Goal: Contribute content: Contribute content

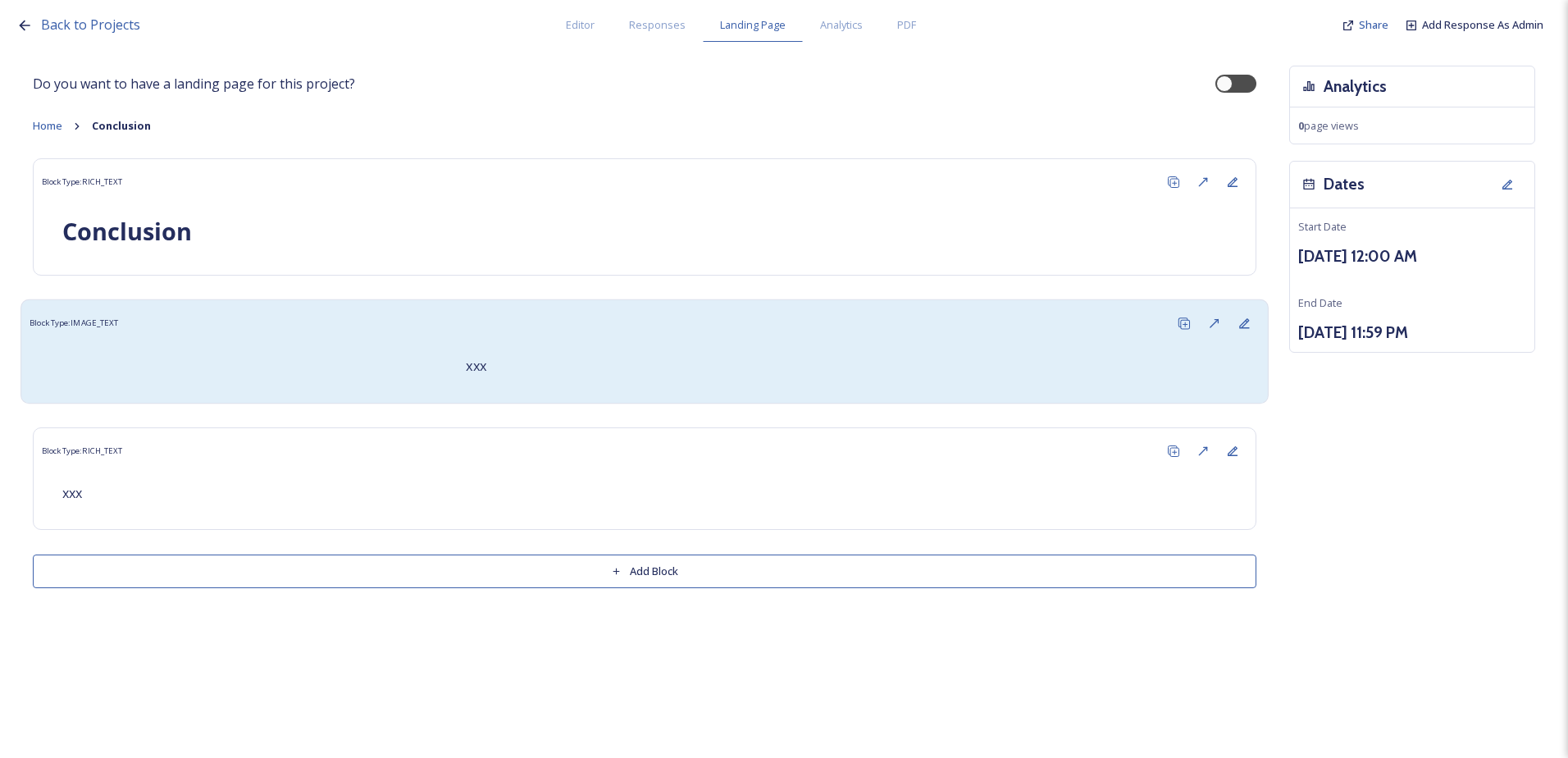
click at [522, 351] on div "xxx" at bounding box center [852, 367] width 797 height 40
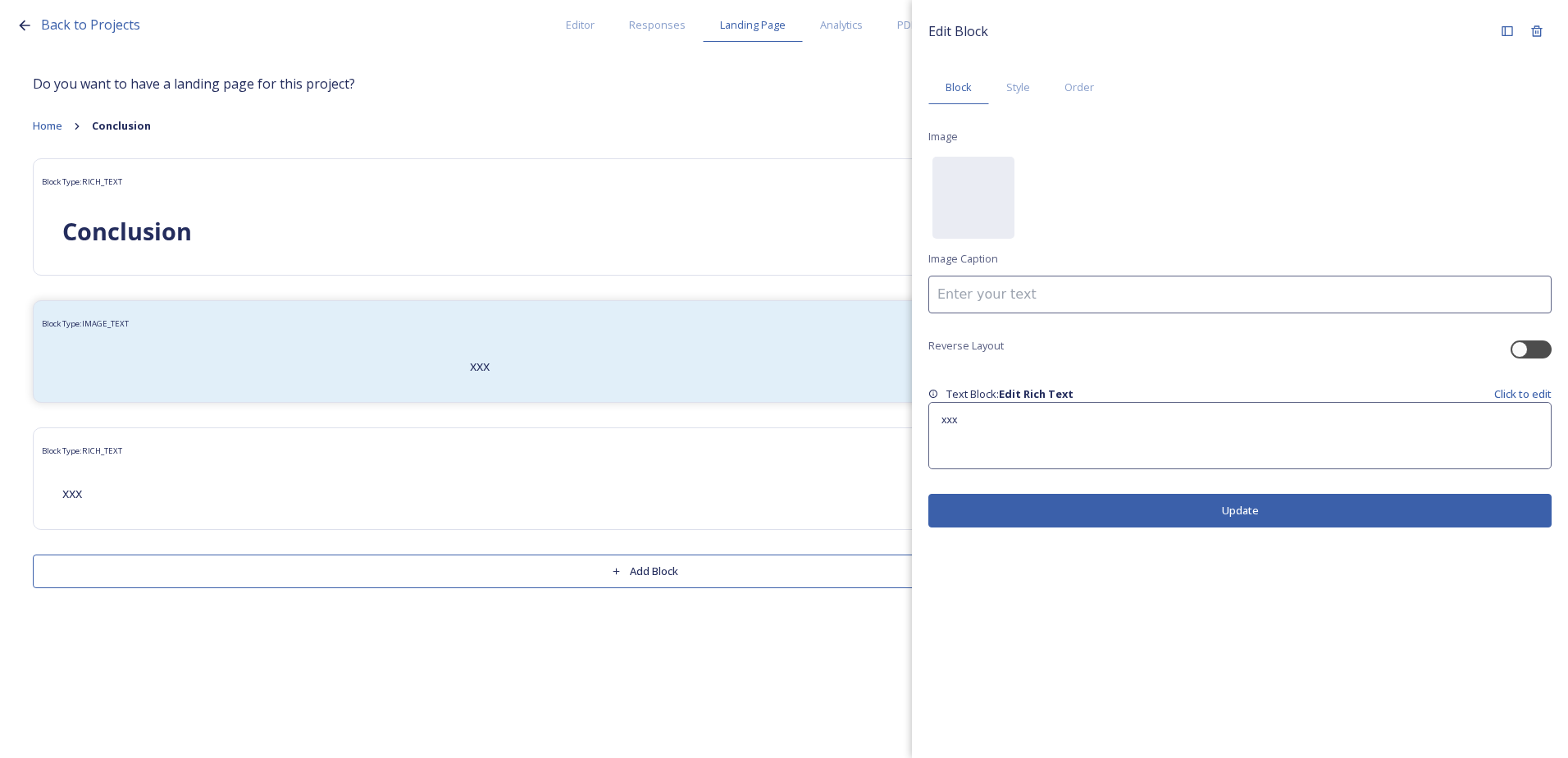
click at [1023, 436] on div "xxx" at bounding box center [1240, 435] width 622 height 65
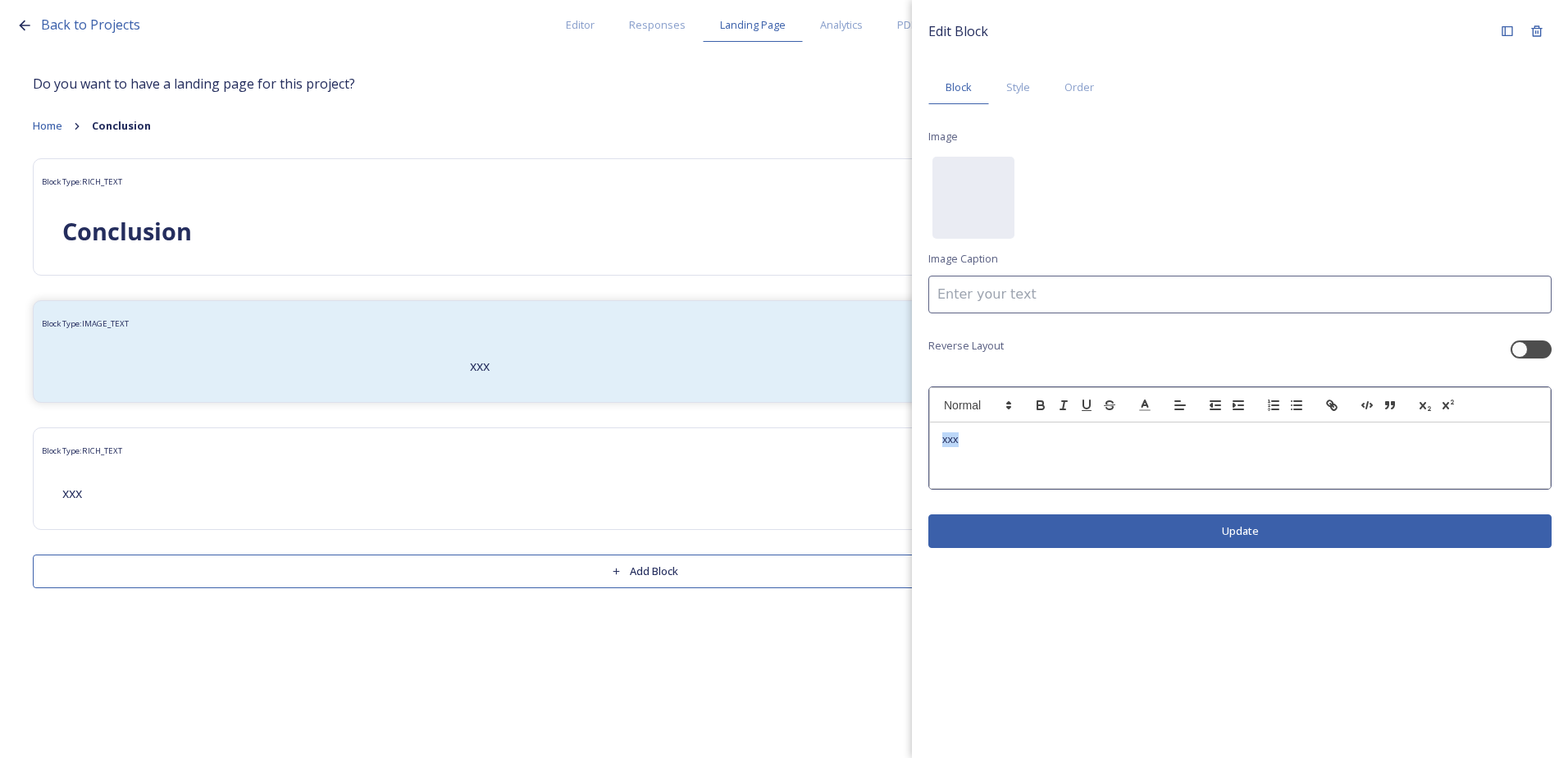
click at [936, 441] on div "xxx" at bounding box center [1240, 455] width 620 height 65
click at [941, 451] on div "This business case provides a common evidence base and has demonstrated that bo…" at bounding box center [1240, 455] width 620 height 65
click at [939, 469] on div "This business case provides a common evidence base and has demonstrated that bo…" at bounding box center [1240, 455] width 620 height 65
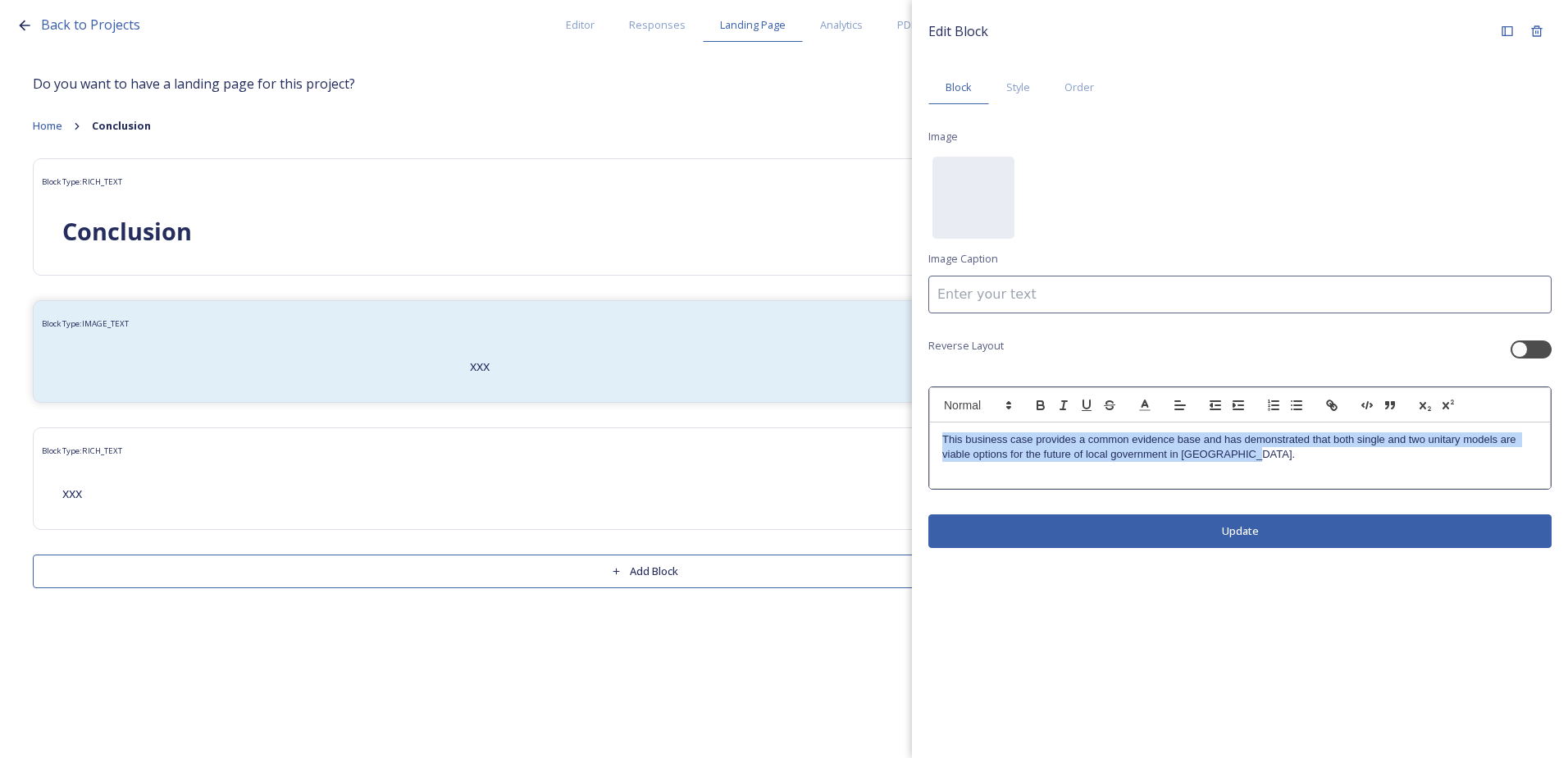
drag, startPoint x: 1259, startPoint y: 459, endPoint x: 916, endPoint y: 436, distance: 343.8
click at [916, 436] on div "Edit Block Block Style Order Image No preview available for file of . Image Cap…" at bounding box center [1240, 282] width 656 height 565
click at [1037, 407] on icon "button" at bounding box center [1040, 407] width 7 height 4
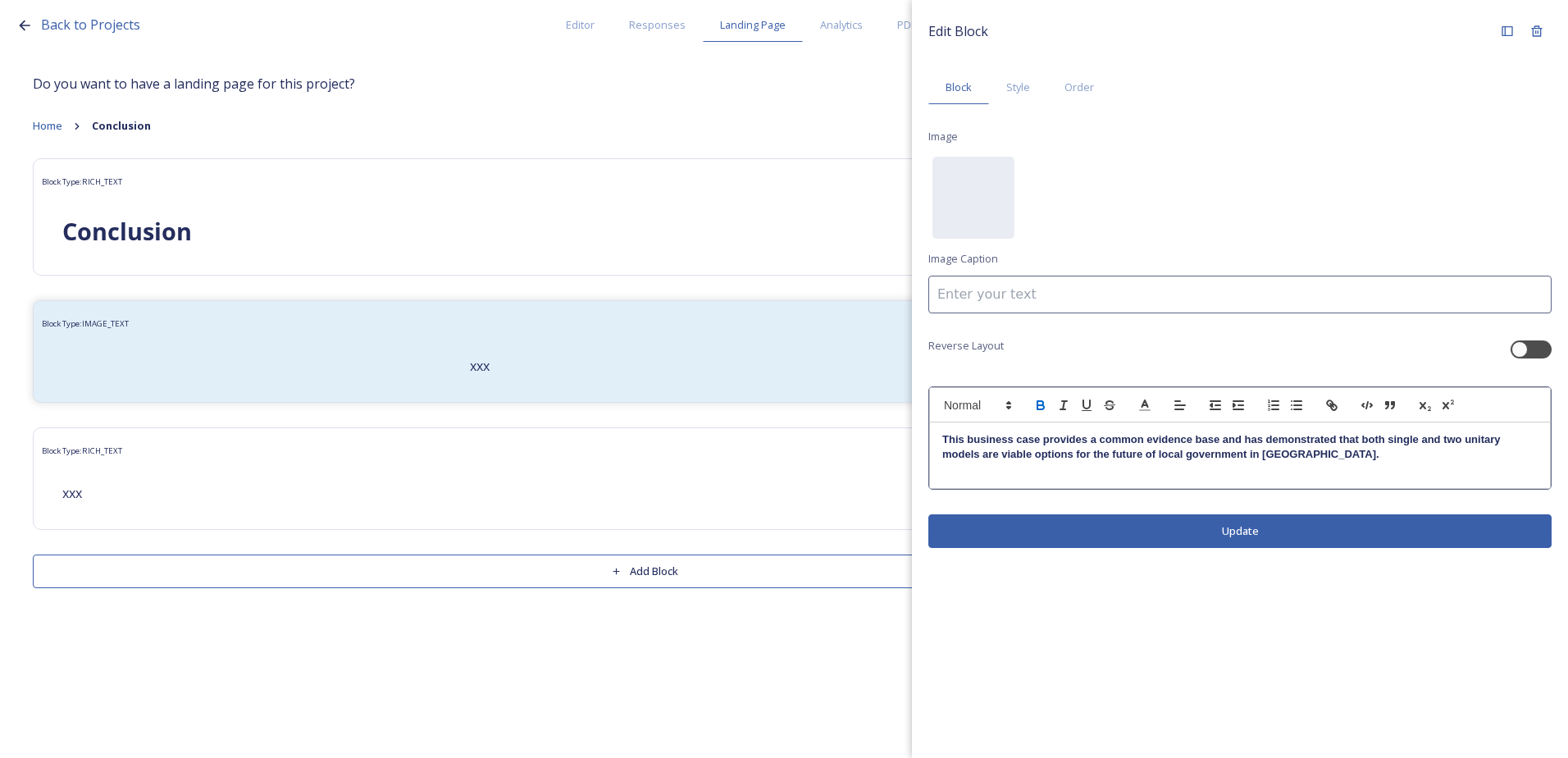
click at [1155, 530] on div "Edit Block Block Style Order Image No preview available for file of . Image Cap…" at bounding box center [1240, 282] width 656 height 565
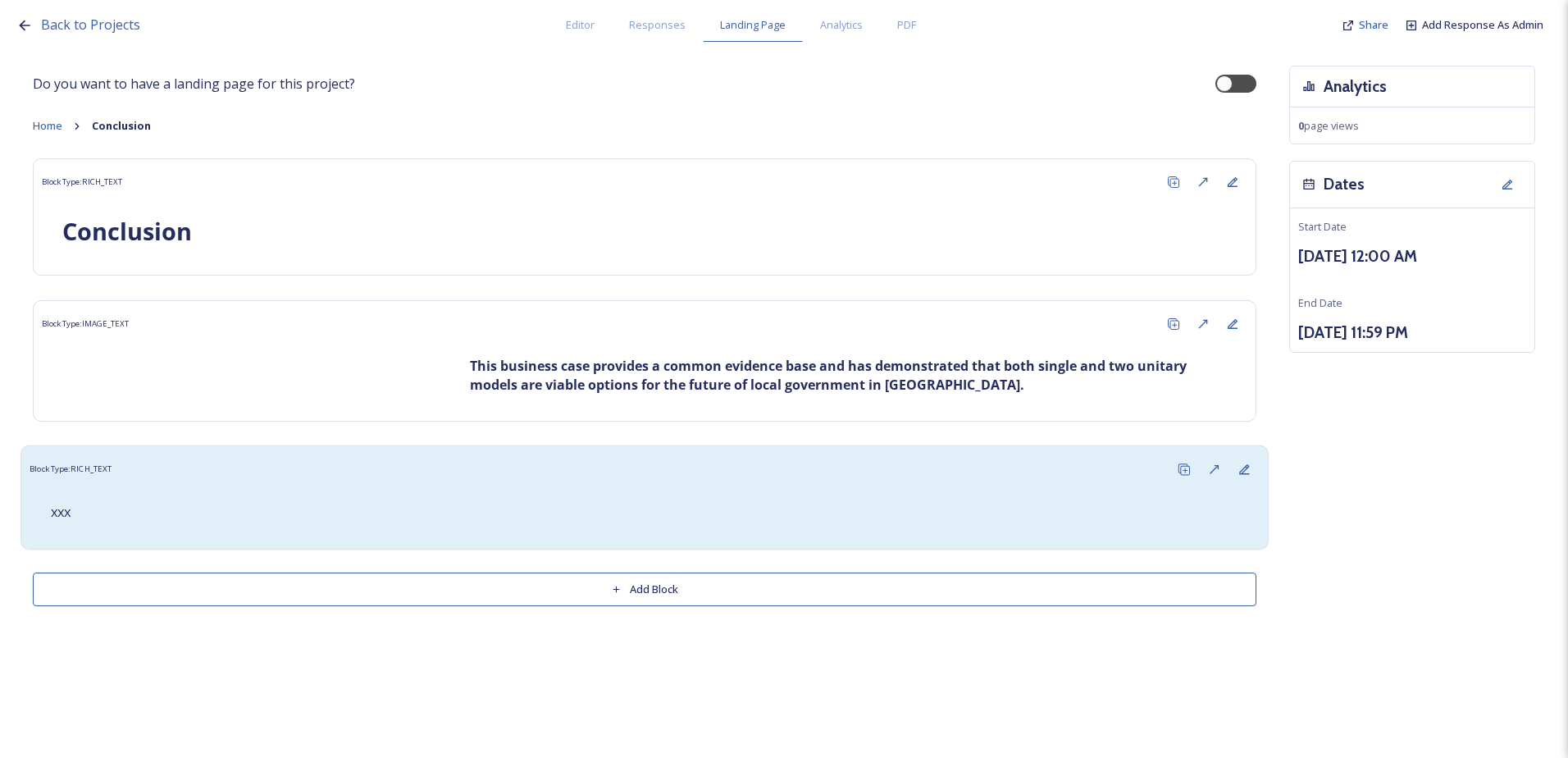
click at [315, 519] on p "xxx" at bounding box center [644, 511] width 1188 height 19
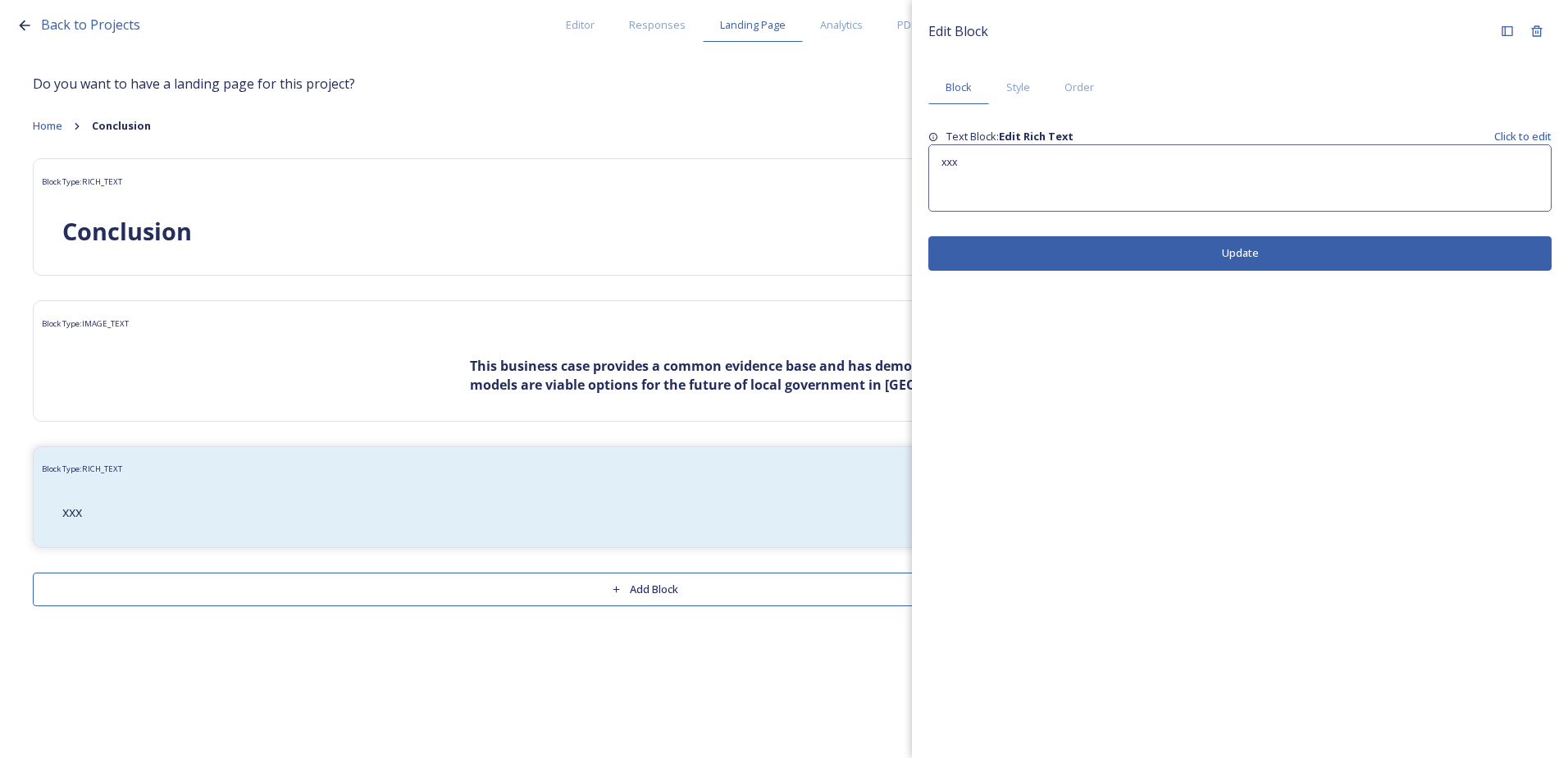
click at [973, 191] on div "xxx" at bounding box center [1240, 178] width 622 height 65
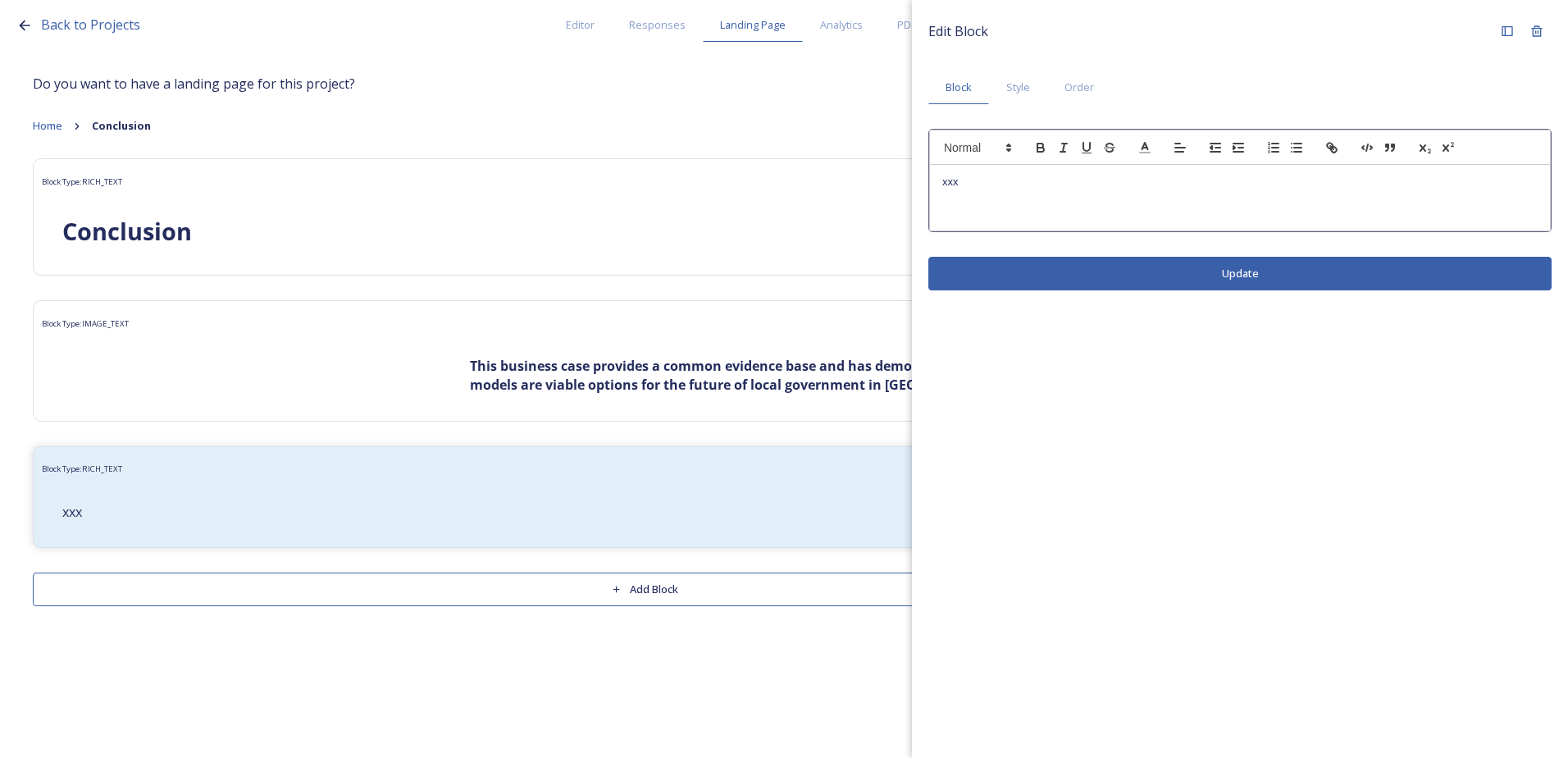
click at [950, 190] on div "xxx" at bounding box center [1240, 197] width 620 height 65
click at [914, 180] on div "Edit Block Block Style Order xxx Update" at bounding box center [1240, 154] width 656 height 307
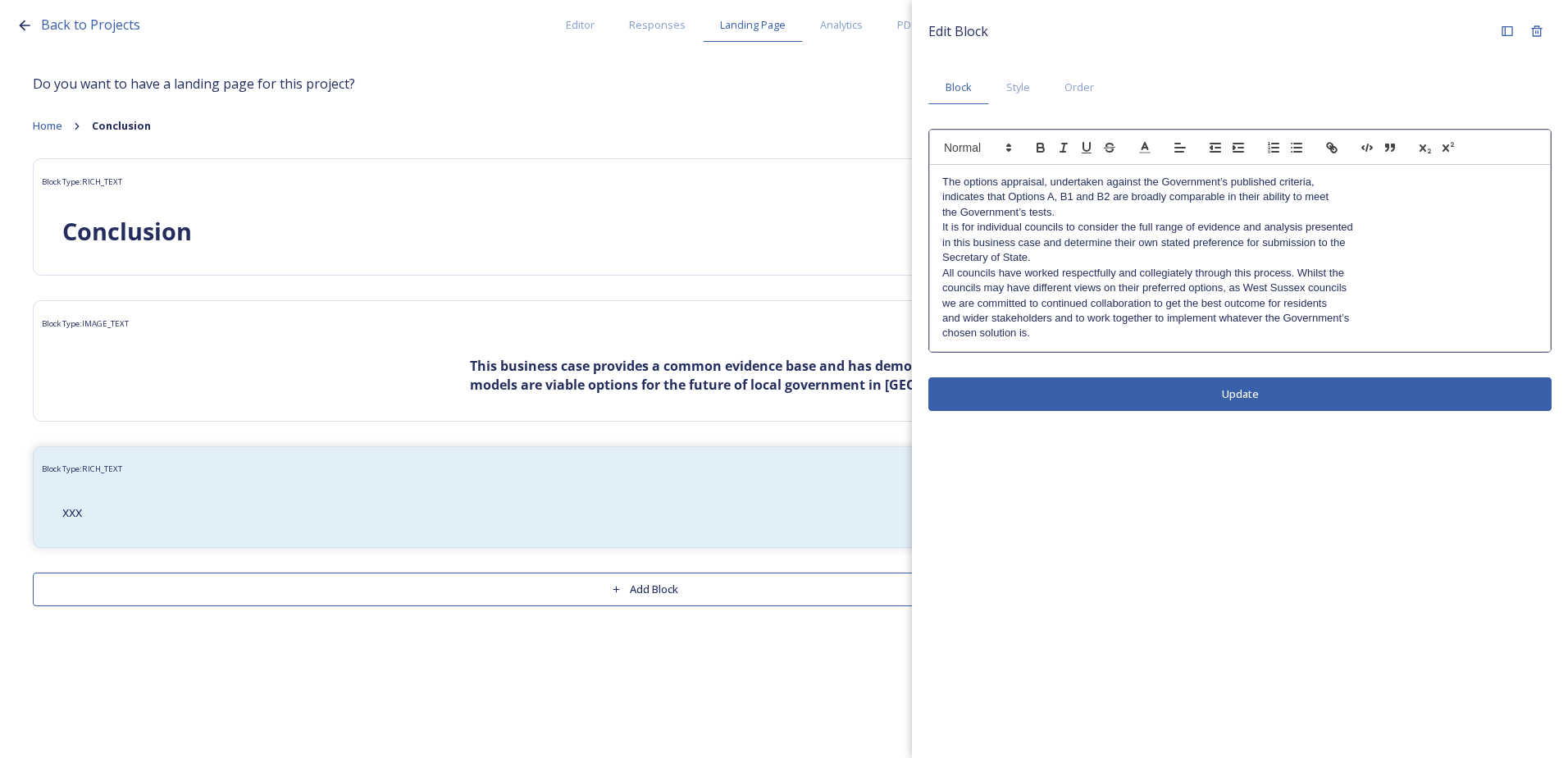
click at [939, 196] on div "The options appraisal, undertaken against the Government’s published criteria, …" at bounding box center [1240, 258] width 620 height 186
click at [936, 211] on div "The options appraisal, undertaken against the Government’s published criteria, …" at bounding box center [1240, 258] width 620 height 186
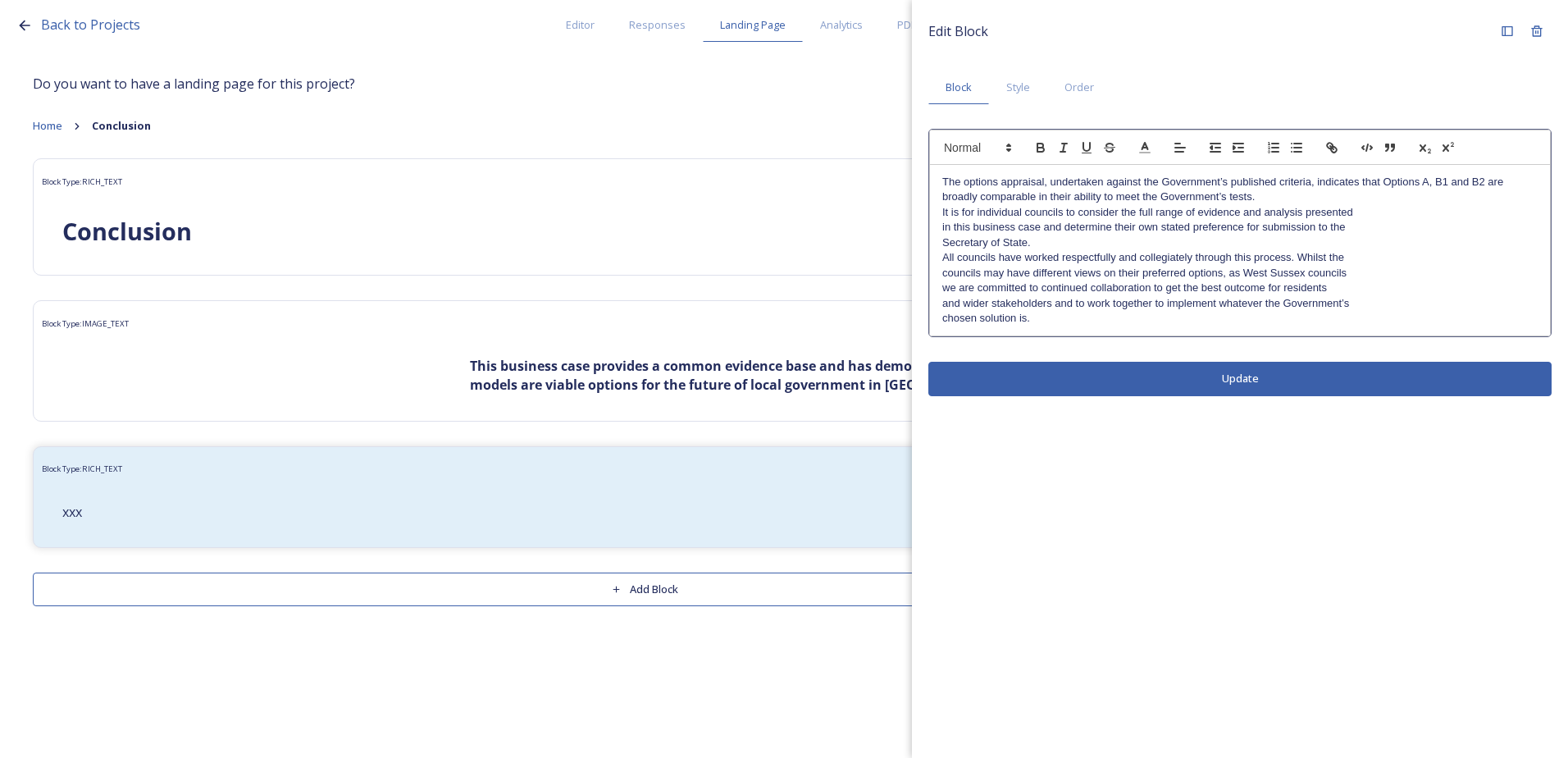
click at [933, 214] on div "The options appraisal, undertaken against the Government’s published criteria, …" at bounding box center [1240, 250] width 620 height 171
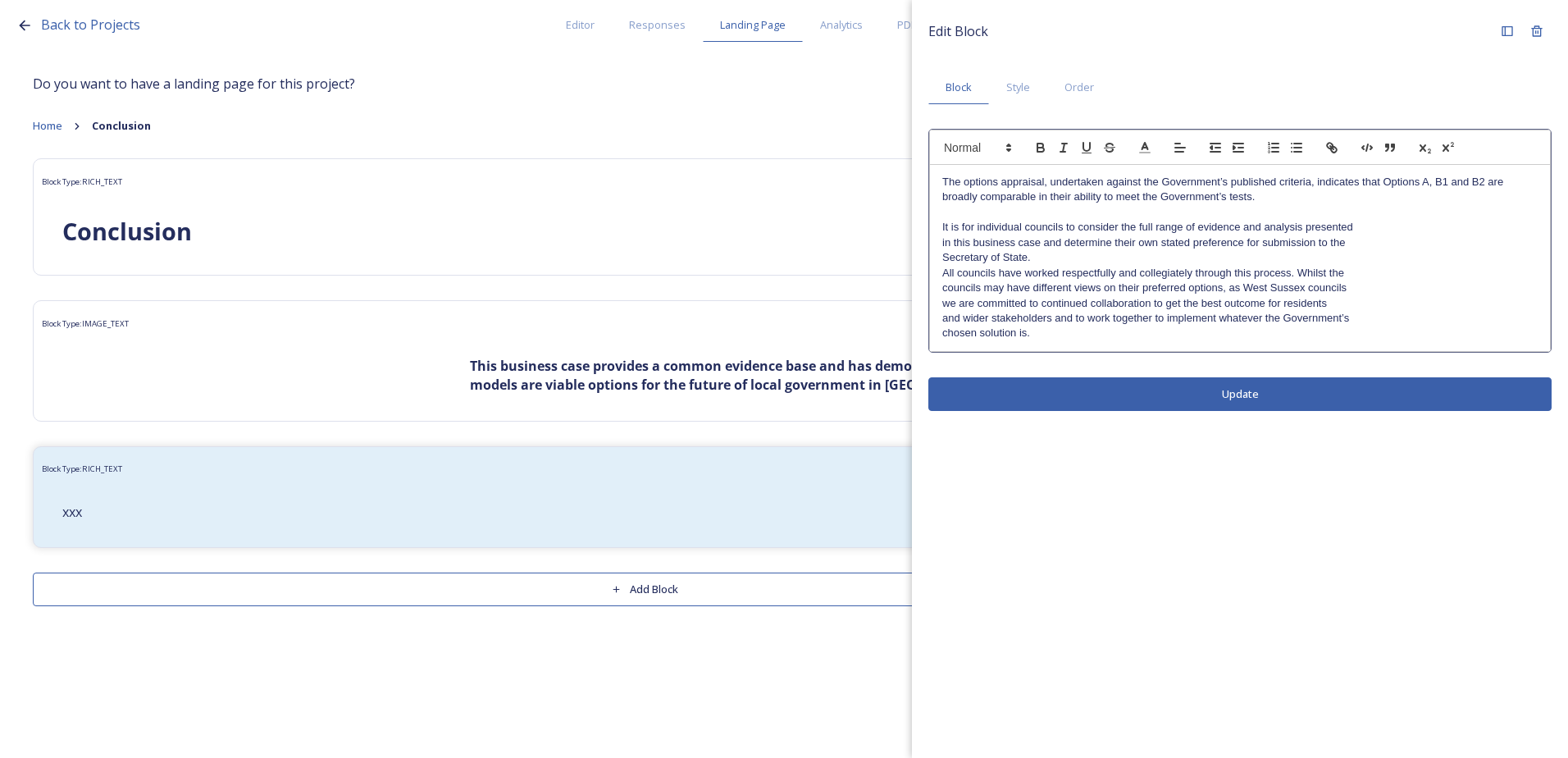
click at [938, 240] on div "The options appraisal, undertaken against the Government’s published criteria, …" at bounding box center [1240, 258] width 620 height 186
click at [941, 259] on div "The options appraisal, undertaken against the Government’s published criteria, …" at bounding box center [1240, 258] width 620 height 186
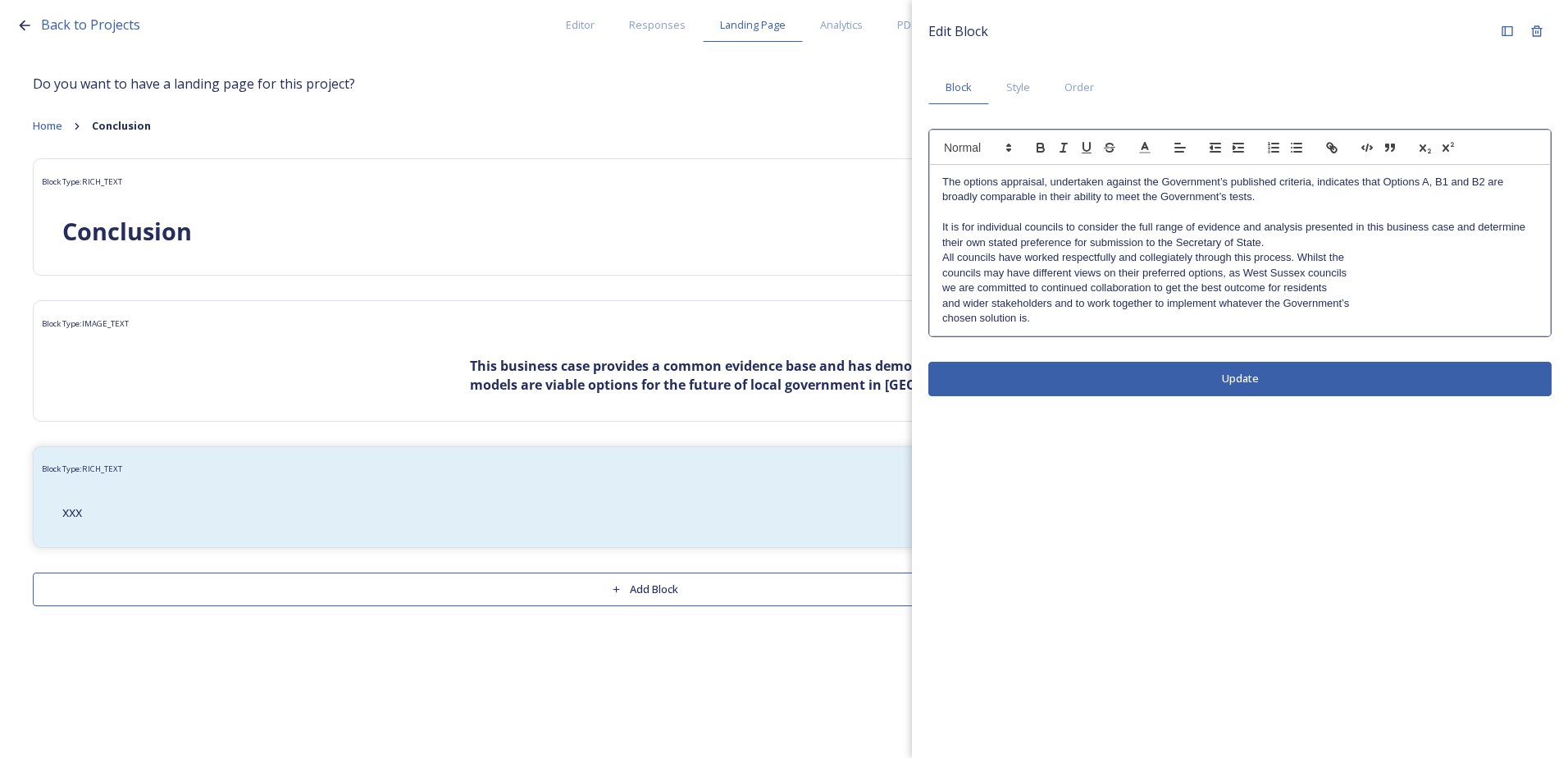
click at [1272, 241] on p "It is for individual councils to consider the full range of evidence and analys…" at bounding box center [1239, 235] width 595 height 31
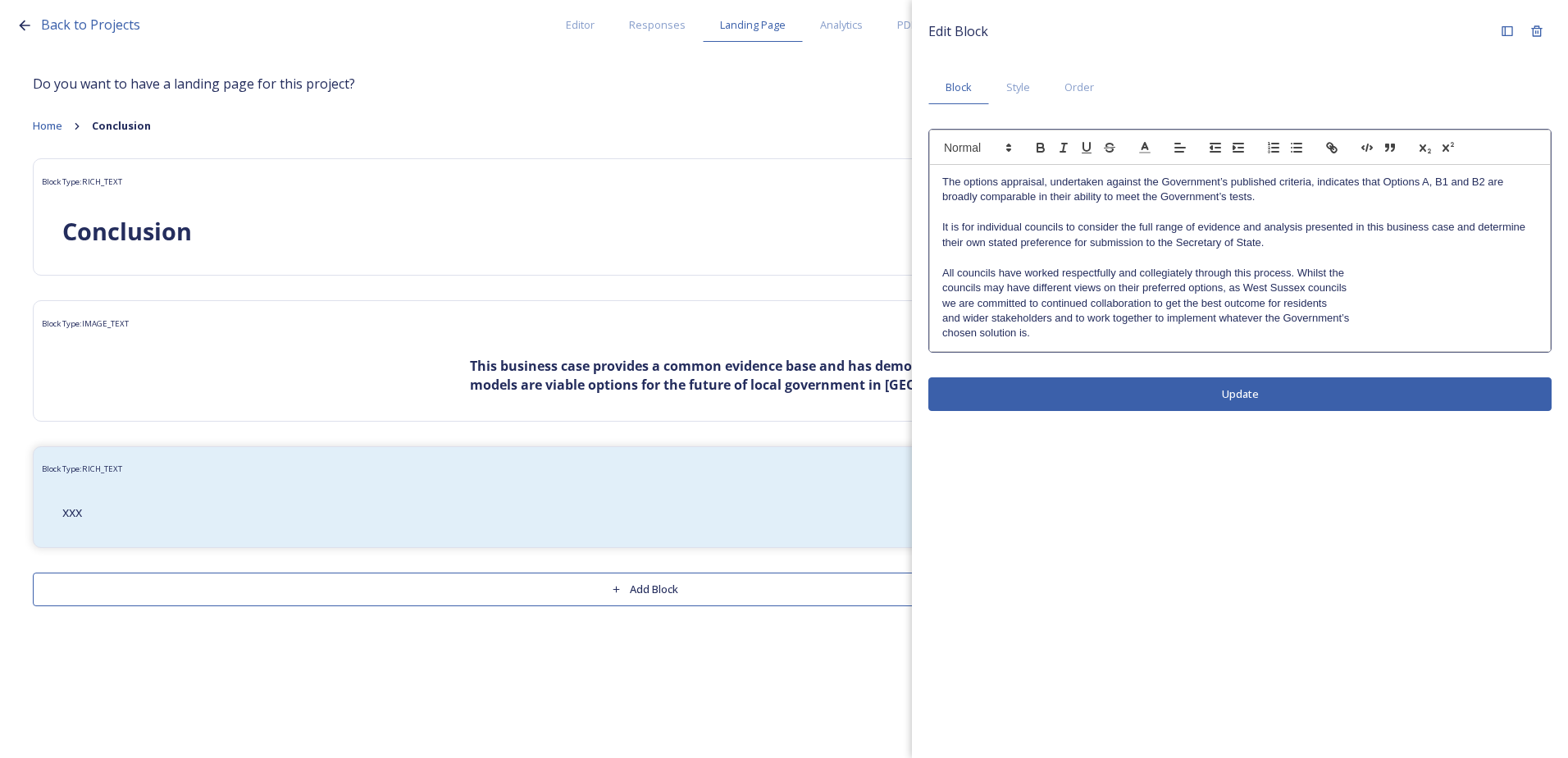
click at [940, 269] on div "The options appraisal, undertaken against the Government’s published criteria, …" at bounding box center [1240, 258] width 620 height 186
click at [938, 288] on div "The options appraisal, undertaken against the Government’s published criteria, …" at bounding box center [1240, 258] width 620 height 186
click at [939, 307] on div "The options appraisal, undertaken against the Government’s published criteria, …" at bounding box center [1240, 258] width 620 height 186
click at [939, 321] on div "The options appraisal, undertaken against the Government’s published criteria, …" at bounding box center [1240, 258] width 620 height 186
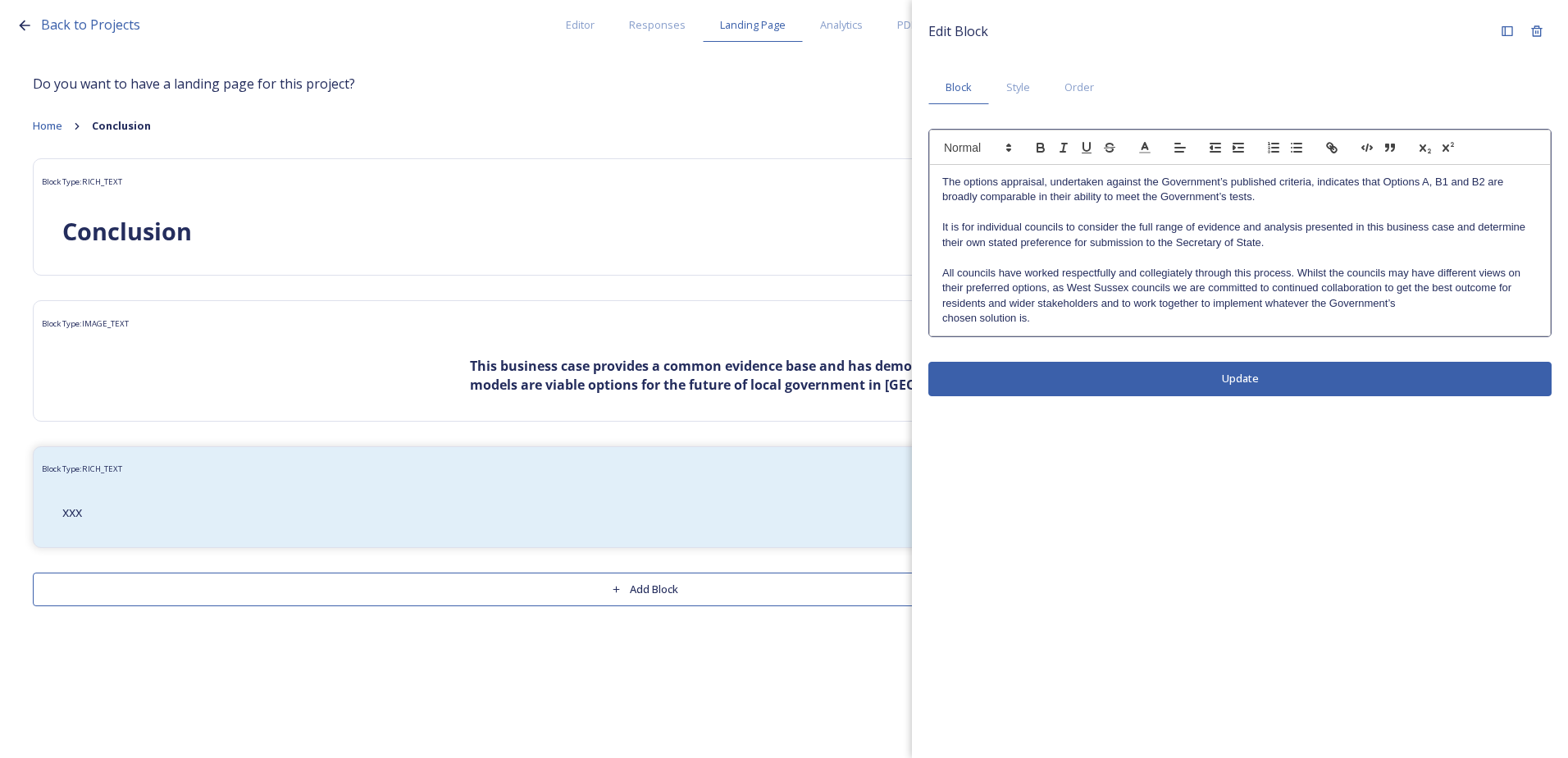
click at [936, 315] on div "The options appraisal, undertaken against the Government’s published criteria, …" at bounding box center [1240, 250] width 620 height 171
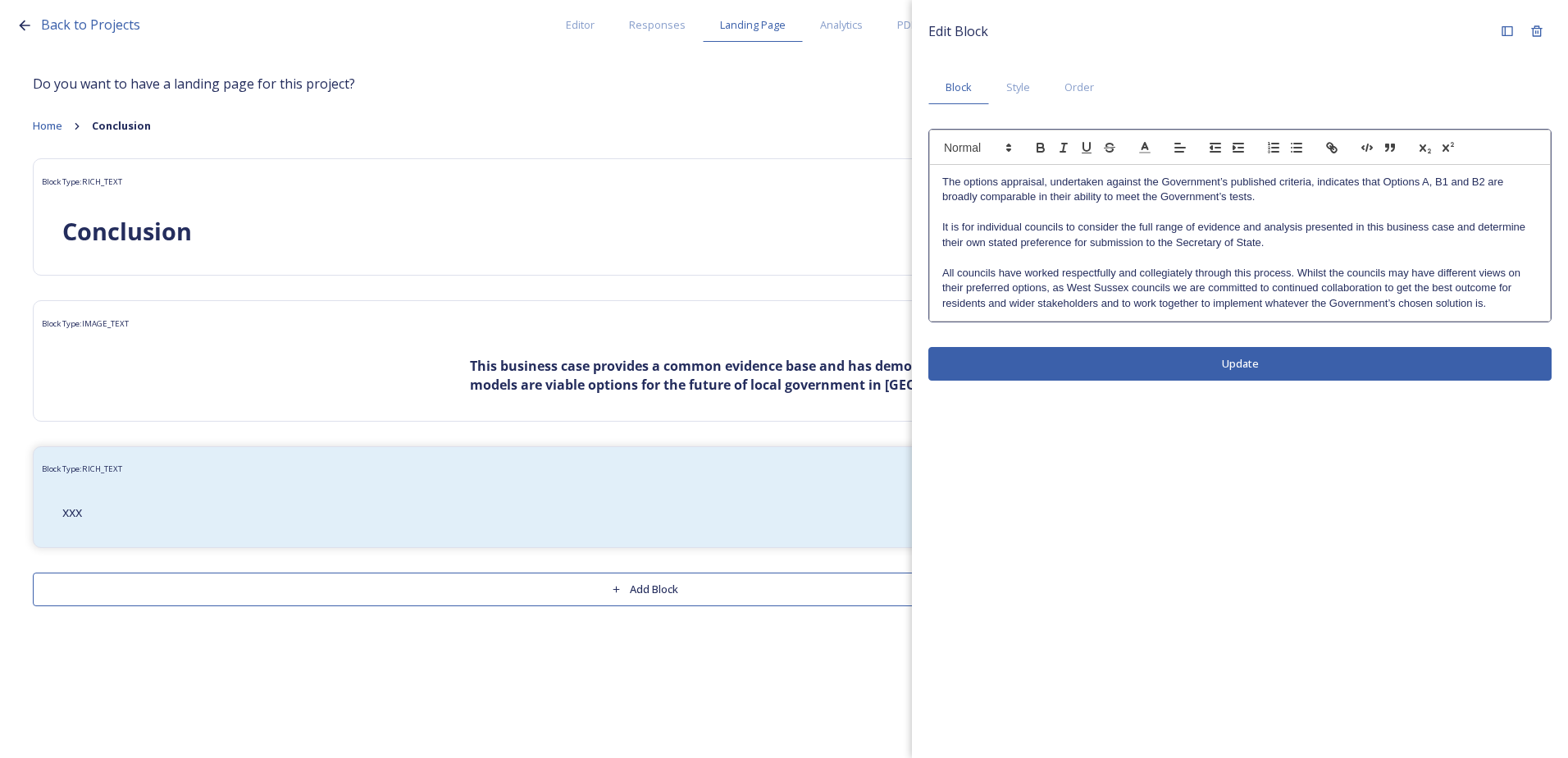
click at [1043, 365] on div "Edit Block Block Style Order The options appraisal, undertaken against the Gove…" at bounding box center [1240, 198] width 656 height 397
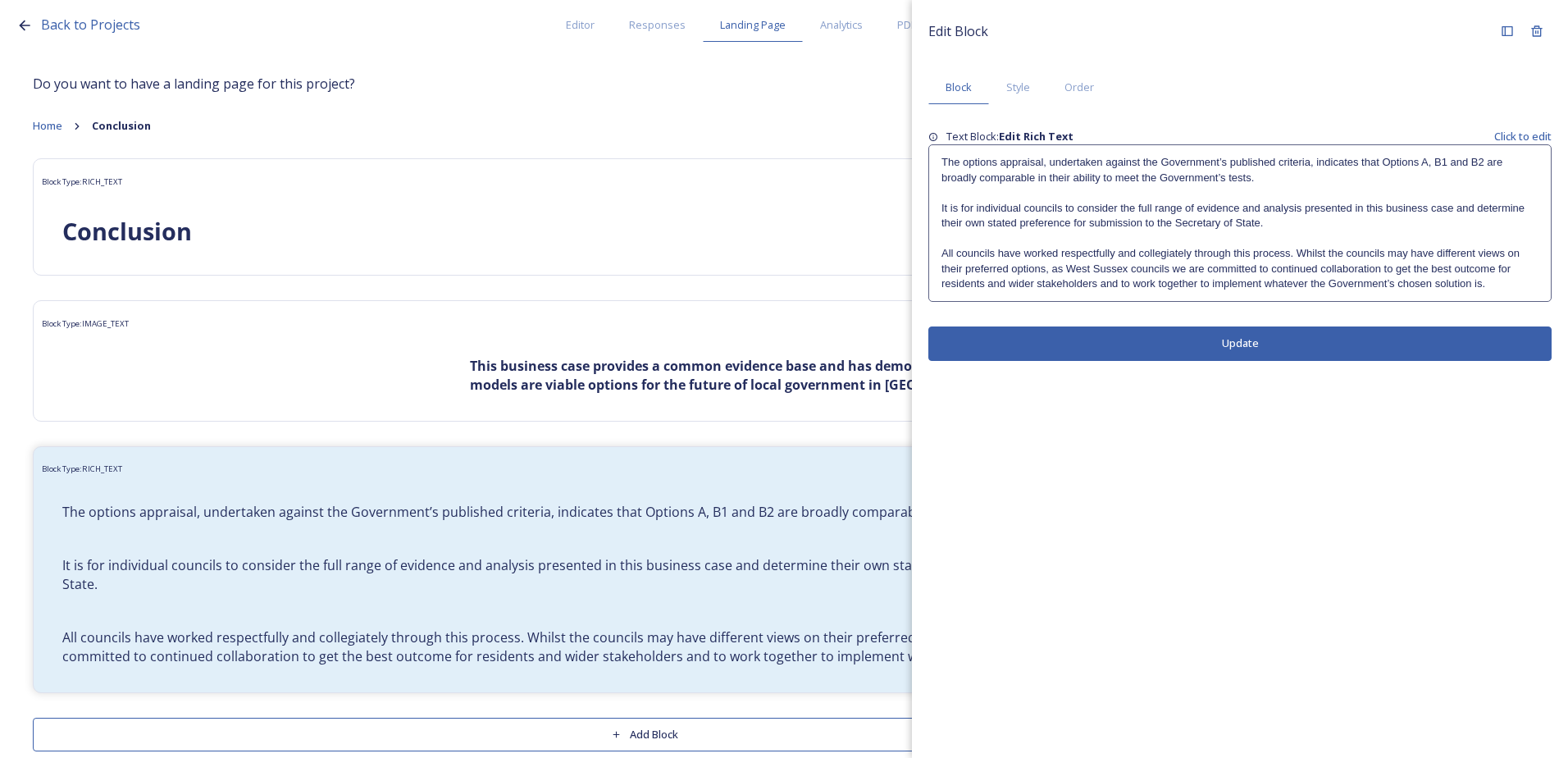
click at [1346, 233] on p at bounding box center [1239, 238] width 597 height 15
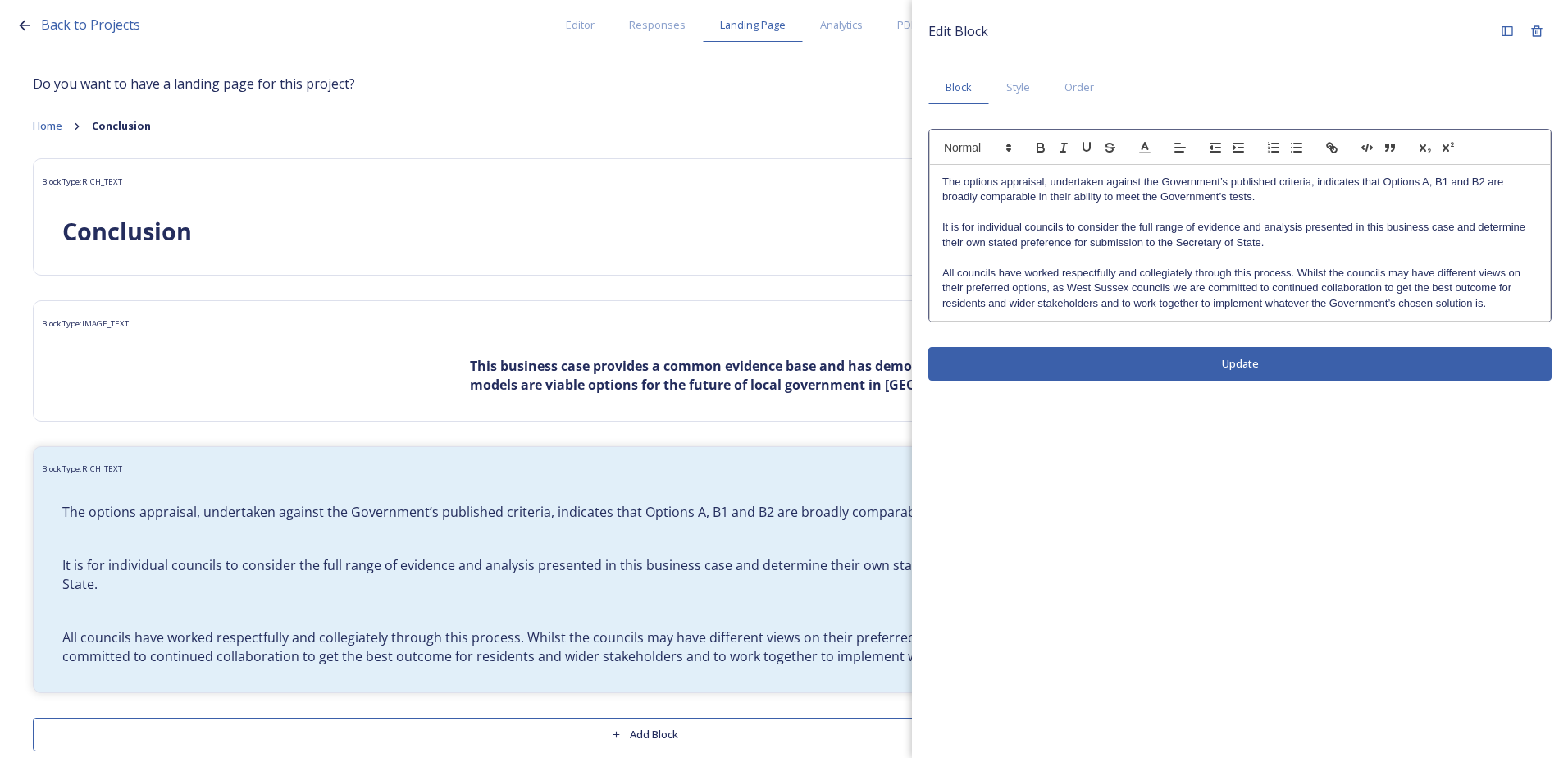
click at [1500, 305] on p "All councils have worked respectfully and collegiately through this process. Wh…" at bounding box center [1239, 288] width 595 height 46
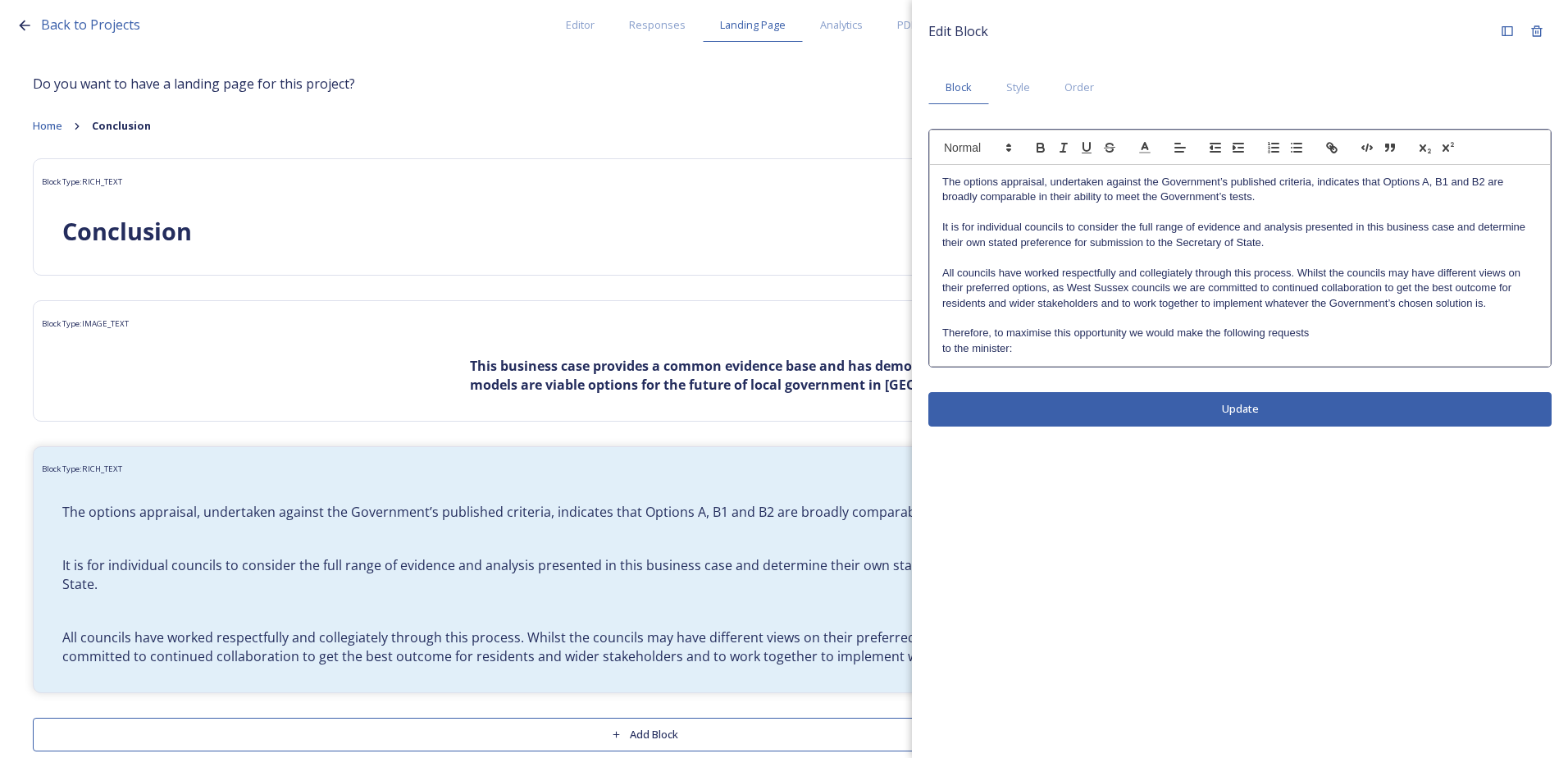
click at [941, 344] on div "The options appraisal, undertaken against the Government’s published criteria, …" at bounding box center [1240, 265] width 620 height 201
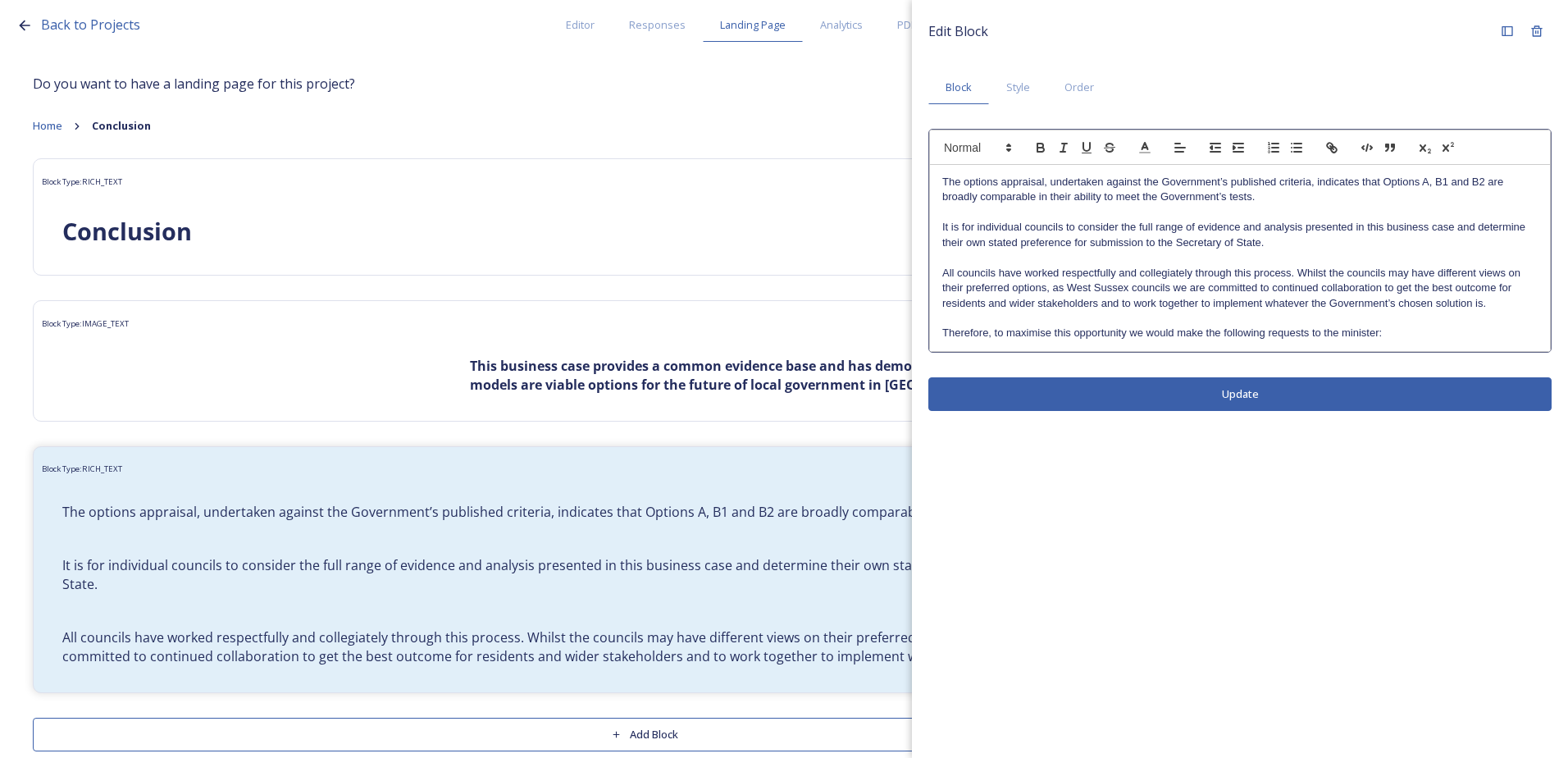
click at [1411, 331] on p "Therefore, to maximise this opportunity we would make the following requests to…" at bounding box center [1239, 333] width 595 height 15
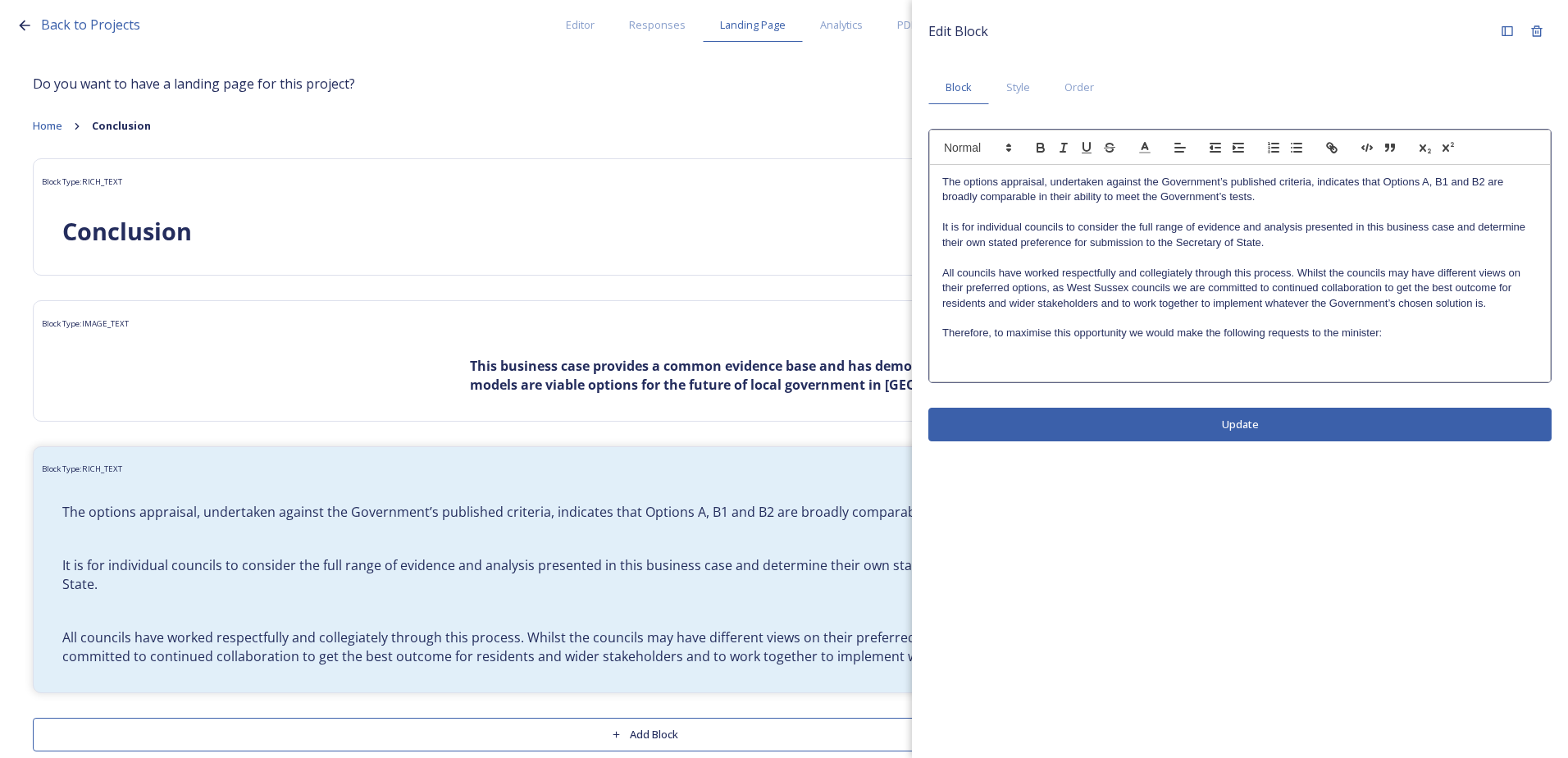
click at [960, 370] on p at bounding box center [1239, 363] width 595 height 15
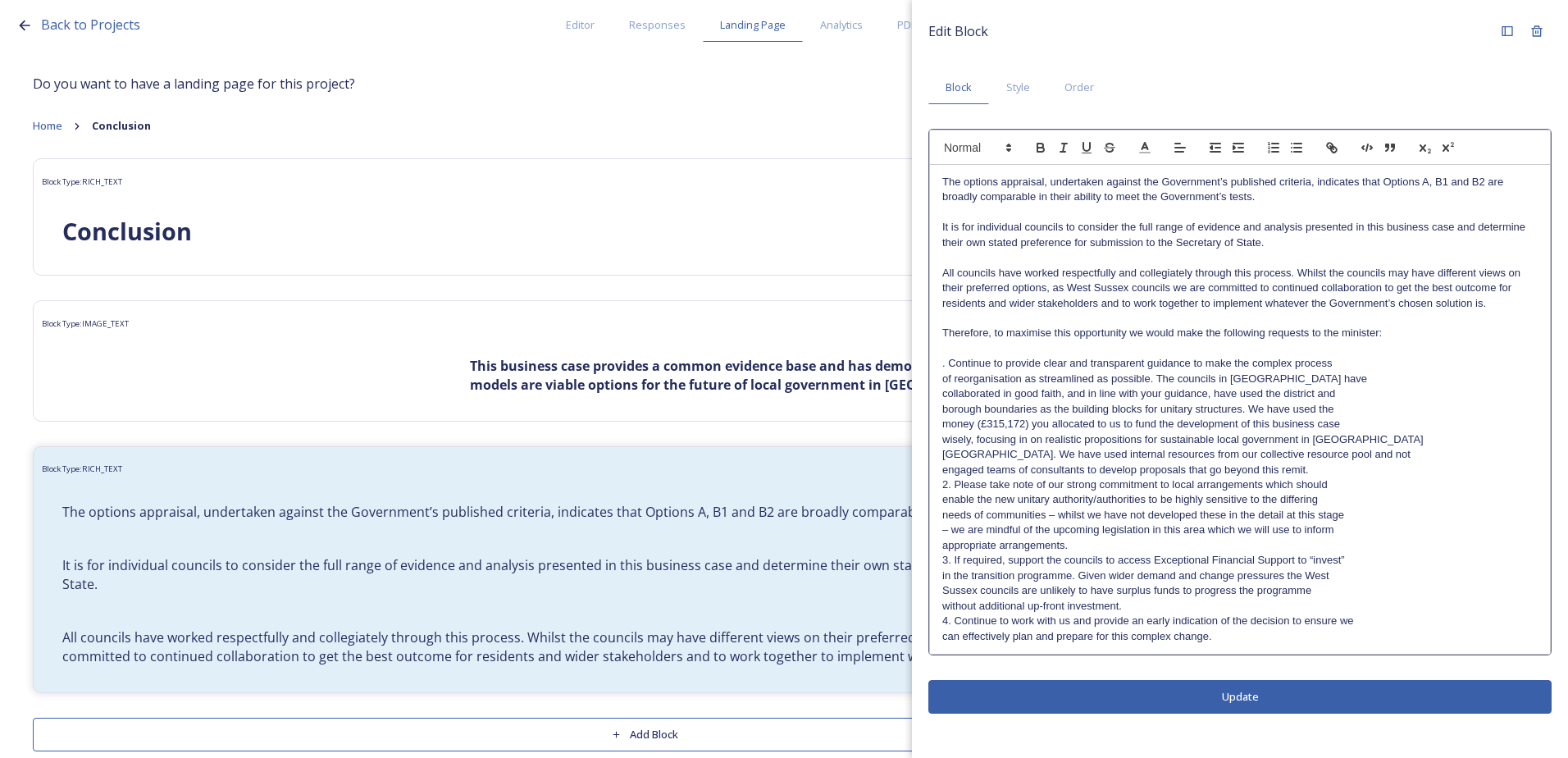
click at [949, 361] on p ". Continue to provide clear and transparent guidance to make the complex process" at bounding box center [1239, 363] width 595 height 15
drag, startPoint x: 956, startPoint y: 484, endPoint x: 939, endPoint y: 483, distance: 17.0
click at [939, 483] on div "The options appraisal, undertaken against the Government’s published criteria, …" at bounding box center [1240, 408] width 620 height 488
drag, startPoint x: 951, startPoint y: 560, endPoint x: 928, endPoint y: 560, distance: 23.0
click at [928, 560] on div "The options appraisal, undertaken against the Government’s published criteria, …" at bounding box center [1239, 392] width 623 height 527
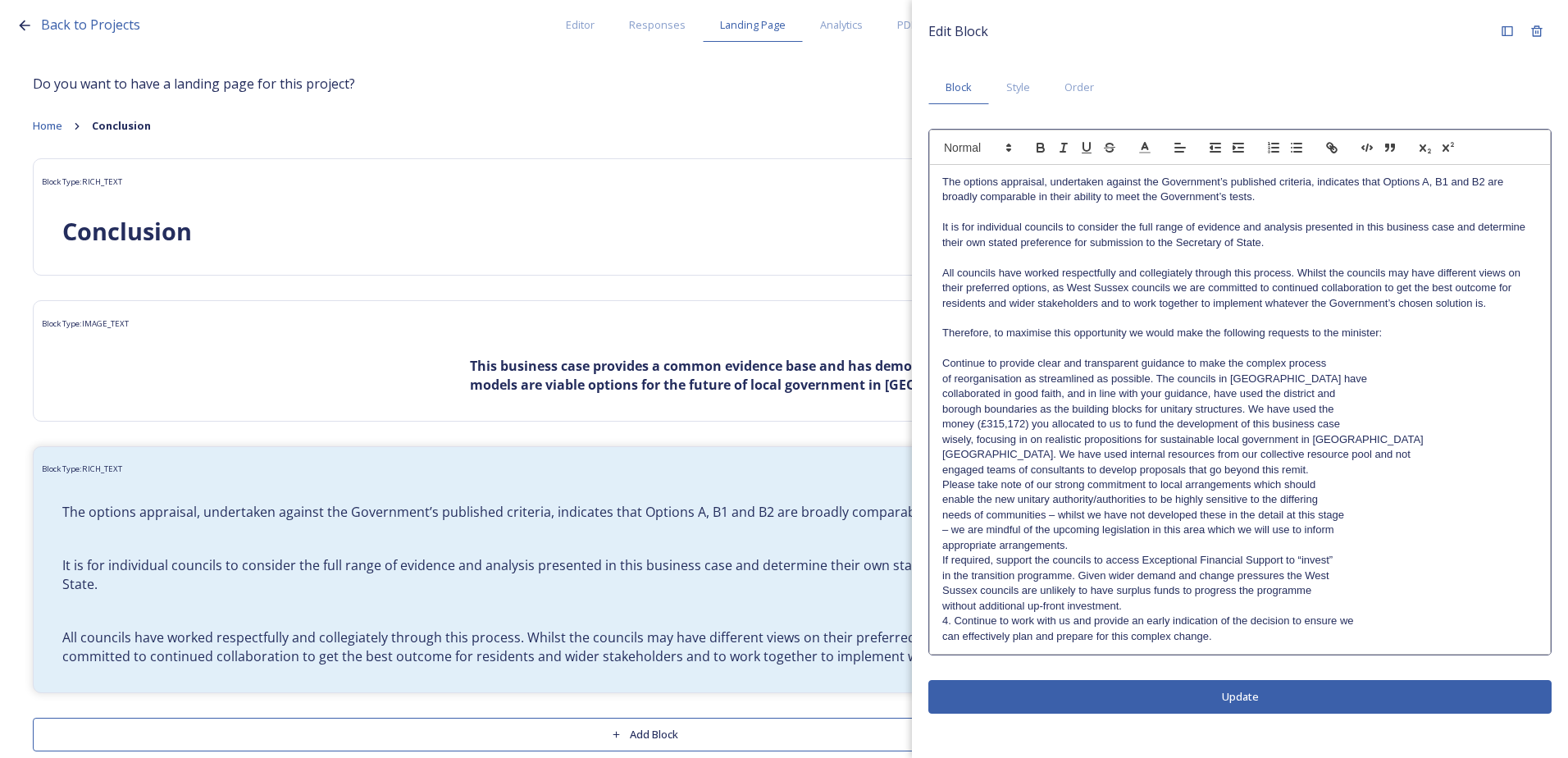
click at [955, 618] on p "4. Continue to work with us and provide an early indication of the decision to …" at bounding box center [1239, 620] width 595 height 15
click at [941, 365] on div "The options appraisal, undertaken against the Government’s published criteria, …" at bounding box center [1240, 408] width 620 height 488
click at [1272, 151] on icon "button" at bounding box center [1273, 148] width 15 height 15
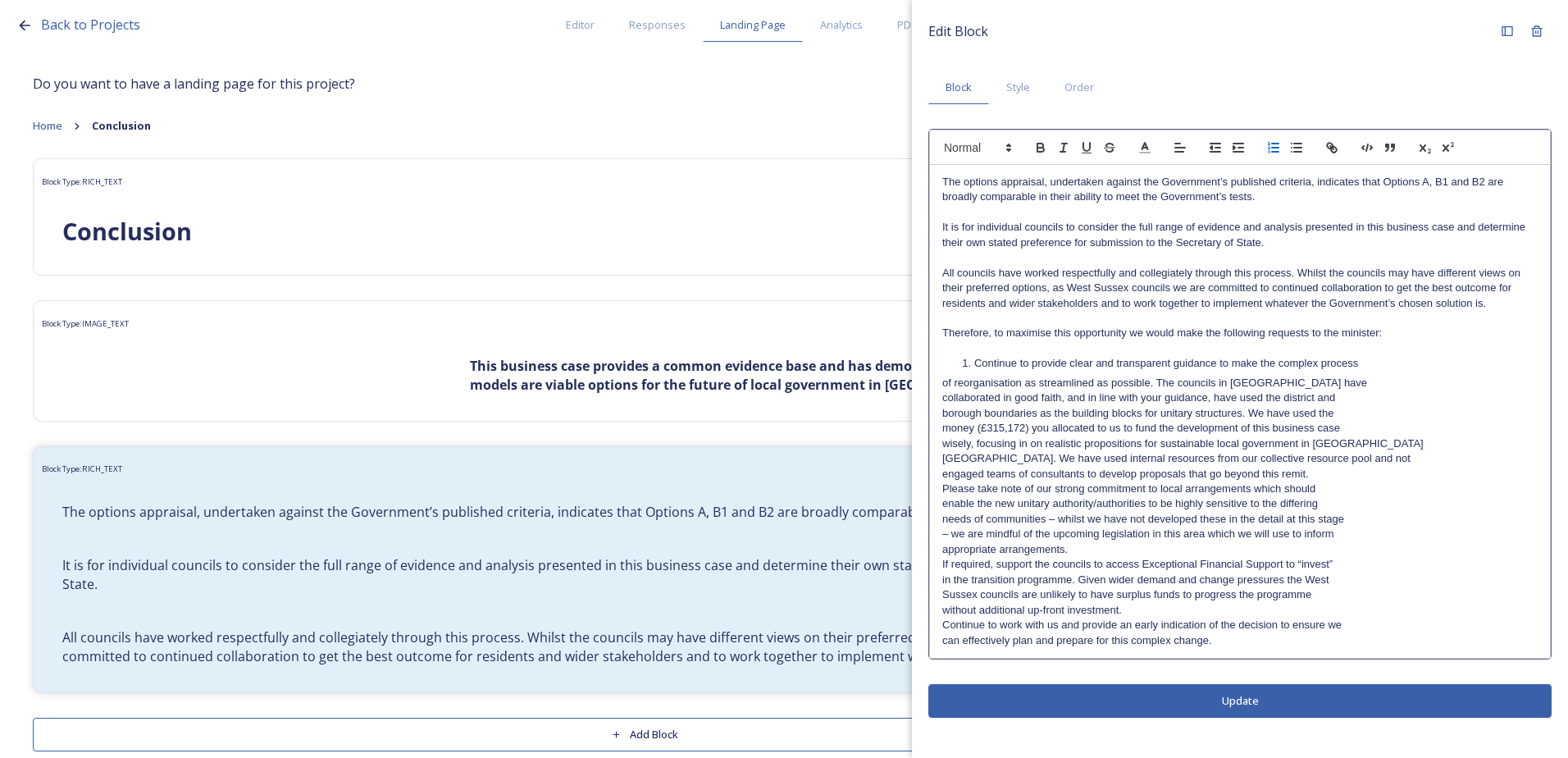
click at [932, 382] on div "The options appraisal, undertaken against the Government’s published criteria, …" at bounding box center [1240, 411] width 620 height 493
click at [936, 398] on div "The options appraisal, undertaken against the Government’s published criteria, …" at bounding box center [1240, 411] width 620 height 493
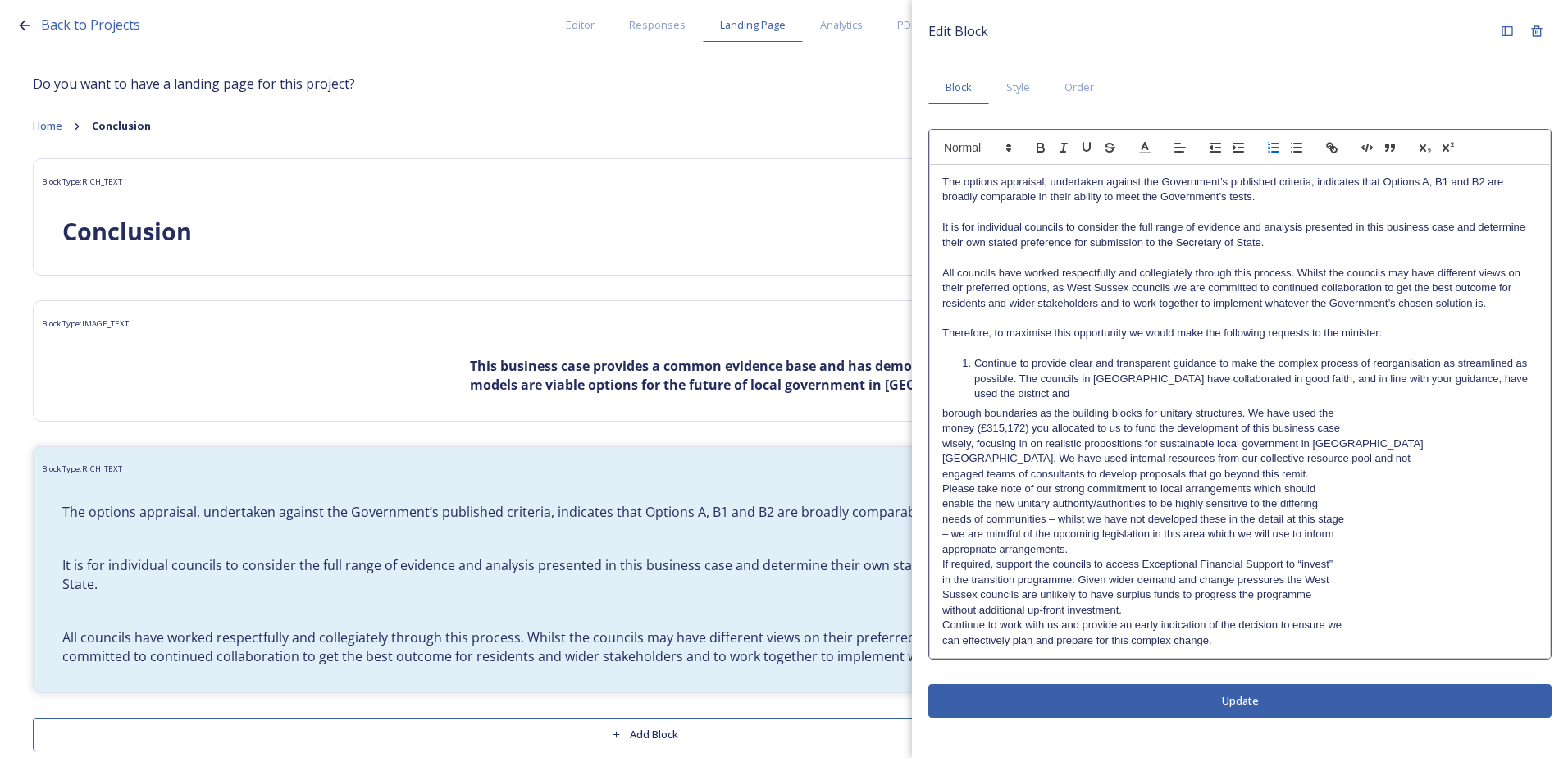
click at [936, 484] on div "The options appraisal, undertaken against the Government’s published criteria, …" at bounding box center [1240, 411] width 620 height 493
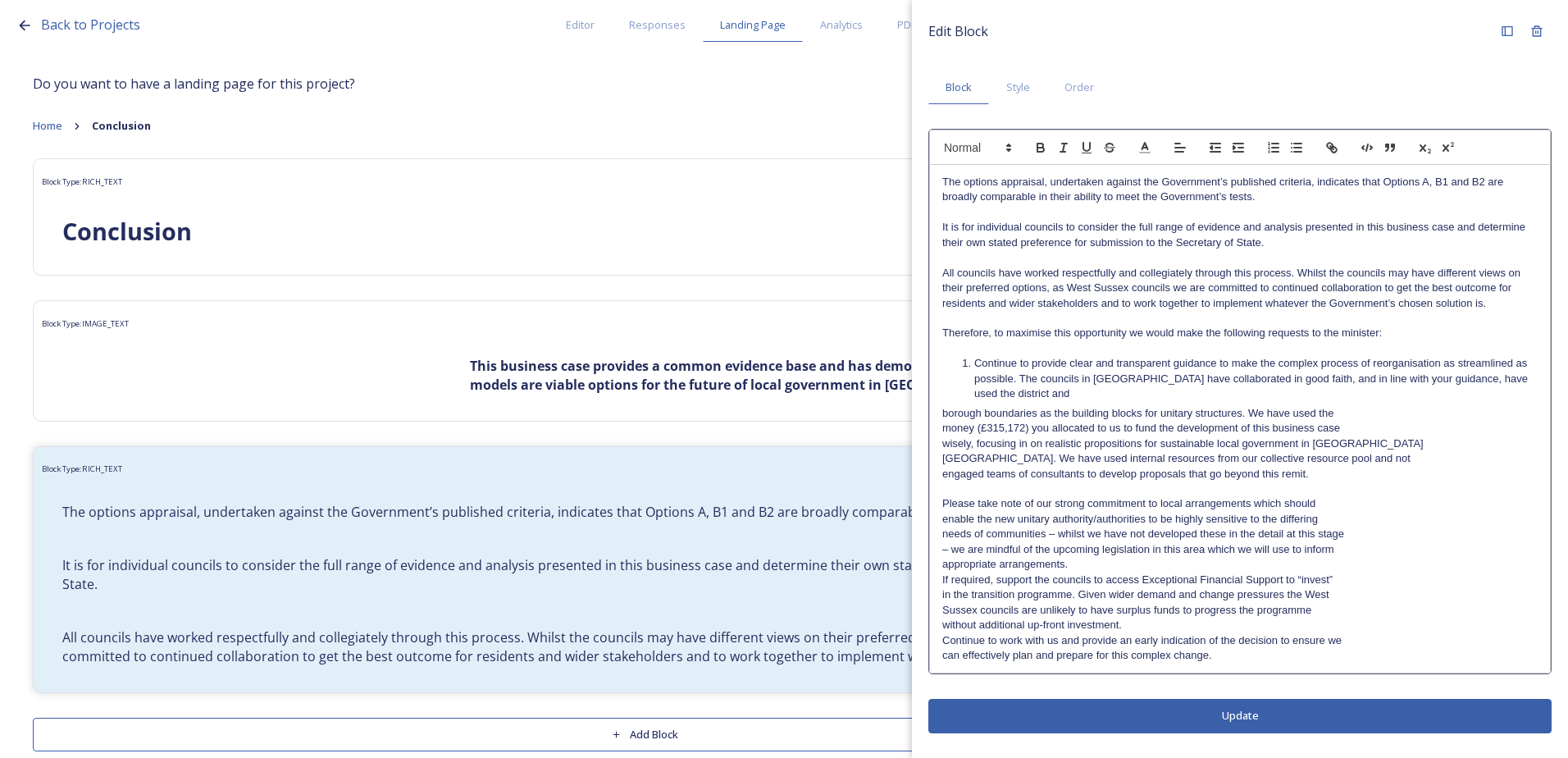
click at [934, 415] on div "The options appraisal, undertaken against the Government’s published criteria, …" at bounding box center [1240, 418] width 620 height 508
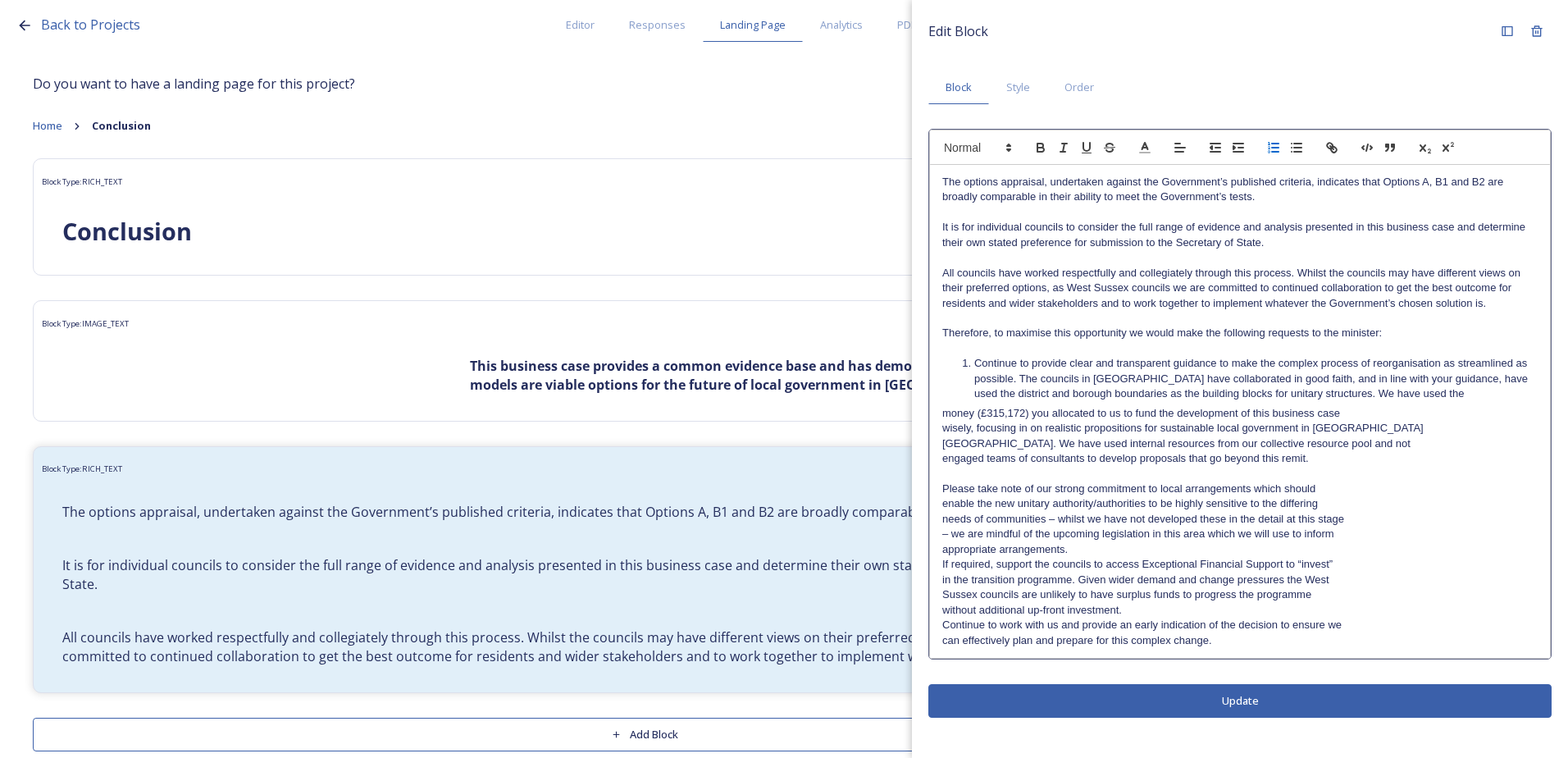
click at [934, 417] on div "The options appraisal, undertaken against the Government’s published criteria, …" at bounding box center [1240, 411] width 620 height 493
click at [933, 432] on div "The options appraisal, undertaken against the Government’s published criteria, …" at bounding box center [1240, 411] width 620 height 493
click at [936, 443] on div "The options appraisal, undertaken against the Government’s published criteria, …" at bounding box center [1240, 411] width 620 height 493
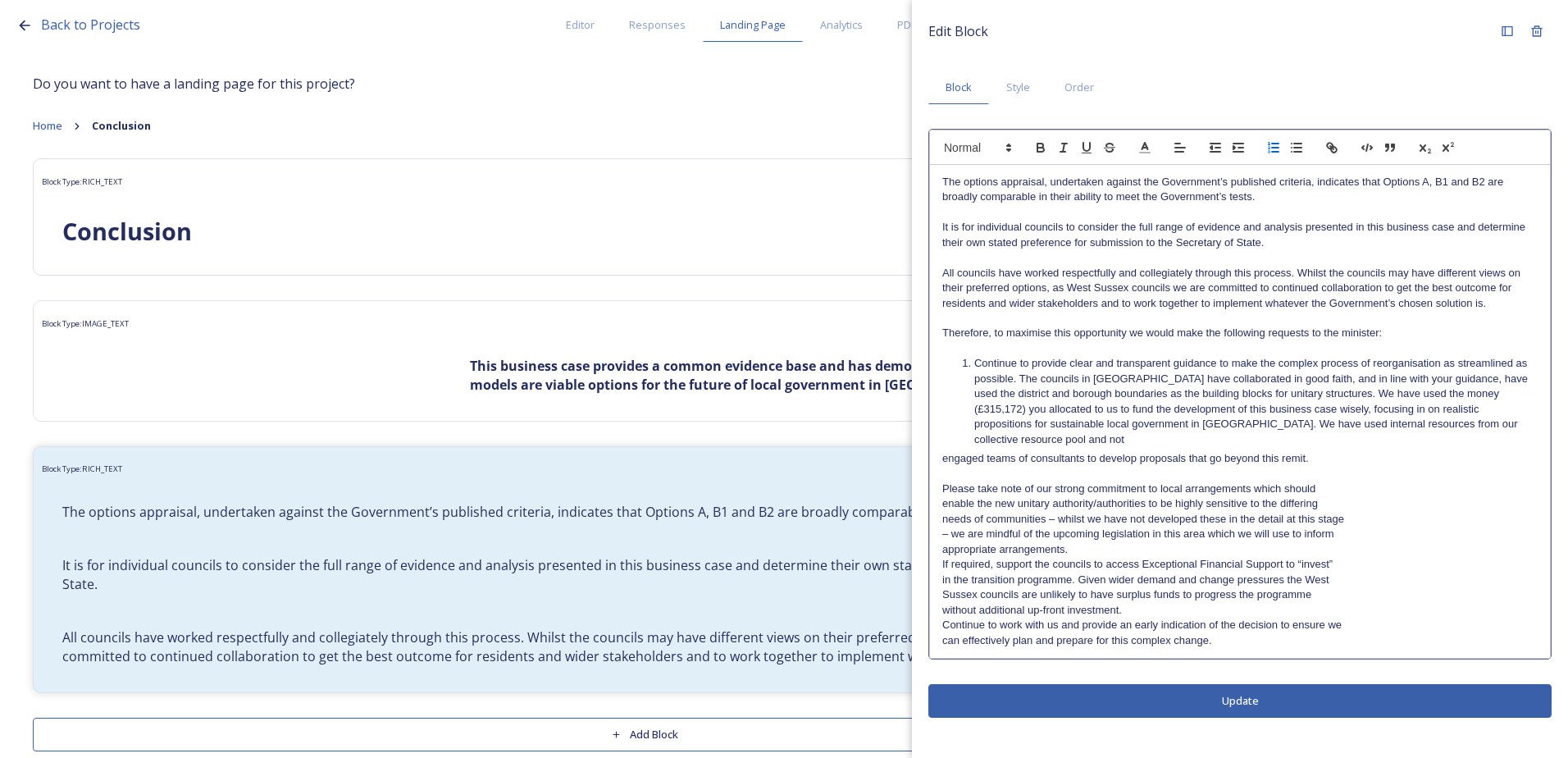
click at [940, 443] on div "The options appraisal, undertaken against the Government’s published criteria, …" at bounding box center [1240, 411] width 620 height 493
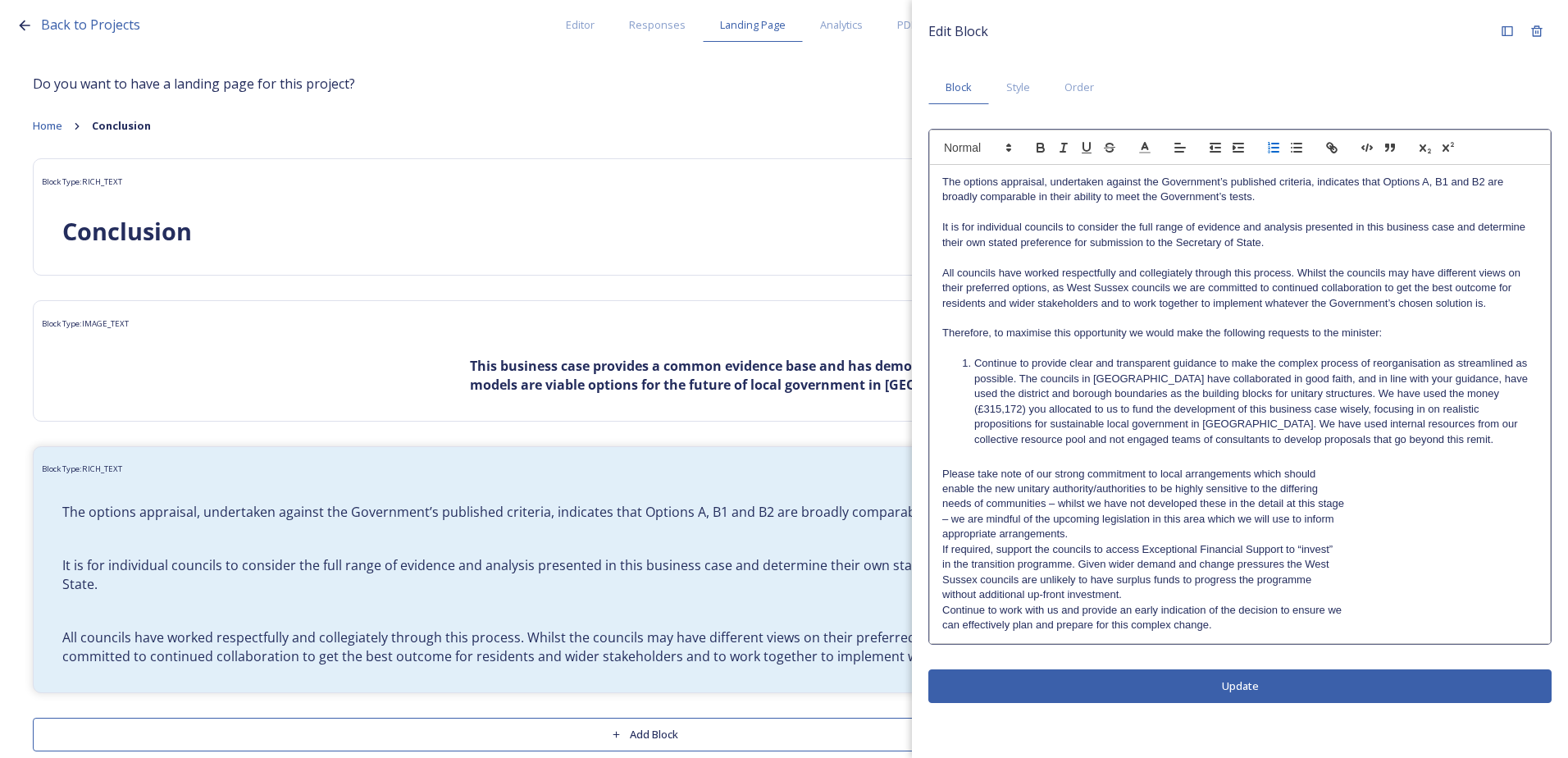
click at [941, 474] on div "The options appraisal, undertaken against the Government’s published criteria, …" at bounding box center [1240, 403] width 620 height 479
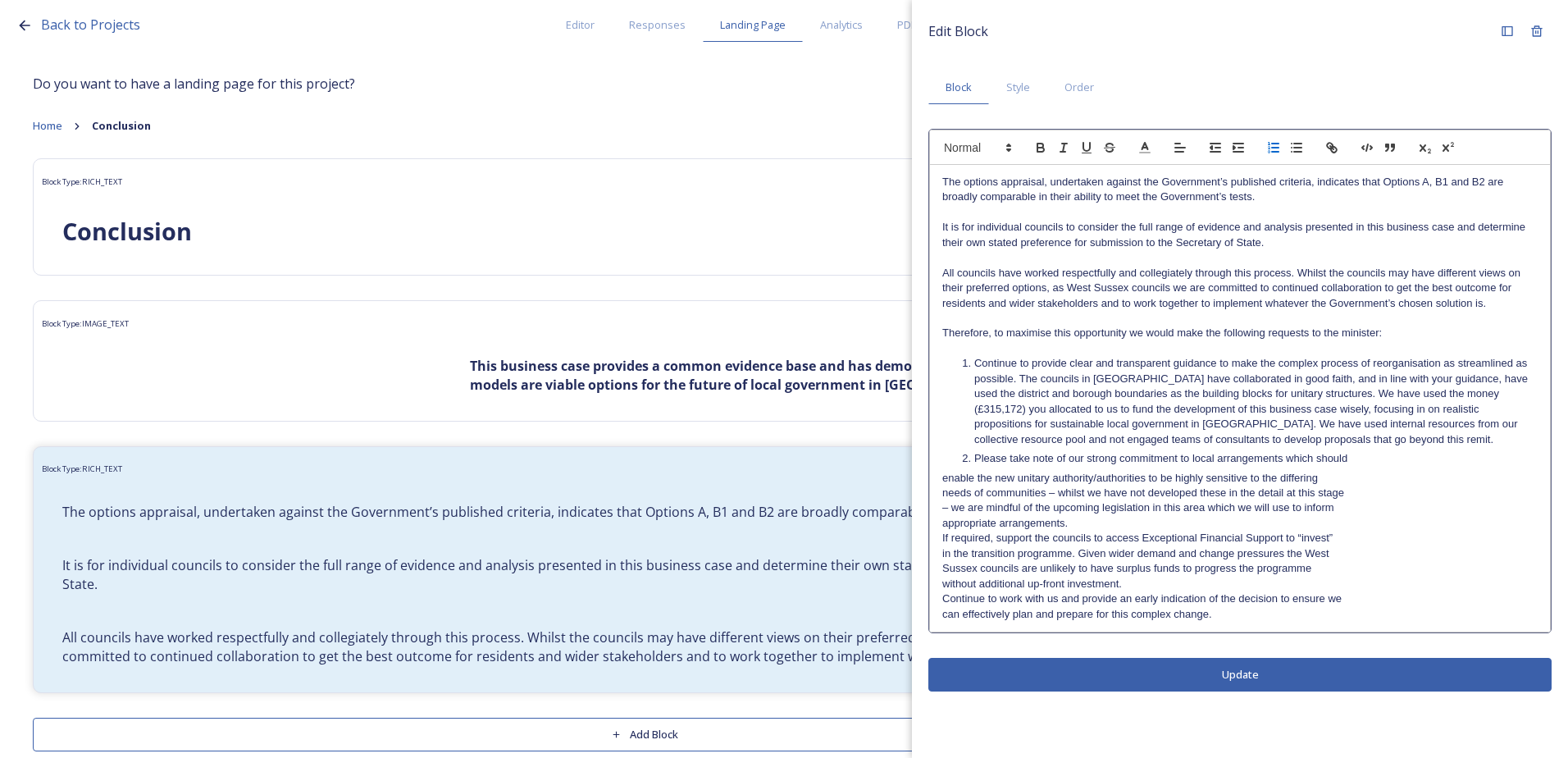
click at [936, 479] on div "The options appraisal, undertaken against the Government’s published criteria, …" at bounding box center [1240, 397] width 620 height 467
click at [941, 490] on div "The options appraisal, undertaken against the Government’s published criteria, …" at bounding box center [1240, 397] width 620 height 467
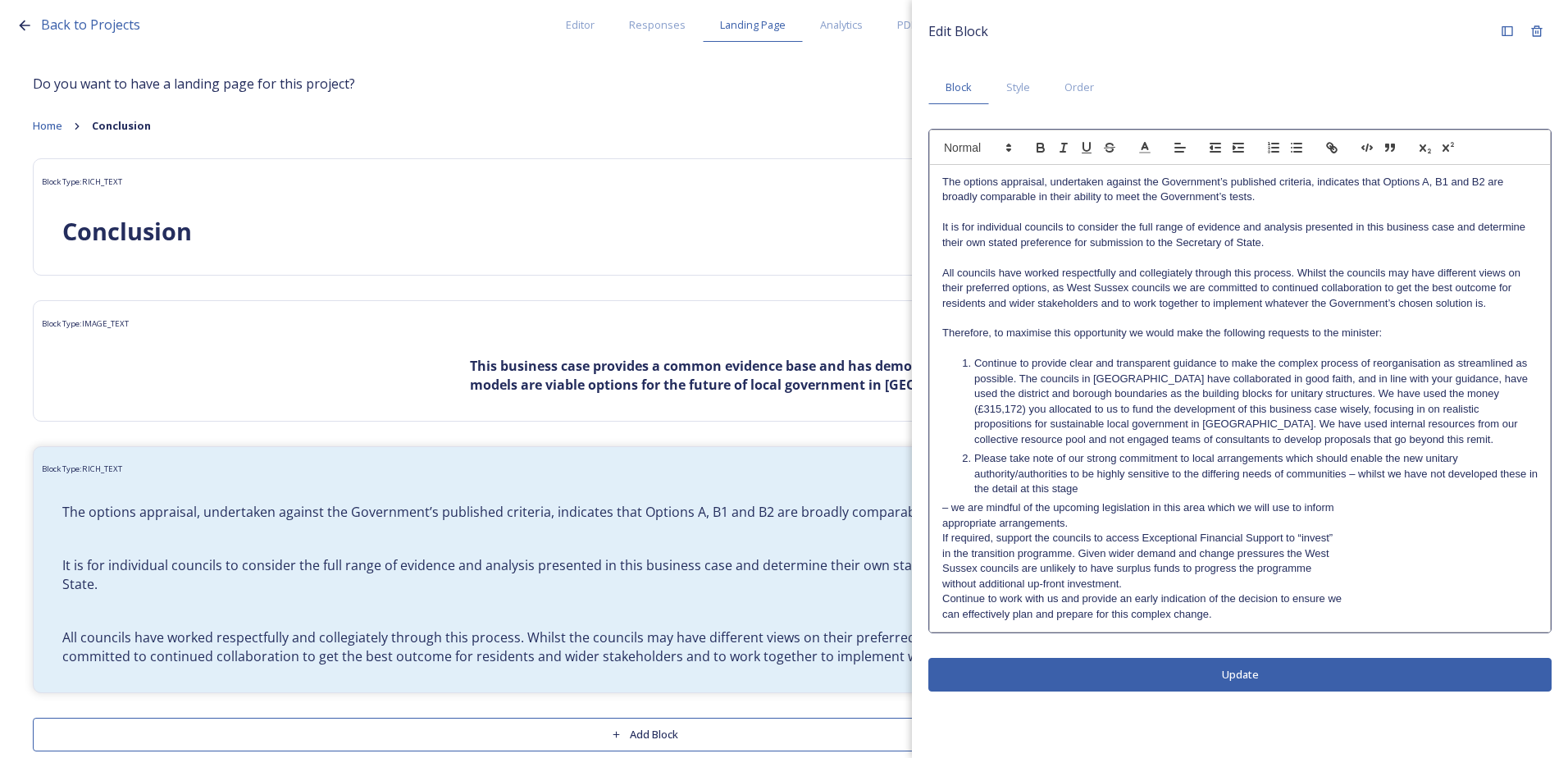
click at [938, 506] on div "The options appraisal, undertaken against the Government’s published criteria, …" at bounding box center [1240, 397] width 620 height 467
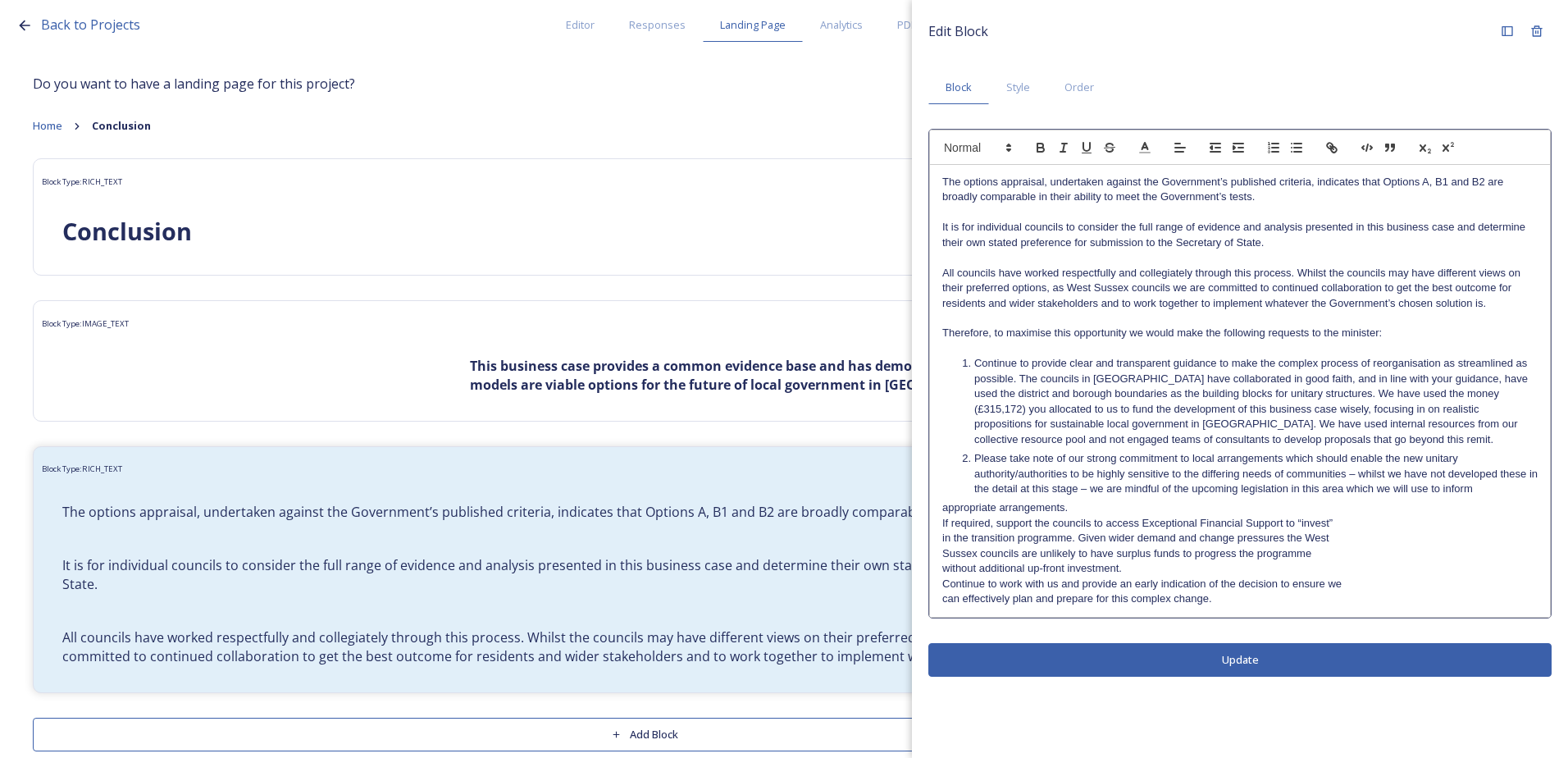
click at [936, 511] on div "The options appraisal, undertaken against the Government’s published criteria, …" at bounding box center [1240, 390] width 620 height 452
click at [936, 518] on div "The options appraisal, undertaken against the Government’s published criteria, …" at bounding box center [1240, 390] width 620 height 452
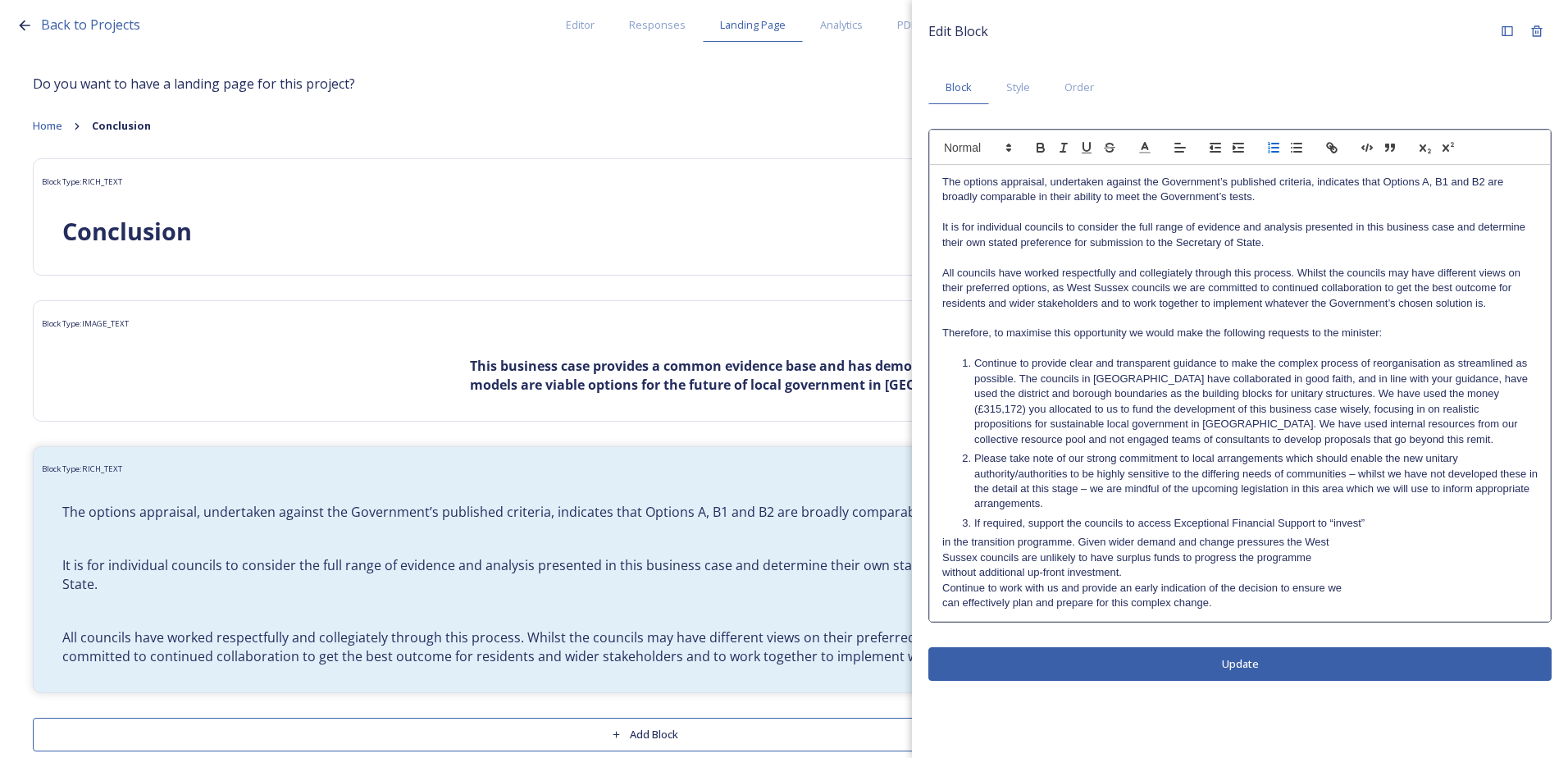
click at [936, 546] on div "The options appraisal, undertaken against the Government’s published criteria, …" at bounding box center [1240, 392] width 620 height 456
click at [939, 556] on div "The options appraisal, undertaken against the Government’s published criteria, …" at bounding box center [1240, 392] width 620 height 456
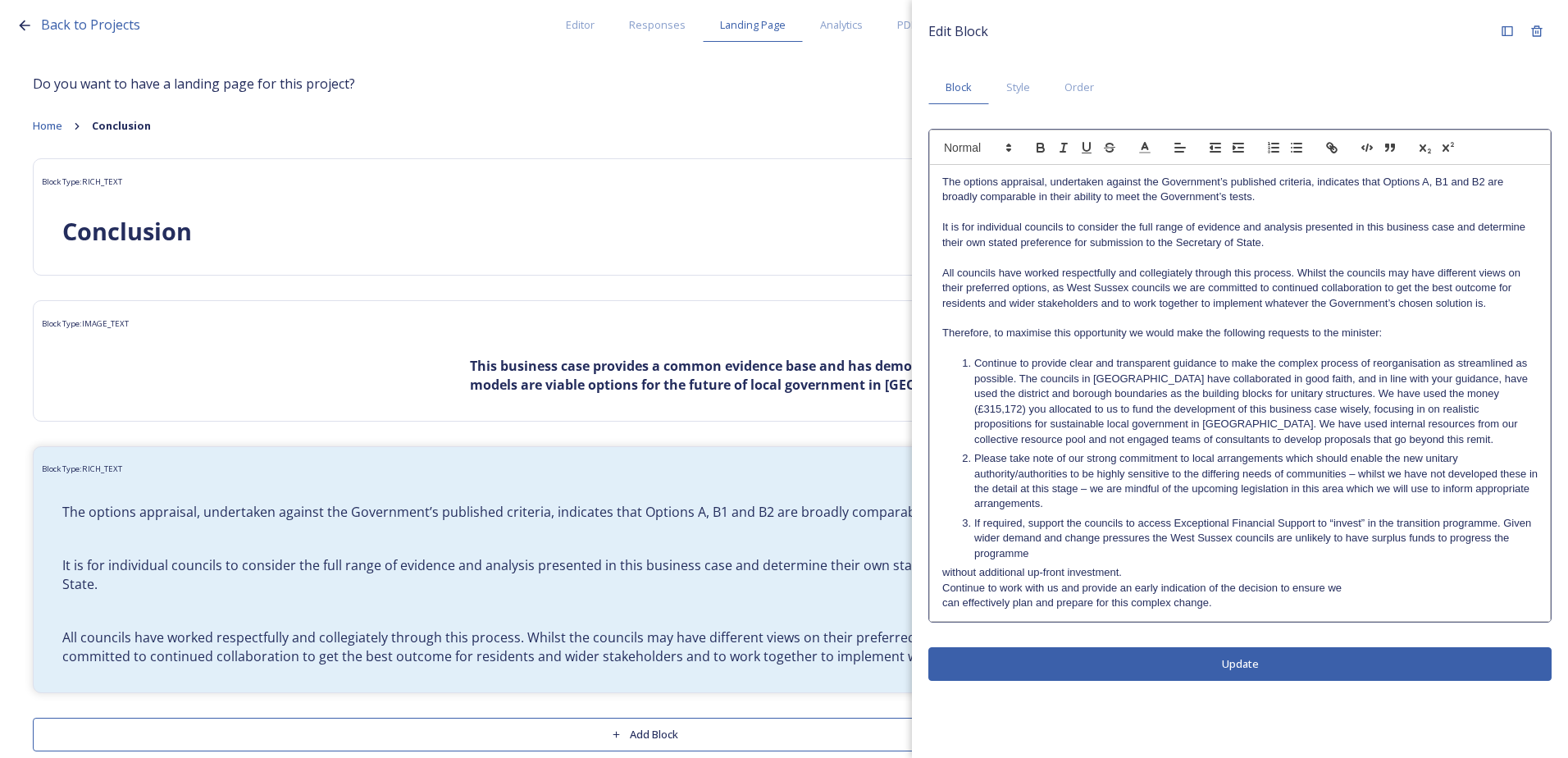
click at [939, 575] on div "The options appraisal, undertaken against the Government’s published criteria, …" at bounding box center [1240, 392] width 620 height 456
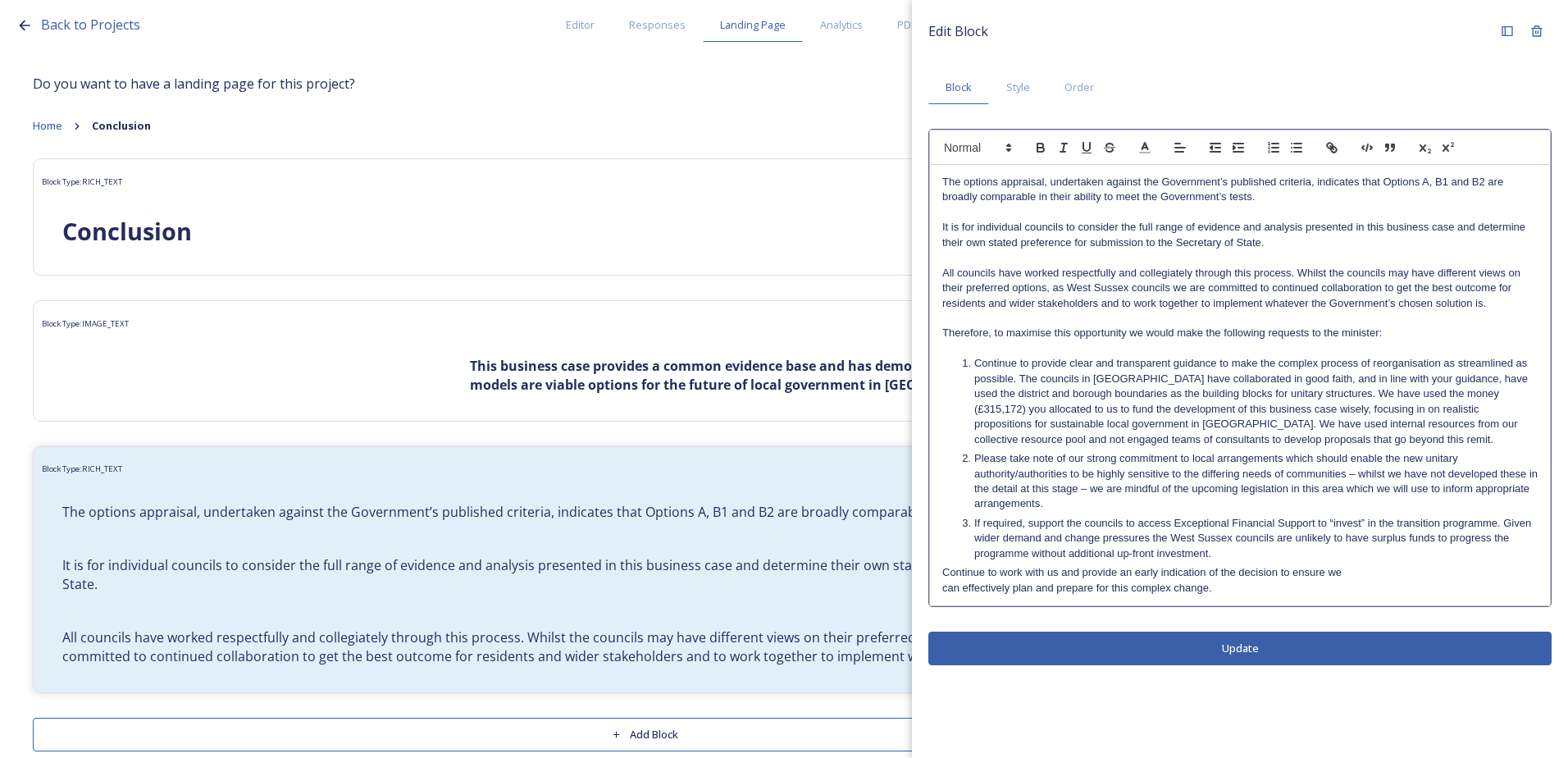
click at [935, 572] on div "The options appraisal, undertaken against the Government’s published criteria, …" at bounding box center [1240, 384] width 620 height 441
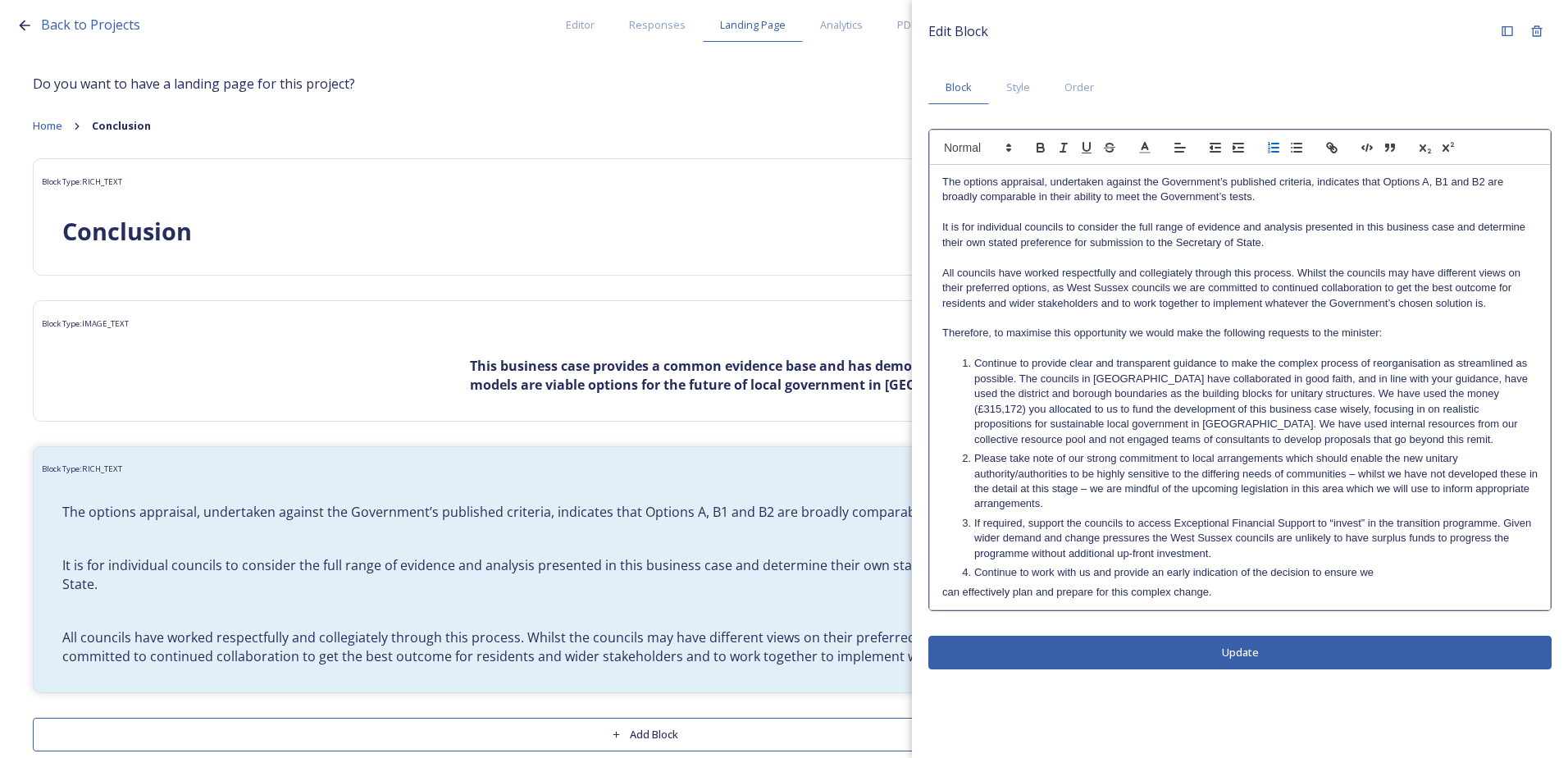
click at [942, 590] on p "can effectively plan and prepare for this complex change." at bounding box center [1239, 592] width 595 height 15
click at [1172, 651] on div "Edit Block Block Style Order The options appraisal, undertaken against the Gove…" at bounding box center [1240, 343] width 656 height 686
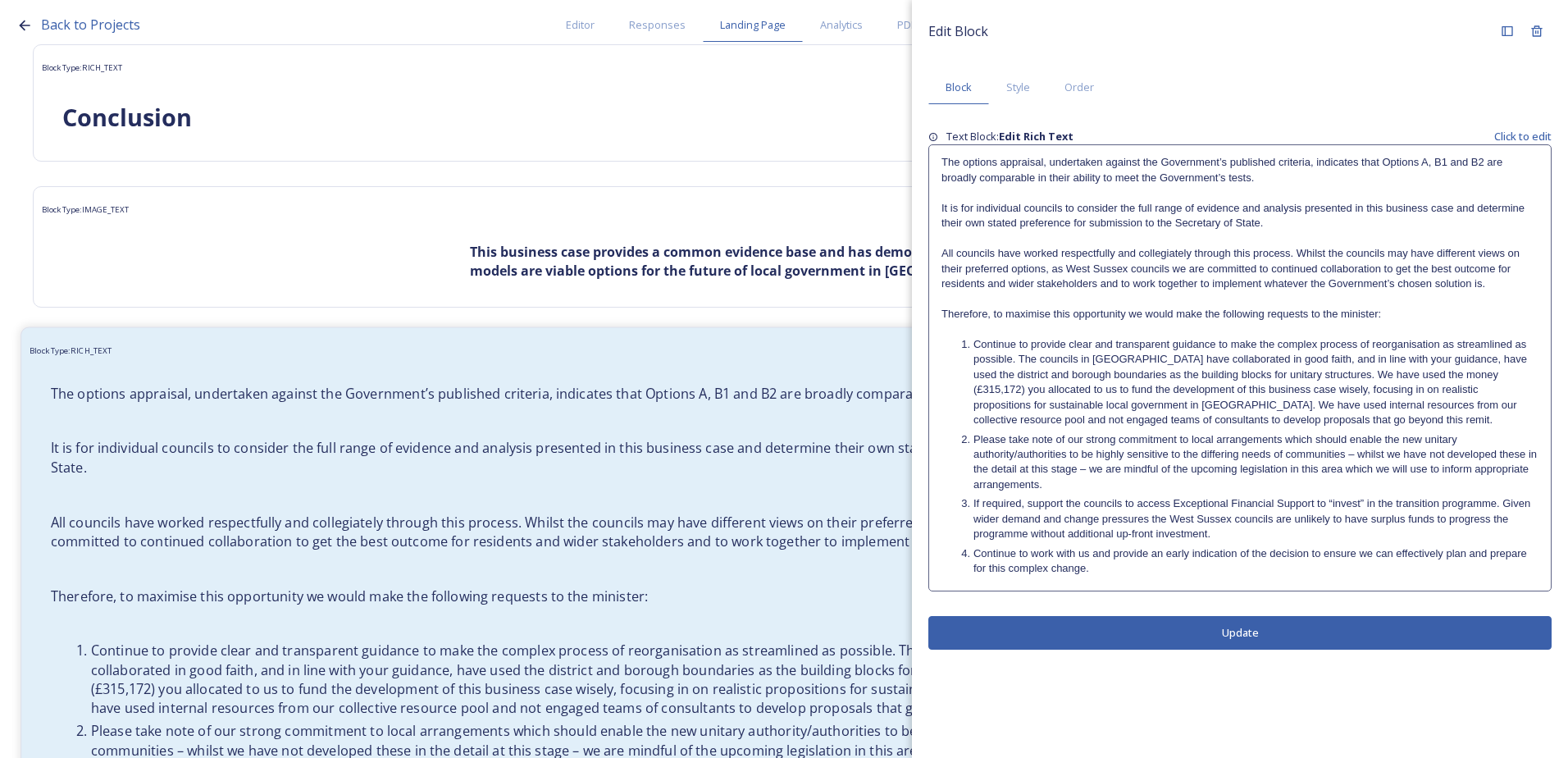
scroll to position [317, 0]
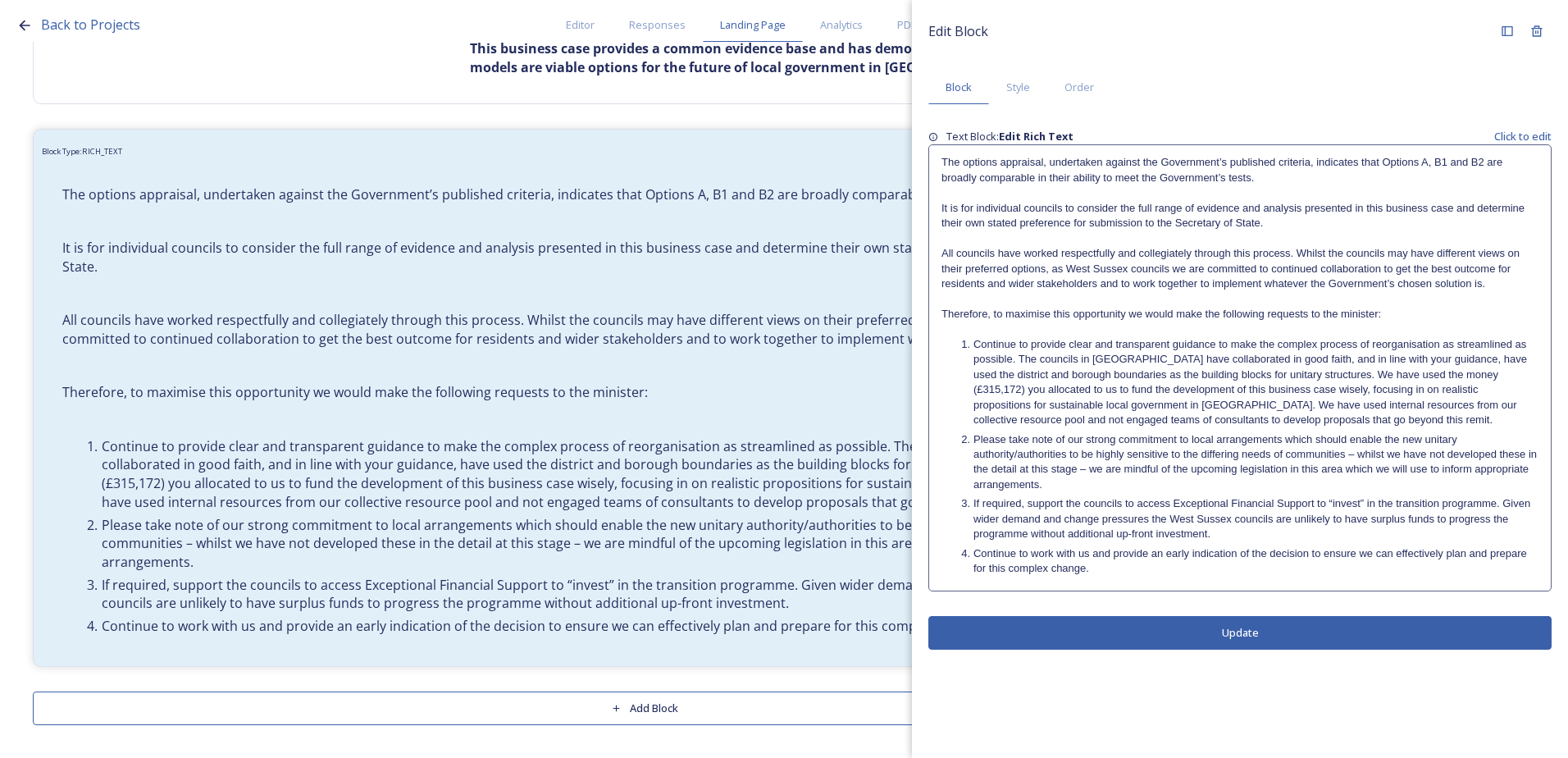
click at [1158, 636] on button "Update" at bounding box center [1239, 633] width 623 height 34
click at [1506, 39] on div "Shrink" at bounding box center [1508, 32] width 30 height 30
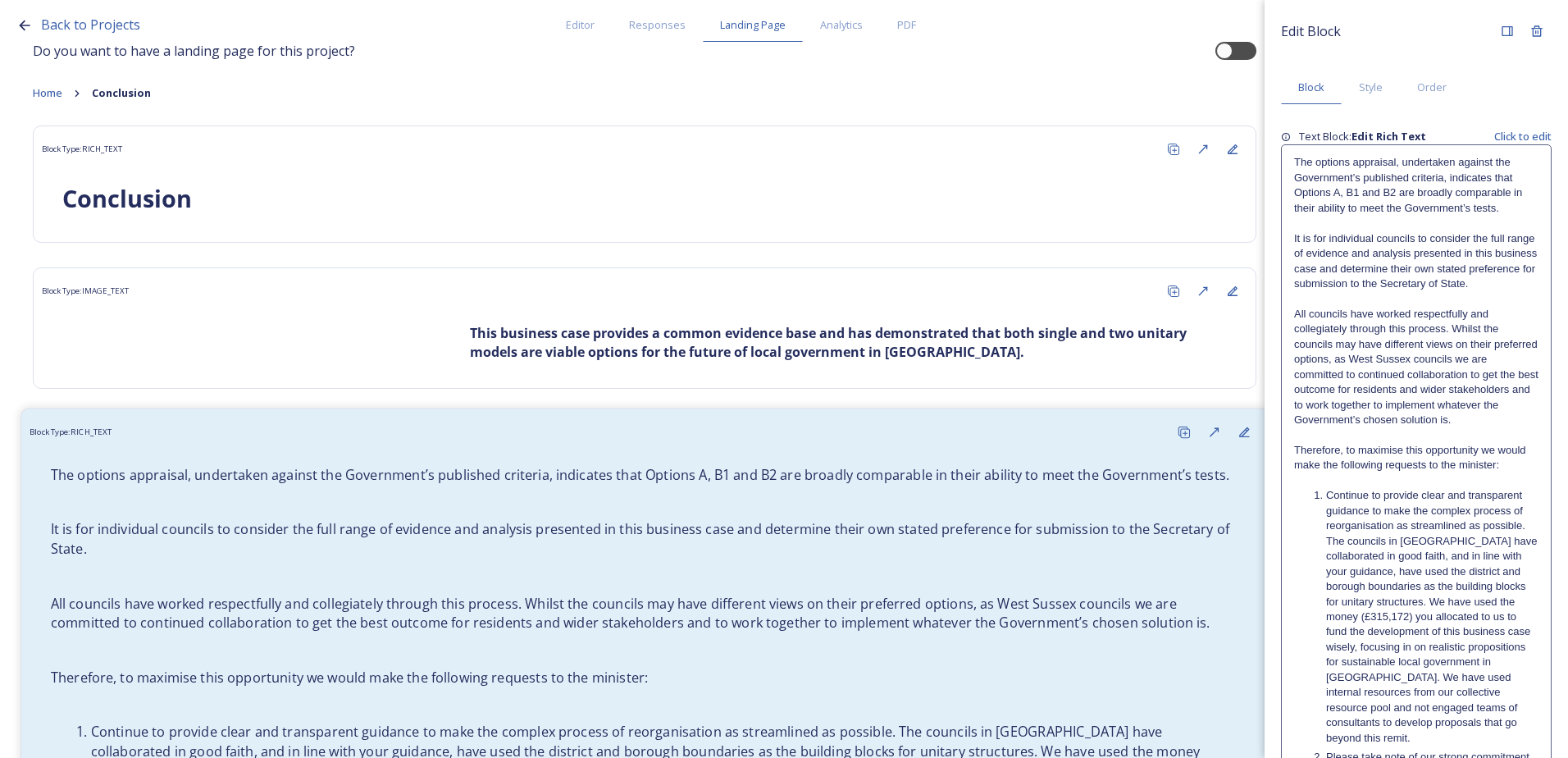
scroll to position [0, 0]
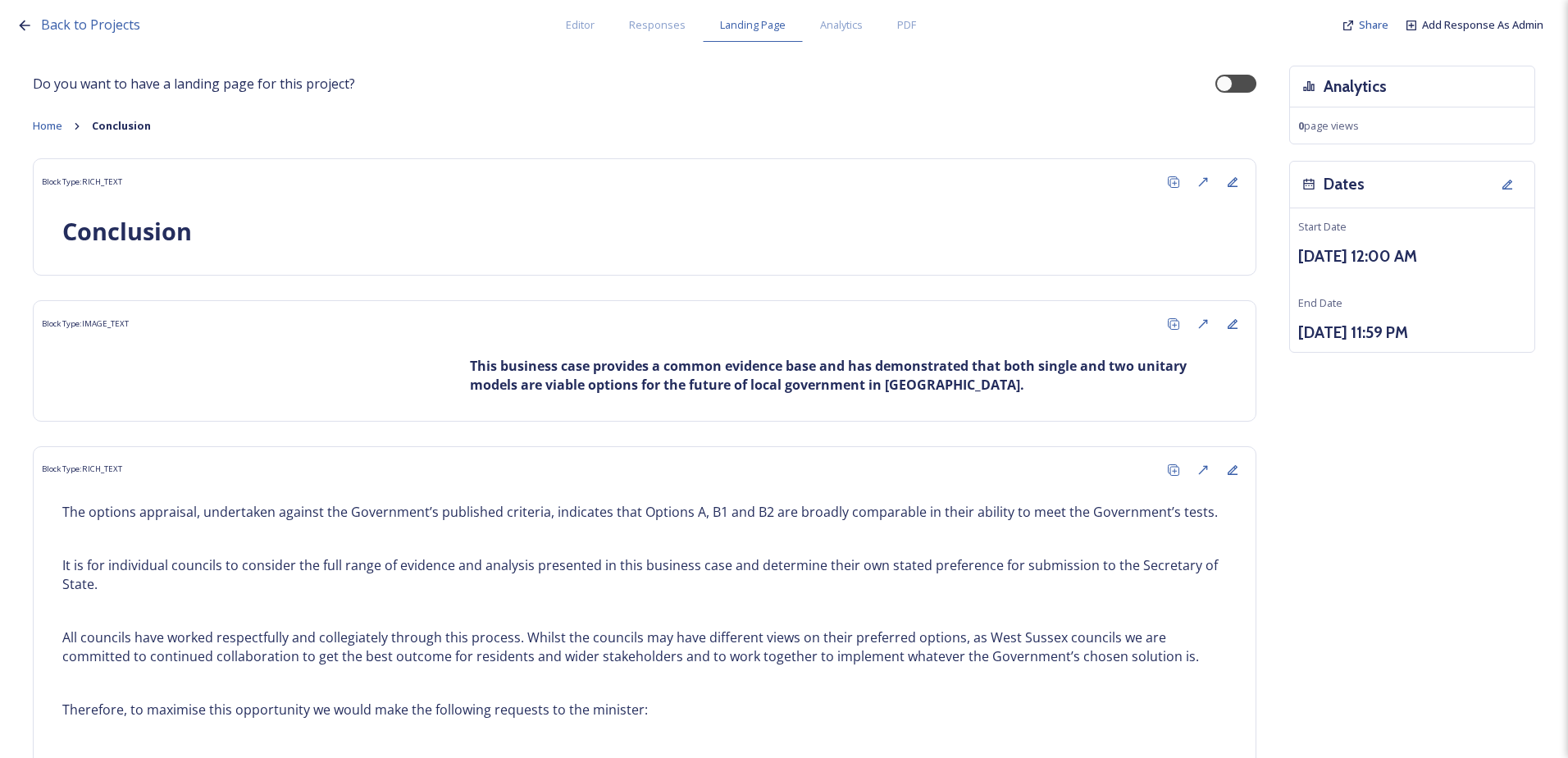
click at [108, 127] on strong "Conclusion" at bounding box center [122, 125] width 59 height 15
click at [74, 121] on icon at bounding box center [76, 126] width 13 height 13
click at [46, 125] on span "Home" at bounding box center [48, 125] width 30 height 15
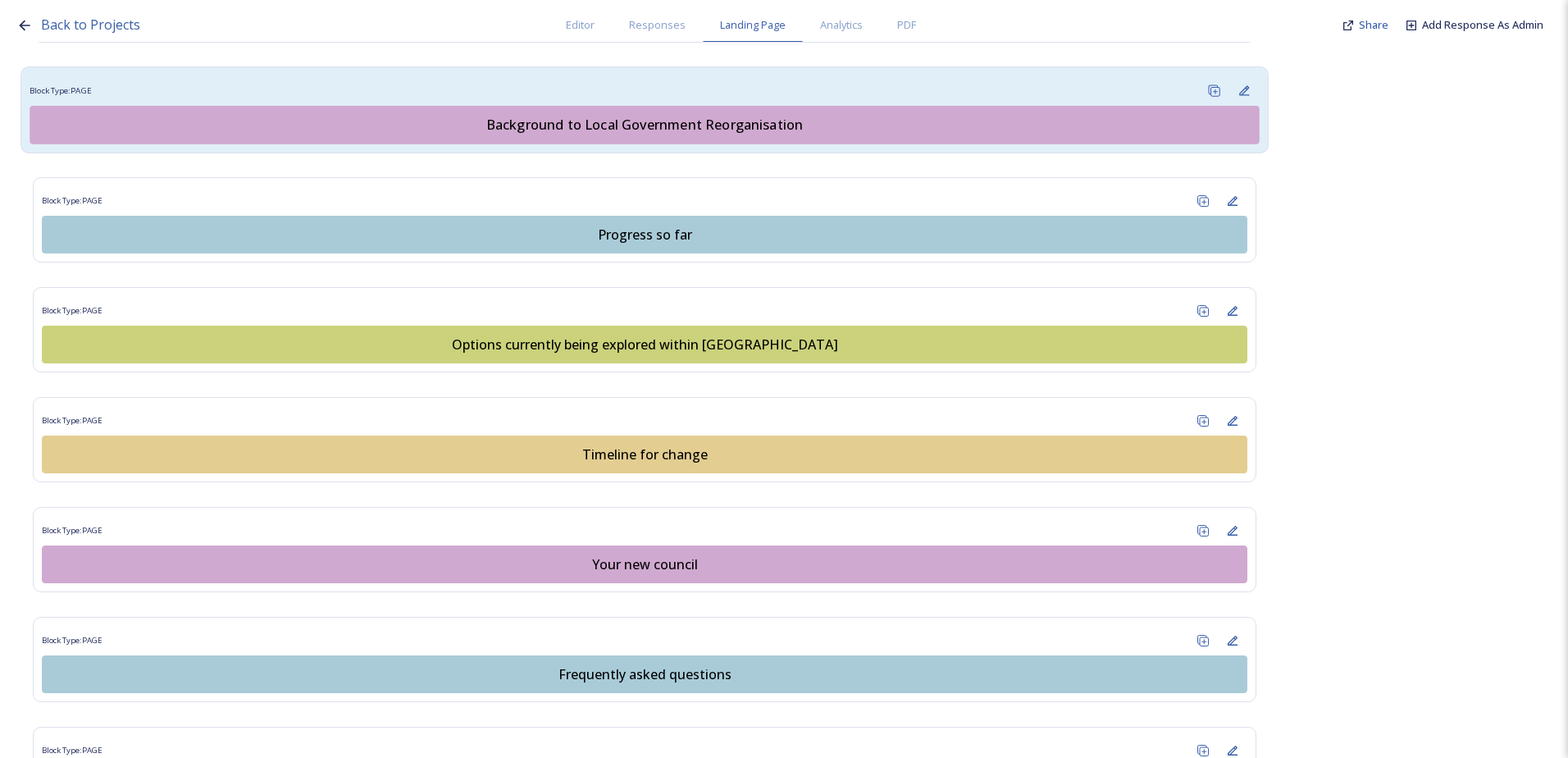
scroll to position [903, 0]
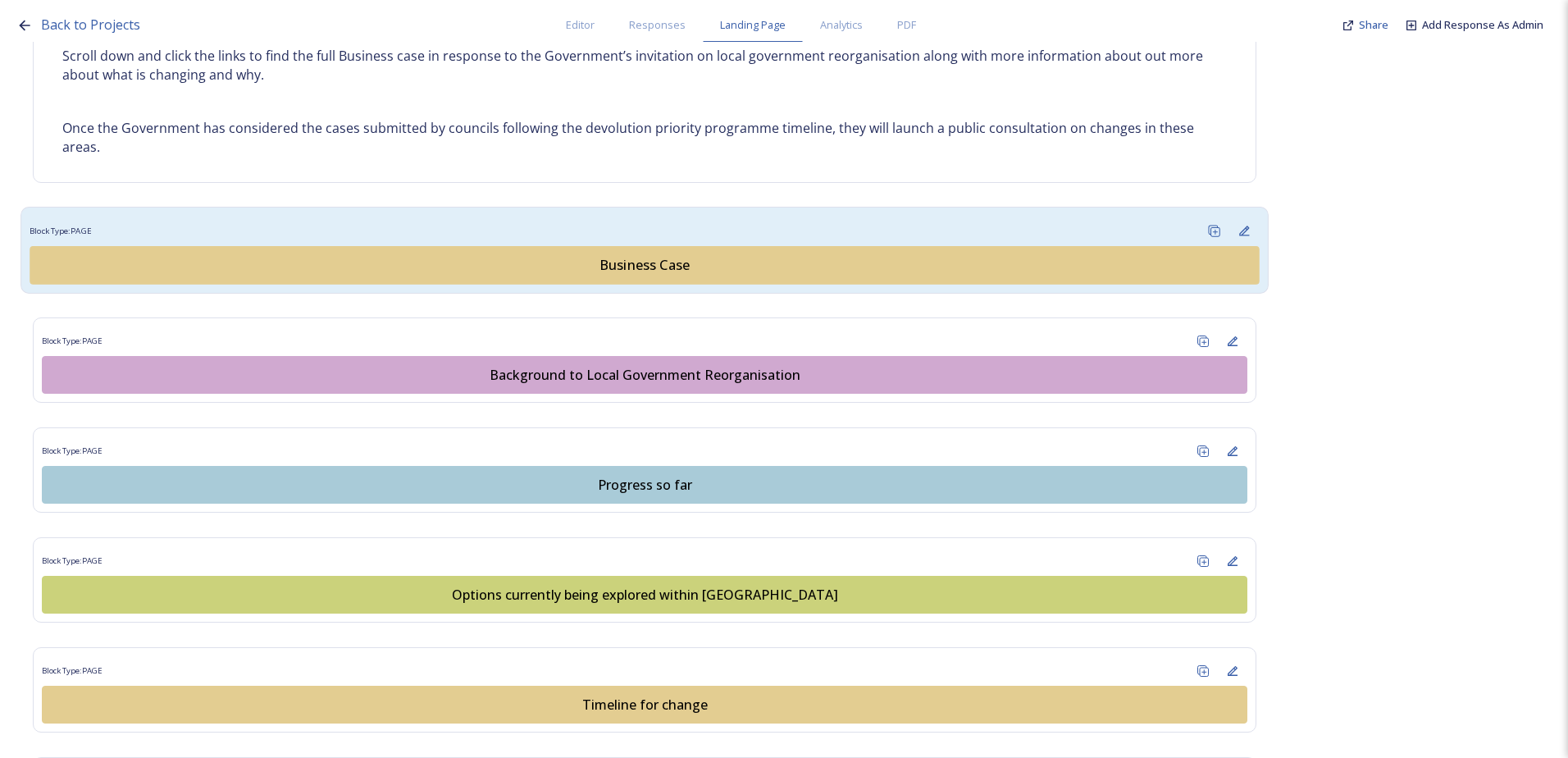
click at [589, 262] on div "Business Case" at bounding box center [645, 266] width 1211 height 20
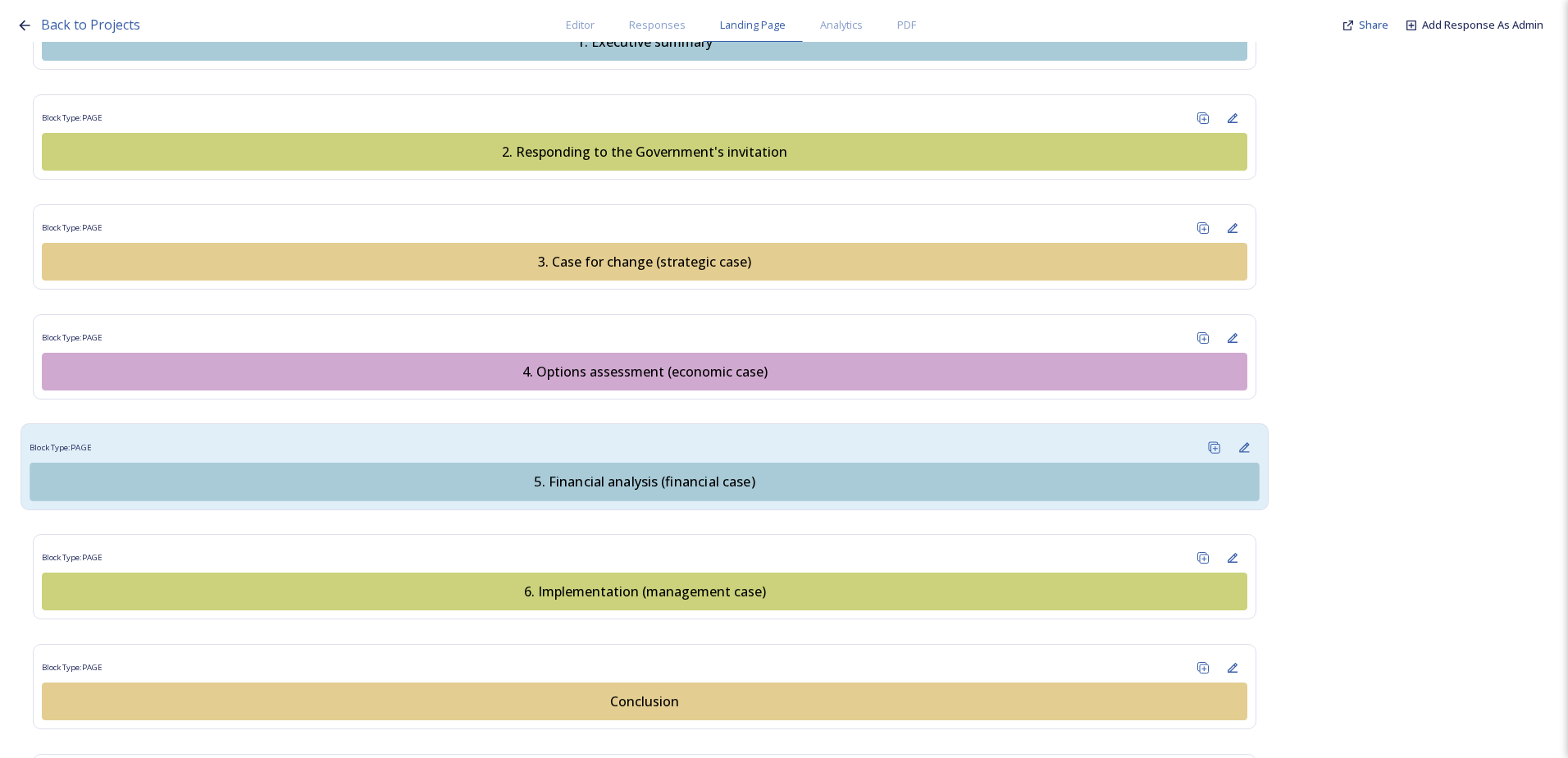
scroll to position [2001, 0]
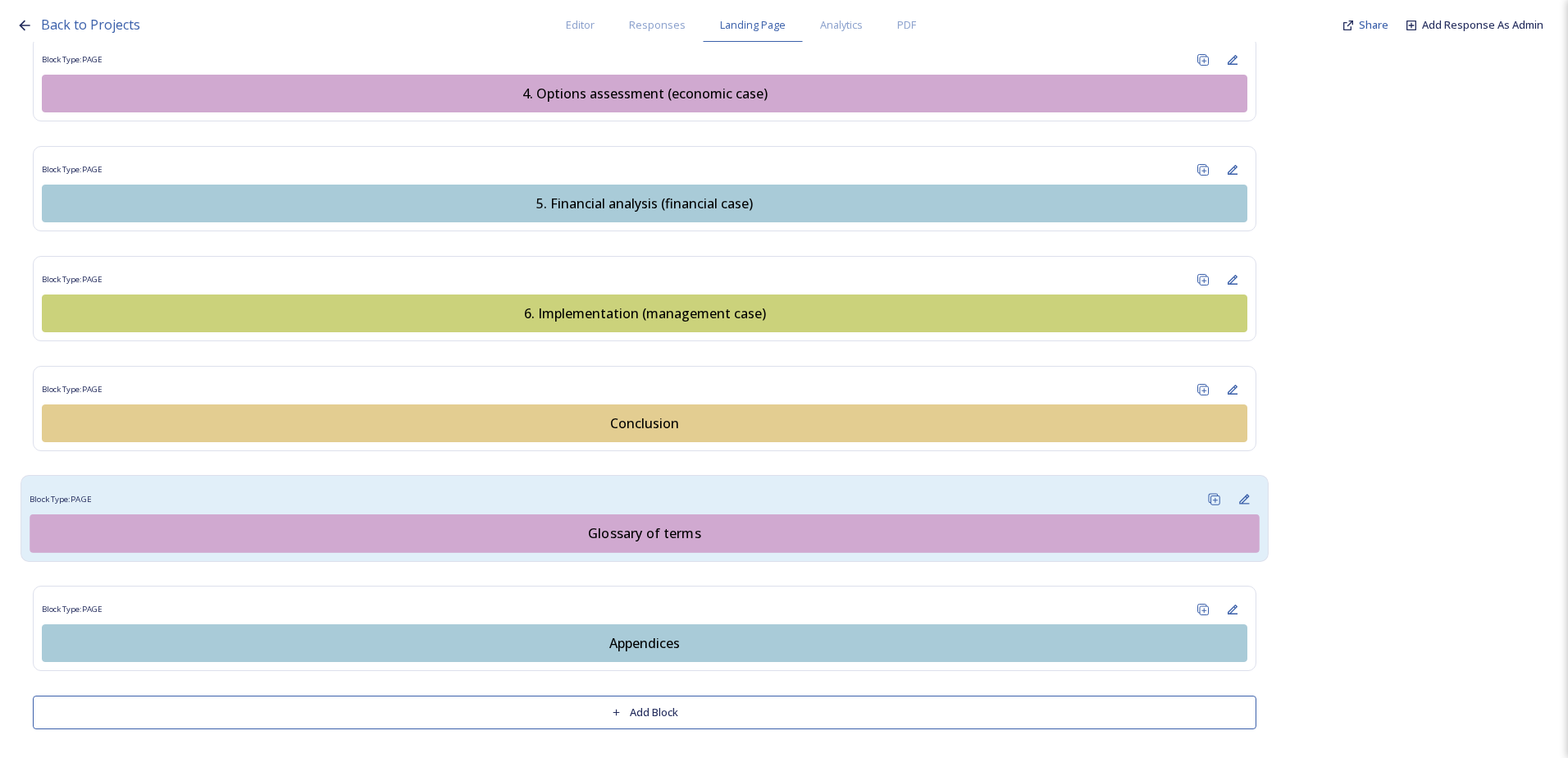
click at [570, 537] on div "Glossary of terms" at bounding box center [645, 533] width 1211 height 20
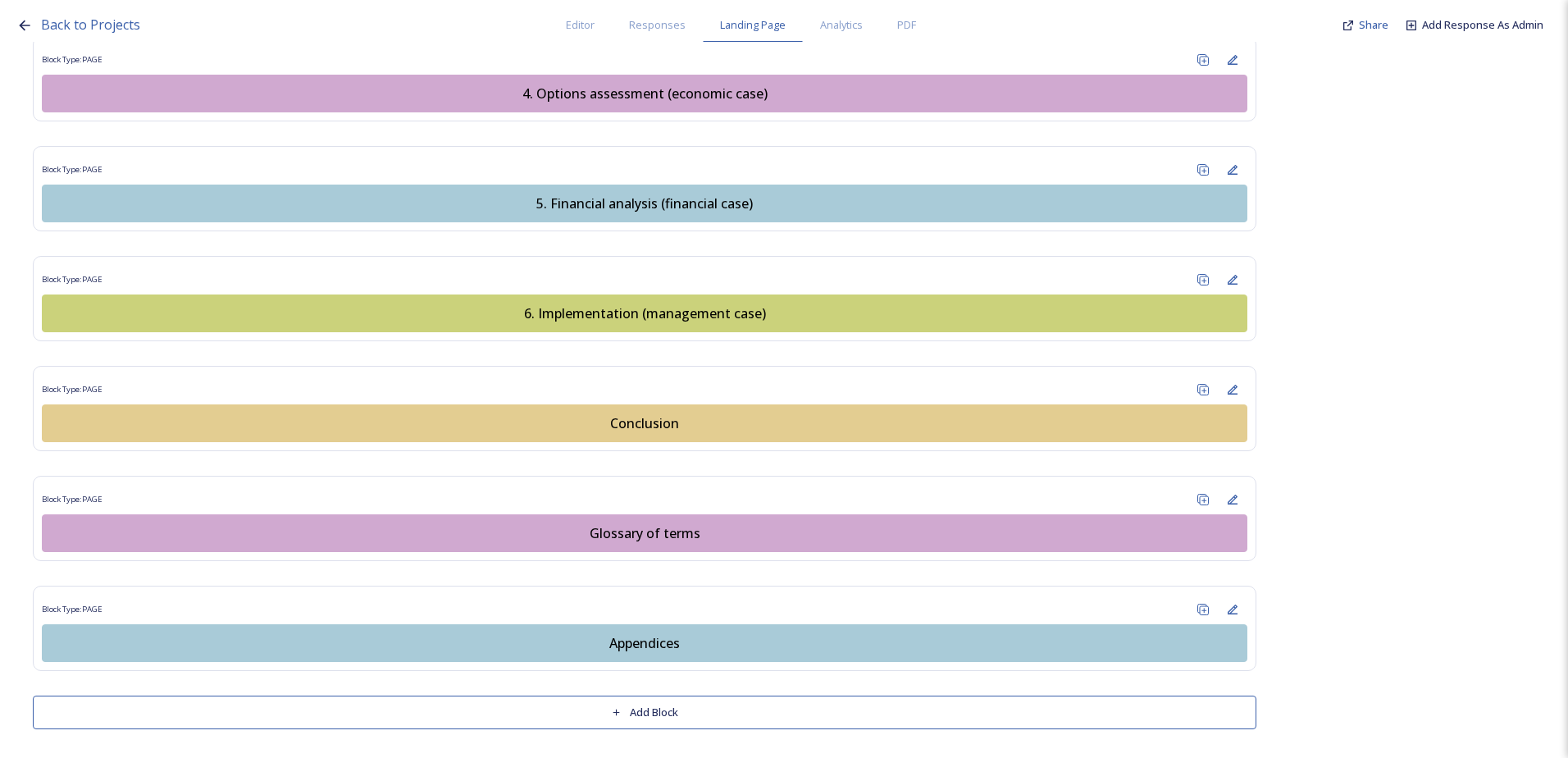
scroll to position [0, 0]
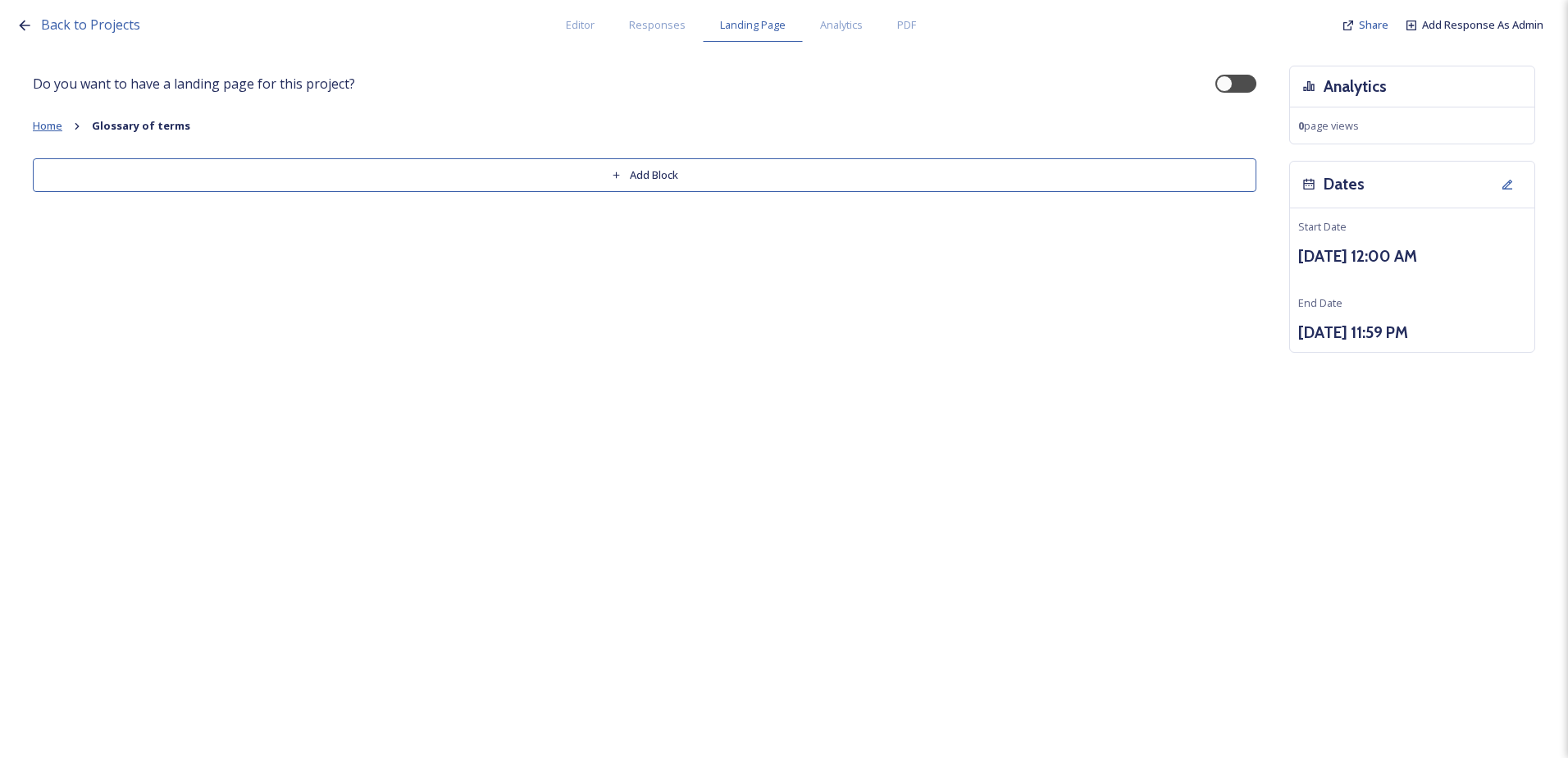
click at [54, 120] on span "Home" at bounding box center [48, 125] width 30 height 15
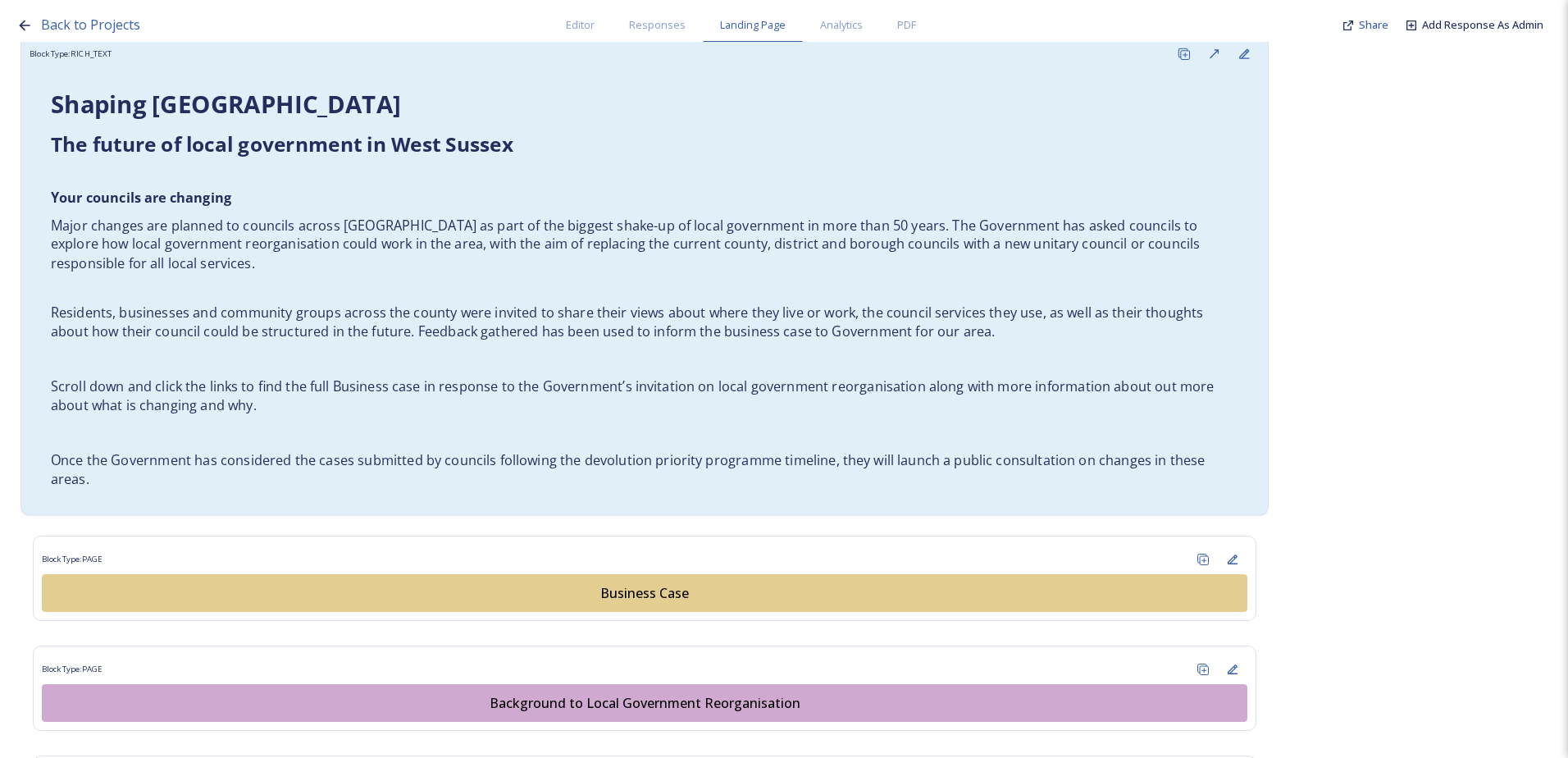
scroll to position [903, 0]
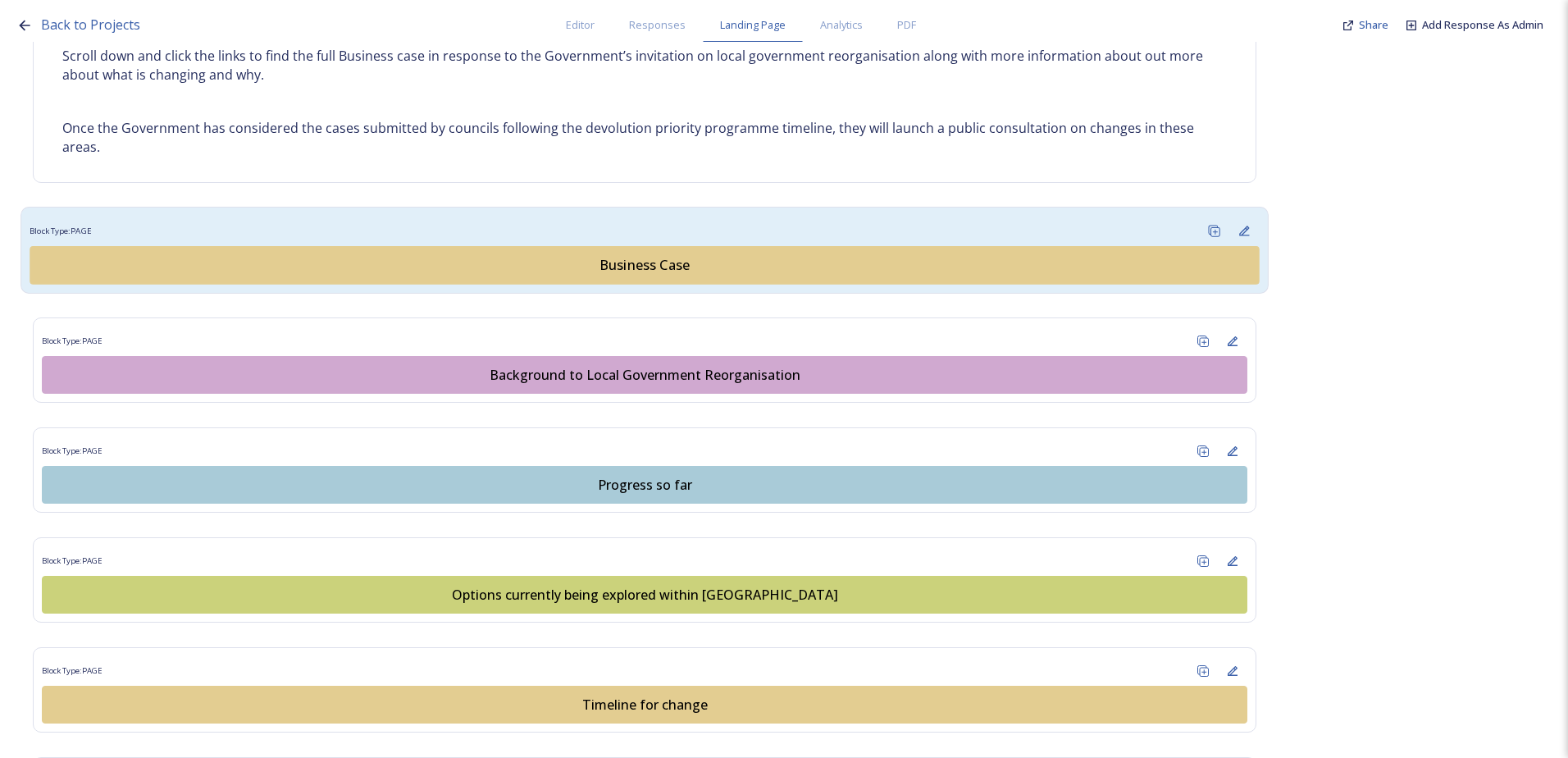
click at [610, 274] on div "Business Case" at bounding box center [645, 266] width 1211 height 20
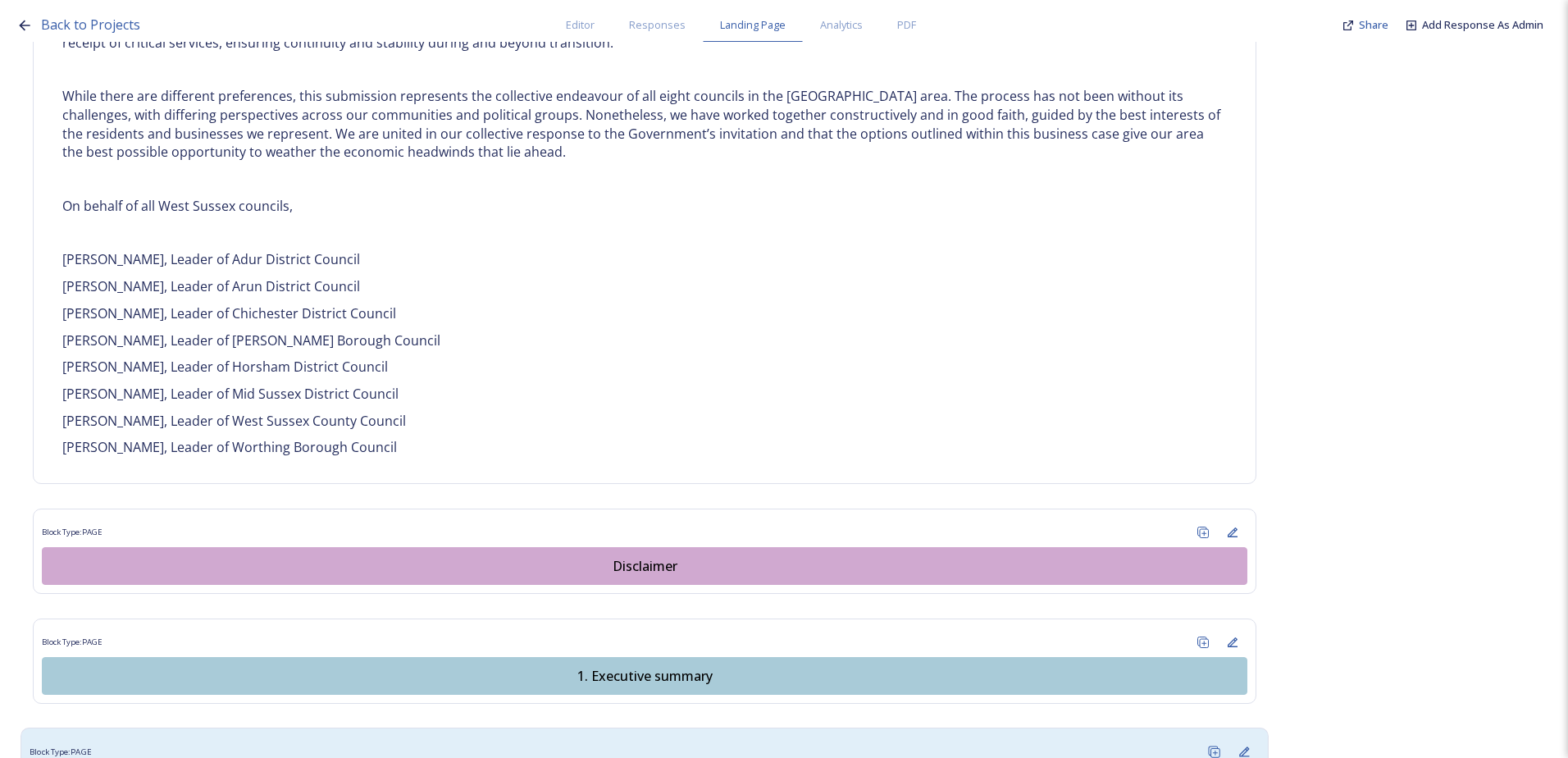
scroll to position [1394, 0]
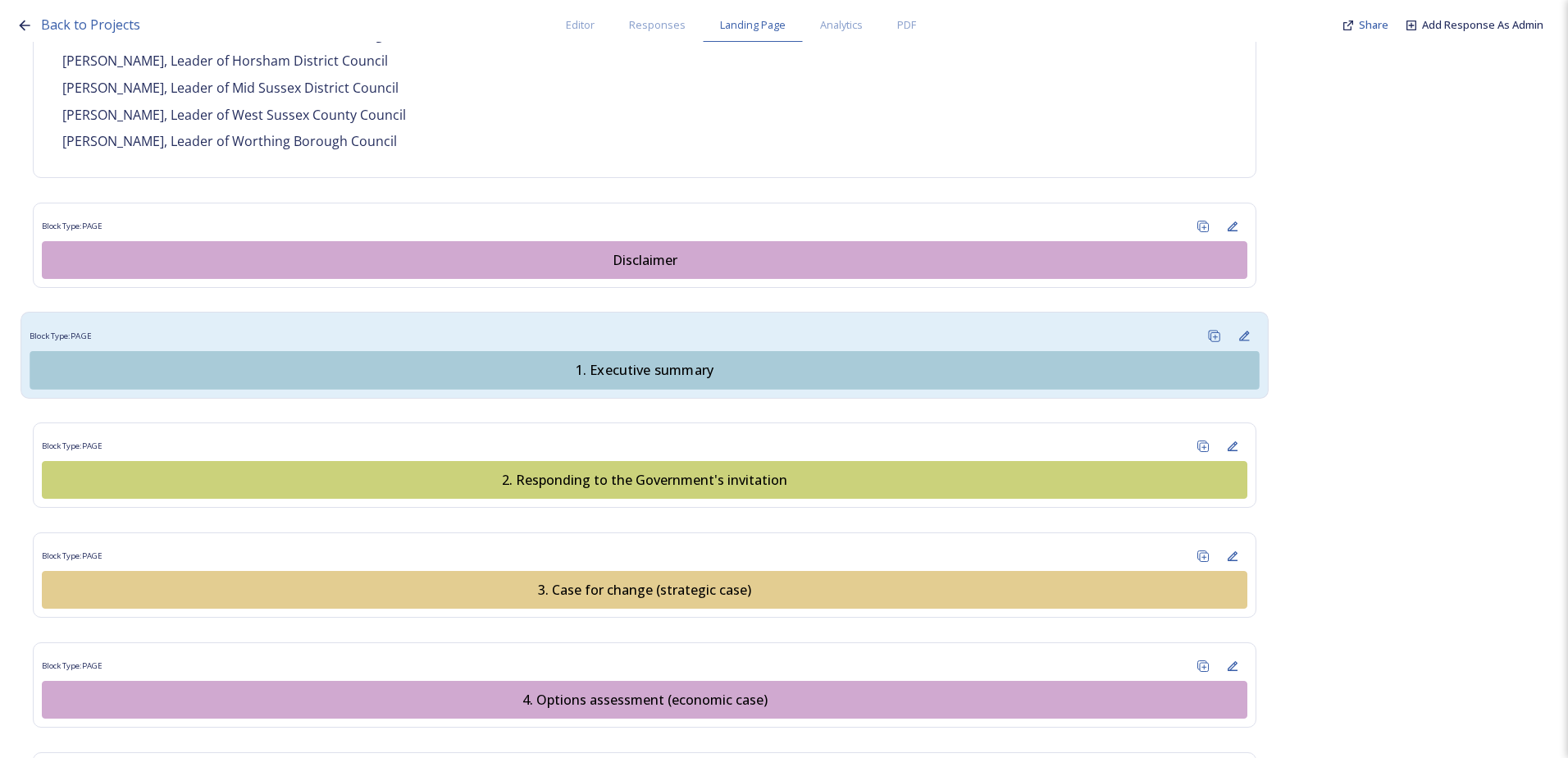
click at [633, 367] on div "1. Executive summary" at bounding box center [645, 370] width 1211 height 20
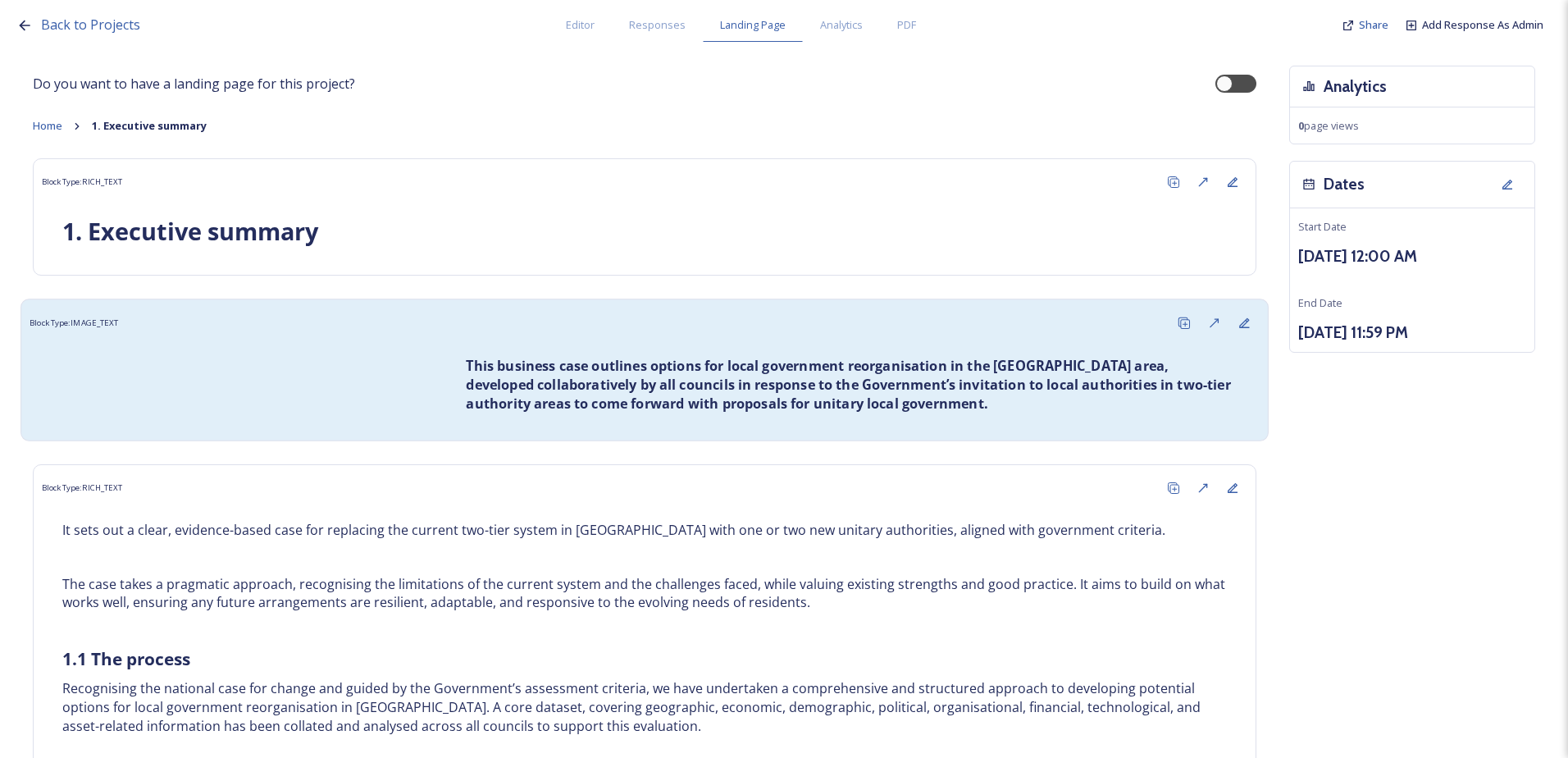
scroll to position [328, 0]
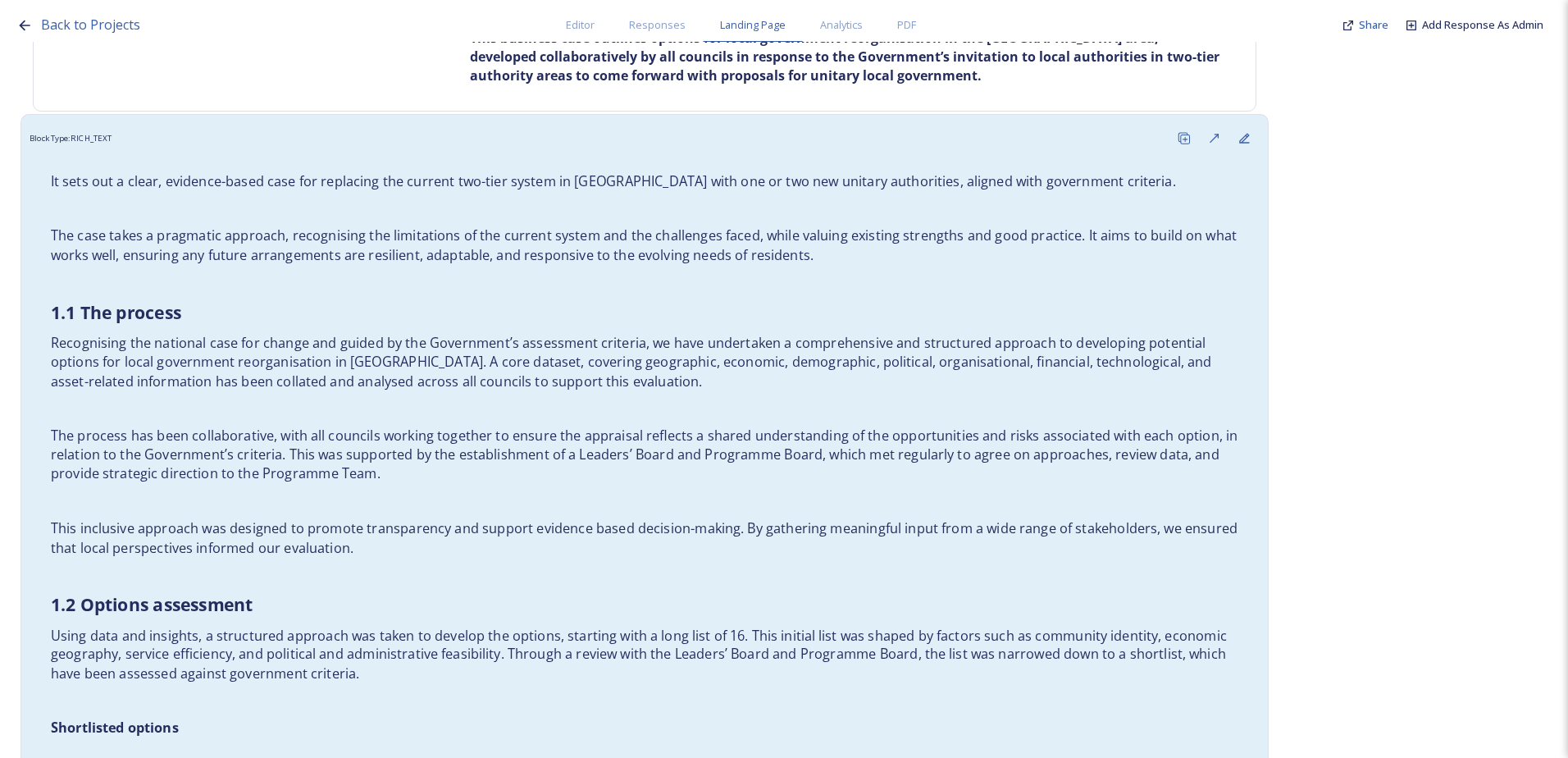
click at [454, 385] on p "Recognising the national case for change and guided by the Government’s assessm…" at bounding box center [644, 363] width 1188 height 57
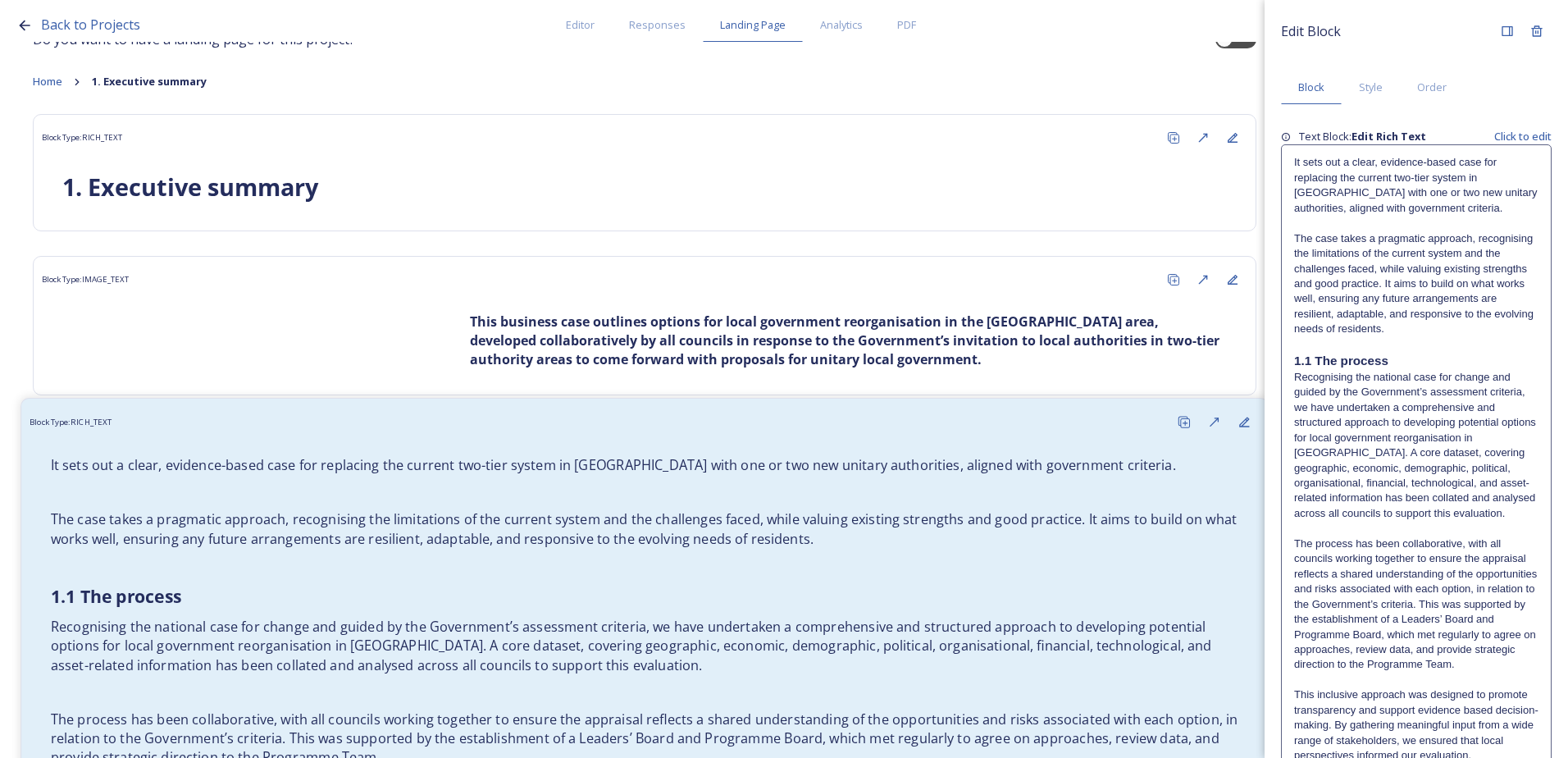
scroll to position [0, 0]
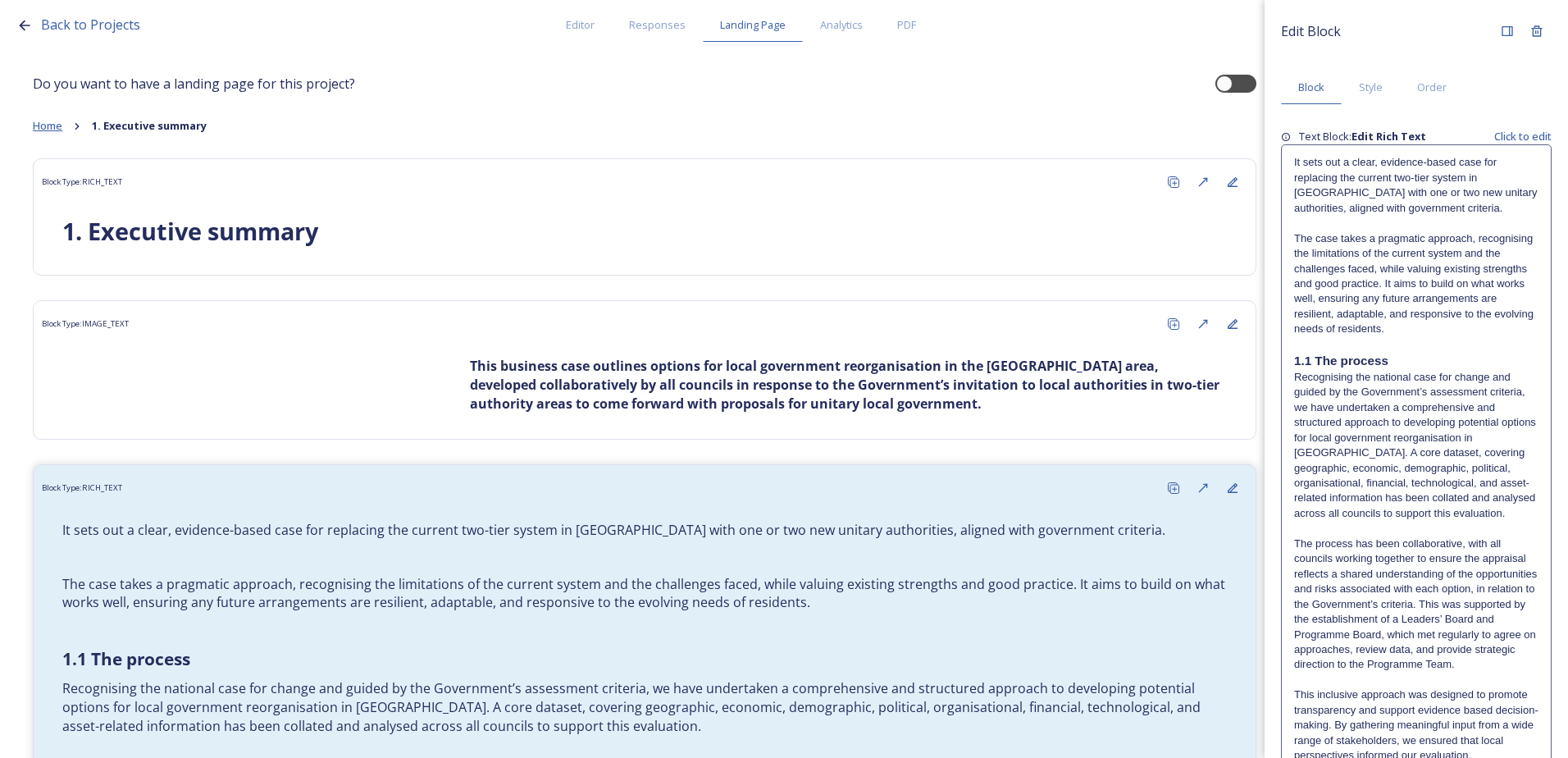
click at [54, 131] on span "Home" at bounding box center [48, 125] width 30 height 15
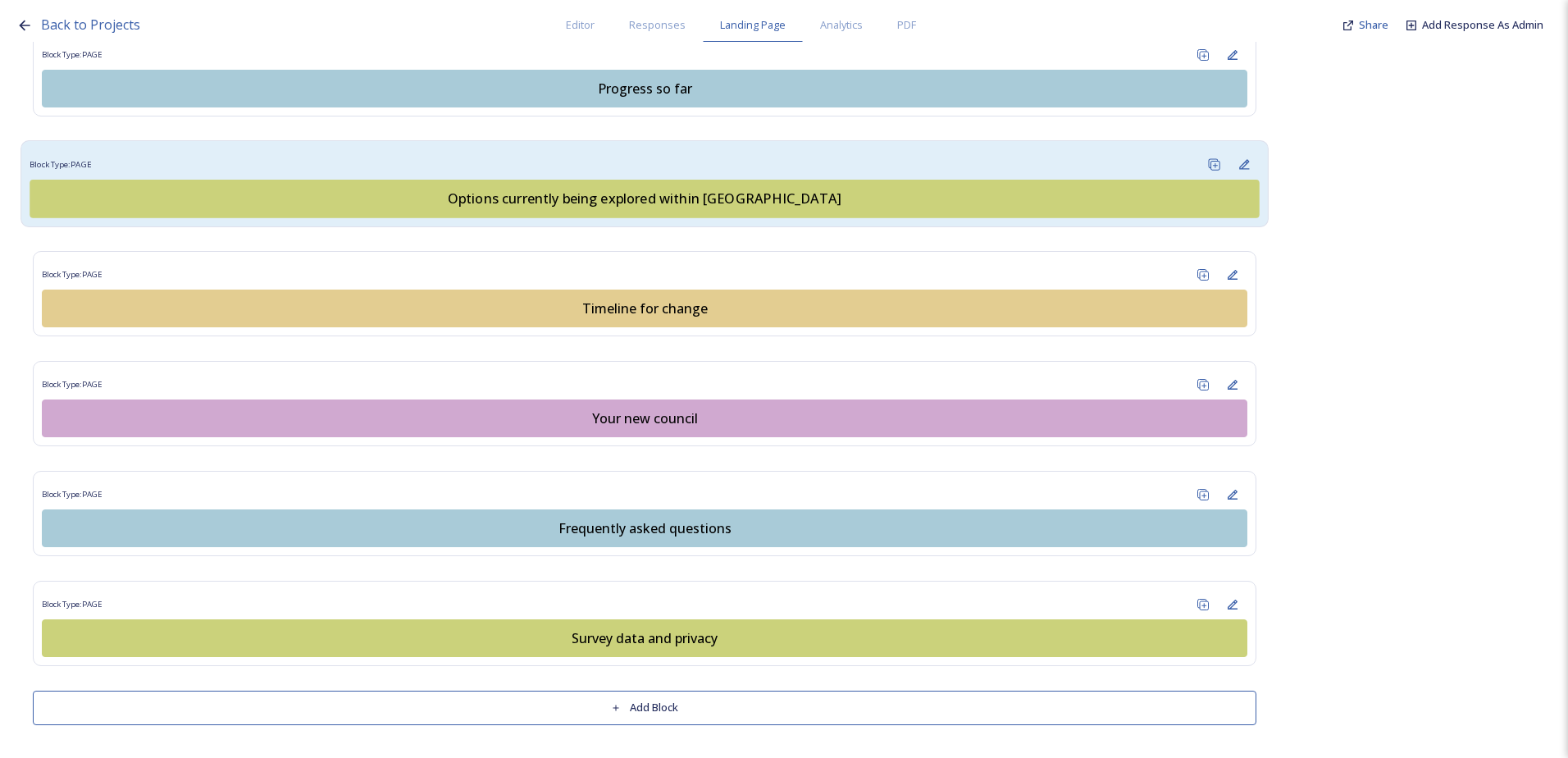
scroll to position [1052, 0]
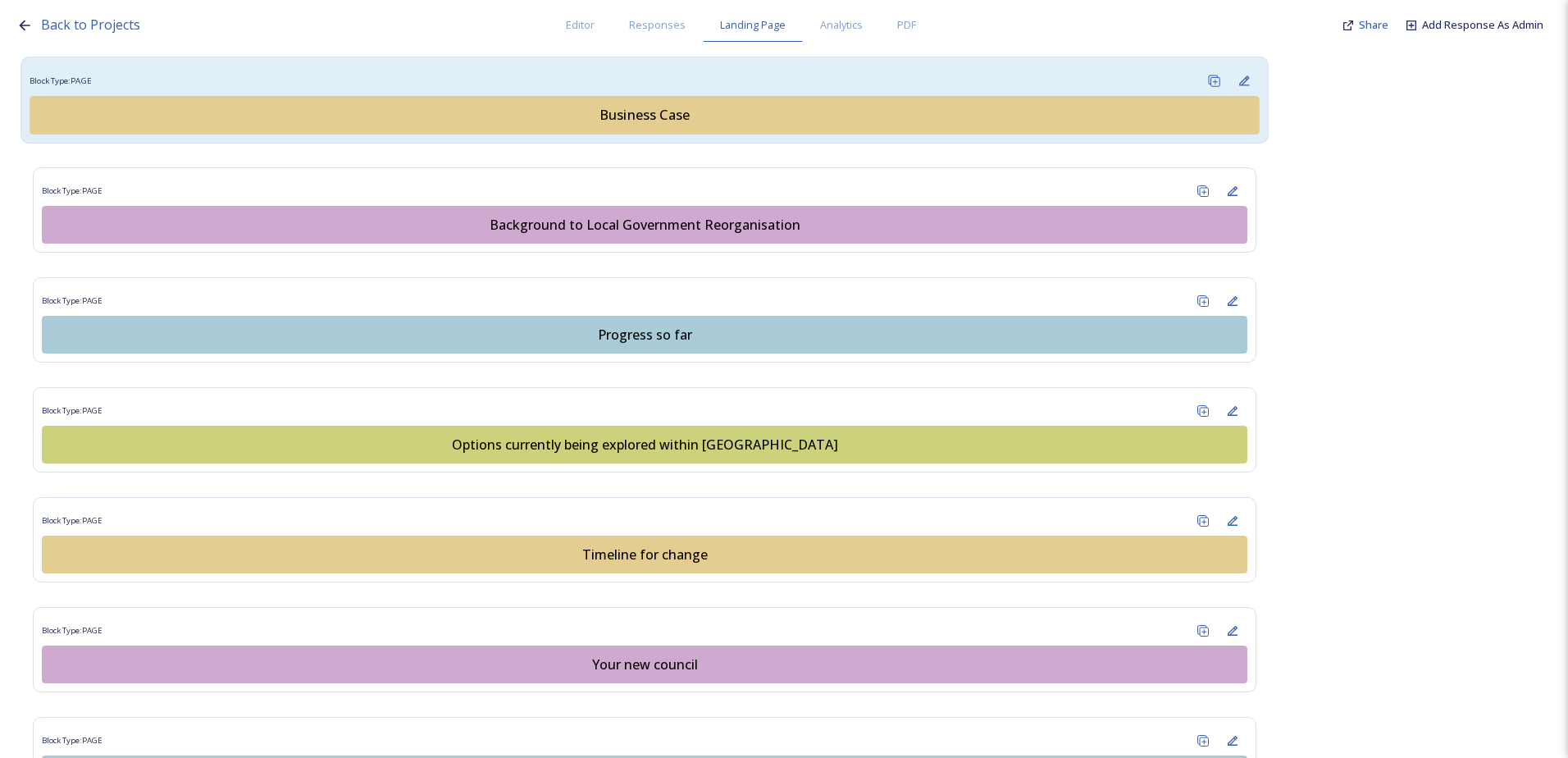
click at [577, 115] on div "Business Case" at bounding box center [645, 116] width 1211 height 20
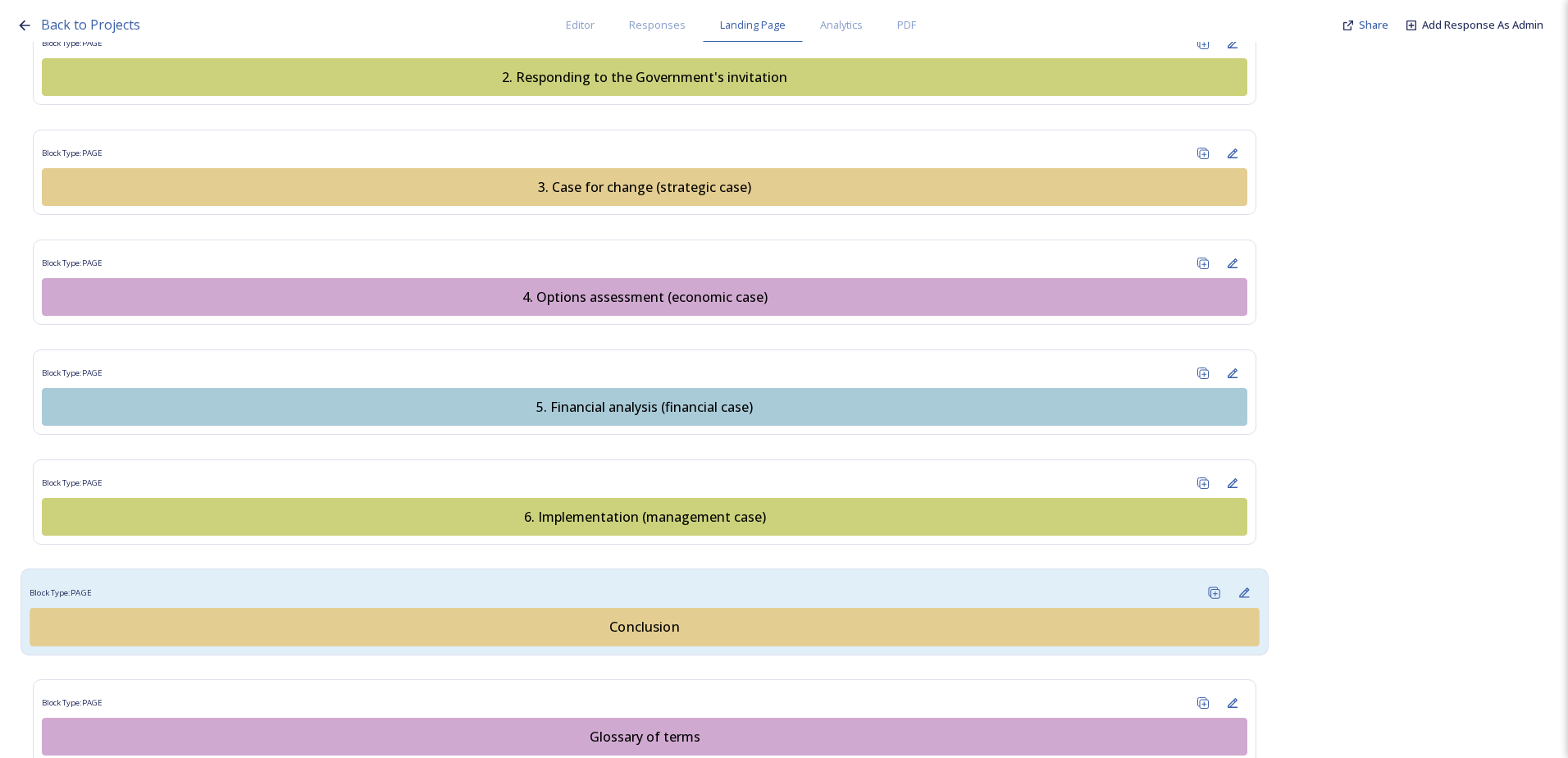
scroll to position [1804, 0]
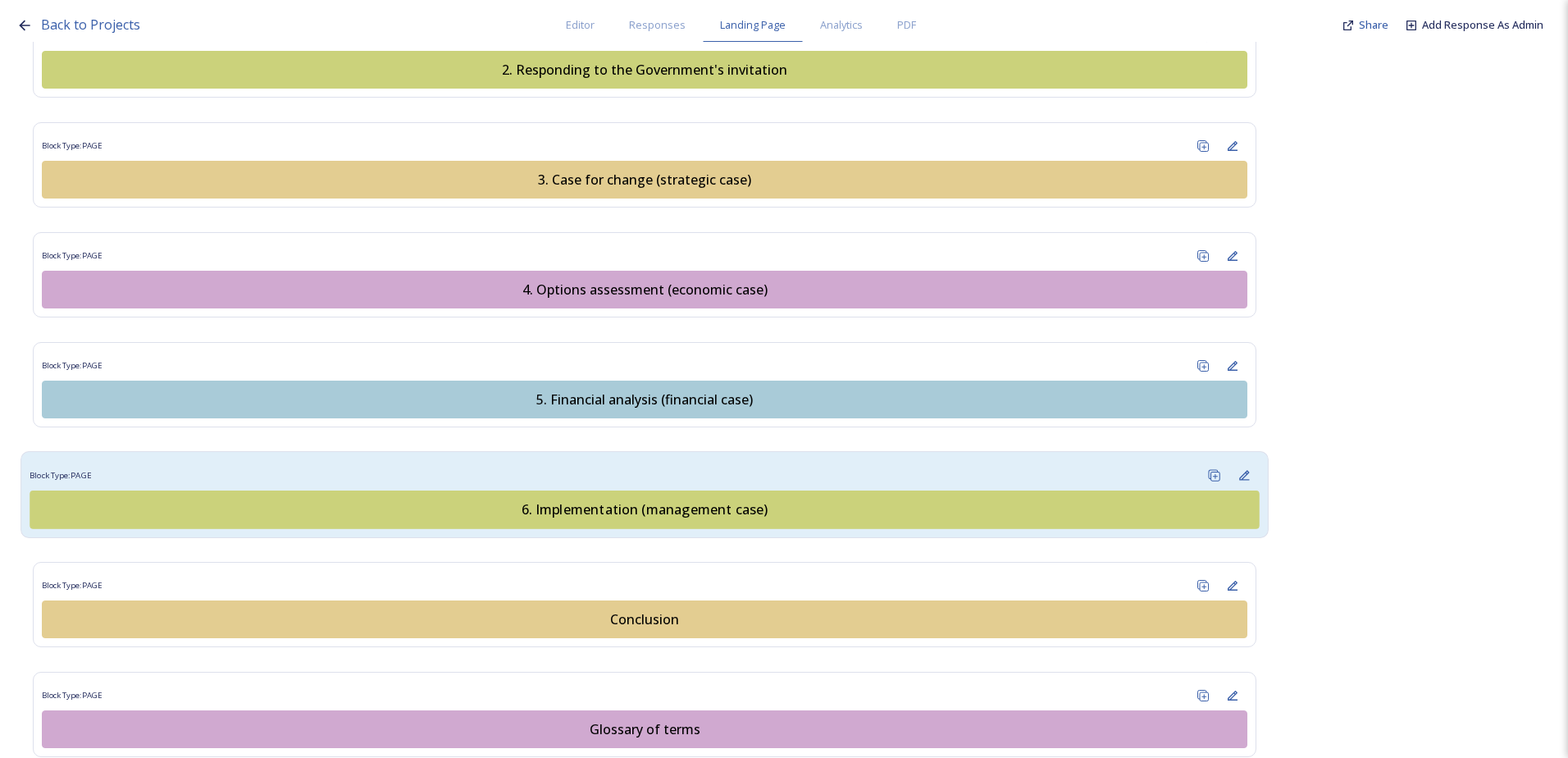
click at [628, 507] on div "6. Implementation (management case)" at bounding box center [645, 509] width 1211 height 20
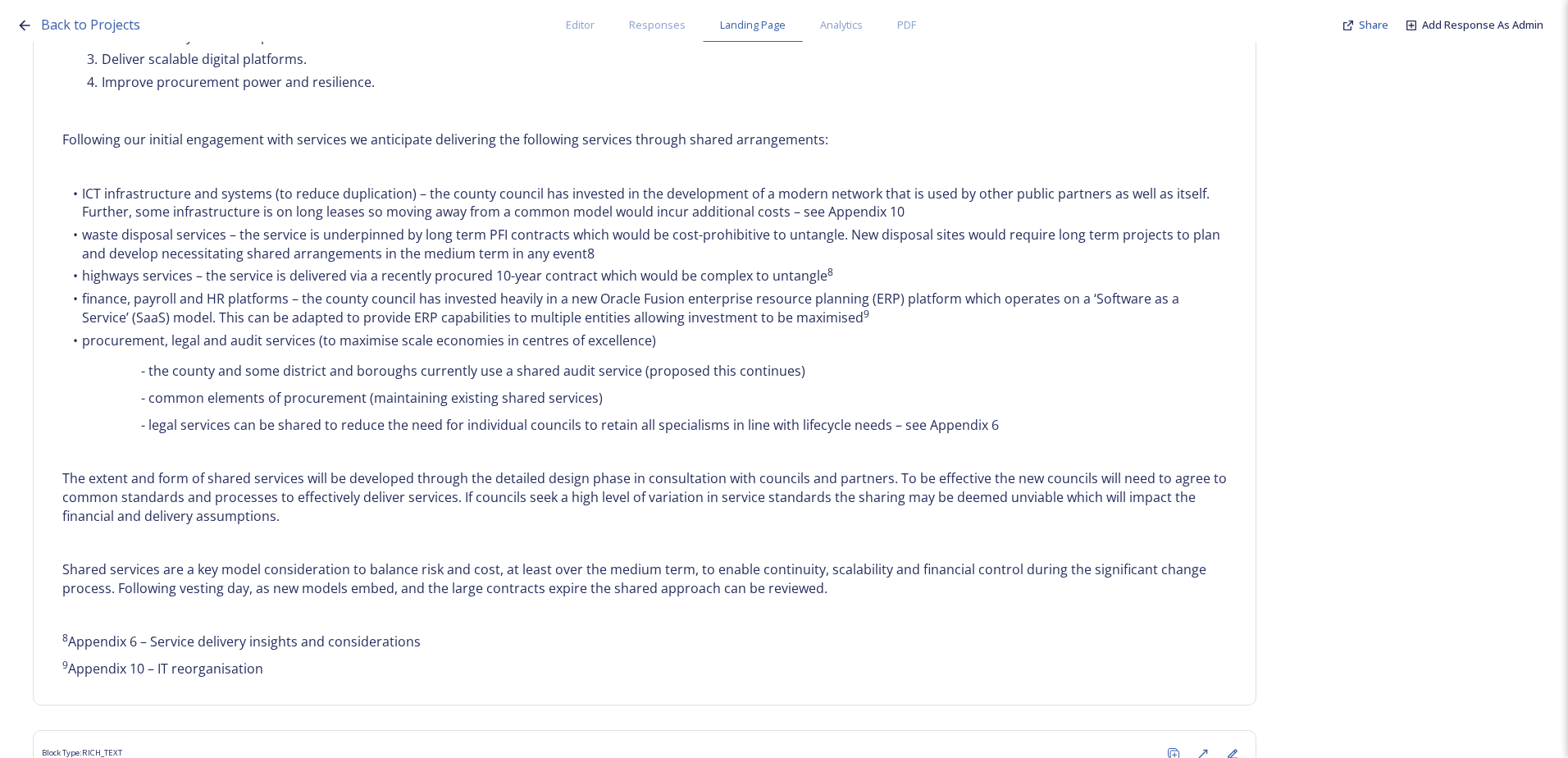
scroll to position [2379, 0]
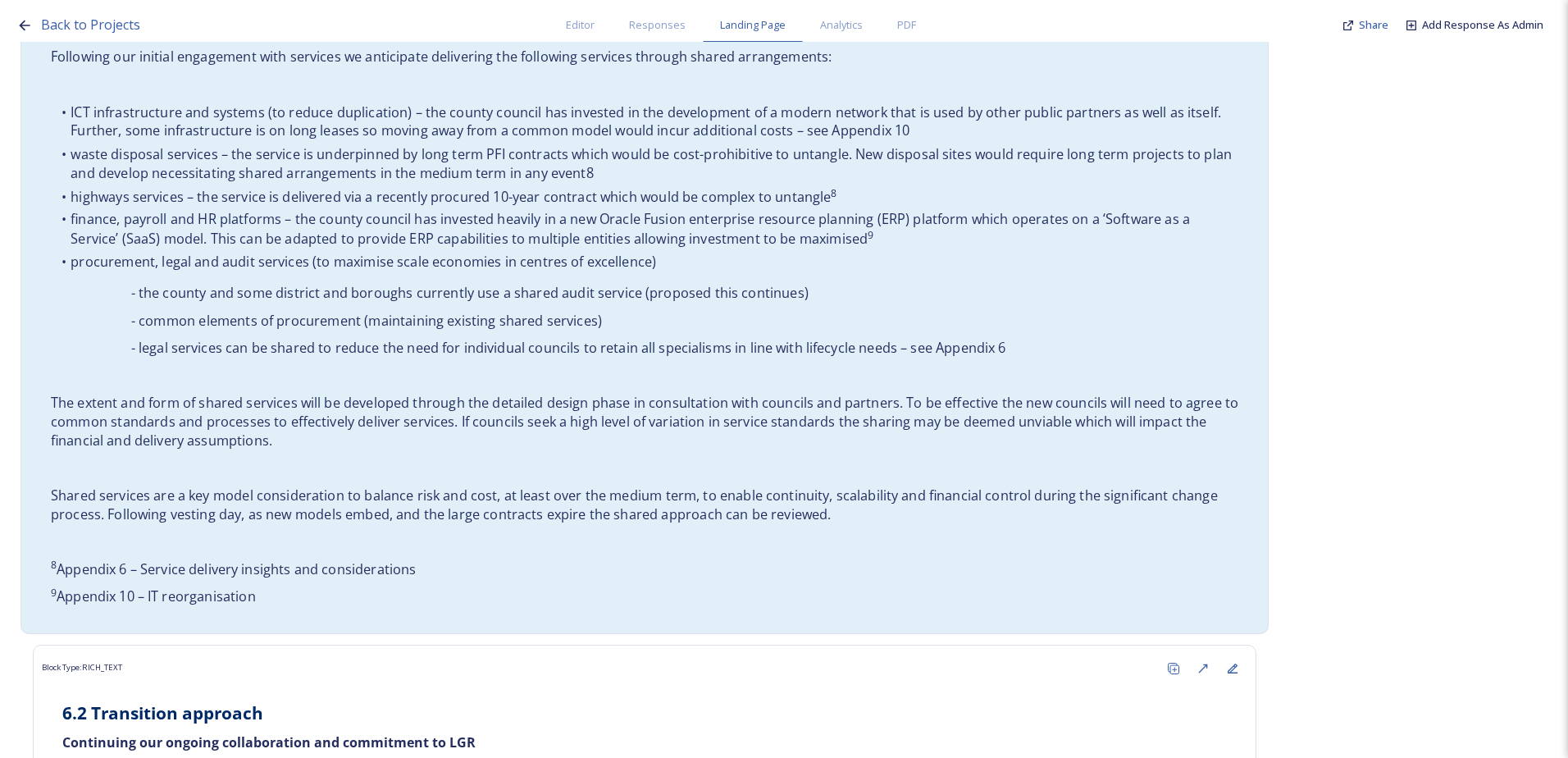
click at [446, 283] on p "- the county and some district and boroughs currently use a shared audit servic…" at bounding box center [644, 292] width 1188 height 19
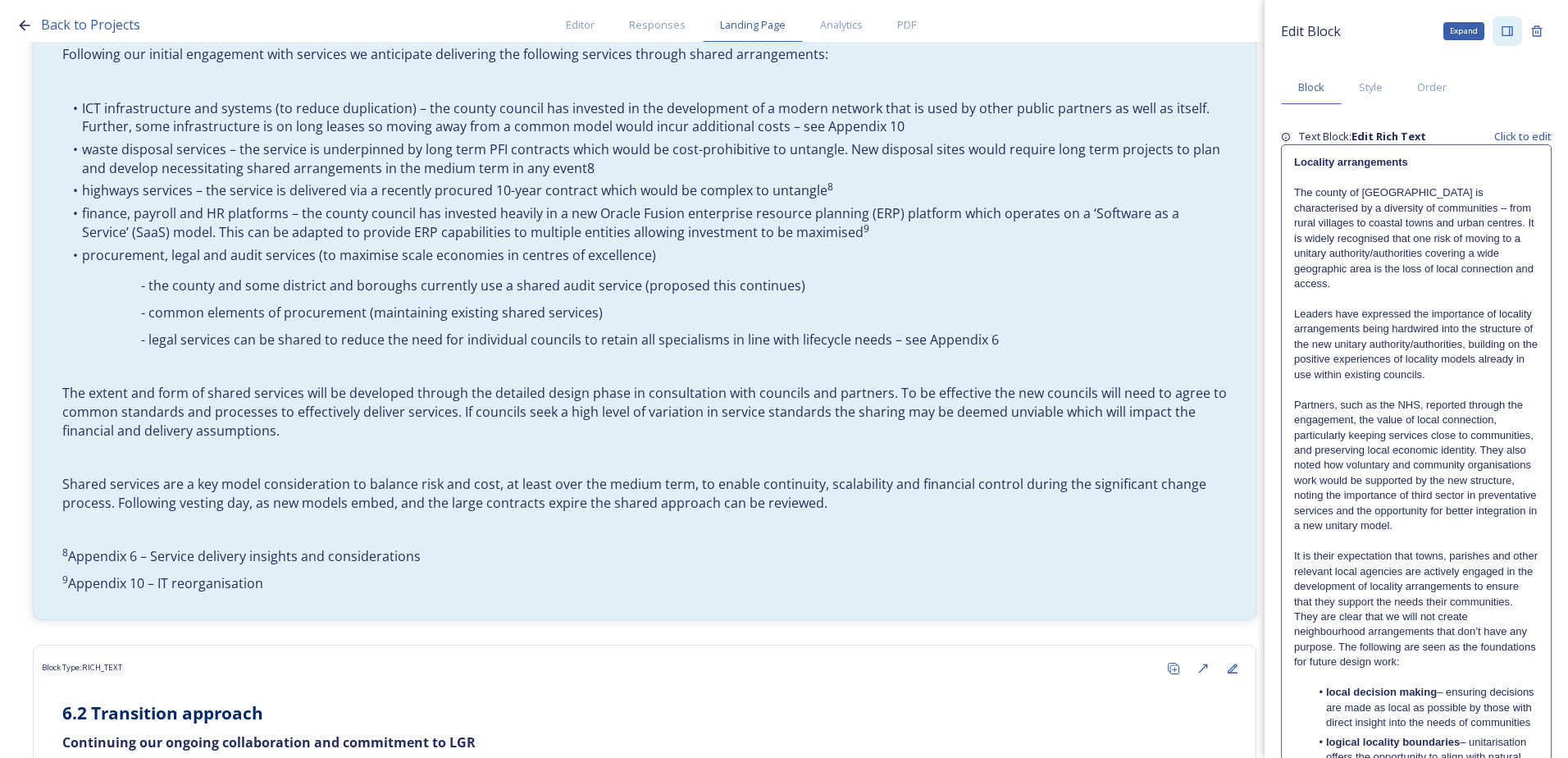
click at [1493, 32] on div "Expand" at bounding box center [1508, 32] width 30 height 30
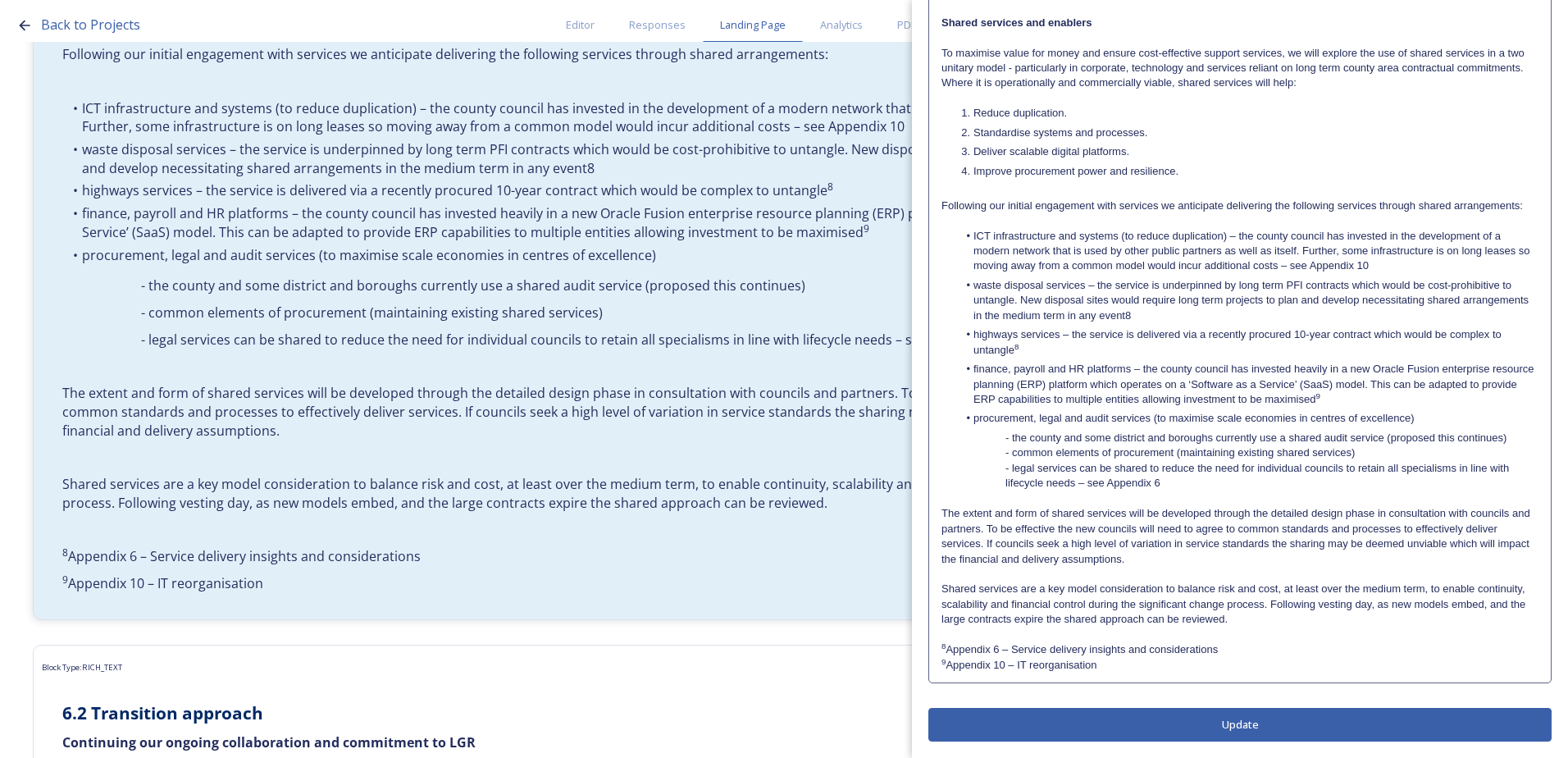
scroll to position [585, 0]
drag, startPoint x: 1214, startPoint y: 644, endPoint x: 951, endPoint y: 647, distance: 263.0
click at [951, 647] on p "8 Appendix 6 – Service delivery insights and considerations" at bounding box center [1239, 649] width 597 height 15
copy p "Appendix 6 – Service delivery insights and considerations"
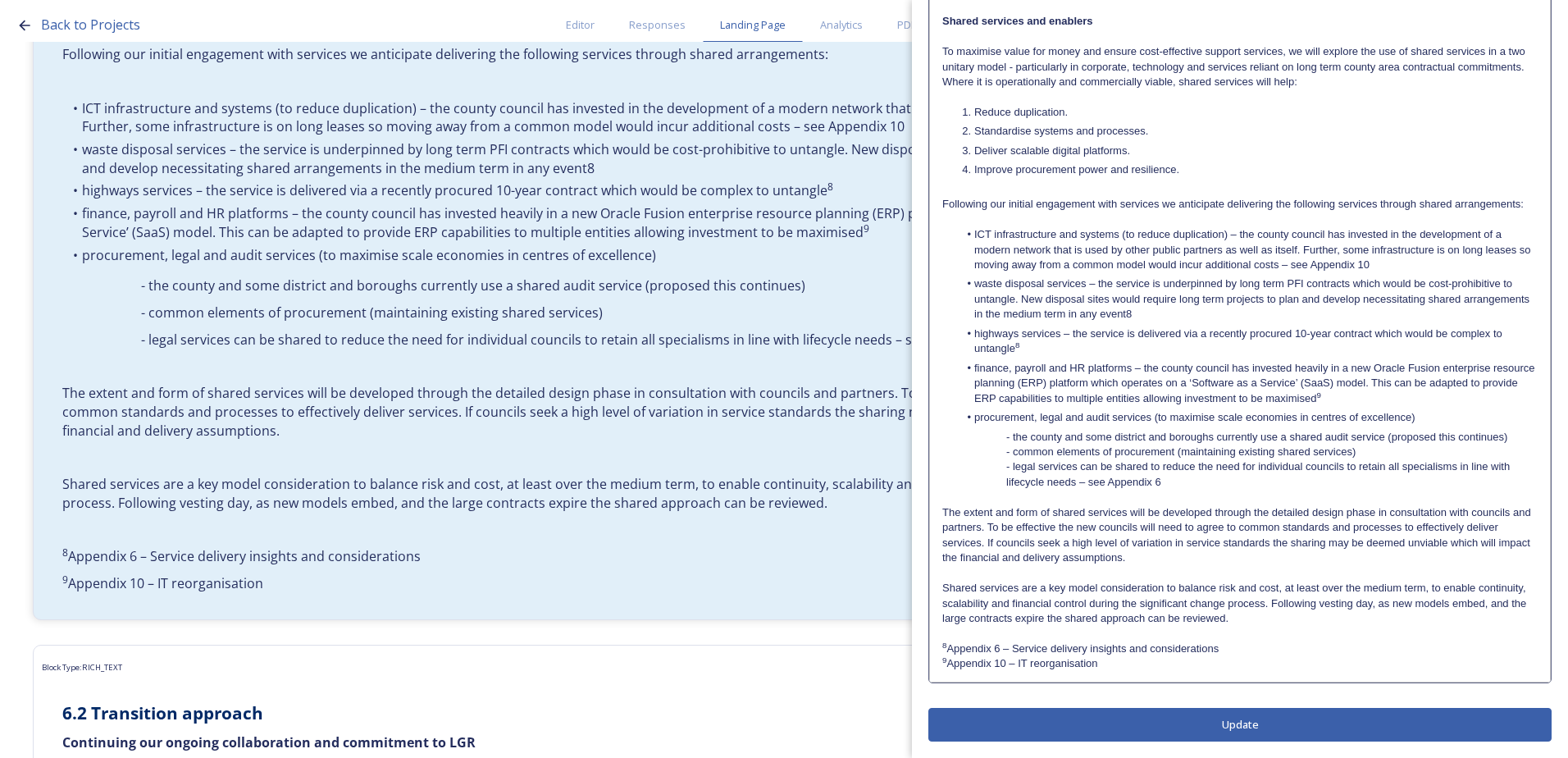
click at [1251, 651] on p "8 Appendix 6 – Service delivery insights and considerations" at bounding box center [1239, 648] width 595 height 15
copy p "Appendix 6 – Service delivery insights and considerations"
drag, startPoint x: 1234, startPoint y: 649, endPoint x: 949, endPoint y: 653, distance: 285.0
click at [949, 653] on p "8 Appendix 6 – Service delivery insights and considerations" at bounding box center [1239, 648] width 595 height 15
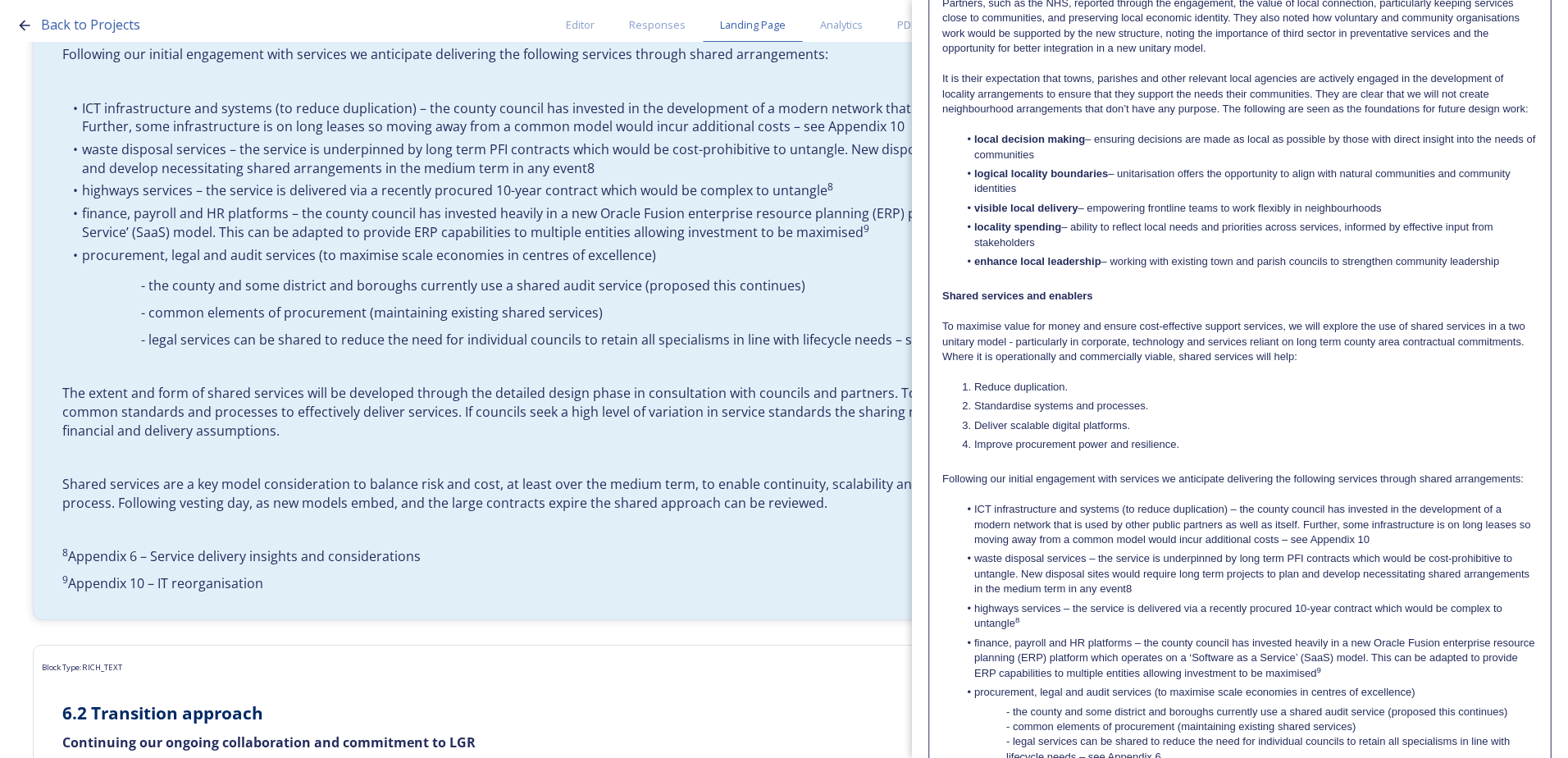
scroll to position [328, 0]
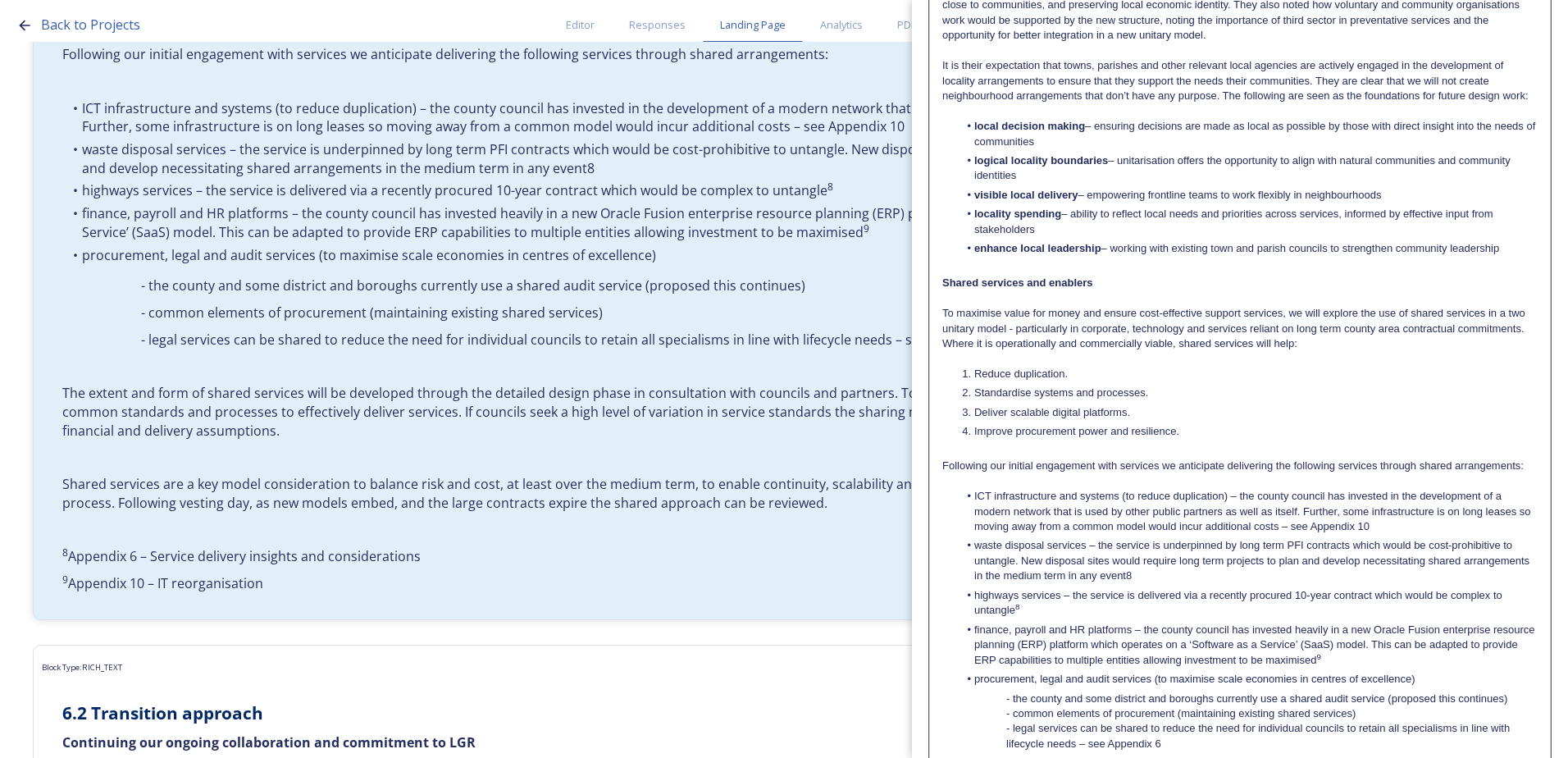
click at [1059, 618] on li "highways services – the service is delivered via a recently procured 10-year co…" at bounding box center [1248, 603] width 579 height 31
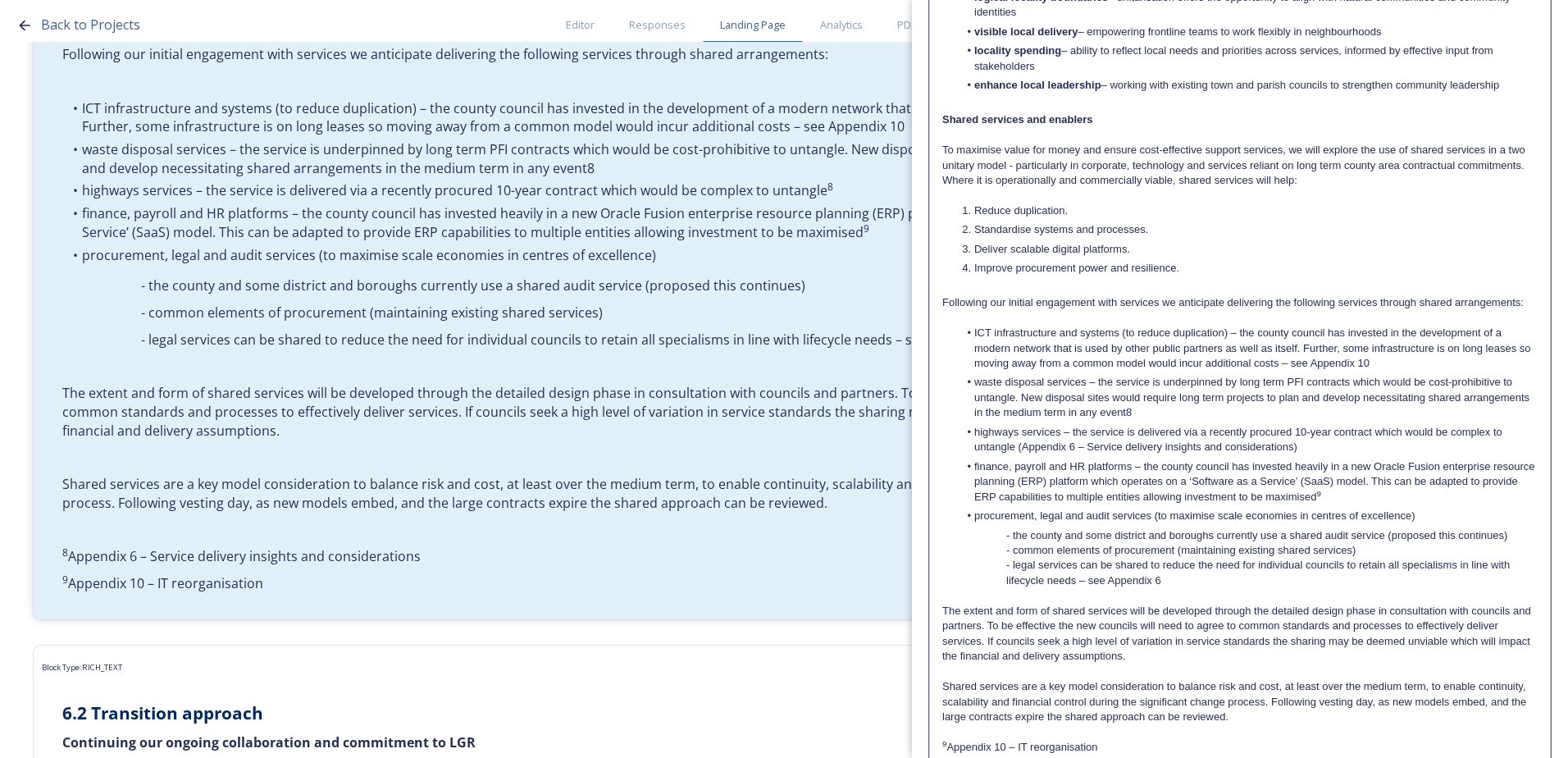
scroll to position [492, 0]
click at [1030, 455] on li "highways services – the service is delivered via a recently procured 10-year co…" at bounding box center [1248, 439] width 579 height 31
click at [1024, 455] on li "highways services – the service is delivered via a recently procured 10-year co…" at bounding box center [1248, 439] width 579 height 31
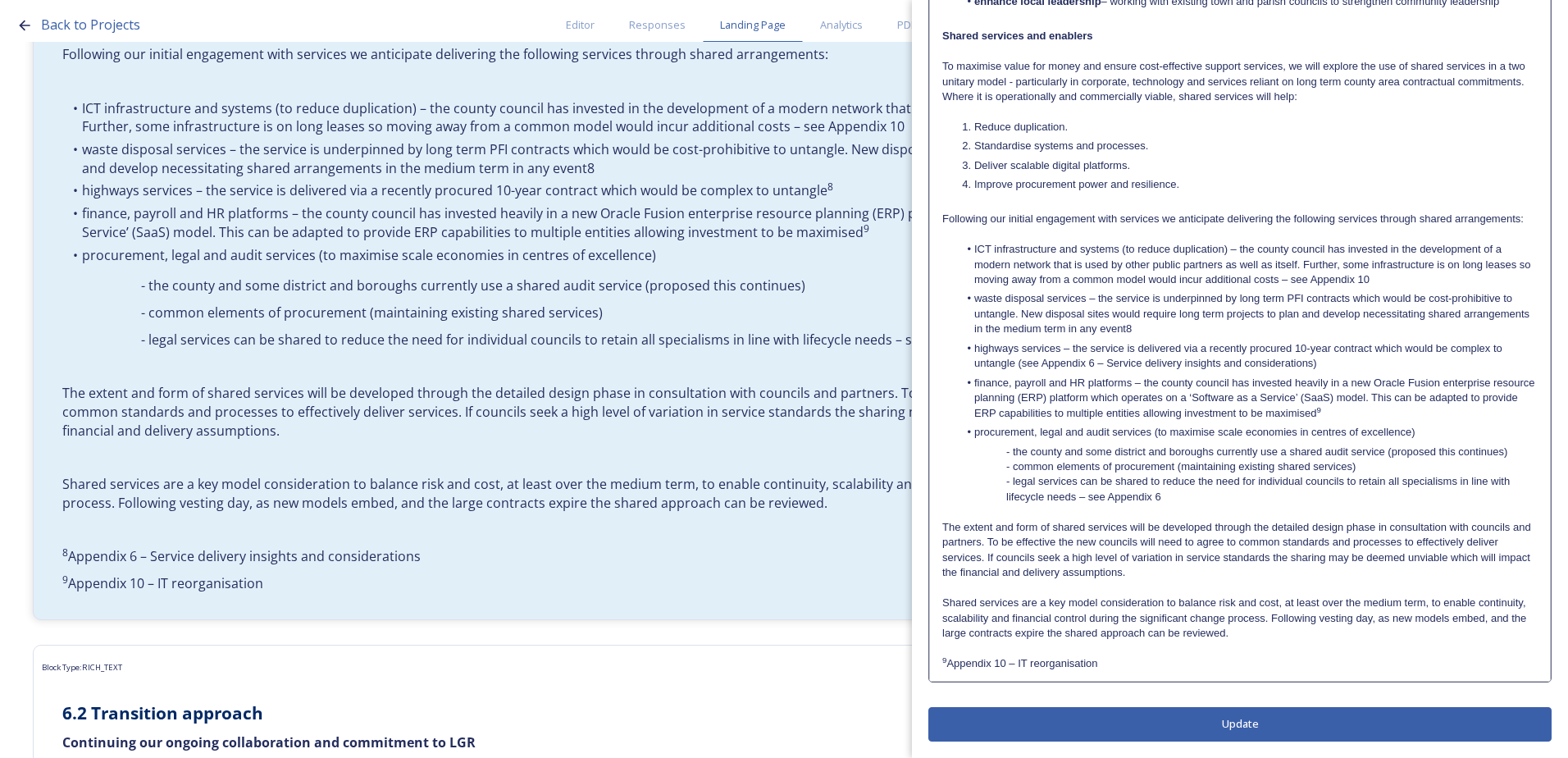
scroll to position [590, 0]
click at [1209, 326] on li "waste disposal services – the service is underpinned by long term PFI contracts…" at bounding box center [1248, 314] width 579 height 46
drag, startPoint x: 1328, startPoint y: 367, endPoint x: 1019, endPoint y: 365, distance: 309.0
click at [1019, 365] on li "highways services – the service is delivered via a recently procured 10-year co…" at bounding box center [1248, 356] width 579 height 31
copy li "(see Appendix 6 – Service delivery insights and considerations)"
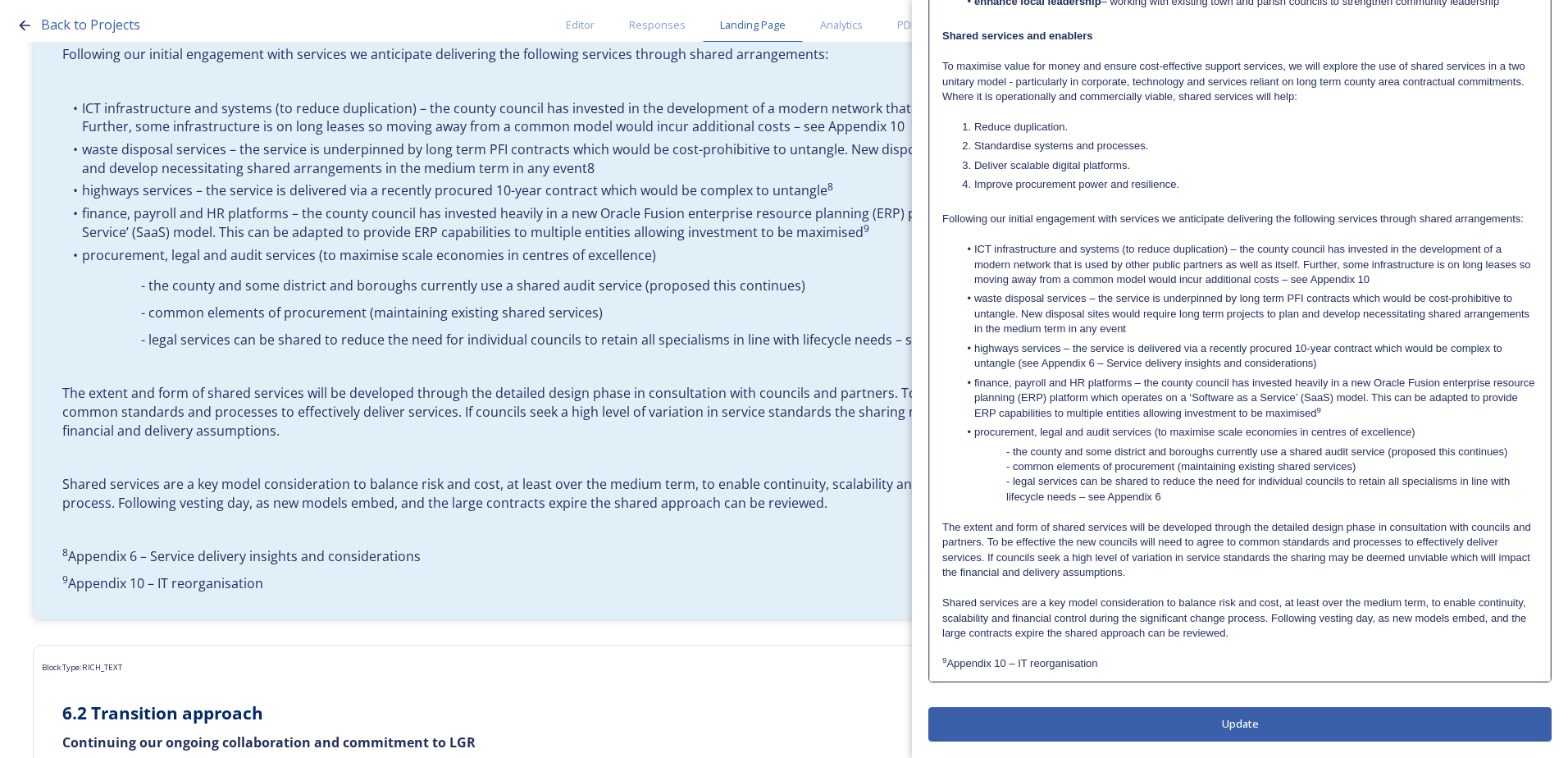
click at [1227, 326] on li "waste disposal services – the service is underpinned by long term PFI contracts…" at bounding box center [1248, 314] width 579 height 46
click at [1113, 665] on p "9 Appendix 10 – IT reorganisation" at bounding box center [1239, 663] width 595 height 15
drag, startPoint x: 1107, startPoint y: 664, endPoint x: 951, endPoint y: 664, distance: 156.0
click at [951, 664] on p "9 Appendix 10 – IT reorganisation" at bounding box center [1239, 663] width 595 height 15
copy p "Appendix 10 – IT reorganisation"
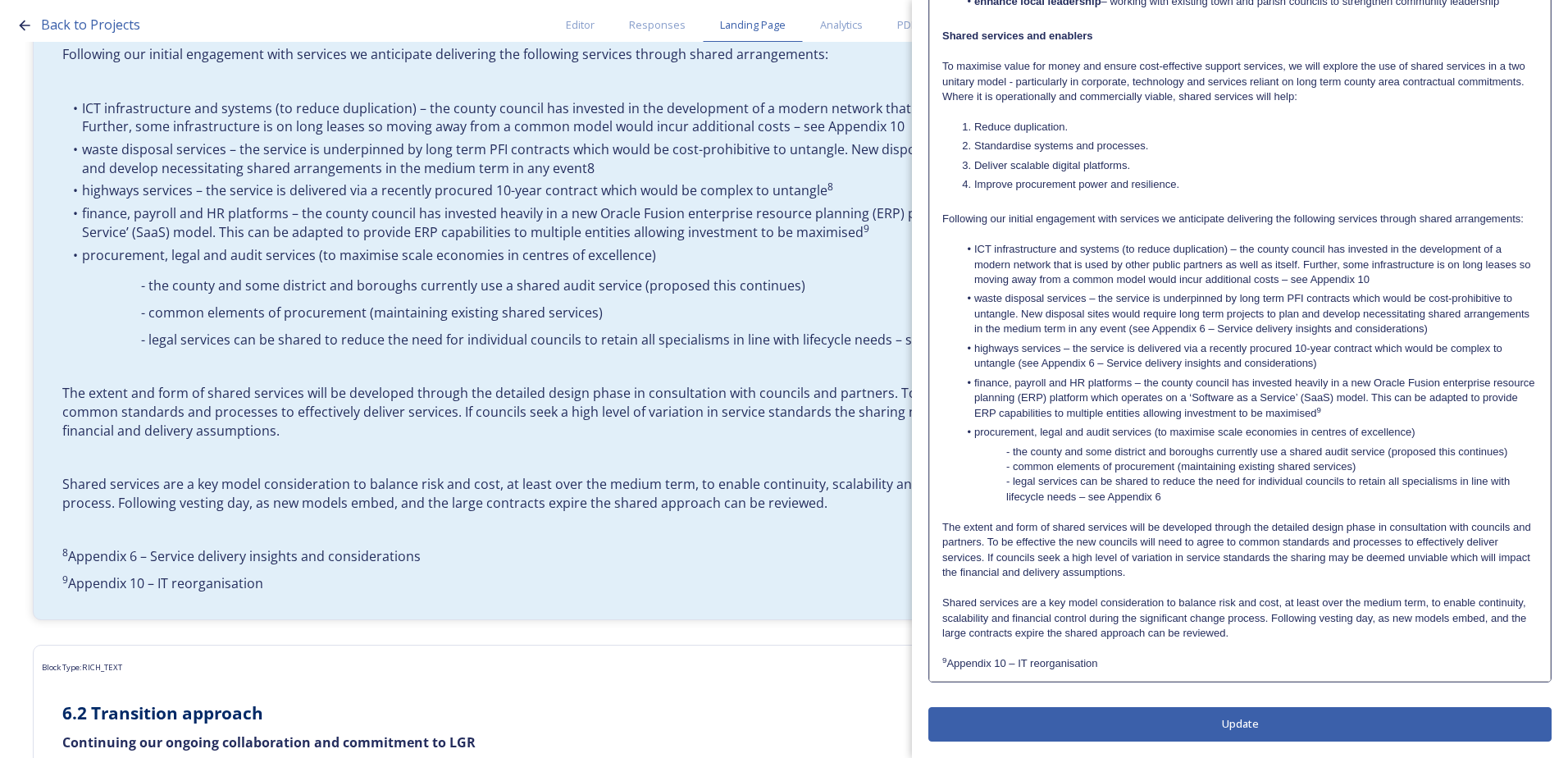
drag, startPoint x: 1117, startPoint y: 666, endPoint x: 949, endPoint y: 667, distance: 168.0
click at [949, 667] on p "9 Appendix 10 – IT reorganisation" at bounding box center [1239, 663] width 595 height 15
copy p "Appendix 10 – IT reorganisation"
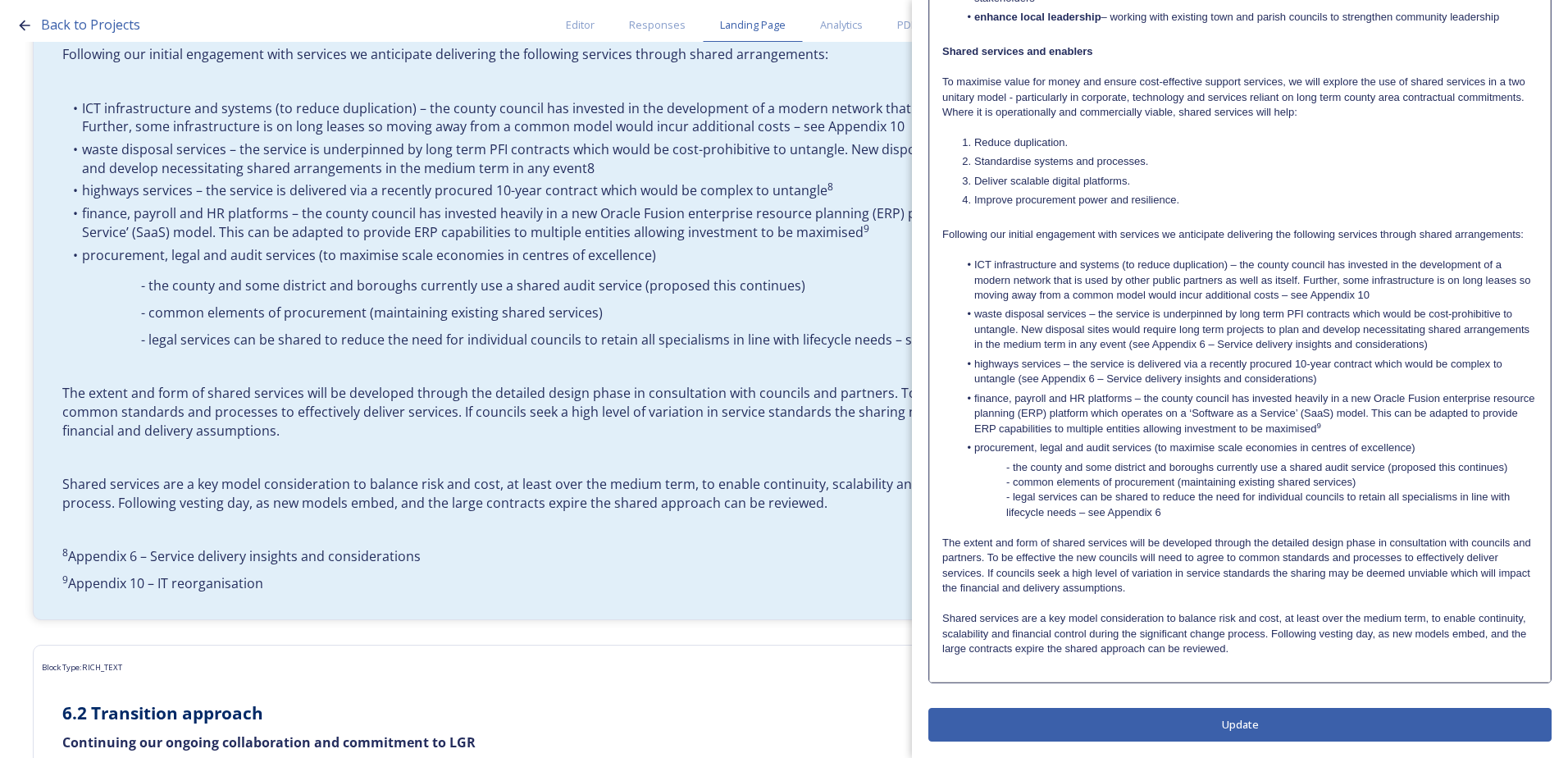
click at [1367, 425] on li "finance, payroll and HR platforms – the county council has invested heavily in …" at bounding box center [1248, 414] width 579 height 46
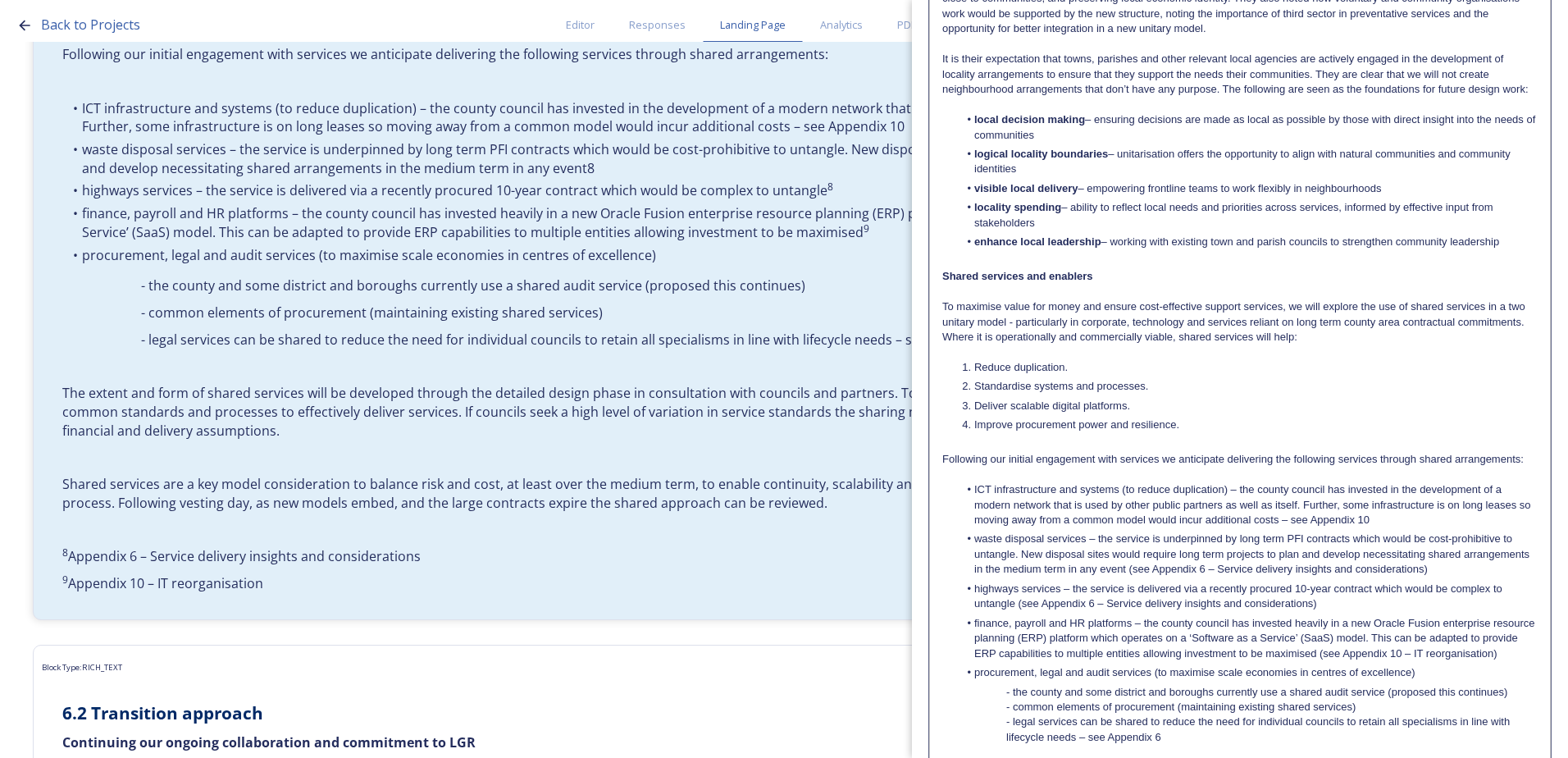
scroll to position [590, 0]
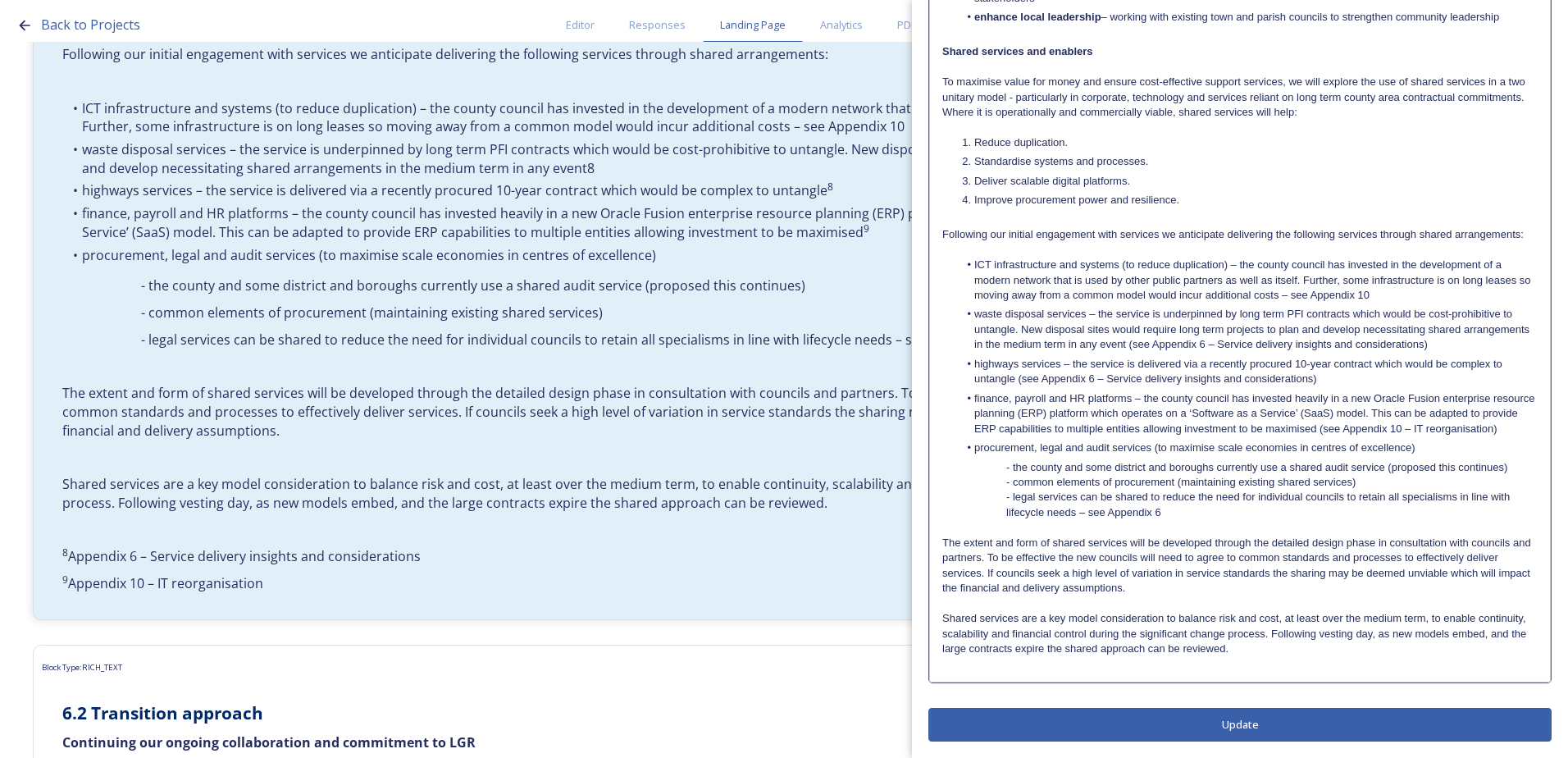
click at [1305, 727] on div "Edit Block Block Style Order Locality arrangements The county of West Sussex is…" at bounding box center [1239, 99] width 623 height 1284
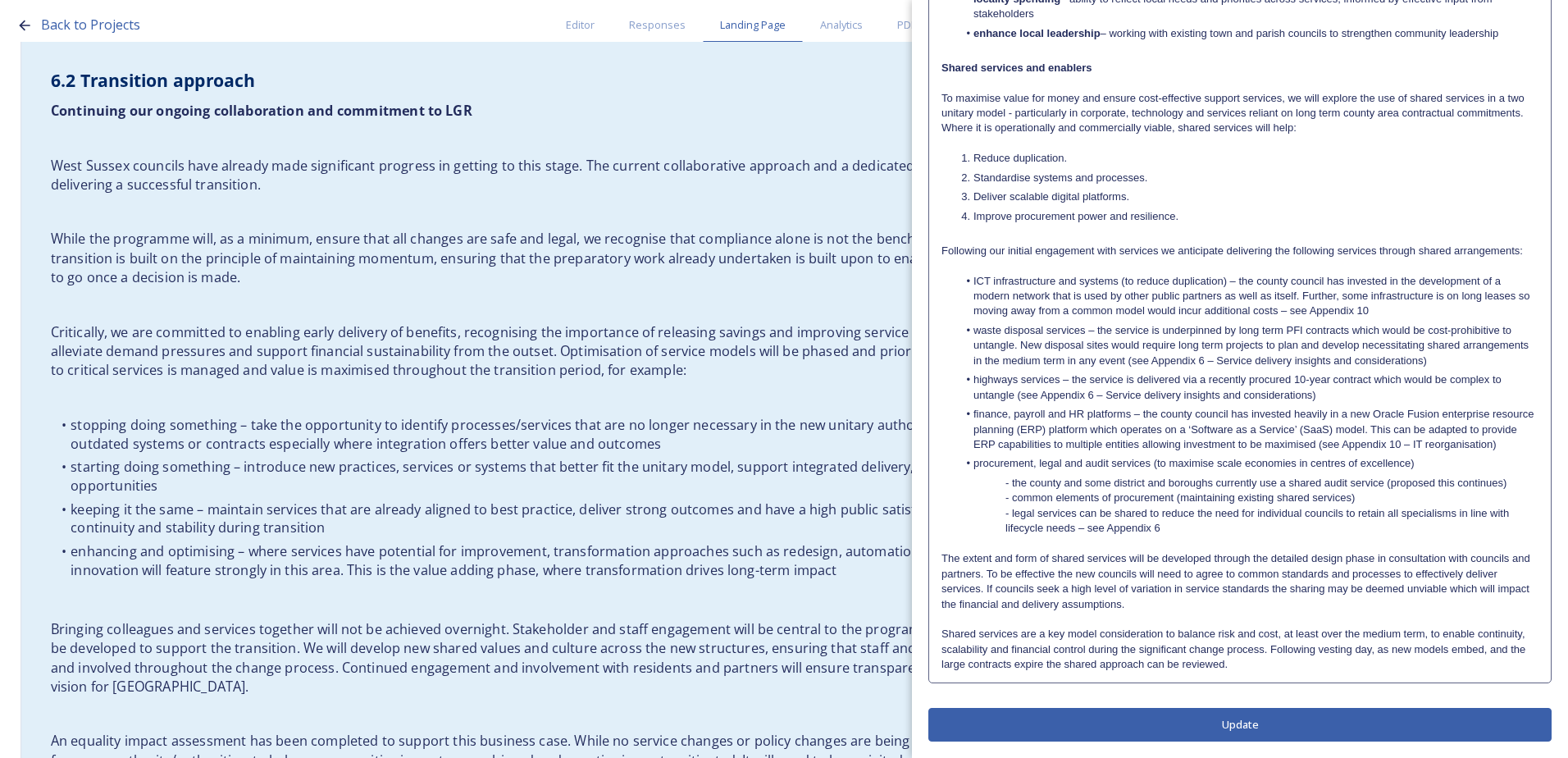
scroll to position [2953, 0]
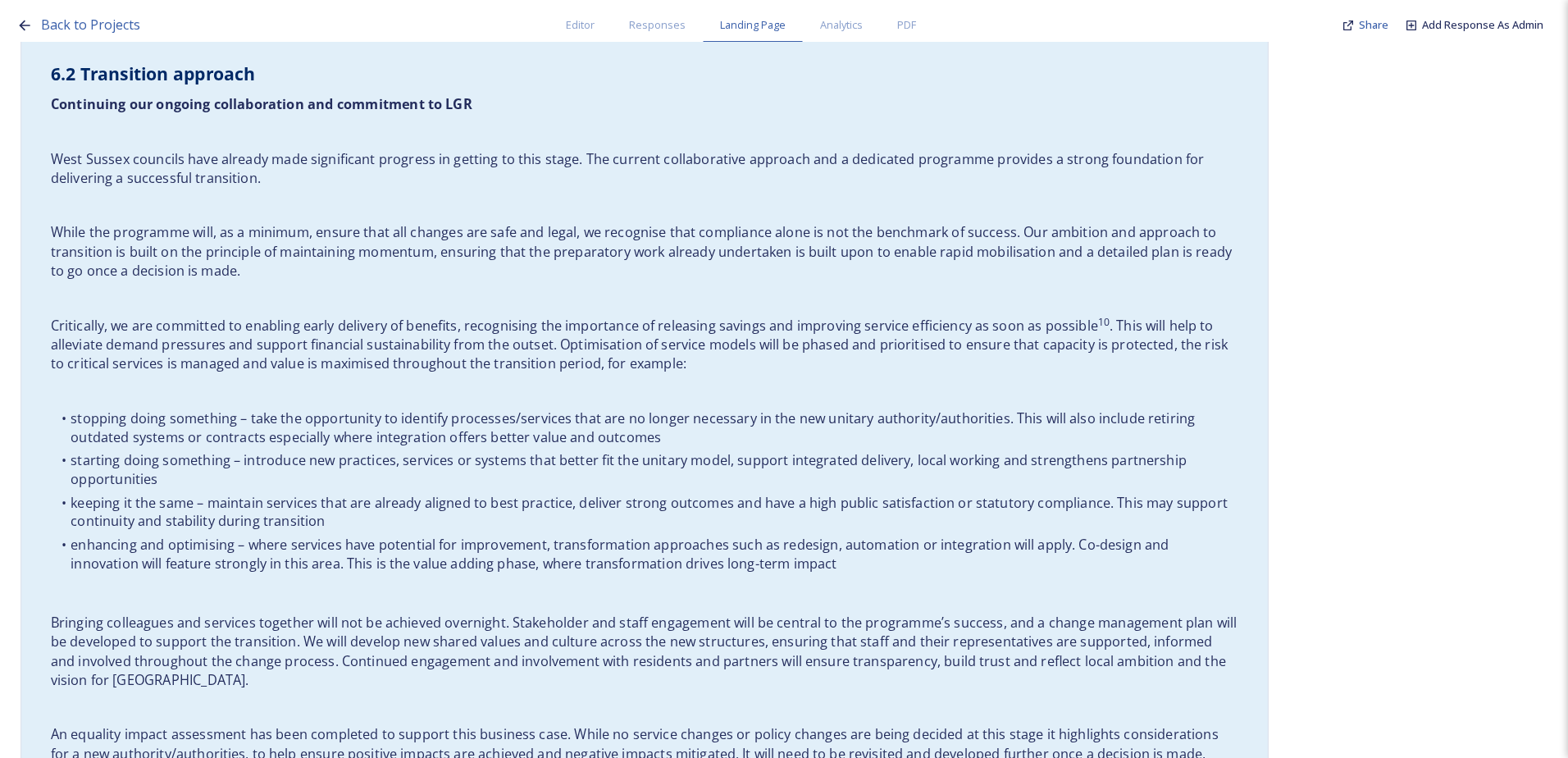
click at [531, 451] on li "starting doing something – introduce new practices, services or systems that be…" at bounding box center [644, 470] width 1188 height 38
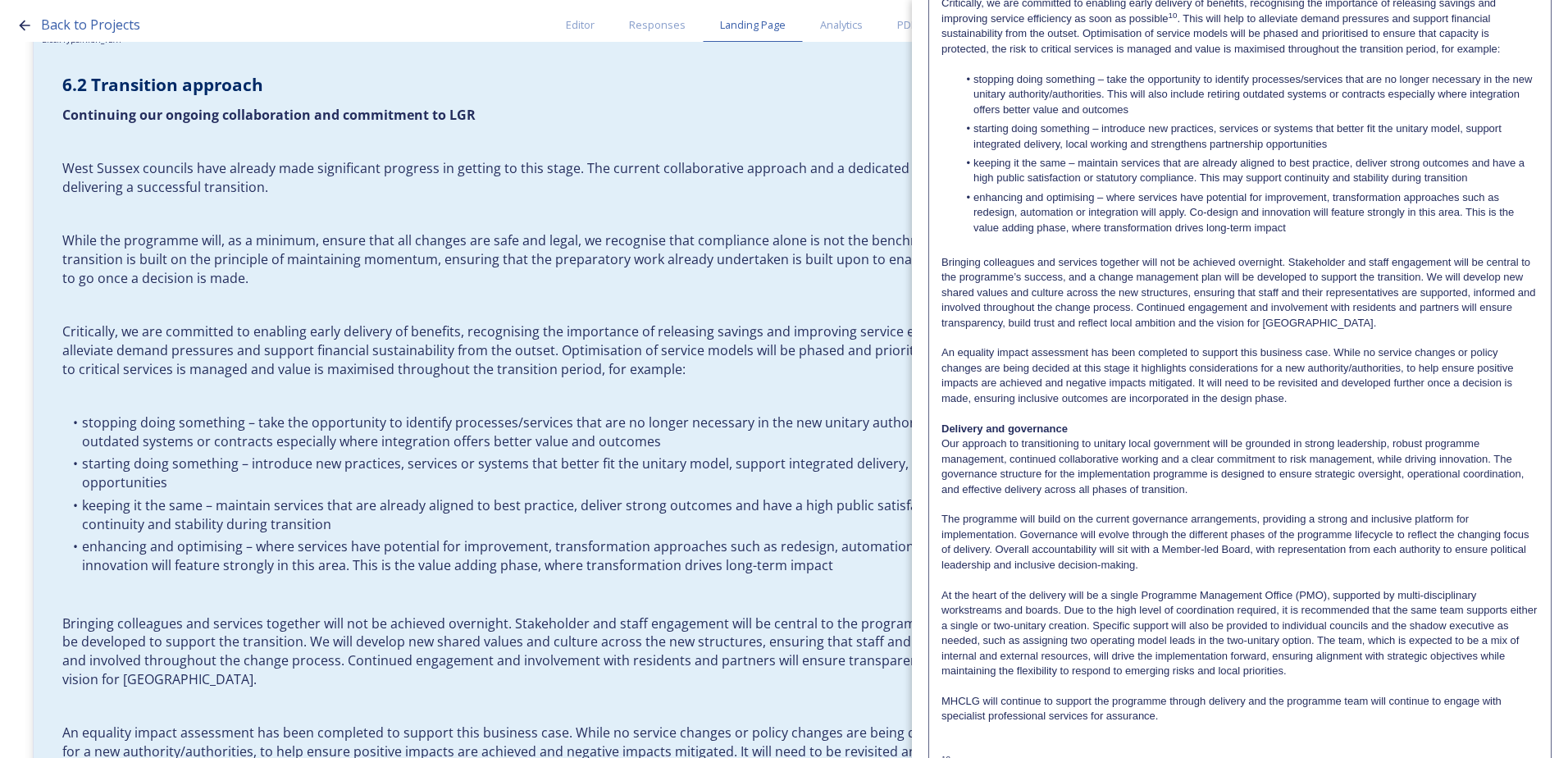
scroll to position [425, 0]
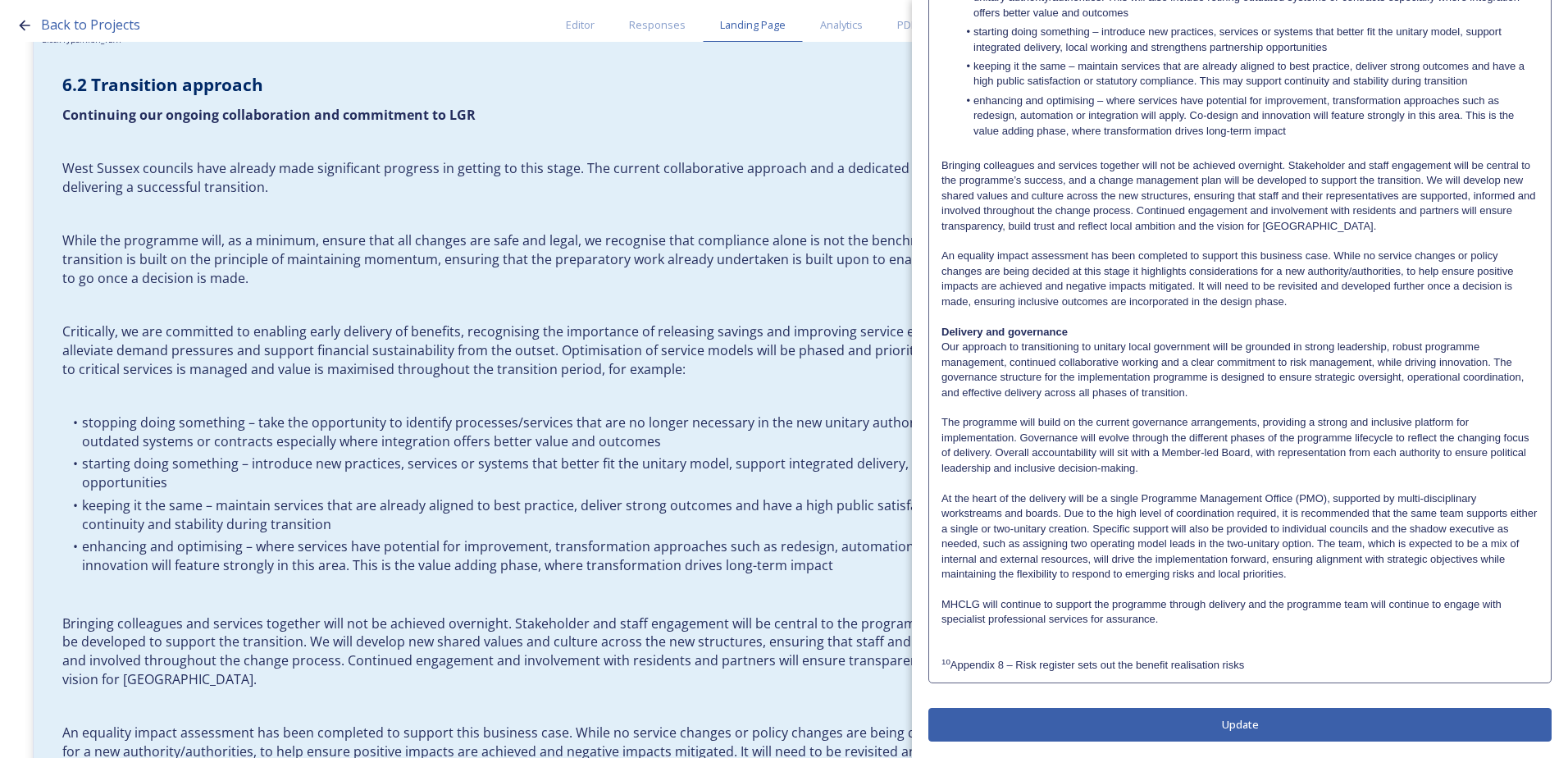
click at [1109, 671] on p "10 Appendix 8 – Risk register sets out the benefit realisation risks" at bounding box center [1239, 665] width 597 height 15
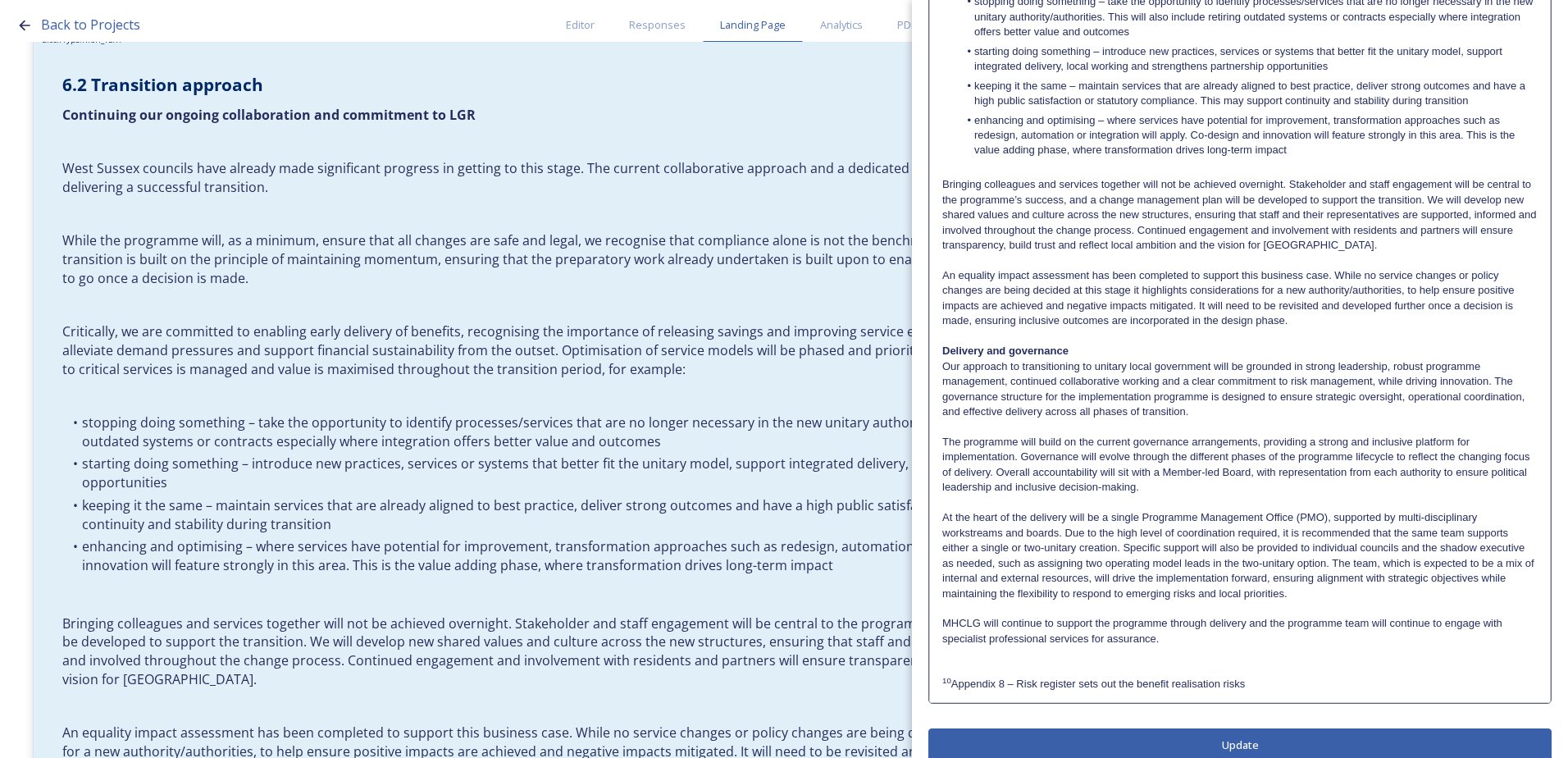
drag, startPoint x: 1279, startPoint y: 679, endPoint x: 956, endPoint y: 683, distance: 323.0
click at [956, 683] on p "10 Appendix 8 – Risk register sets out the benefit realisation risks" at bounding box center [1239, 684] width 595 height 15
copy p "Appendix 8 – Risk register sets out the benefit realisation risks"
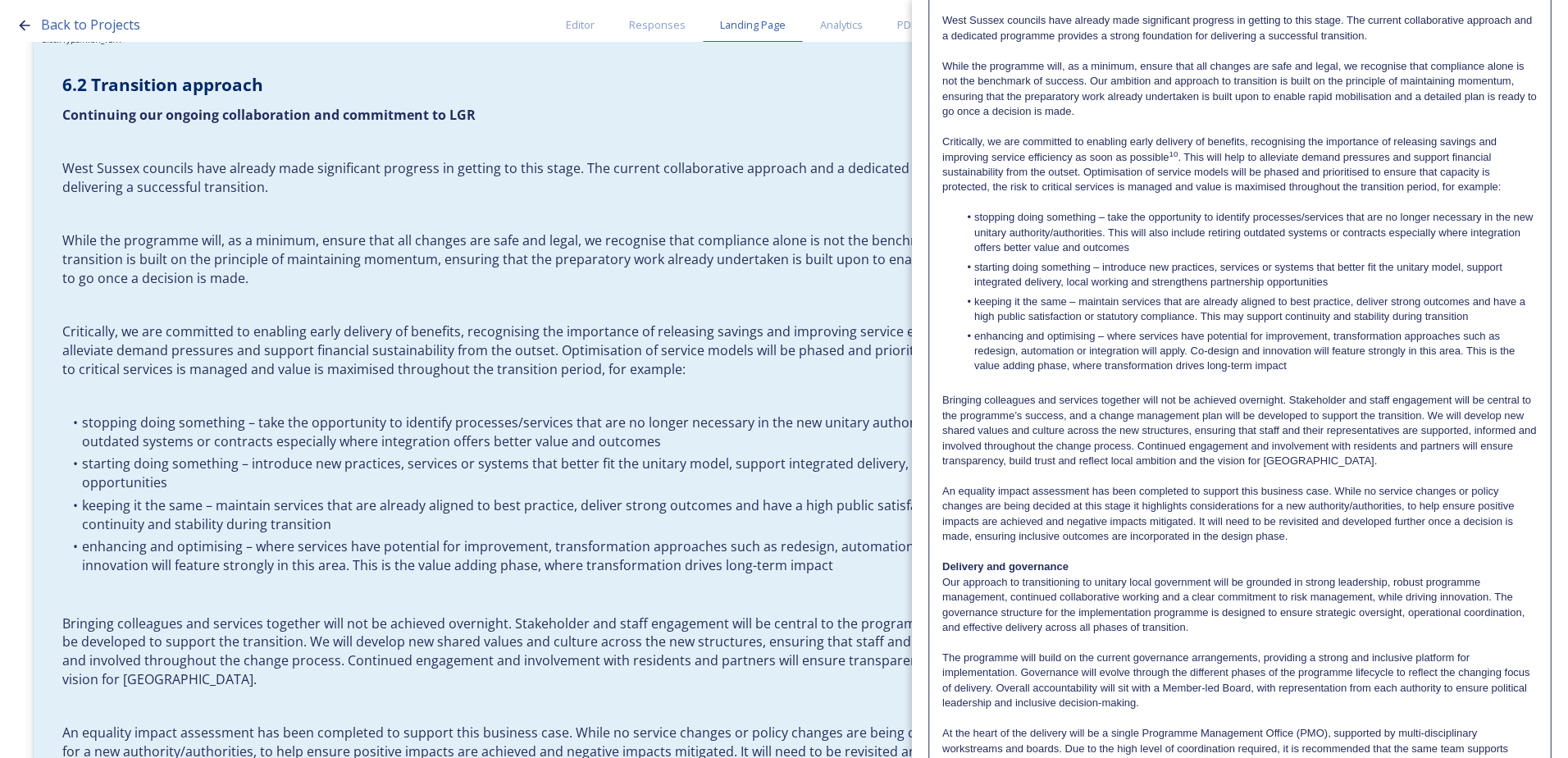
scroll to position [169, 0]
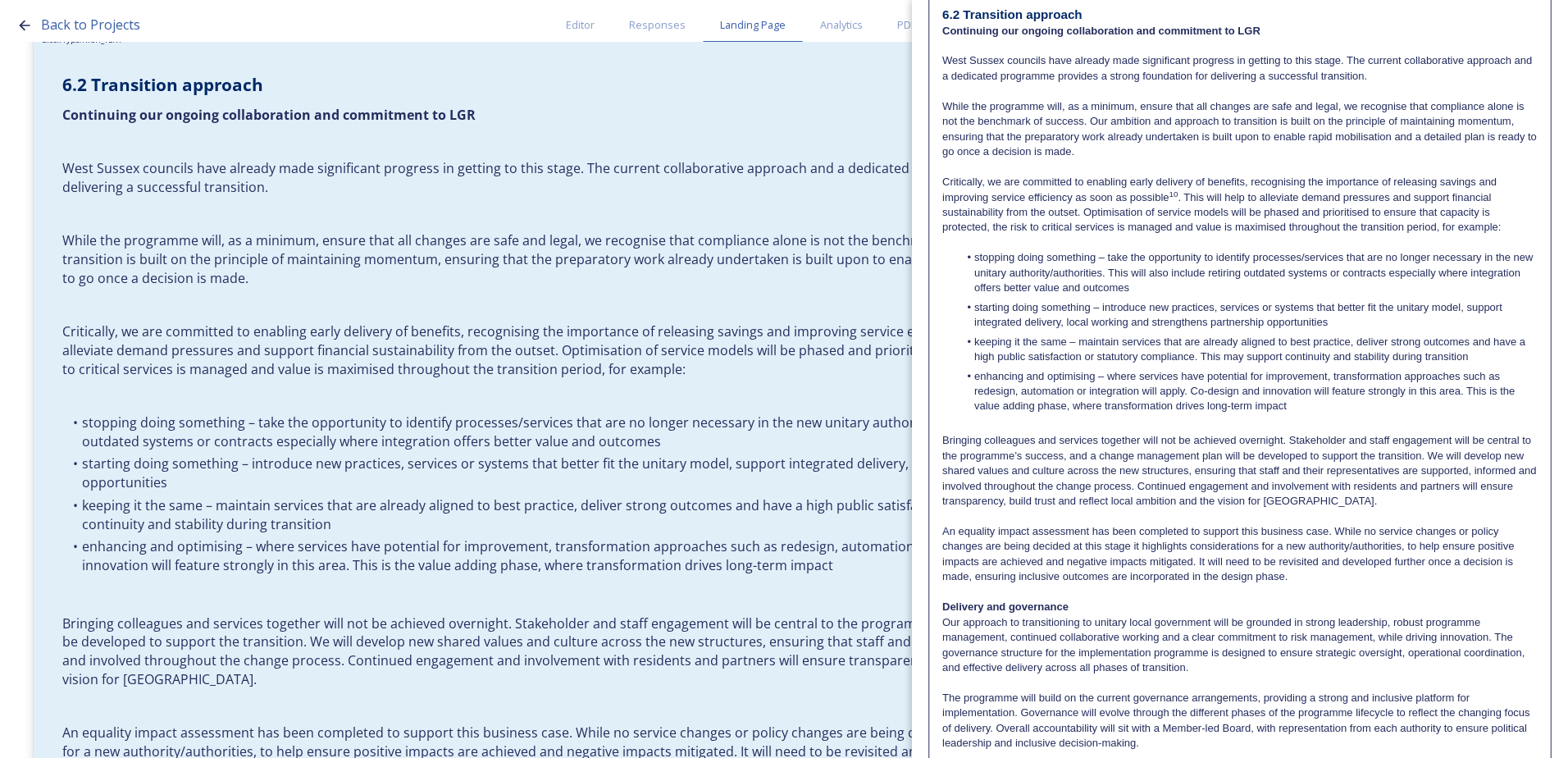
click at [1179, 198] on p "Critically, we are committed to enabling early delivery of benefits, recognisin…" at bounding box center [1239, 204] width 595 height 60
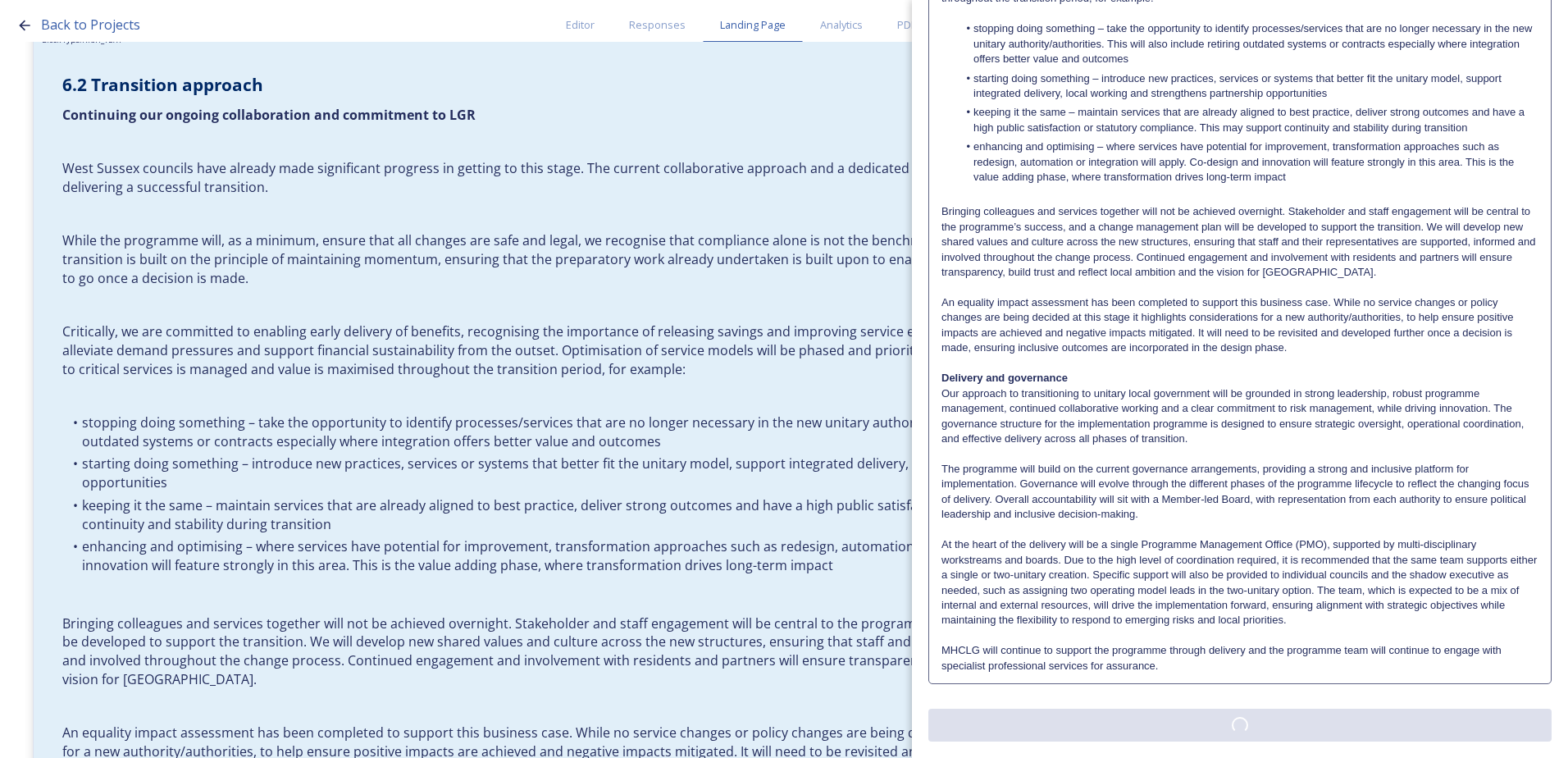
scroll to position [0, 0]
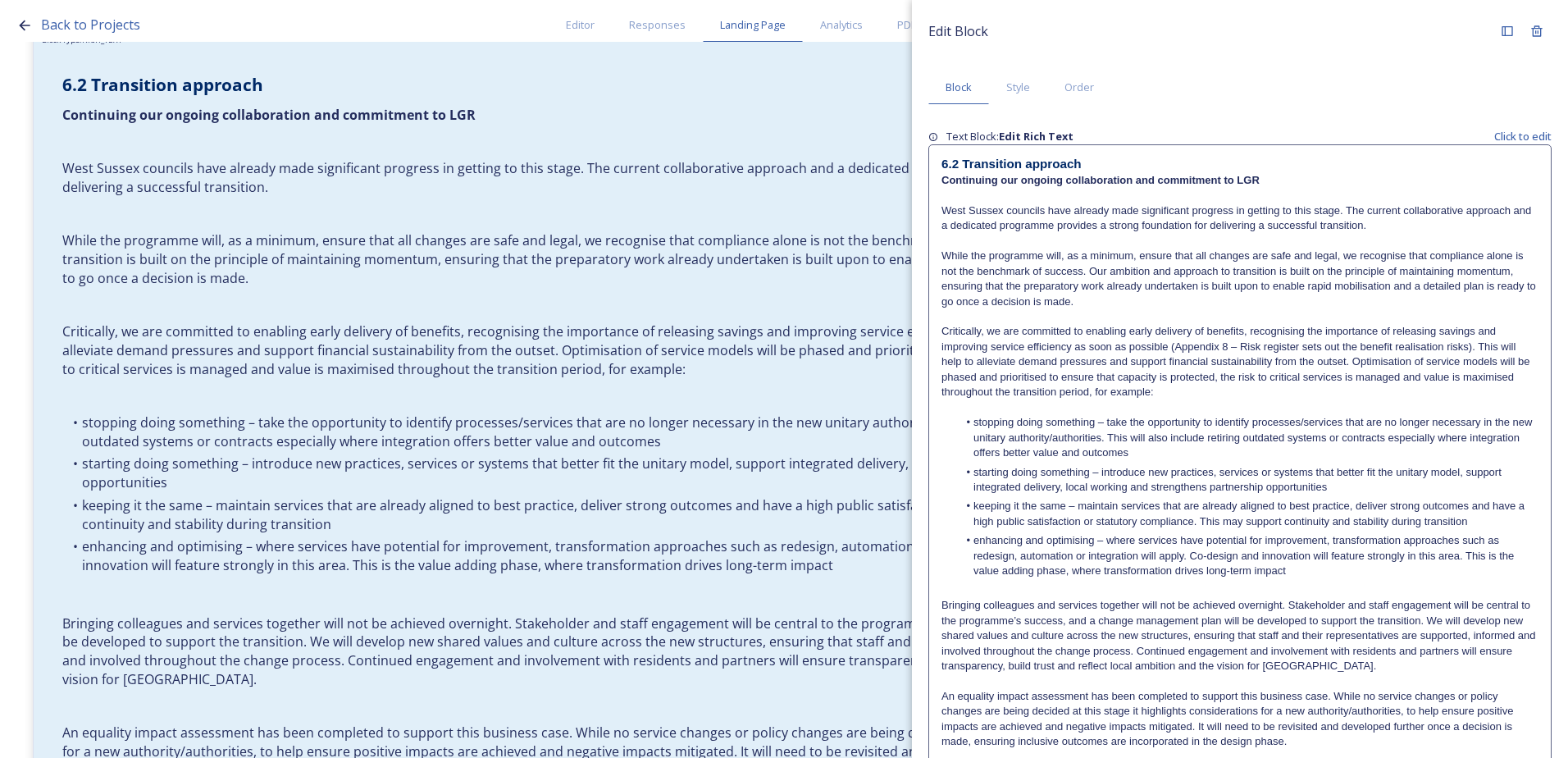
click at [1359, 728] on div "Edit Block Block Style Order Text Block: Edit Rich Text Click to edit 6.2 Trans…" at bounding box center [1239, 576] width 623 height 1119
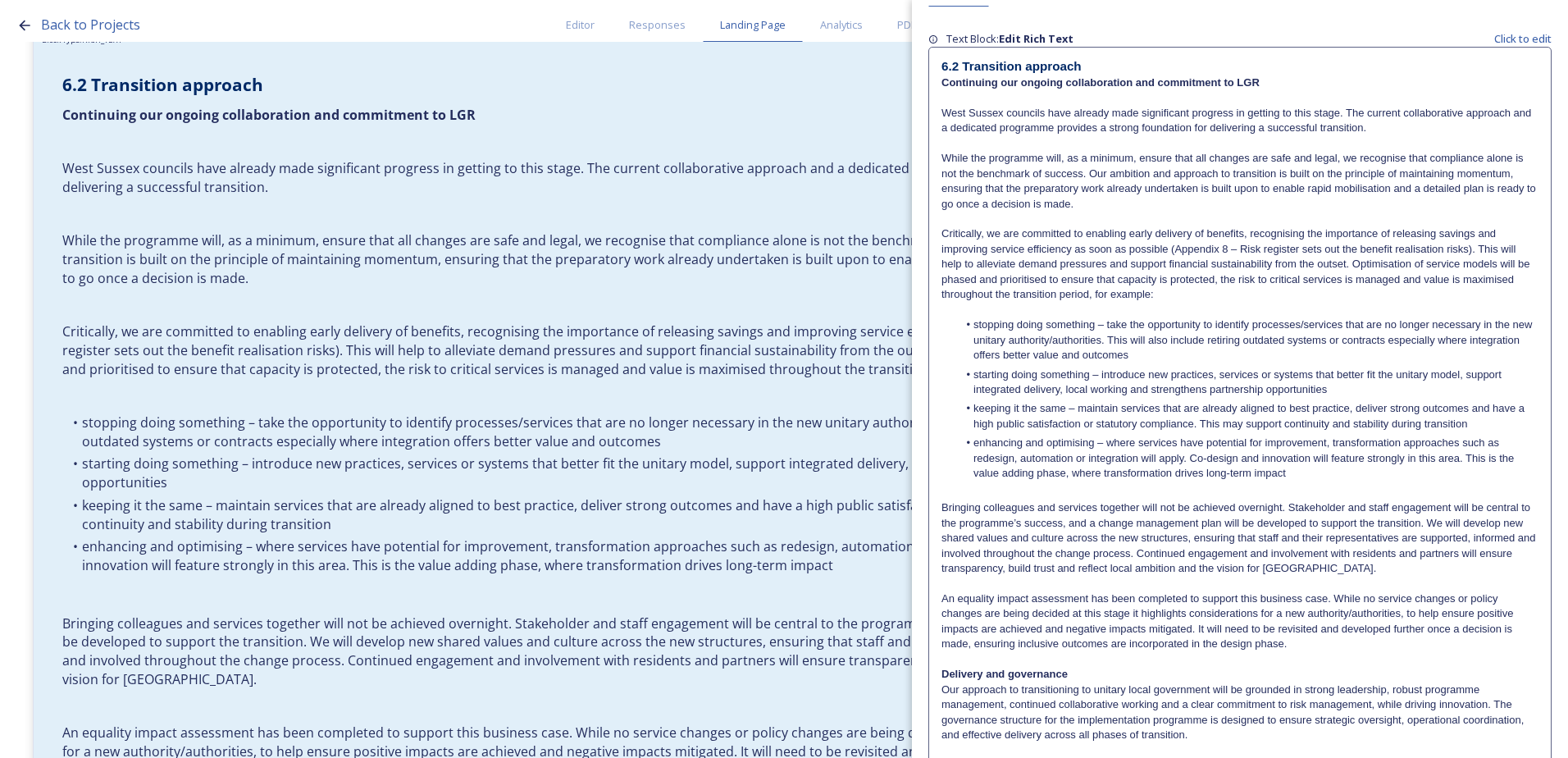
scroll to position [394, 0]
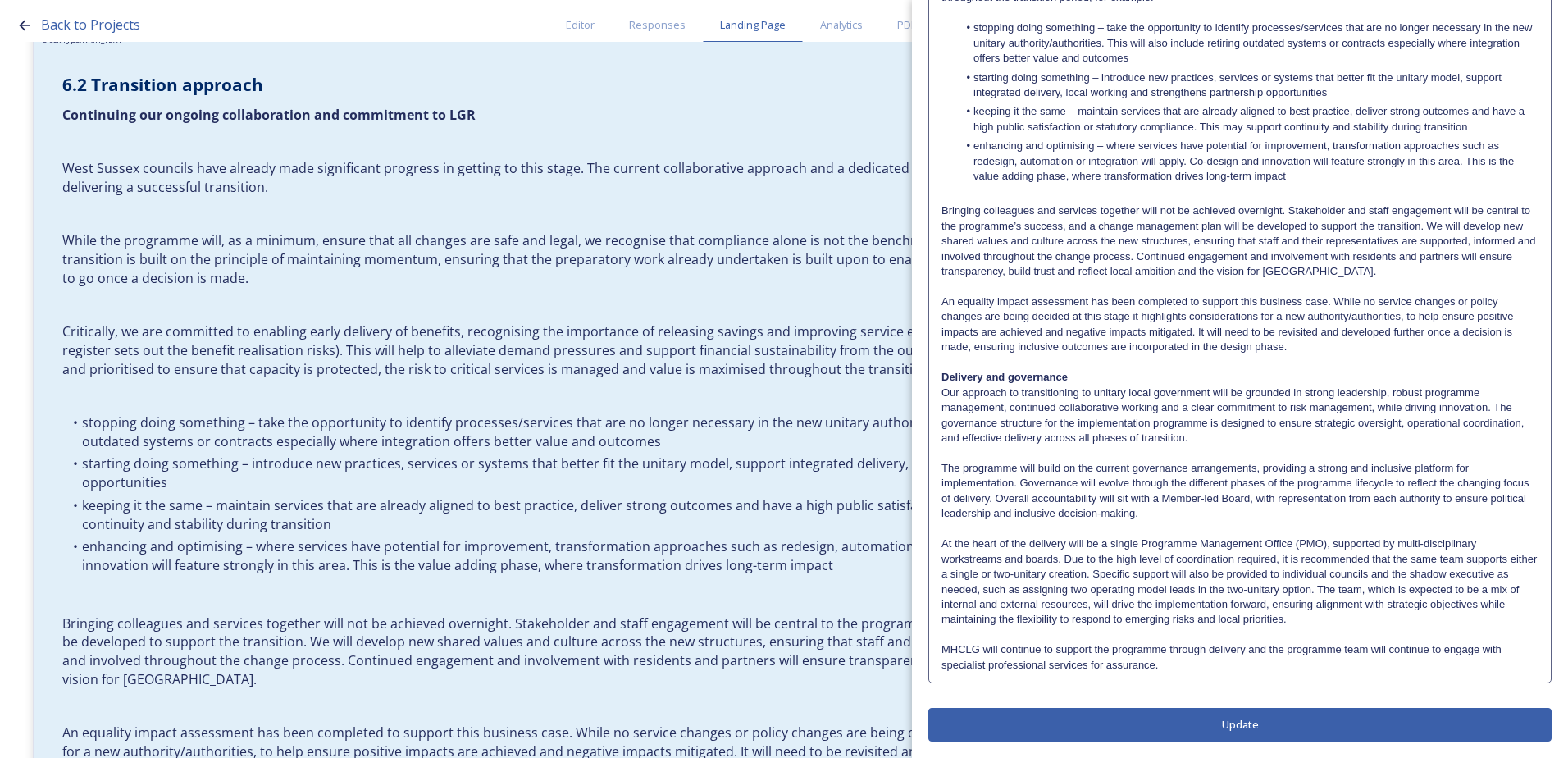
click at [1386, 727] on button "Update" at bounding box center [1239, 724] width 623 height 34
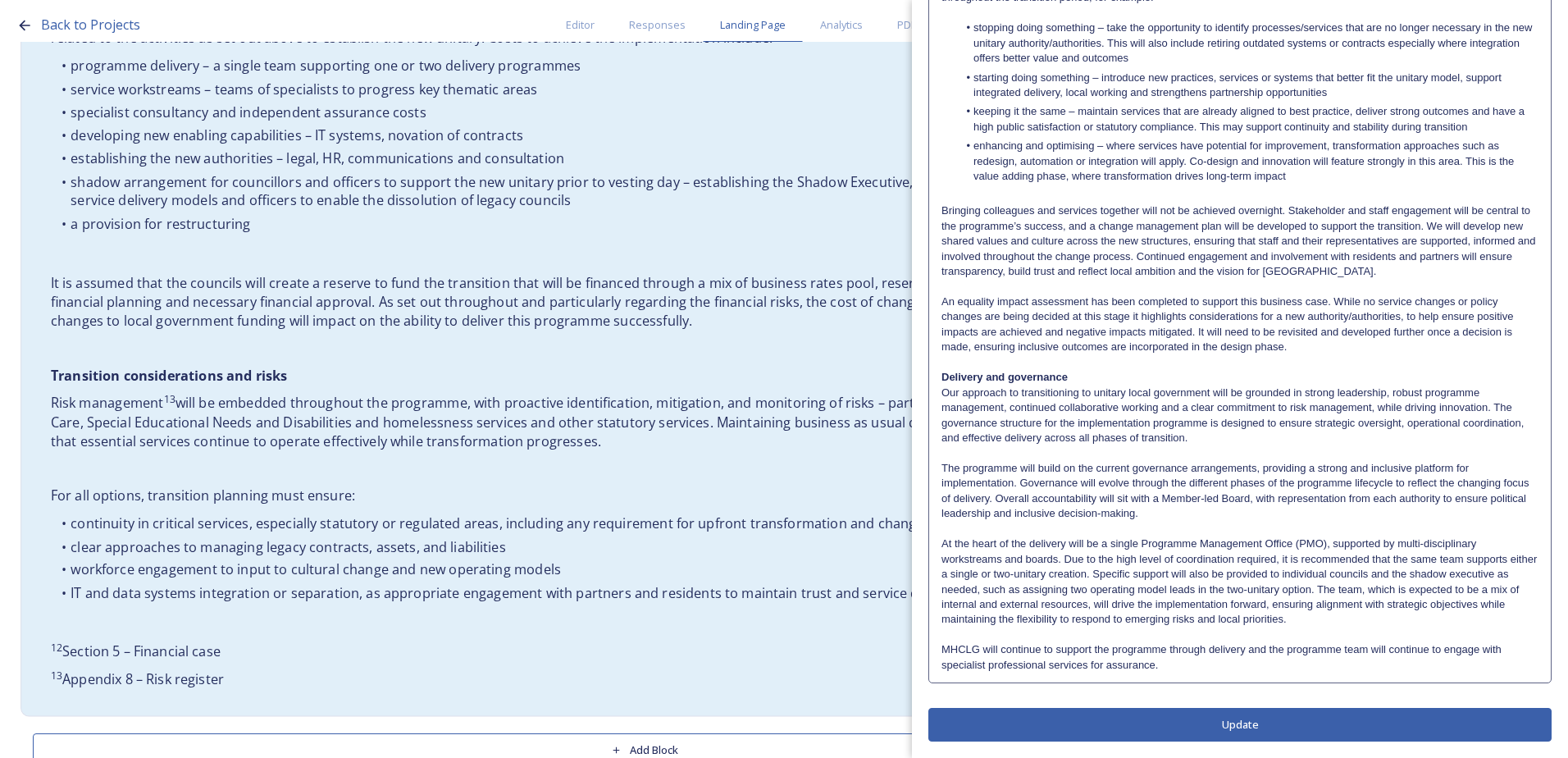
scroll to position [4617, 0]
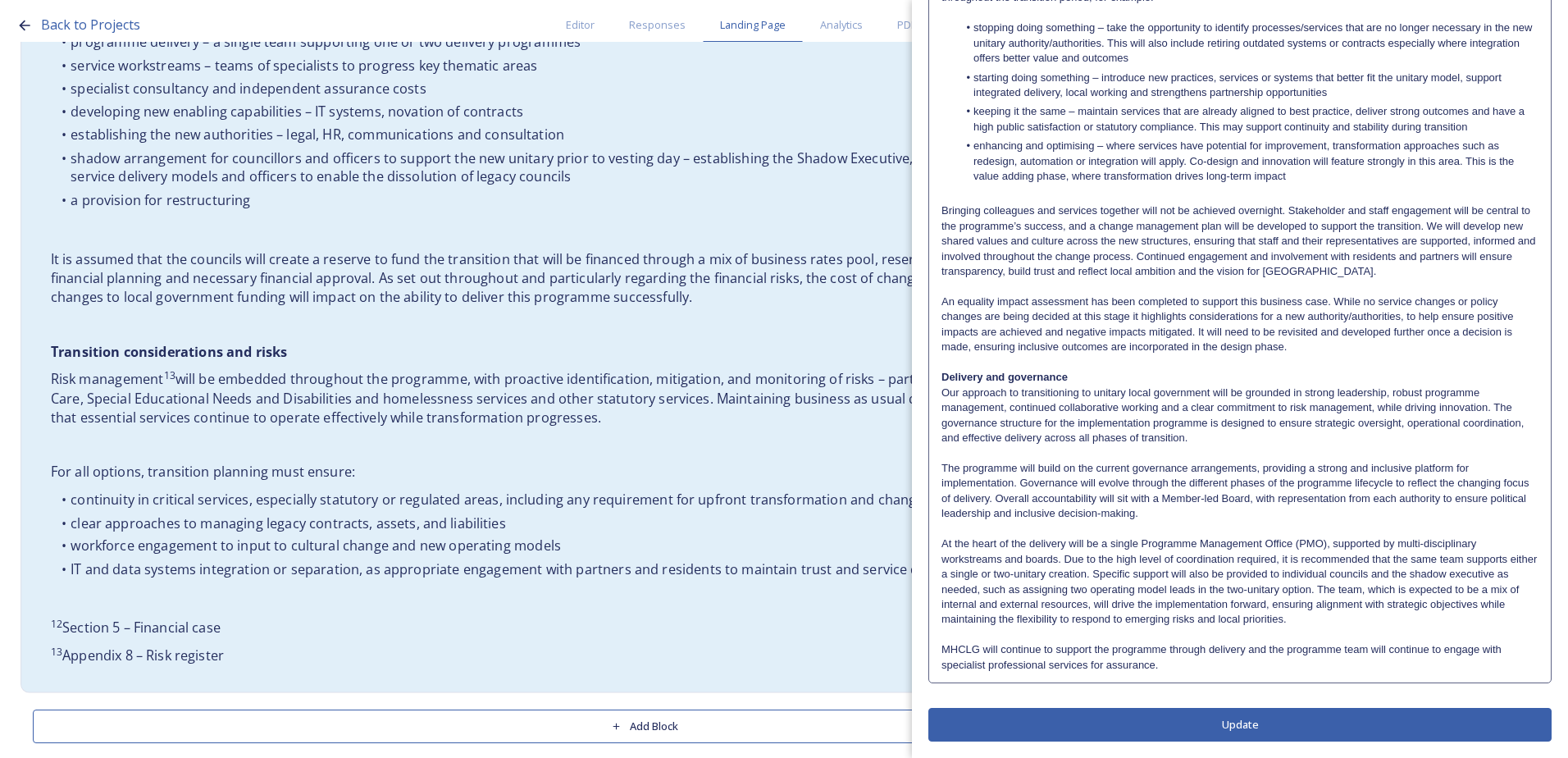
click at [488, 370] on p "Risk management 13 will be embedded throughout the programme, with proactive id…" at bounding box center [644, 398] width 1188 height 57
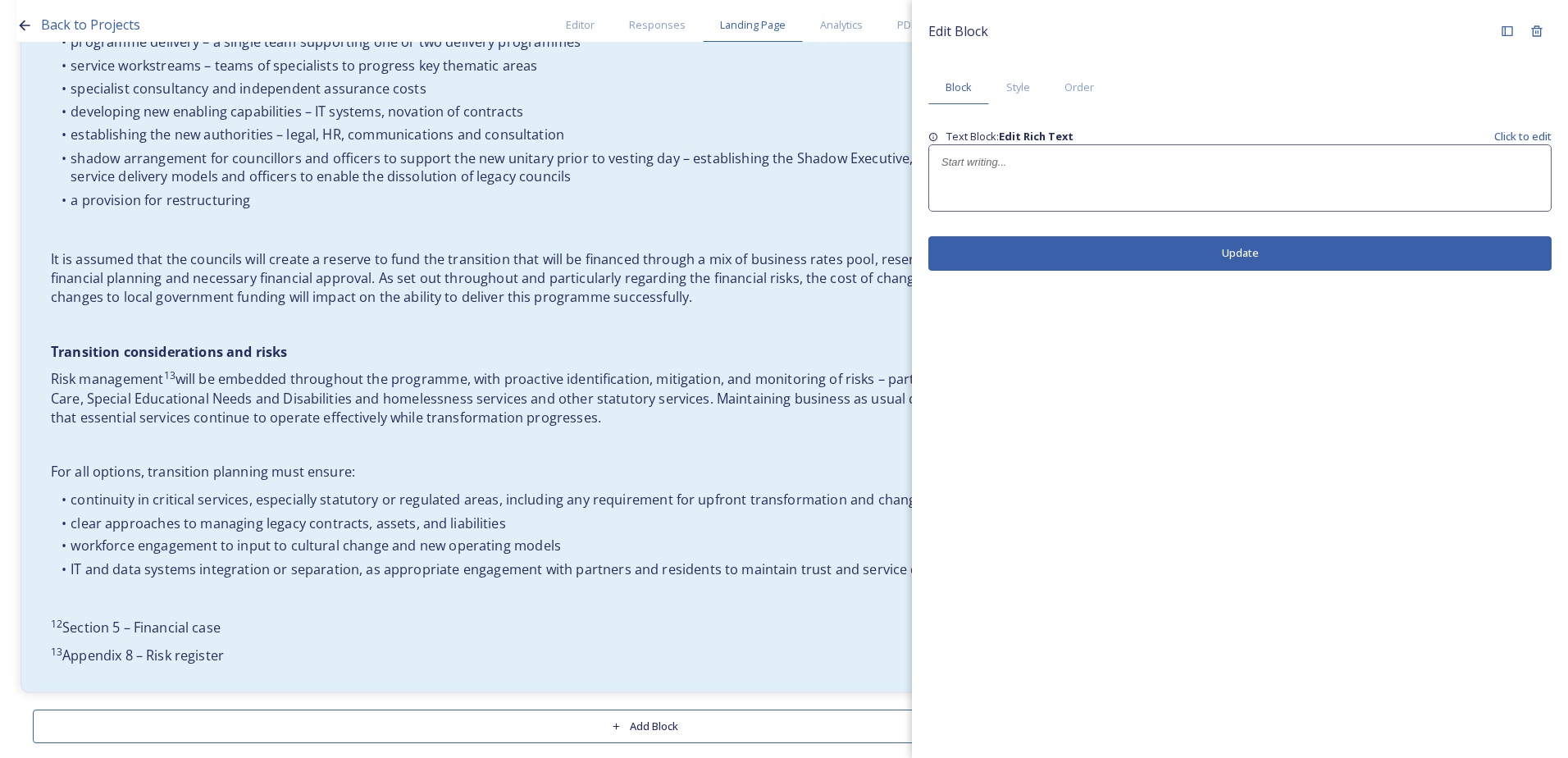
scroll to position [0, 0]
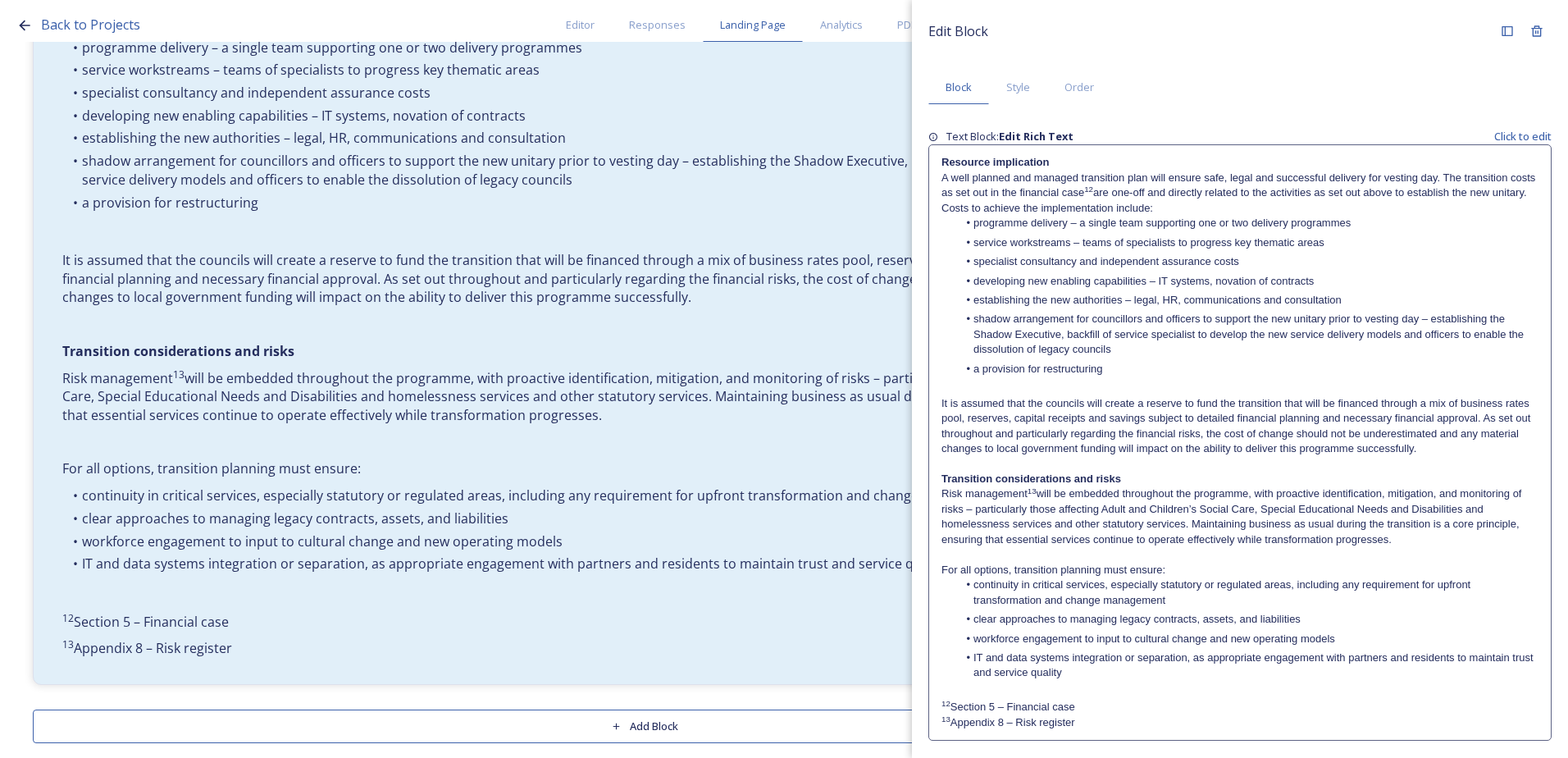
click at [1128, 362] on li "a provision for restructuring" at bounding box center [1248, 369] width 581 height 15
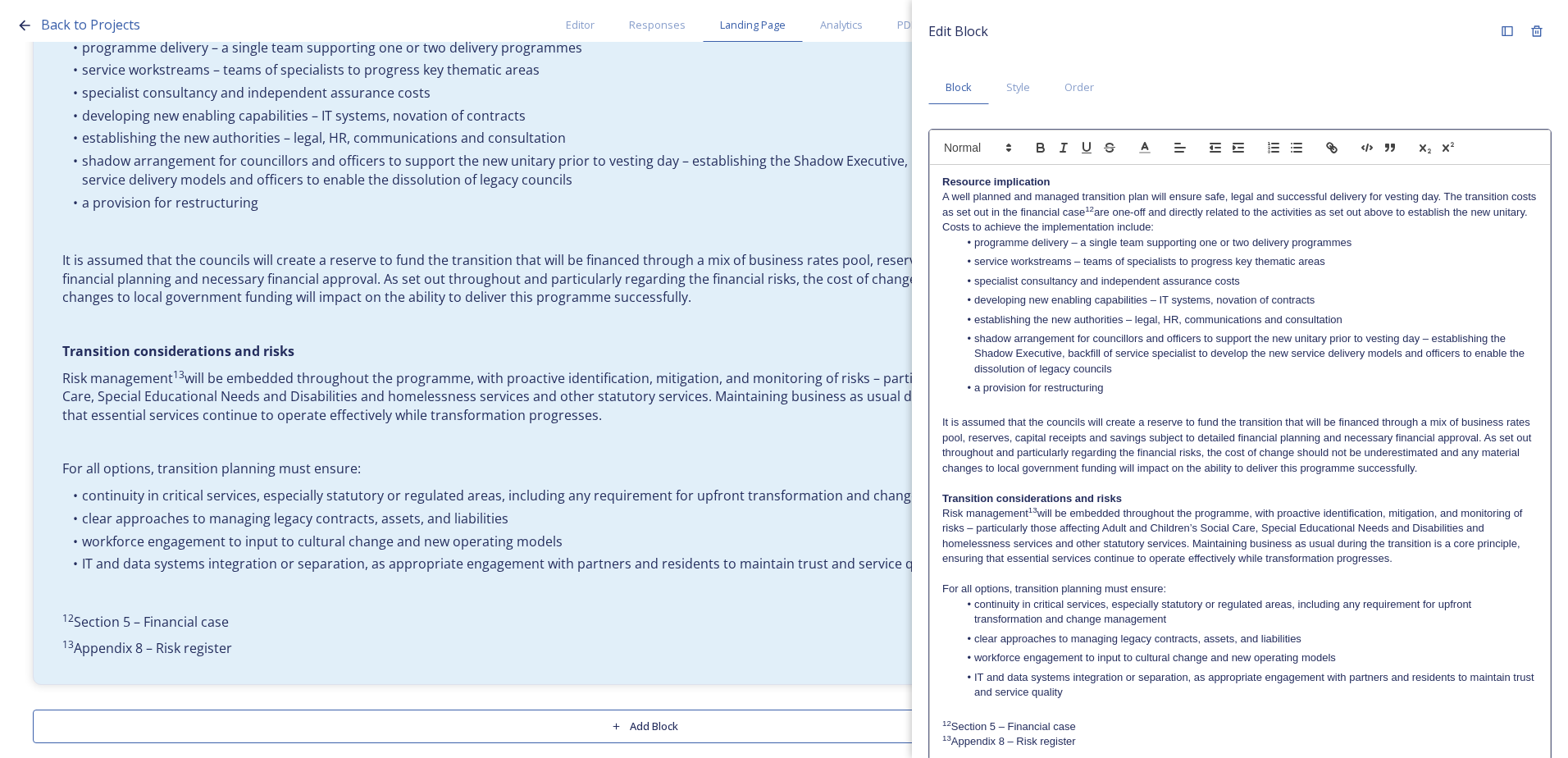
scroll to position [78, 0]
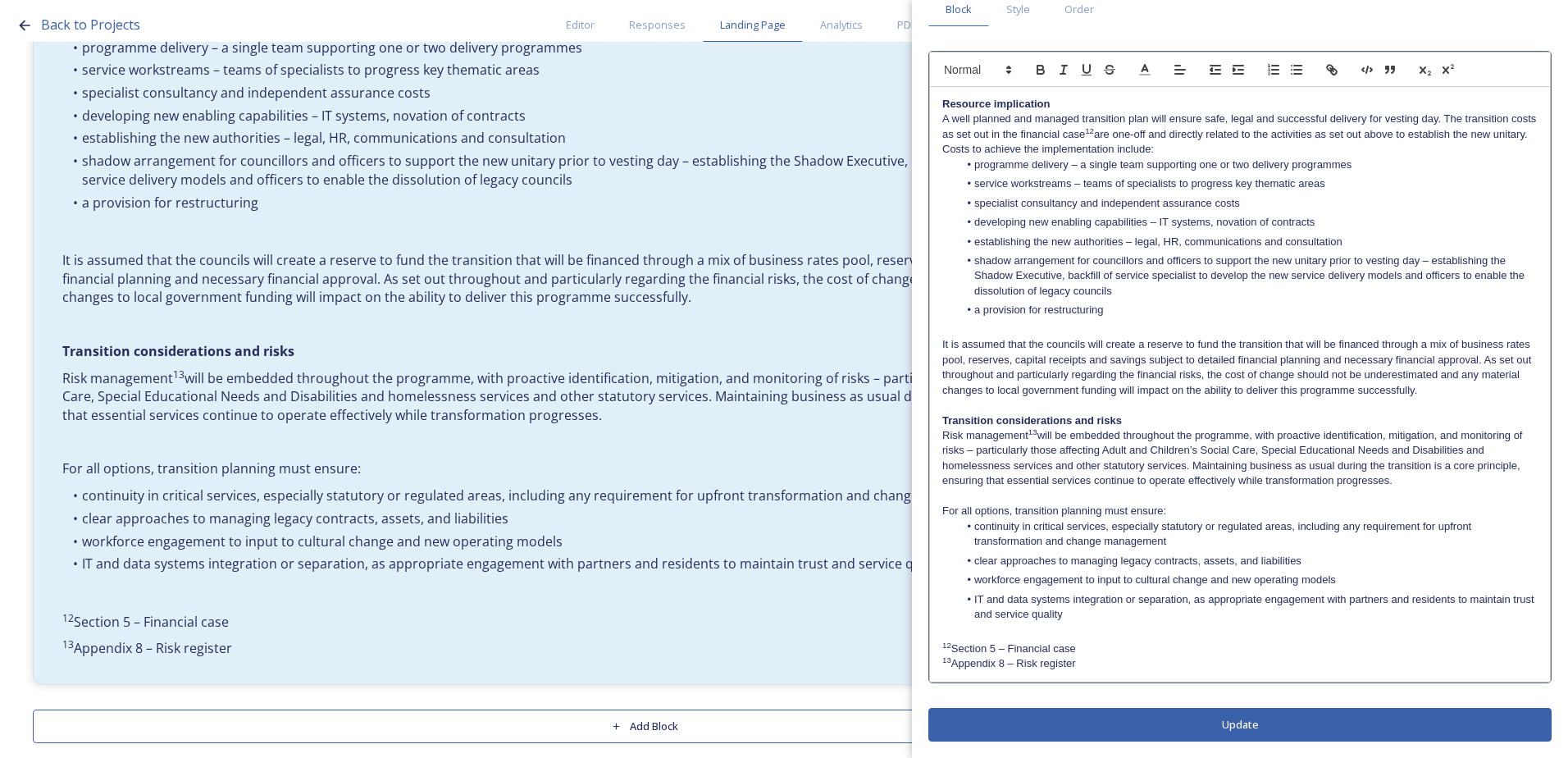
click at [1106, 647] on p "12 Section 5 – Financial case" at bounding box center [1239, 648] width 595 height 15
drag, startPoint x: 1094, startPoint y: 651, endPoint x: 956, endPoint y: 650, distance: 138.0
click at [956, 650] on p "12 Section 5 – Financial case" at bounding box center [1239, 648] width 595 height 15
copy p "Section 5 – Financial case"
click at [1094, 133] on sup "12" at bounding box center [1089, 130] width 9 height 9
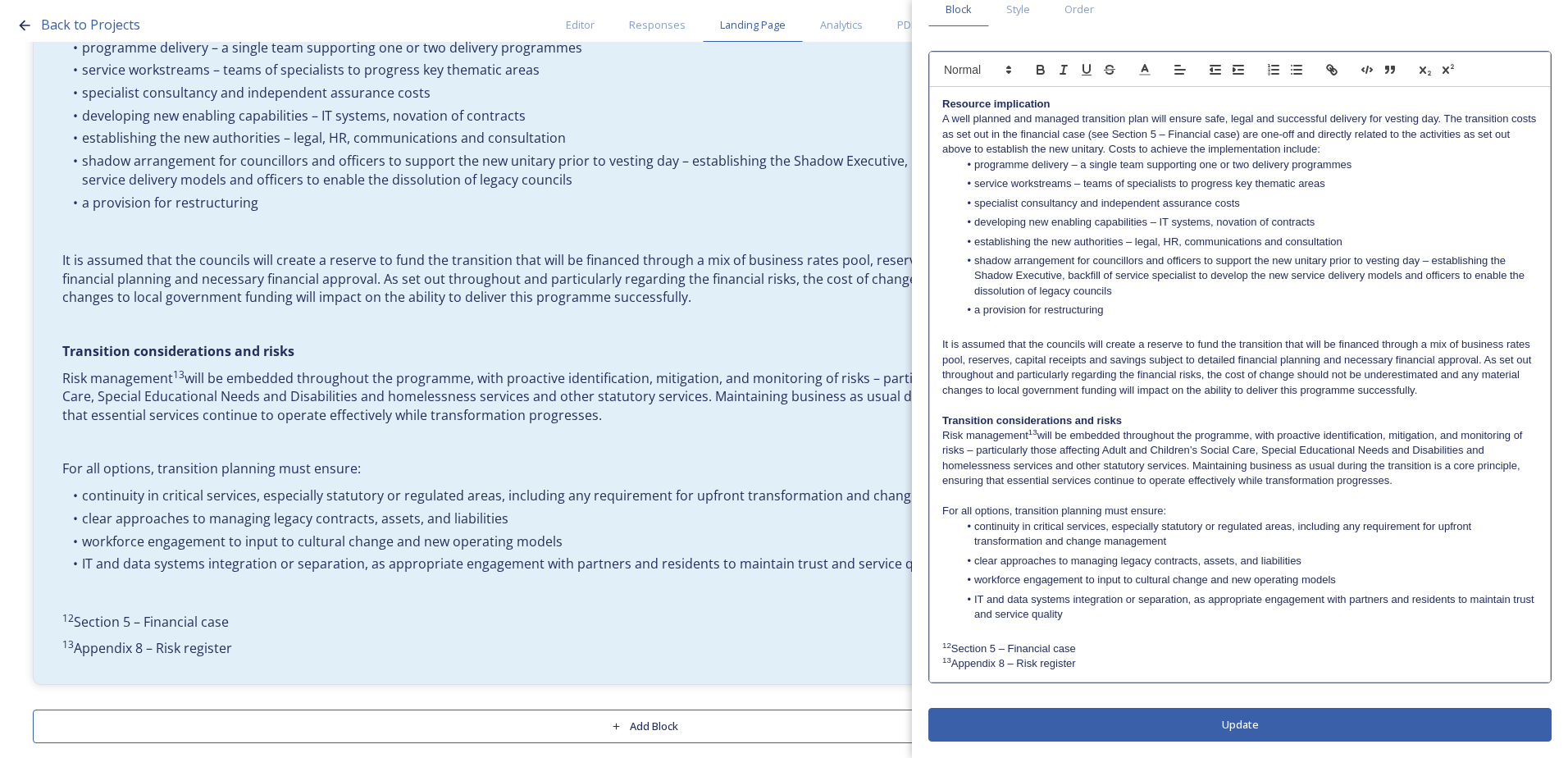
scroll to position [0, 0]
click at [1184, 740] on div "Edit Block Block Style Order Resource implication A well planned and managed tr…" at bounding box center [1239, 340] width 623 height 804
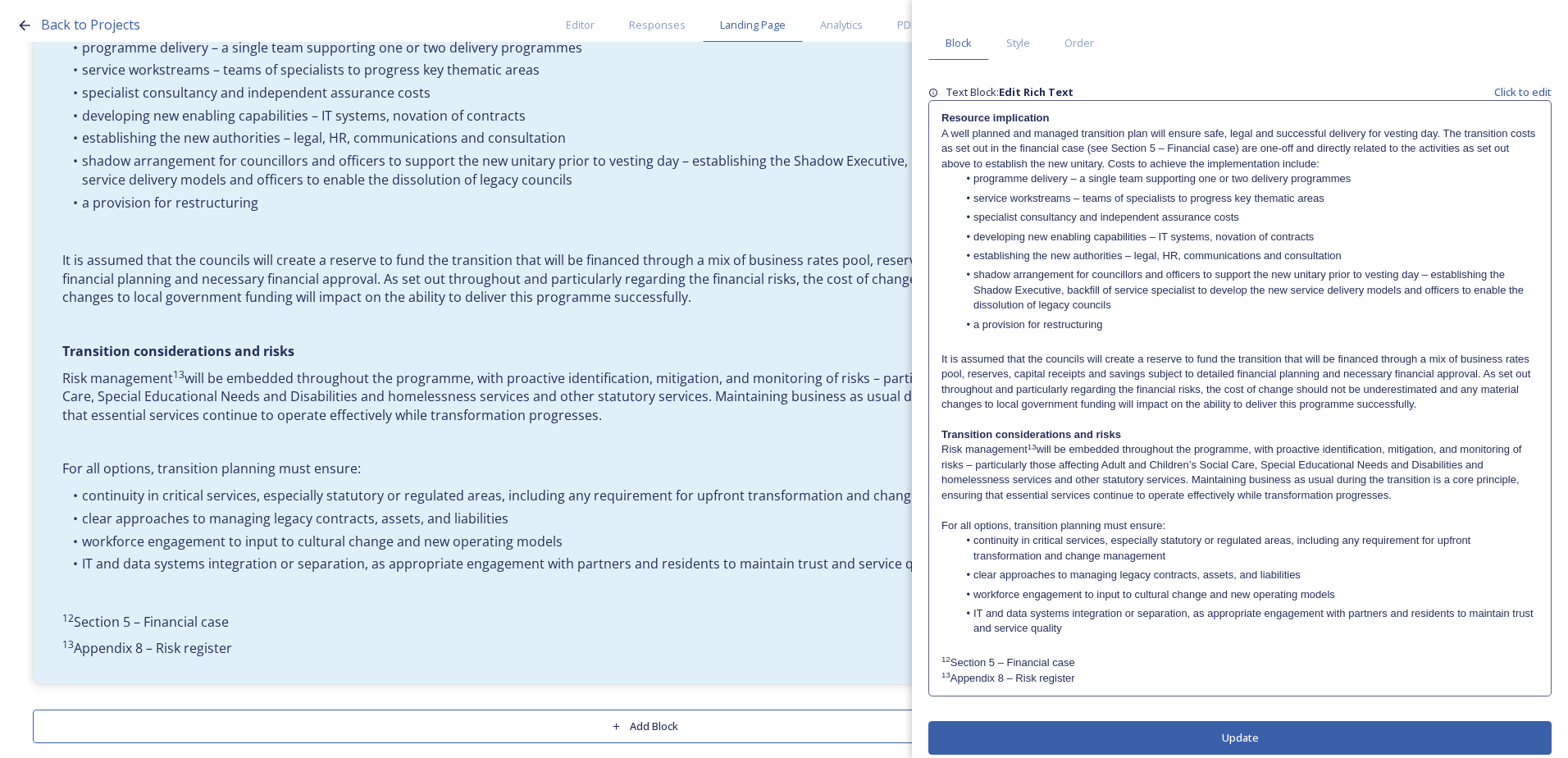
scroll to position [57, 0]
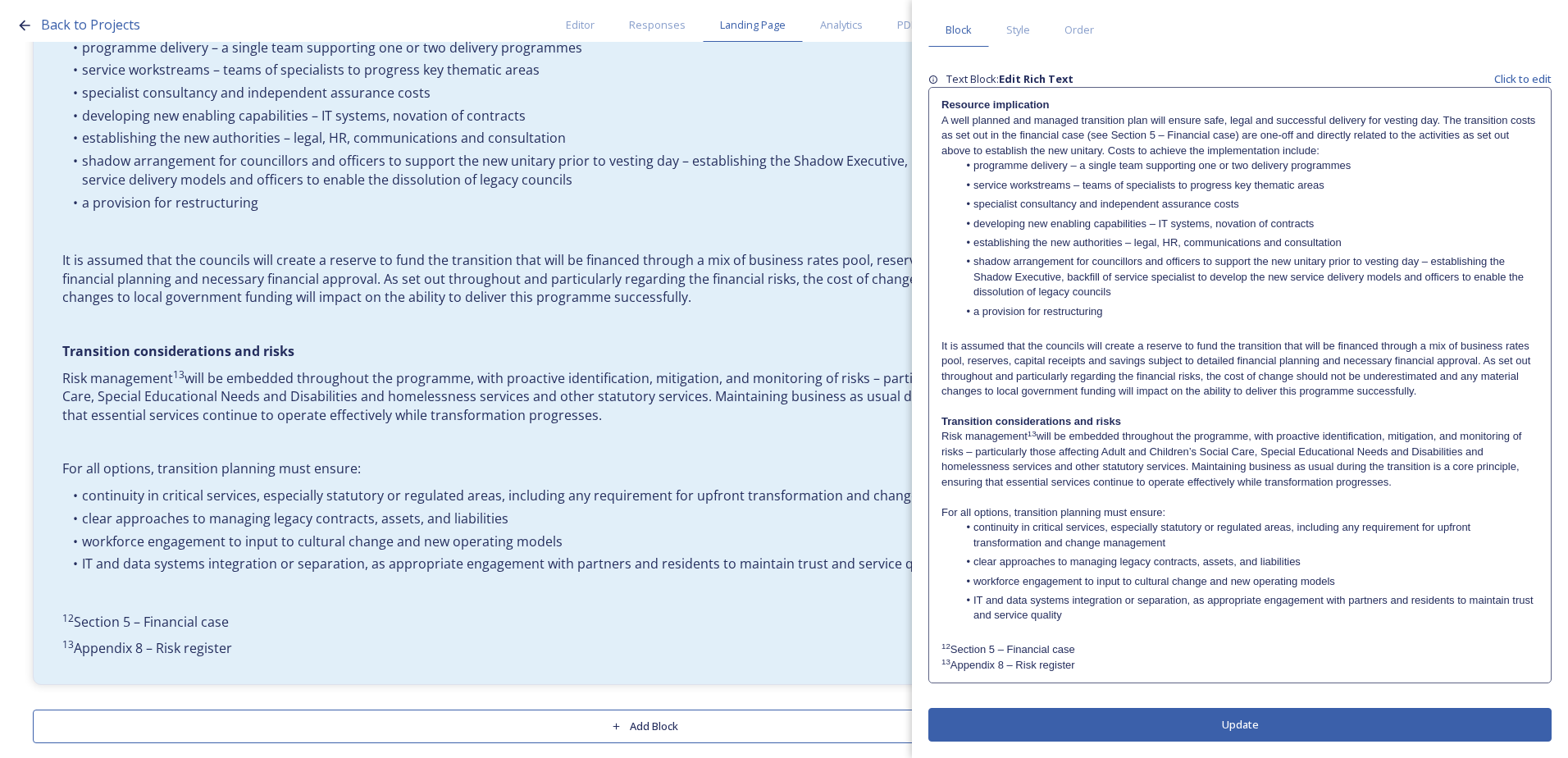
drag, startPoint x: 1103, startPoint y: 653, endPoint x: 951, endPoint y: 641, distance: 152.5
click at [951, 641] on div "Resource implication A well planned and managed transition plan will ensure saf…" at bounding box center [1240, 385] width 622 height 595
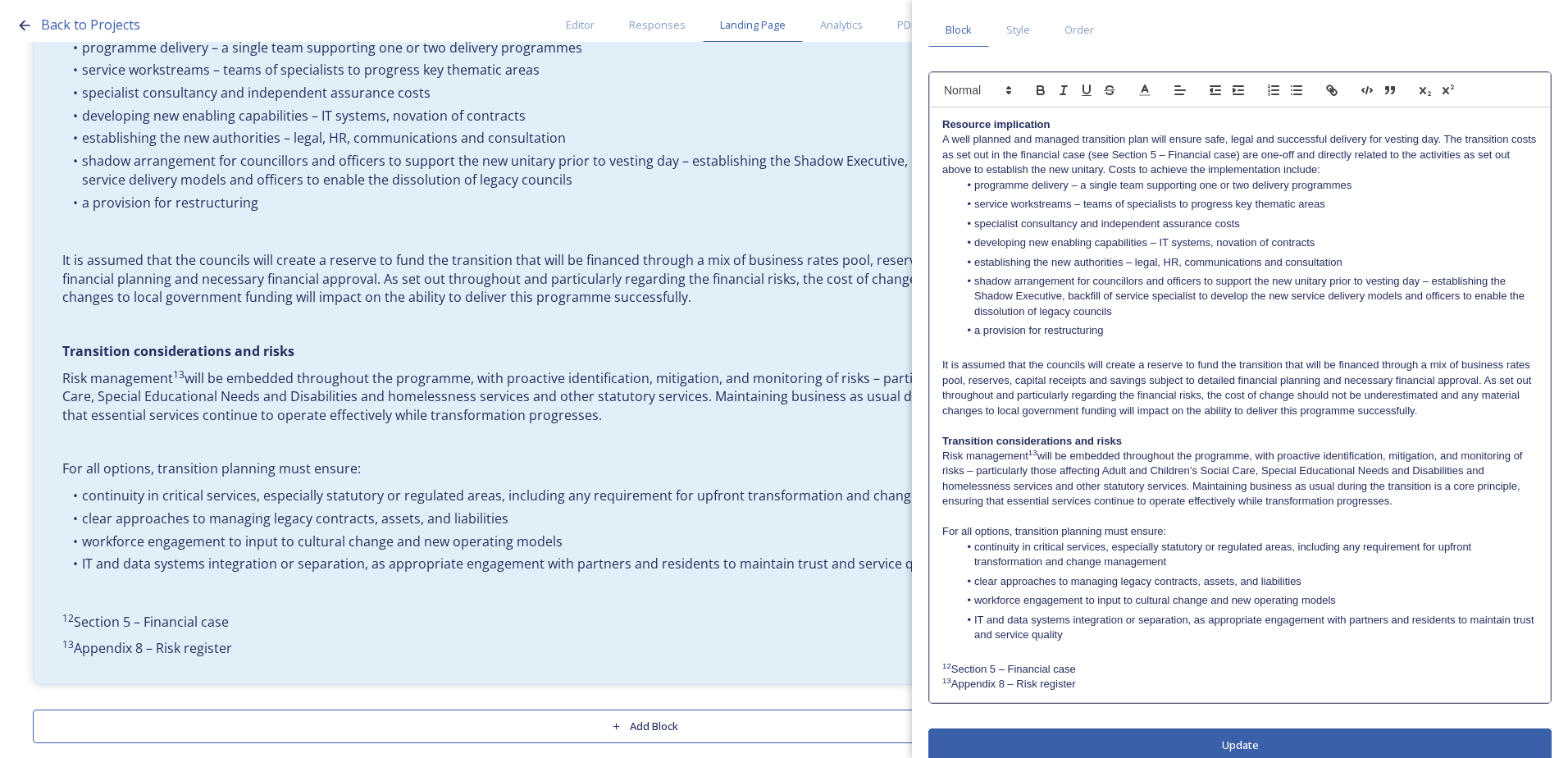
drag, startPoint x: 1110, startPoint y: 669, endPoint x: 913, endPoint y: 664, distance: 197.1
click at [913, 664] on div "Edit Block Block Style Order Resource implication A well planned and managed tr…" at bounding box center [1240, 361] width 656 height 836
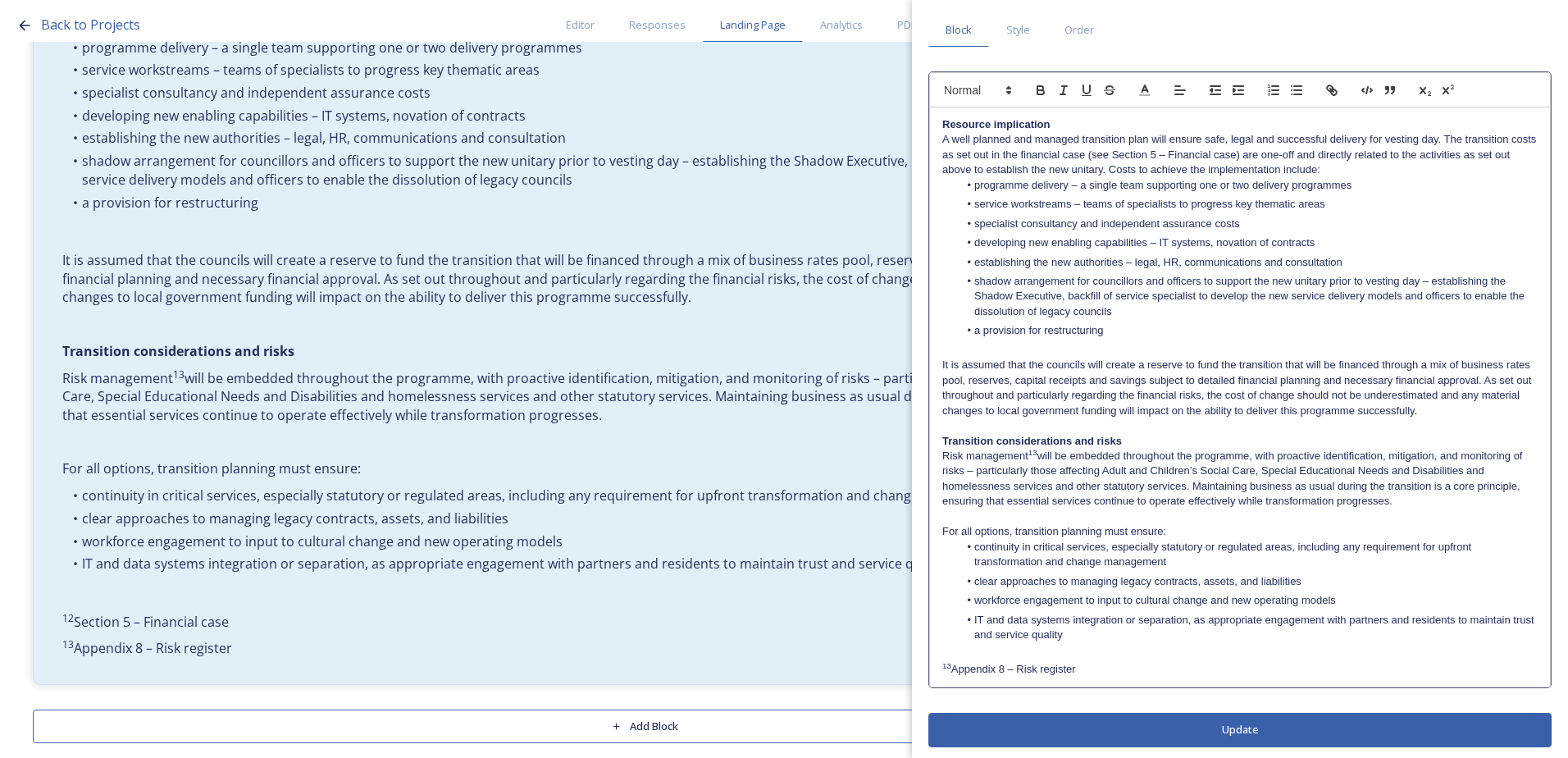
click at [1106, 658] on p at bounding box center [1239, 653] width 595 height 15
click at [1100, 679] on div "Resource implication A well planned and managed transition plan will ensure saf…" at bounding box center [1240, 396] width 620 height 579
drag, startPoint x: 1041, startPoint y: 674, endPoint x: 955, endPoint y: 674, distance: 86.0
click at [955, 674] on p "13 Appendix 8 – Risk register" at bounding box center [1239, 669] width 595 height 15
copy p "Appendix 8 – Risk register"
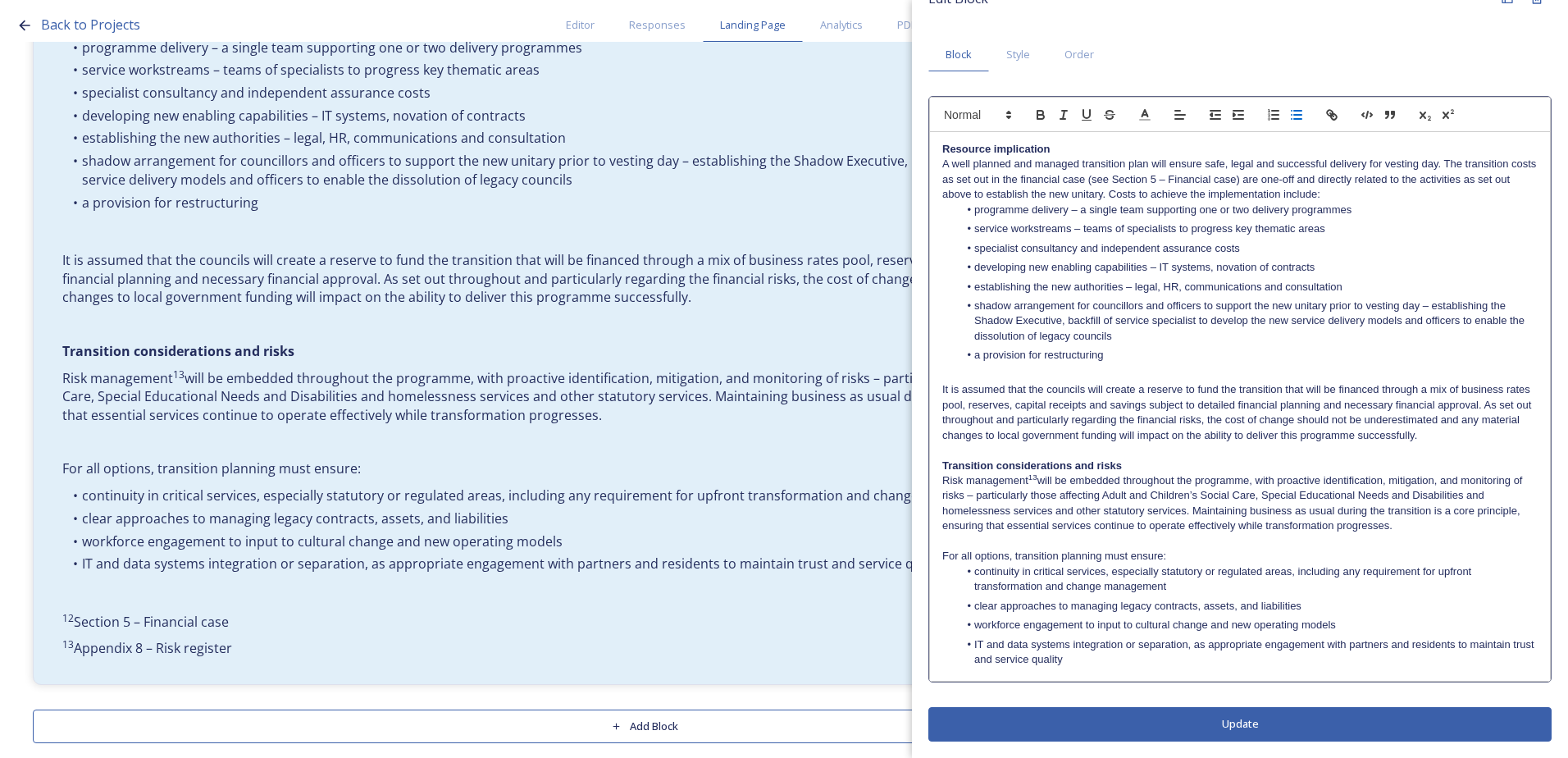
scroll to position [33, 0]
click at [1038, 479] on p "Risk management 13 will be embedded throughout the programme, with proactive id…" at bounding box center [1239, 503] width 595 height 60
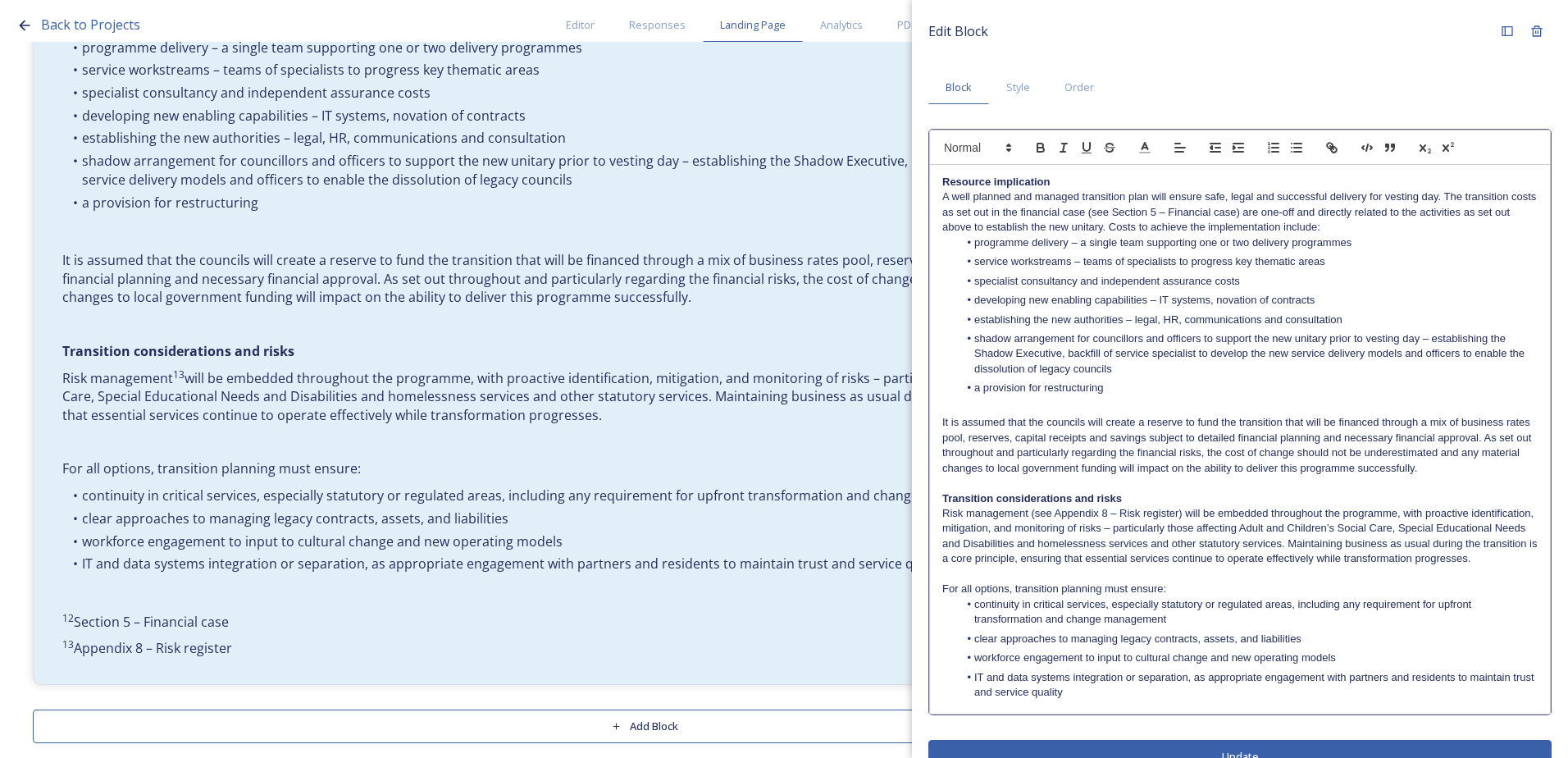
click at [1228, 741] on button "Update" at bounding box center [1239, 757] width 623 height 34
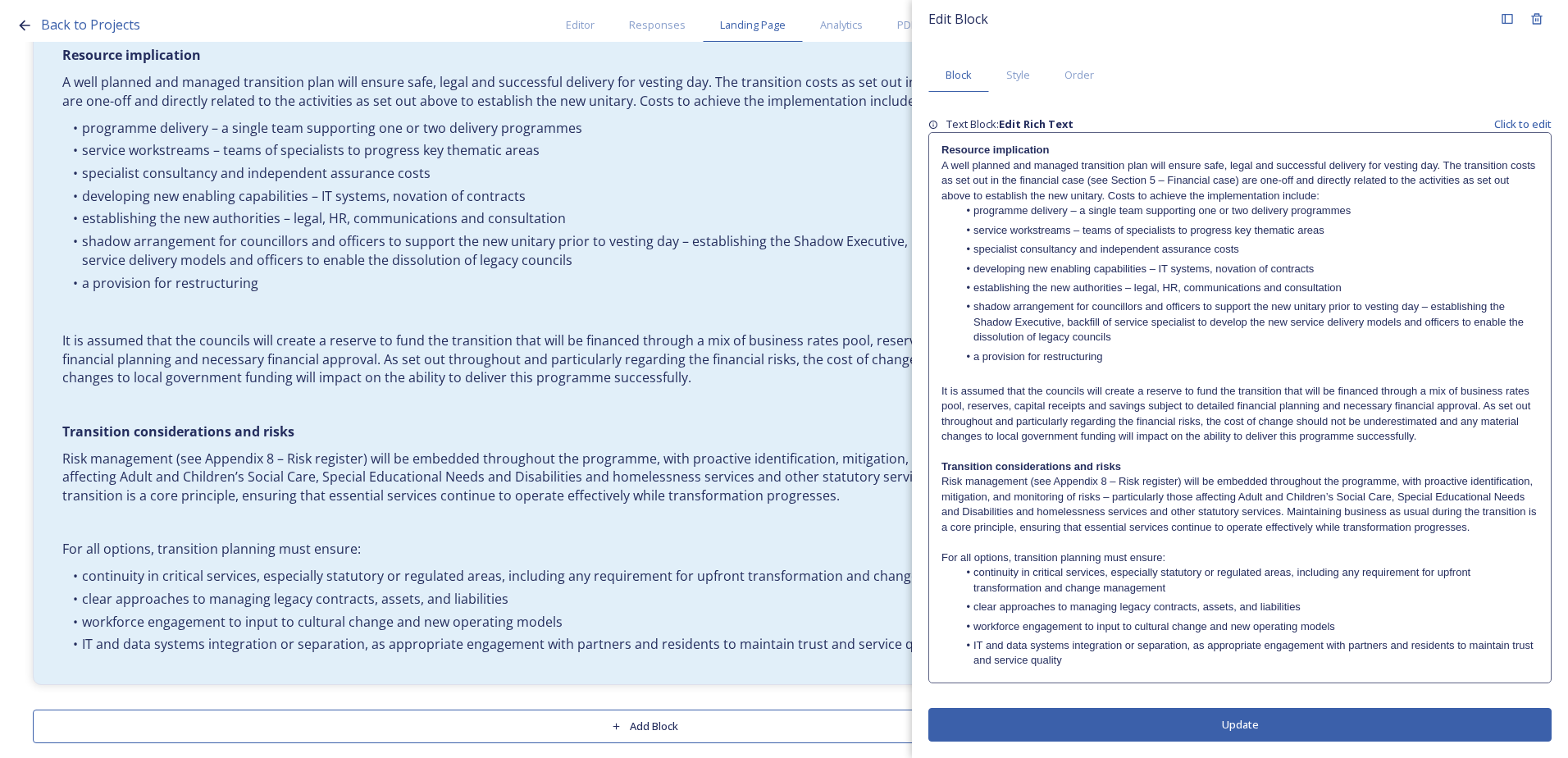
scroll to position [28, 0]
click at [1278, 741] on div "Edit Block Block Style Order Text Block: Edit Rich Text Click to edit Resource …" at bounding box center [1240, 373] width 656 height 770
click at [1277, 733] on button "Update" at bounding box center [1239, 724] width 623 height 34
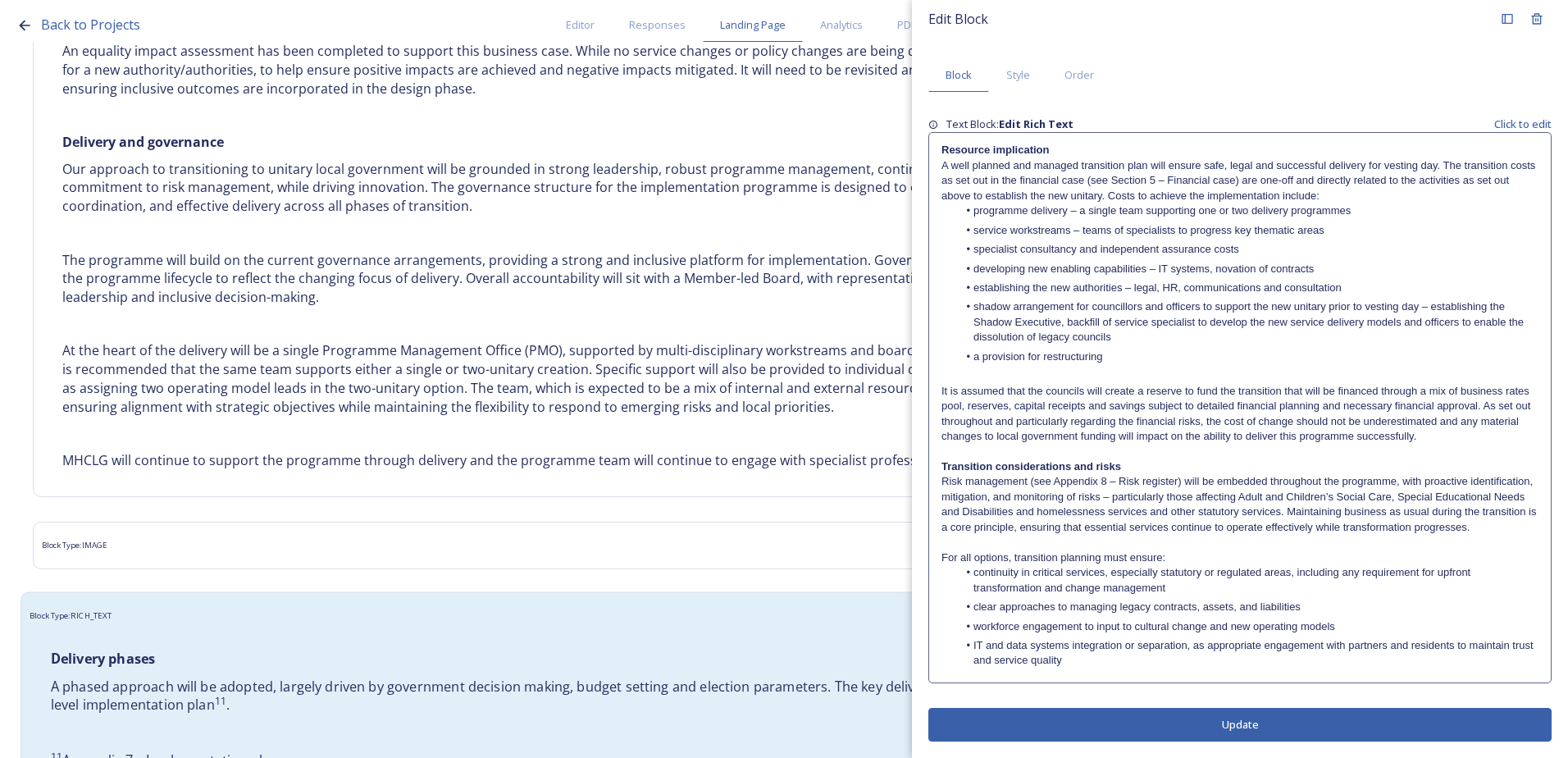
scroll to position [3881, 0]
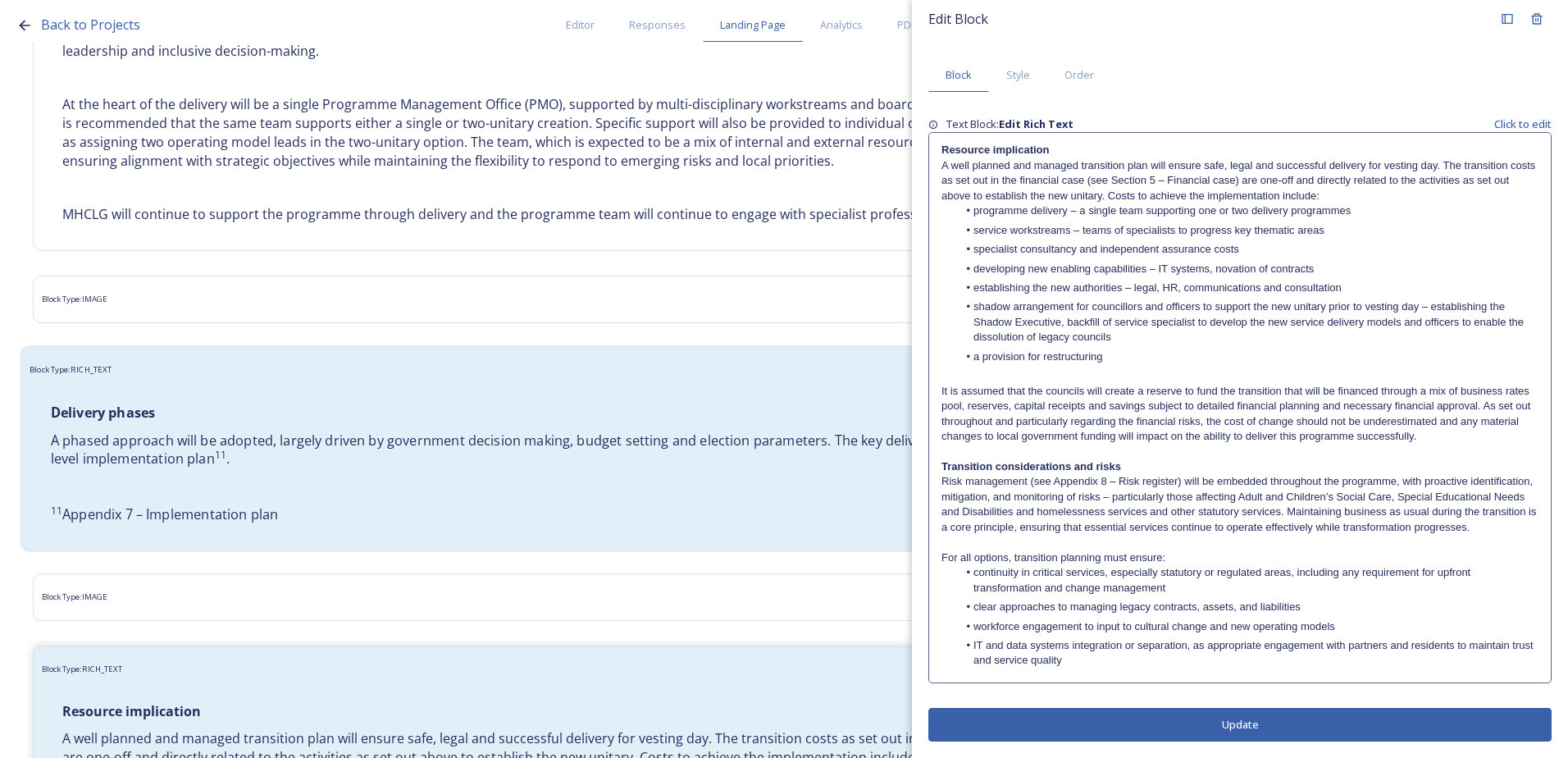
click at [346, 446] on p "A phased approach will be adopted, largely driven by government decision making…" at bounding box center [644, 450] width 1188 height 38
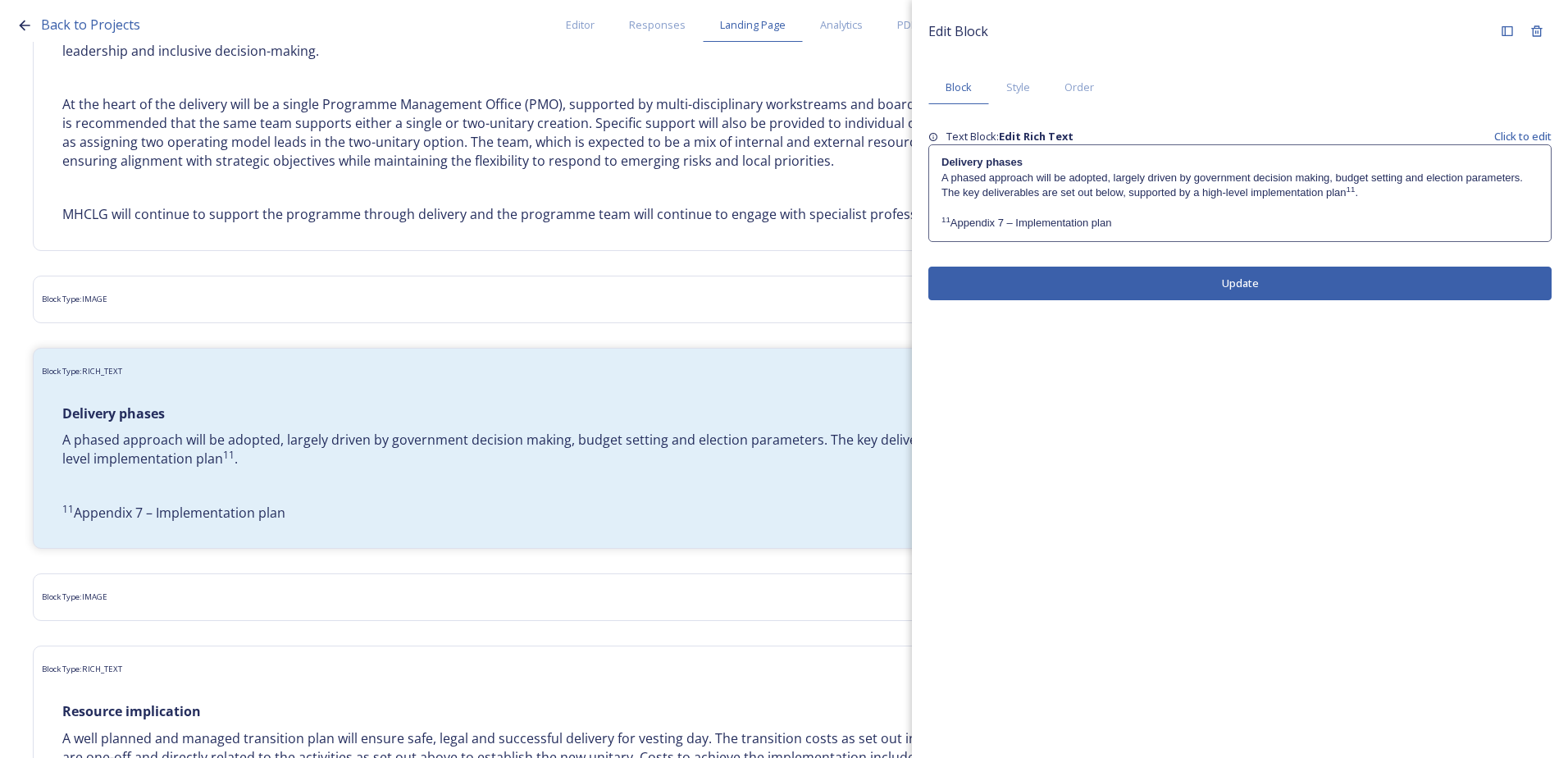
click at [1184, 226] on p "11 Appendix 7 – Implementation plan" at bounding box center [1239, 223] width 597 height 15
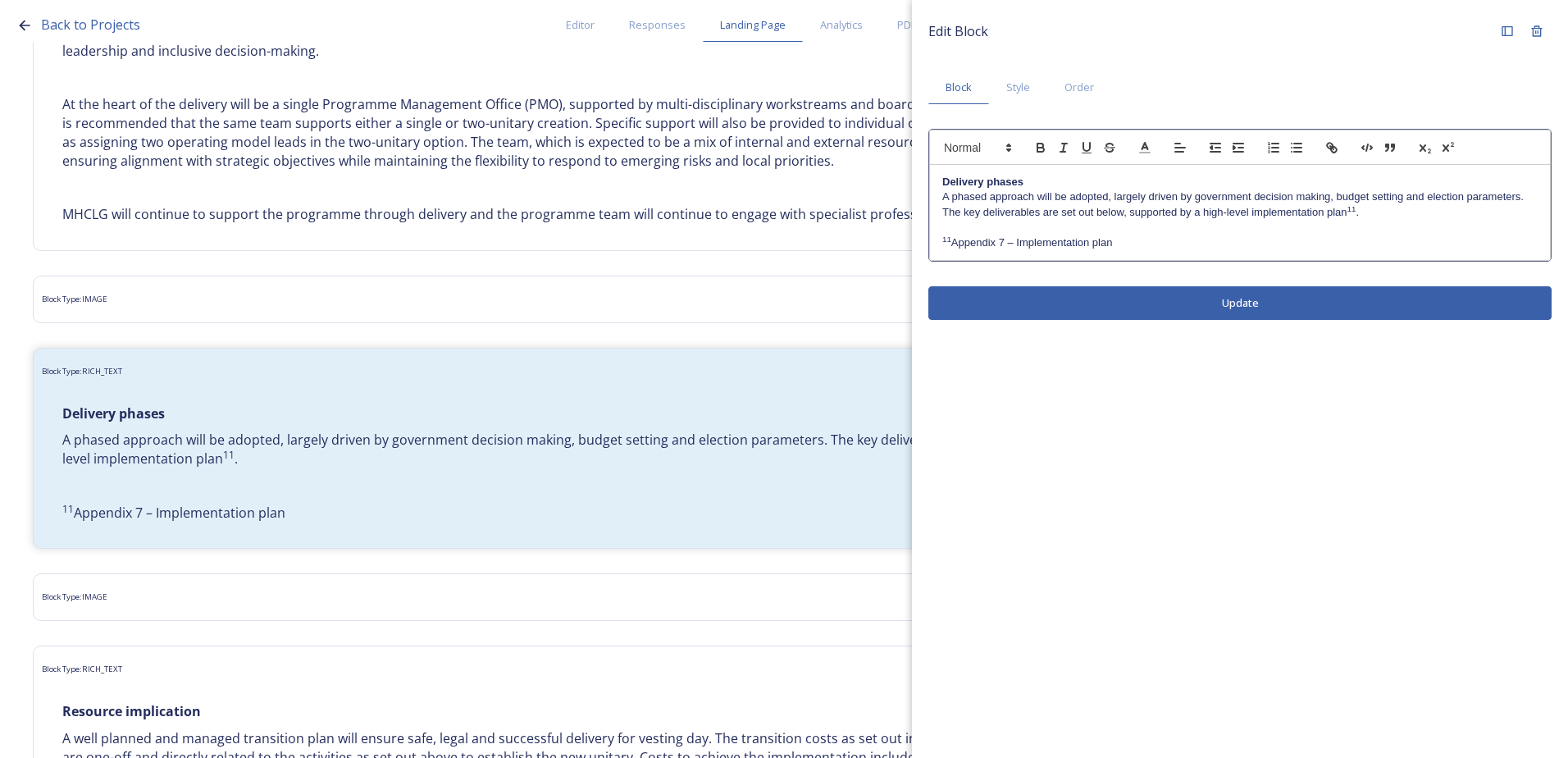
drag, startPoint x: 1127, startPoint y: 241, endPoint x: 954, endPoint y: 242, distance: 173.0
click at [954, 242] on p "11 Appendix 7 – Implementation plan" at bounding box center [1239, 243] width 595 height 15
copy p "Appendix 7 – Implementation plan"
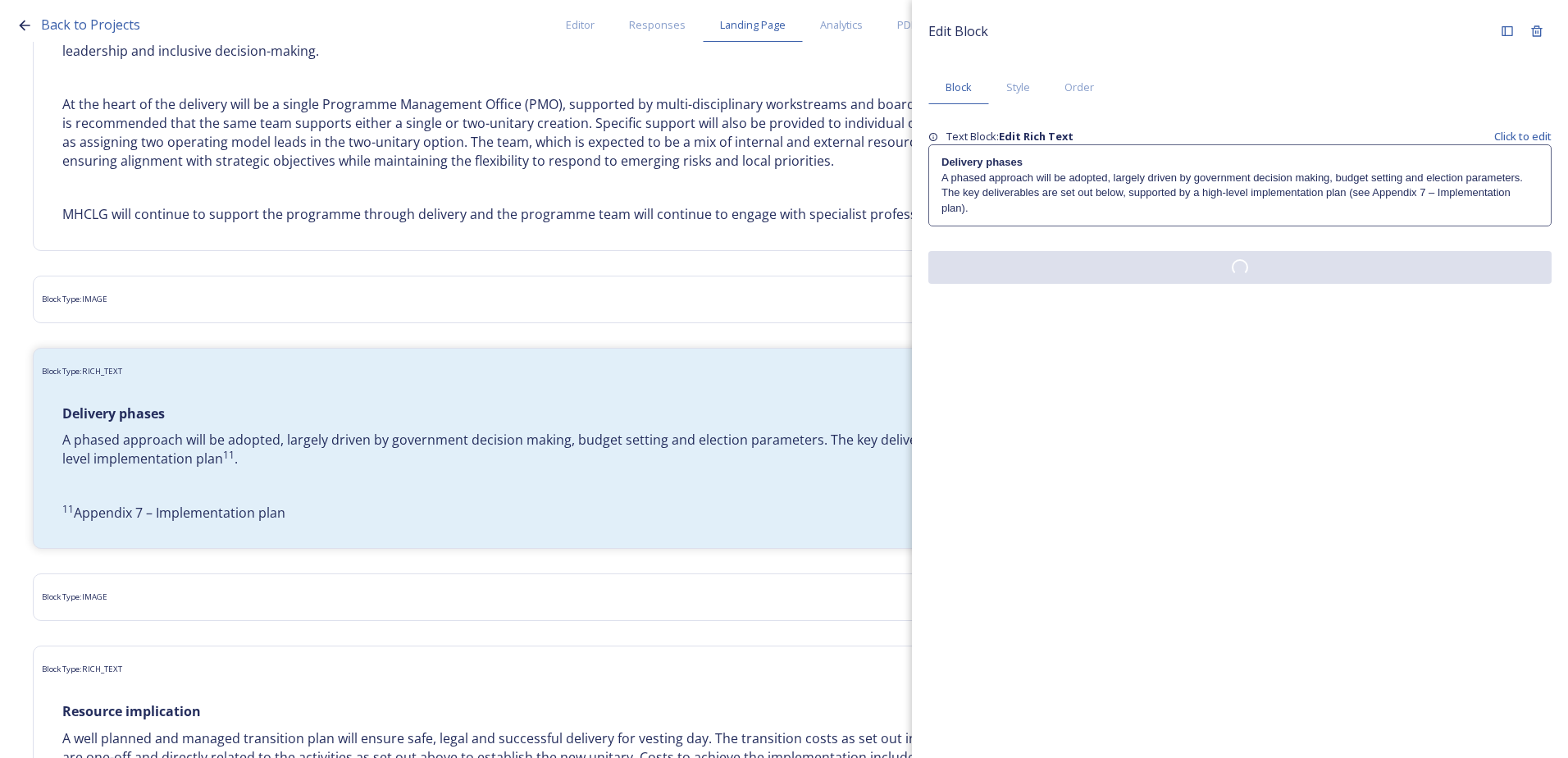
click at [1072, 296] on div "Edit Block Block Style Order Text Block: Edit Rich Text Click to edit Delivery …" at bounding box center [1240, 150] width 656 height 300
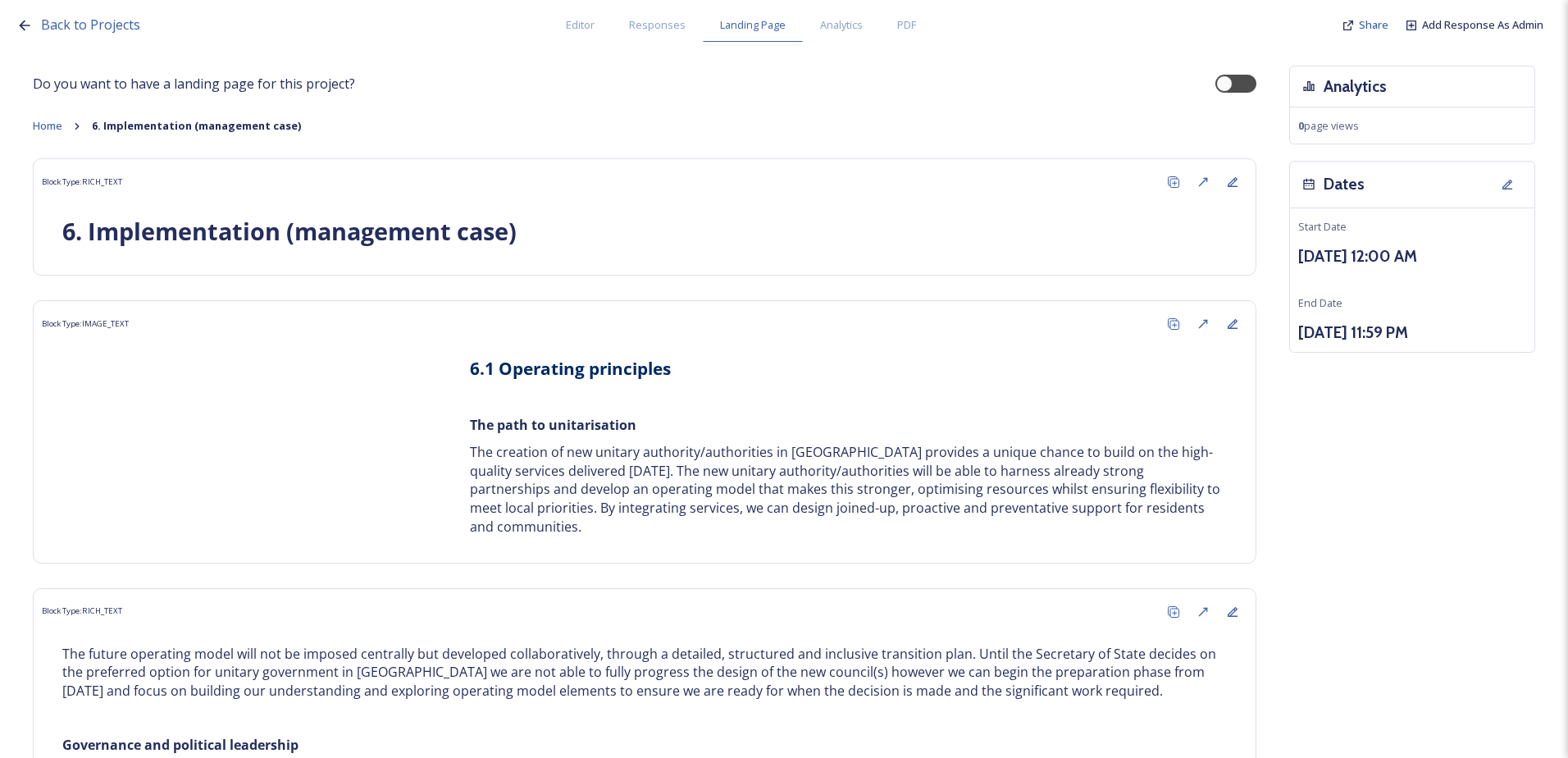
drag, startPoint x: 68, startPoint y: 134, endPoint x: 57, endPoint y: 130, distance: 11.7
click at [57, 130] on span "Home" at bounding box center [48, 125] width 30 height 15
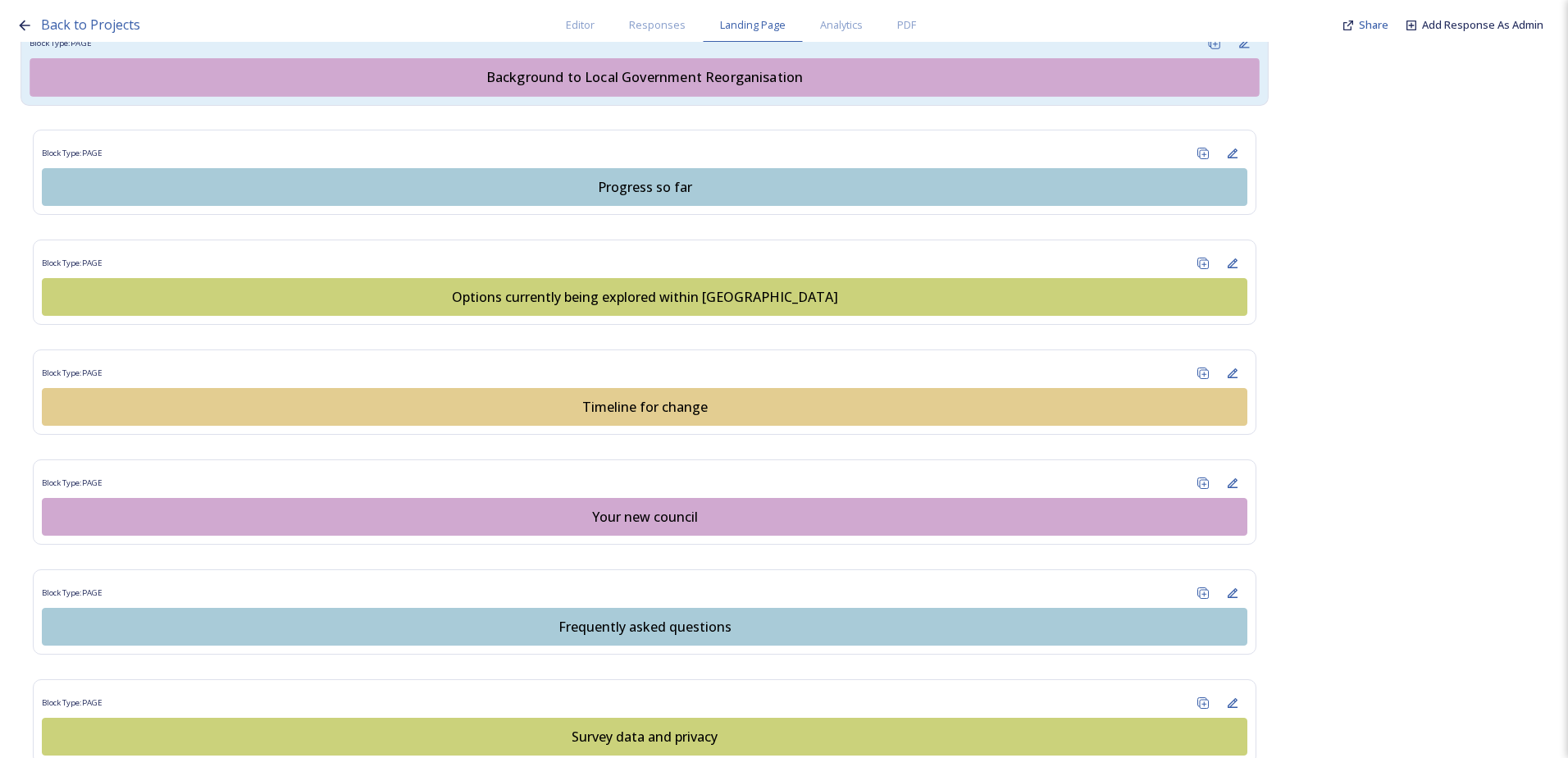
scroll to position [970, 0]
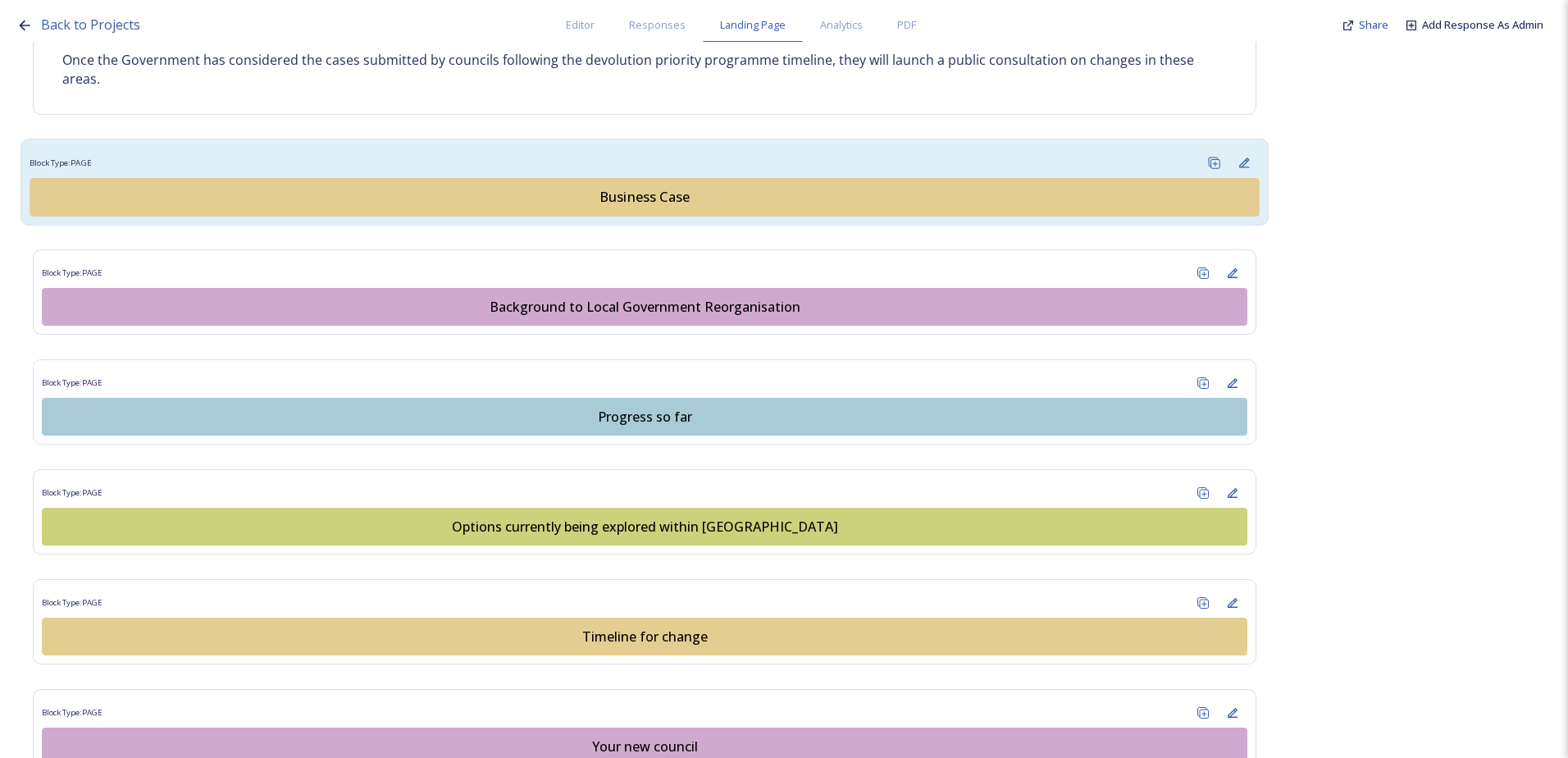
click at [588, 210] on button "Business Case" at bounding box center [644, 197] width 1229 height 39
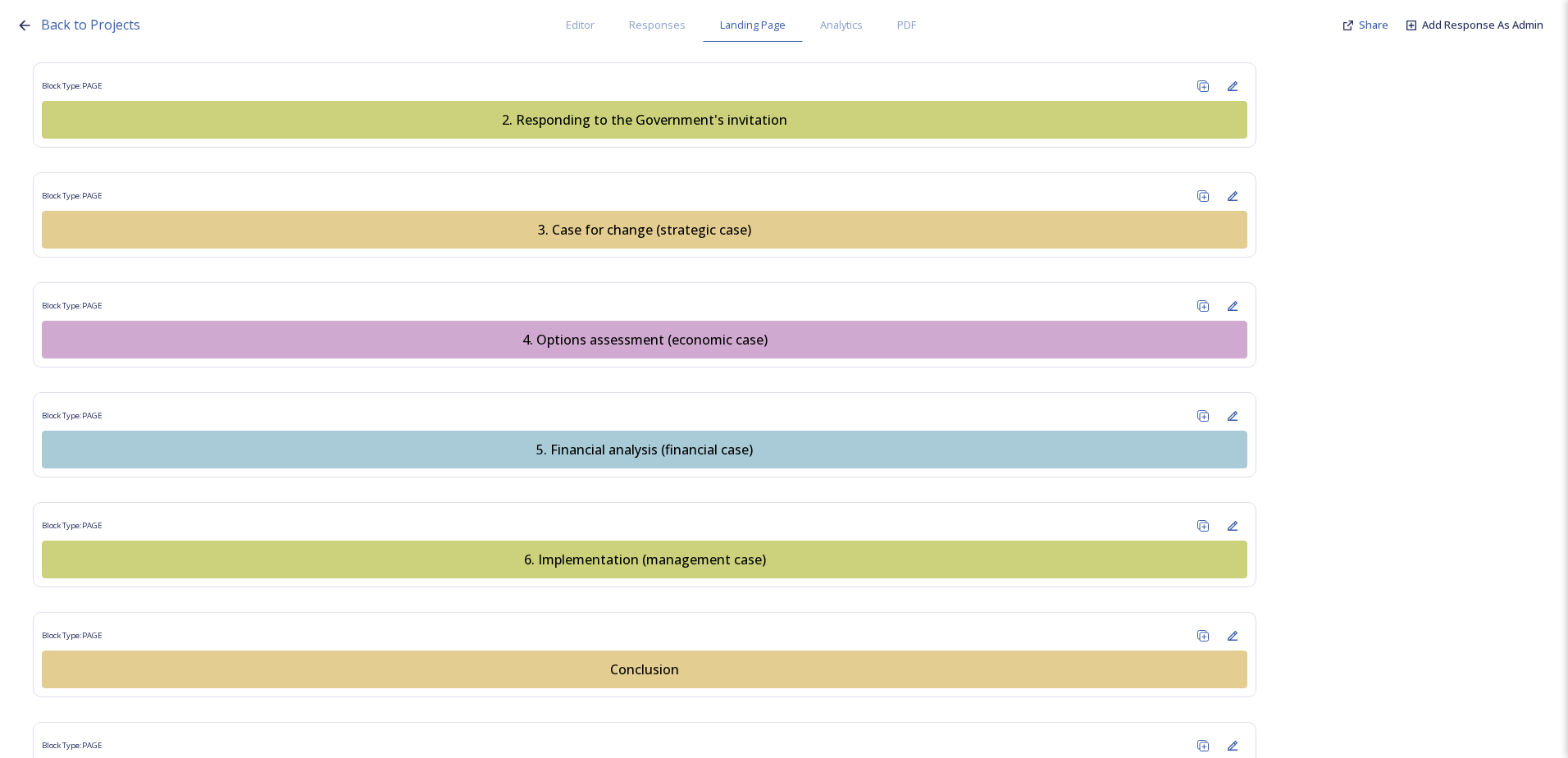
scroll to position [2001, 0]
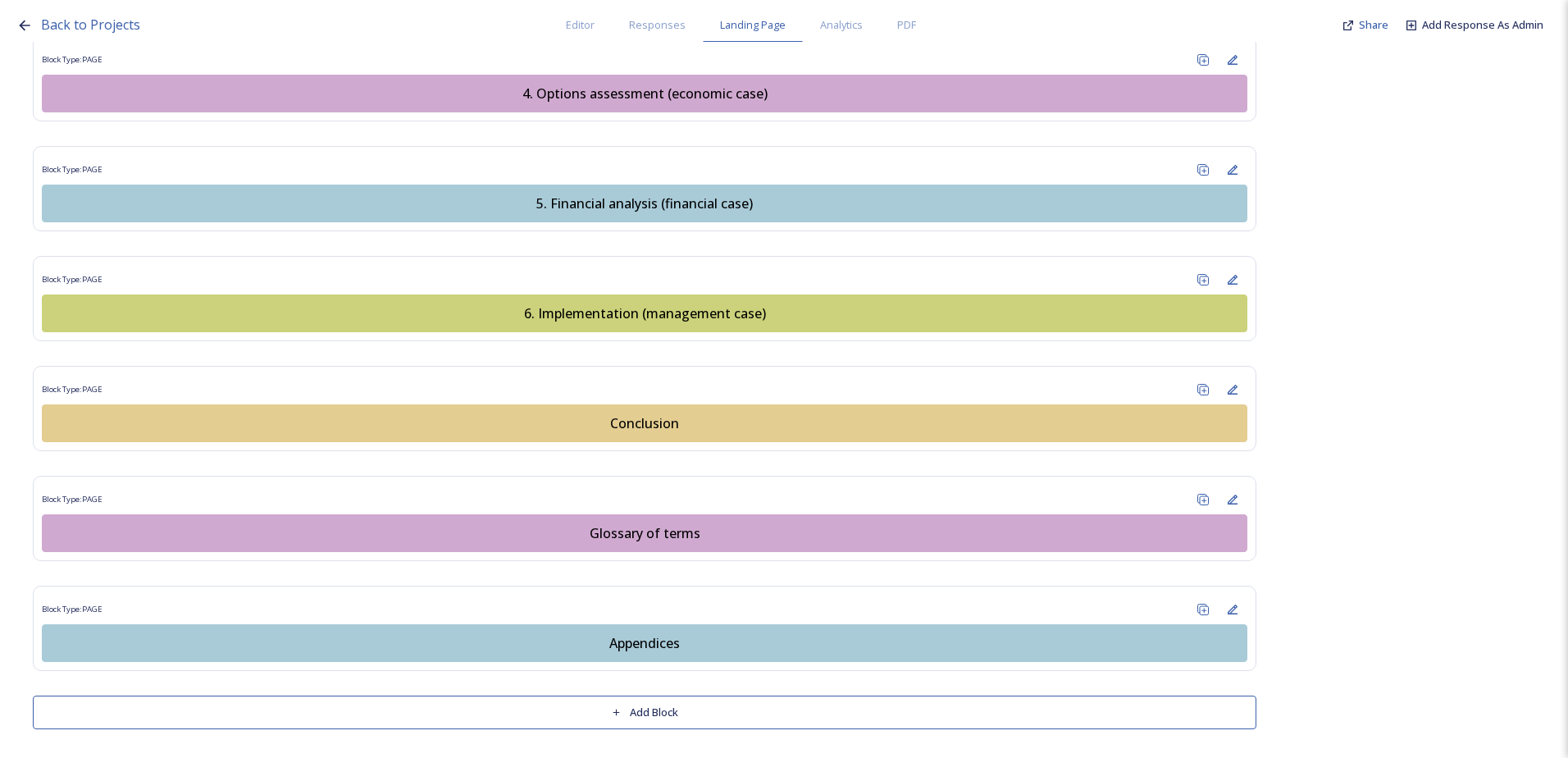
click at [661, 413] on div "Conclusion" at bounding box center [644, 423] width 1188 height 20
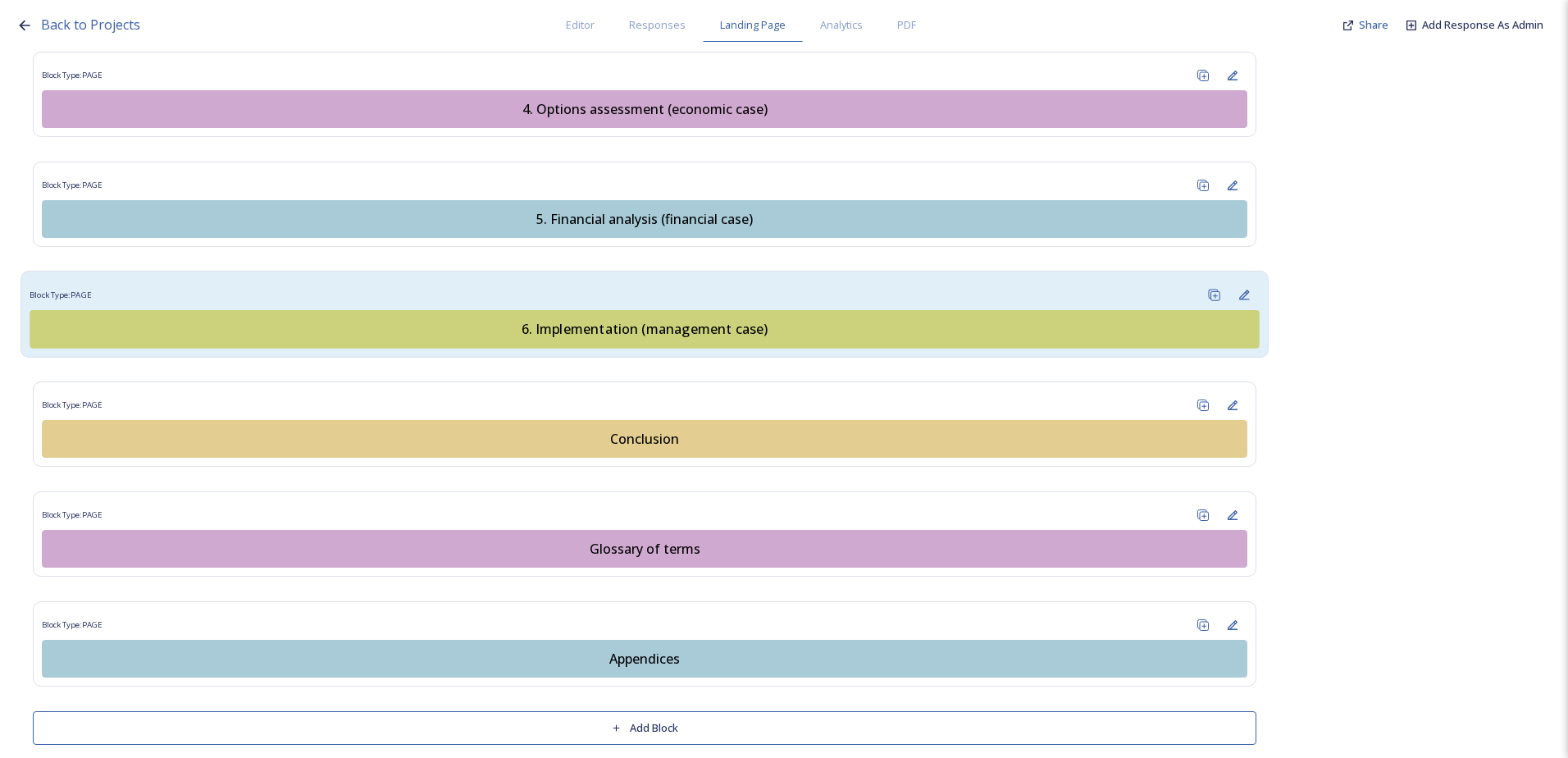
scroll to position [2001, 0]
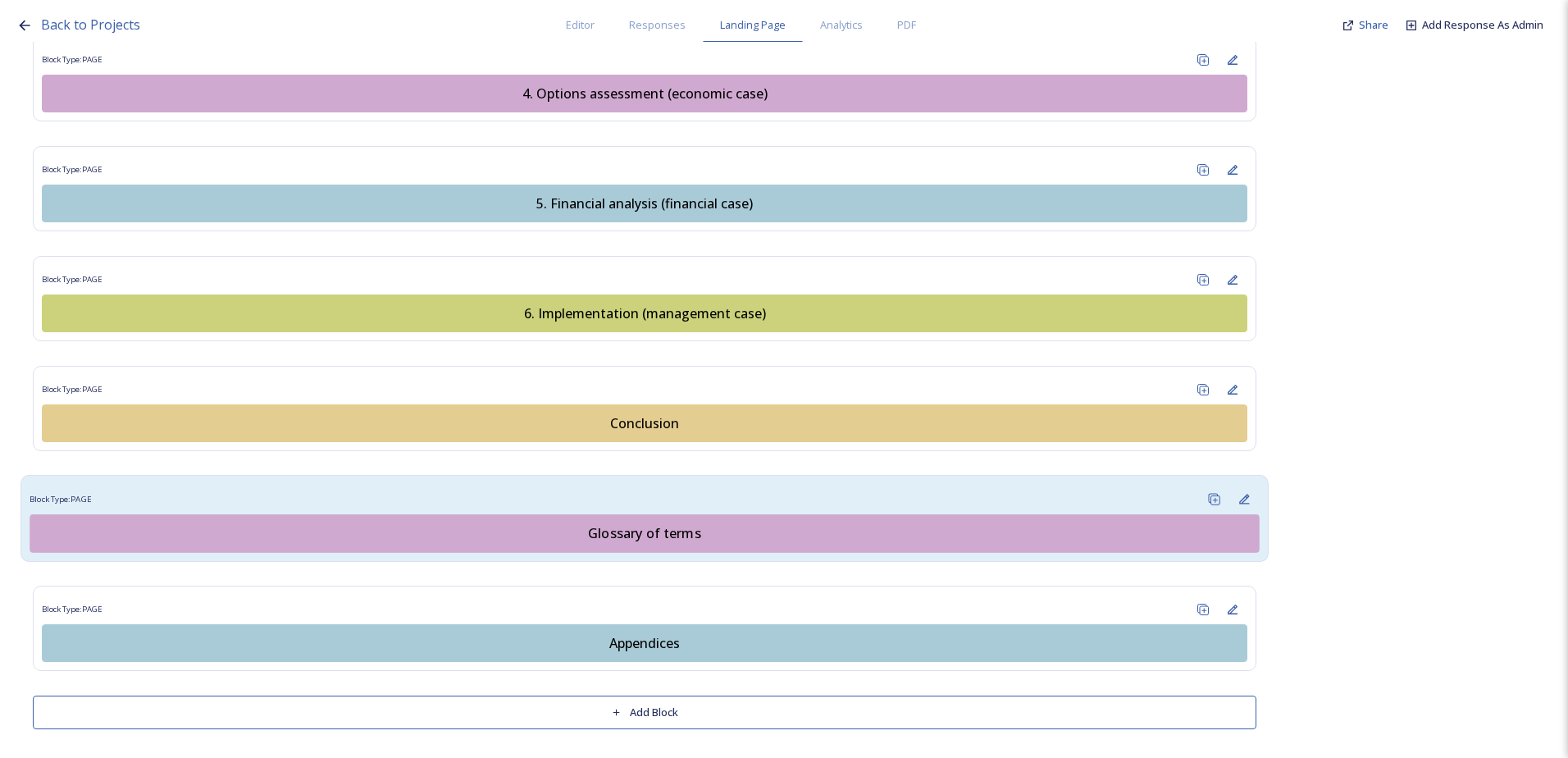
click at [623, 536] on div "Glossary of terms" at bounding box center [645, 533] width 1211 height 20
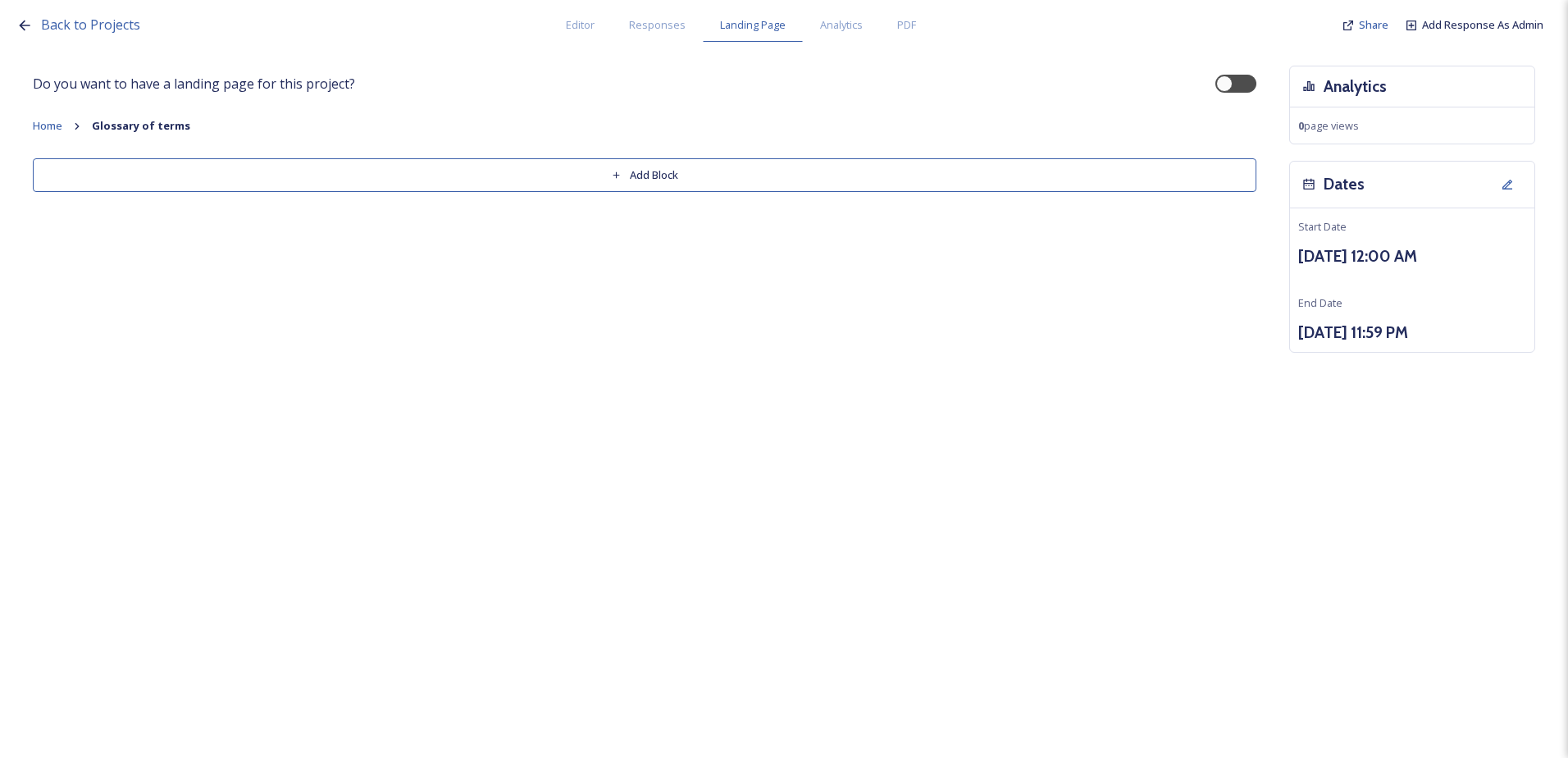
click at [802, 182] on button "Add Block" at bounding box center [644, 175] width 1223 height 34
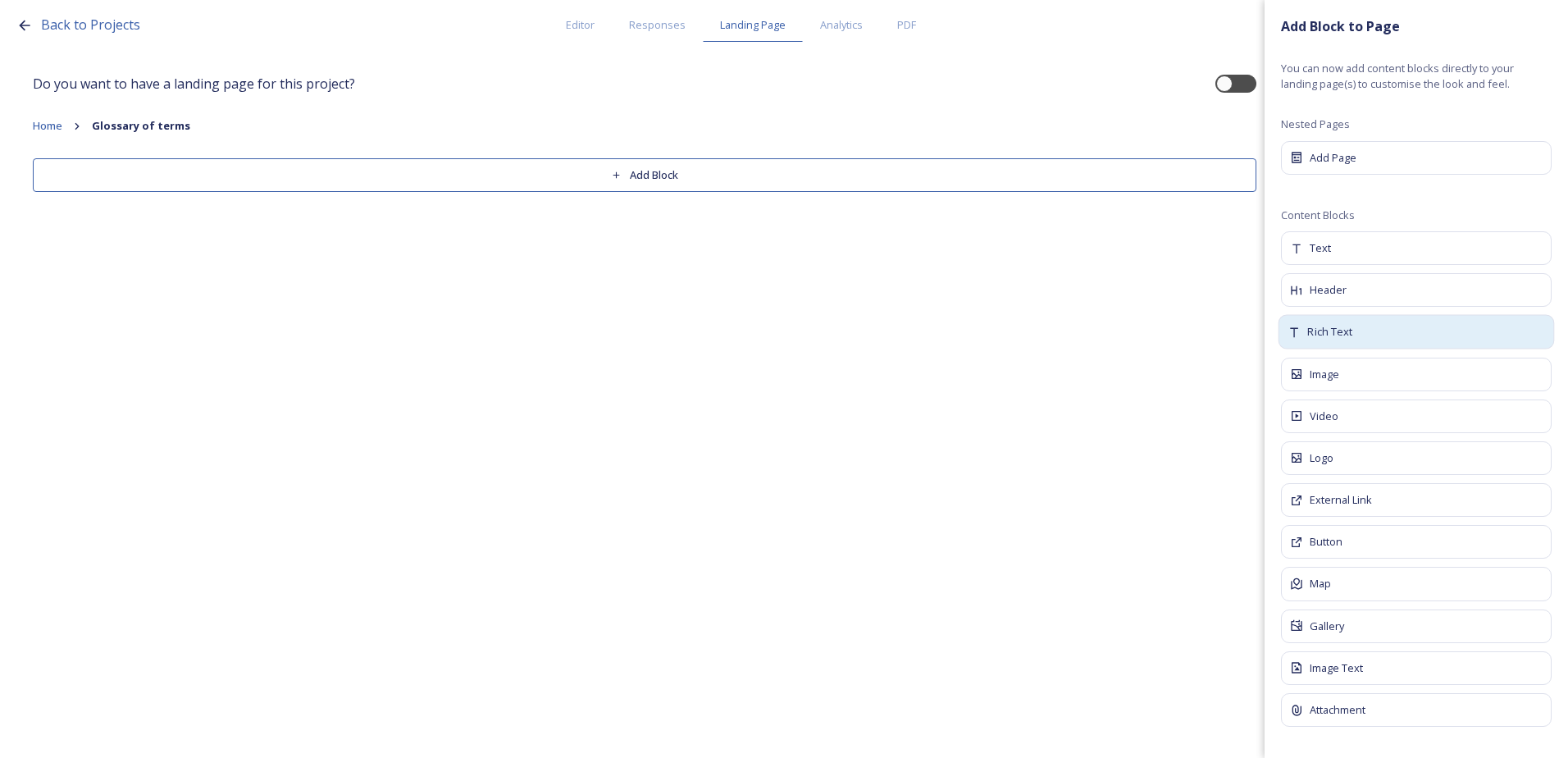
click at [1340, 327] on span "Rich Text" at bounding box center [1330, 332] width 46 height 17
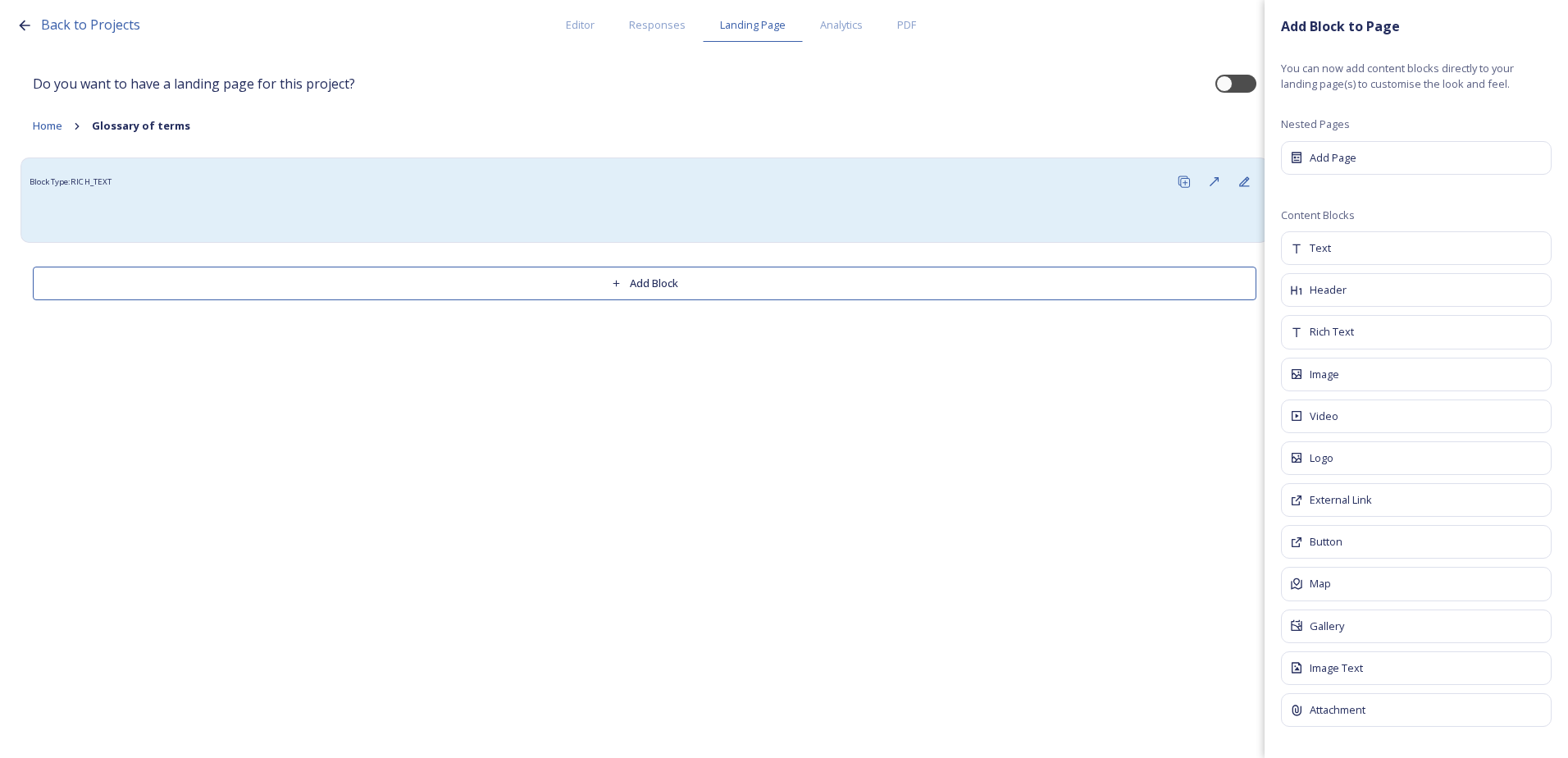
click at [471, 175] on div "Block Type: RICH_TEXT" at bounding box center [644, 181] width 1229 height 31
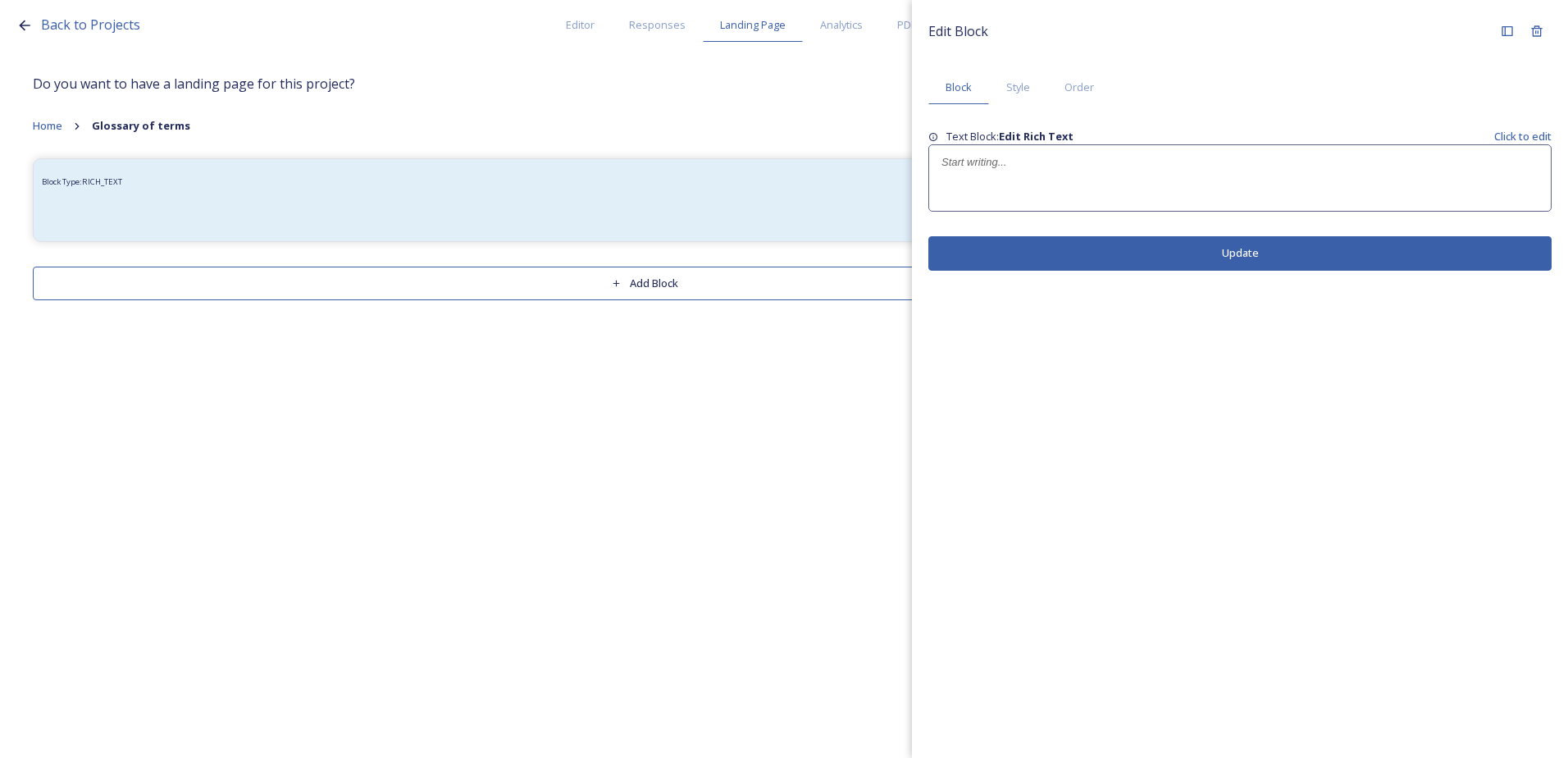
click at [1269, 203] on div at bounding box center [1240, 178] width 622 height 65
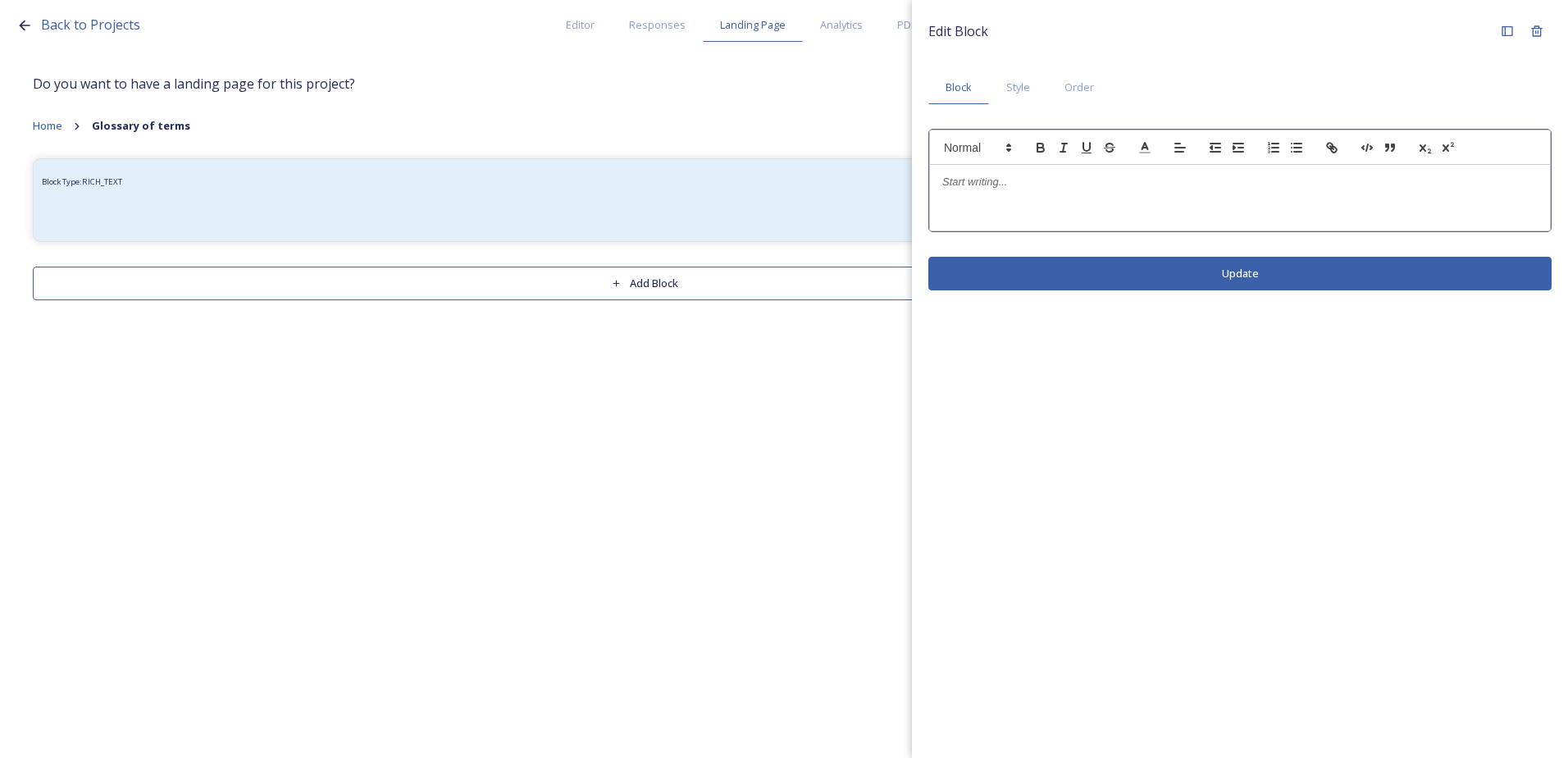
click at [1171, 180] on p at bounding box center [1239, 181] width 595 height 15
click at [974, 189] on p at bounding box center [1239, 181] width 595 height 15
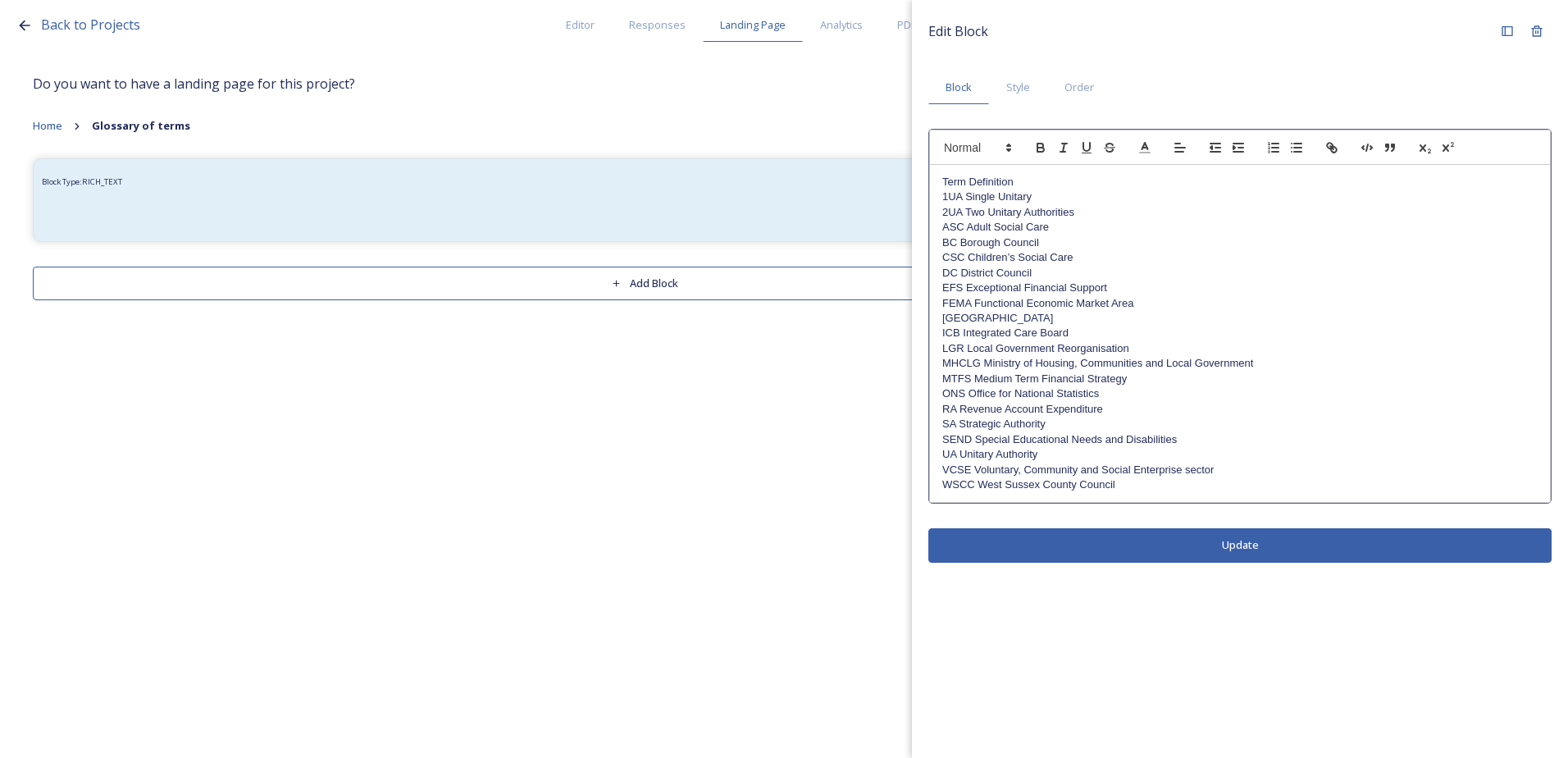
click at [967, 216] on p "2UA Two Unitary Authorities" at bounding box center [1239, 212] width 595 height 15
drag, startPoint x: 1028, startPoint y: 179, endPoint x: 951, endPoint y: 183, distance: 77.1
click at [938, 183] on div "Term Definition 1UA Single Unitary 2UA Two Unitary Authorities ASC Adult Social…" at bounding box center [1240, 333] width 620 height 338
click at [1037, 152] on icon "button" at bounding box center [1040, 150] width 7 height 4
click at [1017, 188] on p "Term Definition" at bounding box center [1239, 181] width 595 height 15
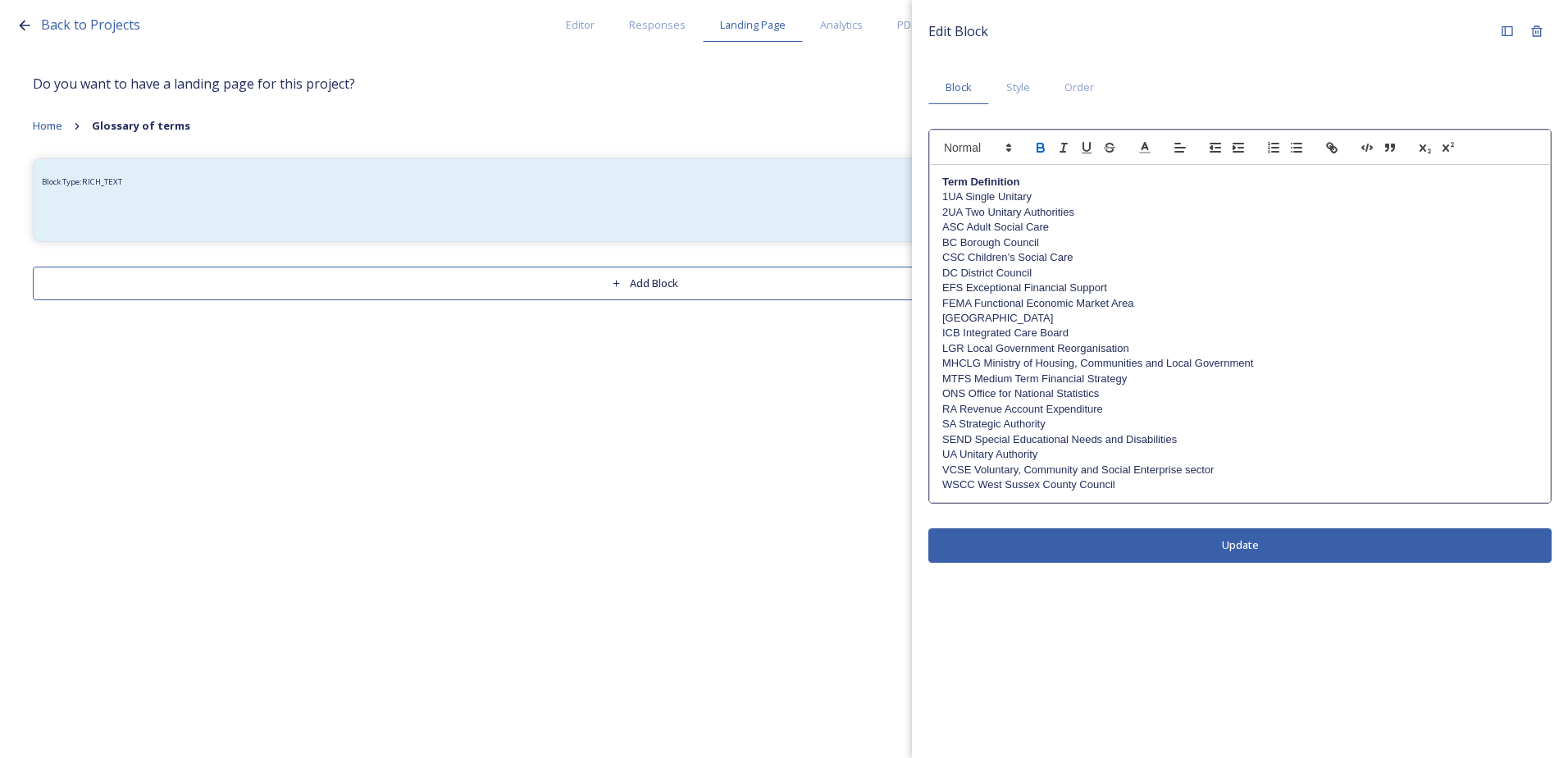
click at [975, 184] on strong "Term Definition" at bounding box center [981, 181] width 77 height 12
click at [1233, 143] on icon "button" at bounding box center [1238, 148] width 15 height 15
click at [1213, 149] on icon "button" at bounding box center [1214, 148] width 15 height 15
click at [993, 214] on p "2UA Two Unitary Authorities" at bounding box center [1239, 212] width 595 height 15
click at [967, 198] on p "1UA Single Unitary" at bounding box center [1239, 196] width 595 height 15
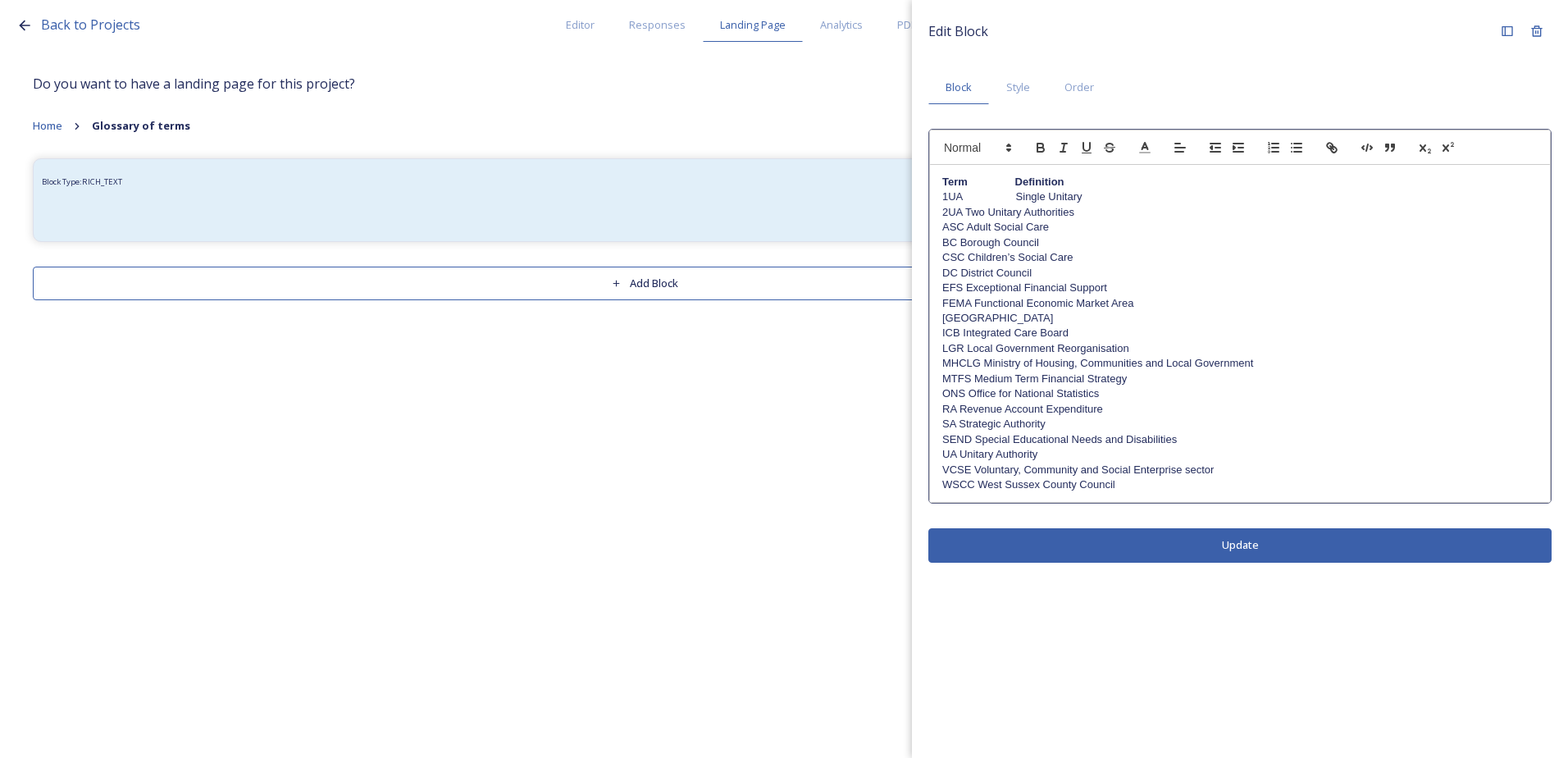
click at [1070, 248] on p "BC Borough Council" at bounding box center [1239, 243] width 595 height 15
drag, startPoint x: 1070, startPoint y: 183, endPoint x: 1069, endPoint y: 193, distance: 10.0
click at [1069, 182] on p "Term Definition" at bounding box center [1239, 181] width 595 height 15
drag, startPoint x: 1074, startPoint y: 183, endPoint x: 941, endPoint y: 183, distance: 133.0
click at [941, 183] on div "Term Definition 1UA Single Unitary 2UA Two Unitary Authorities ASC Adult Social…" at bounding box center [1240, 333] width 620 height 338
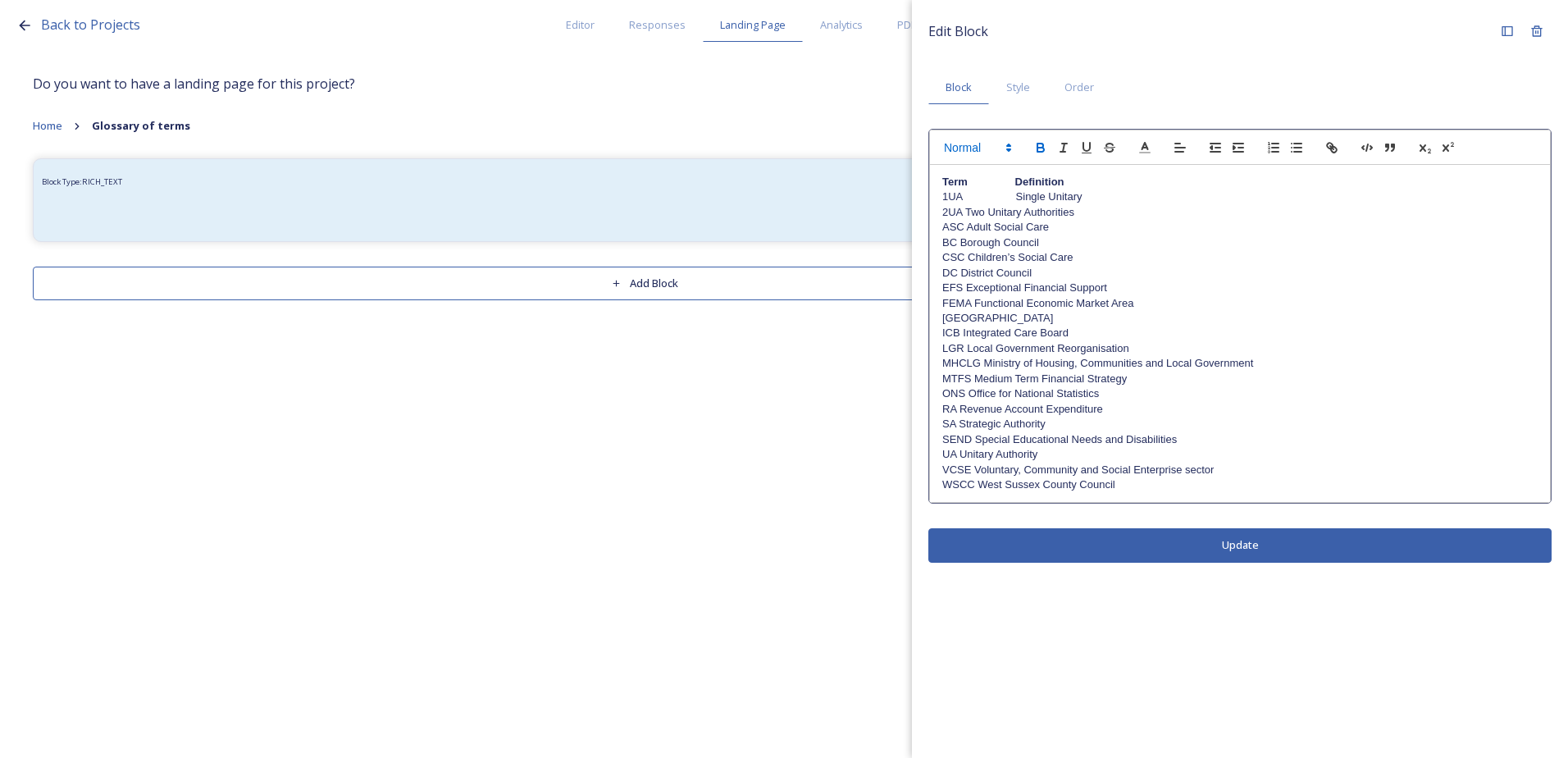
click at [1007, 141] on icon at bounding box center [1008, 148] width 15 height 15
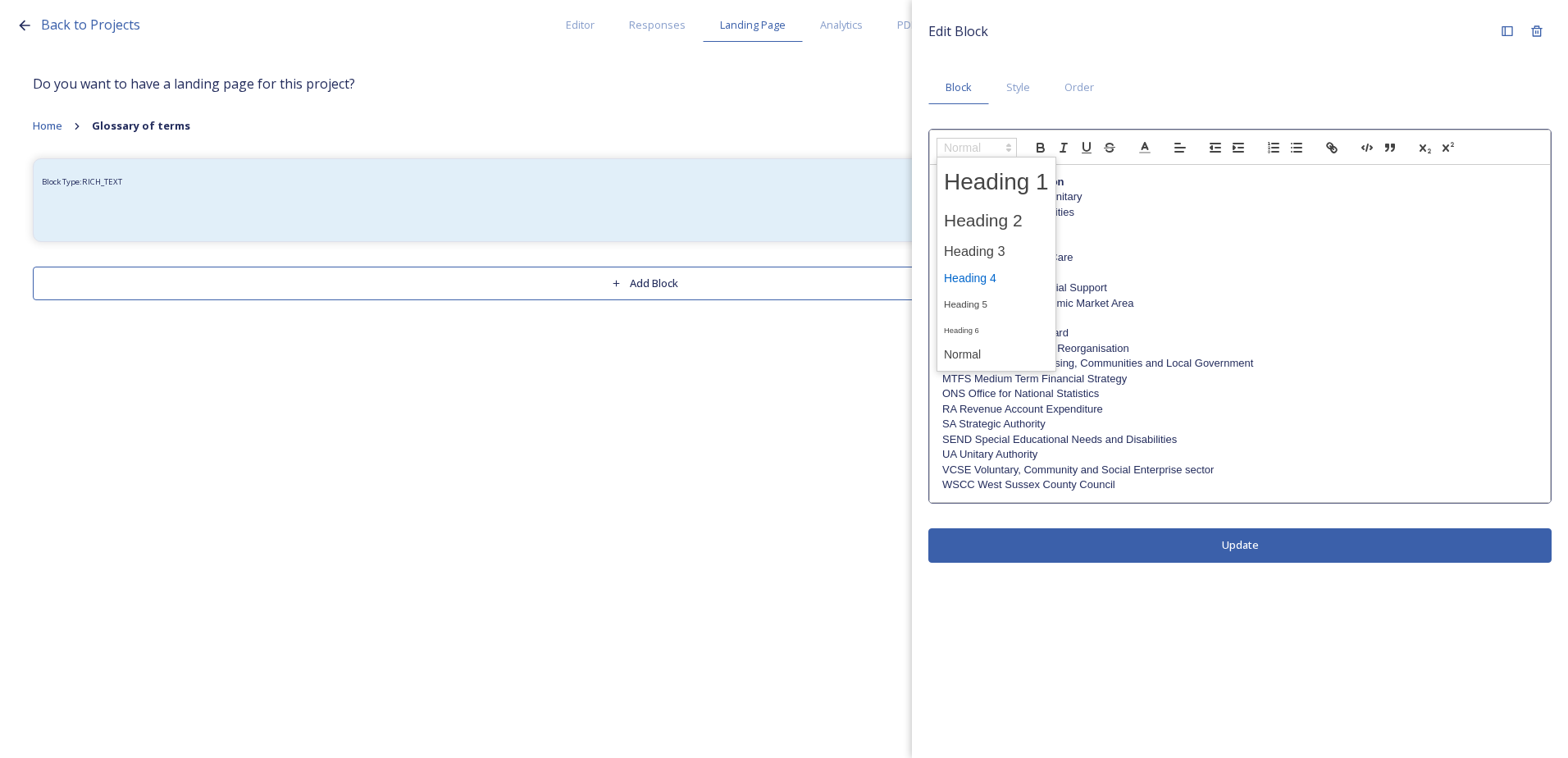
click at [1001, 277] on span at bounding box center [996, 278] width 105 height 26
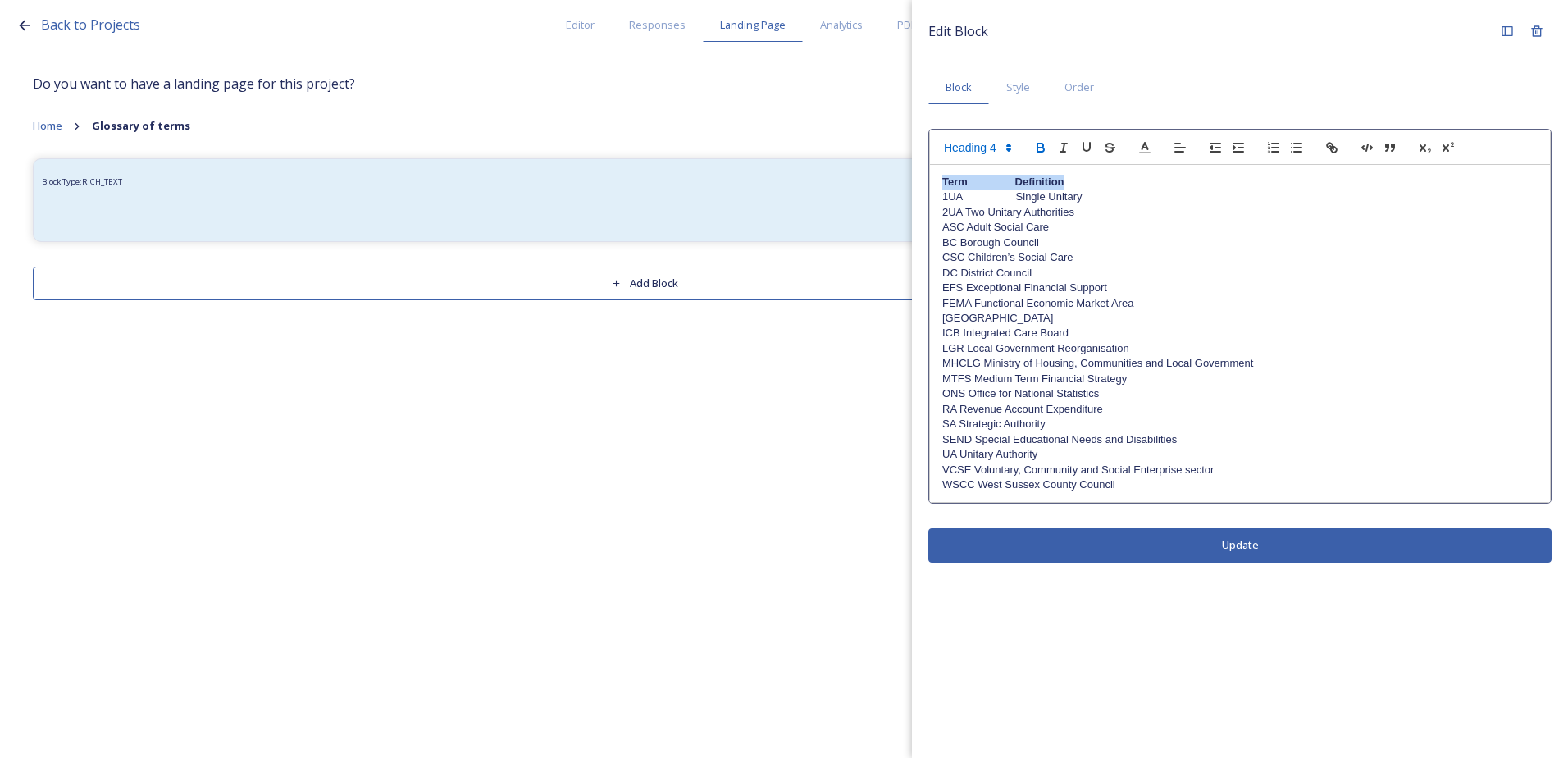
click at [1177, 547] on div "Edit Block Block Style Order Term Definition 1UA Single Unitary 2UA Two Unitary…" at bounding box center [1240, 289] width 656 height 579
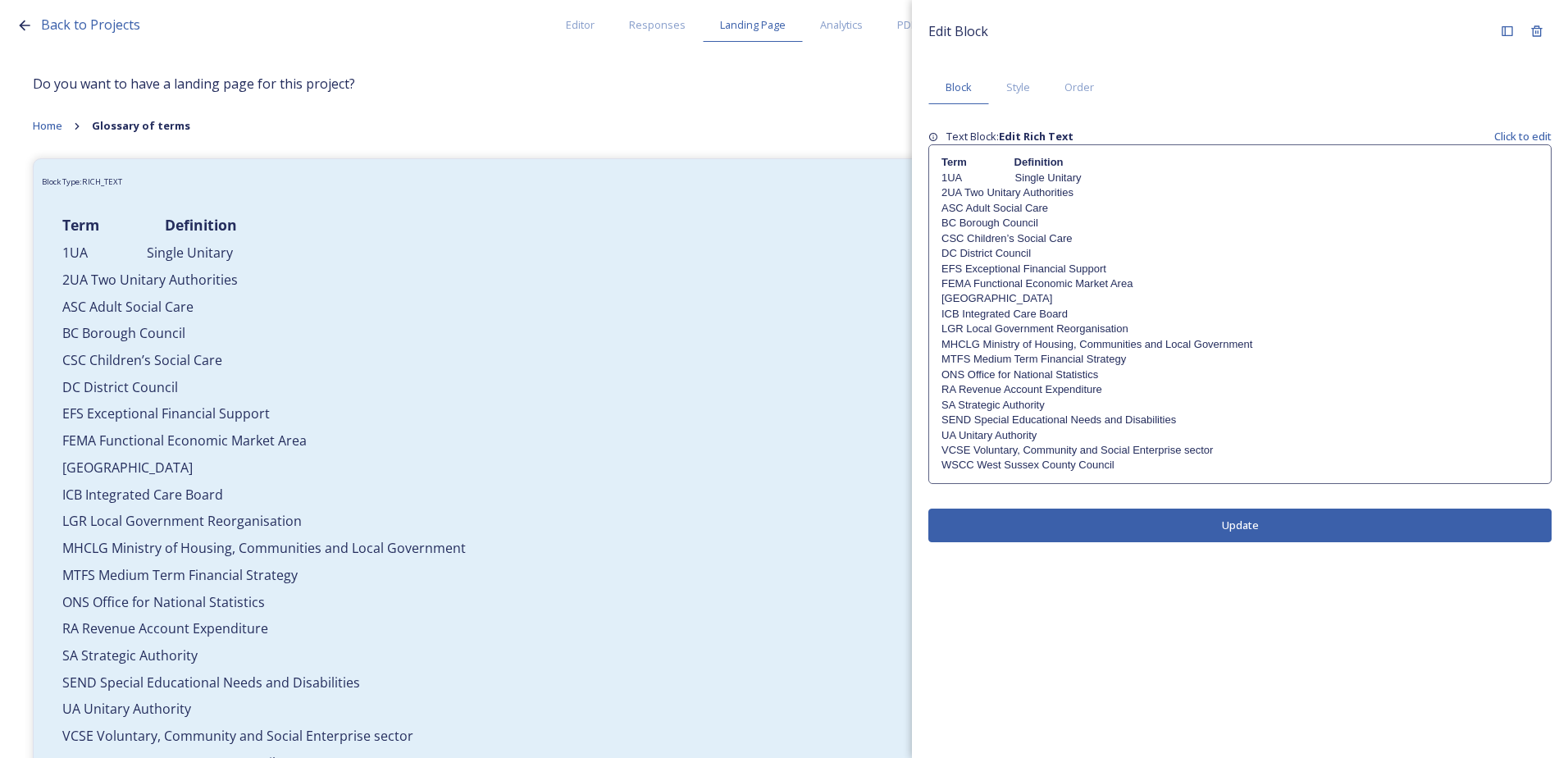
click at [965, 195] on p "2UA Two Unitary Authorities" at bounding box center [1239, 192] width 597 height 15
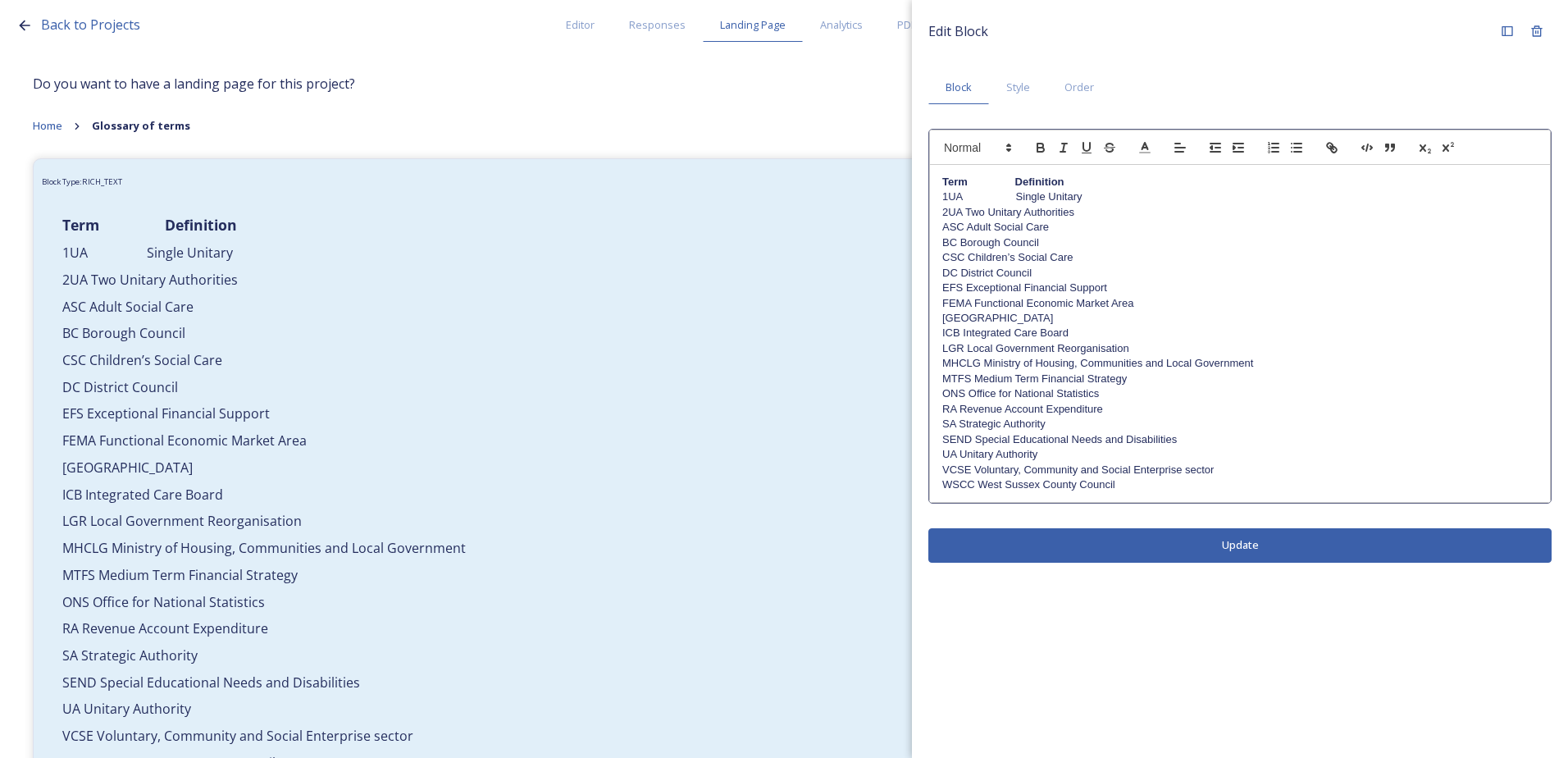
click at [968, 209] on p "2UA Two Unitary Authorities" at bounding box center [1239, 212] width 595 height 15
click at [965, 229] on p "ASC Adult Social Care" at bounding box center [1239, 227] width 595 height 15
drag, startPoint x: 962, startPoint y: 240, endPoint x: 989, endPoint y: 245, distance: 27.5
click at [970, 241] on p "BC Borough Council" at bounding box center [1239, 243] width 595 height 15
click at [971, 255] on p "CSC Children’s Social Care" at bounding box center [1239, 258] width 595 height 15
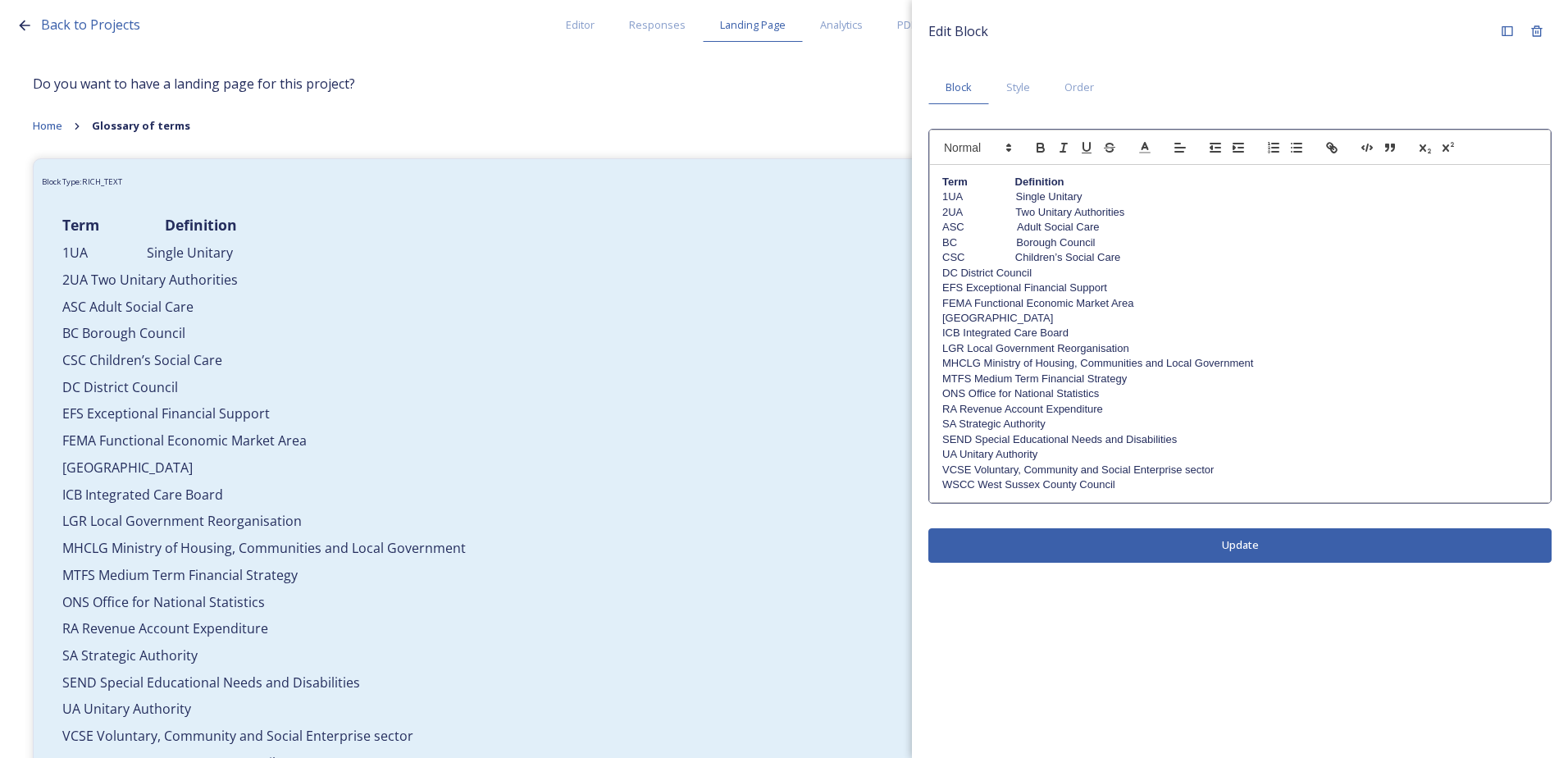
click at [963, 275] on p "DC District Council" at bounding box center [1239, 272] width 595 height 15
click at [968, 288] on p "EFS Exceptional Financial Support" at bounding box center [1239, 287] width 595 height 15
click at [975, 304] on p "FEMA Functional Economic Market Area" at bounding box center [1239, 303] width 595 height 15
click at [1006, 328] on p "ICB Integrated Care Board" at bounding box center [1239, 333] width 595 height 15
drag, startPoint x: 968, startPoint y: 319, endPoint x: 982, endPoint y: 331, distance: 18.4
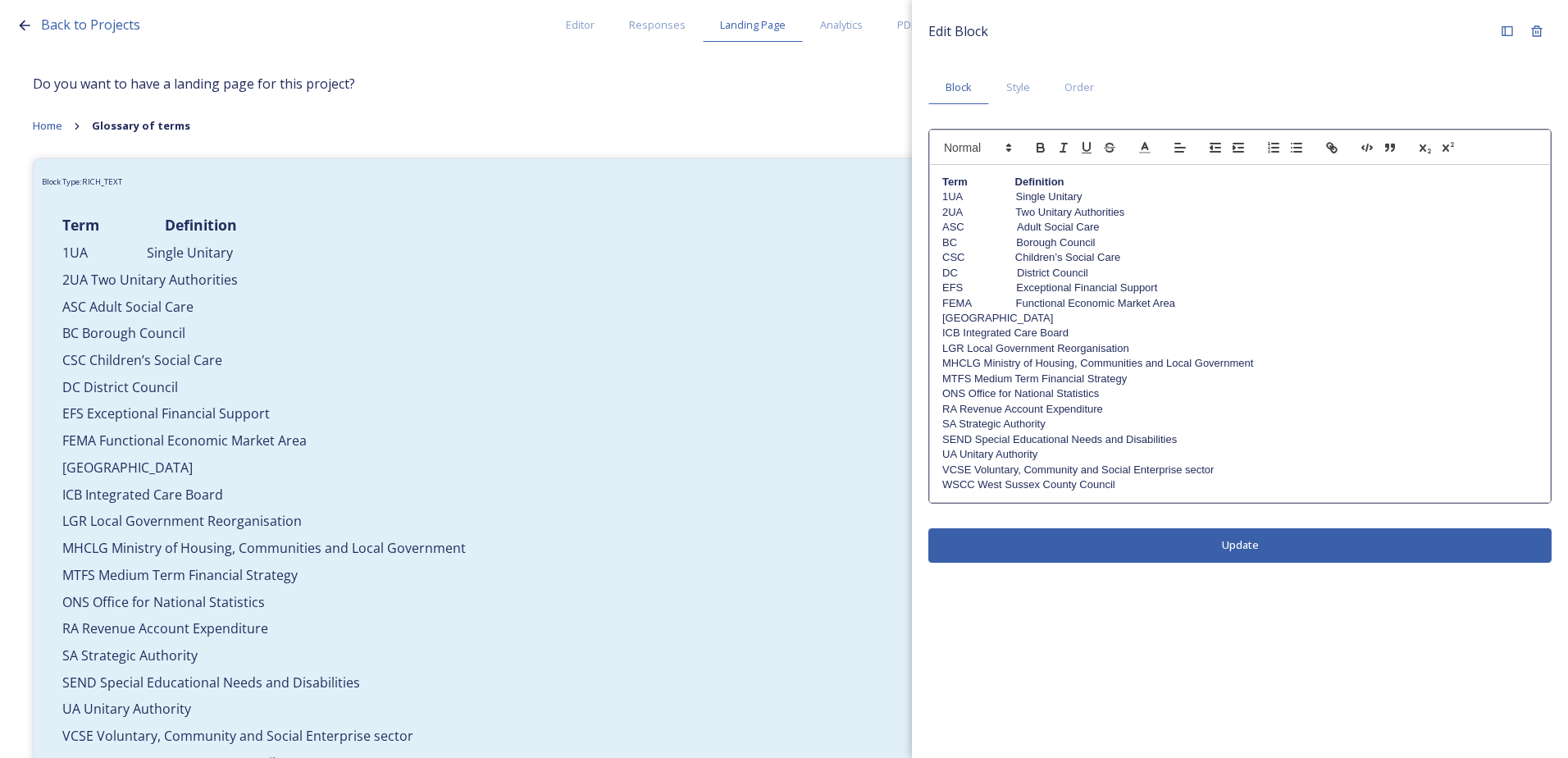
click at [970, 318] on p "HMA Housing Market Area" at bounding box center [1239, 318] width 595 height 15
click at [963, 332] on p "ICB Integrated Care Board" at bounding box center [1239, 333] width 595 height 15
click at [965, 347] on p "LGR Local Government Reorganisation" at bounding box center [1239, 348] width 595 height 15
drag, startPoint x: 987, startPoint y: 365, endPoint x: 995, endPoint y: 383, distance: 19.7
click at [989, 365] on p "MHCLG Ministry of Housing, Communities and Local Government" at bounding box center [1239, 363] width 595 height 15
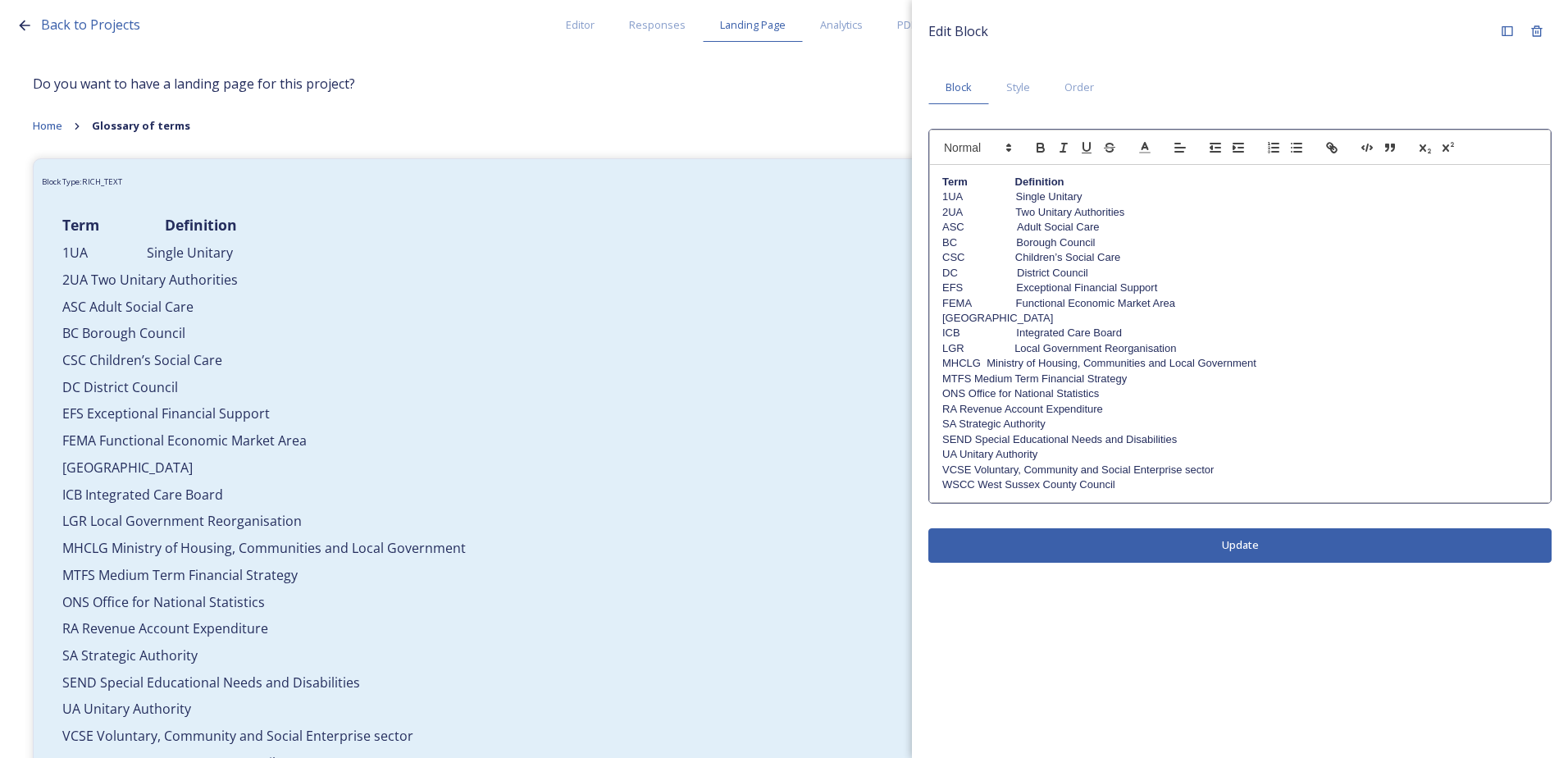
click at [989, 364] on p "MHCLG Ministry of Housing, Communities and Local Government" at bounding box center [1239, 363] width 595 height 15
click at [977, 382] on p "MTFS Medium Term Financial Strategy" at bounding box center [1239, 379] width 595 height 15
click at [970, 392] on p "ONS Office for National Statistics" at bounding box center [1239, 393] width 595 height 15
click at [962, 412] on p "RA Revenue Account Expenditure" at bounding box center [1239, 409] width 595 height 15
click at [959, 427] on p "SA Strategic Authority" at bounding box center [1239, 424] width 595 height 15
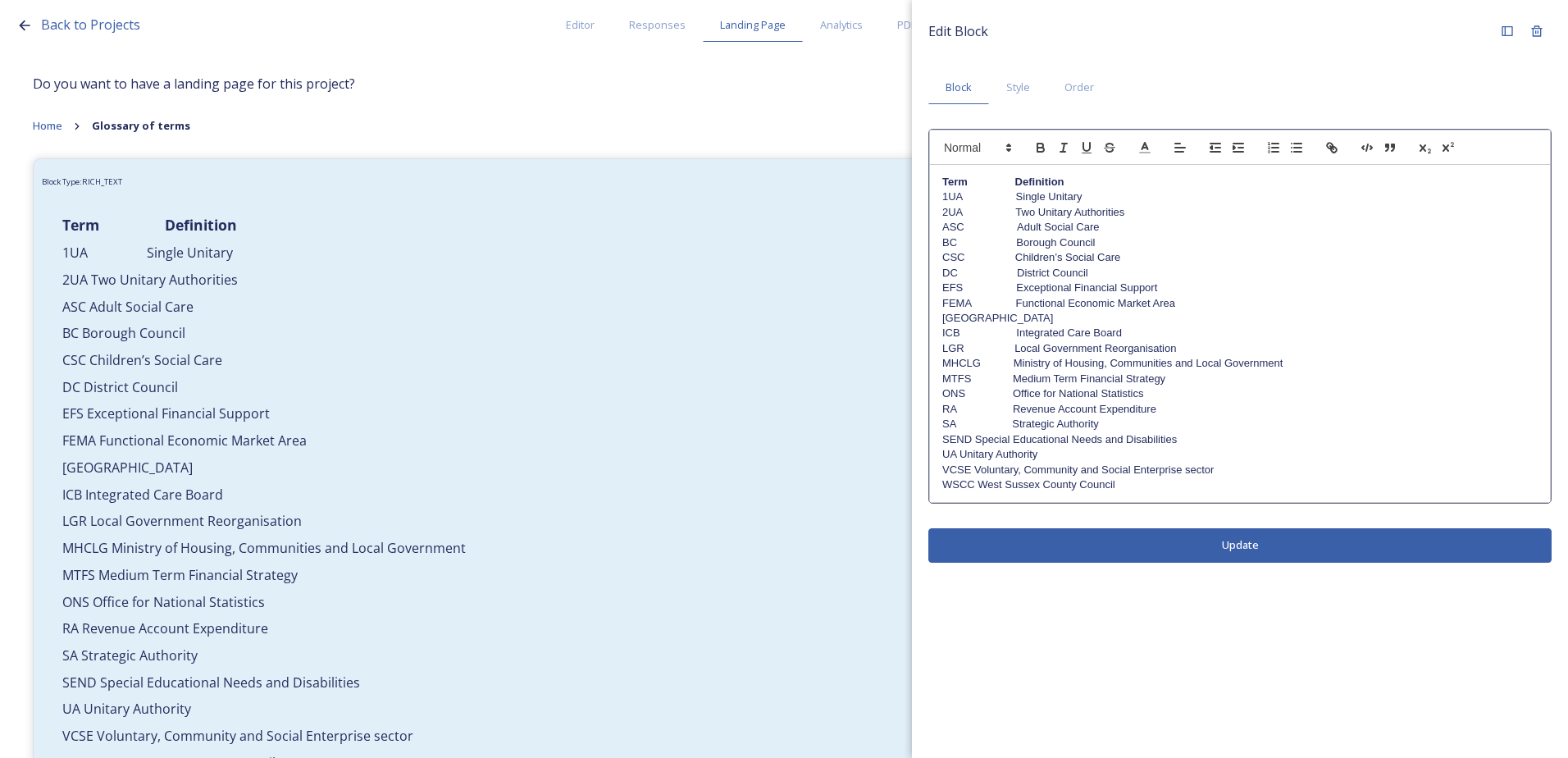
click at [979, 443] on p "SEND Special Educational Needs and Disabilities" at bounding box center [1239, 439] width 595 height 15
click at [962, 453] on p "UA Unitary Authority" at bounding box center [1239, 454] width 595 height 15
click at [1013, 441] on p "SEND Special Educational Needs and Disabilities" at bounding box center [1239, 439] width 595 height 15
click at [1006, 459] on p "UA Unitary Authority" at bounding box center [1239, 454] width 595 height 15
click at [972, 475] on p "VCSE Voluntary, Community and Social Enterprise sector" at bounding box center [1239, 470] width 595 height 15
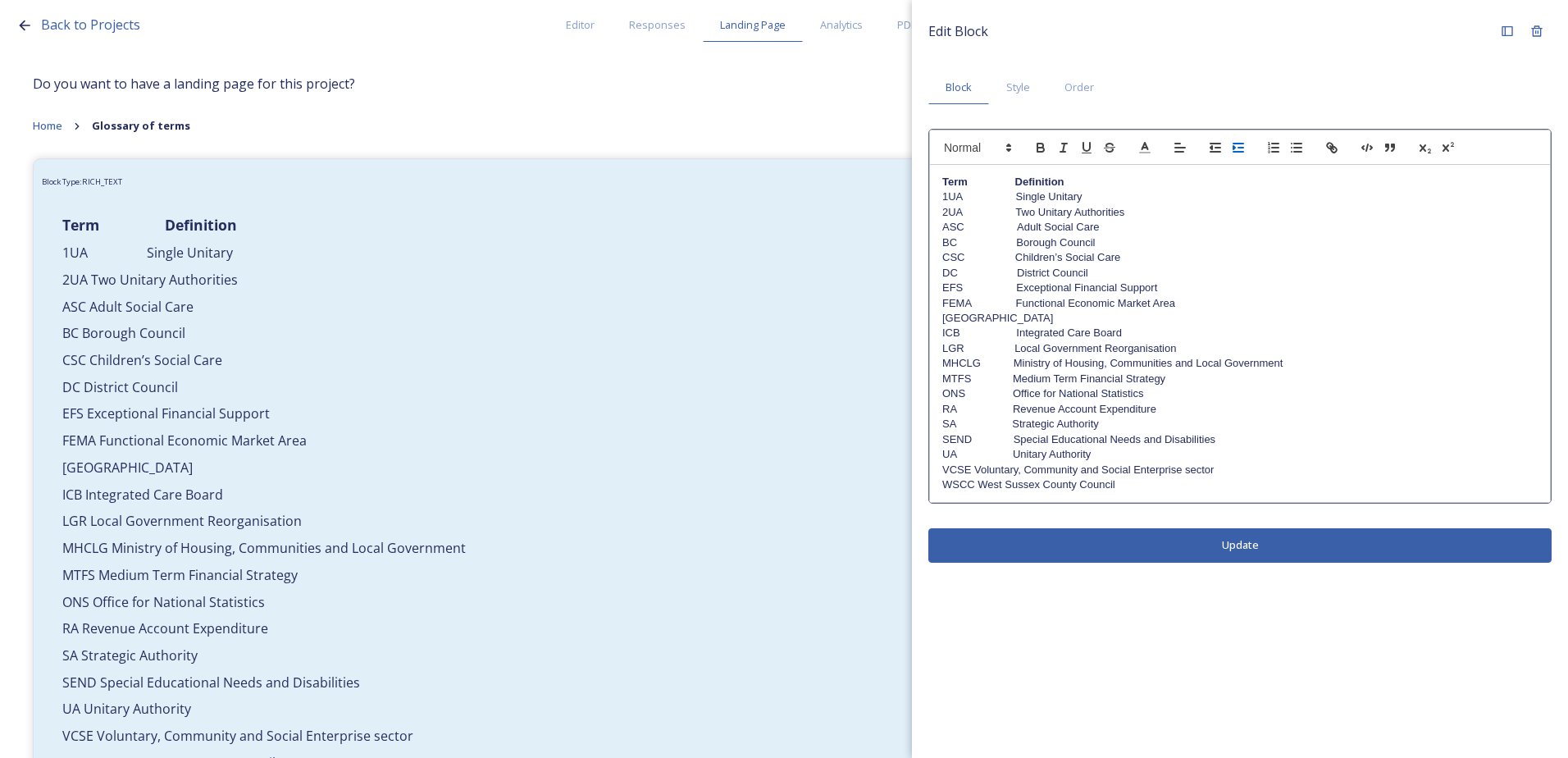
click at [1231, 158] on button "button" at bounding box center [1238, 148] width 23 height 20
drag, startPoint x: 1215, startPoint y: 149, endPoint x: 1194, endPoint y: 177, distance: 35.0
click at [1214, 148] on icon "button" at bounding box center [1214, 148] width 15 height 15
drag, startPoint x: 977, startPoint y: 484, endPoint x: 999, endPoint y: 512, distance: 35.6
click at [983, 486] on p "WSCC West Sussex County Council" at bounding box center [1239, 485] width 595 height 15
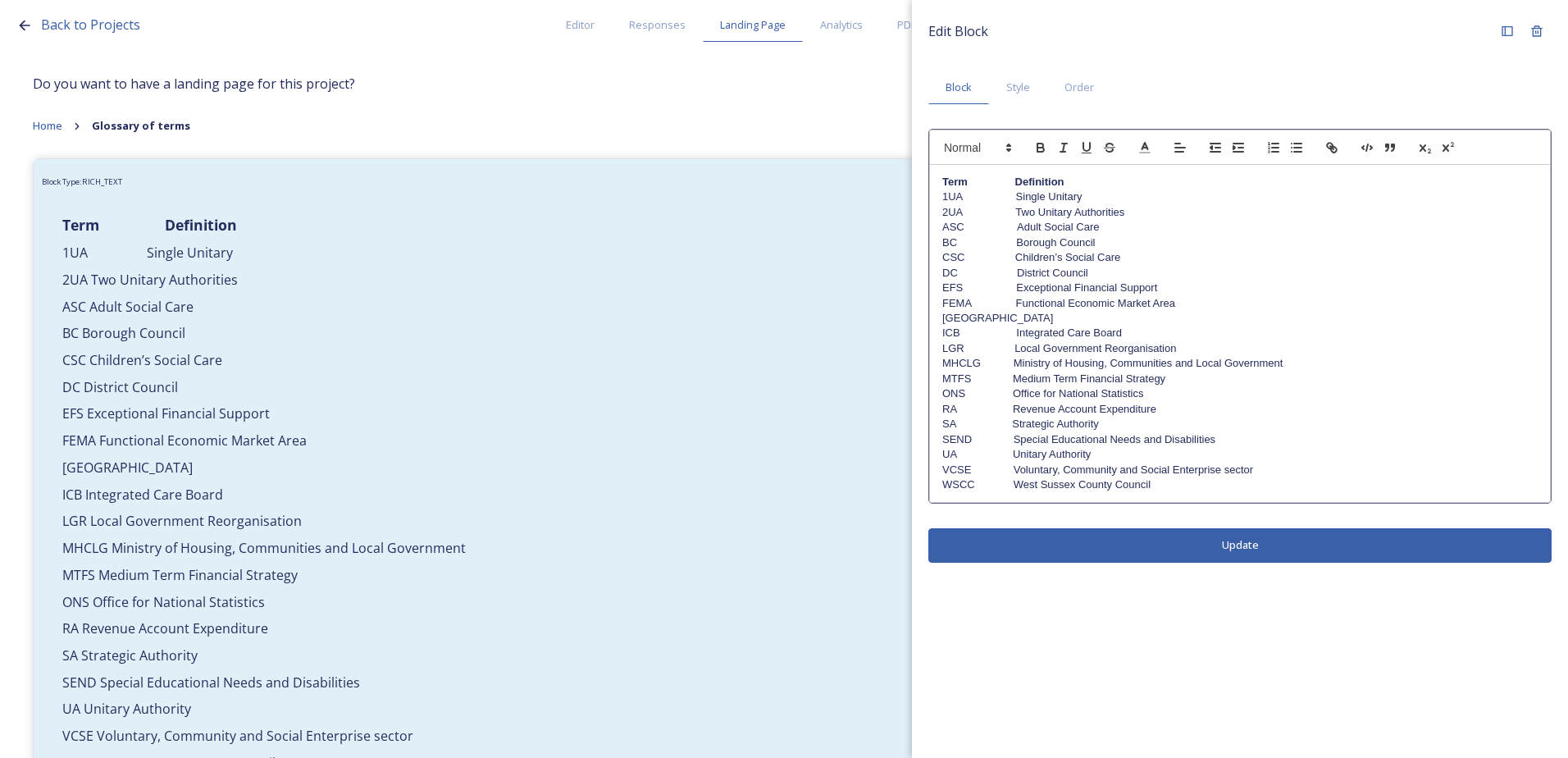
click at [1054, 546] on div "Edit Block Block Style Order Term Definition 1UA Single Unitary 2UA Two Unitary…" at bounding box center [1240, 289] width 656 height 579
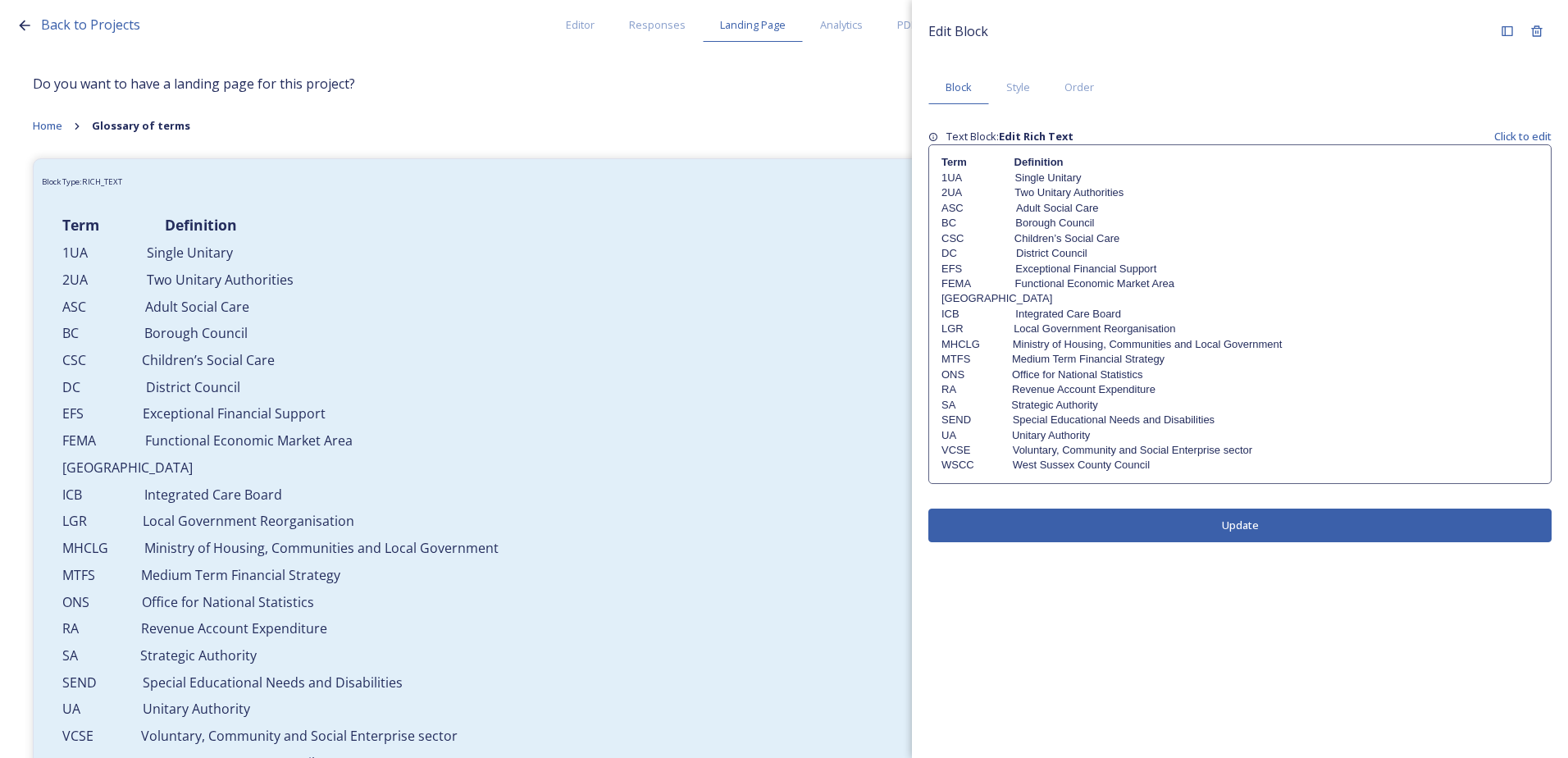
click at [1014, 312] on p "ICB Integrated Care Board" at bounding box center [1239, 314] width 597 height 15
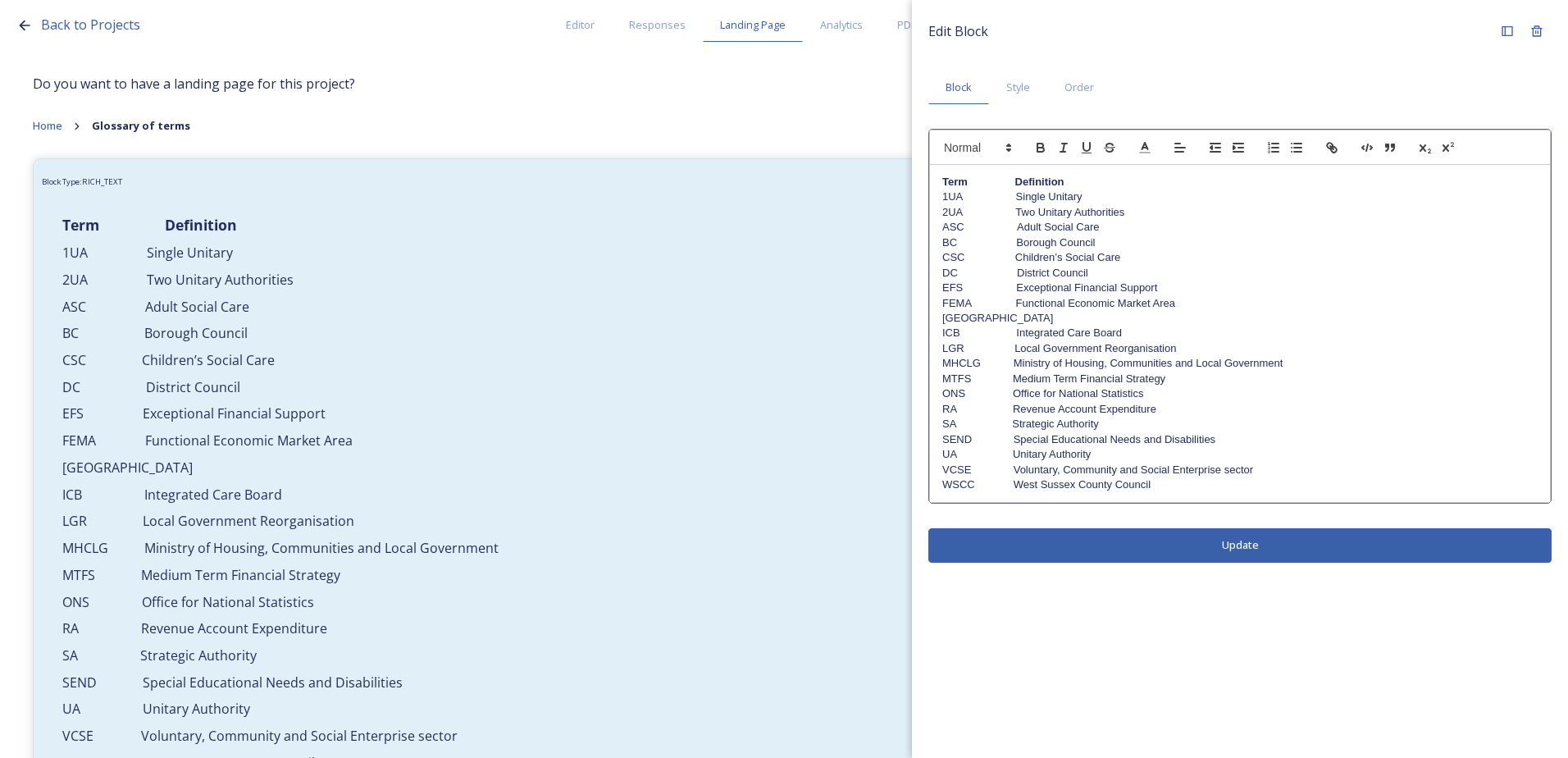
click at [1017, 331] on p "ICB Integrated Care Board" at bounding box center [1239, 333] width 595 height 15
click at [1012, 349] on p "LGR Local Government Reorganisation" at bounding box center [1239, 348] width 595 height 15
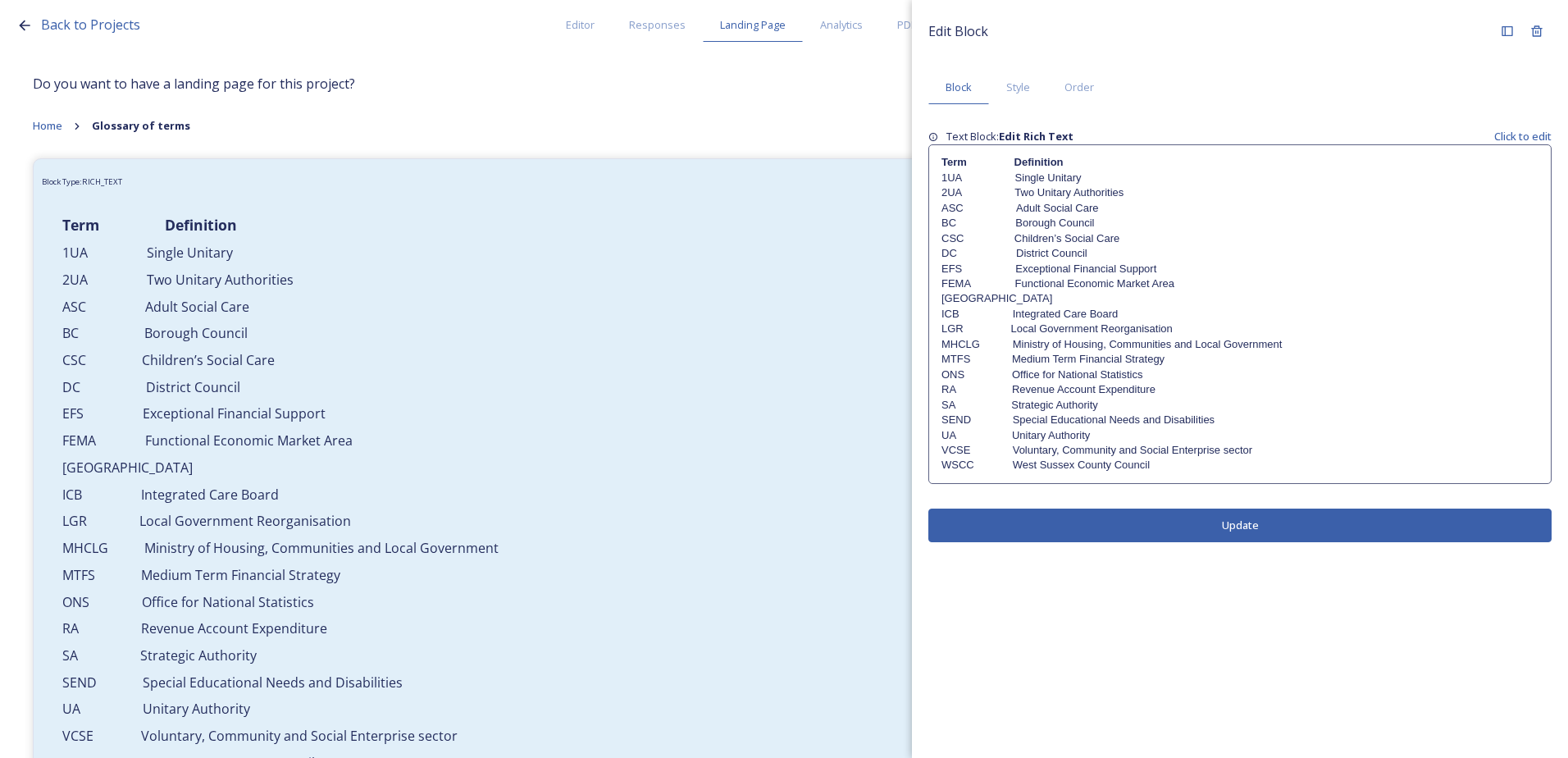
click at [1135, 547] on div "Edit Block Block Style Order Text Block: Edit Rich Text Click to edit Term Defi…" at bounding box center [1240, 279] width 656 height 559
click at [1054, 341] on p "MHCLG Ministry of Housing, Communities and Local Government" at bounding box center [1239, 344] width 597 height 15
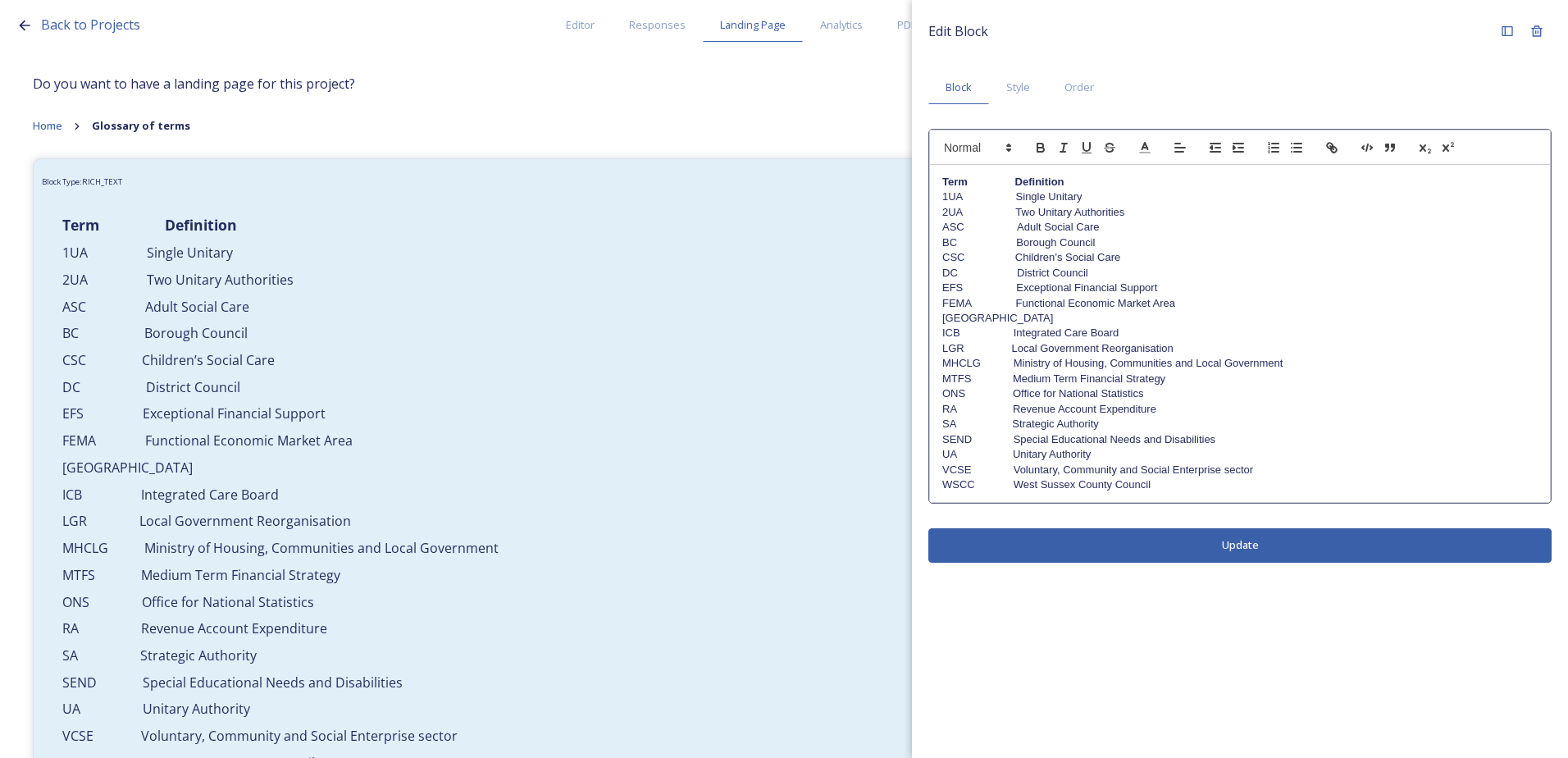
drag, startPoint x: 1011, startPoint y: 350, endPoint x: 1047, endPoint y: 402, distance: 63.2
click at [1013, 351] on p "LGR Local Government Reorganisation" at bounding box center [1239, 348] width 595 height 15
click at [1012, 336] on p "ICB Integrated Care Board" at bounding box center [1239, 333] width 595 height 15
click at [1016, 316] on p "HMA Housing Market Area" at bounding box center [1239, 318] width 595 height 15
click at [1135, 548] on div "Edit Block Block Style Order Term Definition 1UA Single Unitary 2UA Two Unitary…" at bounding box center [1240, 289] width 656 height 579
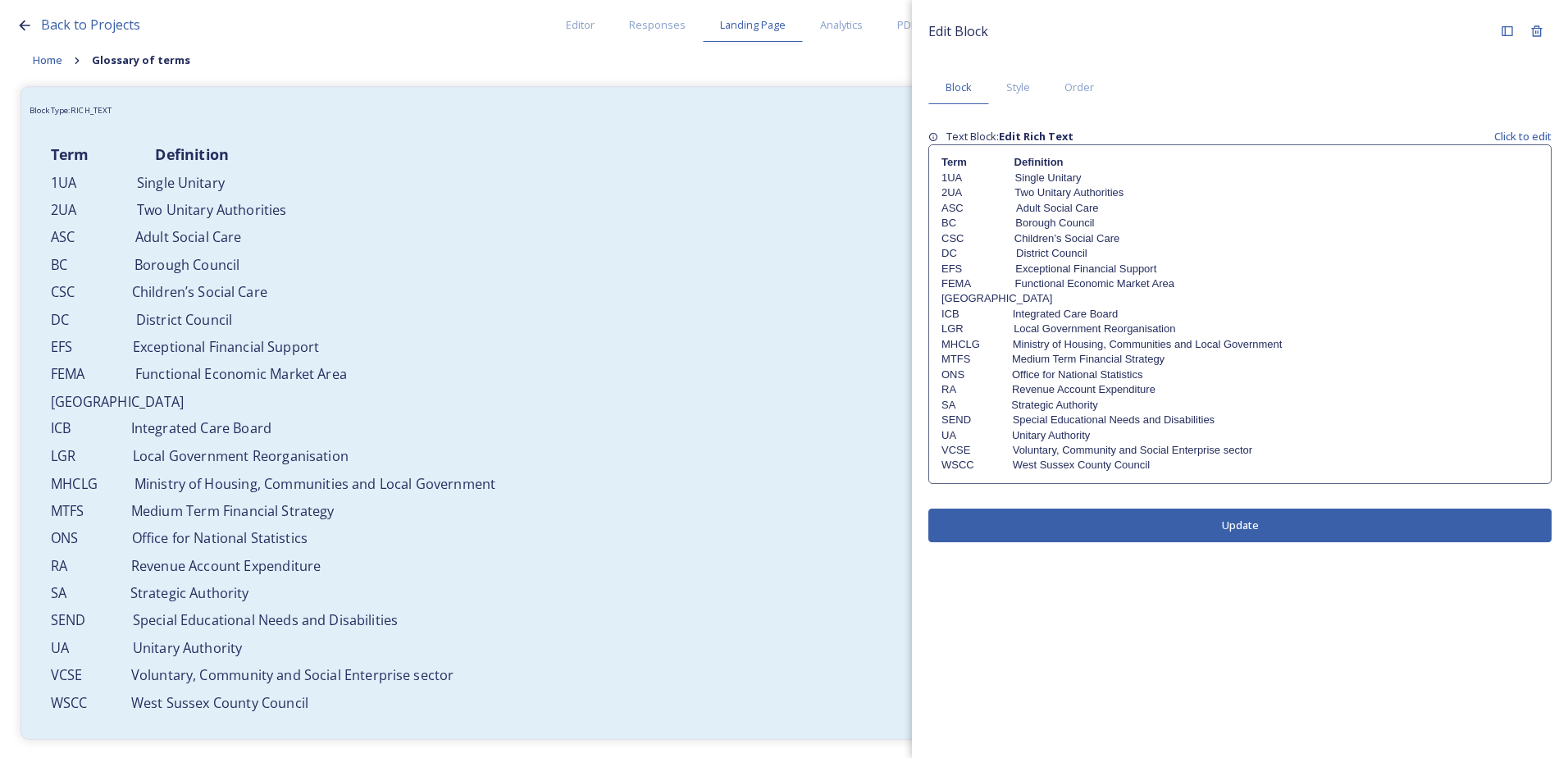
scroll to position [133, 0]
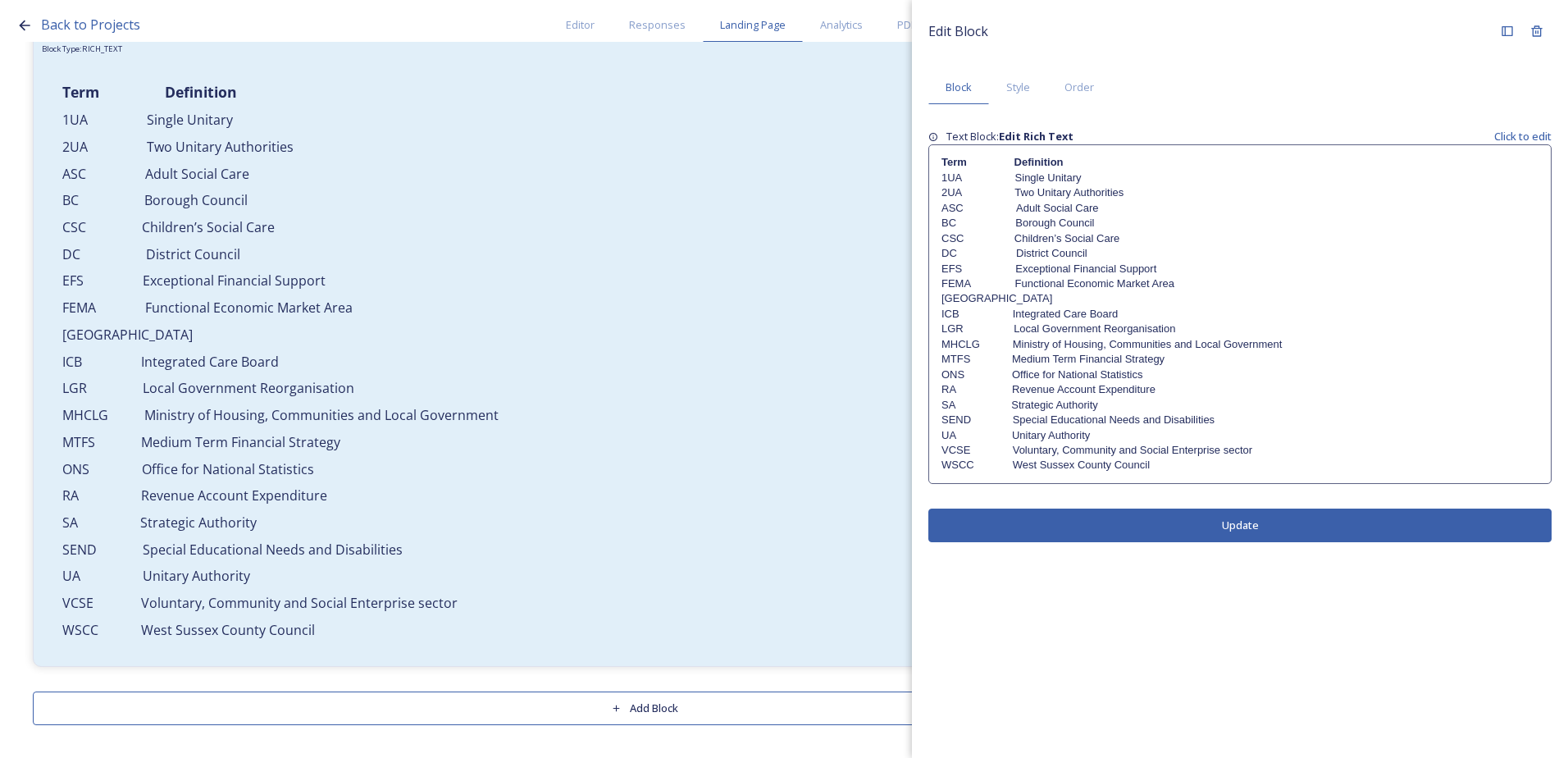
click at [988, 451] on p "VCSE Voluntary, Community and Social Enterprise sector" at bounding box center [1239, 450] width 597 height 15
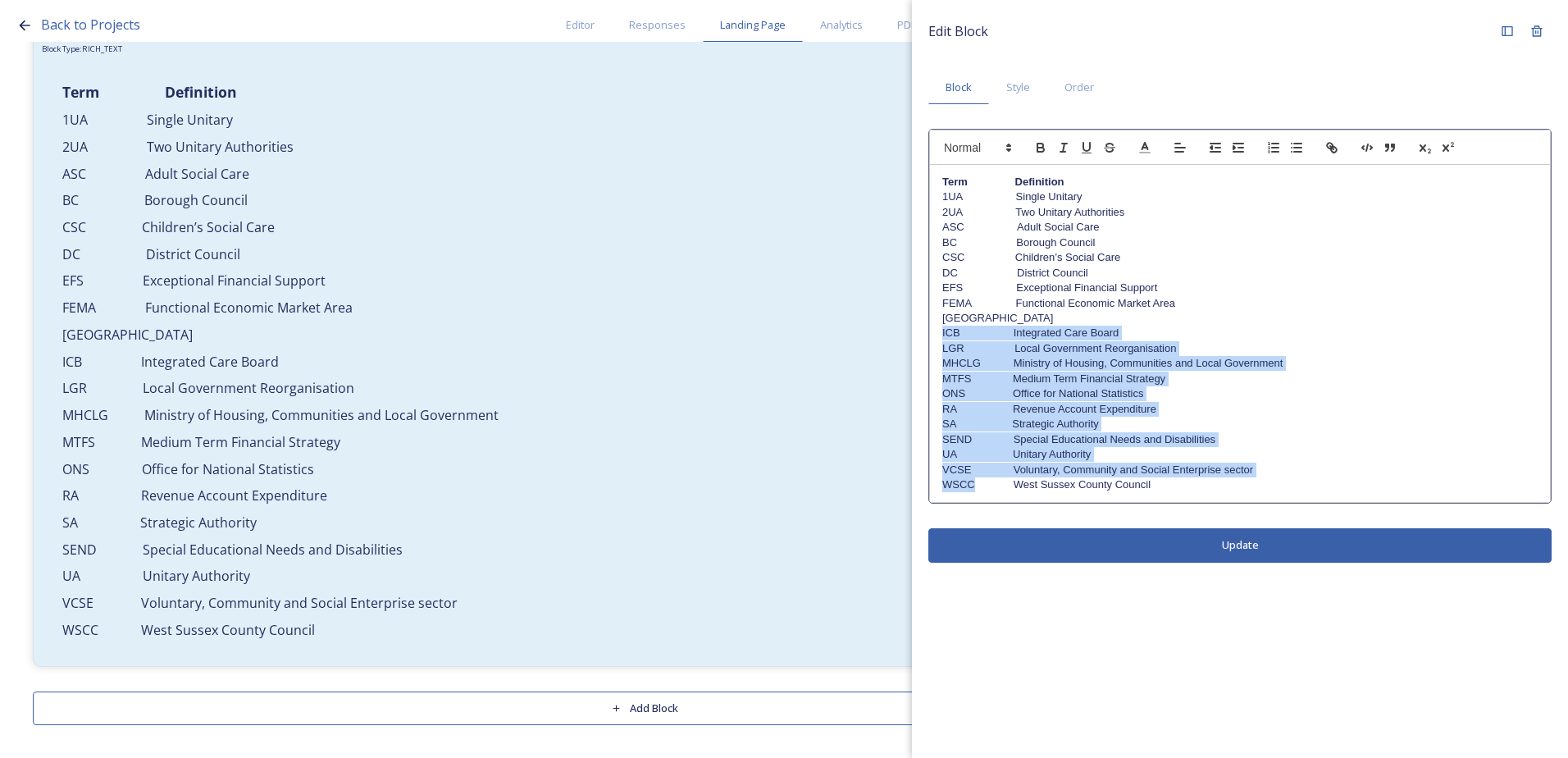
drag, startPoint x: 973, startPoint y: 480, endPoint x: 921, endPoint y: 333, distance: 155.9
click at [921, 333] on div "Edit Block Block Style Order Term Definition 1UA Single Unitary 2UA Two Unitary…" at bounding box center [1240, 289] width 656 height 579
click at [969, 370] on p "MHCLG Ministry of Housing, Communities and Local Government" at bounding box center [1239, 363] width 595 height 15
click at [963, 398] on p "ONS Office for National Statistics" at bounding box center [1239, 393] width 595 height 15
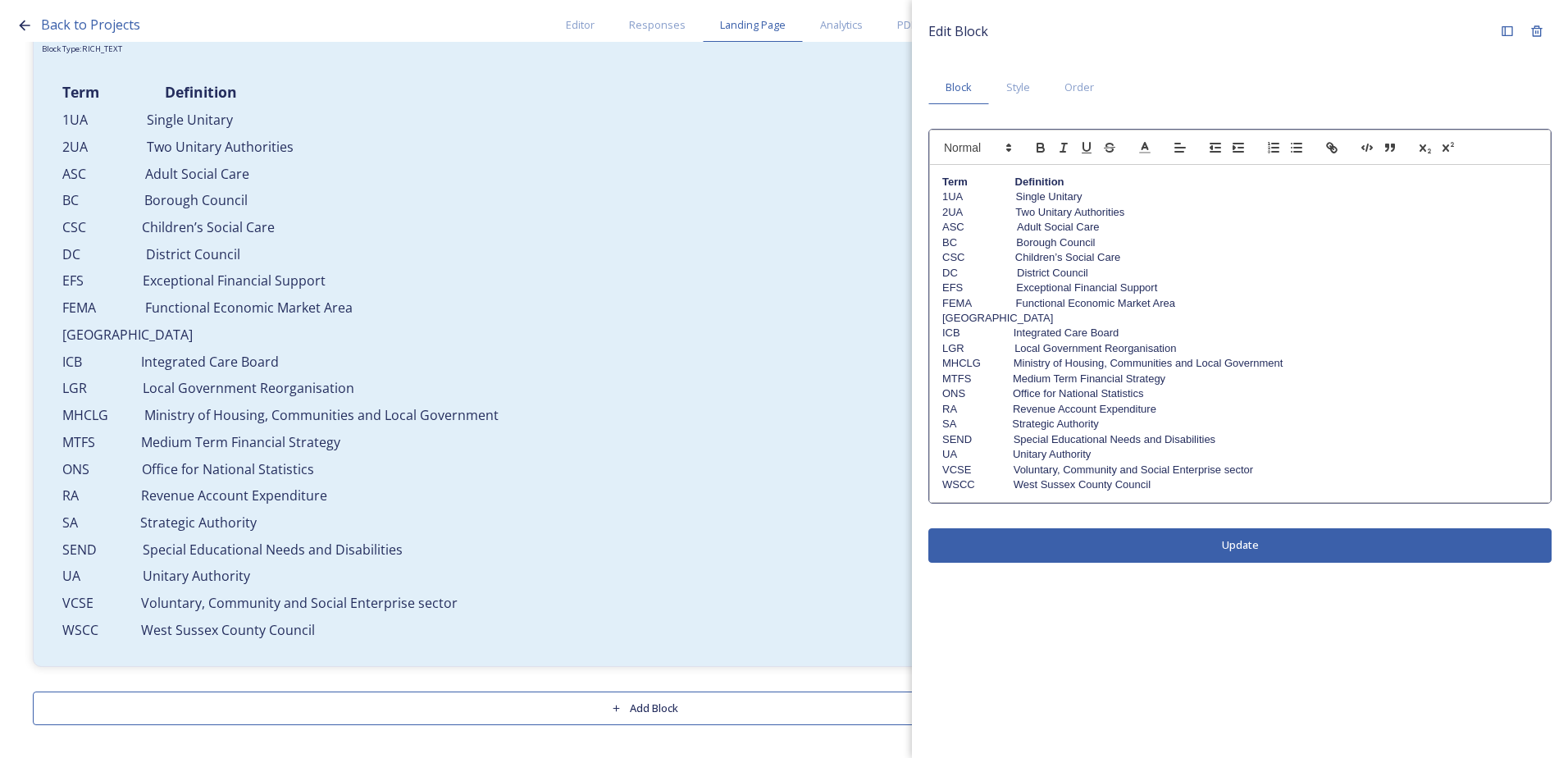
click at [989, 194] on p "1UA Single Unitary" at bounding box center [1239, 196] width 595 height 15
click at [1215, 555] on div "Edit Block Block Style Order Term Definition 1UA Single Unitary 2UA Two Unitary…" at bounding box center [1240, 289] width 656 height 579
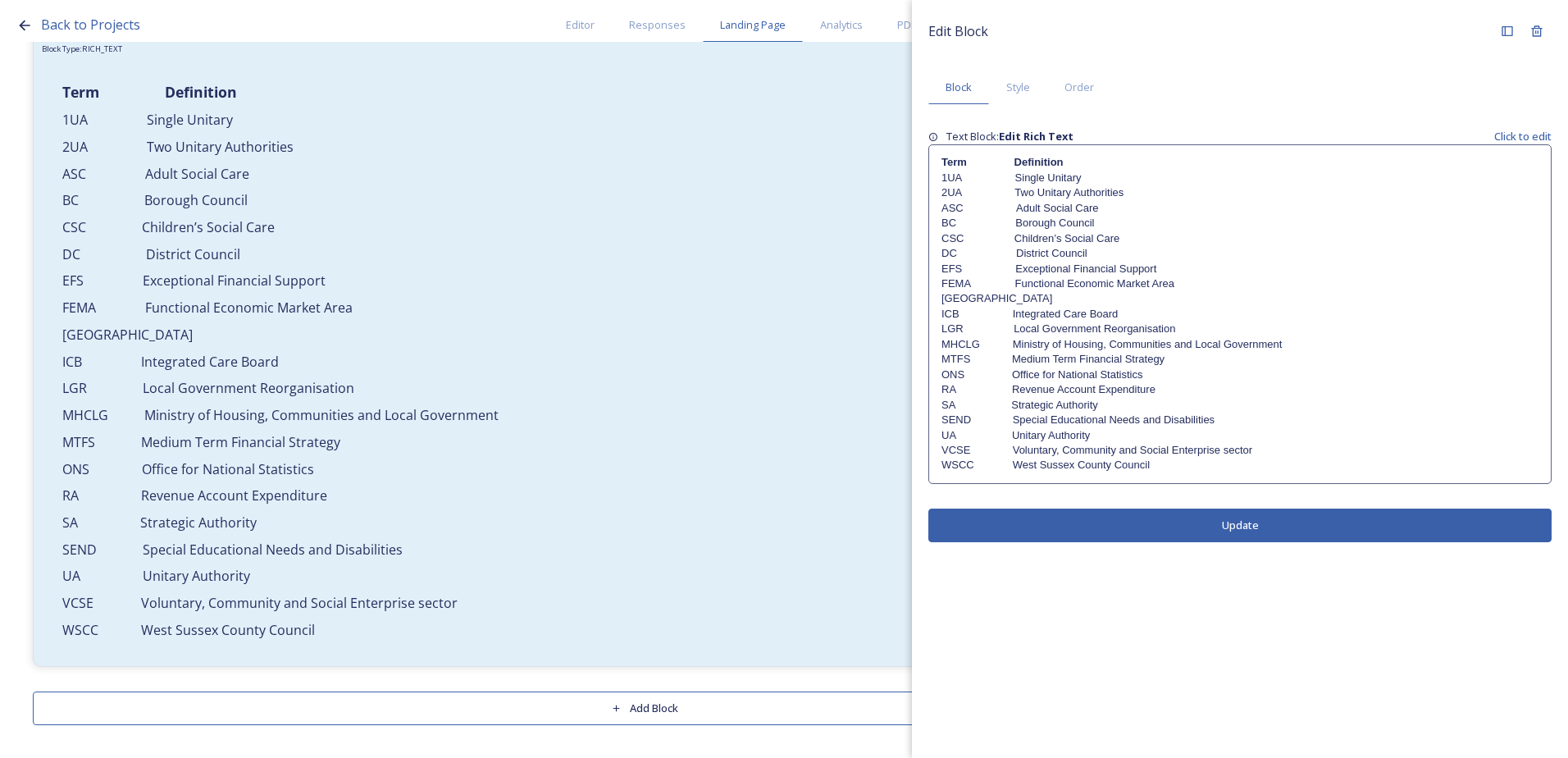
click at [590, 704] on button "Add Block" at bounding box center [644, 708] width 1223 height 34
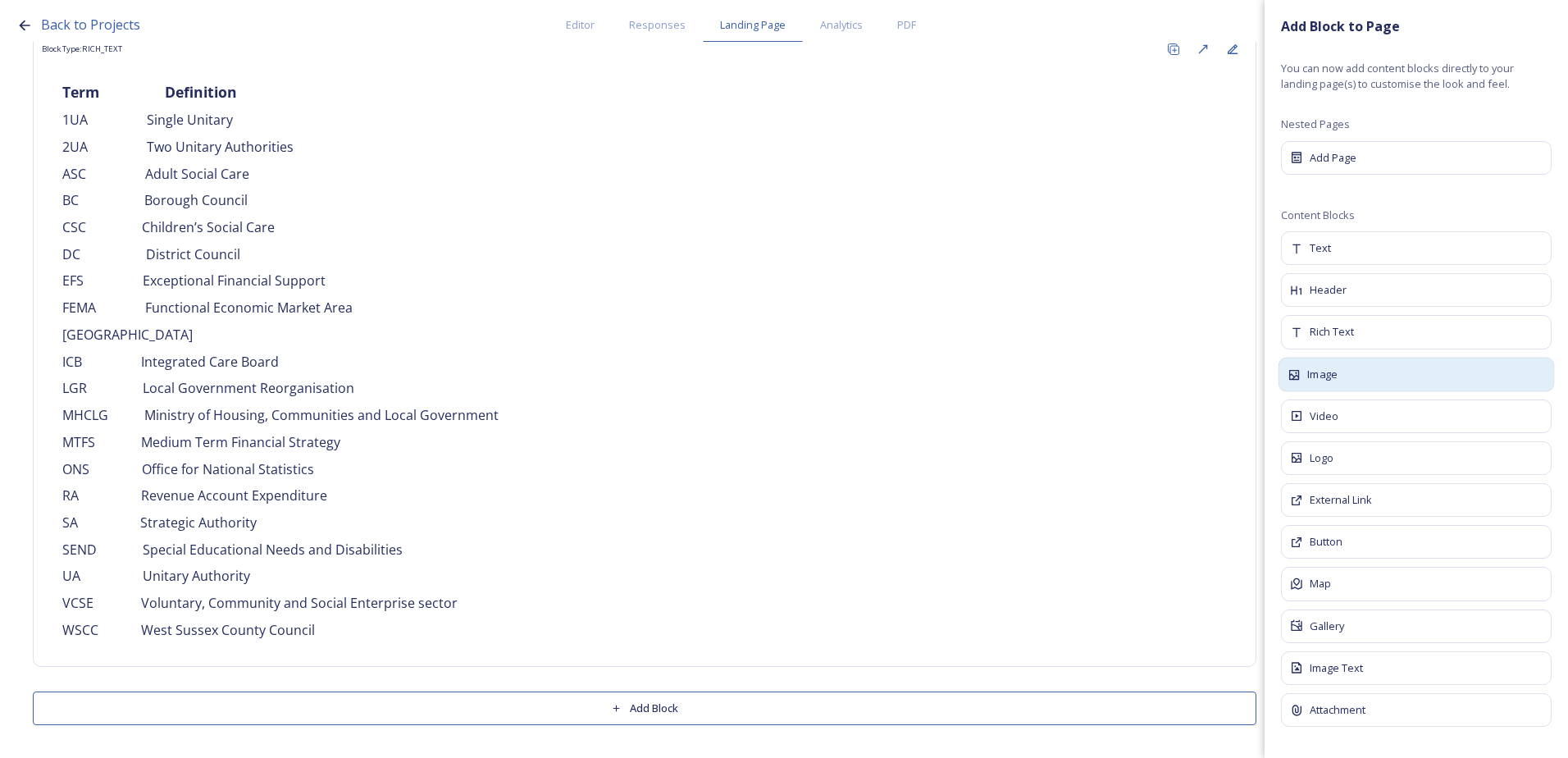
click at [1363, 382] on div "Image" at bounding box center [1416, 374] width 276 height 35
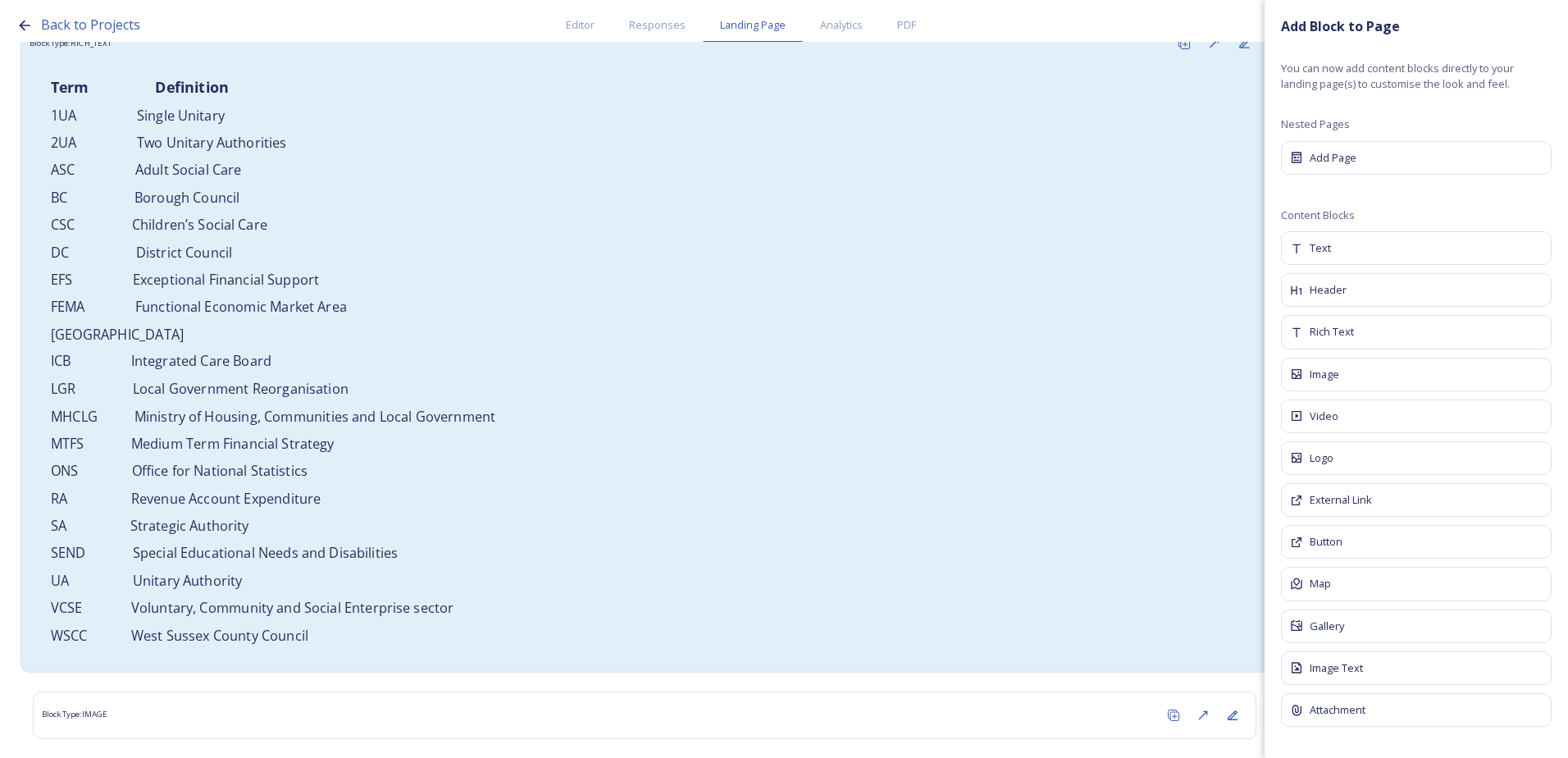
scroll to position [205, 0]
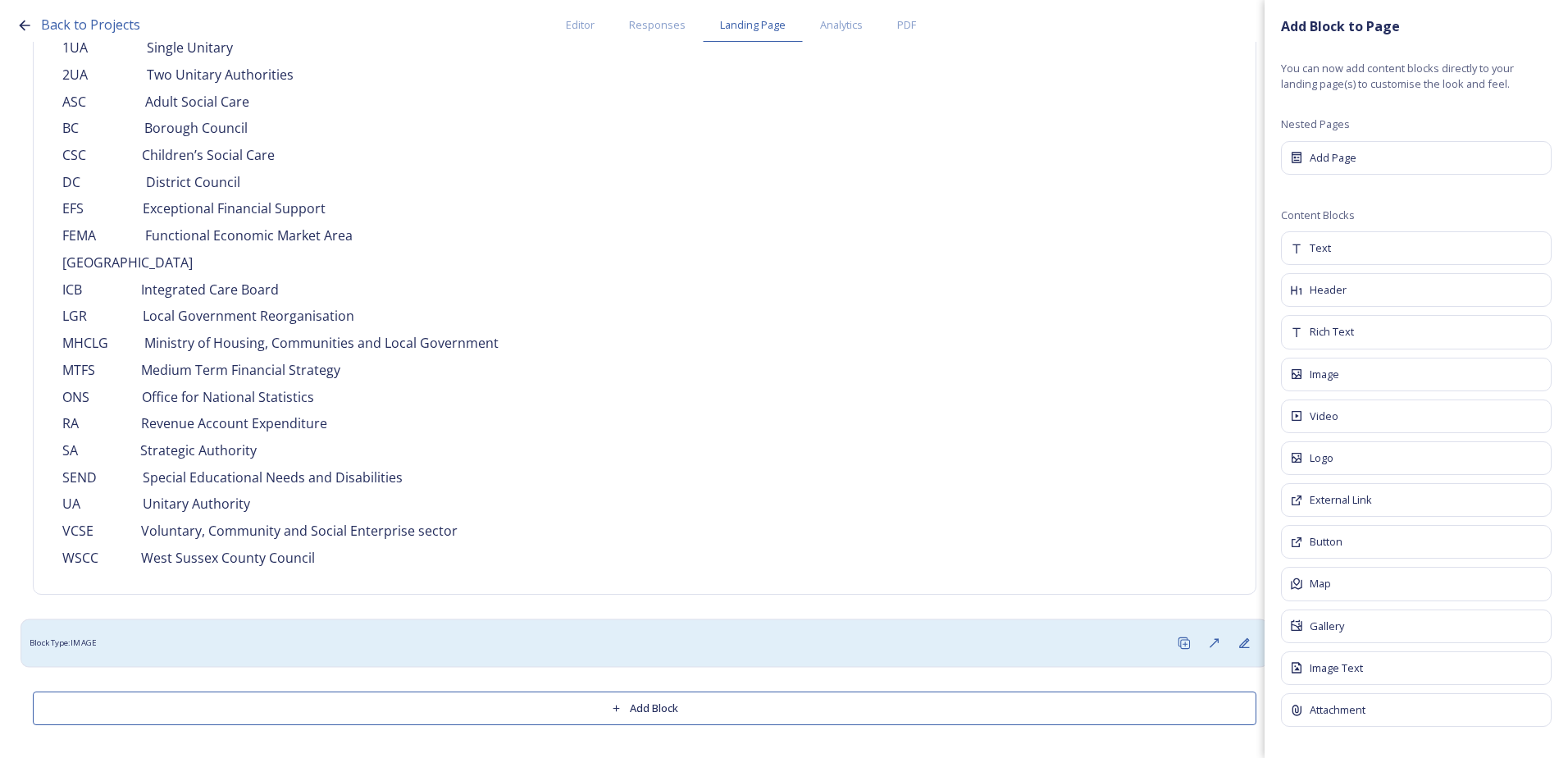
click at [714, 649] on div "Block Type: IMAGE" at bounding box center [644, 642] width 1229 height 31
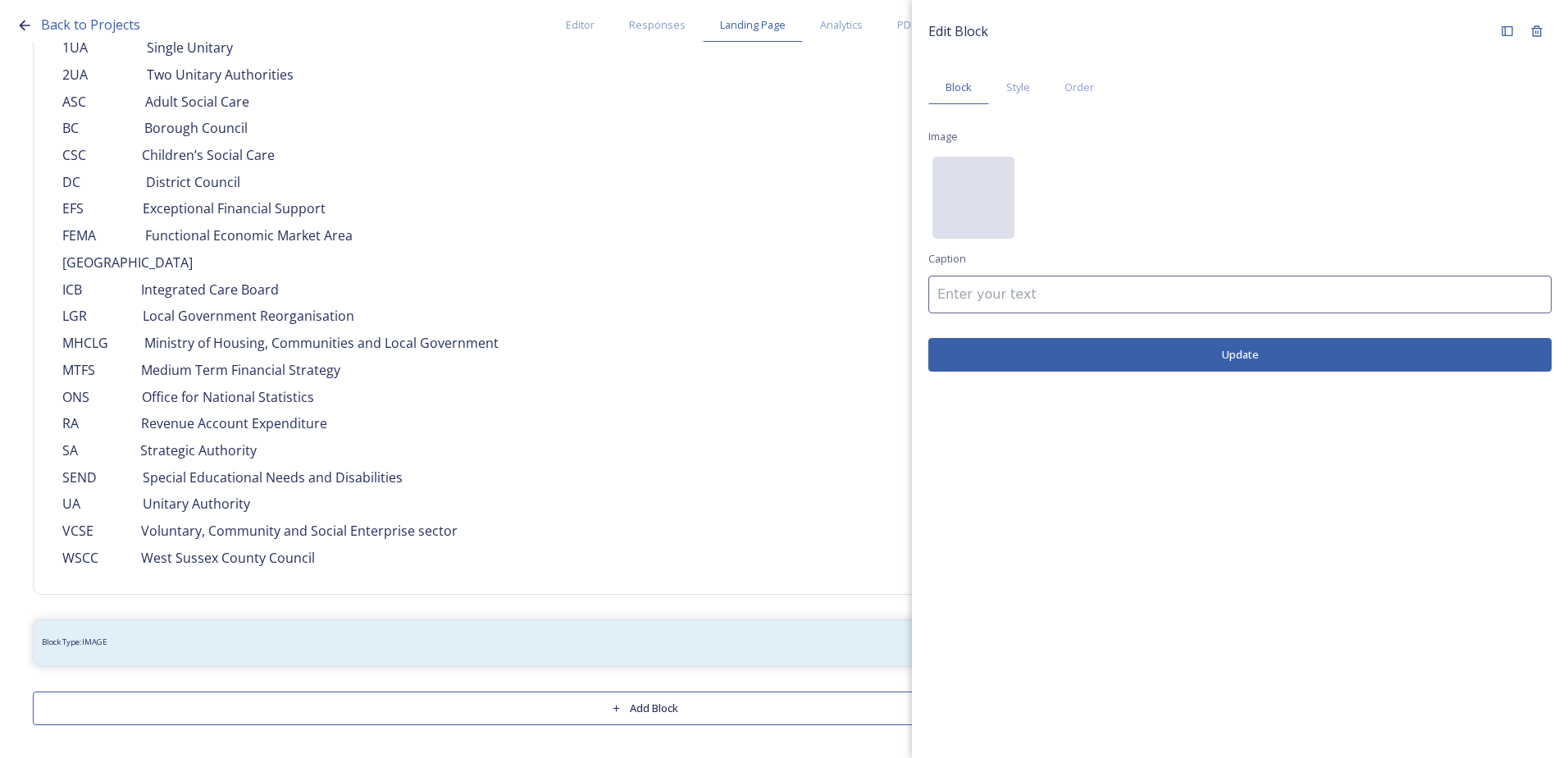
click at [997, 171] on div "No preview available for file of ." at bounding box center [973, 279] width 82 height 246
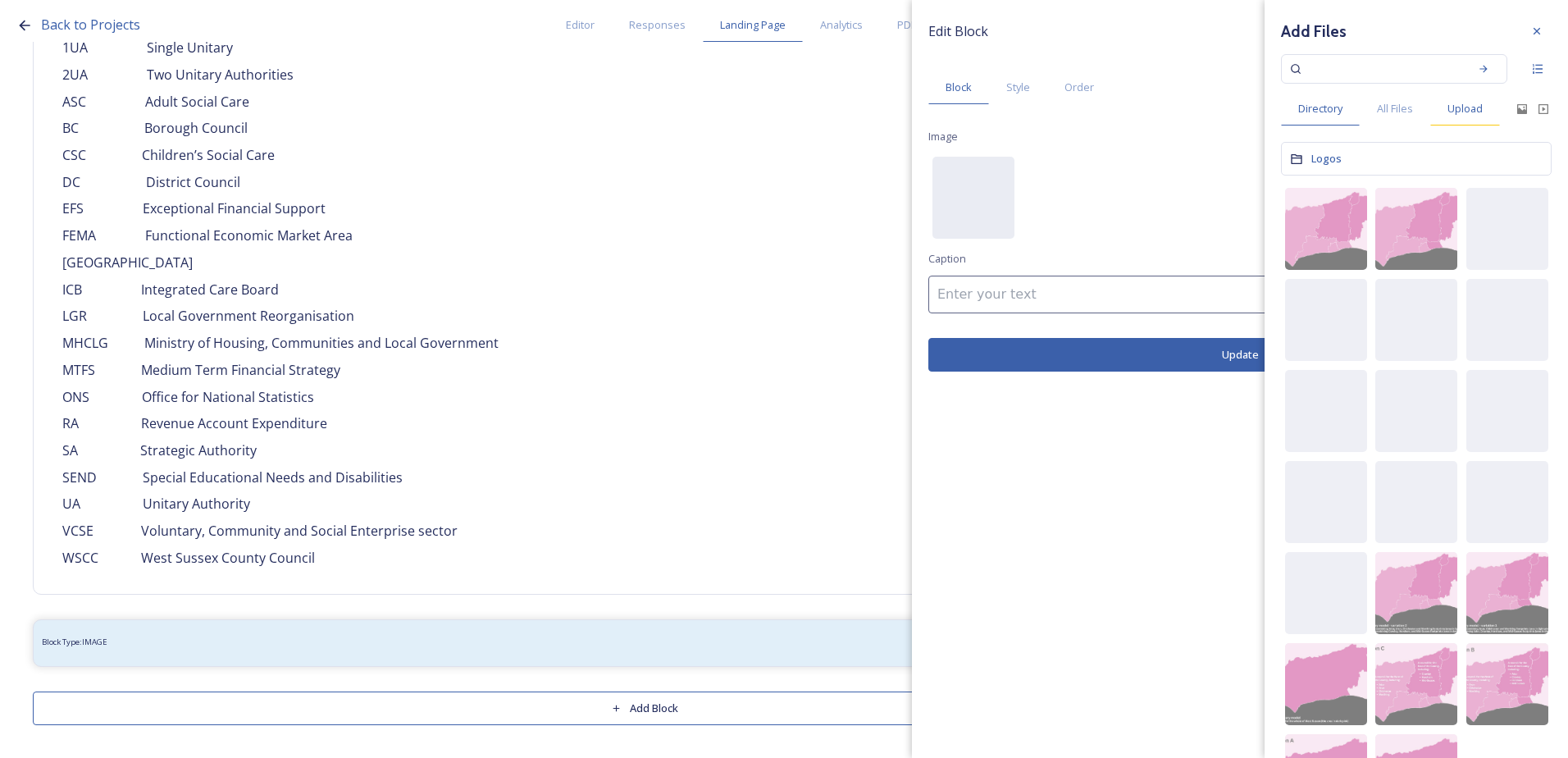
click at [1474, 109] on span "Upload" at bounding box center [1465, 109] width 36 height 16
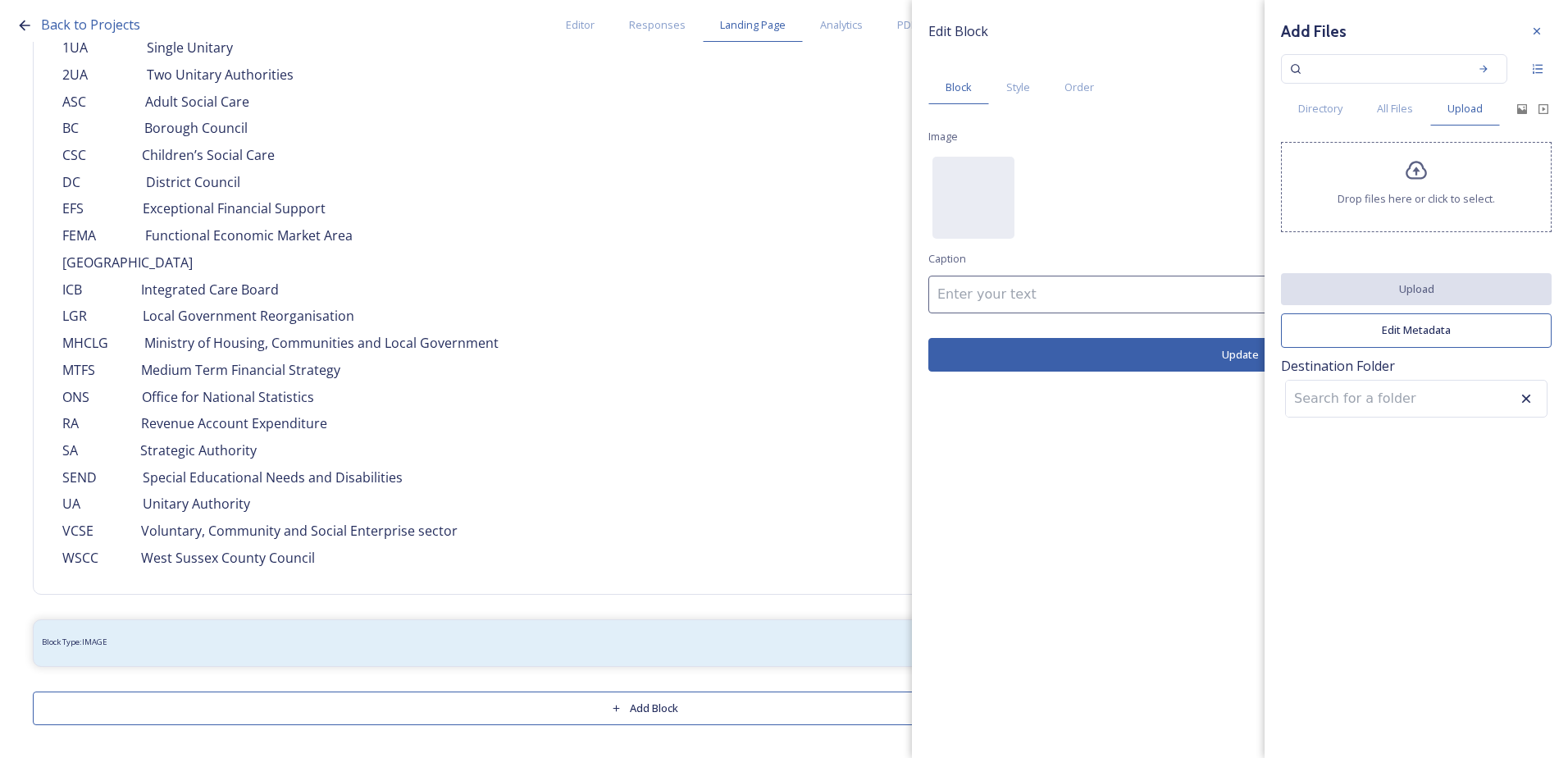
click at [1420, 191] on span "Drop files here or click to select." at bounding box center [1415, 199] width 157 height 16
click at [1537, 27] on icon at bounding box center [1536, 31] width 13 height 13
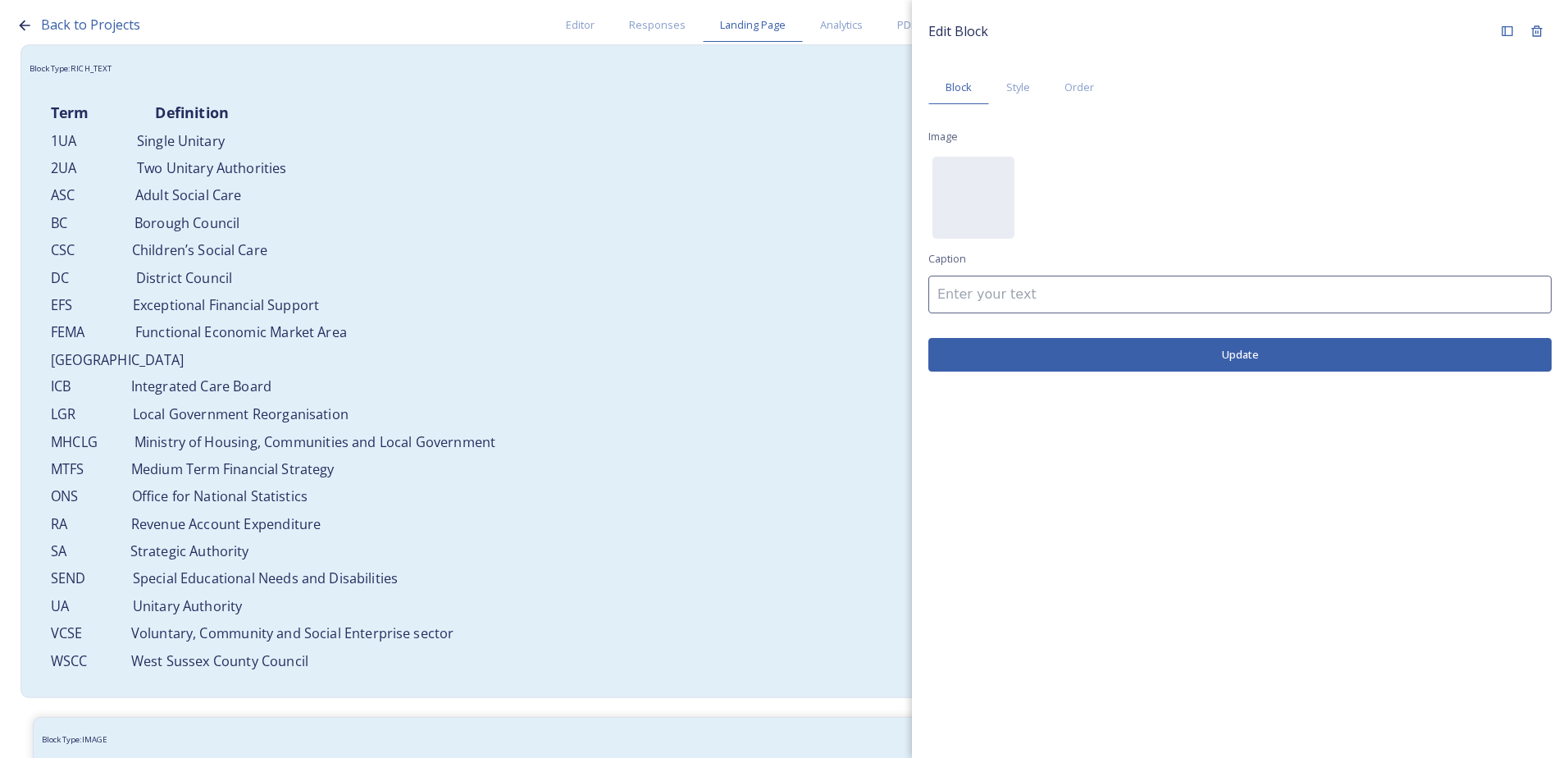
scroll to position [0, 0]
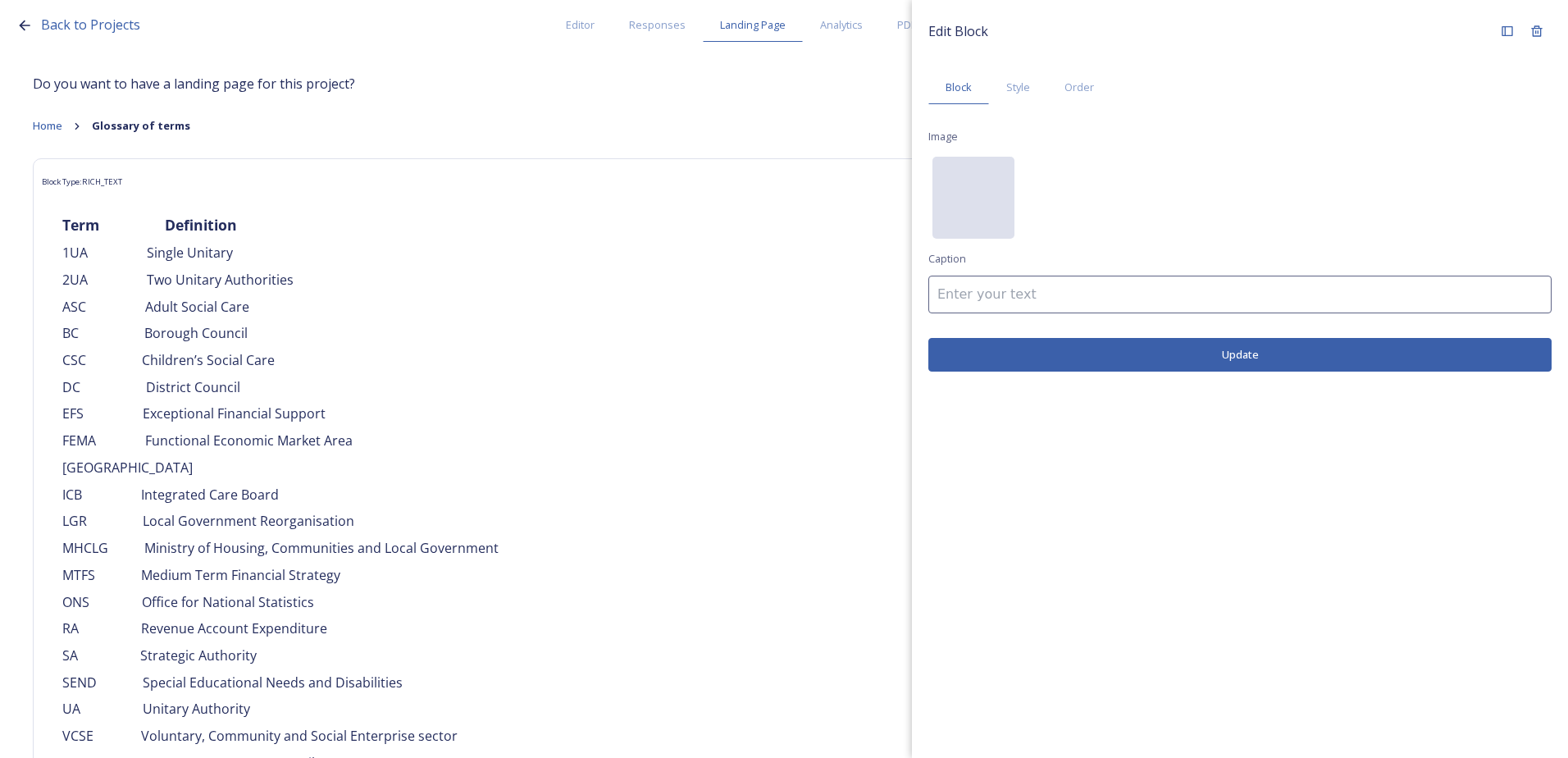
click at [963, 213] on div "No preview available for file of ." at bounding box center [973, 279] width 82 height 246
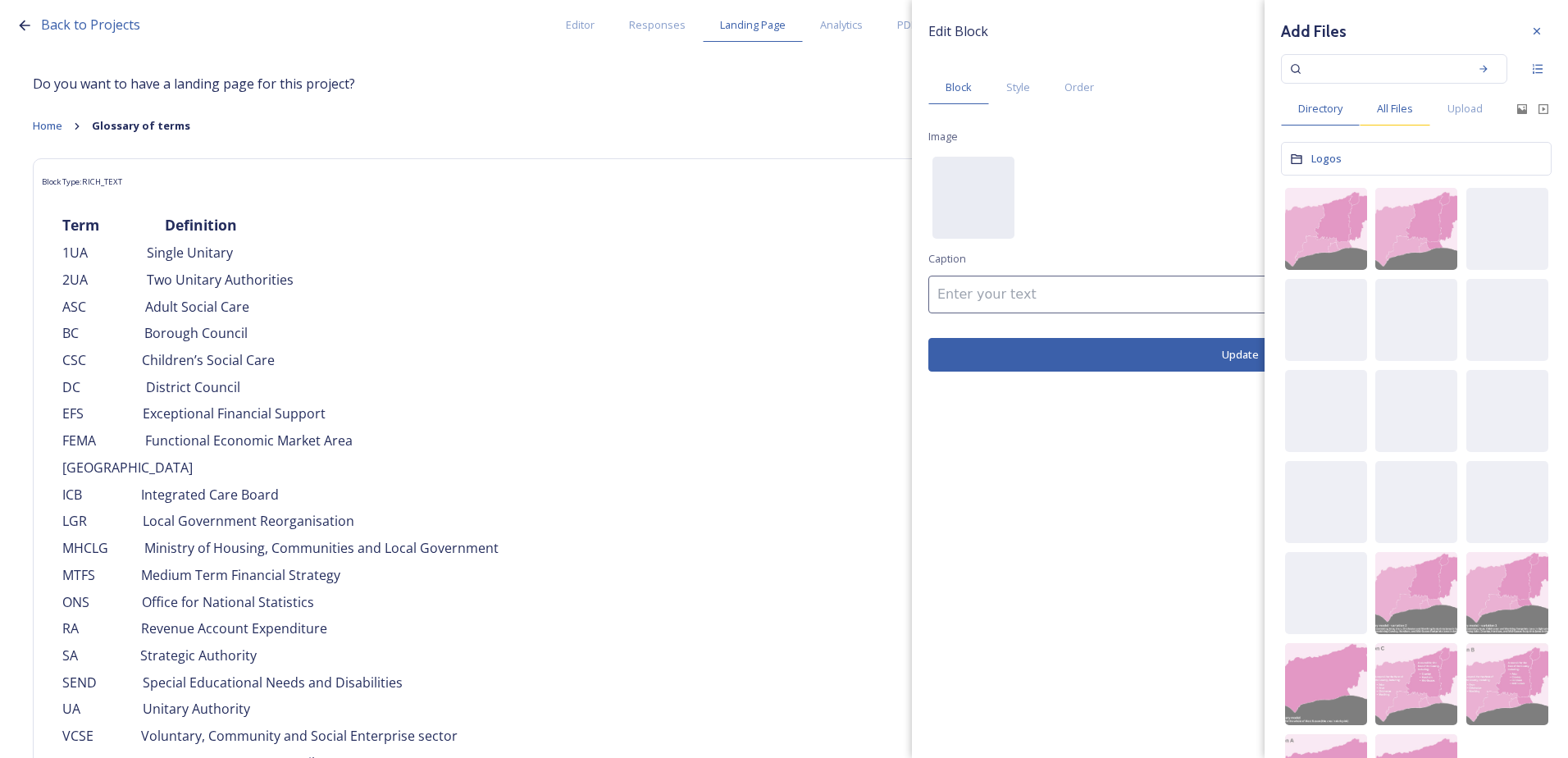
click at [1395, 104] on span "All Files" at bounding box center [1395, 109] width 36 height 16
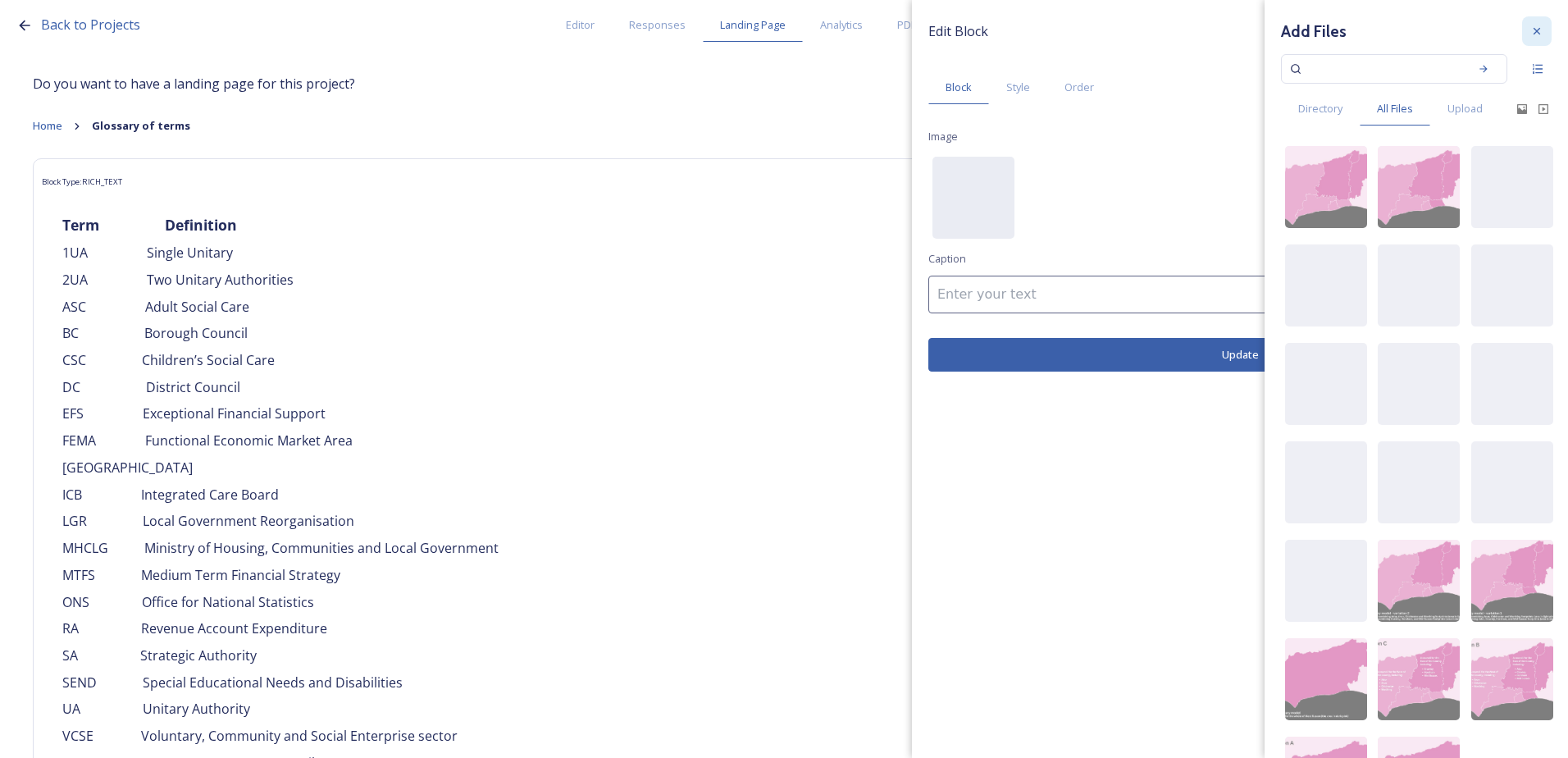
click at [1530, 36] on icon at bounding box center [1536, 31] width 13 height 13
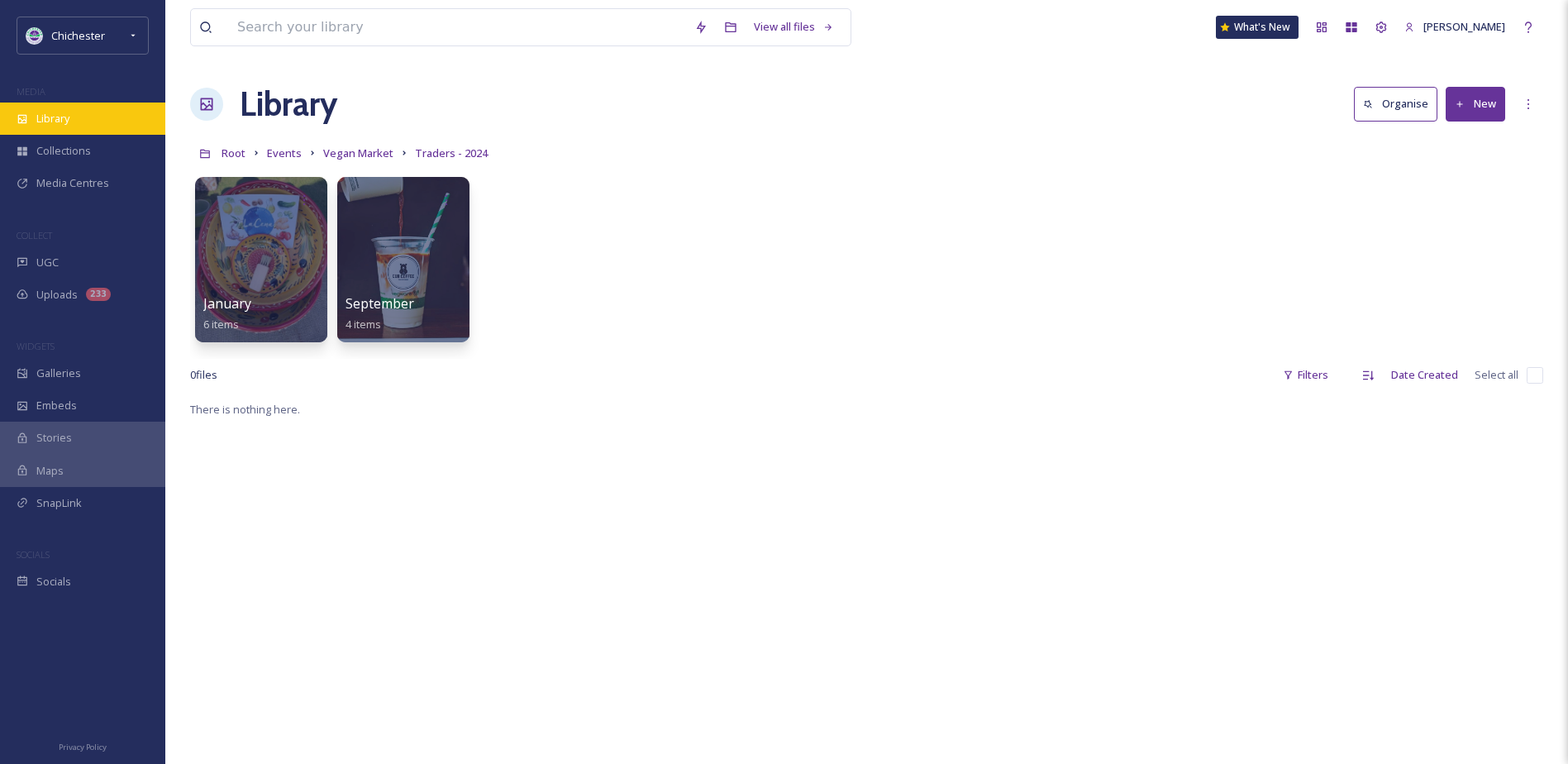
click at [69, 108] on div "Library" at bounding box center [83, 119] width 166 height 32
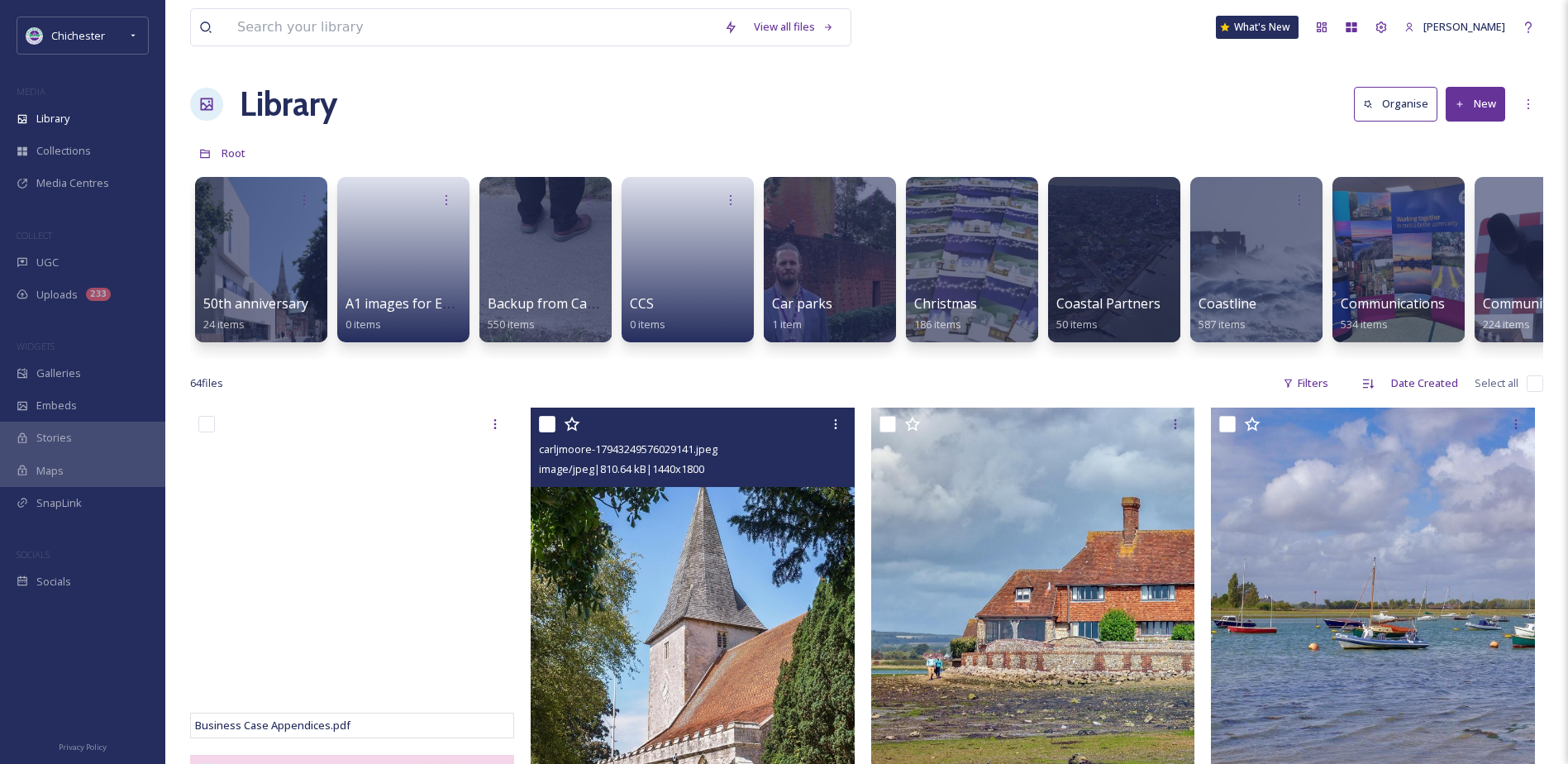
click at [544, 432] on input "checkbox" at bounding box center [547, 423] width 17 height 17
checkbox input "true"
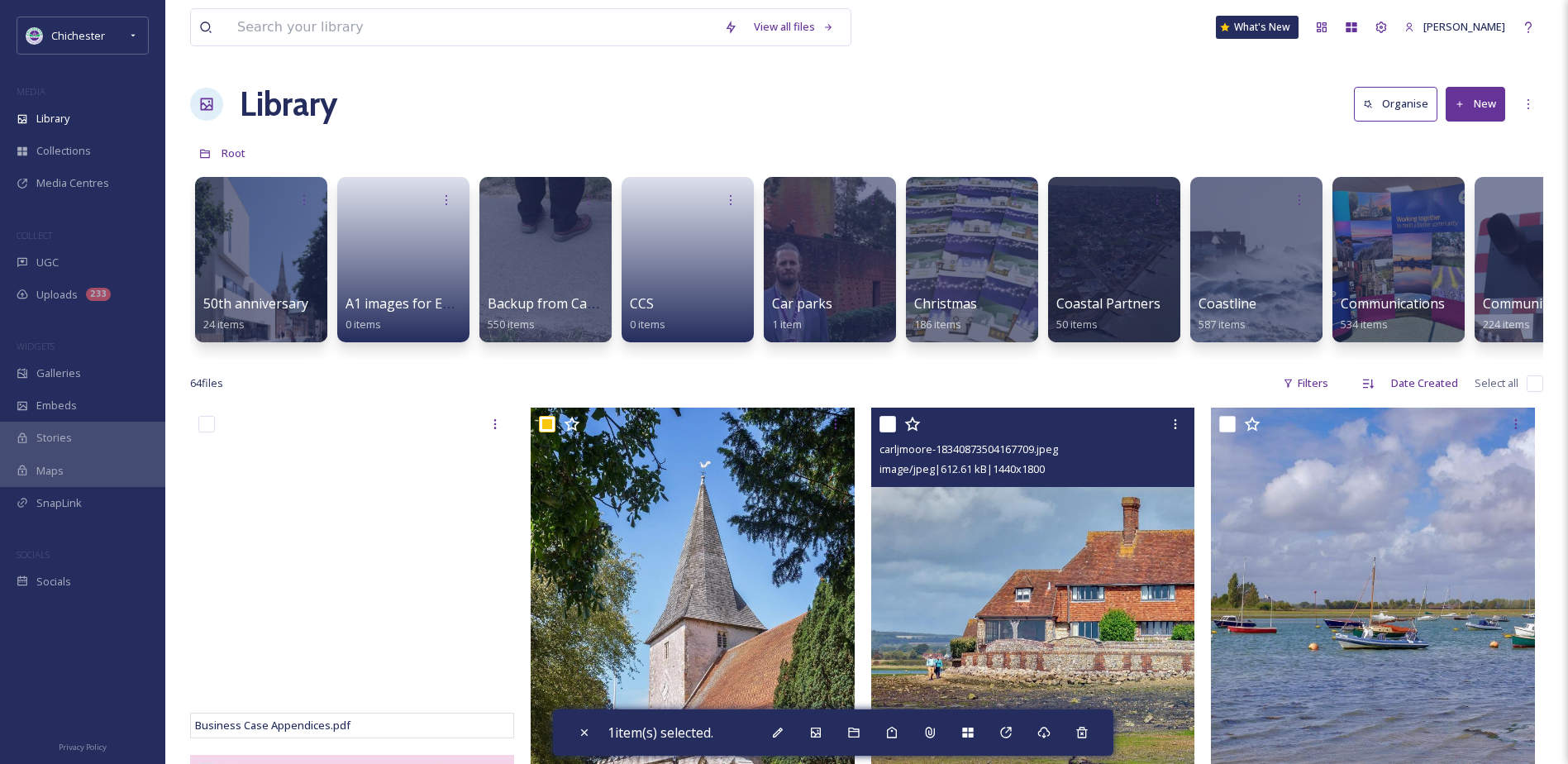
click at [885, 432] on input "checkbox" at bounding box center [887, 423] width 17 height 17
checkbox input "true"
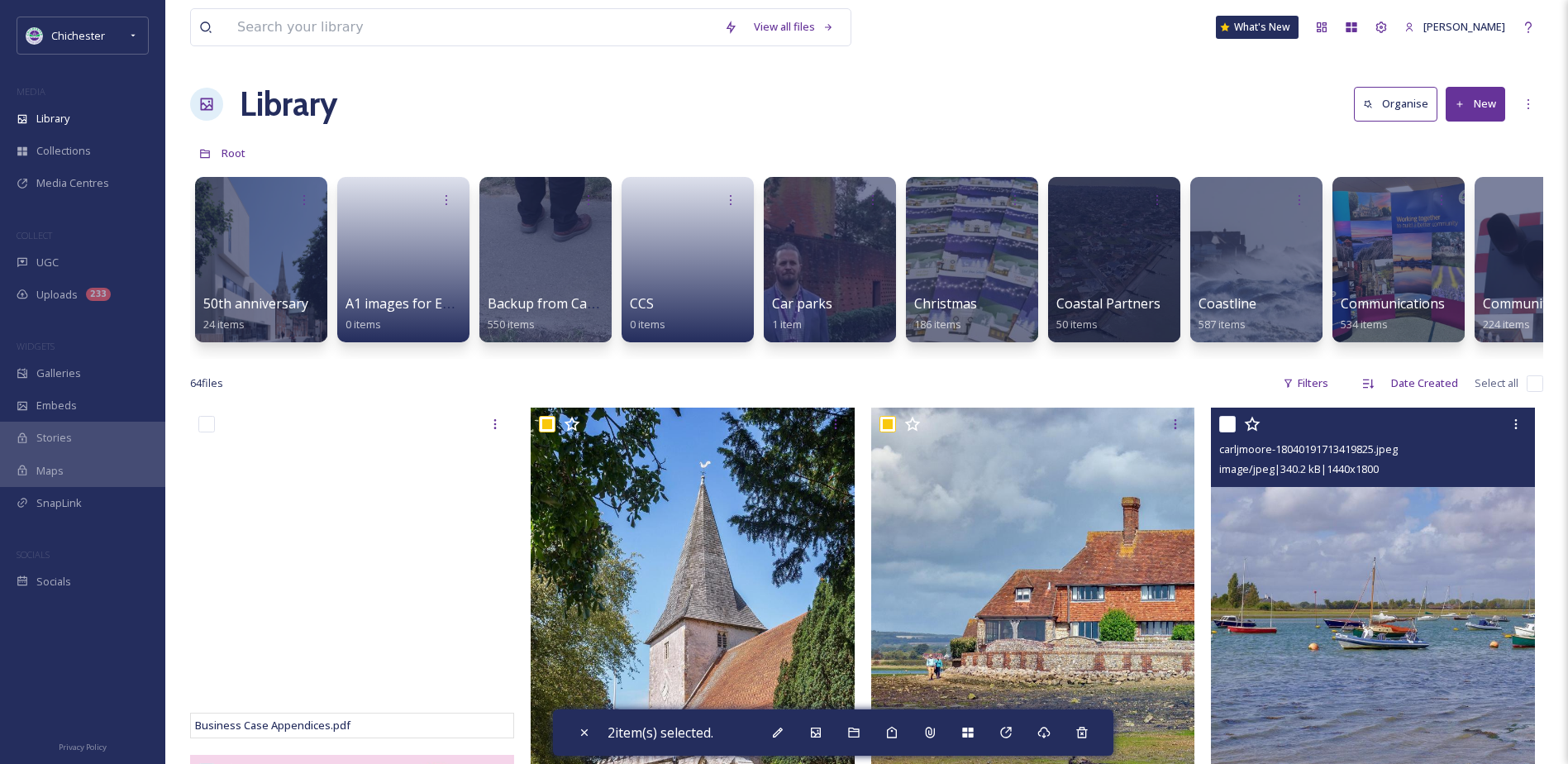
click at [1222, 432] on input "checkbox" at bounding box center [1227, 423] width 17 height 17
checkbox input "true"
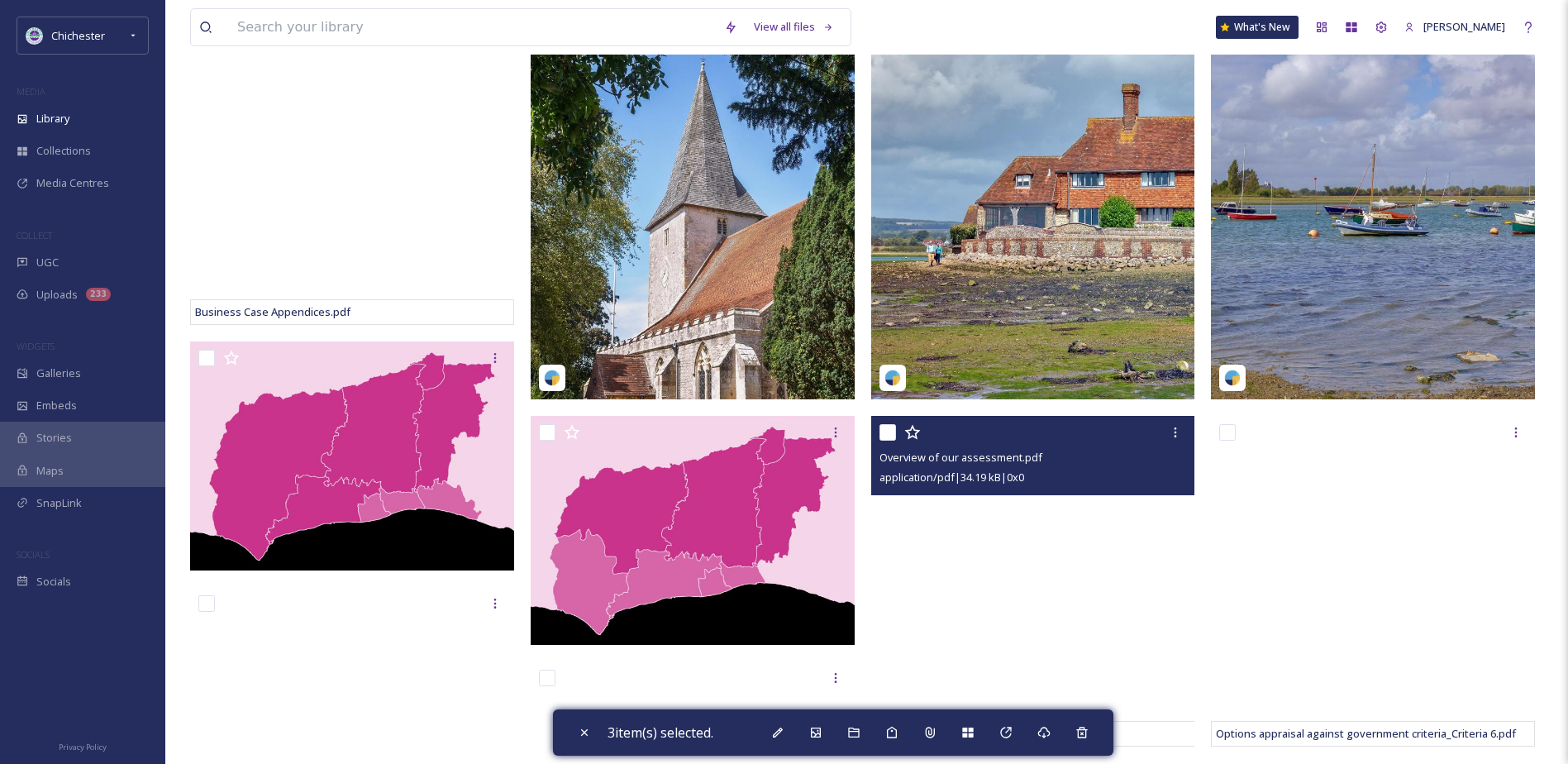
scroll to position [166, 0]
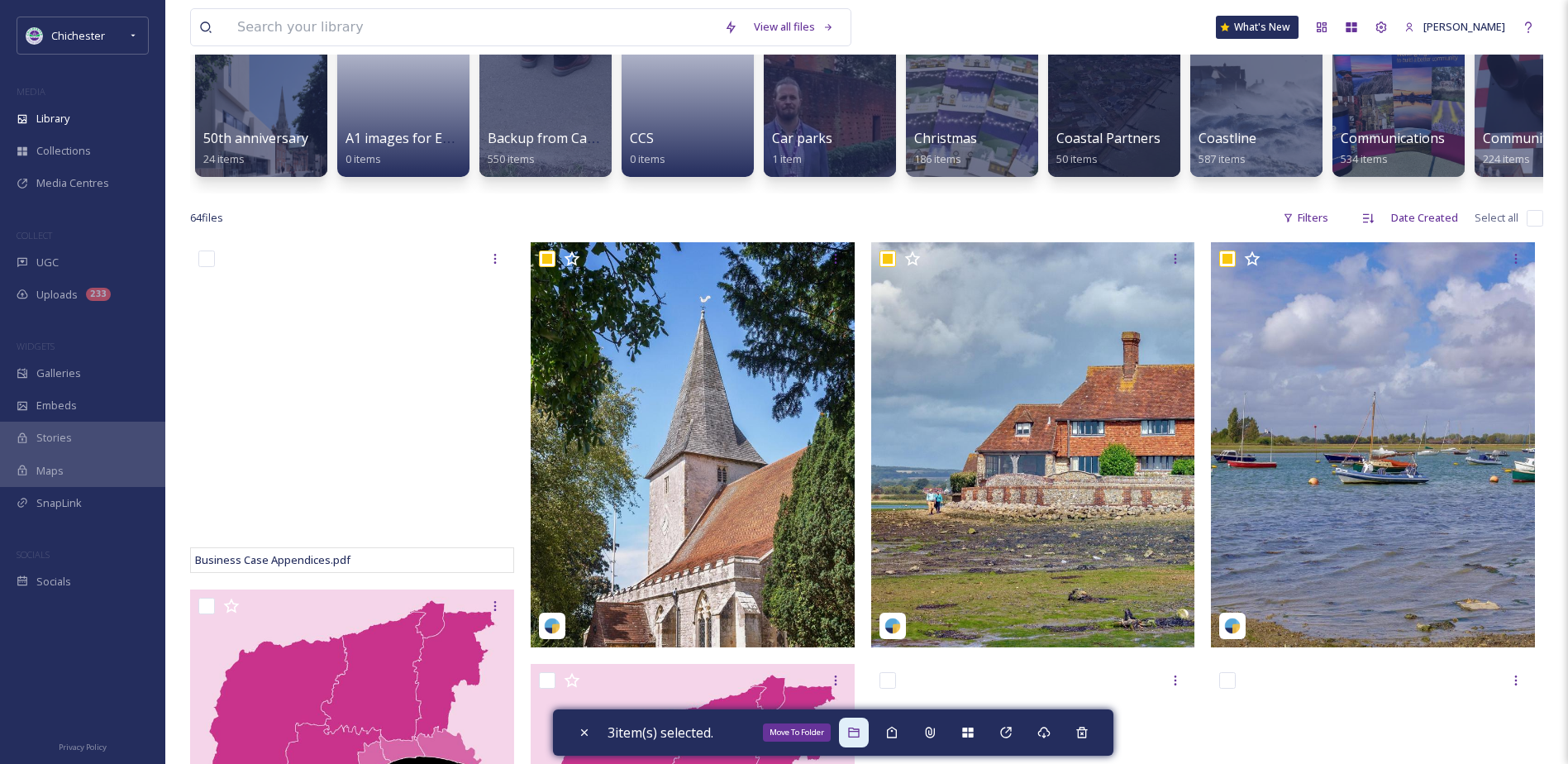
click at [856, 733] on icon at bounding box center [853, 732] width 13 height 13
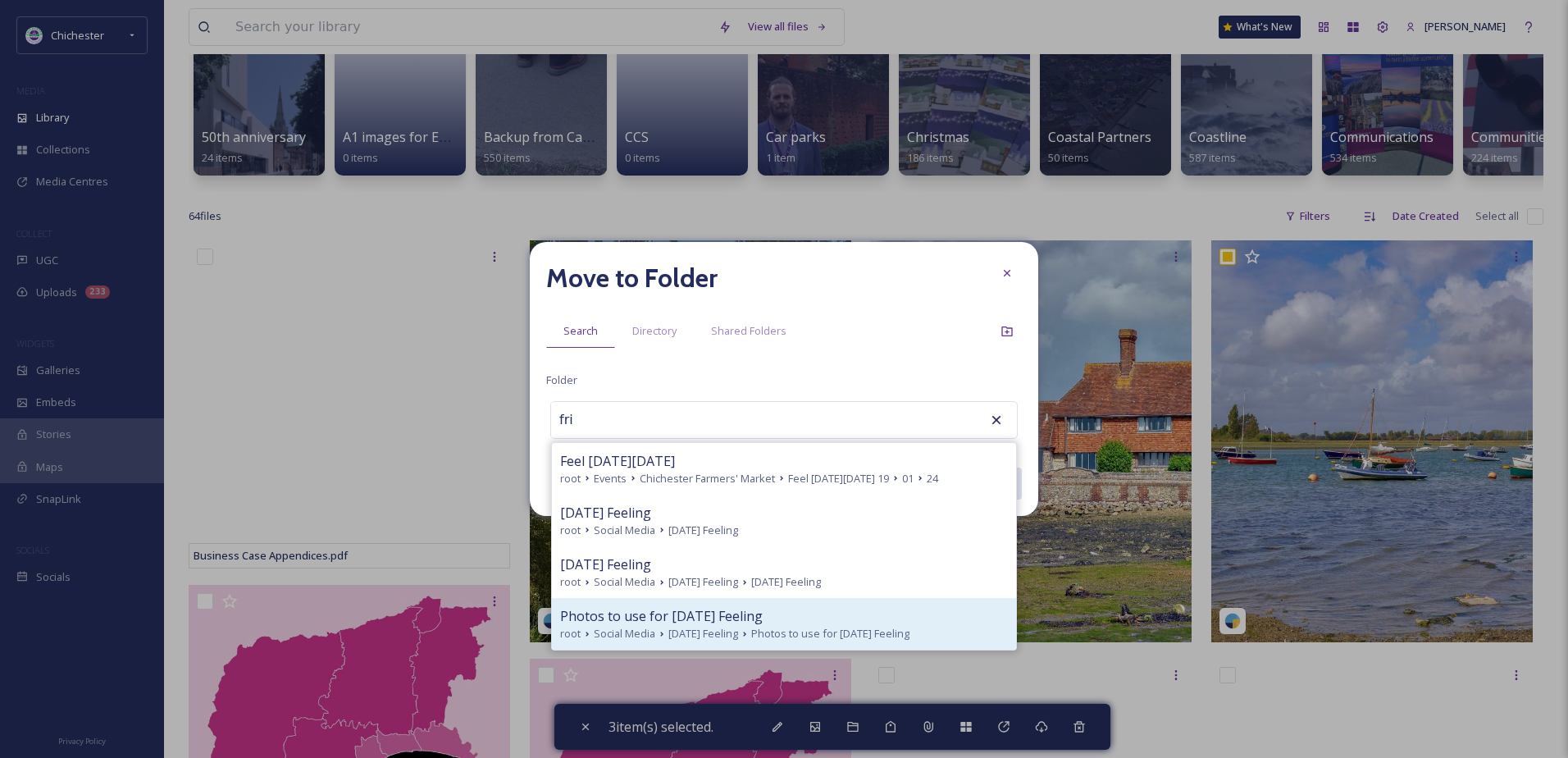
click at [688, 631] on span "[DATE] Feeling" at bounding box center [703, 634] width 69 height 16
type input "Photos to use for Friday Feeling"
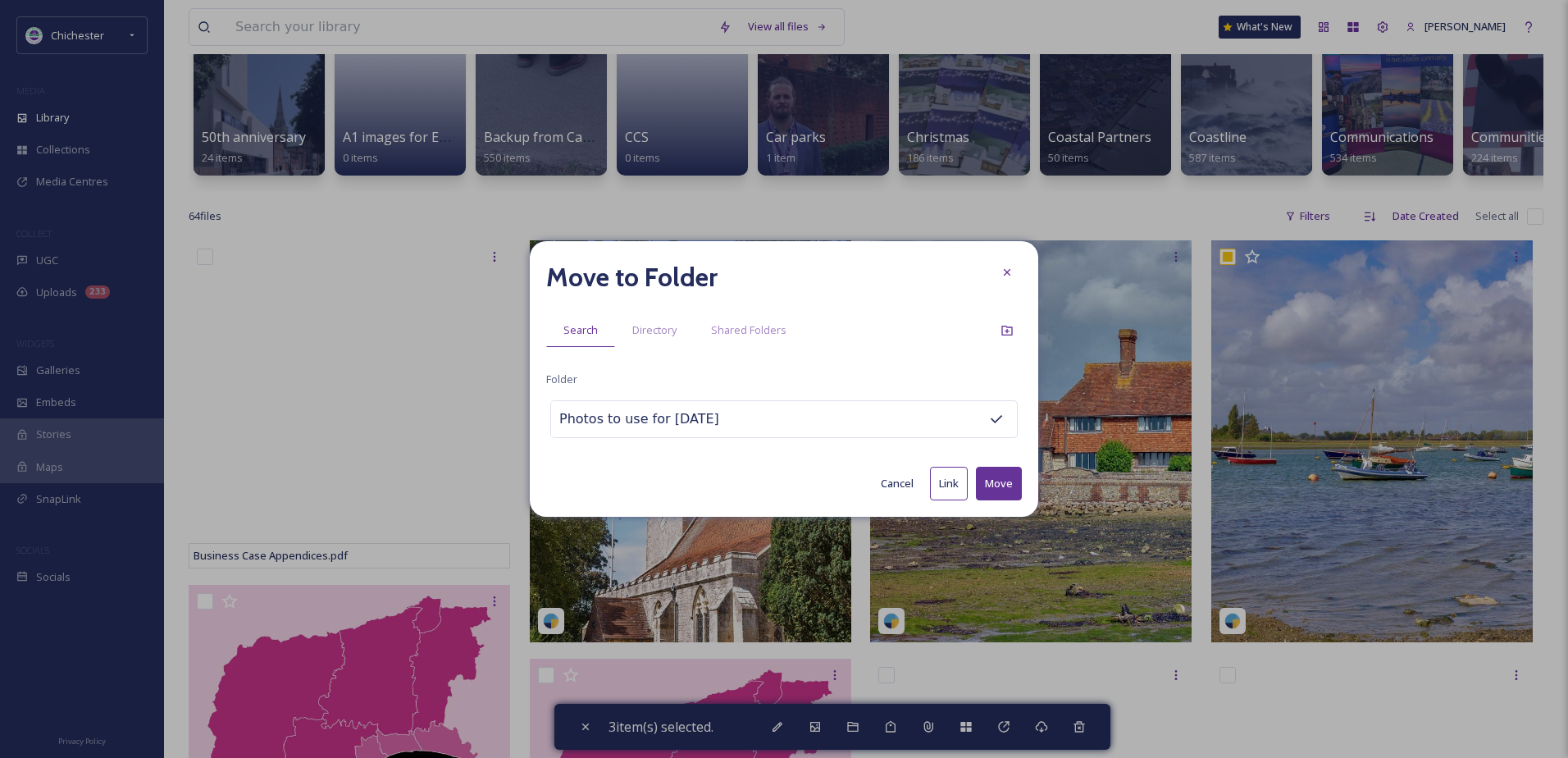
click at [1002, 493] on button "Move" at bounding box center [998, 484] width 46 height 34
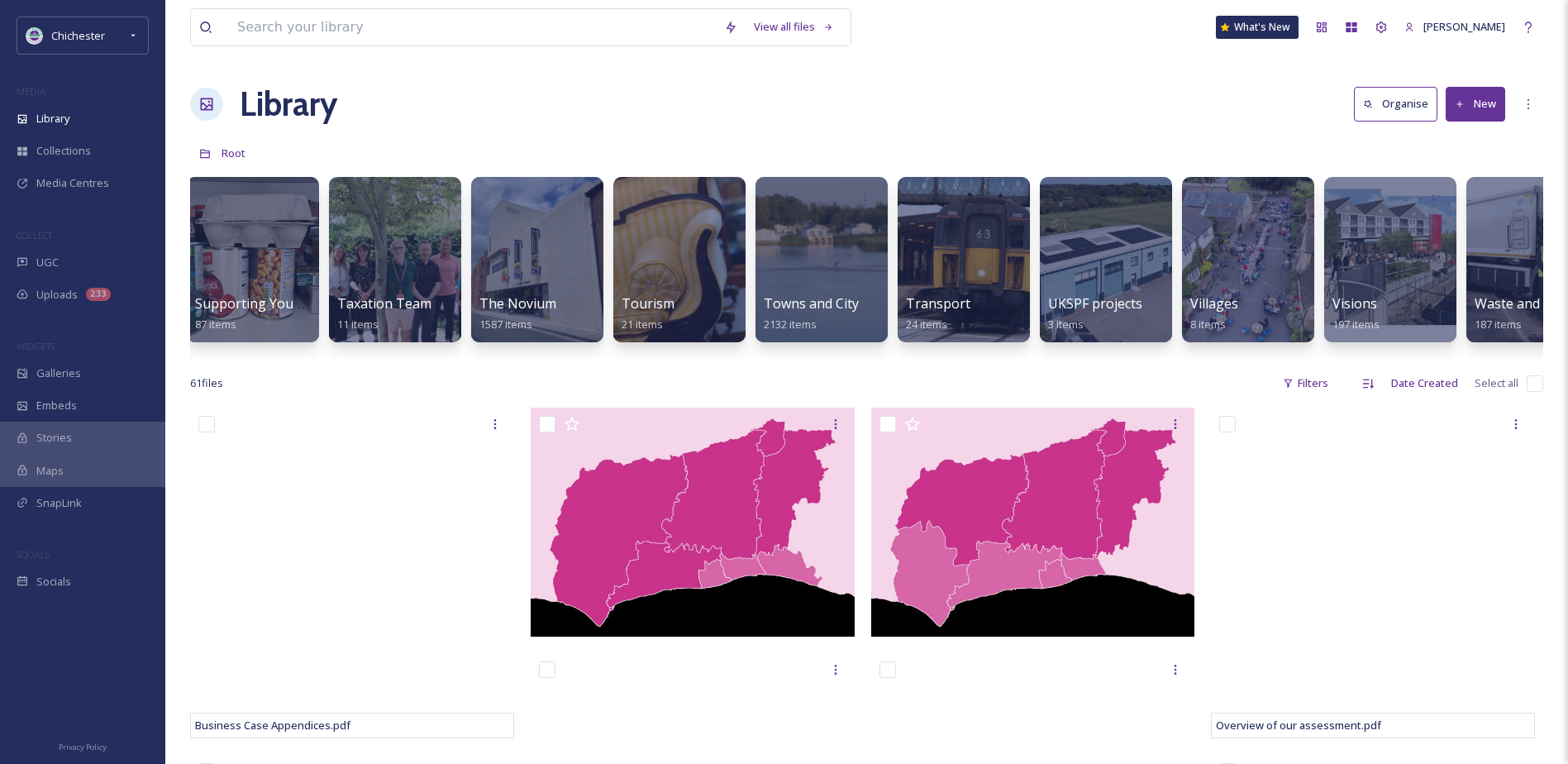
scroll to position [0, 6694]
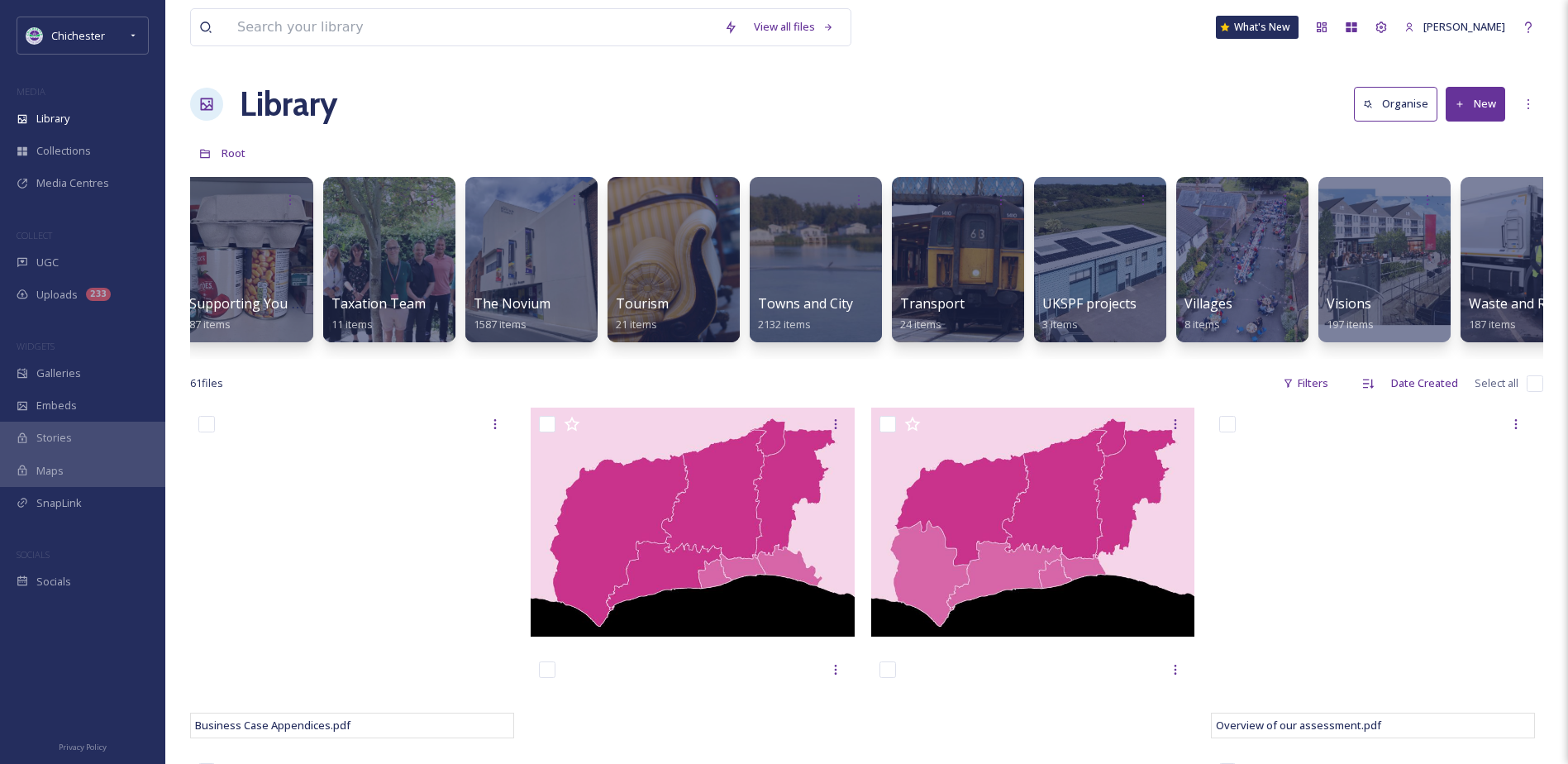
click at [1484, 95] on button "New" at bounding box center [1475, 104] width 60 height 34
click at [1471, 142] on span "File Upload" at bounding box center [1467, 143] width 55 height 16
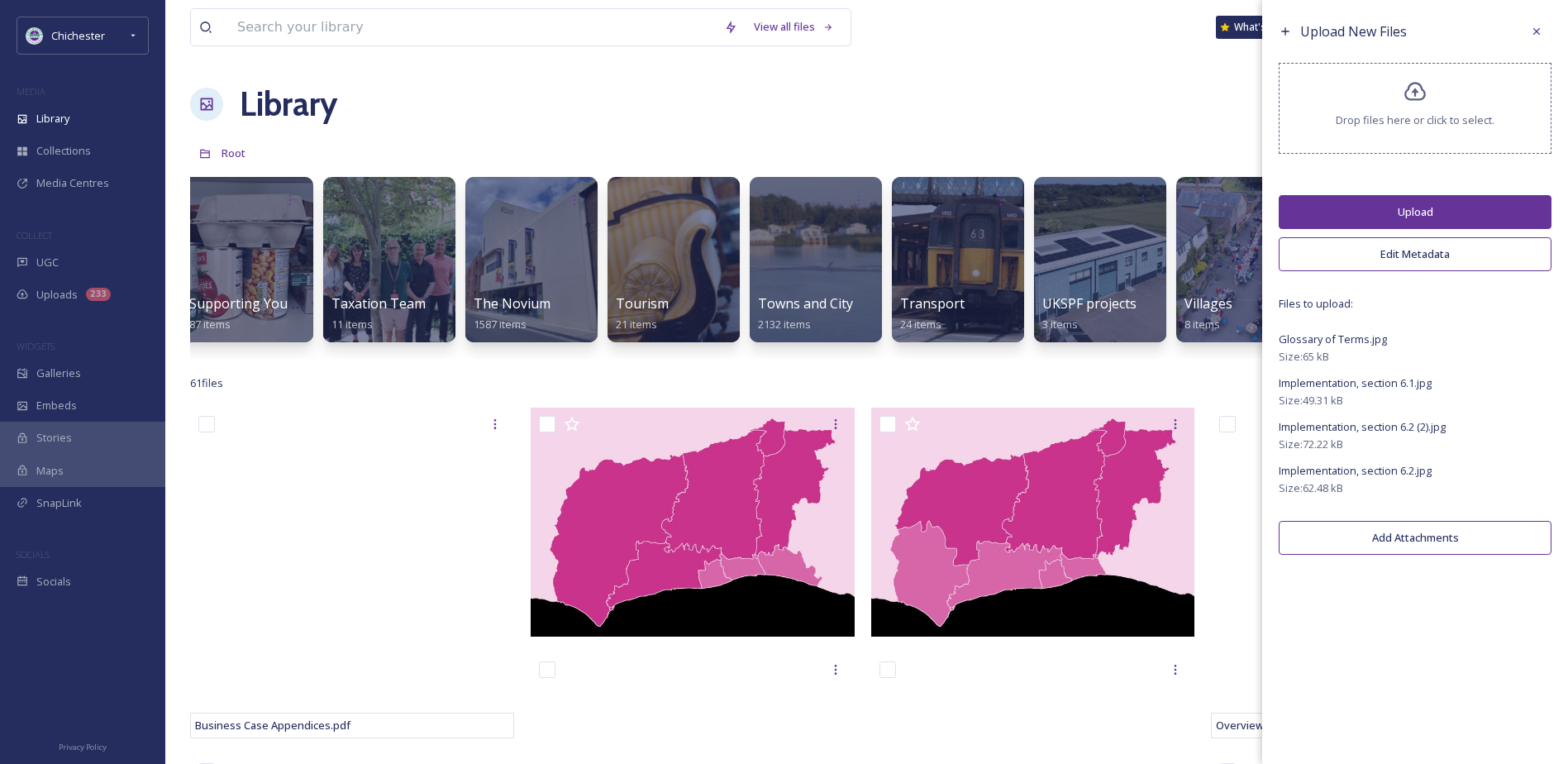
click at [1399, 201] on button "Upload" at bounding box center [1414, 212] width 272 height 34
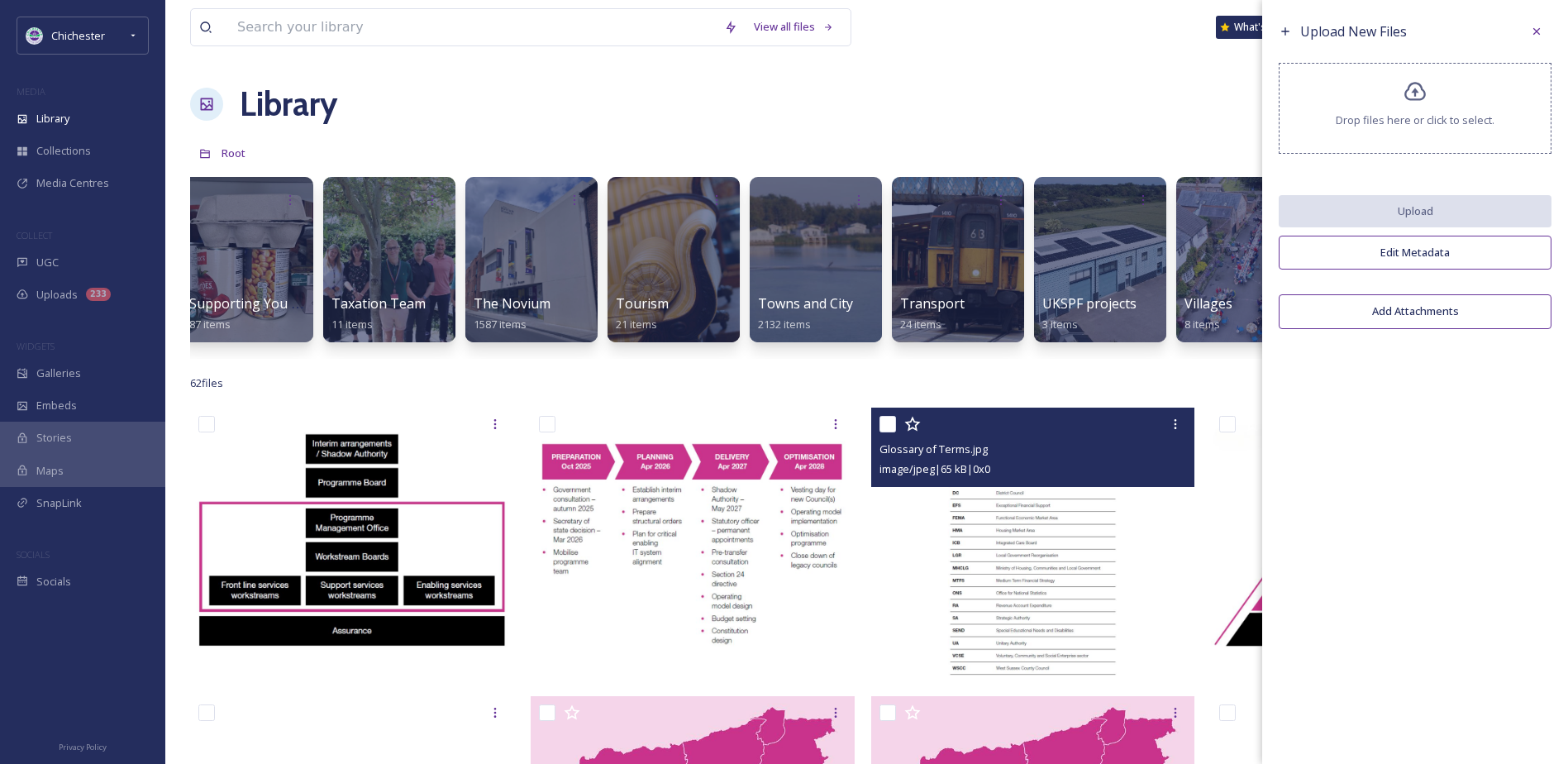
click at [1006, 574] on img at bounding box center [1033, 543] width 324 height 272
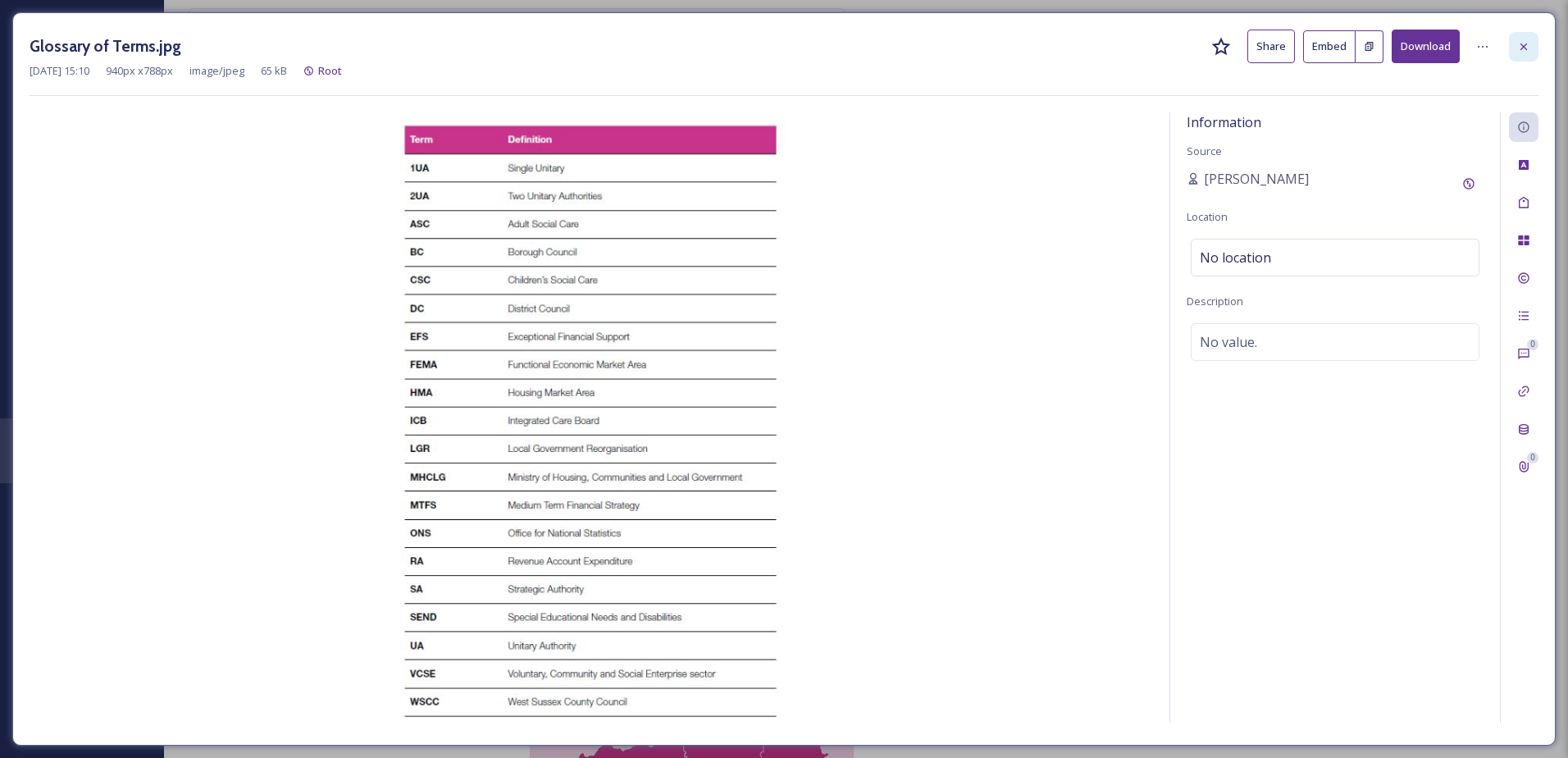
click at [1522, 54] on div at bounding box center [1523, 47] width 30 height 30
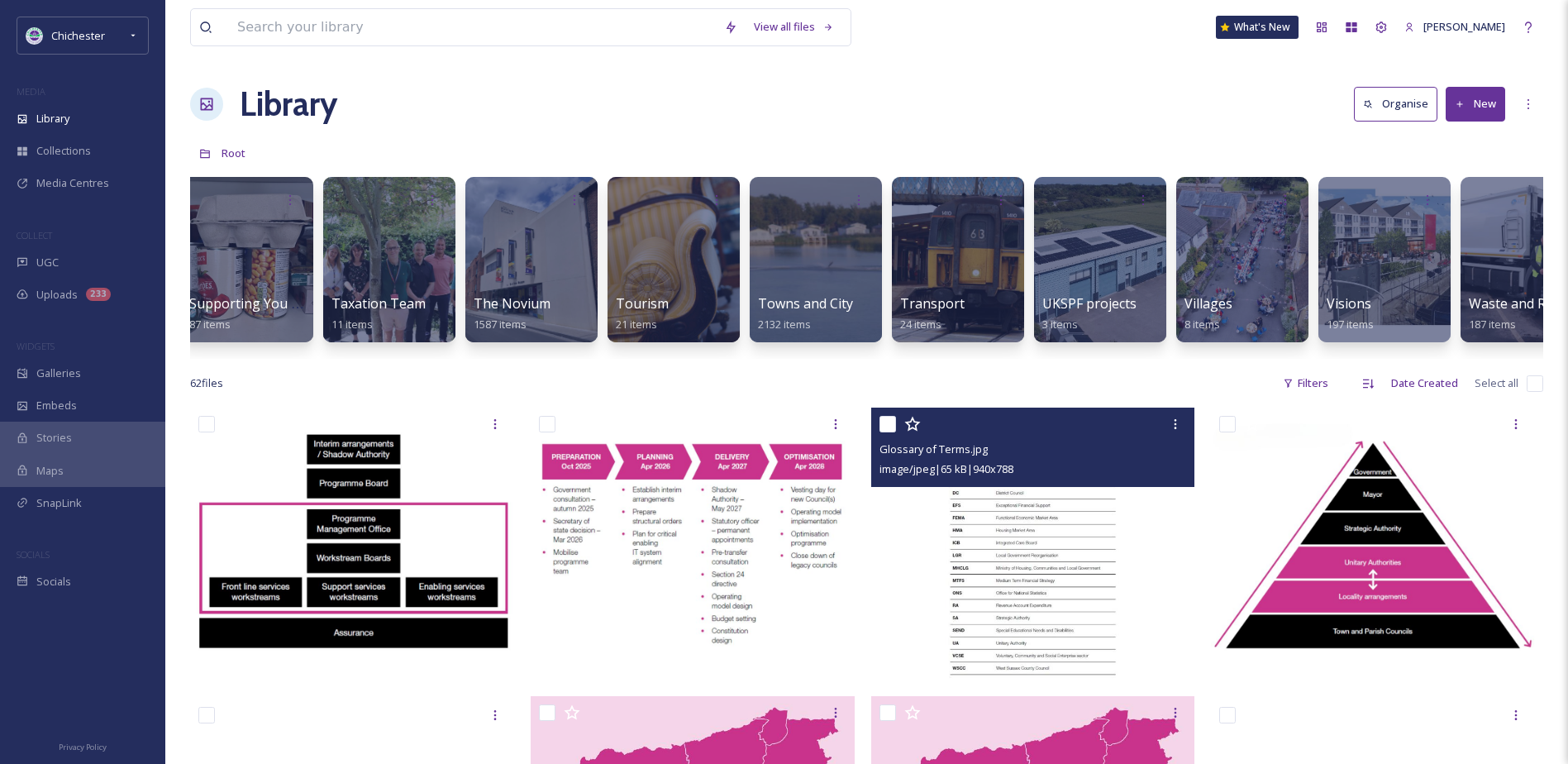
click at [1465, 105] on button "New" at bounding box center [1475, 104] width 60 height 34
click at [1467, 145] on span "File Upload" at bounding box center [1467, 143] width 55 height 16
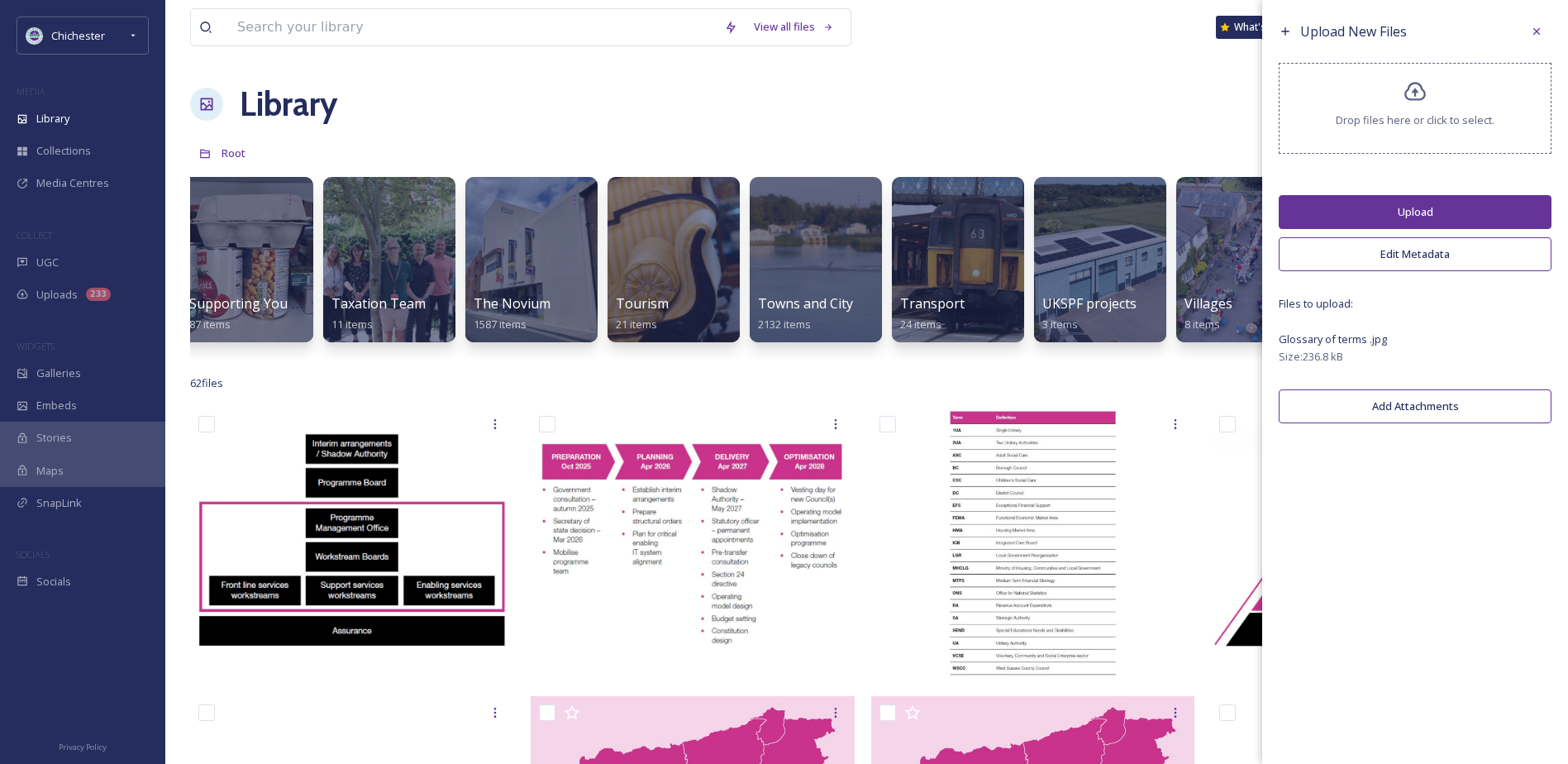
click at [1369, 201] on button "Upload" at bounding box center [1414, 212] width 272 height 34
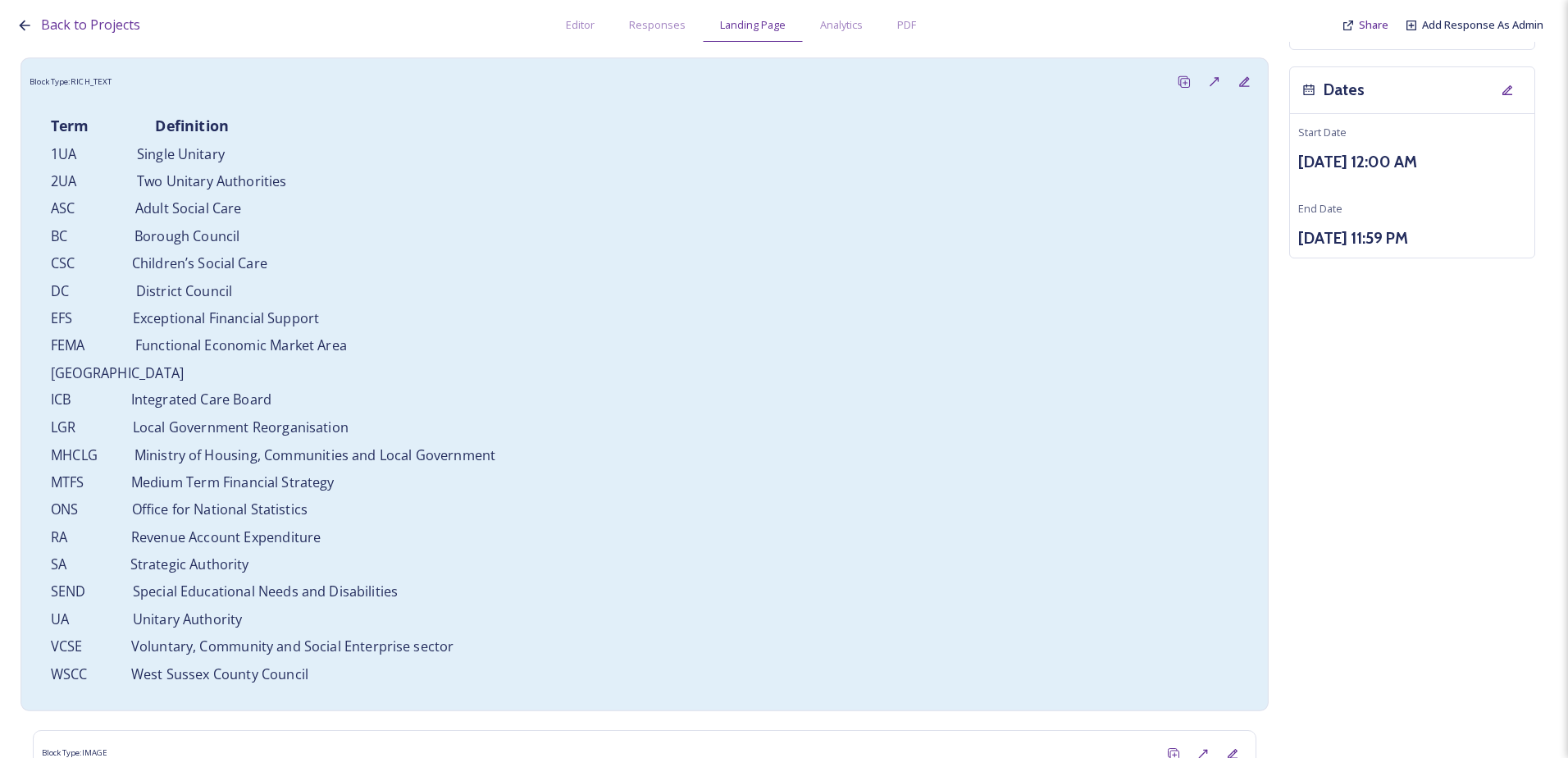
scroll to position [205, 0]
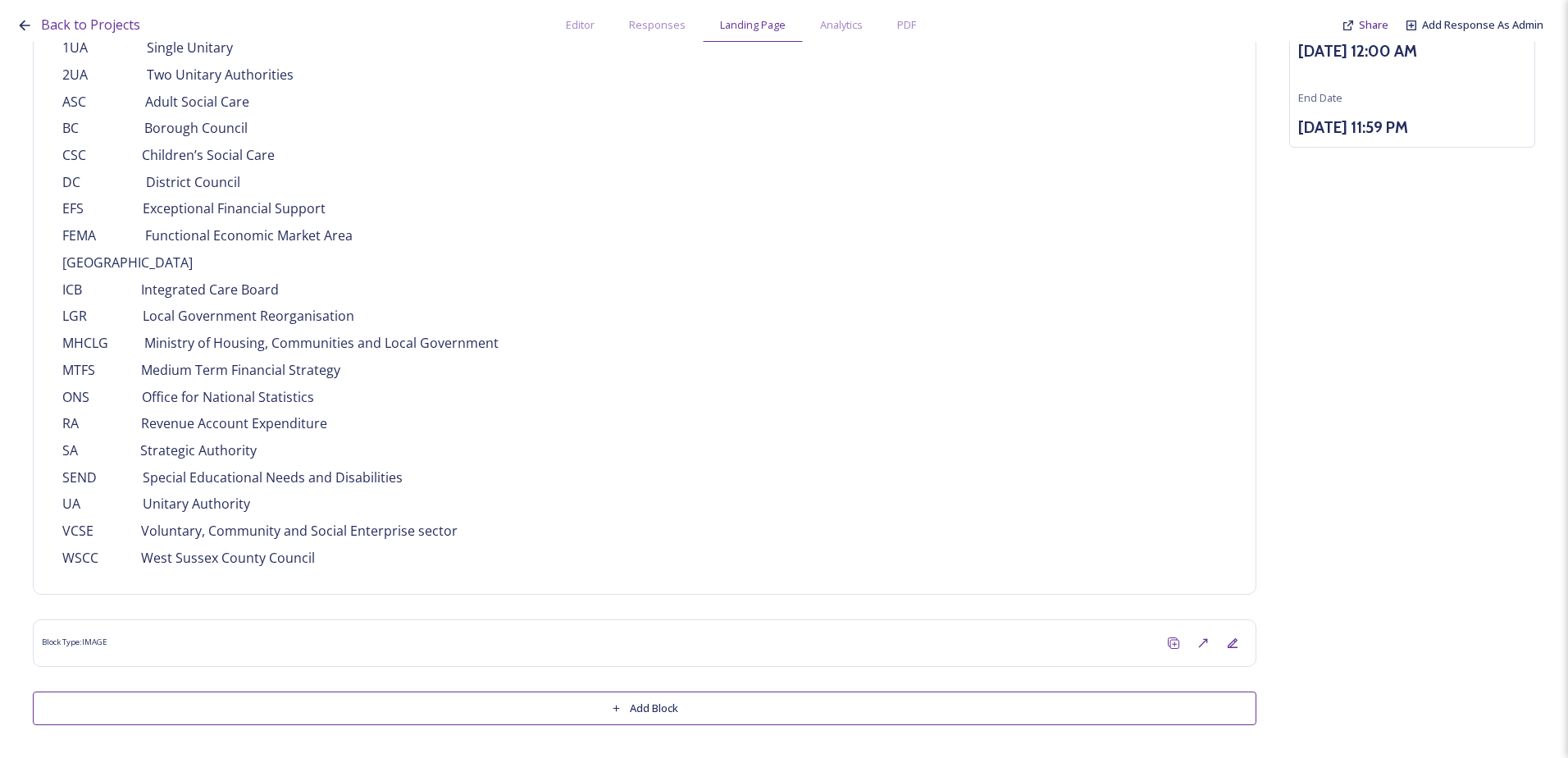
click at [365, 715] on button "Add Block" at bounding box center [644, 708] width 1223 height 34
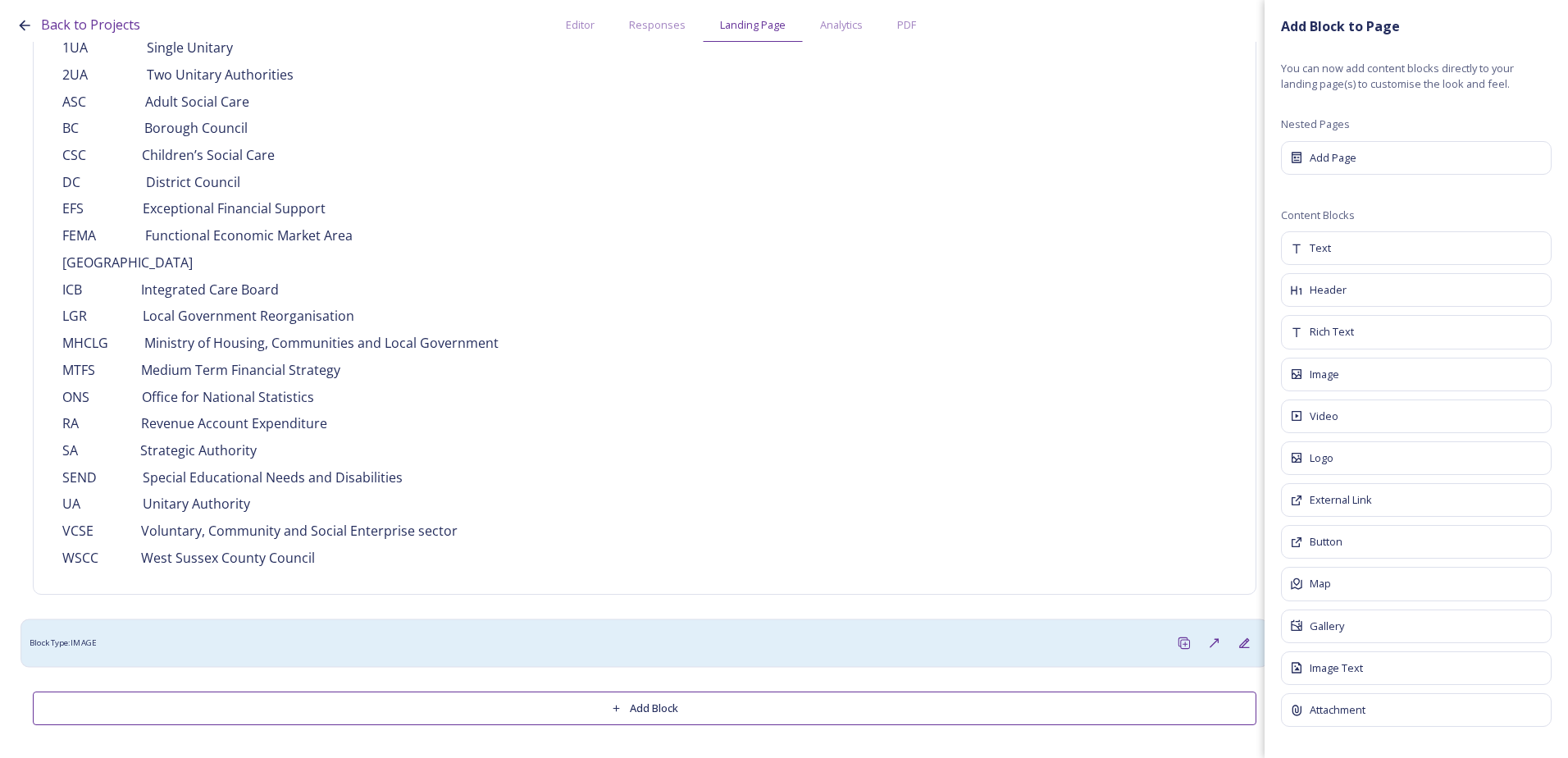
click at [350, 659] on div "Block Type: IMAGE" at bounding box center [645, 642] width 1248 height 49
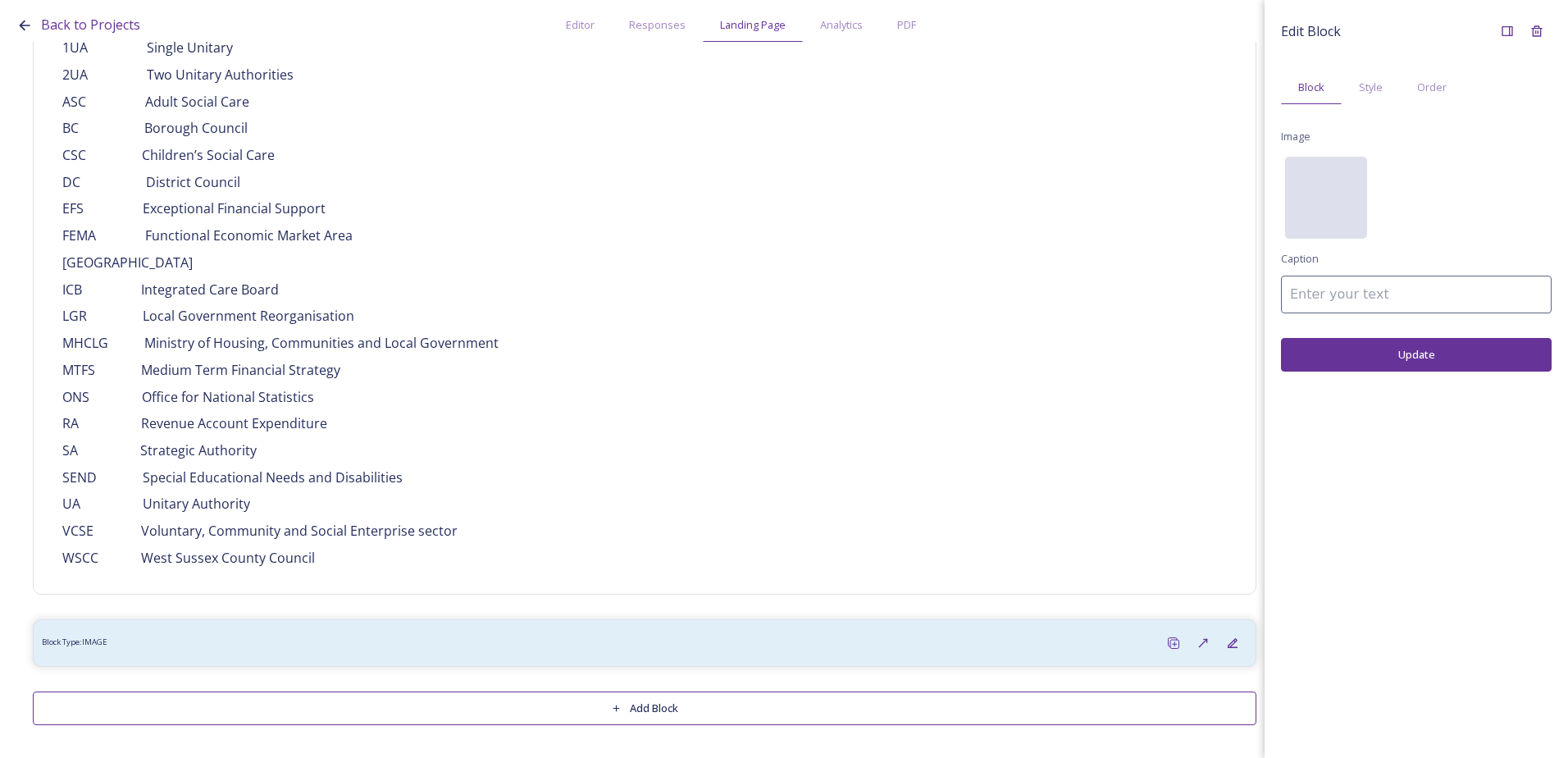
click at [1325, 203] on div "No preview available for file of ." at bounding box center [1325, 279] width 82 height 246
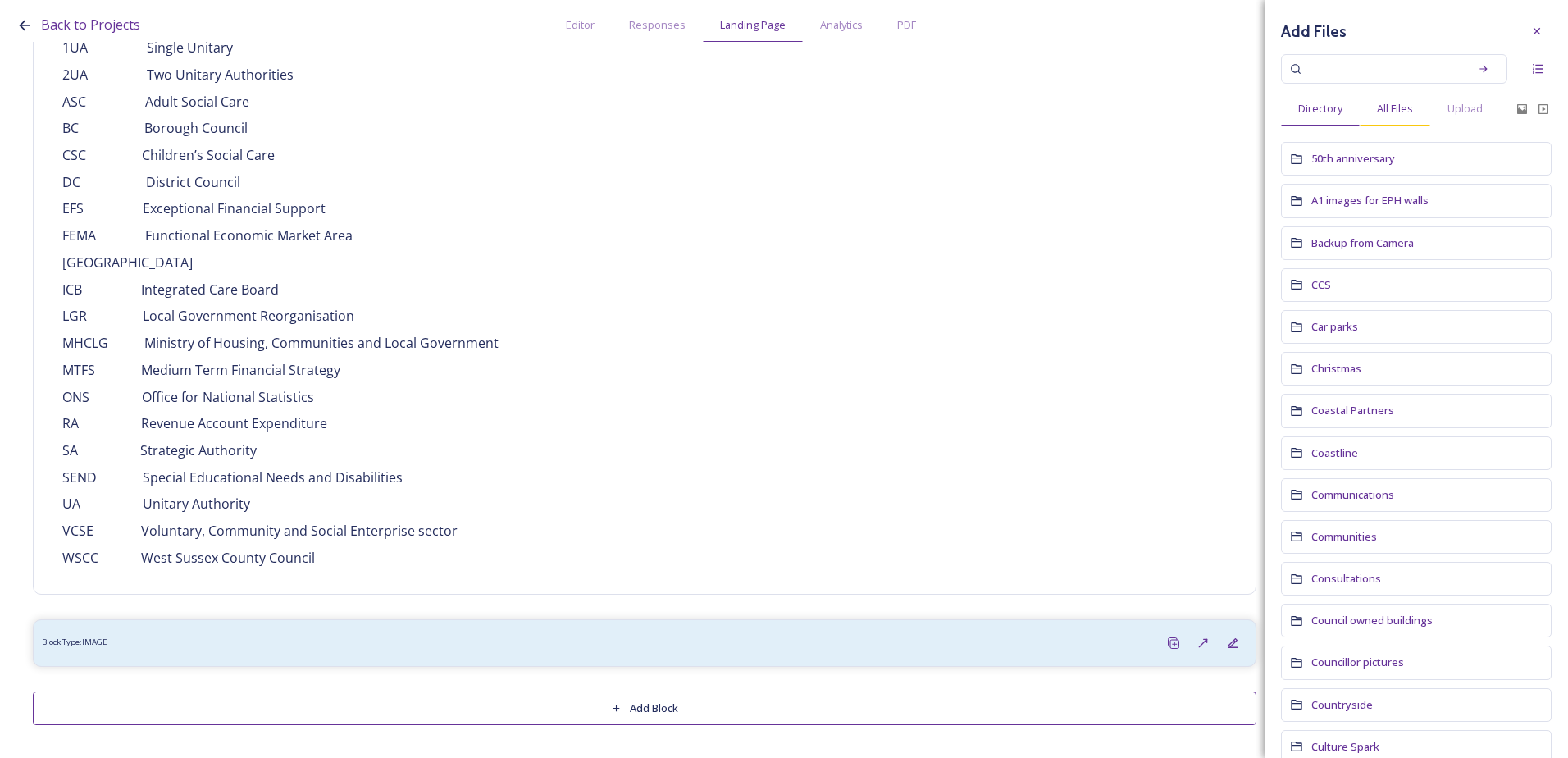
click at [1402, 112] on span "All Files" at bounding box center [1395, 109] width 36 height 16
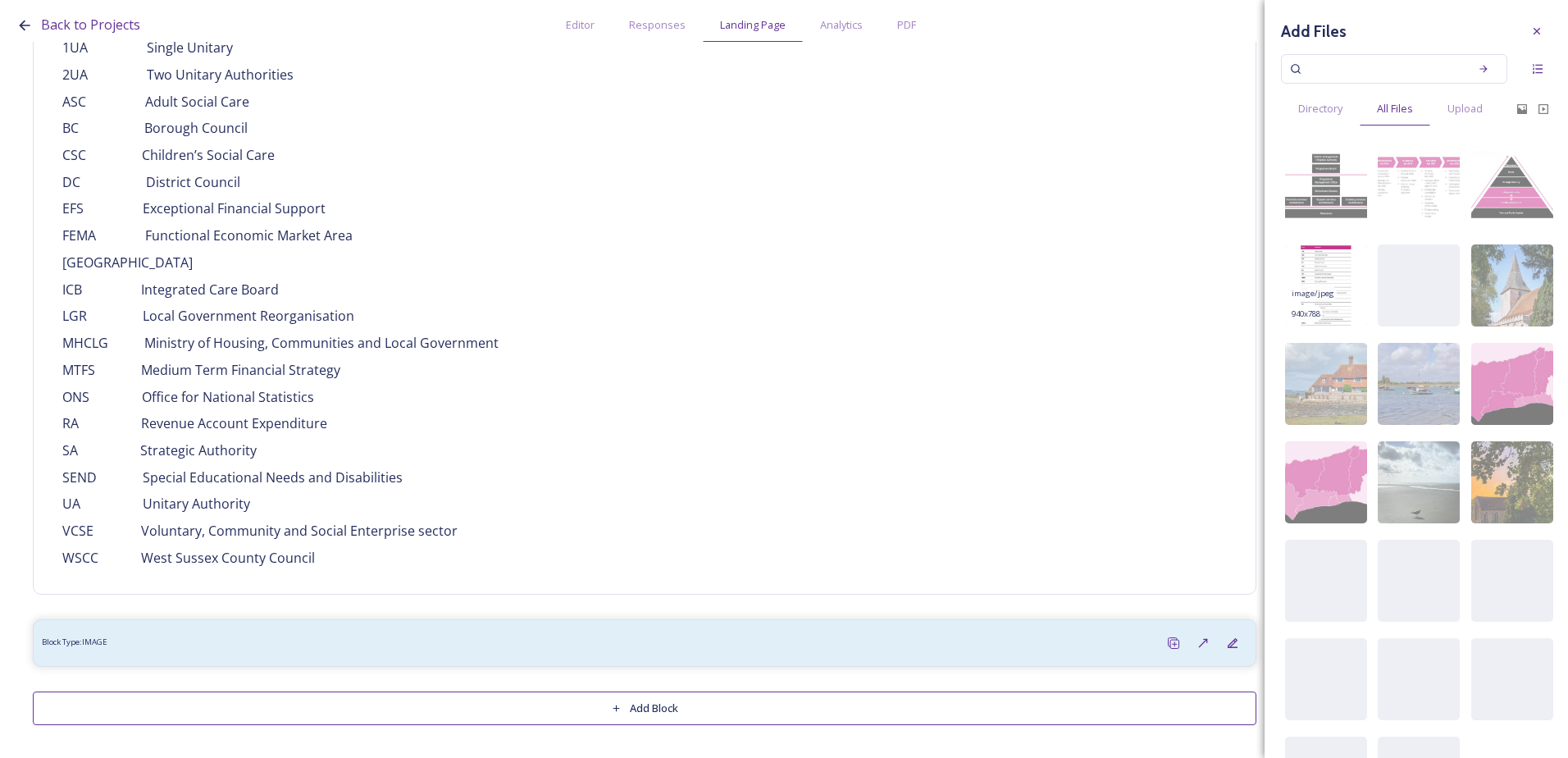
click at [1339, 300] on img at bounding box center [1325, 285] width 82 height 82
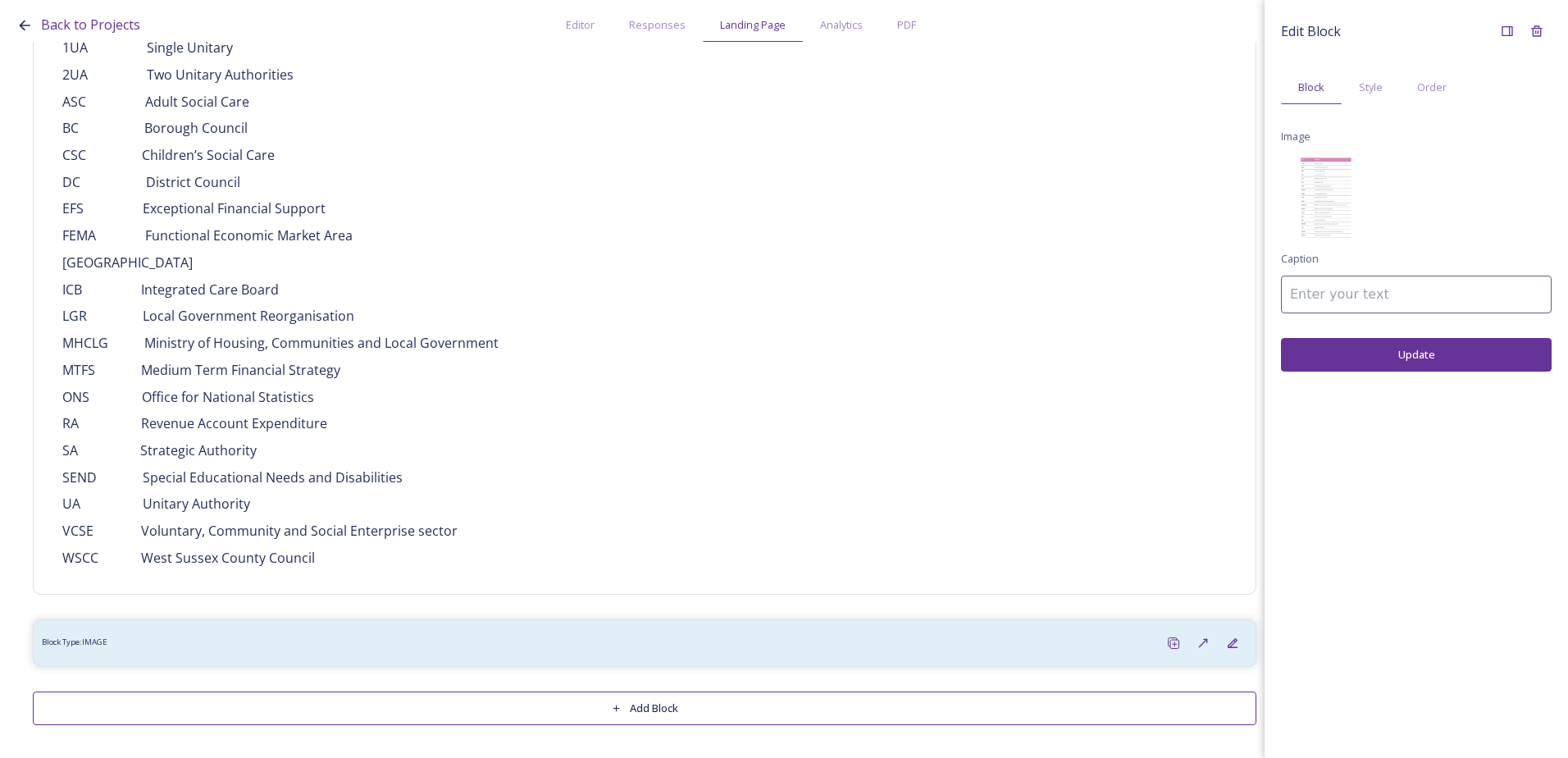
click at [1389, 365] on button "Update" at bounding box center [1415, 355] width 270 height 34
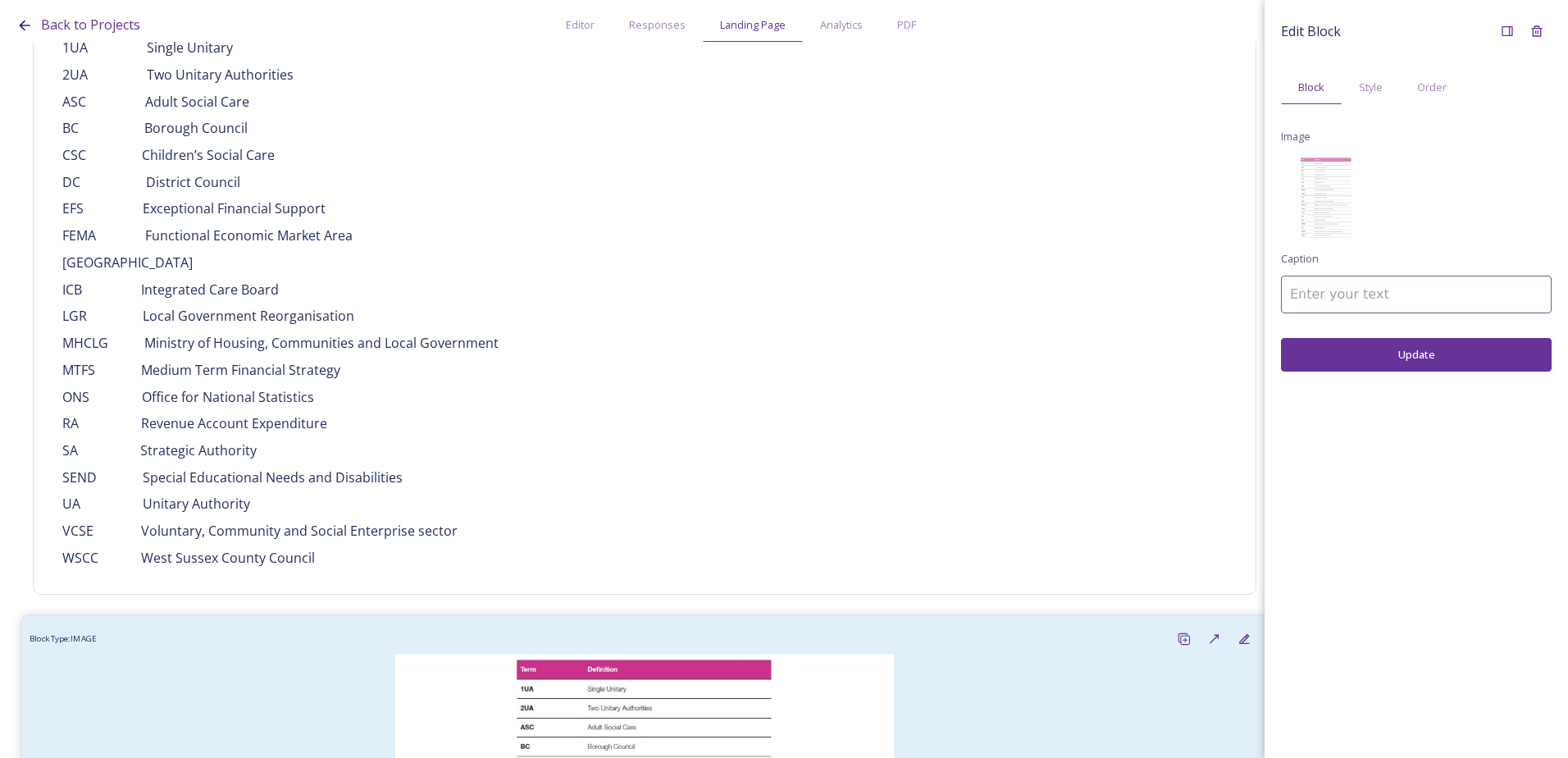
scroll to position [615, 0]
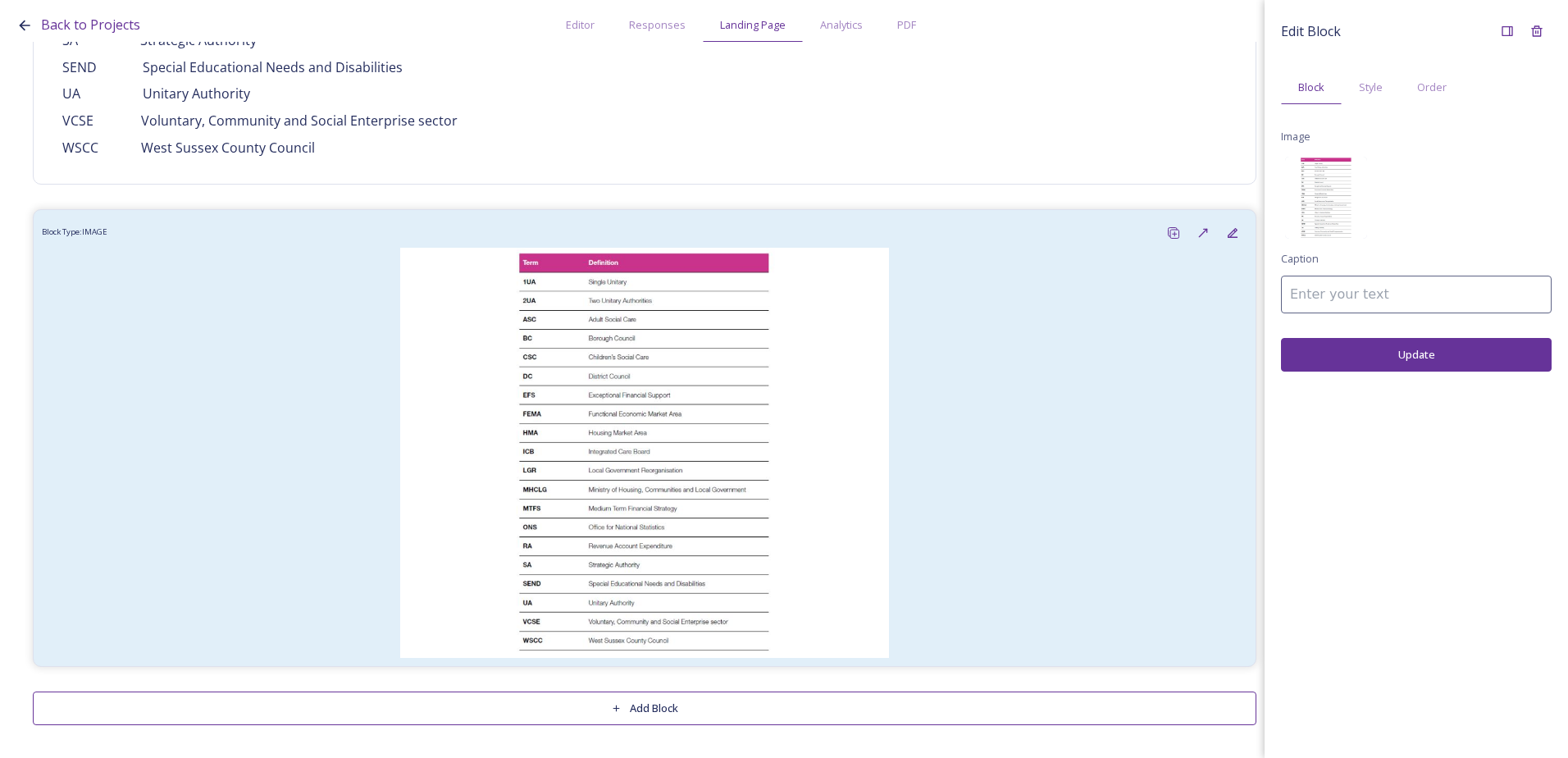
click at [1315, 197] on img at bounding box center [1325, 197] width 82 height 82
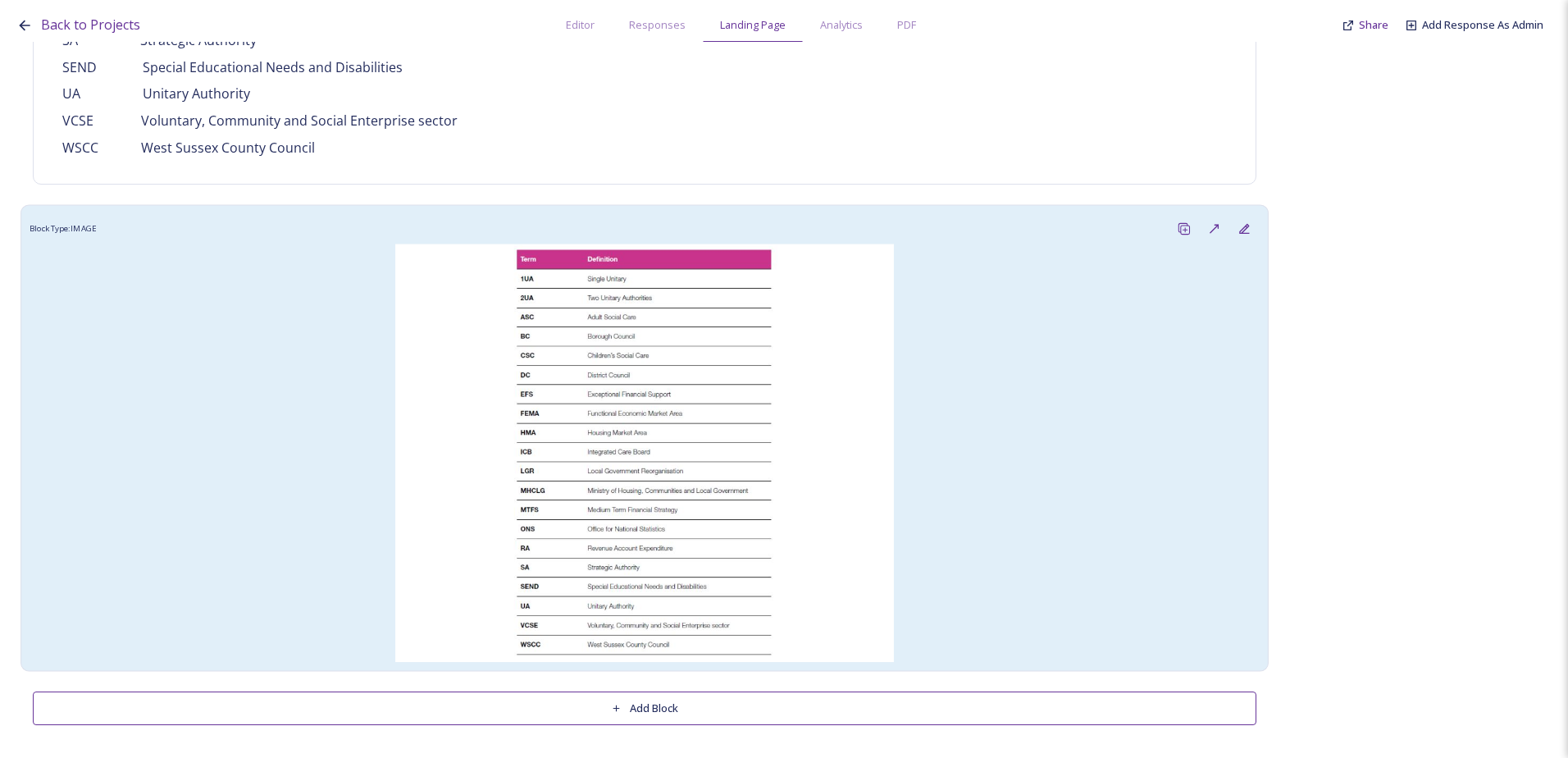
click at [755, 351] on img at bounding box center [644, 453] width 1229 height 418
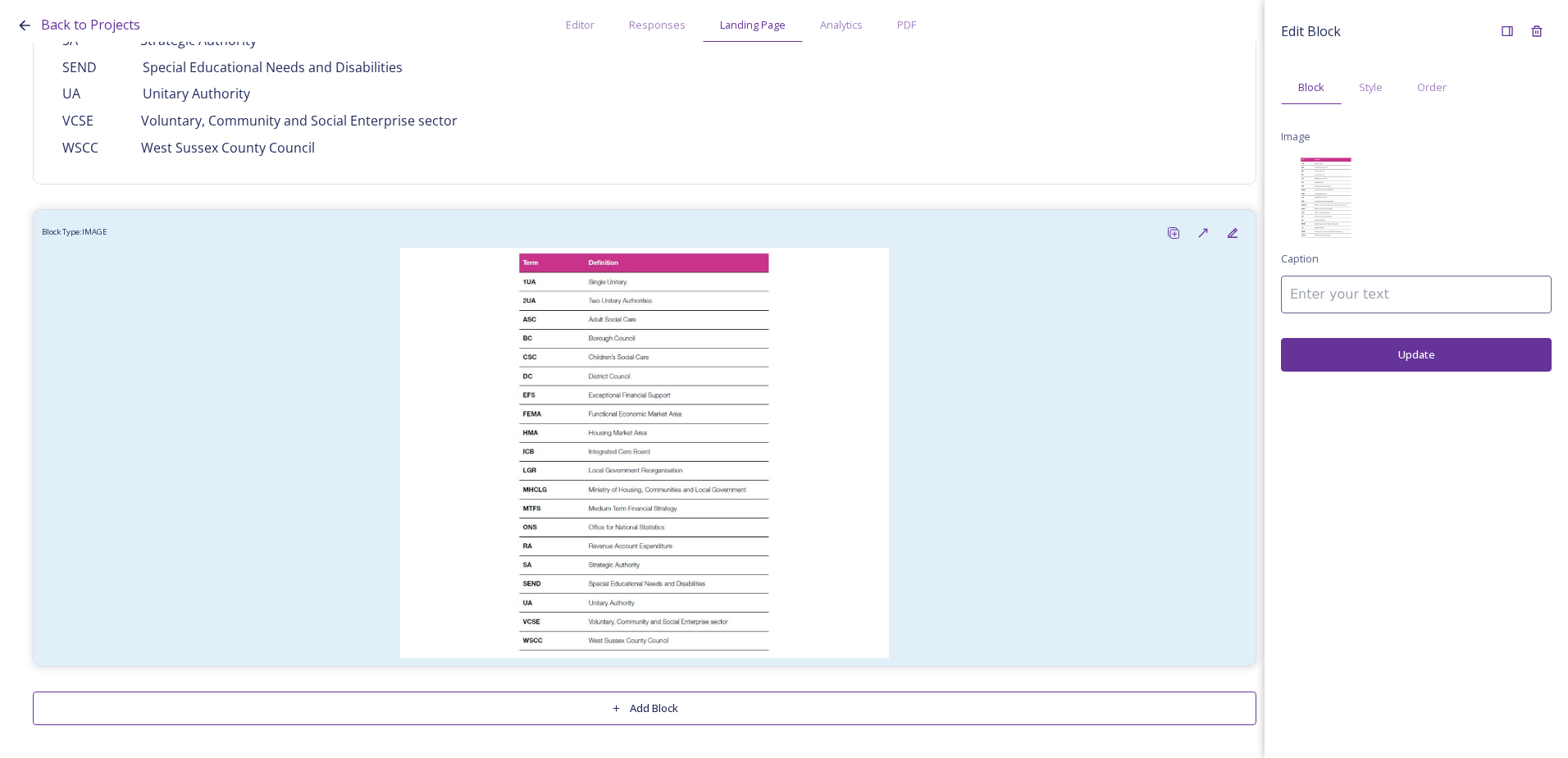
click at [1306, 208] on img at bounding box center [1325, 197] width 82 height 82
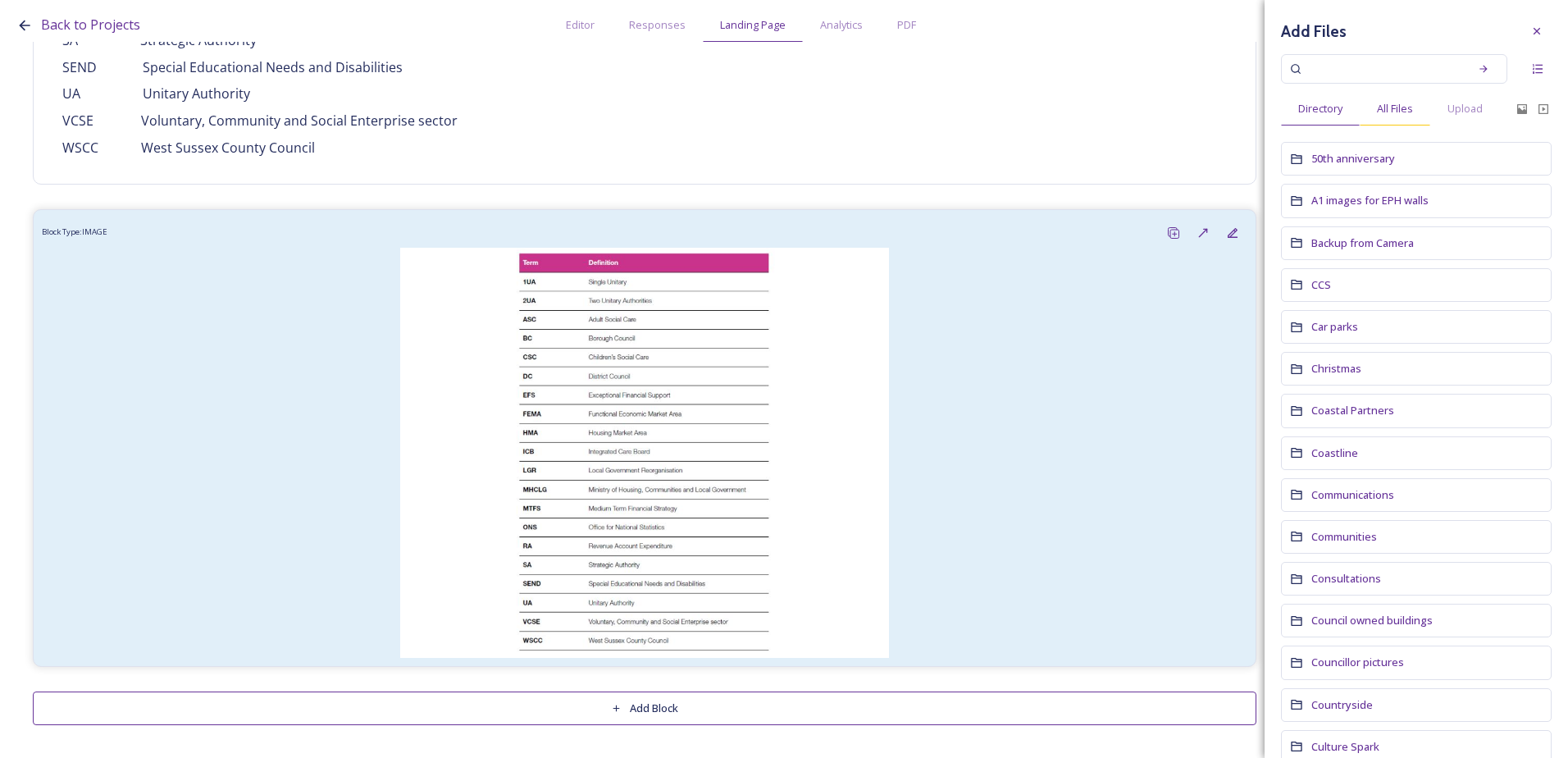
click at [1394, 112] on span "All Files" at bounding box center [1395, 109] width 36 height 16
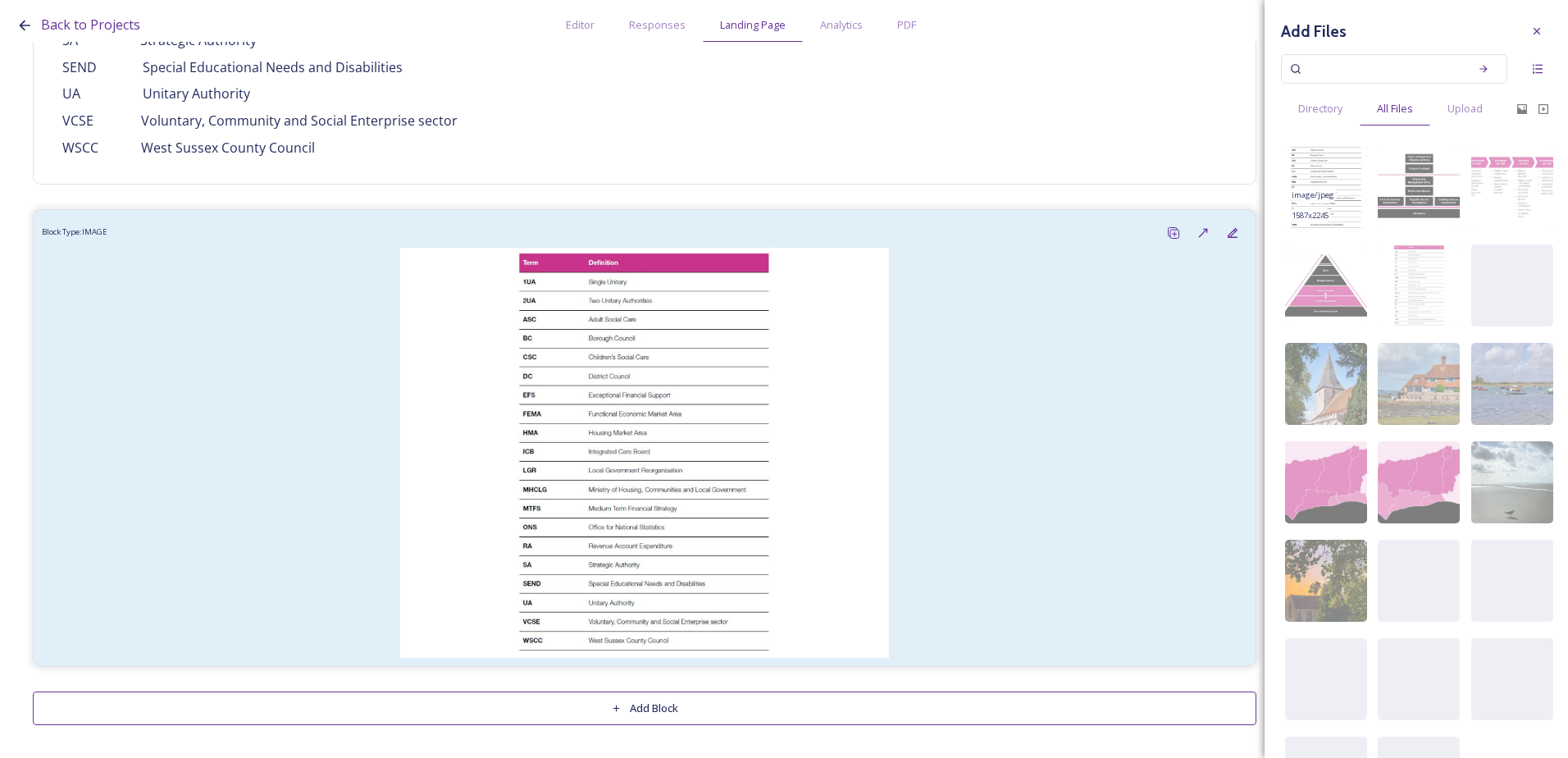
click at [1324, 204] on img at bounding box center [1325, 186] width 82 height 82
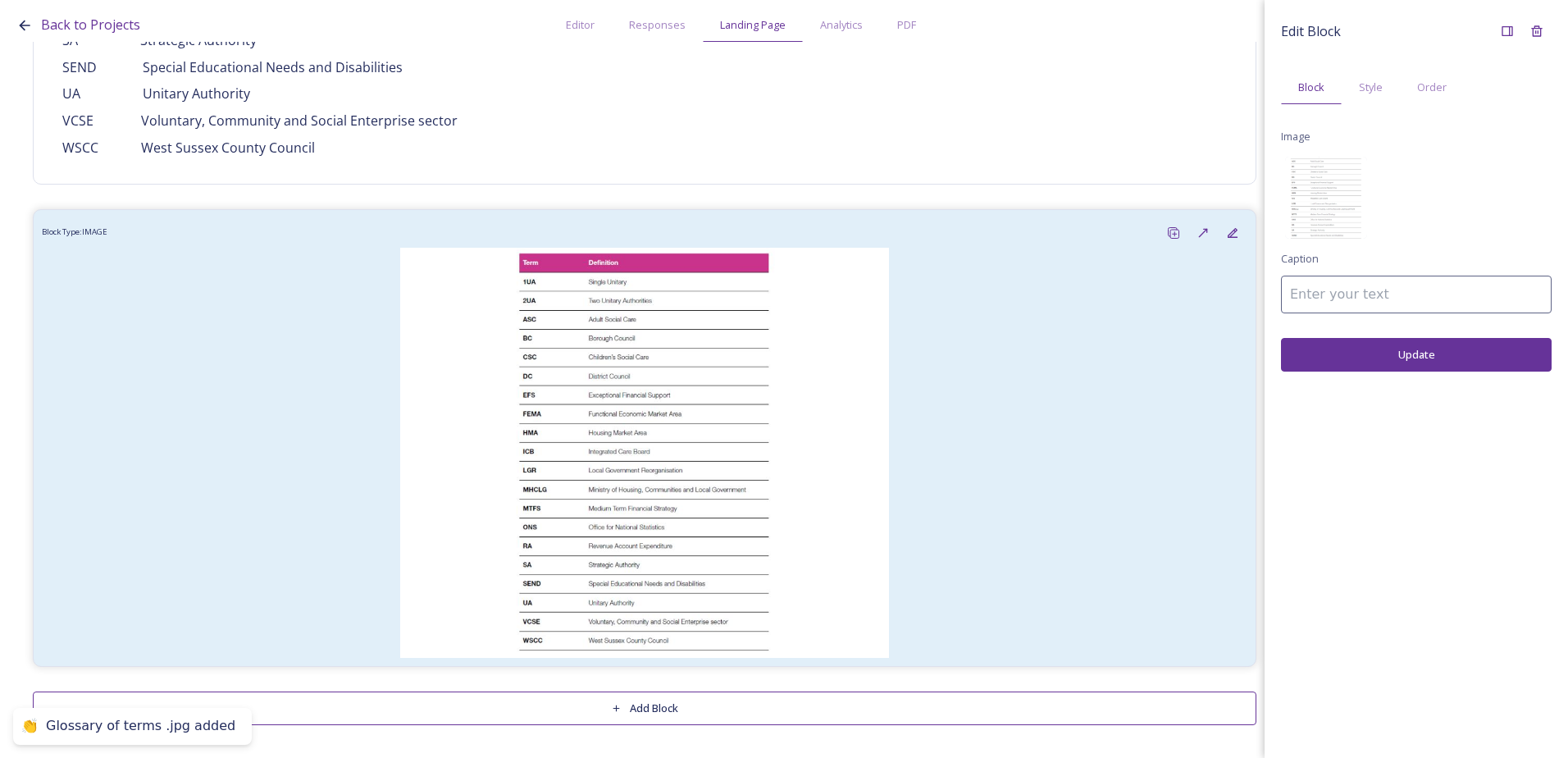
click at [1360, 360] on button "Update" at bounding box center [1415, 355] width 270 height 34
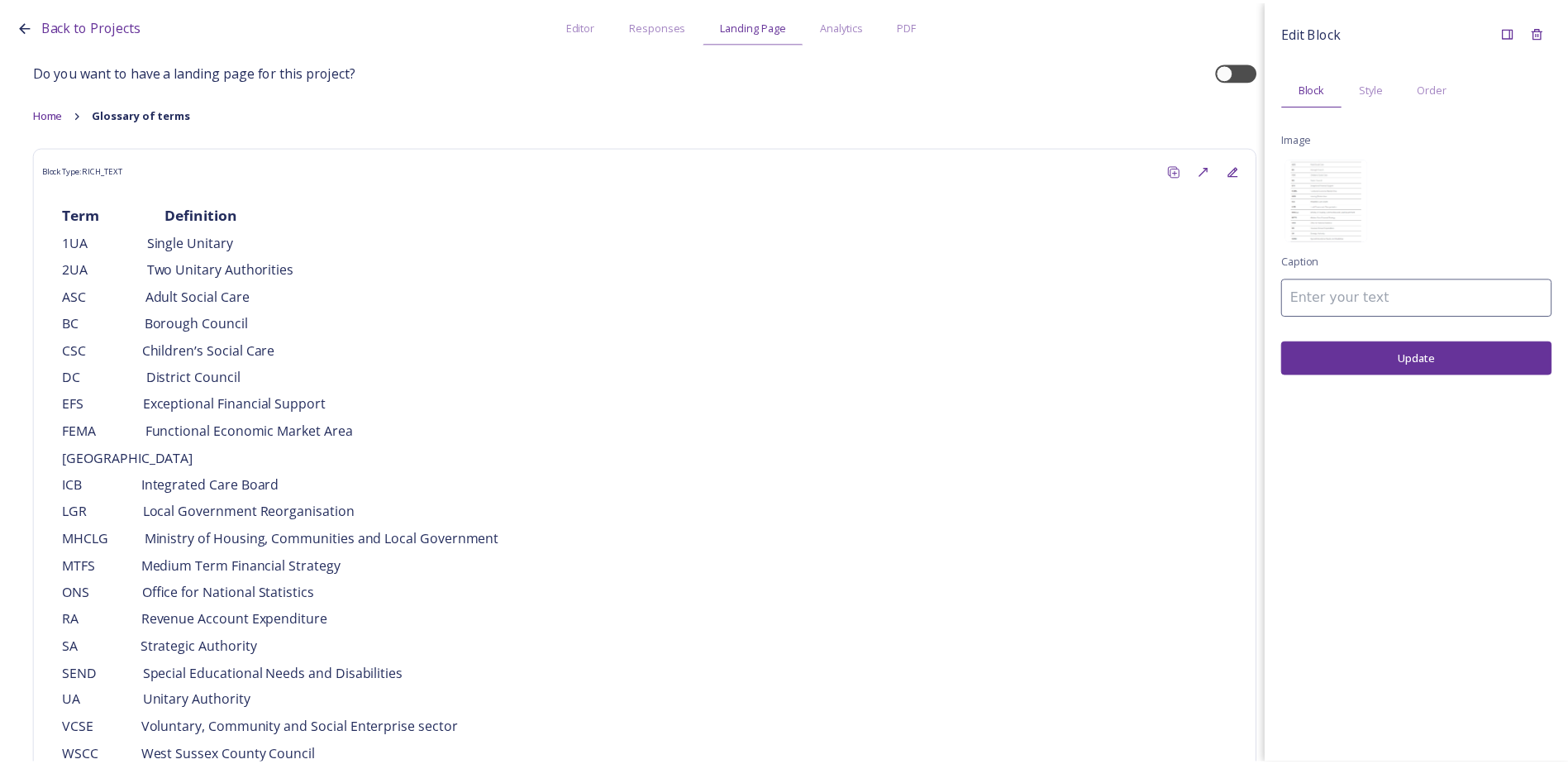
scroll to position [0, 0]
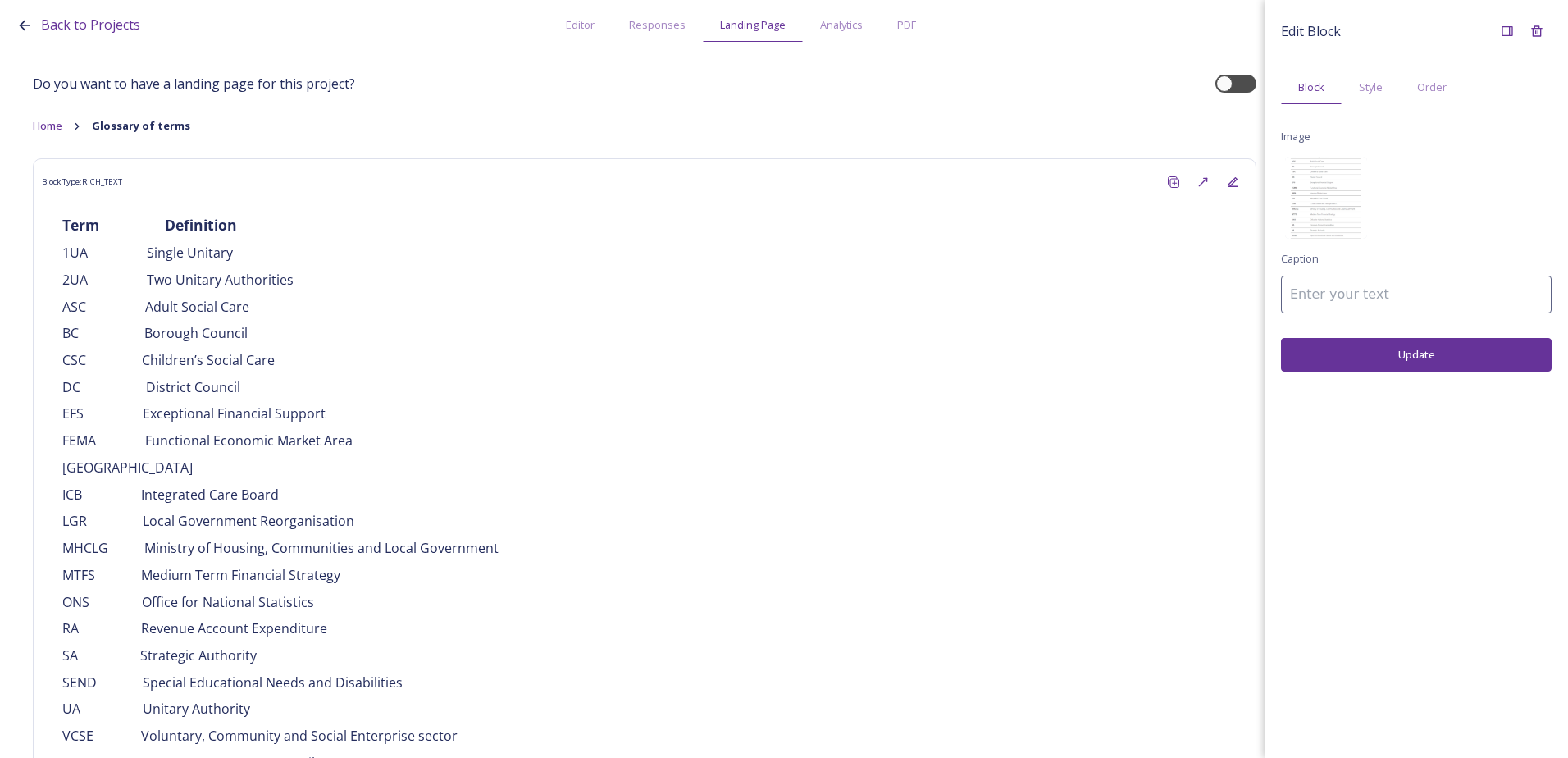
click at [377, 19] on div "Back to Projects Editor Responses Landing Page Analytics PDF Share Add Response…" at bounding box center [788, 21] width 1543 height 42
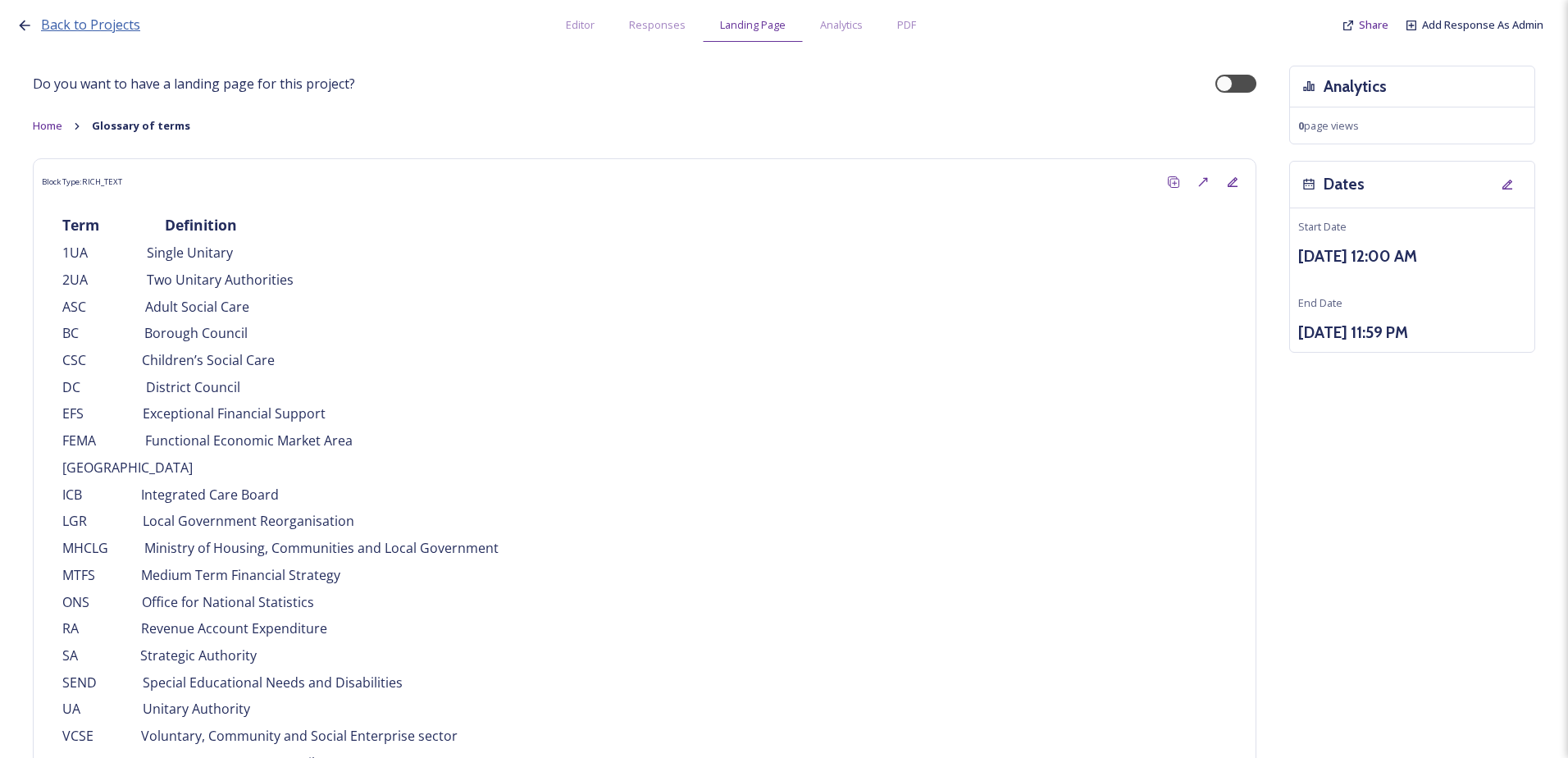
click at [105, 30] on span "Back to Projects" at bounding box center [90, 25] width 99 height 18
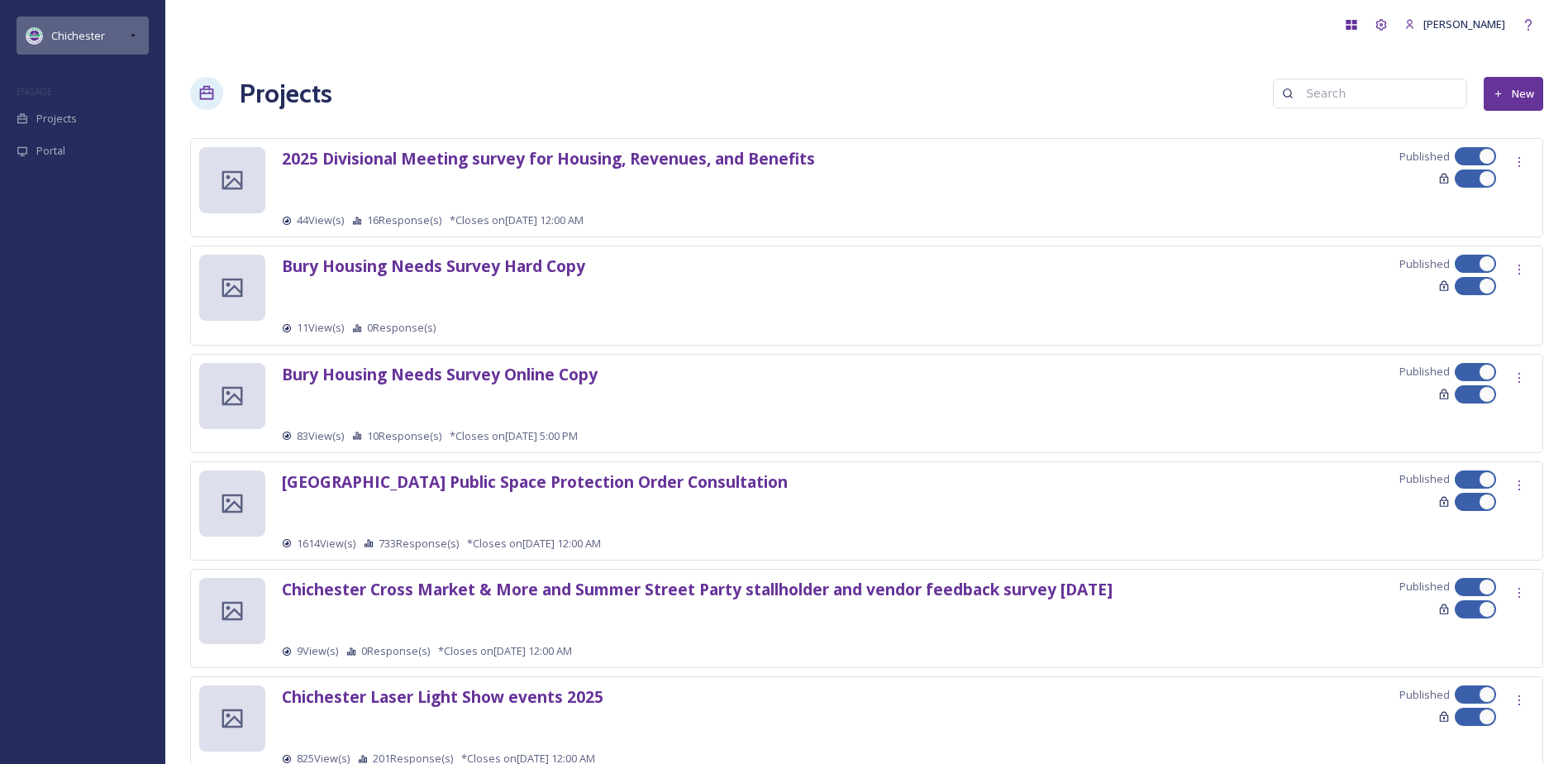
click at [92, 33] on span "Chichester" at bounding box center [78, 35] width 54 height 15
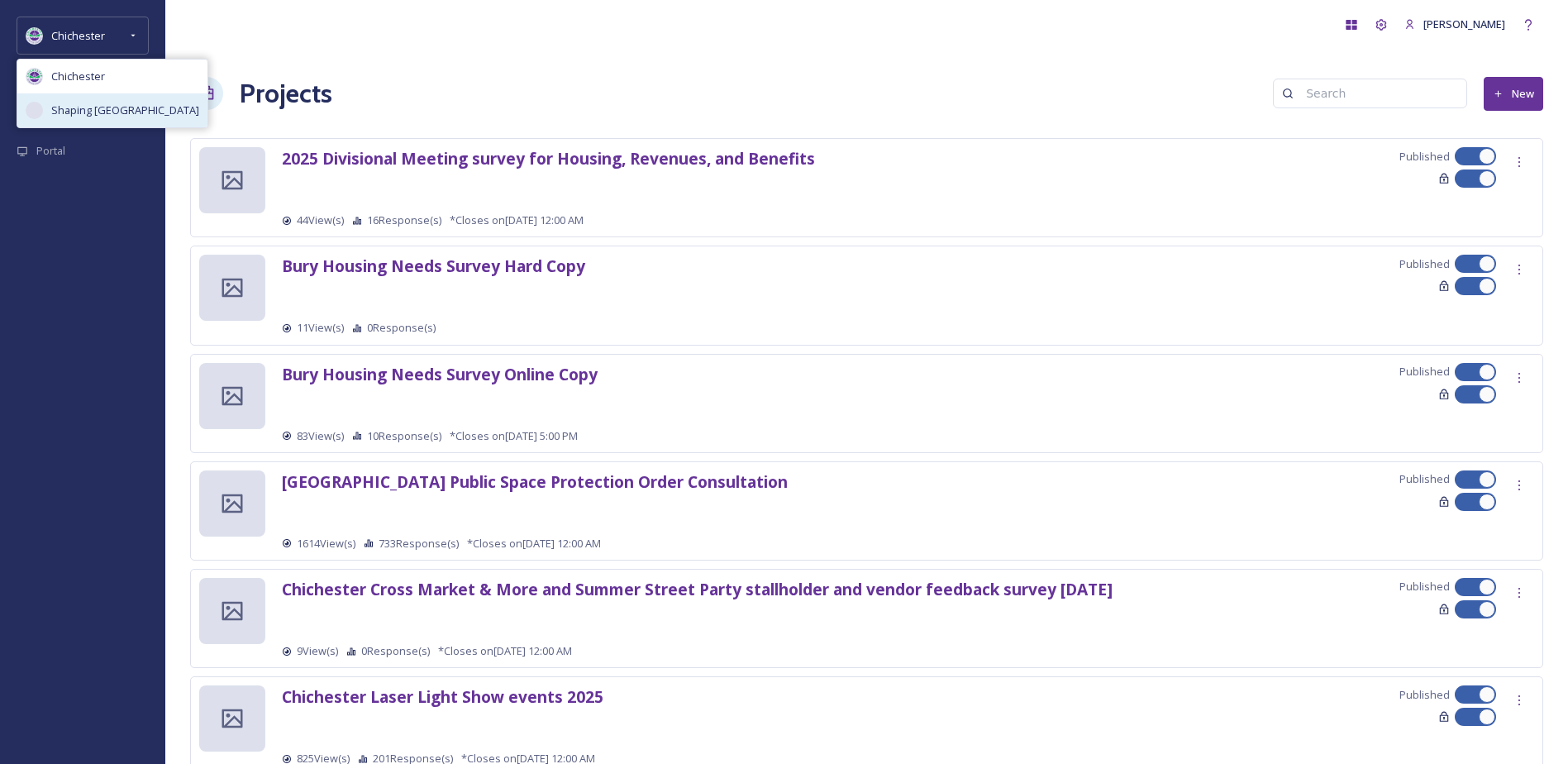
click at [99, 124] on div "Shaping West Sussex" at bounding box center [112, 111] width 190 height 34
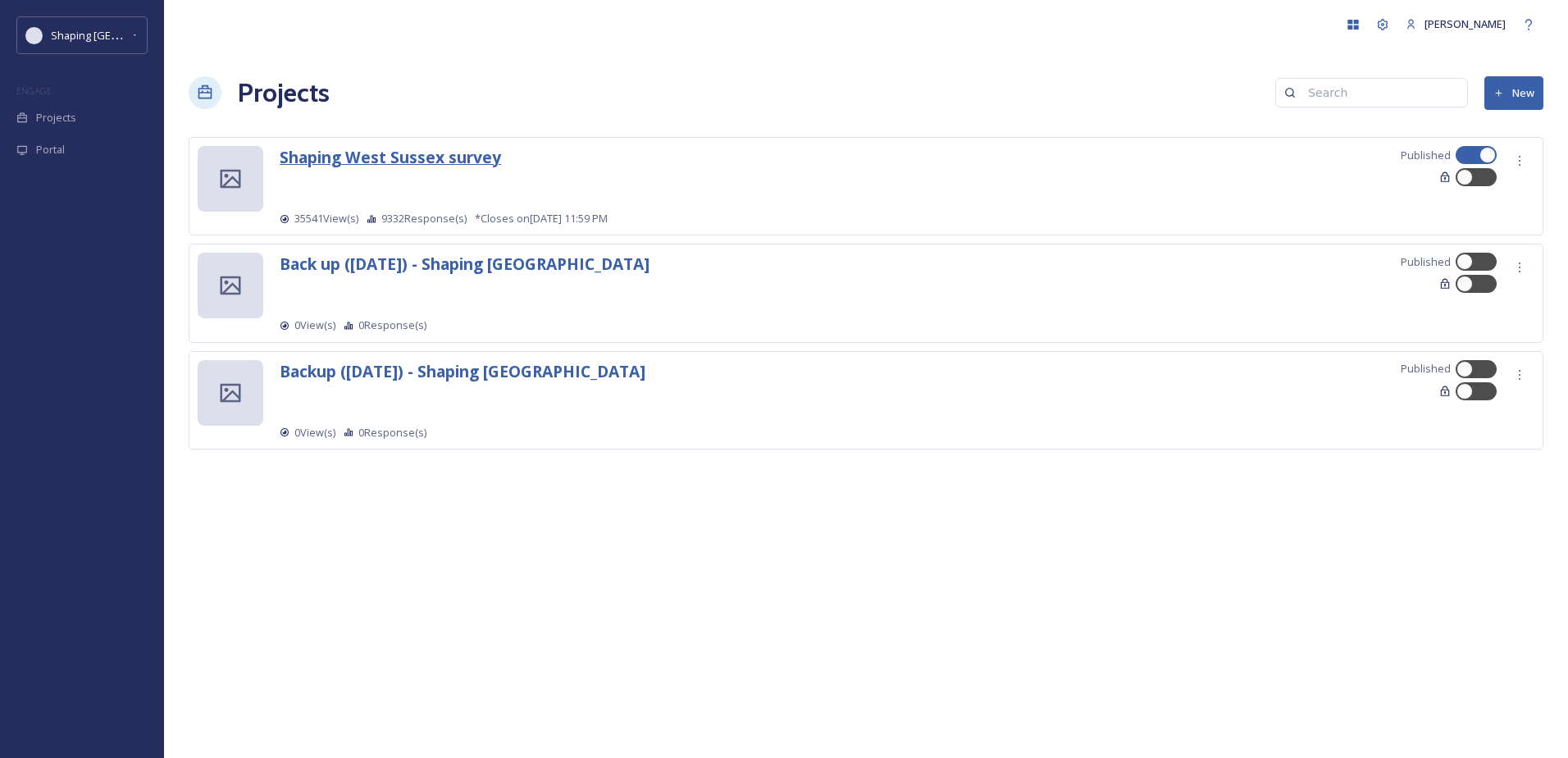
click at [407, 152] on strong "Shaping West Sussex survey" at bounding box center [390, 157] width 222 height 22
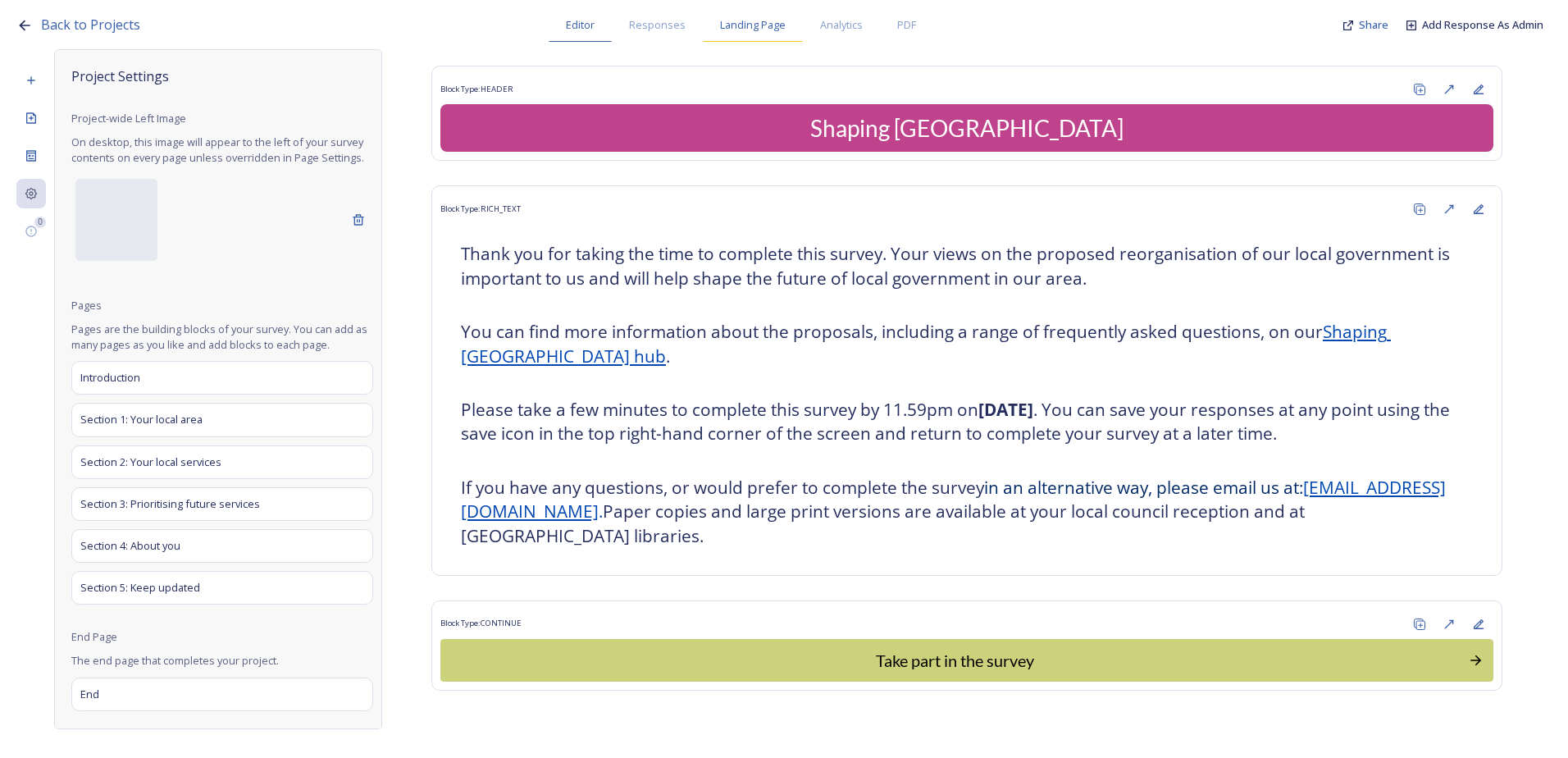
click at [739, 36] on div "Landing Page" at bounding box center [753, 25] width 100 height 34
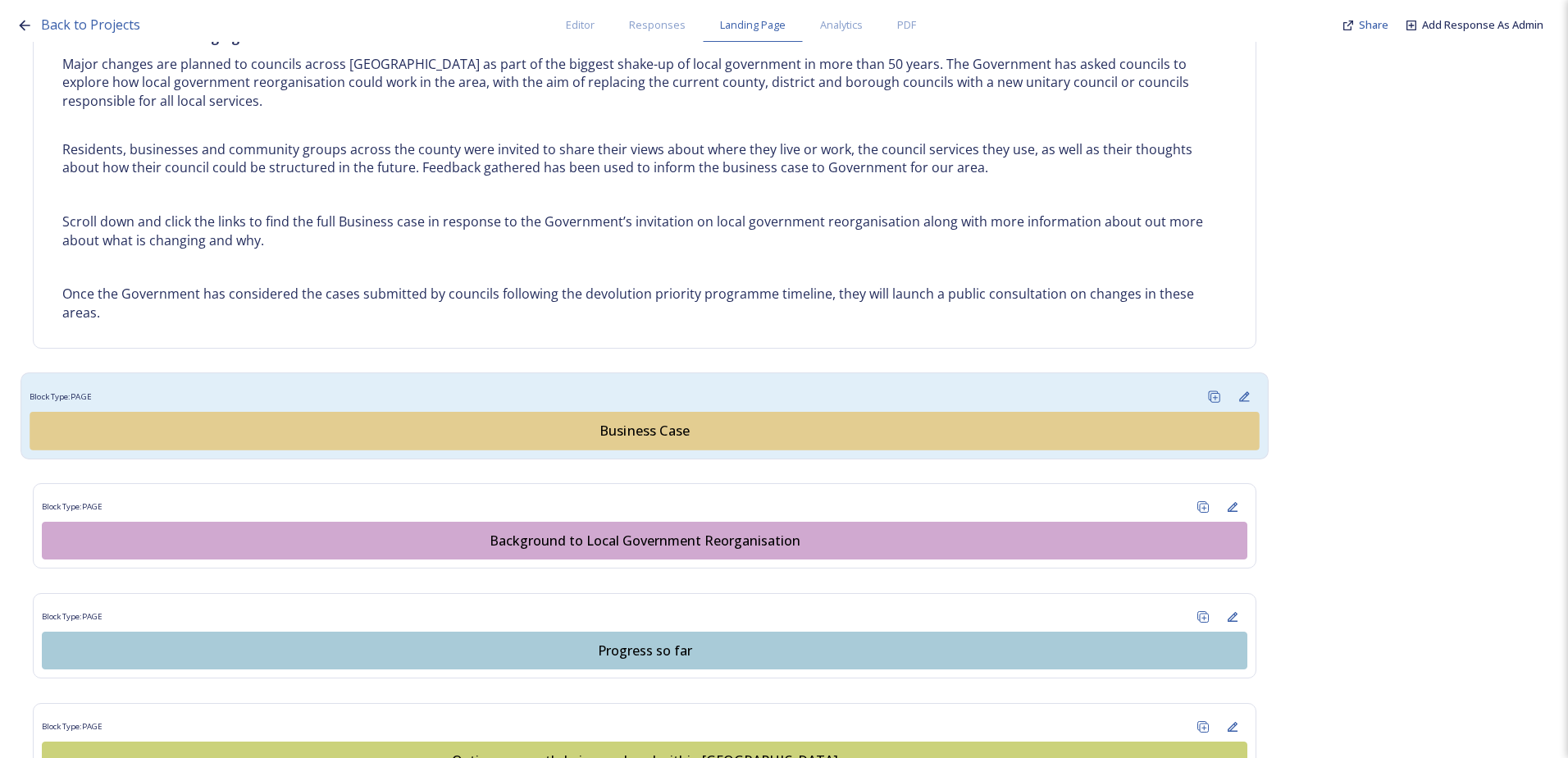
scroll to position [738, 0]
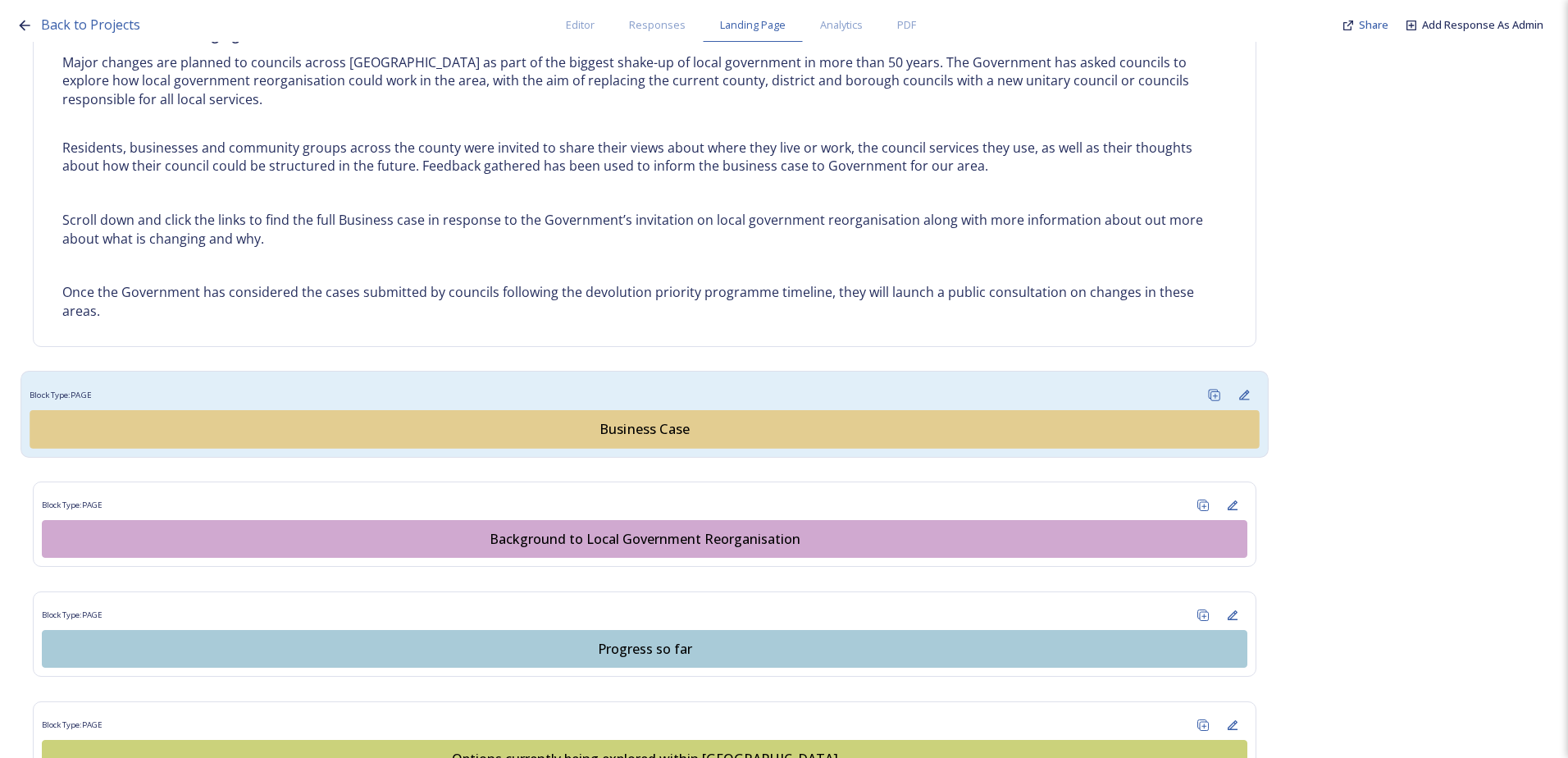
click at [419, 432] on div "Business Case" at bounding box center [645, 430] width 1211 height 20
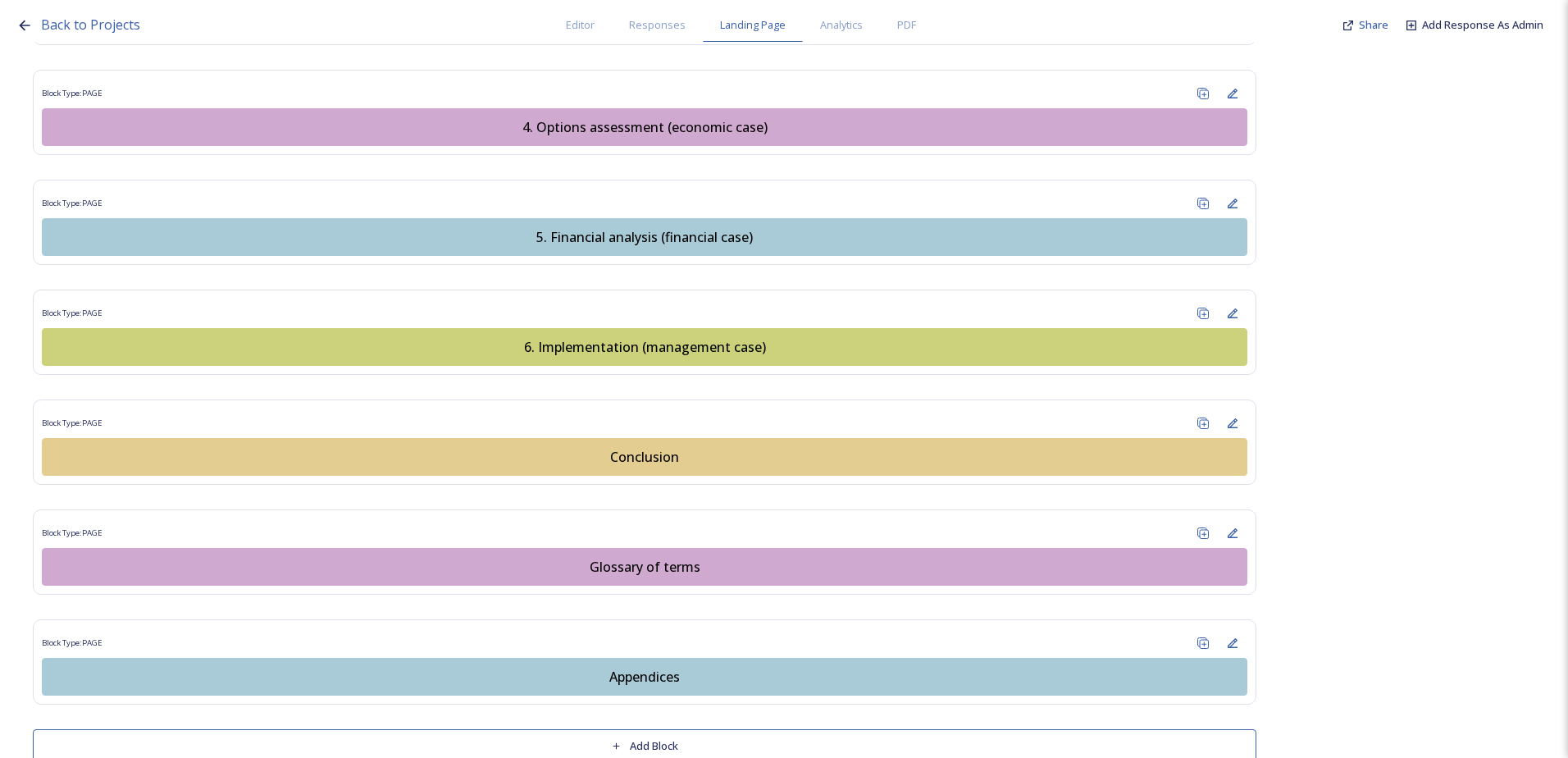
scroll to position [1969, 0]
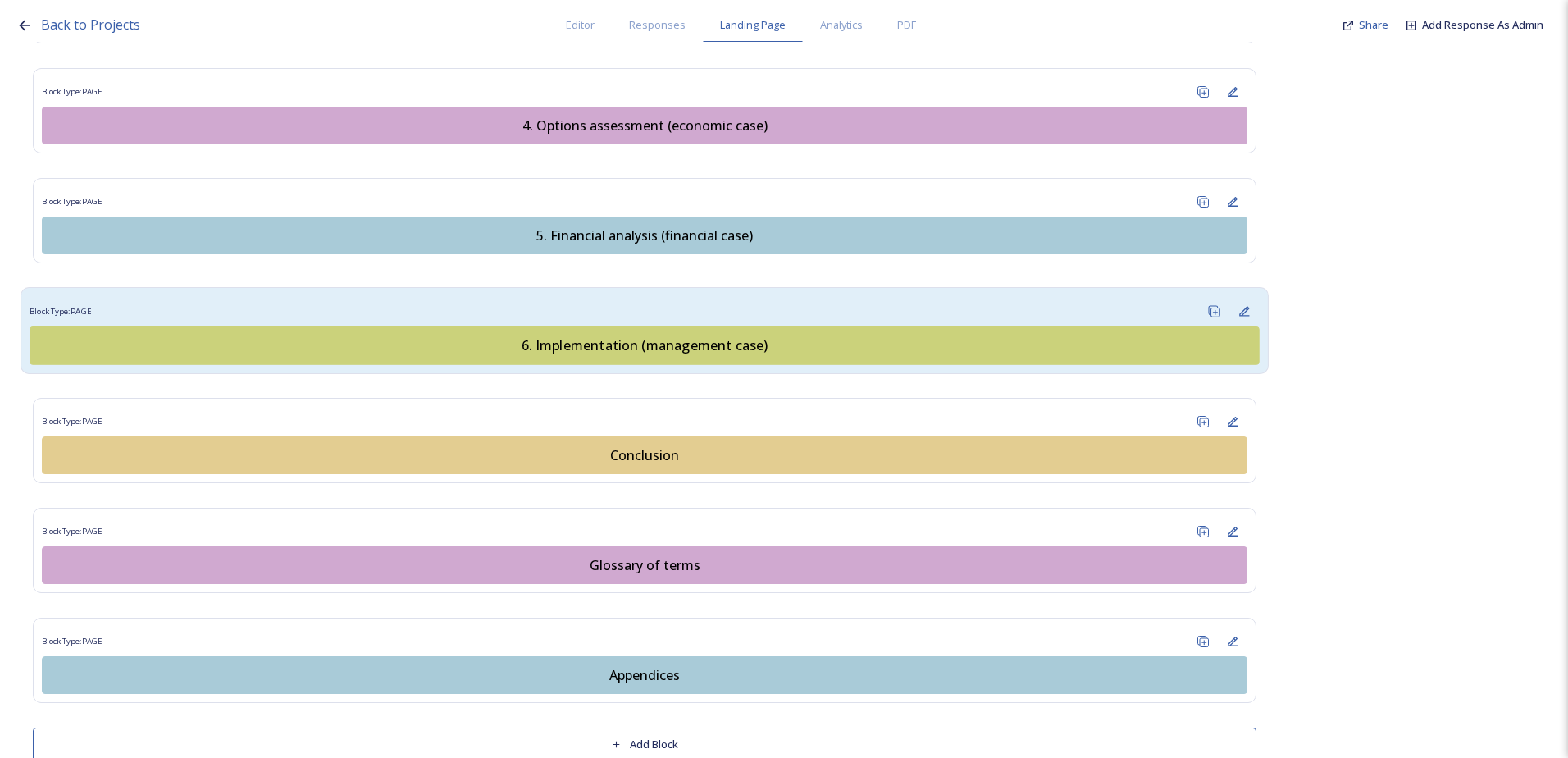
click at [575, 346] on div "6. Implementation (management case)" at bounding box center [645, 346] width 1211 height 20
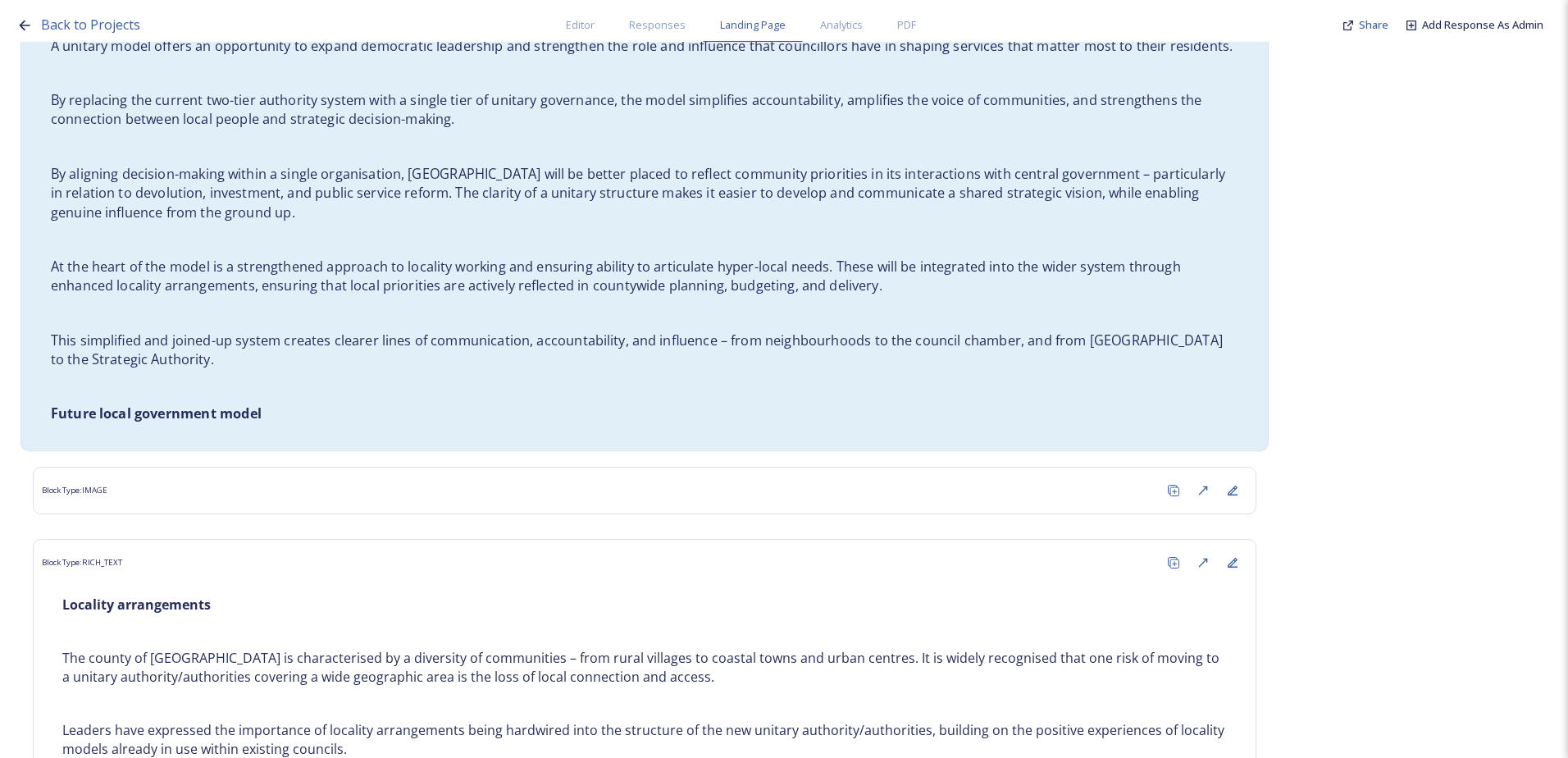
scroll to position [1313, 0]
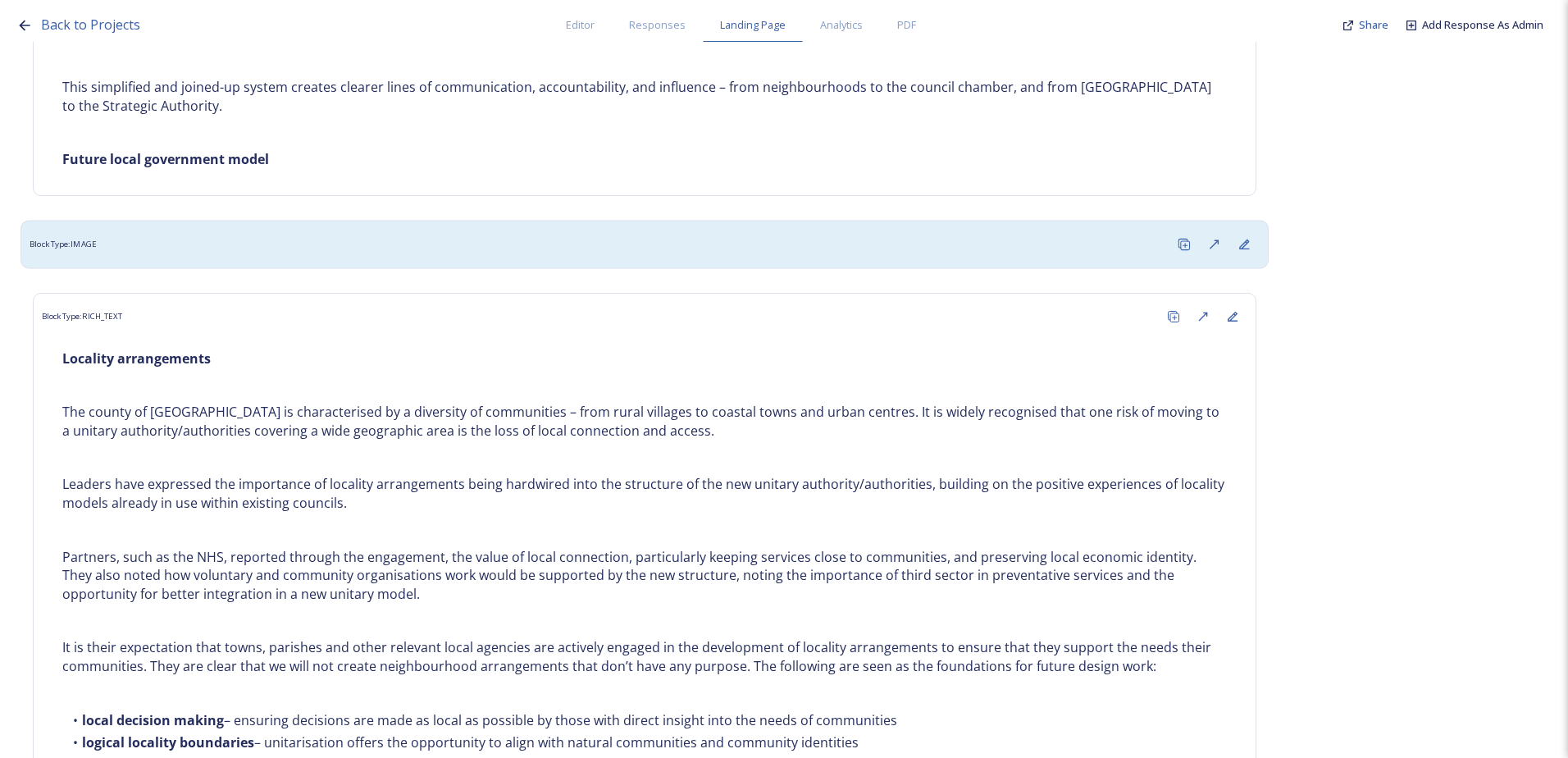
click at [238, 233] on div "Block Type: IMAGE" at bounding box center [644, 244] width 1229 height 31
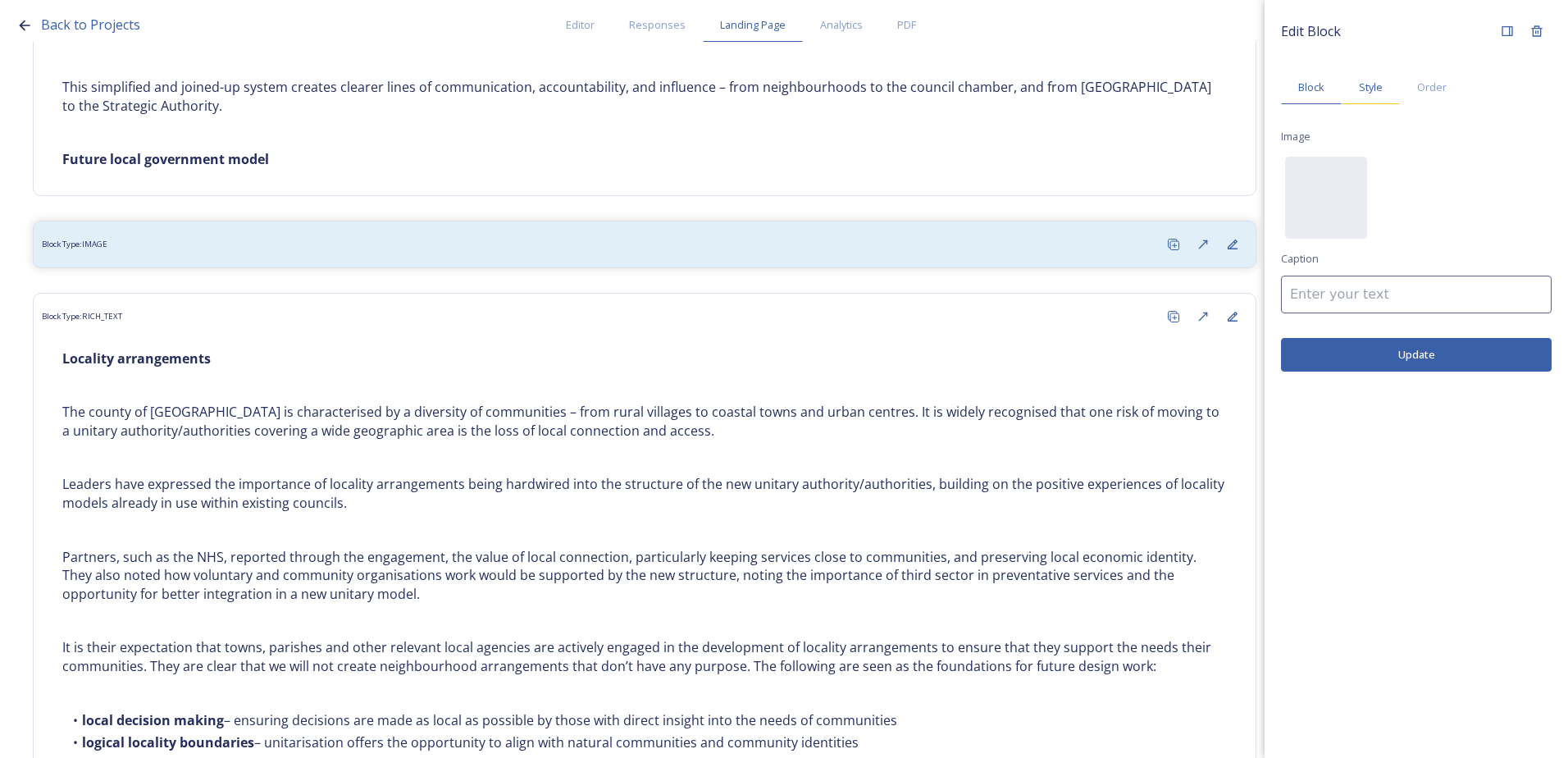
click at [1372, 98] on div "Style" at bounding box center [1370, 87] width 58 height 34
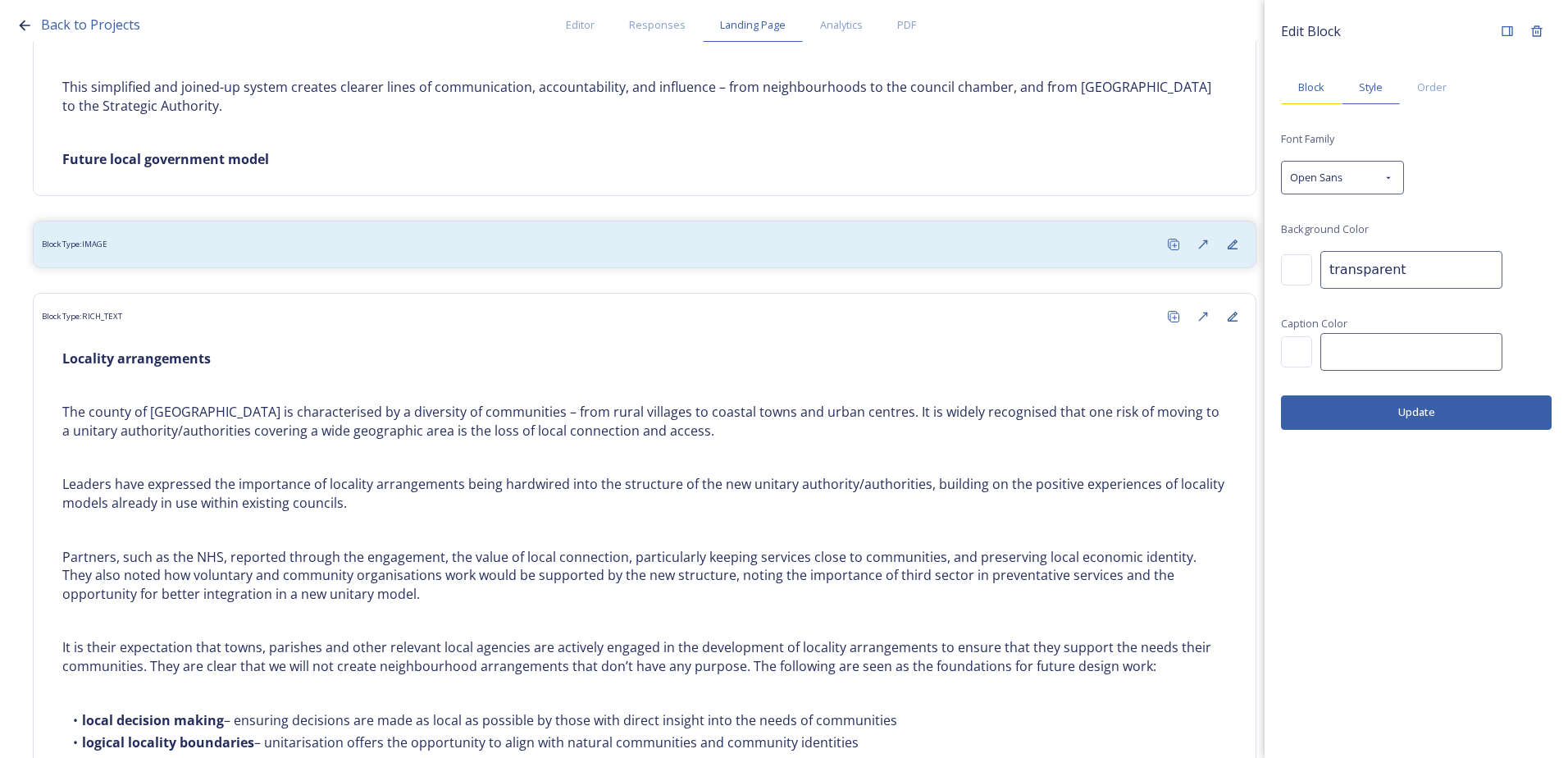
click at [1311, 89] on span "Block" at bounding box center [1311, 87] width 26 height 16
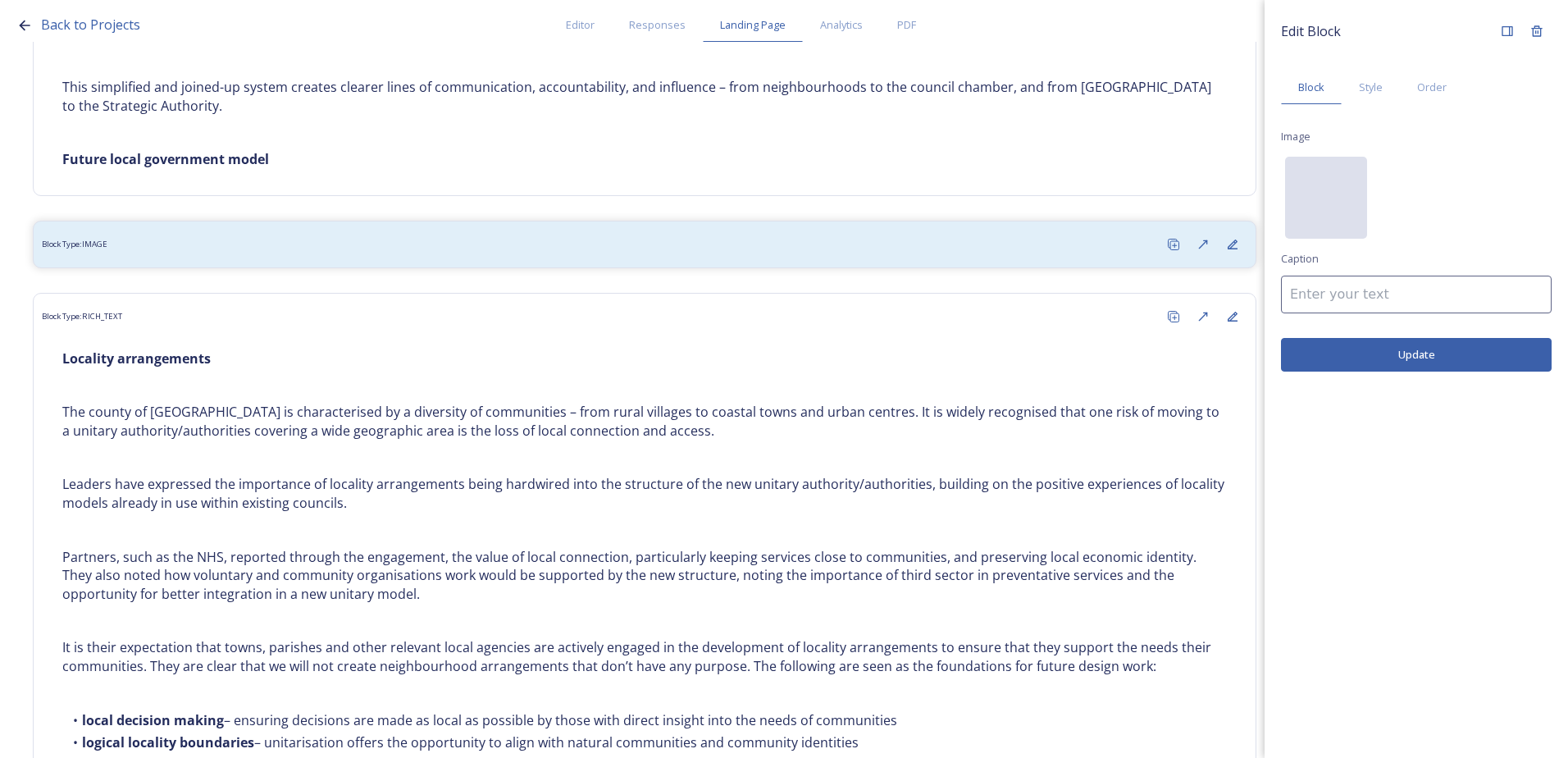
click at [1327, 189] on div "No preview available for file of ." at bounding box center [1325, 279] width 82 height 246
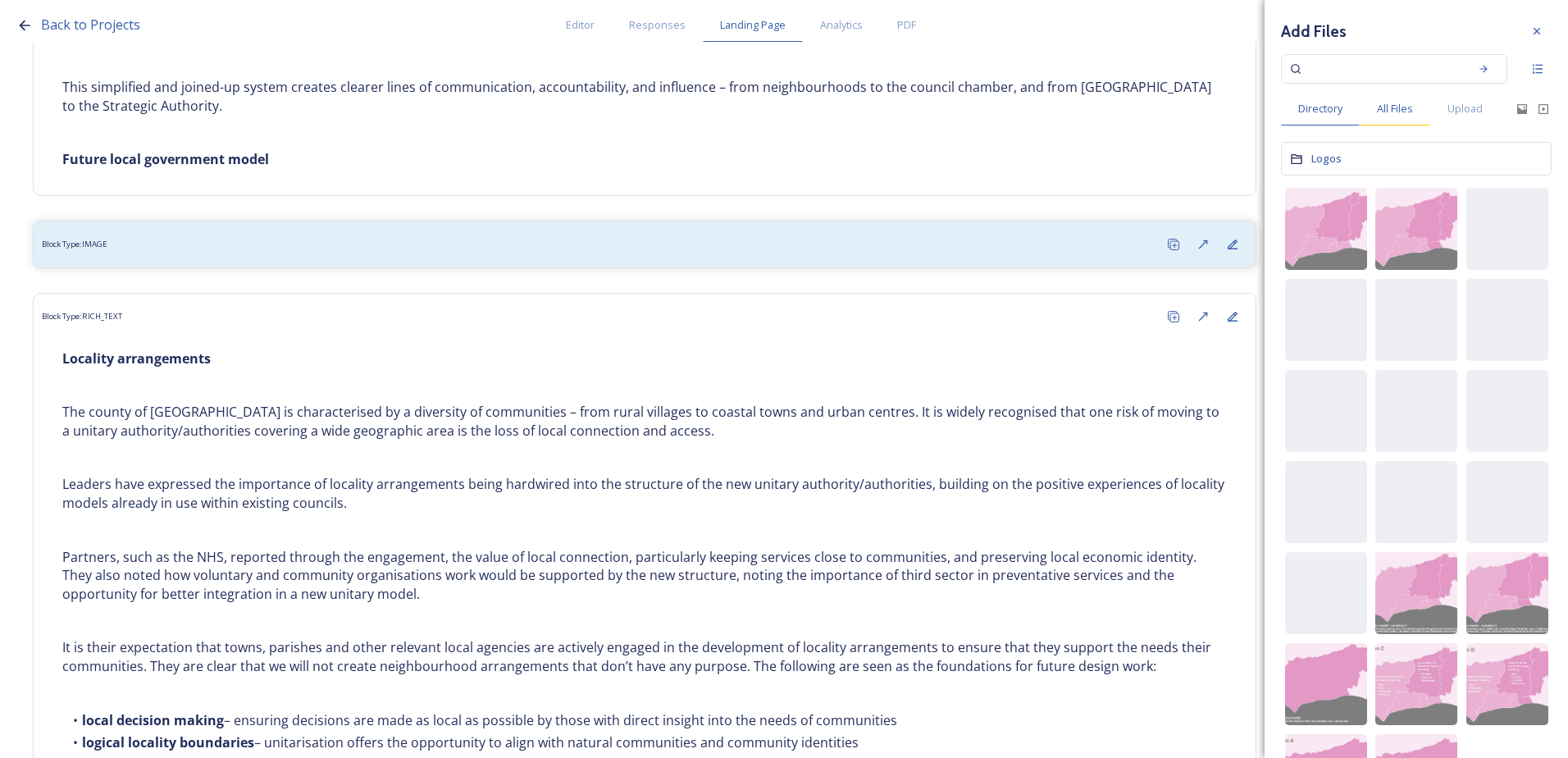
click at [1397, 102] on span "All Files" at bounding box center [1395, 109] width 36 height 16
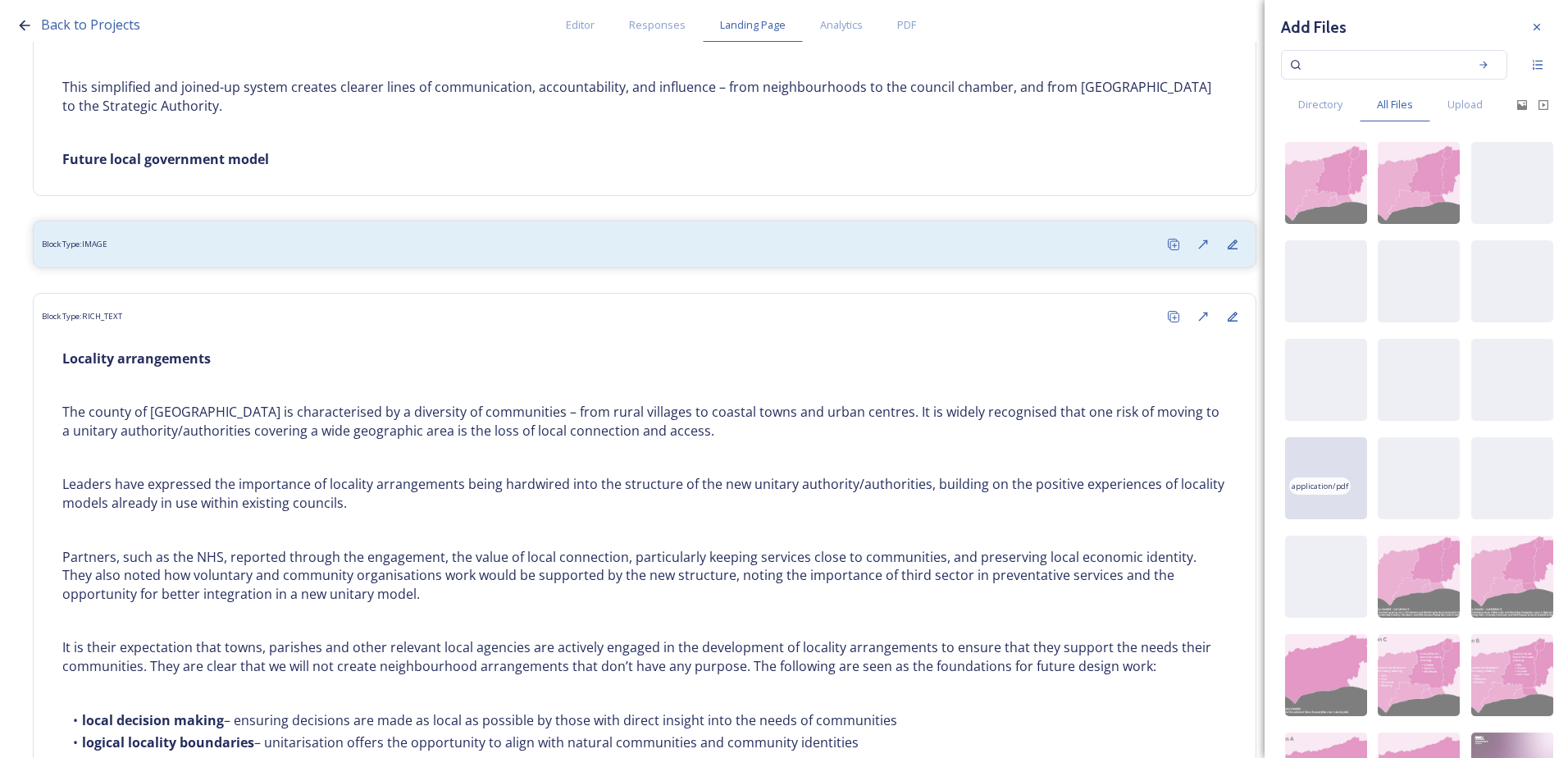
scroll to position [0, 0]
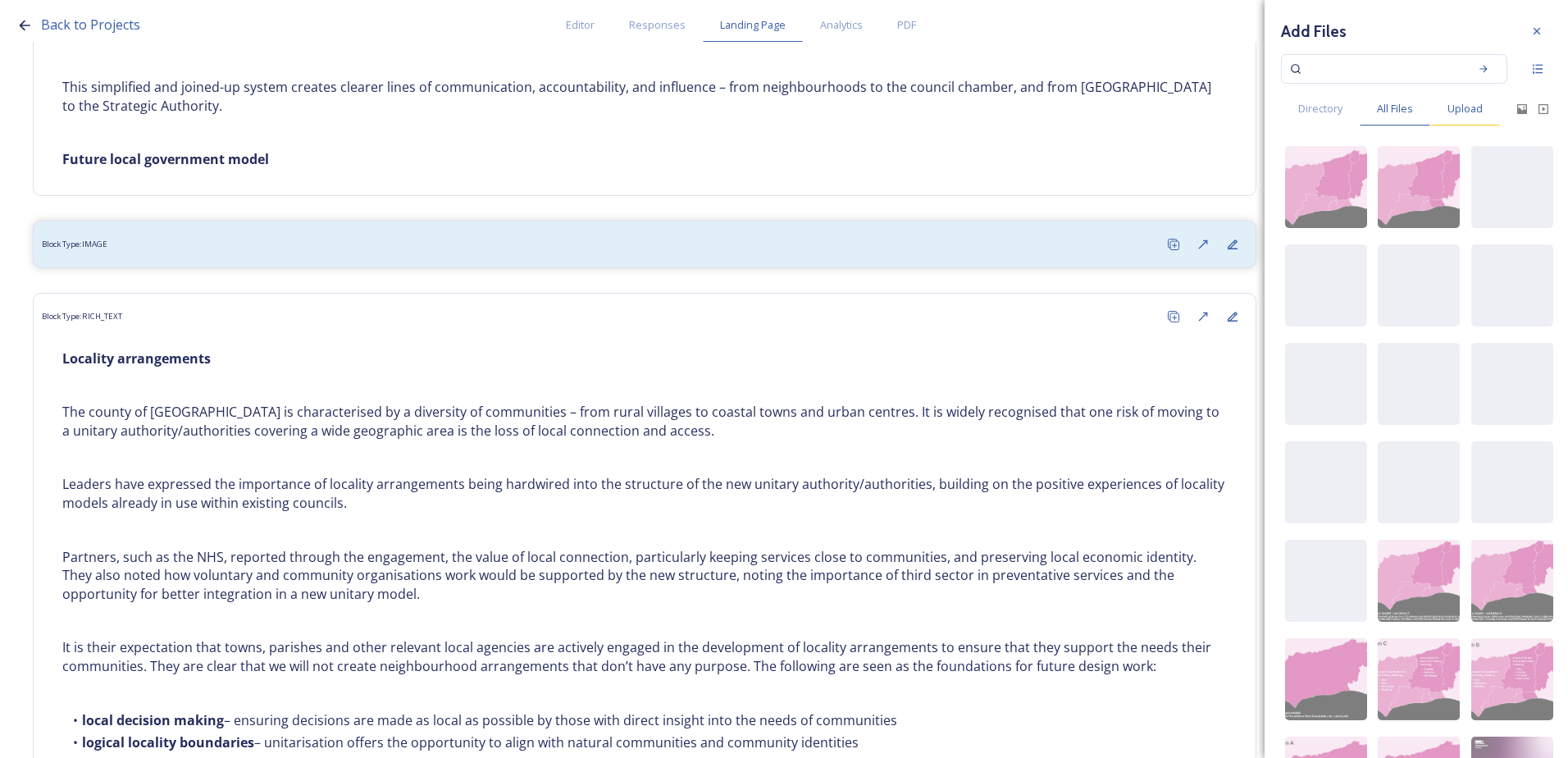
click at [1468, 113] on span "Upload" at bounding box center [1465, 109] width 36 height 16
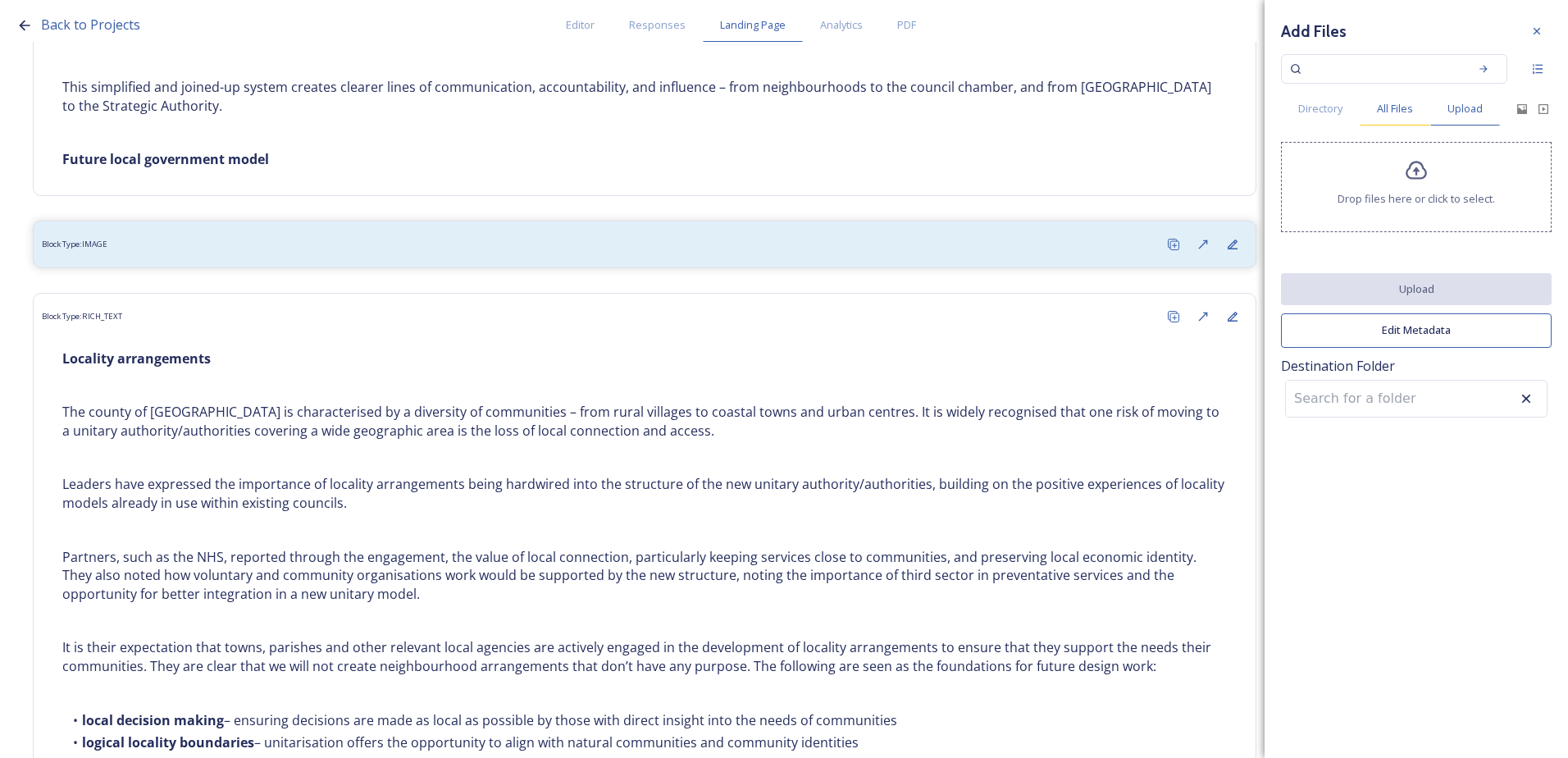
click at [1404, 117] on span "All Files" at bounding box center [1395, 109] width 36 height 16
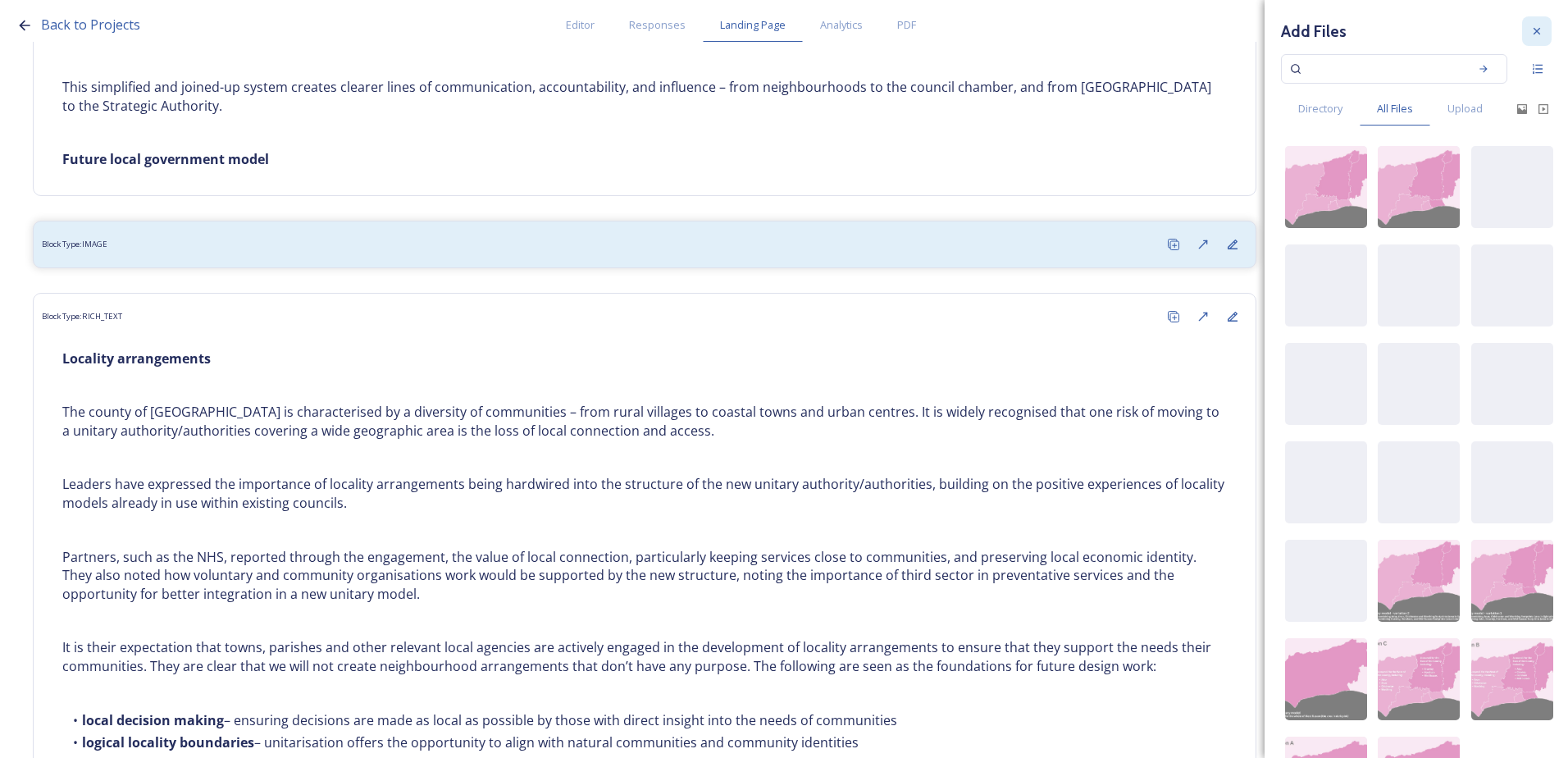
click at [1530, 37] on icon at bounding box center [1536, 31] width 13 height 13
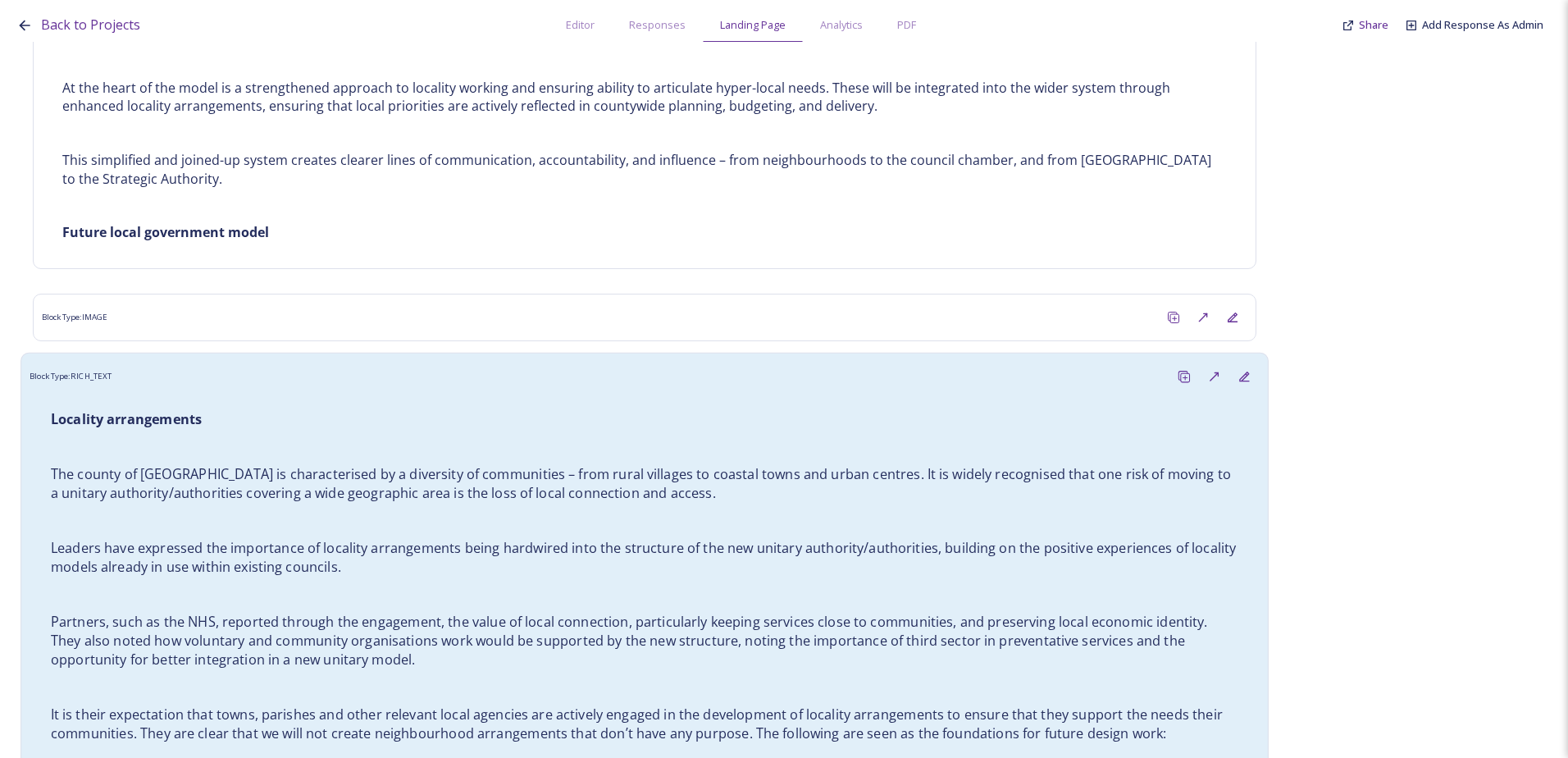
scroll to position [1231, 0]
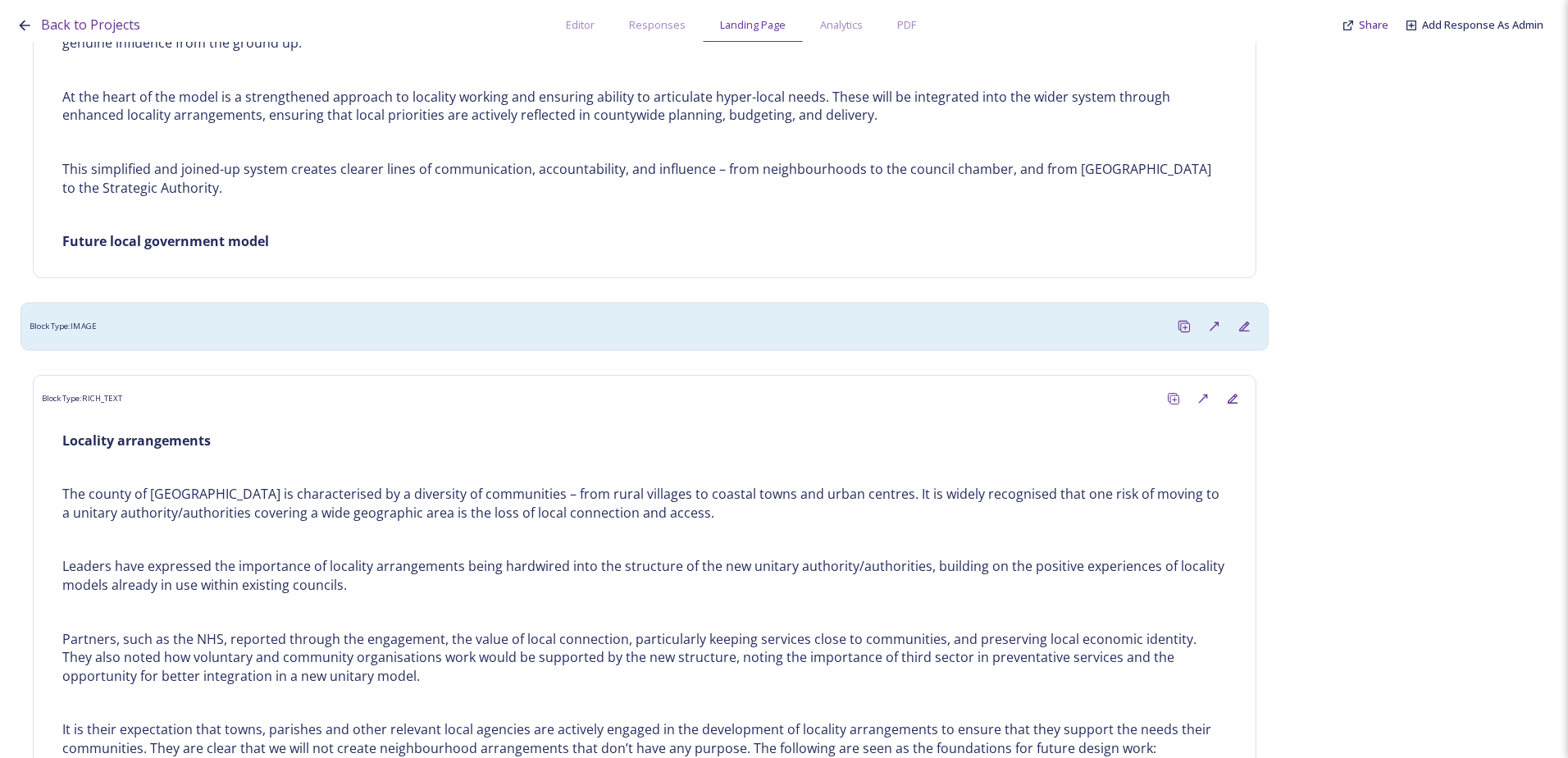
click at [232, 312] on div "Block Type: IMAGE" at bounding box center [644, 326] width 1229 height 31
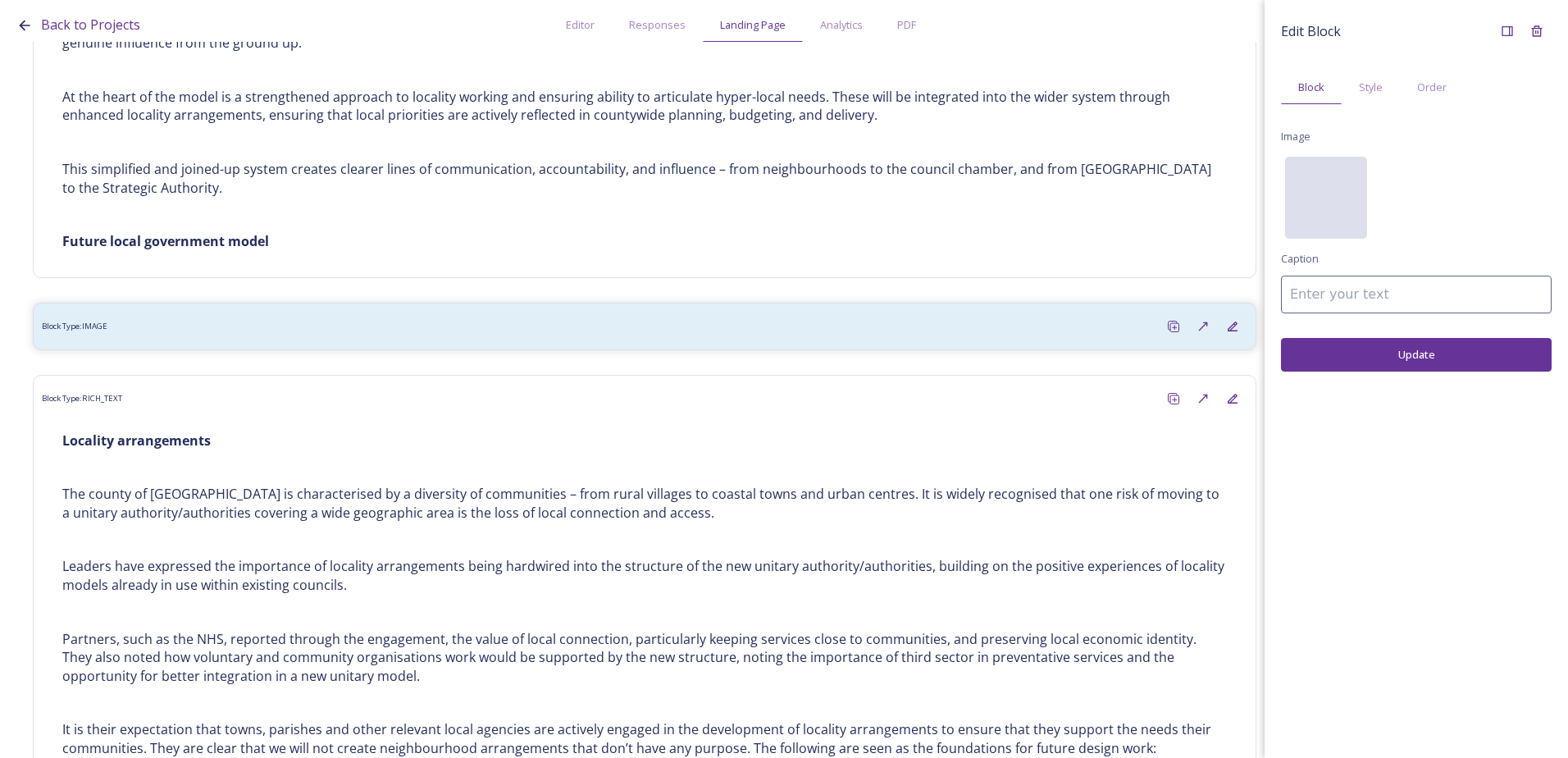
click at [1344, 199] on div "No preview available for file of ." at bounding box center [1325, 279] width 82 height 246
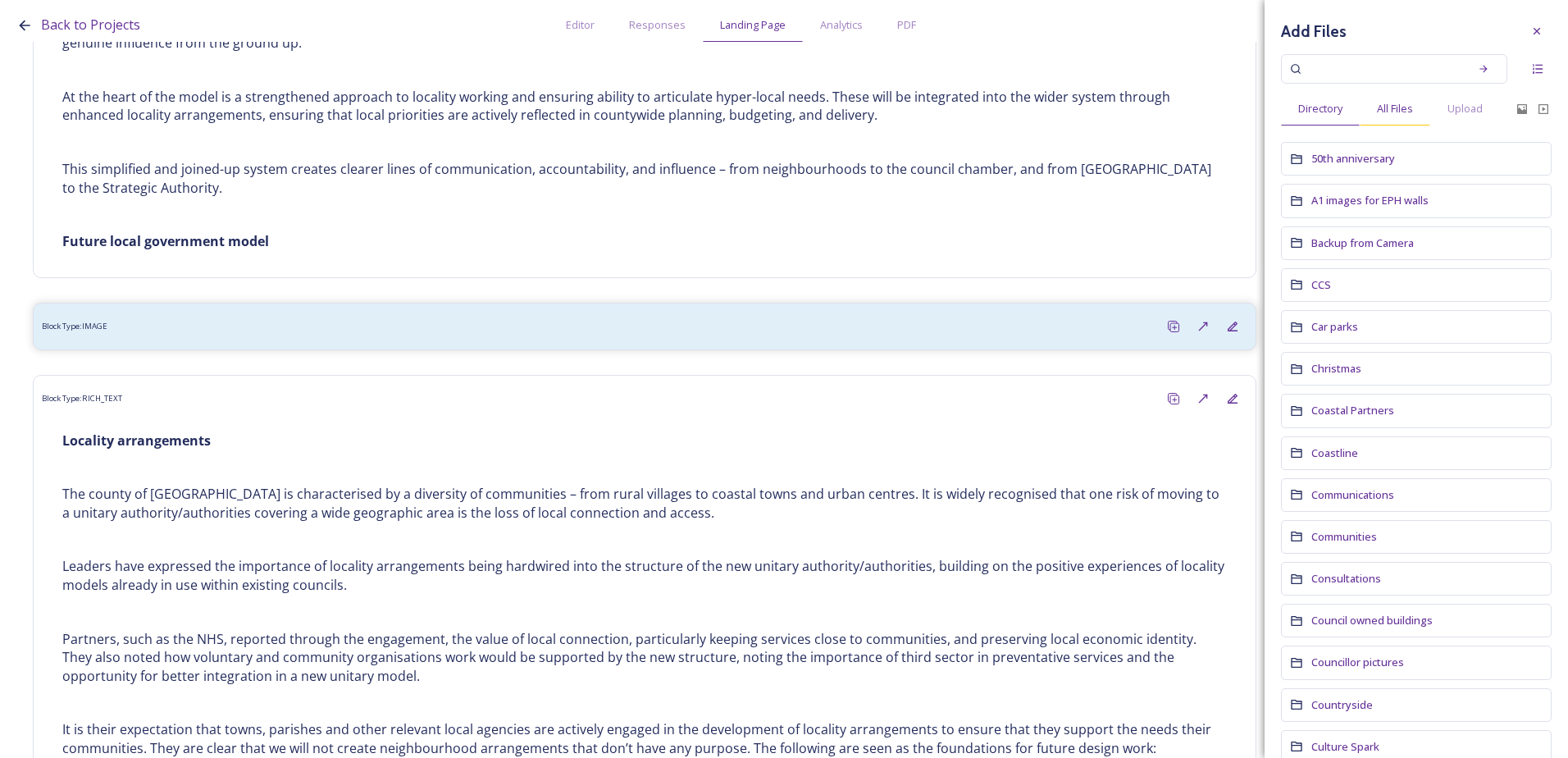
click at [1406, 107] on span "All Files" at bounding box center [1395, 109] width 36 height 16
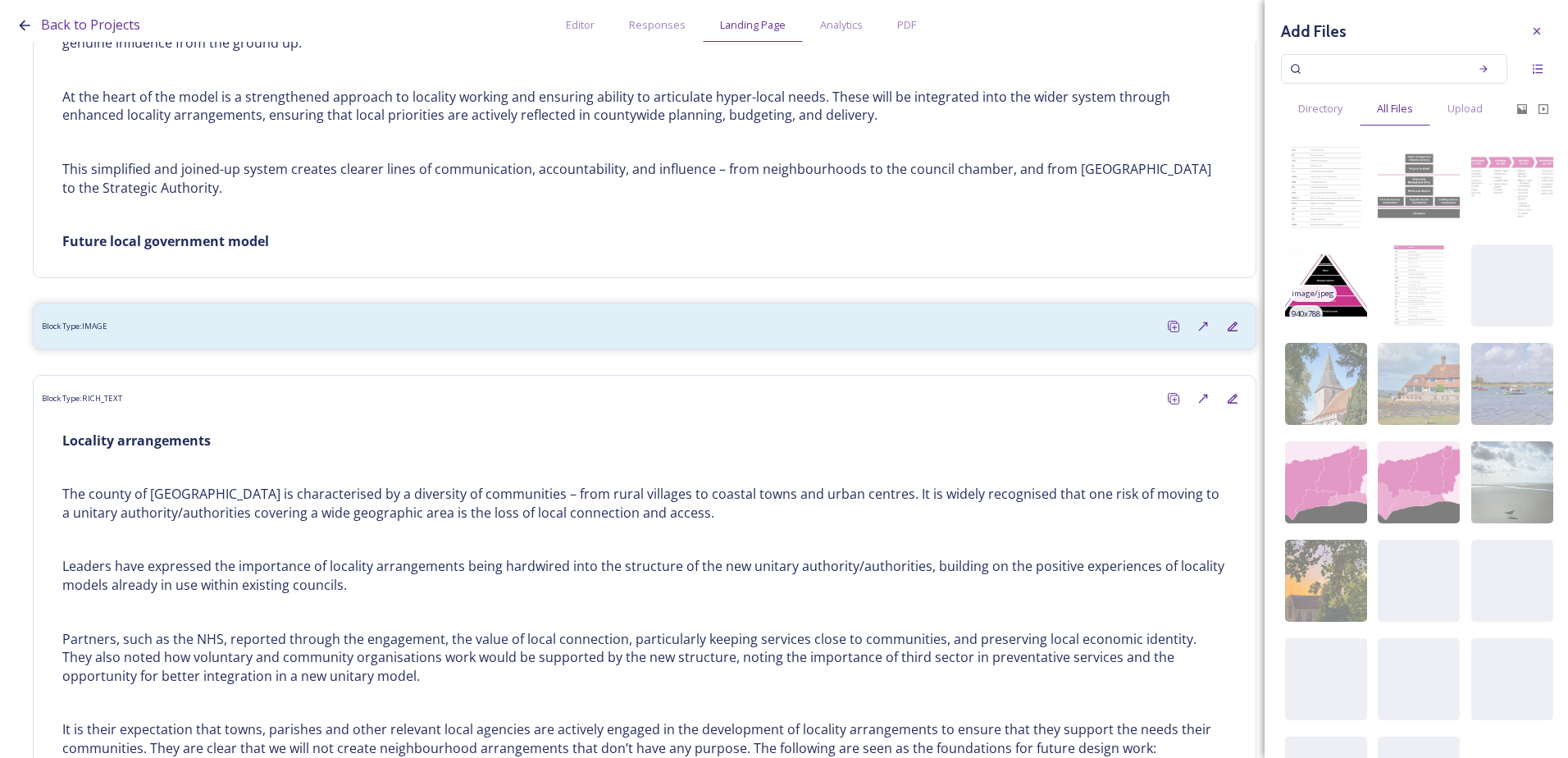
click at [1333, 304] on img at bounding box center [1325, 285] width 82 height 82
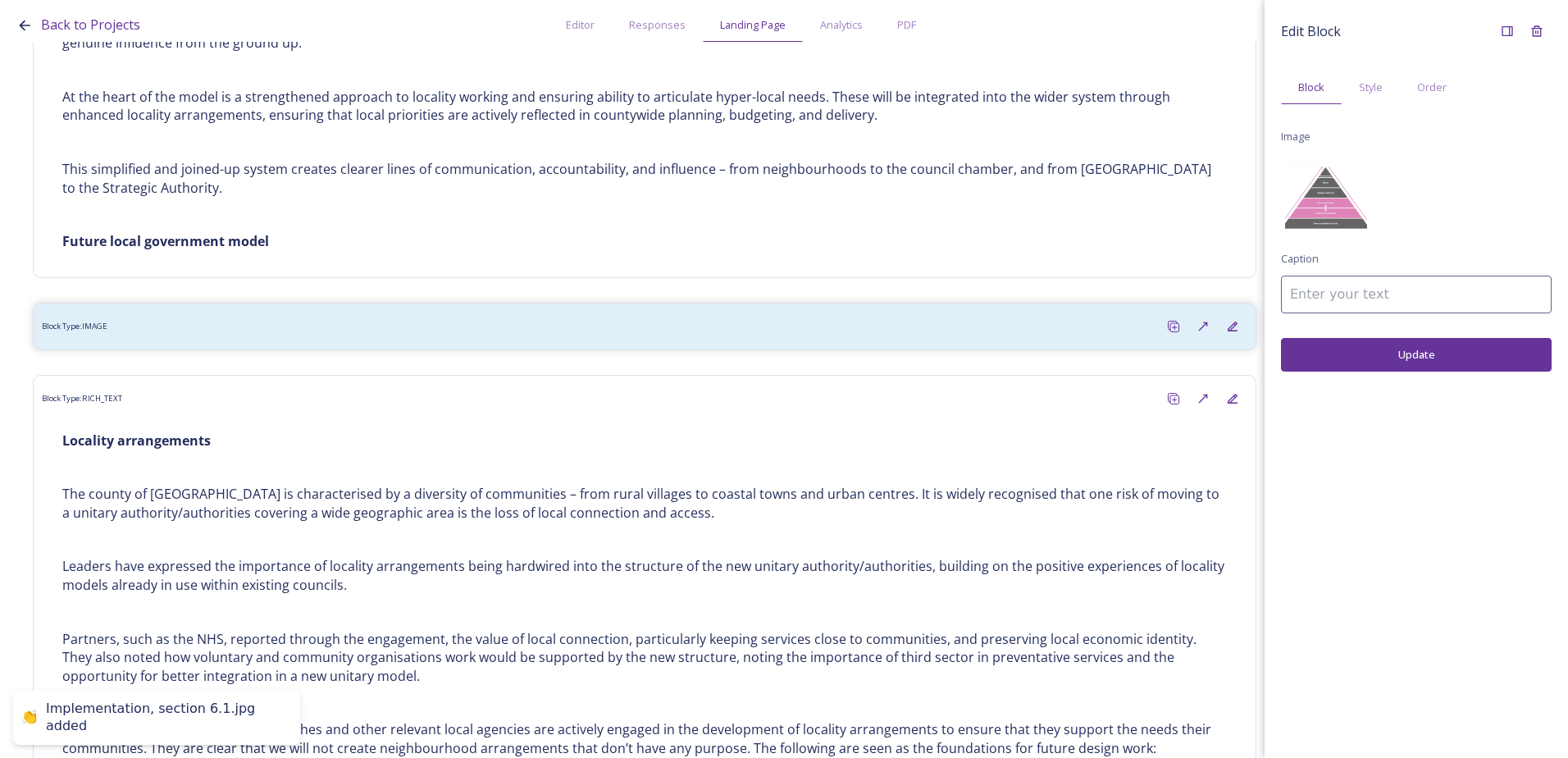
click at [1490, 363] on button "Update" at bounding box center [1415, 355] width 270 height 34
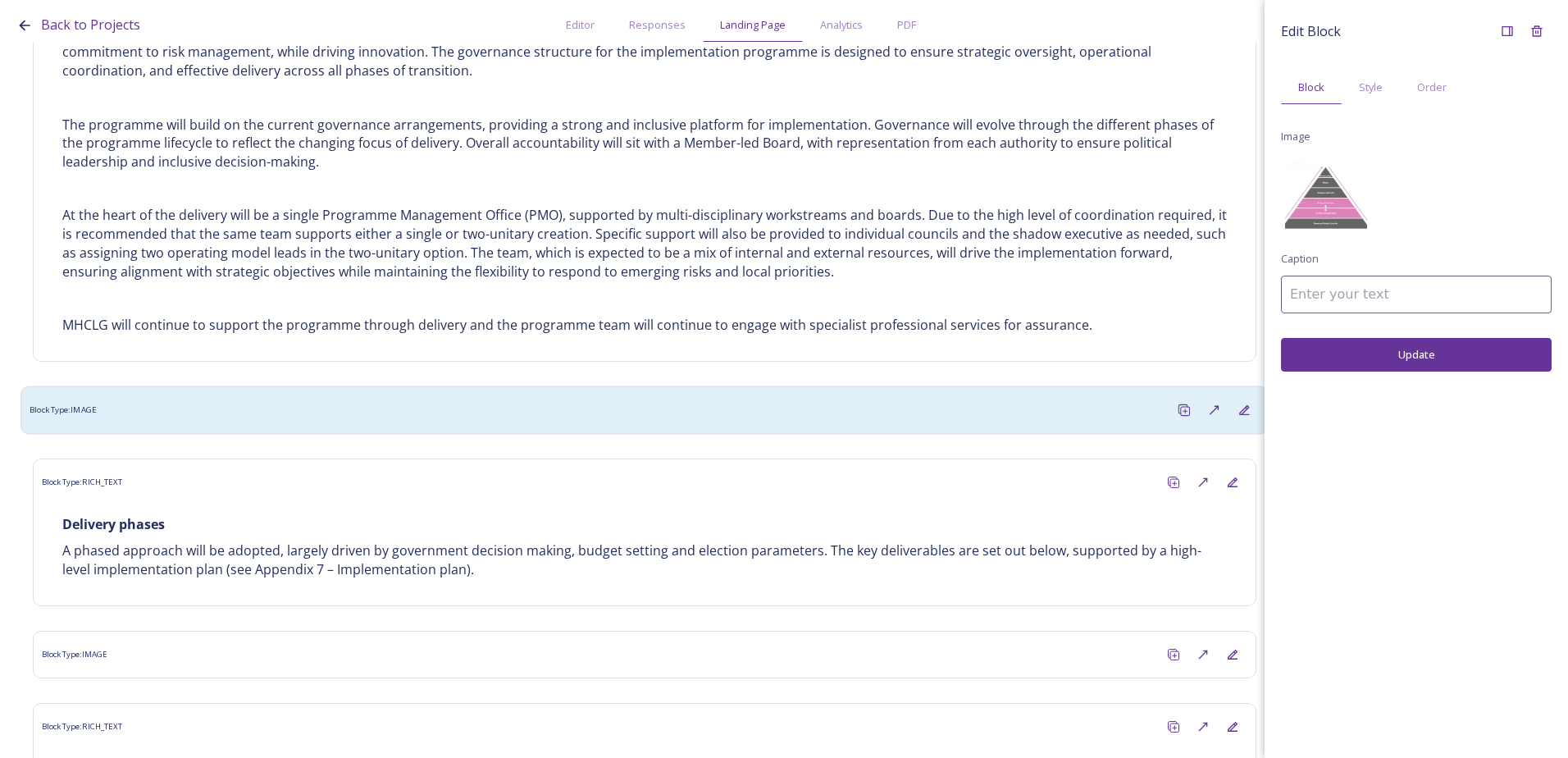
scroll to position [4266, 0]
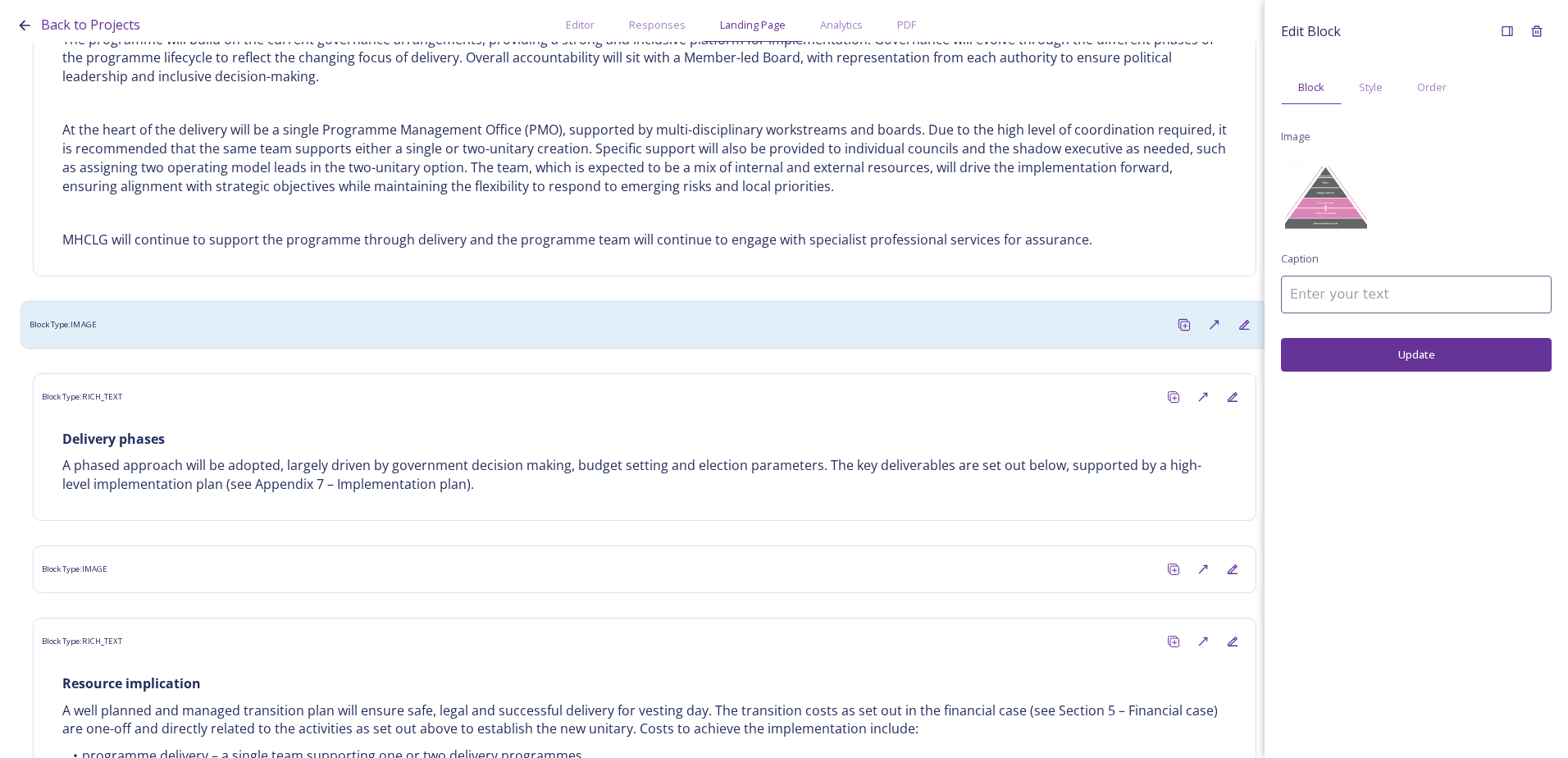
click at [519, 309] on div "Block Type: IMAGE" at bounding box center [644, 324] width 1229 height 31
click at [1328, 197] on div "No preview available for file of ." at bounding box center [1325, 279] width 82 height 246
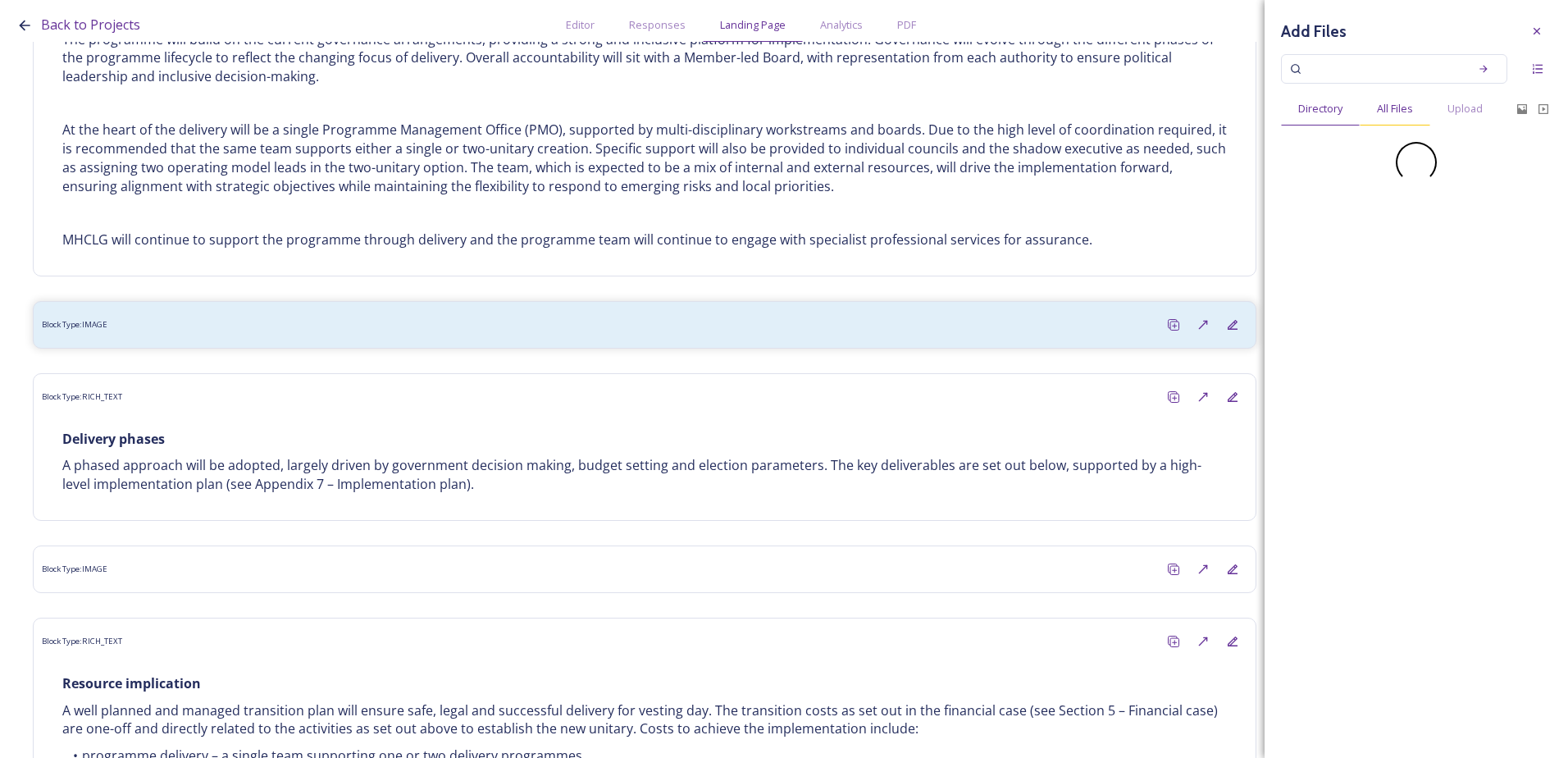
click at [1384, 115] on span "All Files" at bounding box center [1395, 109] width 36 height 16
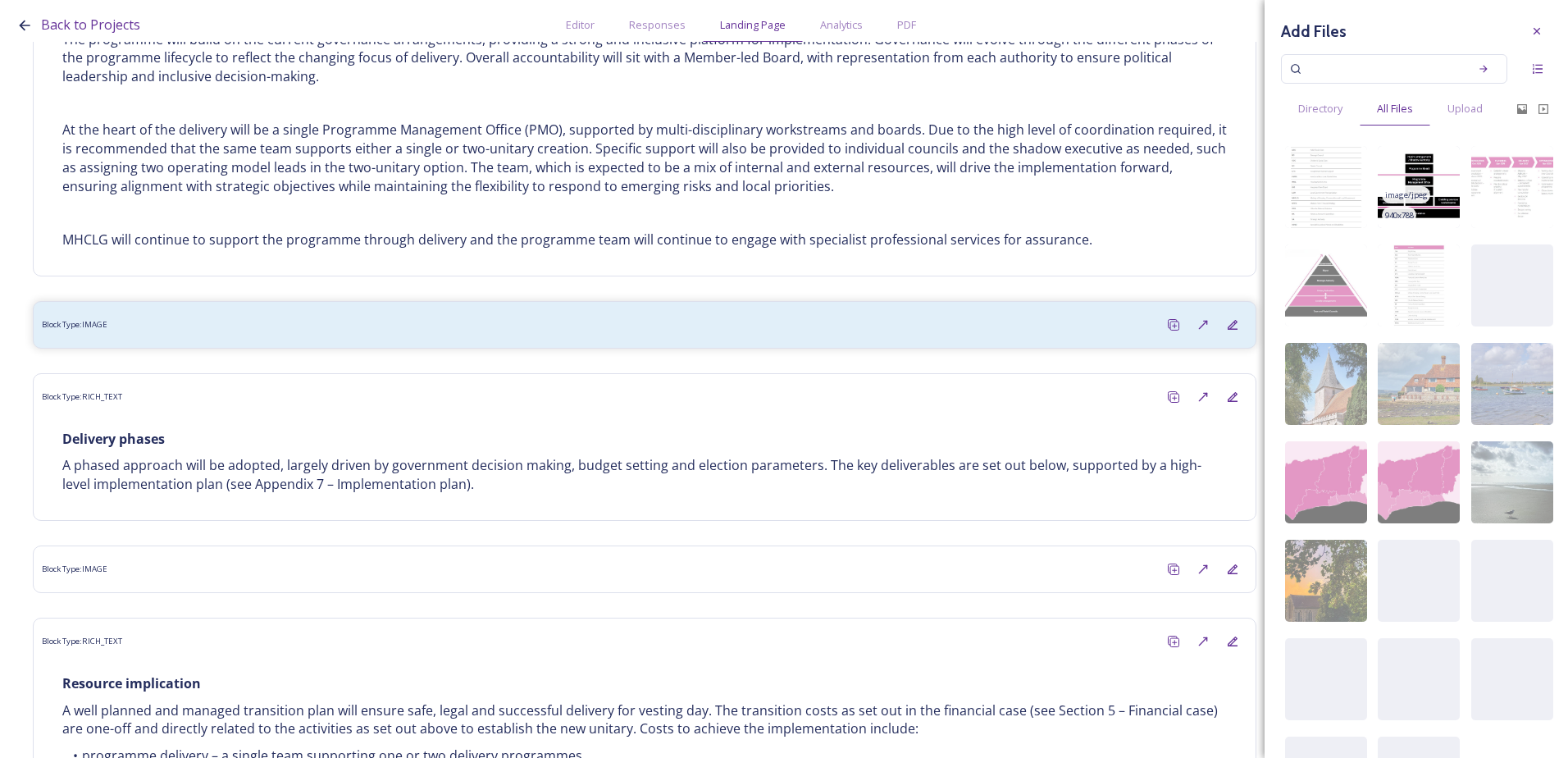
click at [1436, 193] on img at bounding box center [1418, 186] width 82 height 82
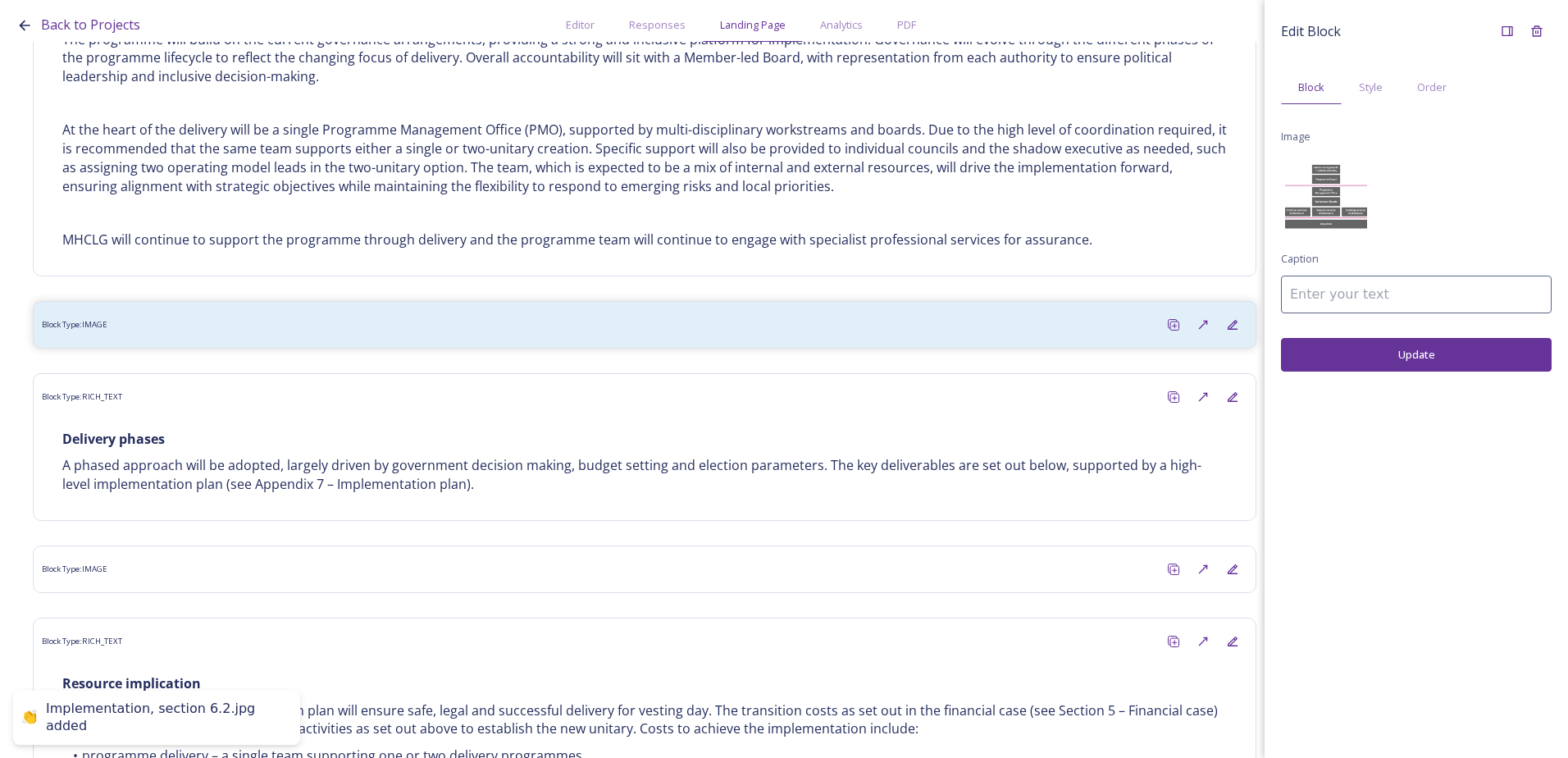
click at [1422, 366] on button "Update" at bounding box center [1415, 355] width 270 height 34
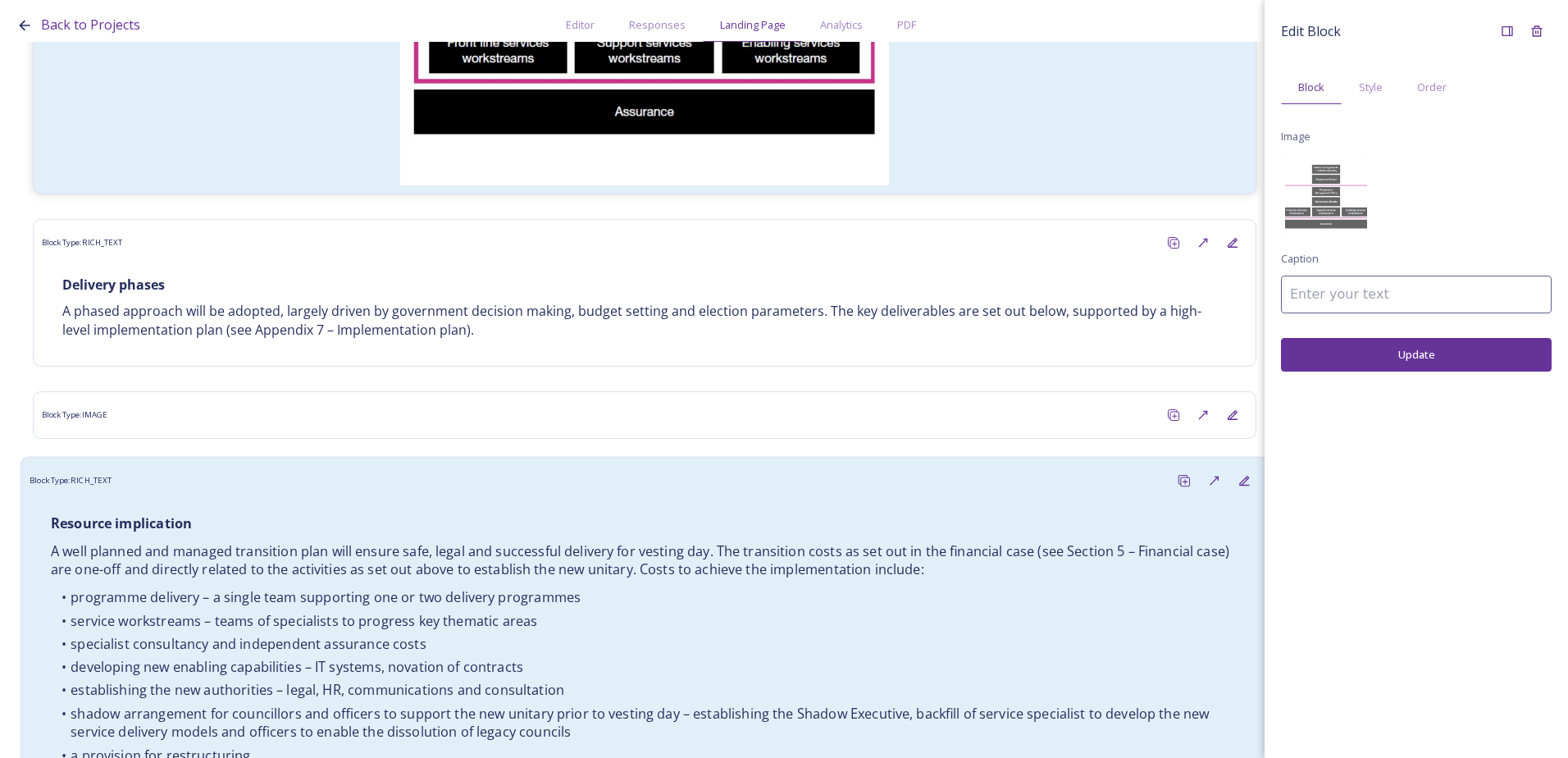
scroll to position [4840, 0]
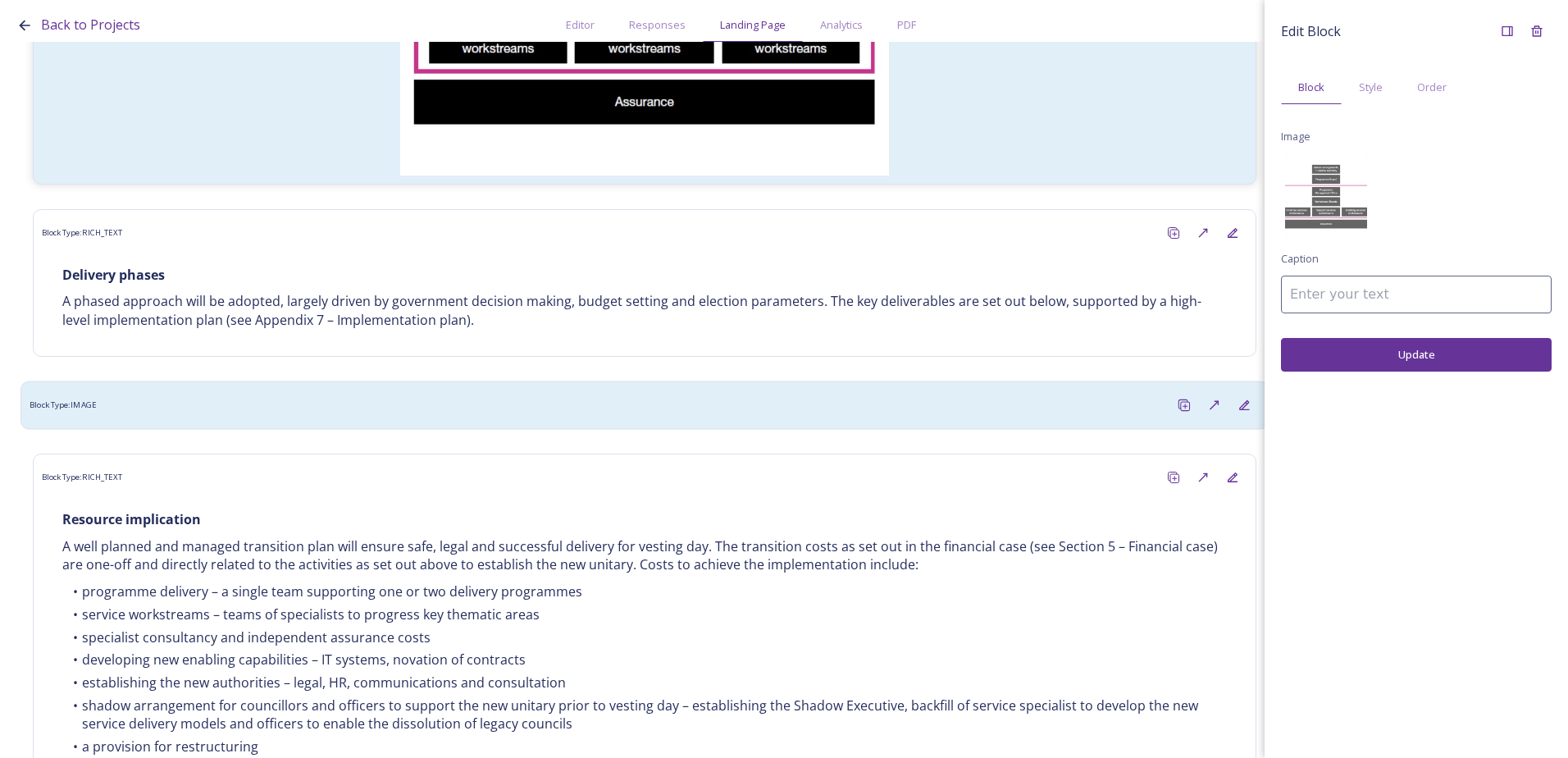
click at [283, 390] on div "Block Type: IMAGE" at bounding box center [644, 405] width 1229 height 31
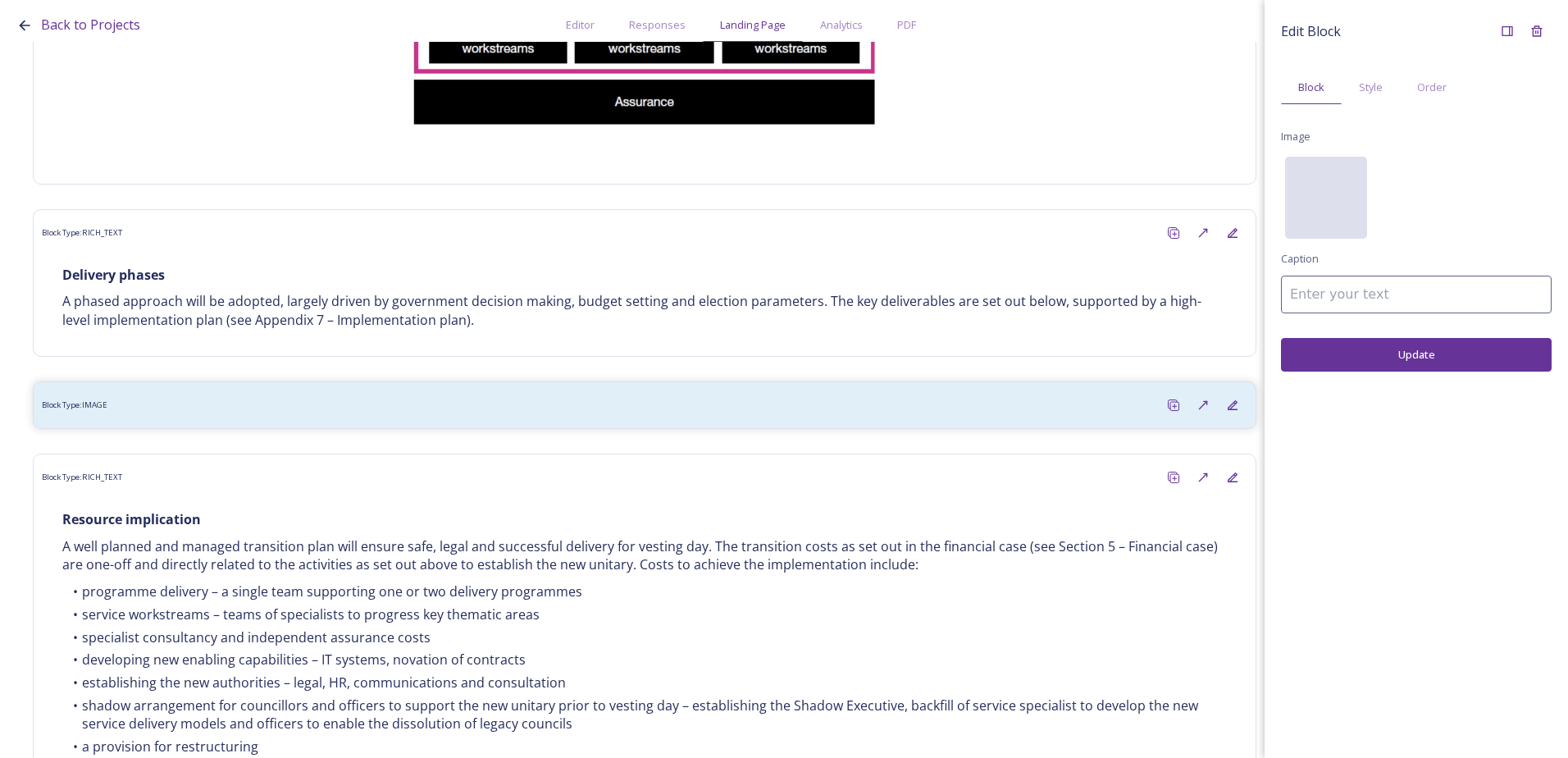
click at [1336, 169] on div "No preview available for file of ." at bounding box center [1325, 279] width 82 height 246
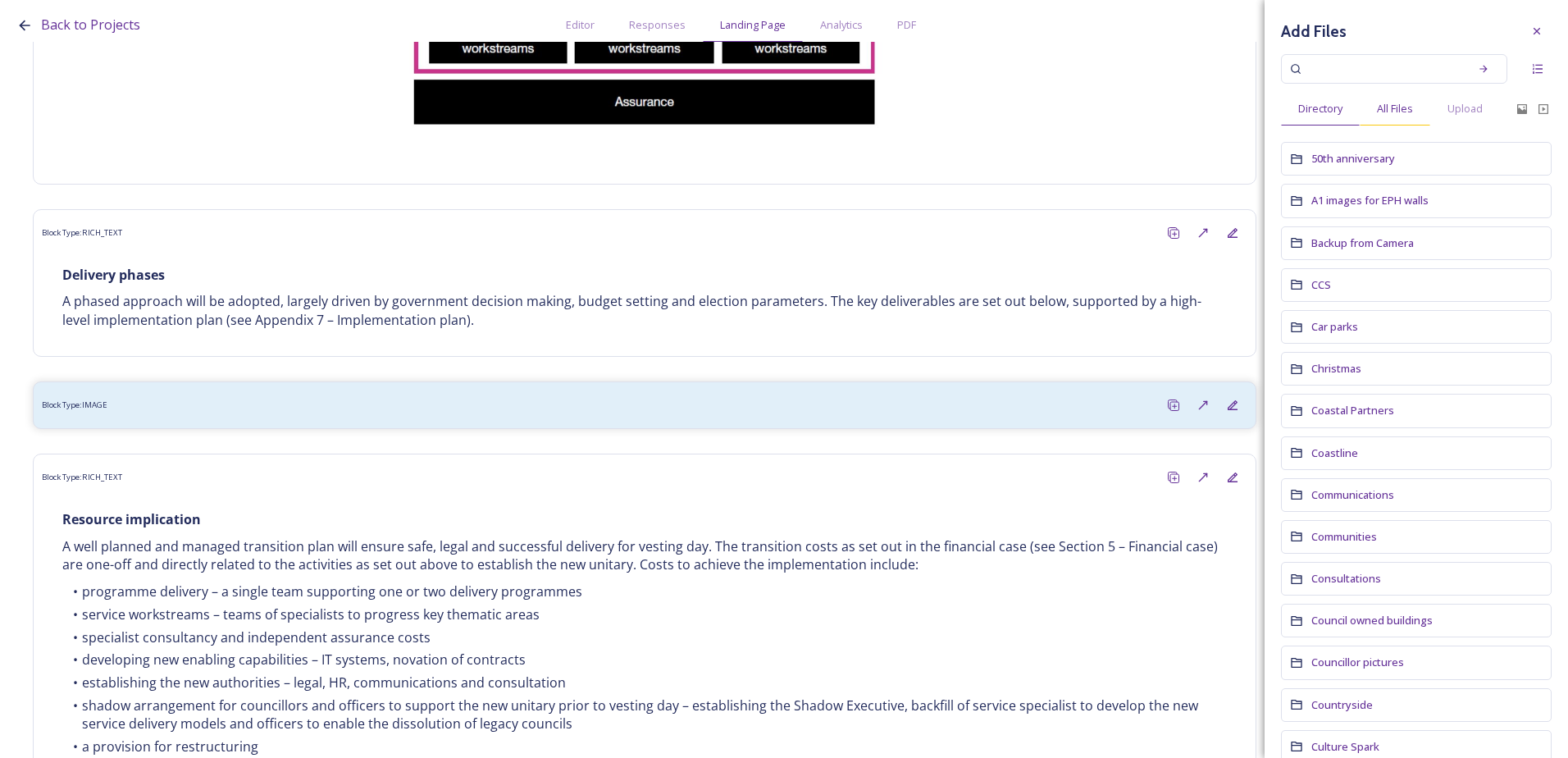
click at [1410, 100] on div "All Files" at bounding box center [1395, 109] width 70 height 34
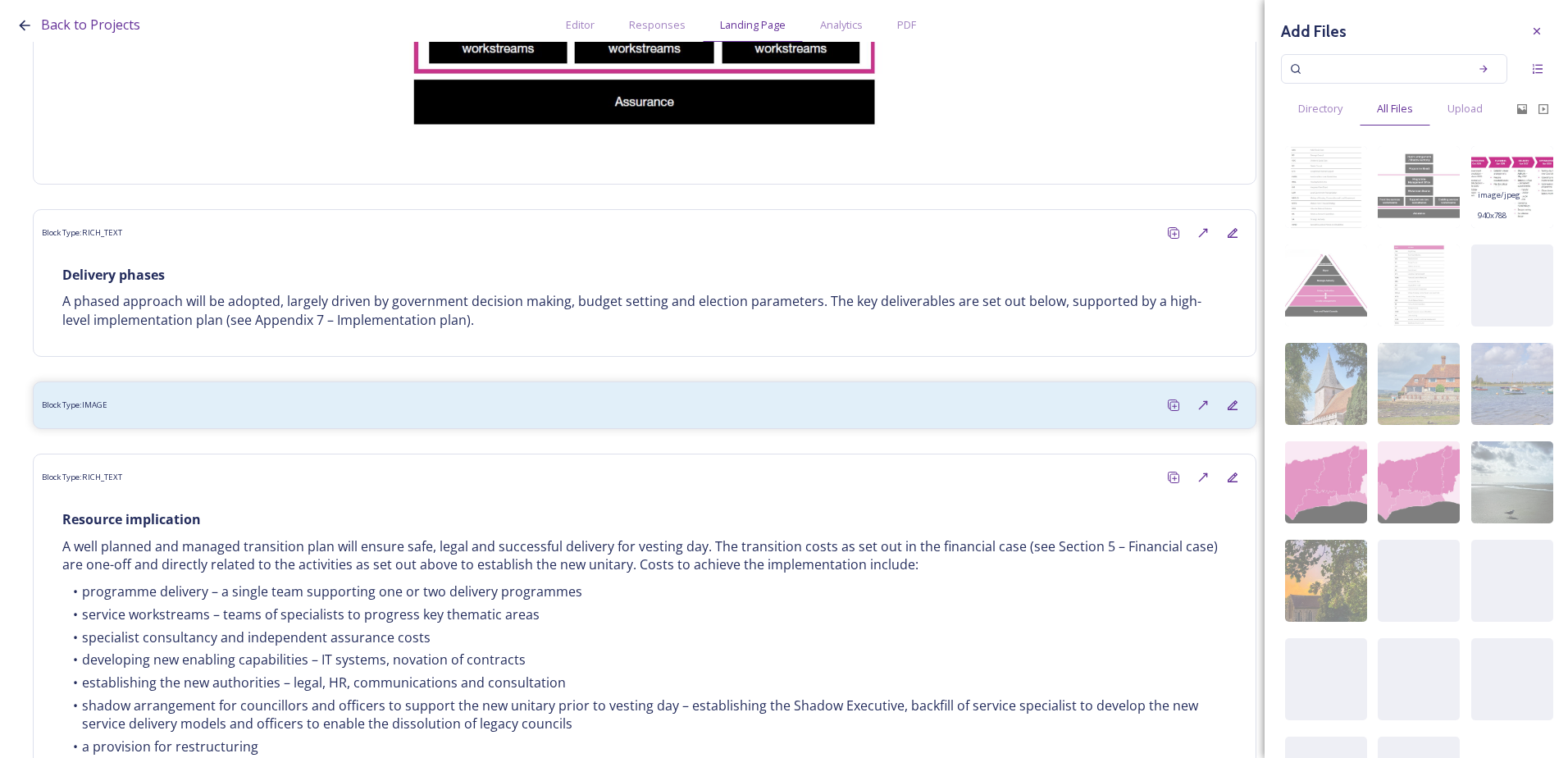
click at [1531, 207] on img at bounding box center [1512, 186] width 82 height 82
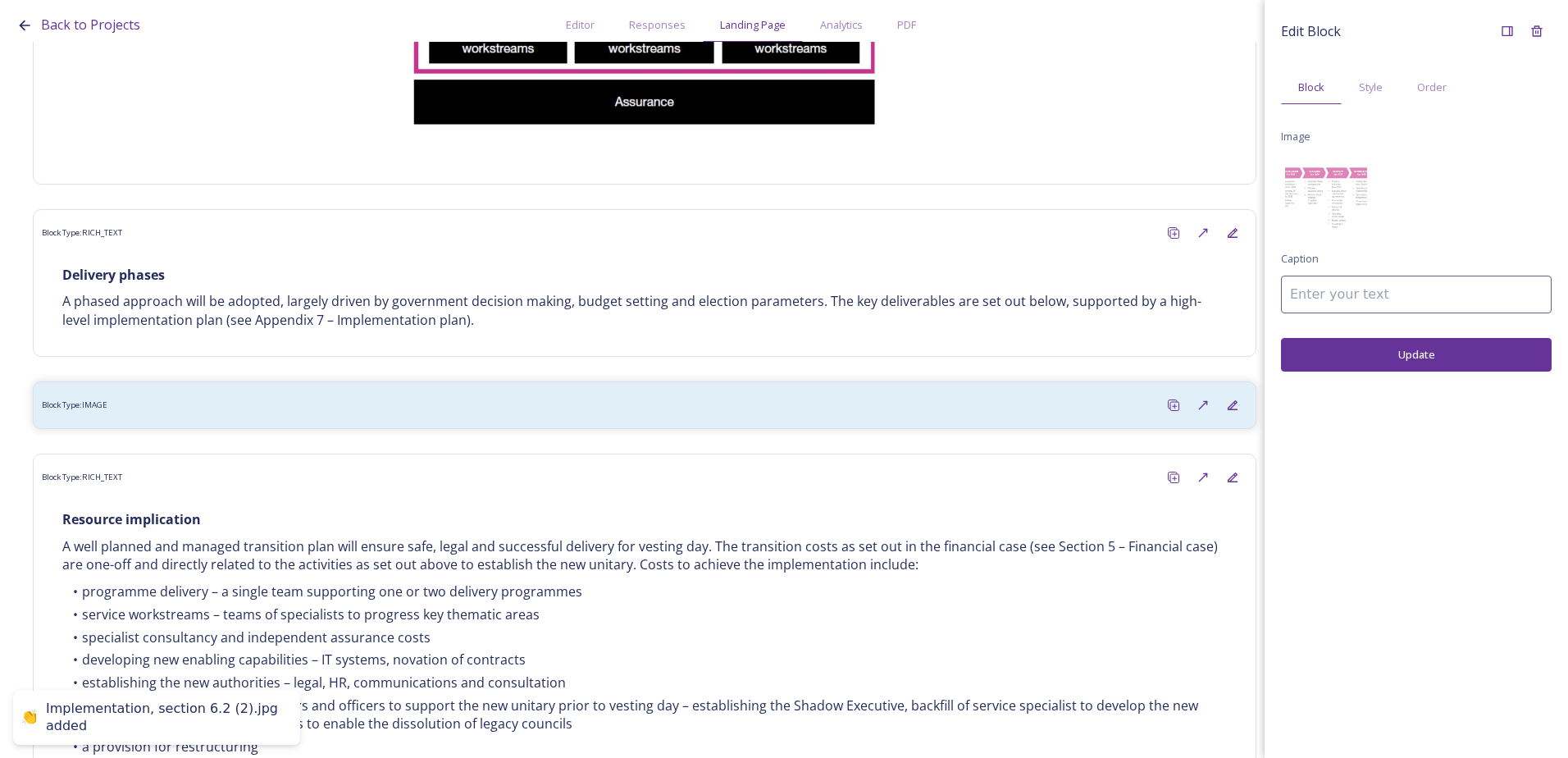
click at [1432, 358] on button "Update" at bounding box center [1415, 355] width 270 height 34
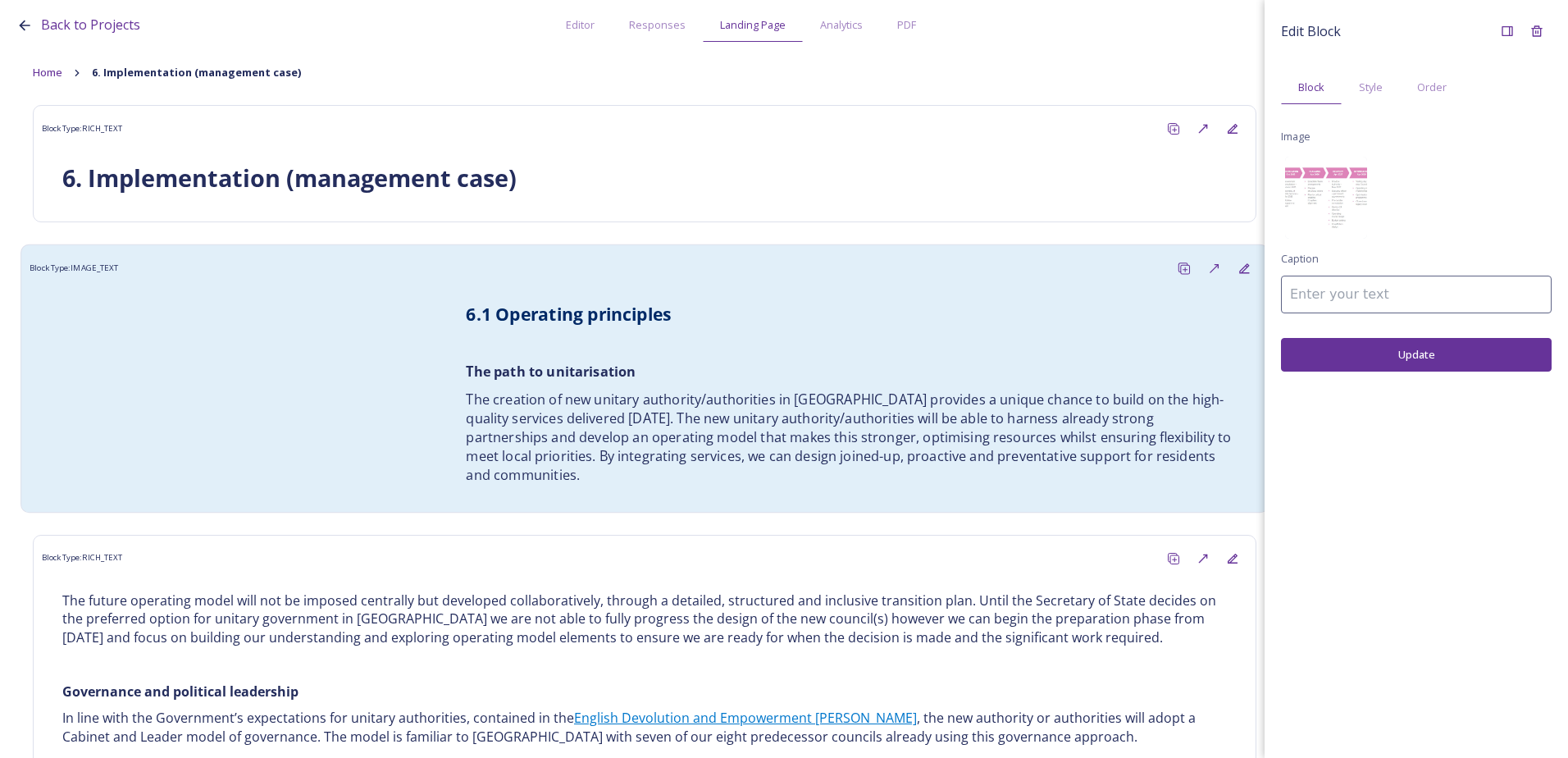
scroll to position [0, 0]
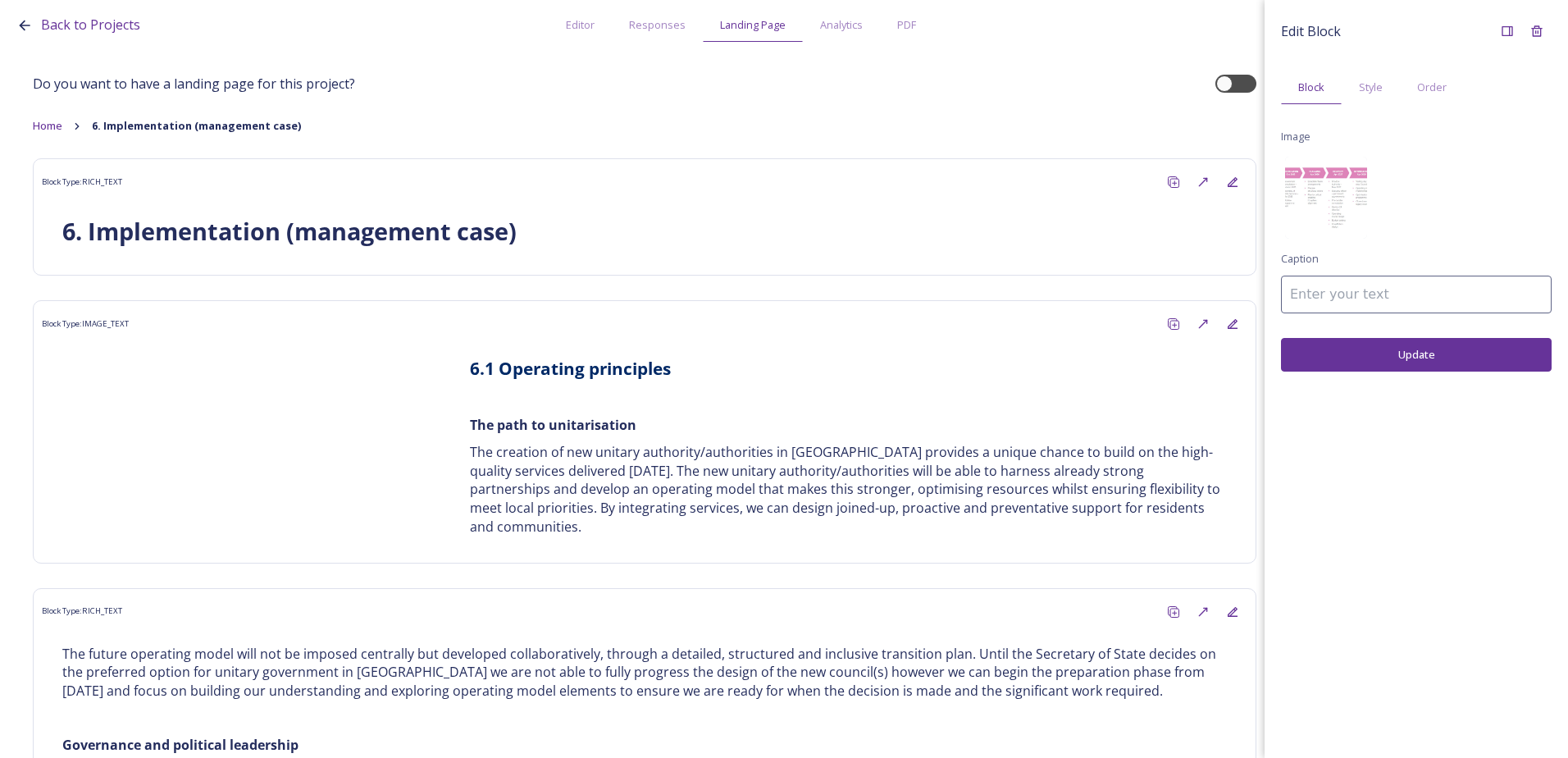
click at [1092, 22] on div "Back to Projects Editor Responses Landing Page Analytics PDF Share Add Response…" at bounding box center [788, 21] width 1543 height 42
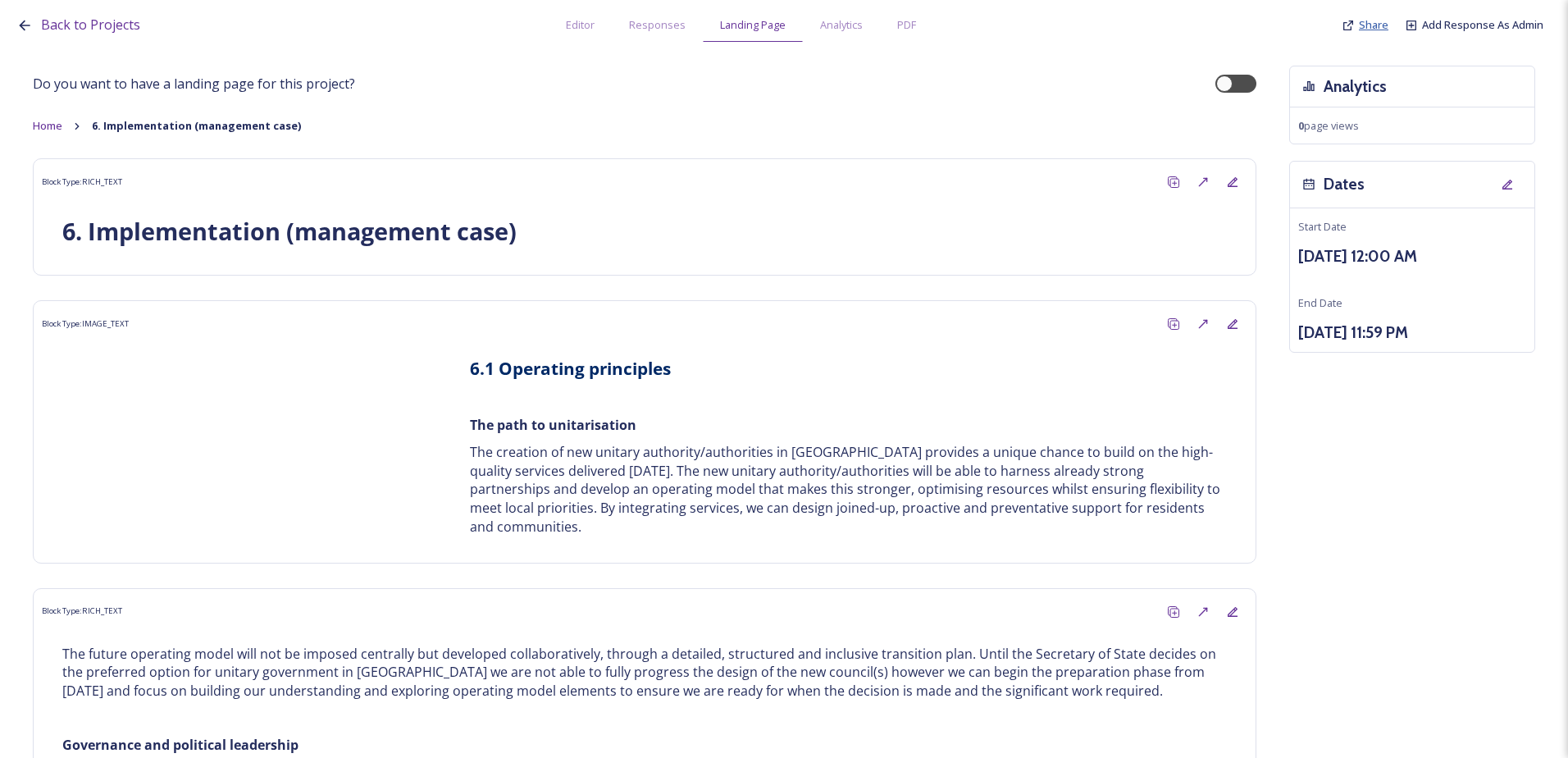
click at [1373, 24] on span "Share" at bounding box center [1374, 24] width 30 height 15
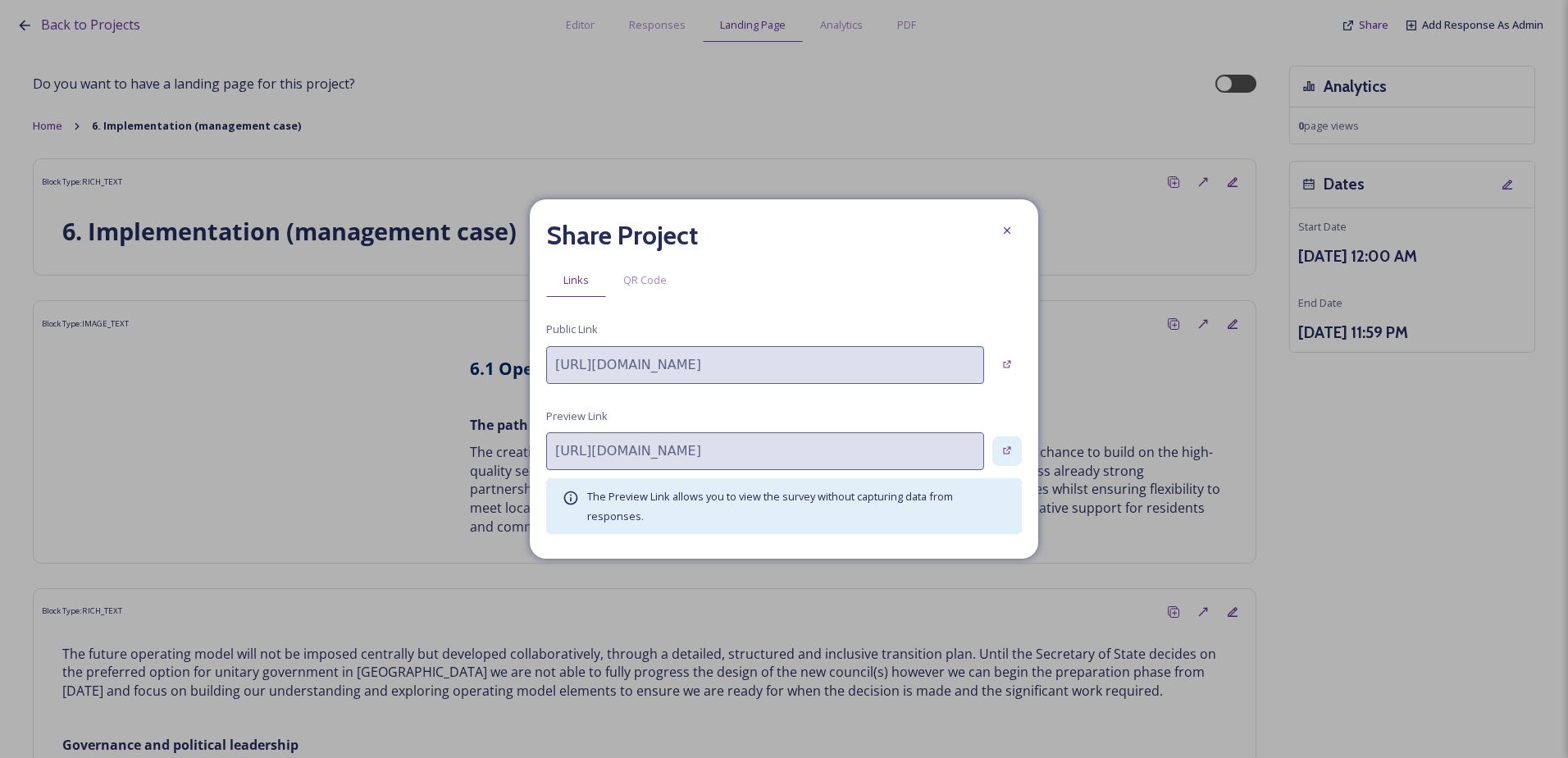
click at [1003, 447] on icon at bounding box center [1007, 451] width 11 height 11
click at [1009, 221] on div at bounding box center [1007, 231] width 30 height 30
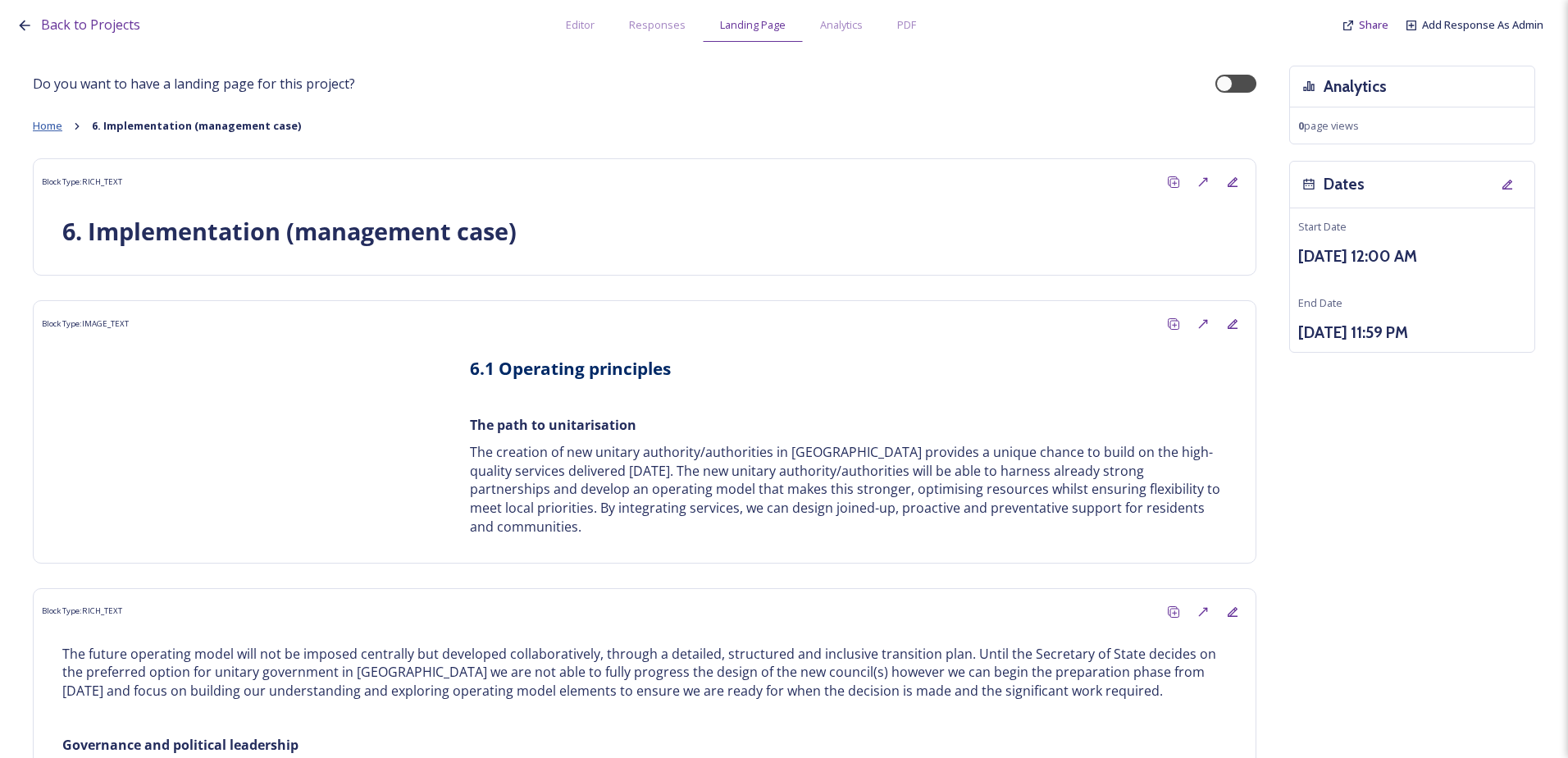
click at [55, 126] on span "Home" at bounding box center [48, 125] width 30 height 15
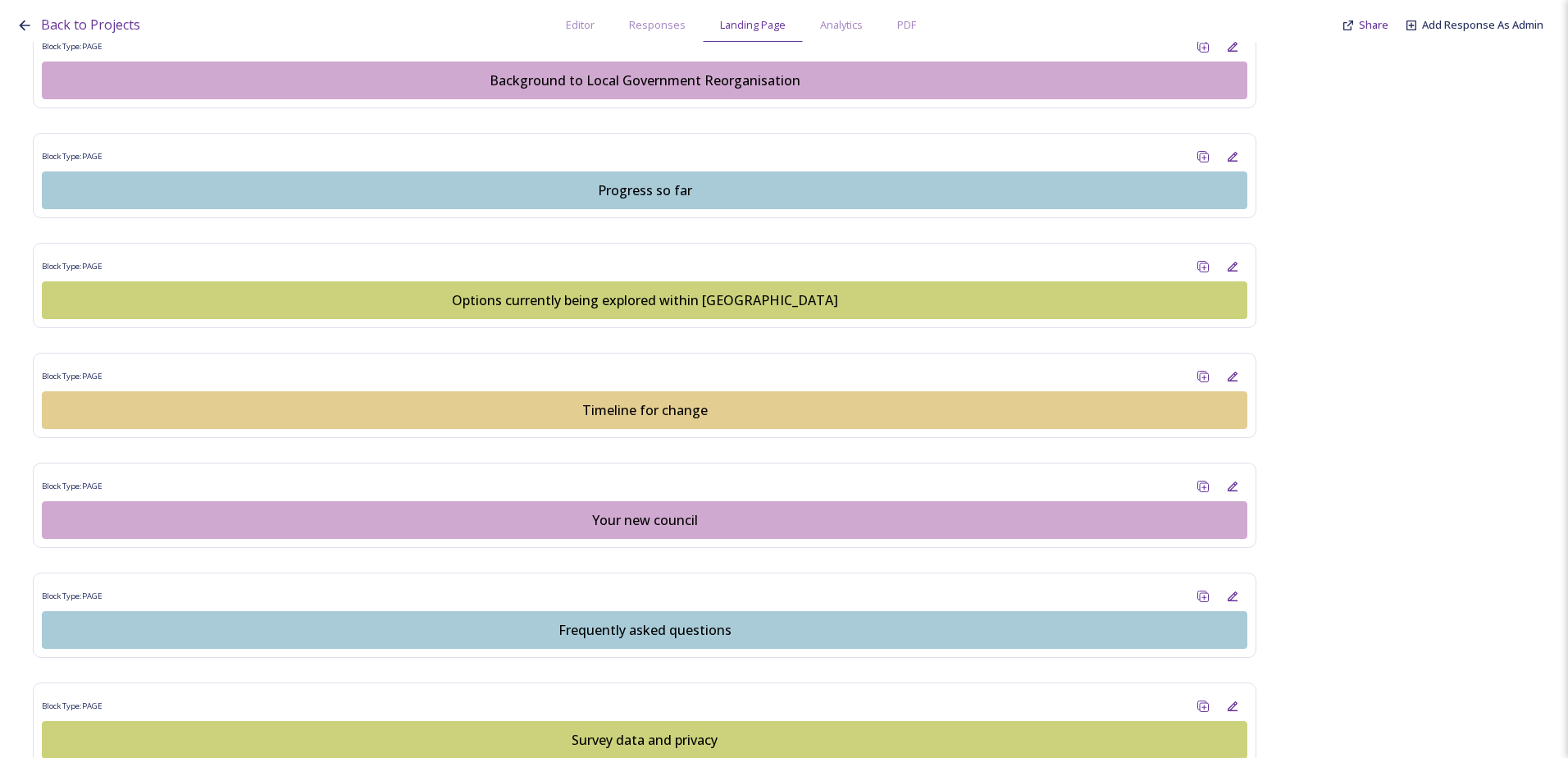
scroll to position [889, 0]
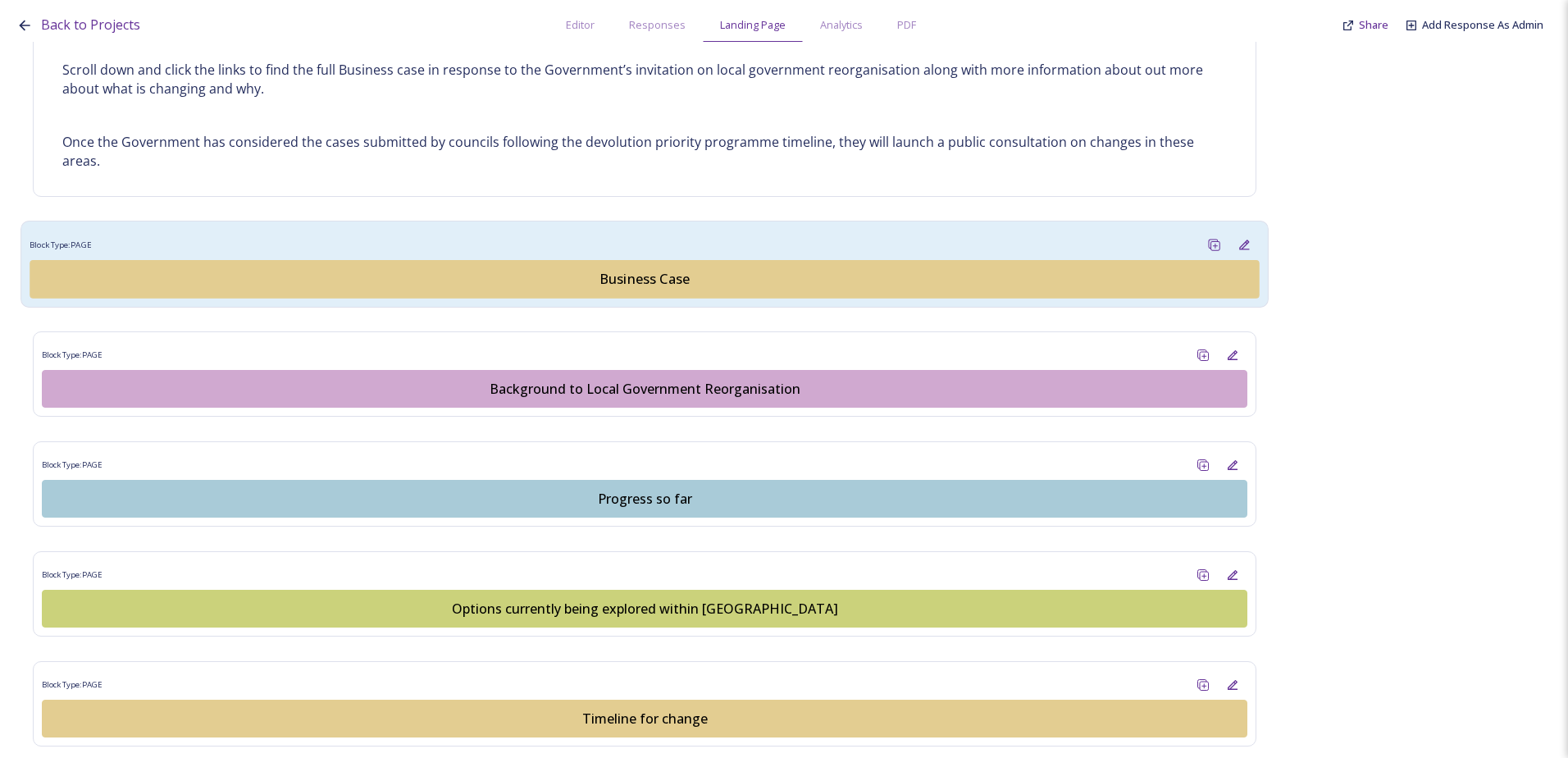
click at [502, 287] on div "Business Case" at bounding box center [645, 279] width 1211 height 20
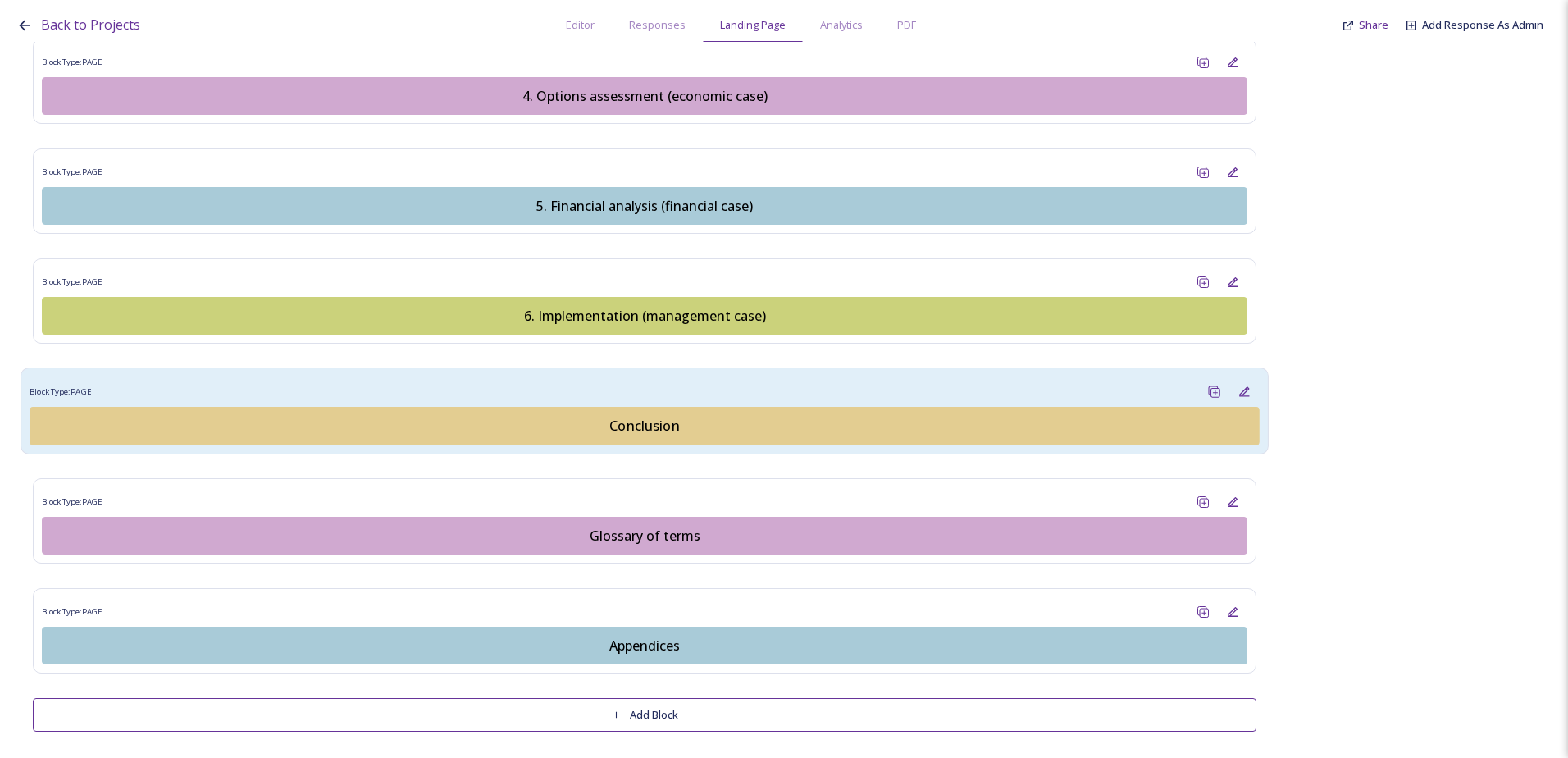
scroll to position [2001, 0]
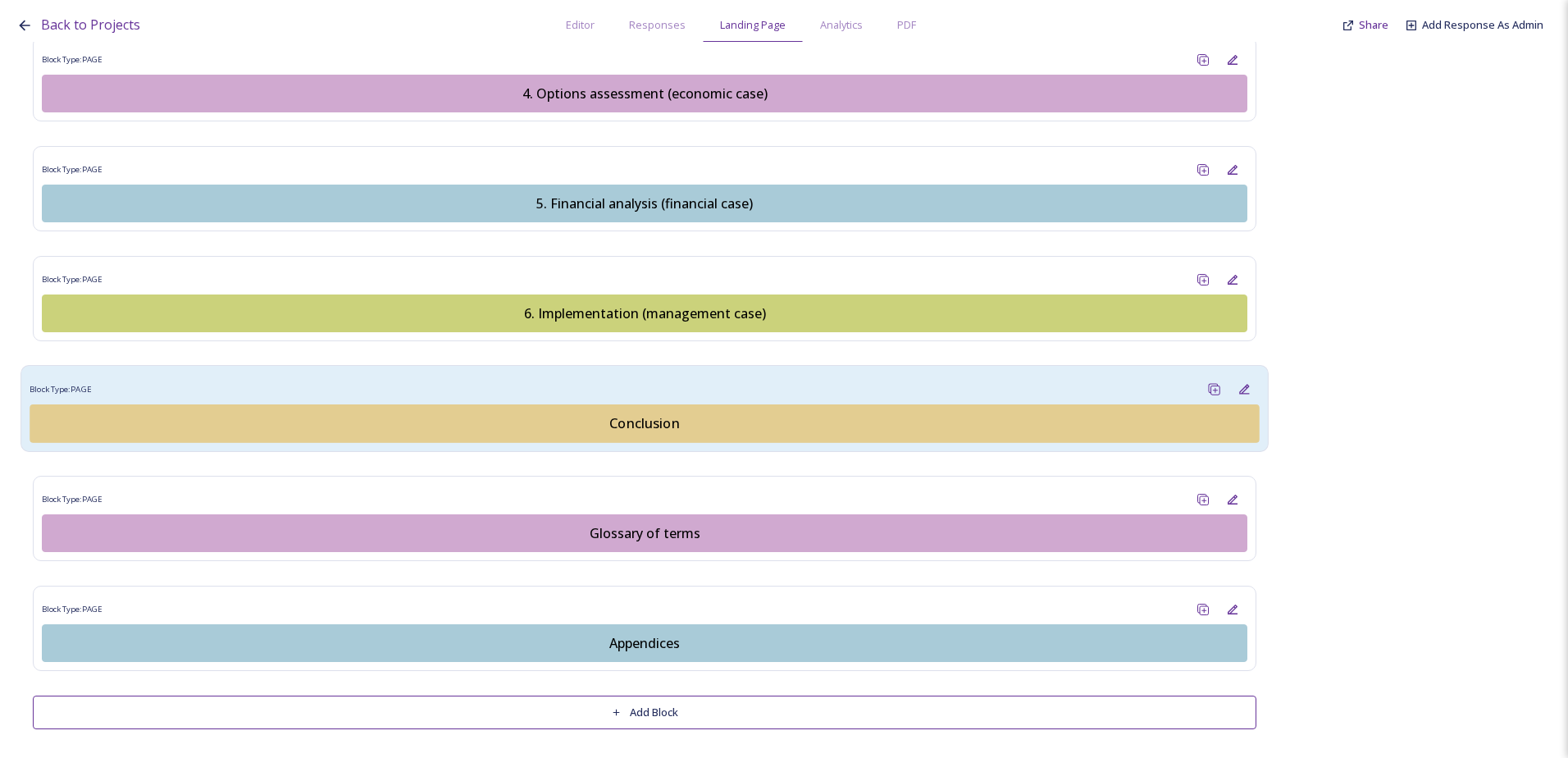
click at [641, 420] on div "Conclusion" at bounding box center [645, 423] width 1211 height 20
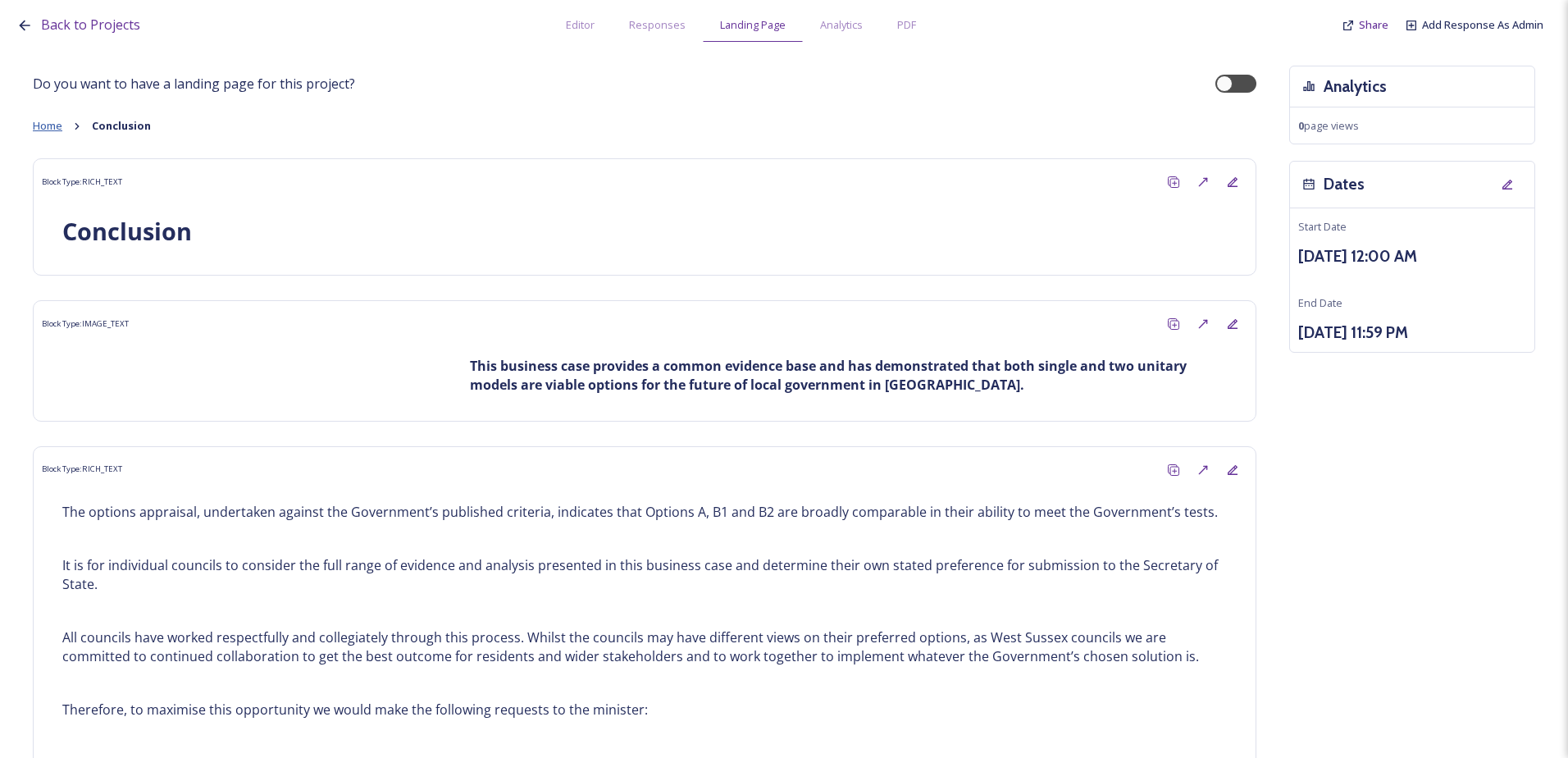
click at [58, 126] on span "Home" at bounding box center [48, 125] width 30 height 15
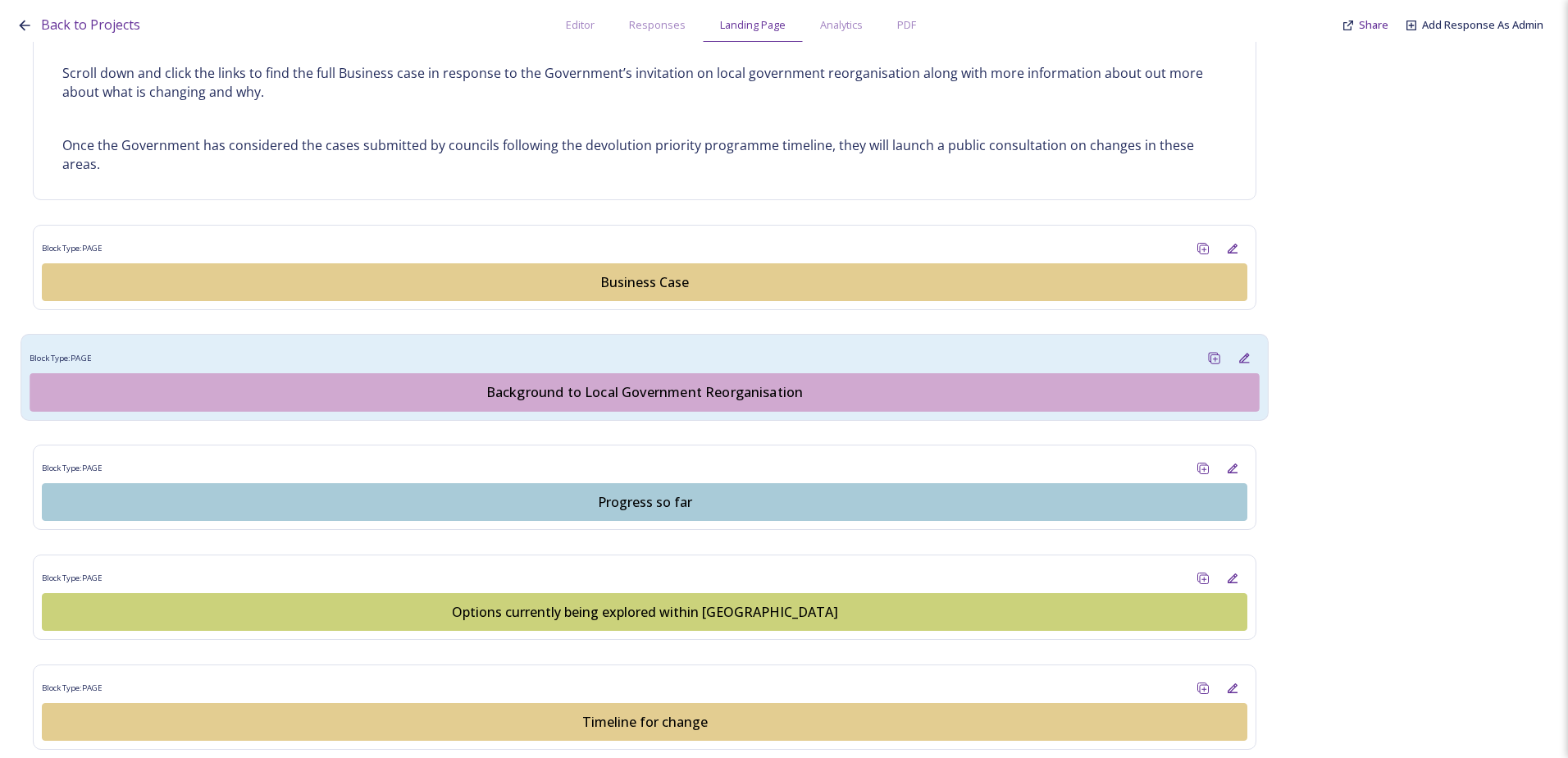
scroll to position [903, 0]
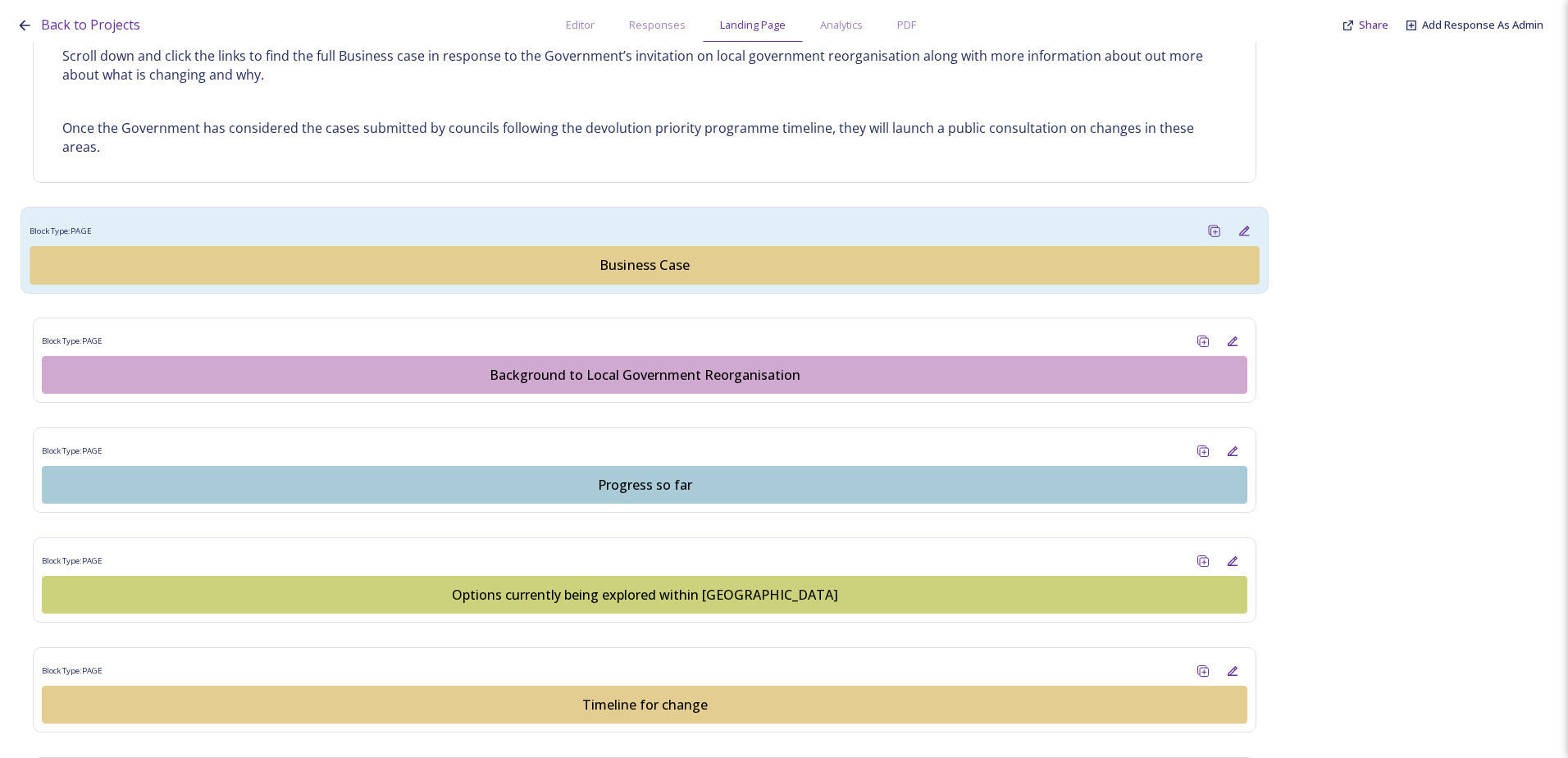
click at [593, 273] on div "Business Case" at bounding box center [645, 266] width 1211 height 20
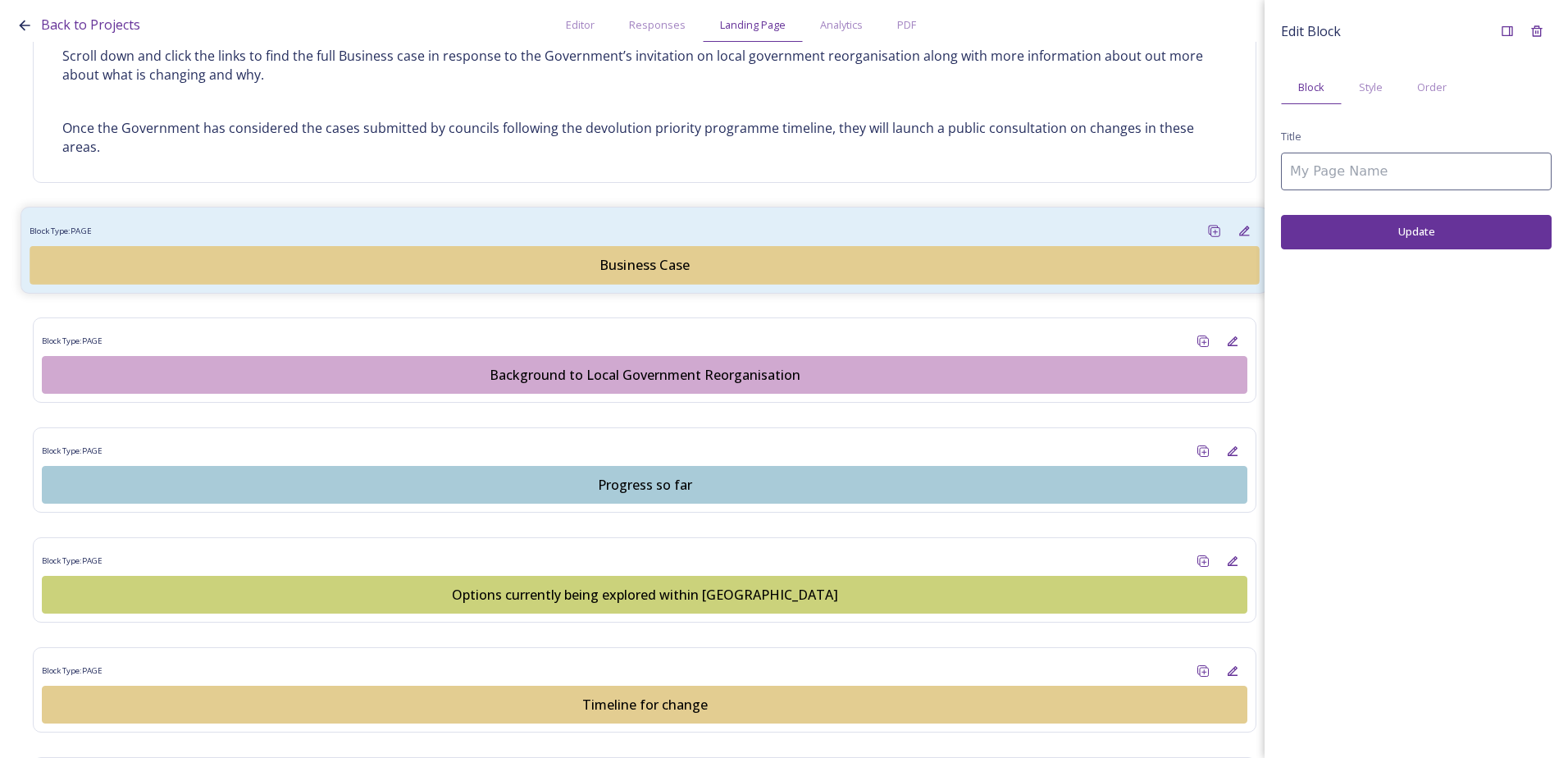
type input "Business Case"
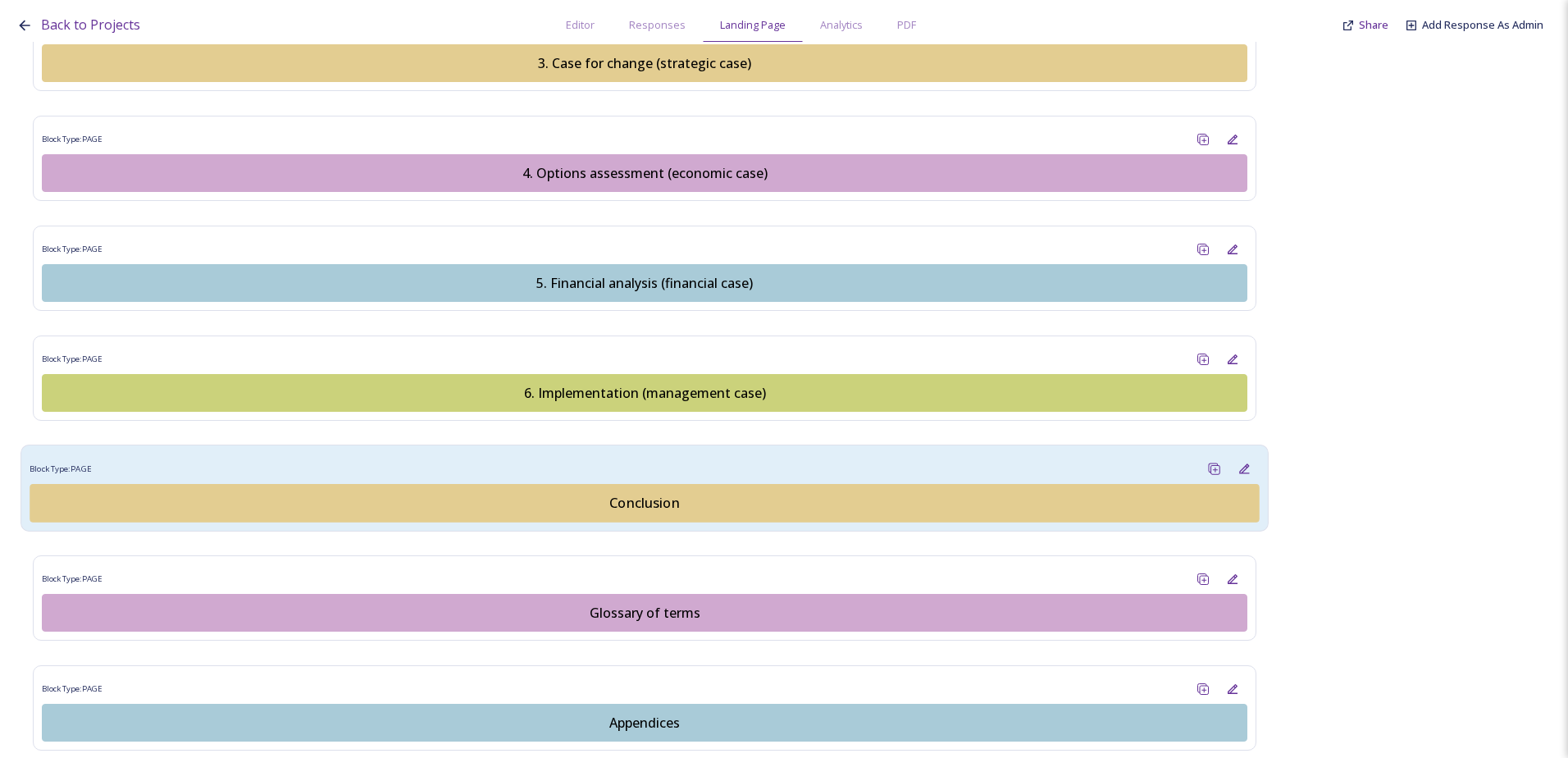
scroll to position [2001, 0]
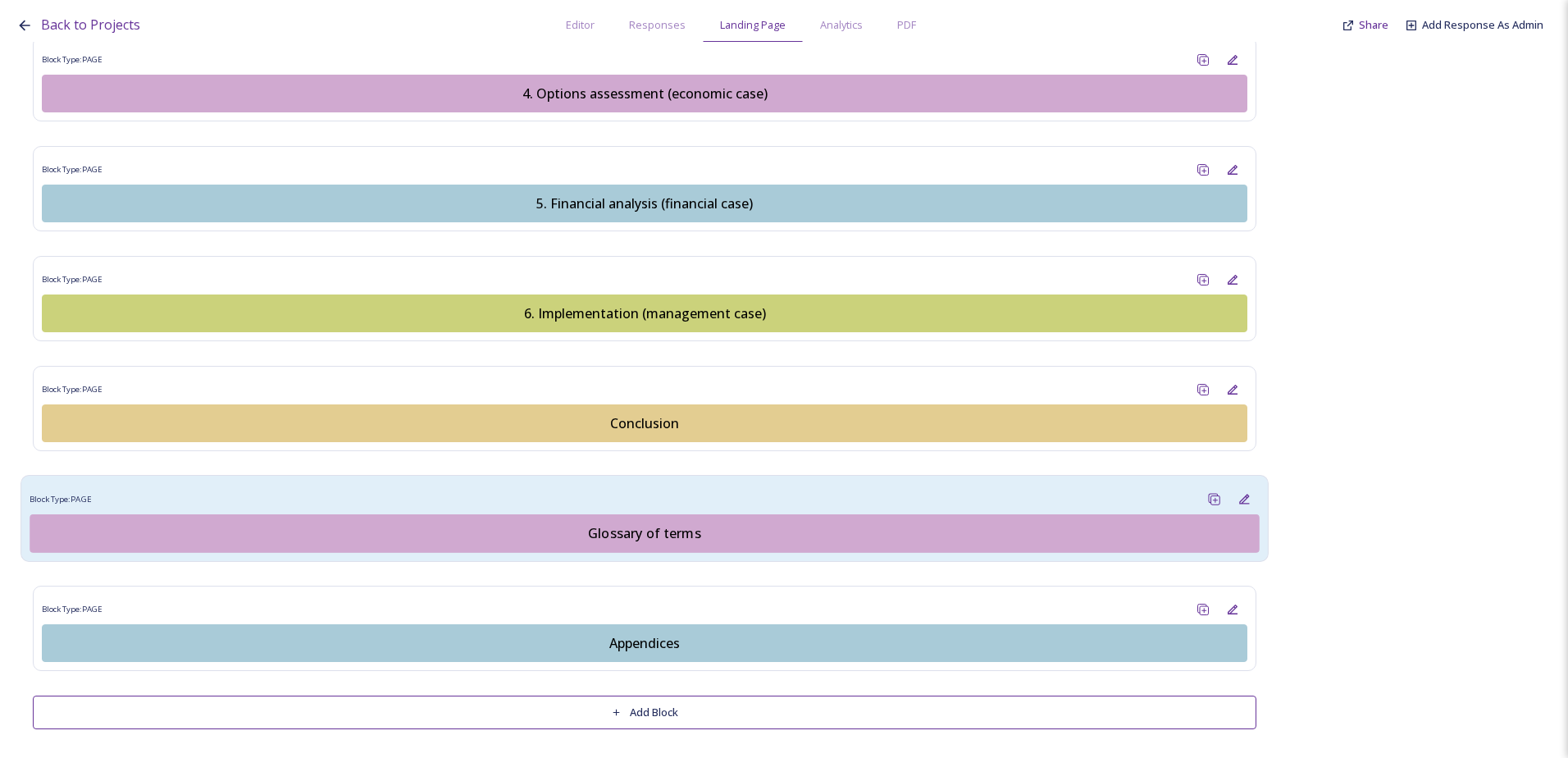
click at [635, 536] on div "Glossary of terms" at bounding box center [645, 533] width 1211 height 20
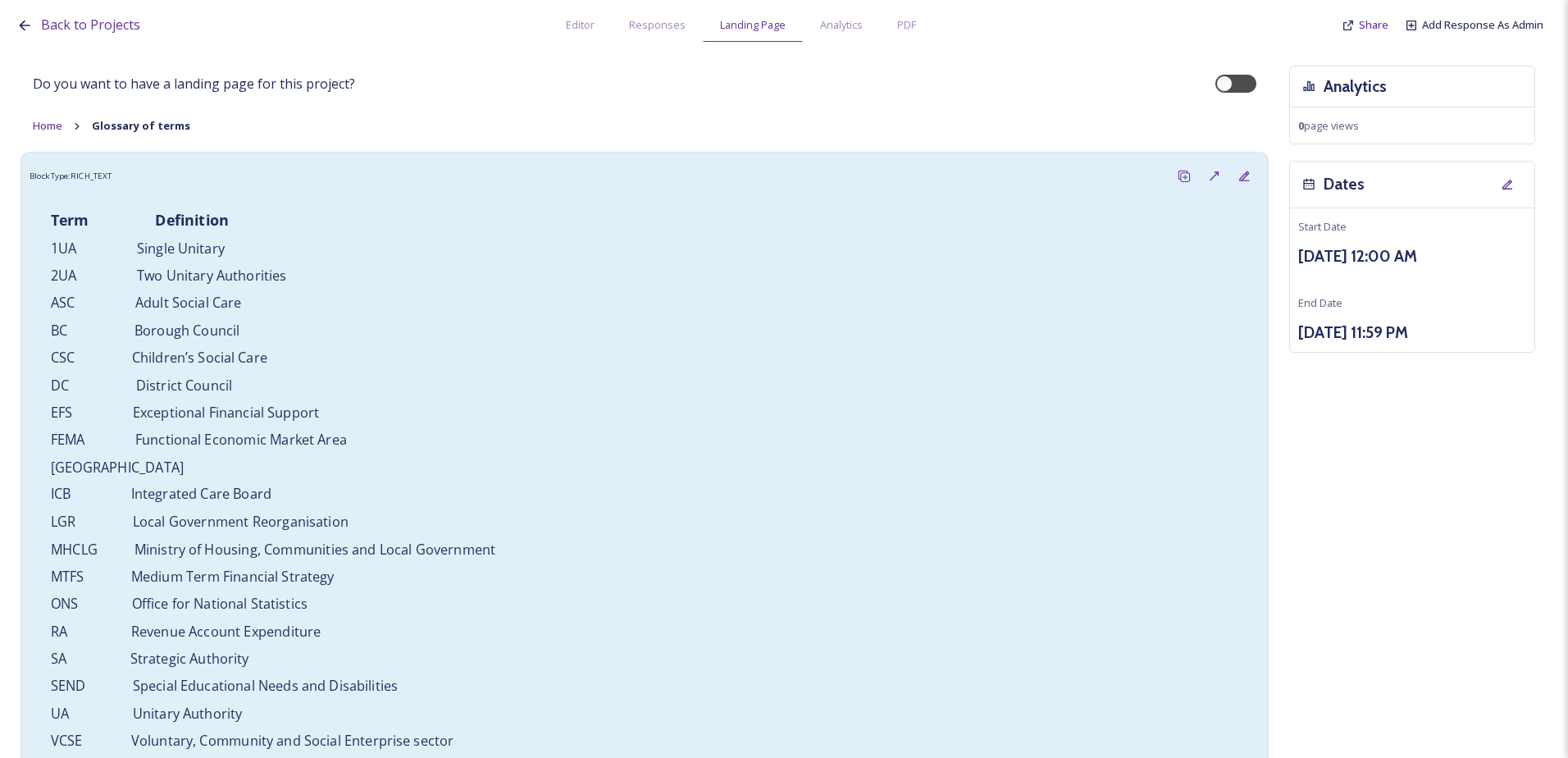
click at [727, 507] on div "Term Definition 1UA Single Unitary 2UA Two Unitary Authorities ASC Adult Social…" at bounding box center [645, 494] width 1212 height 589
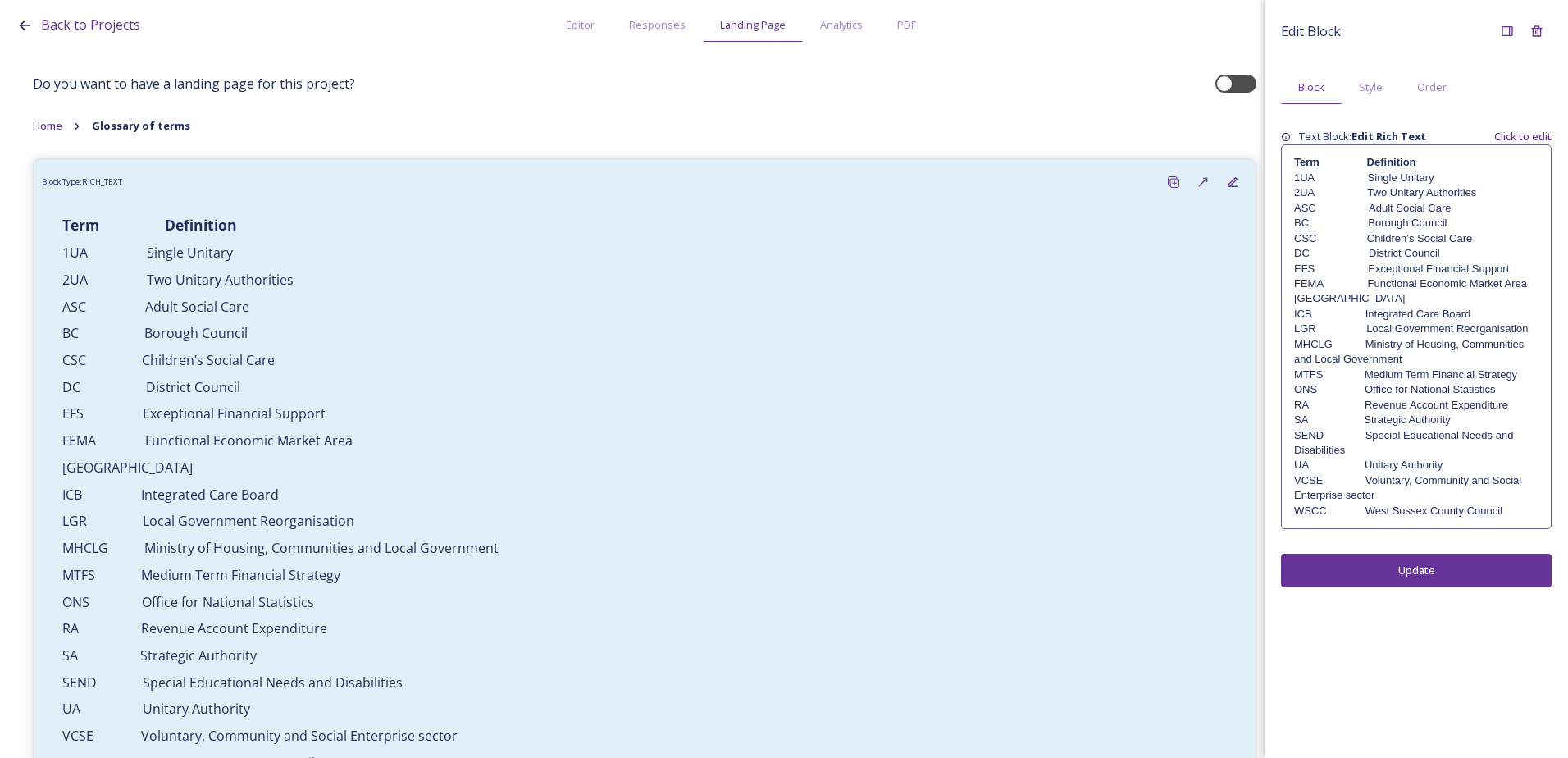
click at [1388, 198] on p "2UA Two Unitary Authorities" at bounding box center [1415, 192] width 245 height 15
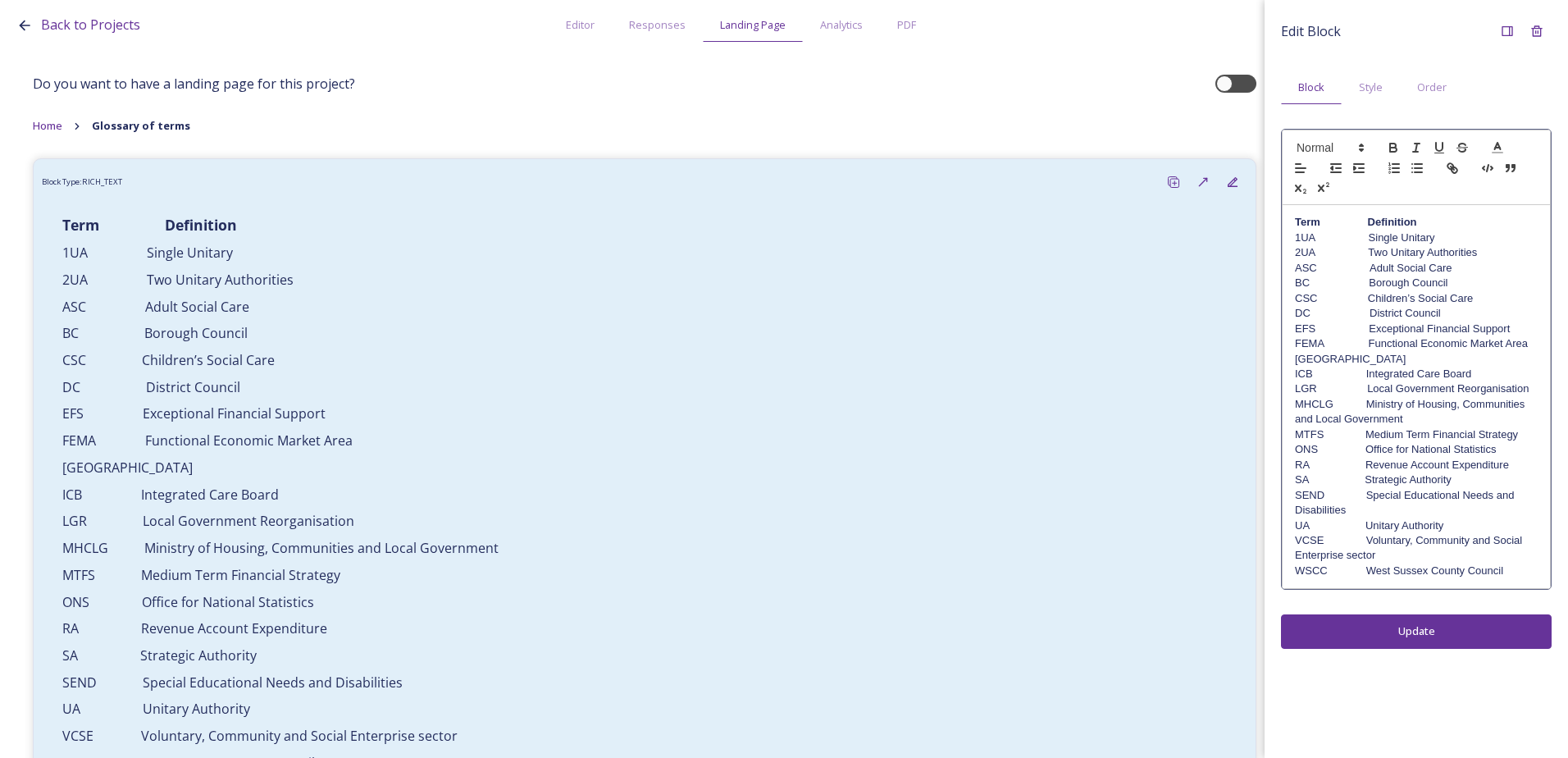
click at [1431, 212] on div "Term Definition 1UA Single Unitary 2UA Two Unitary Authorities ASC Adult Social…" at bounding box center [1416, 396] width 267 height 383
drag, startPoint x: 1427, startPoint y: 220, endPoint x: 1297, endPoint y: 222, distance: 130.0
click at [1297, 222] on h4 "Term Definition" at bounding box center [1415, 222] width 243 height 15
click at [1345, 141] on span at bounding box center [1328, 148] width 80 height 20
click at [1348, 248] on span at bounding box center [1349, 251] width 105 height 29
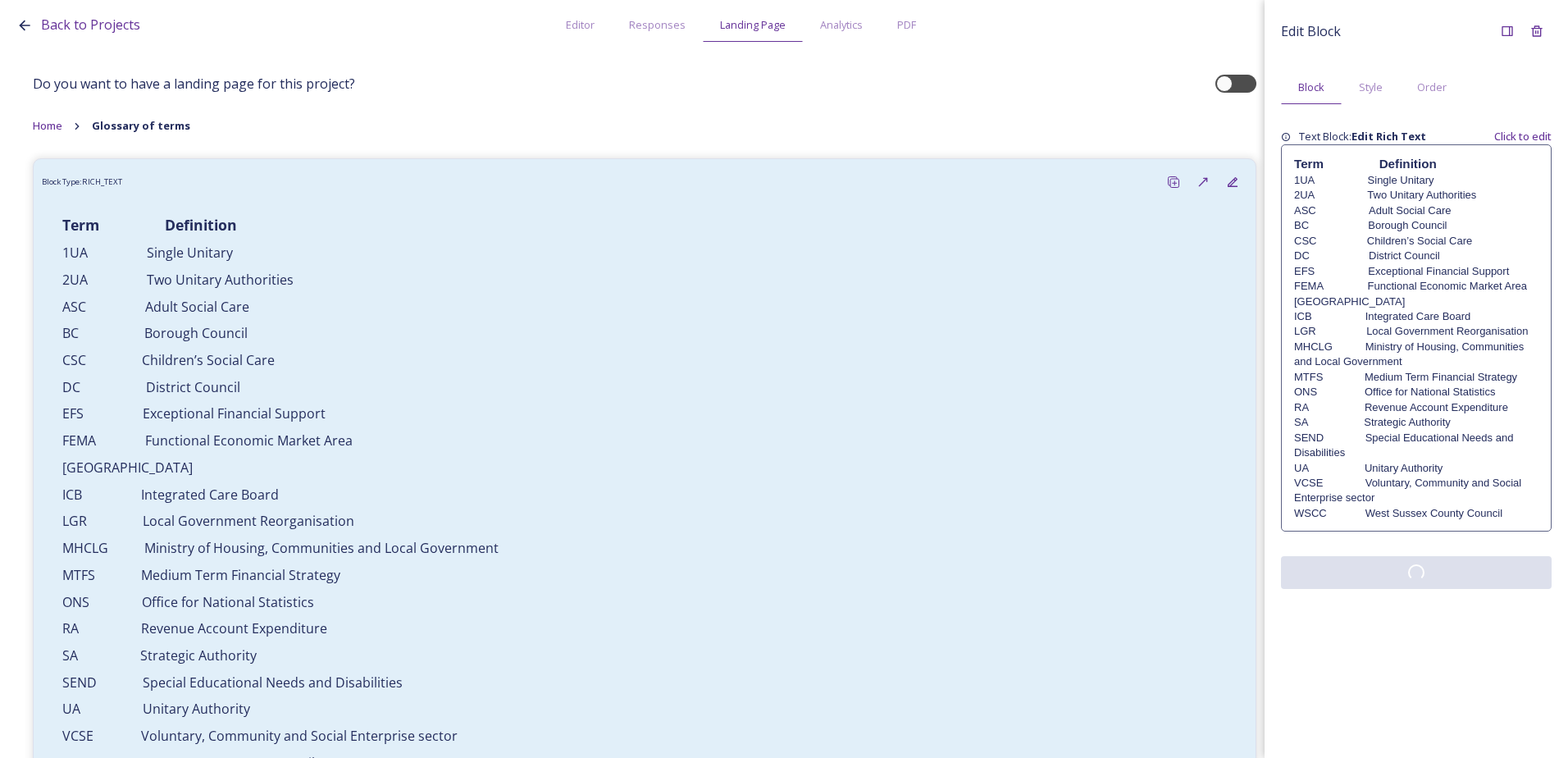
click at [1430, 646] on div "Edit Block Block Style Order Text Block: Edit Rich Text Click to edit Term Defi…" at bounding box center [1416, 379] width 303 height 758
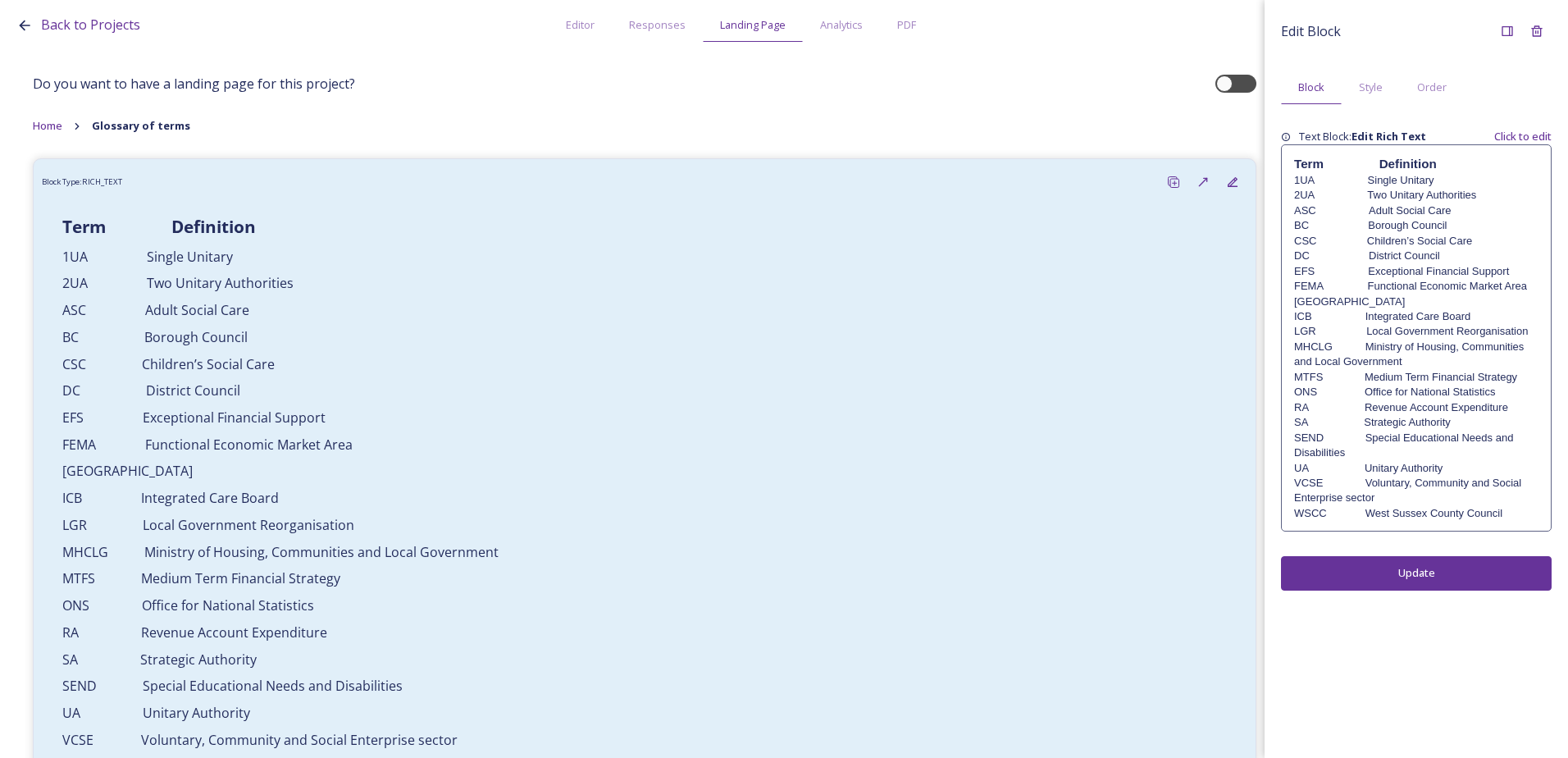
click at [1398, 248] on p "CSC Children’s Social Care" at bounding box center [1415, 241] width 245 height 15
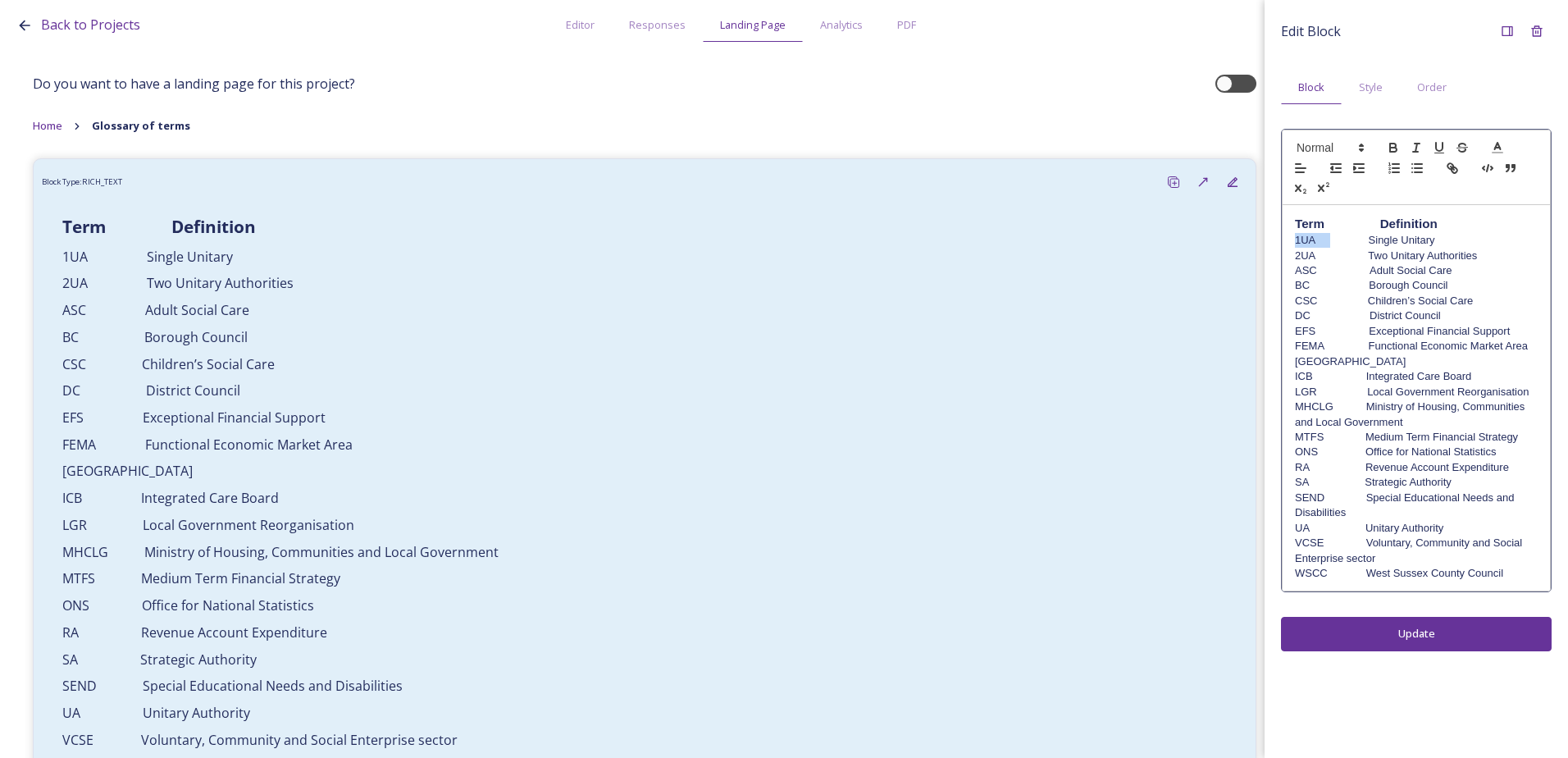
drag, startPoint x: 1322, startPoint y: 241, endPoint x: 1285, endPoint y: 235, distance: 37.5
click at [1285, 235] on div "Term Definition 1UA Single Unitary 2UA Two Unitary Authorities ASC Adult Social…" at bounding box center [1416, 397] width 267 height 385
click at [1391, 143] on icon "button" at bounding box center [1393, 148] width 15 height 15
drag, startPoint x: 1313, startPoint y: 255, endPoint x: 1279, endPoint y: 255, distance: 34.0
click at [1279, 255] on div "Edit Block Block Style Order Term Definition 1UA Single Unitary 2UA Two Unitary…" at bounding box center [1416, 334] width 303 height 668
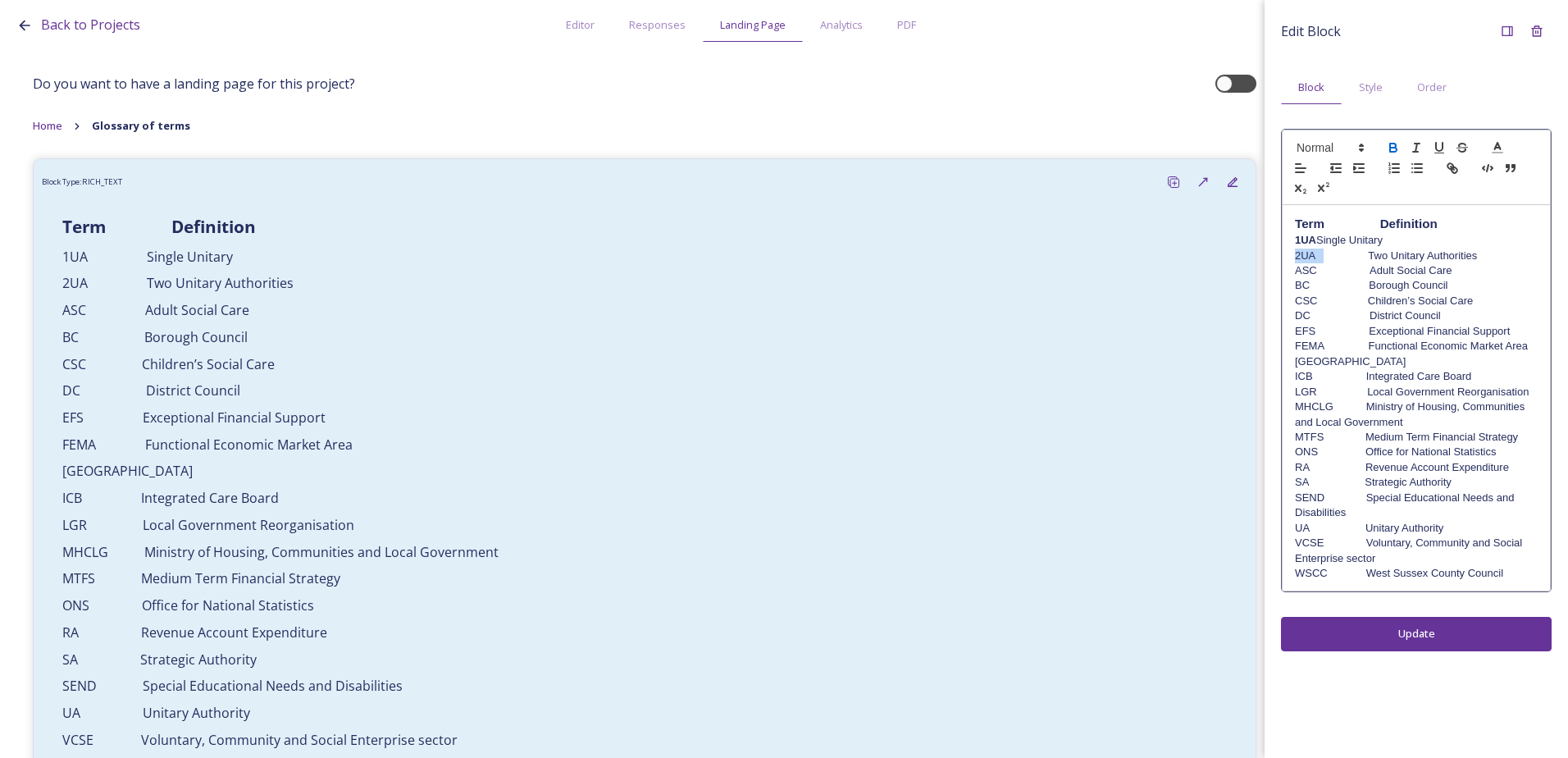
click at [1396, 144] on icon "button" at bounding box center [1393, 148] width 15 height 15
drag, startPoint x: 1338, startPoint y: 269, endPoint x: 1269, endPoint y: 270, distance: 69.0
click at [1269, 270] on div "Edit Block Block Style Order Term Definition 1UA Single Unitary 2UA Two Unitary…" at bounding box center [1416, 334] width 303 height 668
click at [1390, 149] on icon "button" at bounding box center [1393, 150] width 7 height 4
drag, startPoint x: 1322, startPoint y: 288, endPoint x: 1280, endPoint y: 288, distance: 42.0
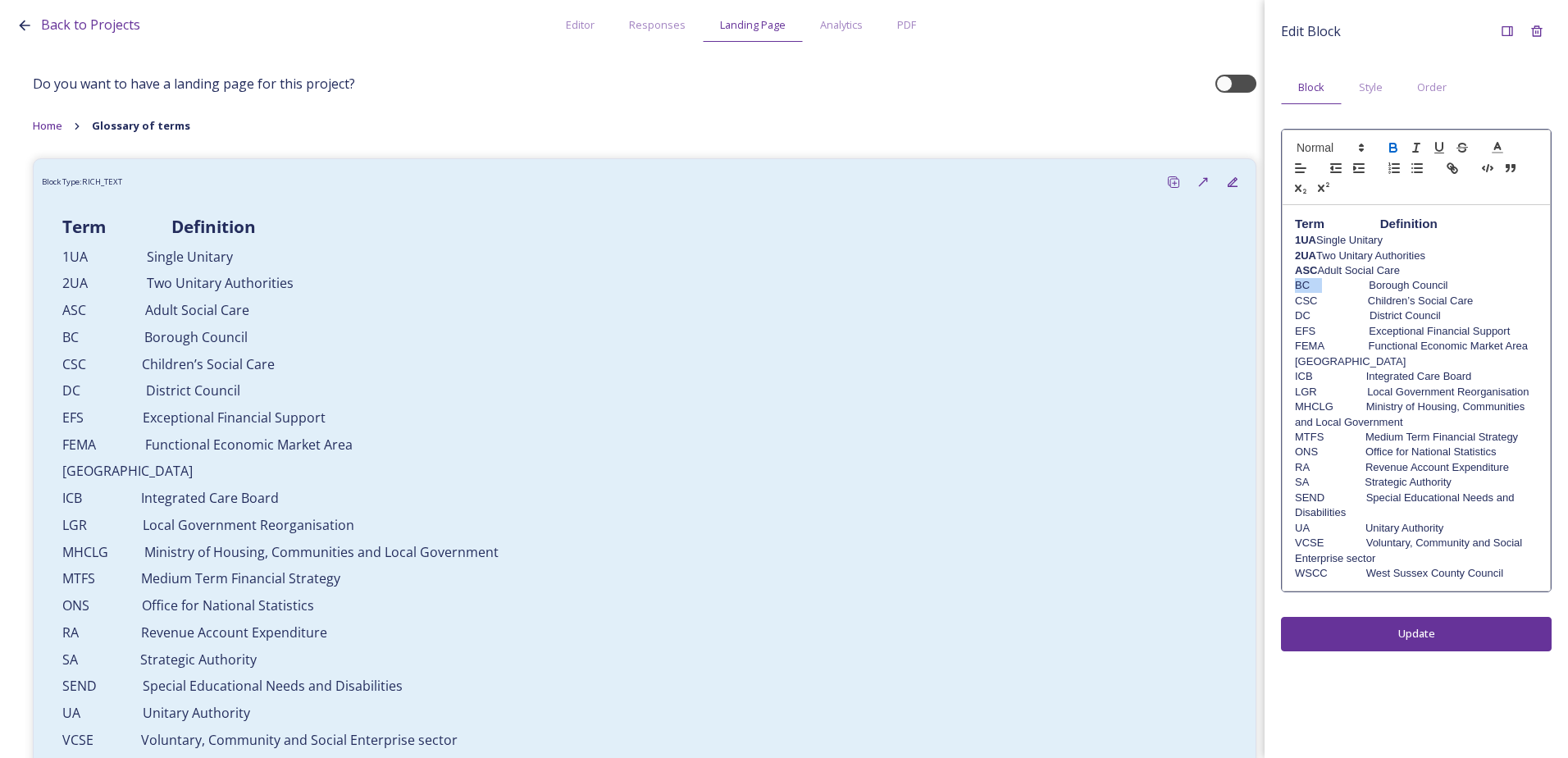
click at [1280, 288] on div "Edit Block Block Style Order Term Definition 1UA Single Unitary 2UA Two Unitary…" at bounding box center [1416, 334] width 303 height 668
click at [1391, 136] on div at bounding box center [1416, 167] width 269 height 75
drag, startPoint x: 1307, startPoint y: 285, endPoint x: 1286, endPoint y: 285, distance: 21.0
click at [1289, 285] on div "Term Definition 1UA Single Unitary 2UA Two Unitary Authorities ASC Adult Social…" at bounding box center [1416, 397] width 267 height 385
click at [1390, 151] on icon "button" at bounding box center [1393, 150] width 7 height 4
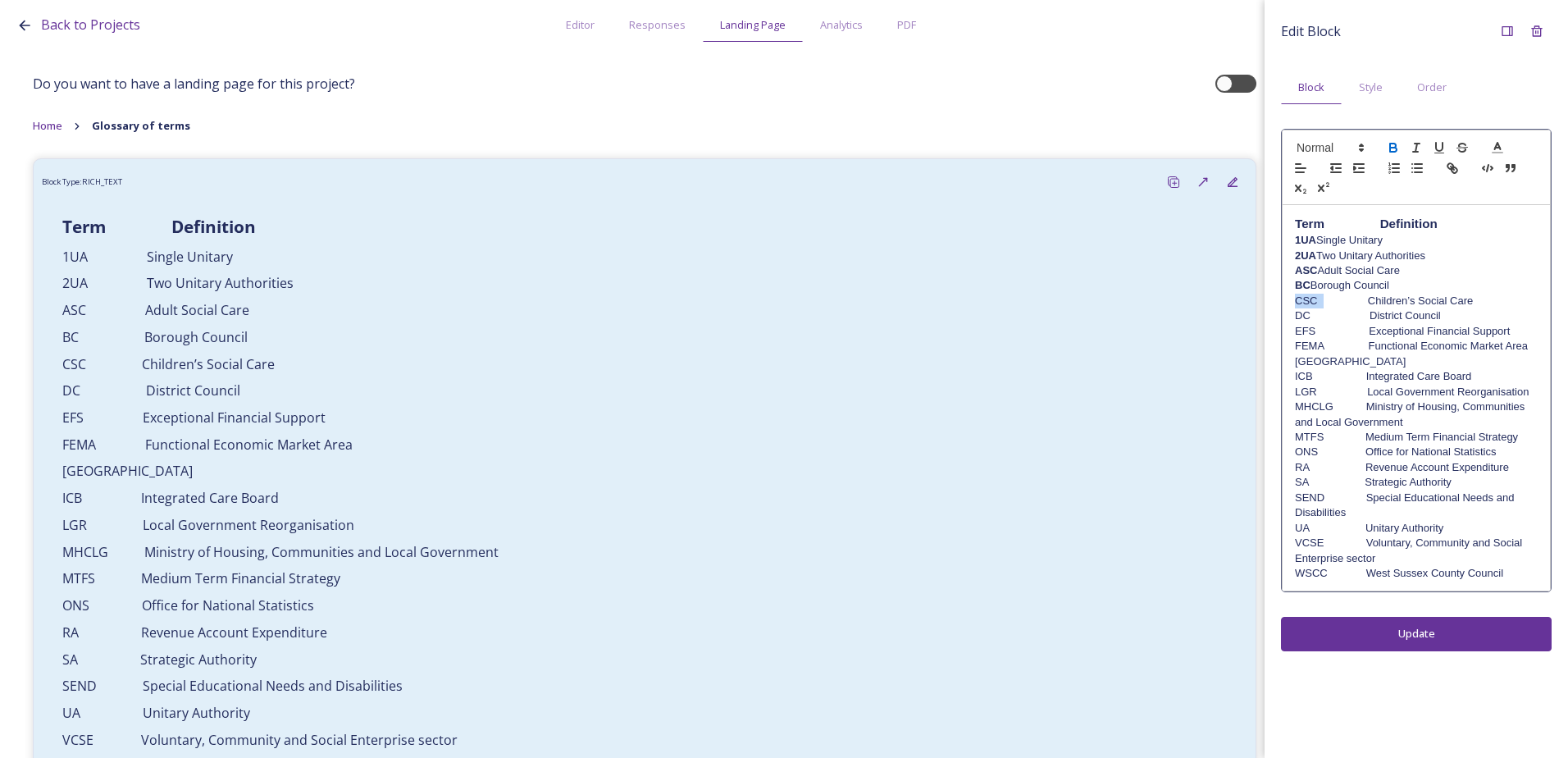
drag, startPoint x: 1322, startPoint y: 299, endPoint x: 1284, endPoint y: 298, distance: 38.0
click at [1284, 298] on div "Term Definition 1UA Single Unitary 2UA Two Unitary Authorities ASC Adult Social…" at bounding box center [1416, 397] width 267 height 385
click at [1390, 146] on icon "button" at bounding box center [1393, 146] width 6 height 4
drag, startPoint x: 1319, startPoint y: 315, endPoint x: 1276, endPoint y: 315, distance: 43.0
click at [1276, 315] on div "Edit Block Block Style Order Term Definition 1UA Single Unitary 2UA Two Unitary…" at bounding box center [1416, 334] width 303 height 668
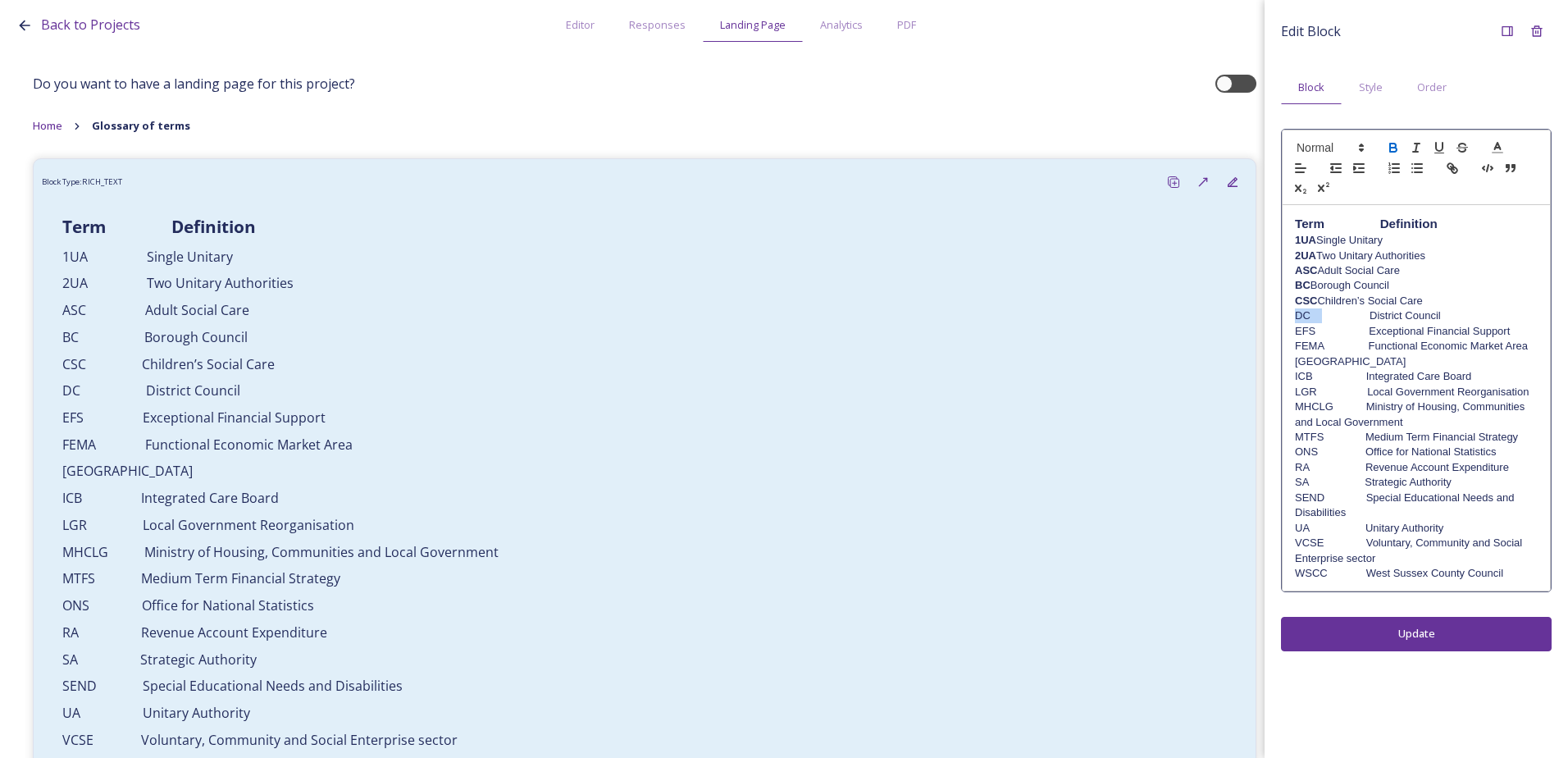
click at [1392, 149] on icon "button" at bounding box center [1393, 150] width 7 height 4
drag, startPoint x: 1318, startPoint y: 335, endPoint x: 1281, endPoint y: 335, distance: 37.0
click at [1281, 335] on div "Term Definition 1UA Single Unitary 2UA Two Unitary Authorities ASC Adult Social…" at bounding box center [1415, 361] width 270 height 464
click at [1397, 145] on icon "button" at bounding box center [1393, 148] width 15 height 15
click at [1286, 352] on div "Term Definition 1UA Single Unitary 2UA Two Unitary Authorities ASC Adult Social…" at bounding box center [1416, 397] width 267 height 385
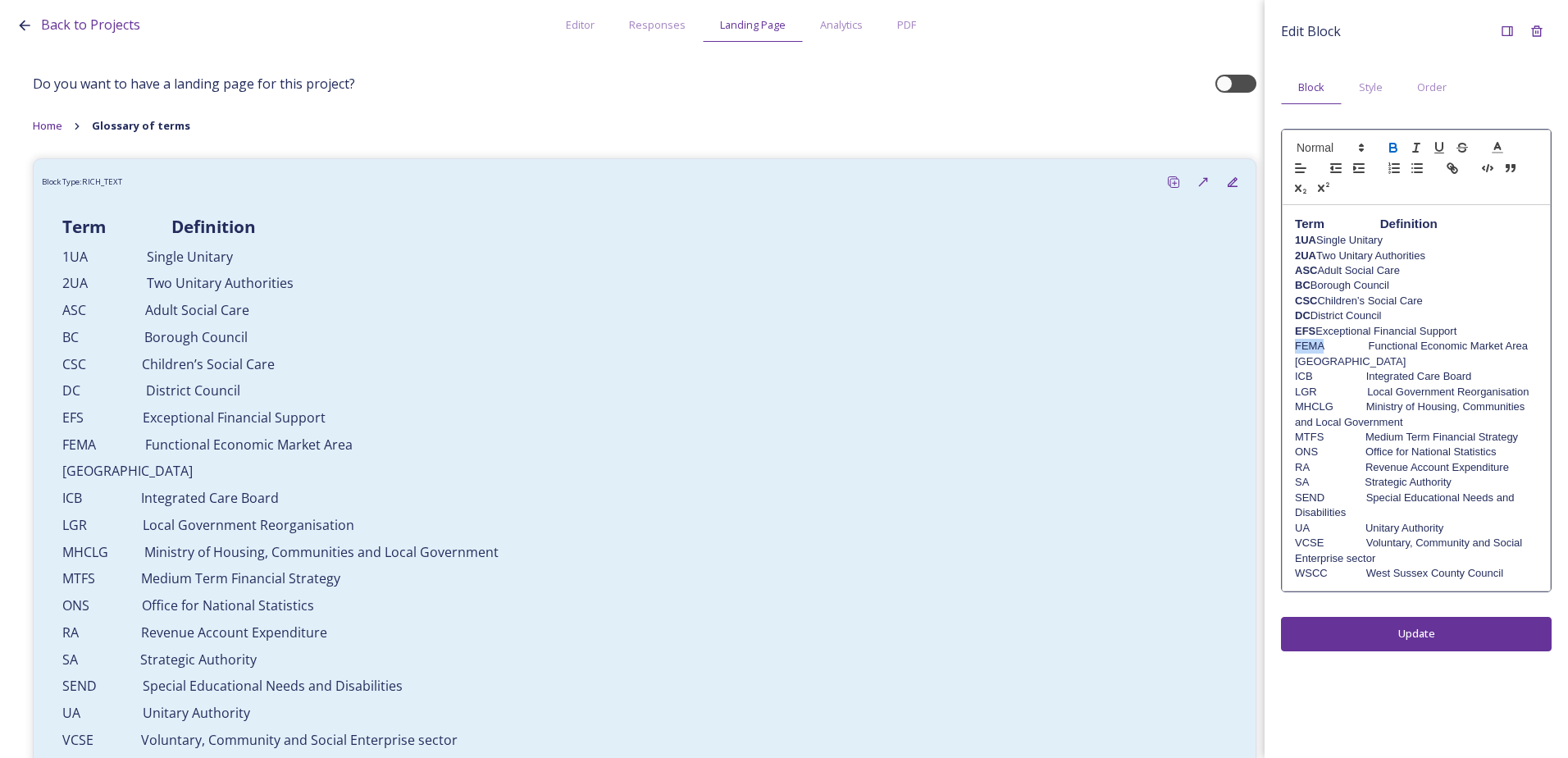
click at [1394, 151] on icon "button" at bounding box center [1393, 148] width 15 height 15
drag, startPoint x: 1307, startPoint y: 371, endPoint x: 1294, endPoint y: 371, distance: 13.0
click at [1294, 371] on div "Term Definition 1UA Single Unitary 2UA Two Unitary Authorities ASC Adult Social…" at bounding box center [1416, 397] width 267 height 385
click at [1309, 360] on p "HMA Housing Market Area" at bounding box center [1415, 362] width 243 height 15
drag, startPoint x: 1317, startPoint y: 360, endPoint x: 1293, endPoint y: 359, distance: 24.0
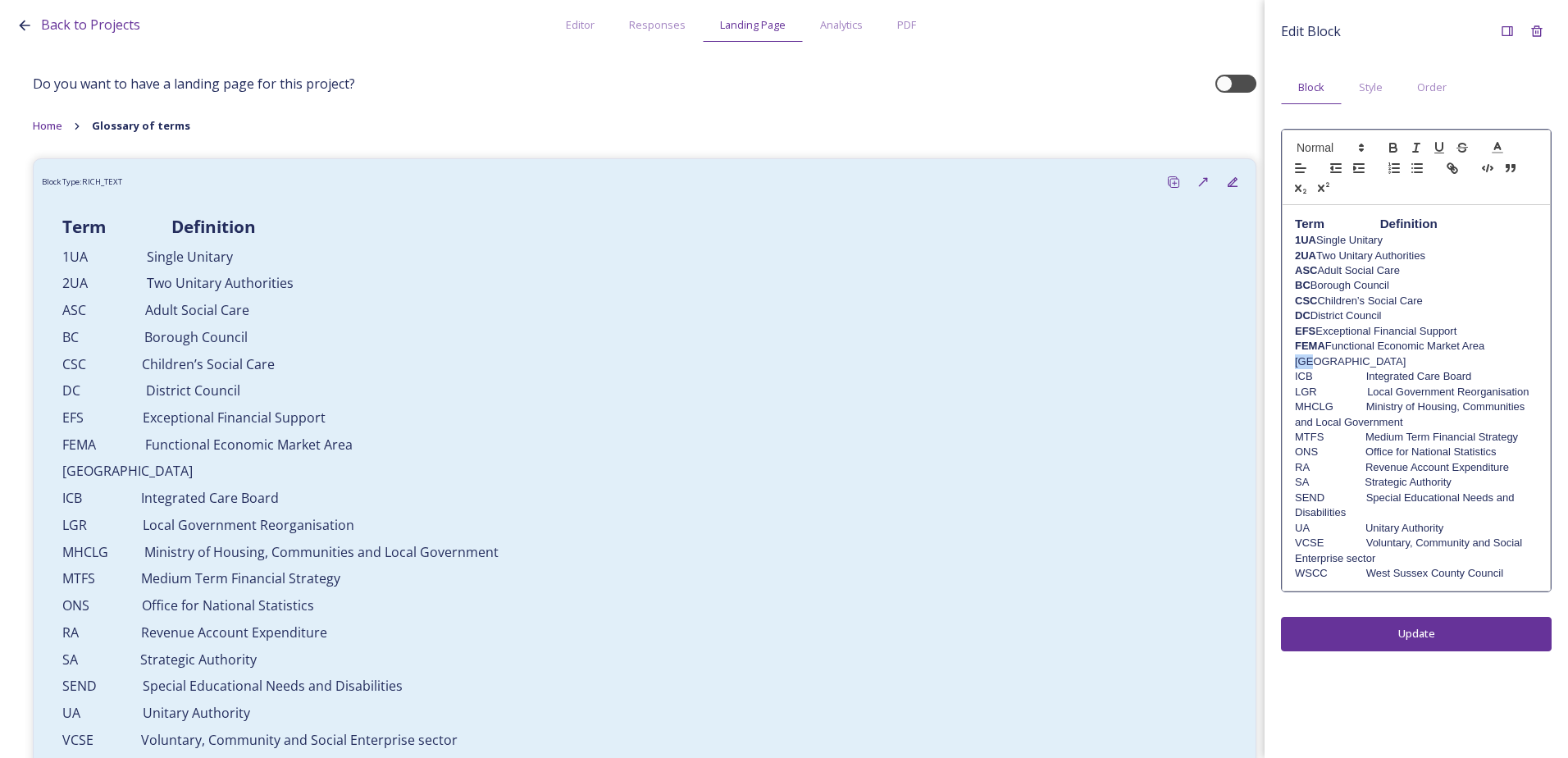
click at [1293, 359] on div "Term Definition 1UA Single Unitary 2UA Two Unitary Authorities ASC Adult Social…" at bounding box center [1416, 397] width 267 height 385
click at [1397, 146] on icon "button" at bounding box center [1393, 148] width 15 height 15
drag, startPoint x: 1310, startPoint y: 376, endPoint x: 1293, endPoint y: 376, distance: 17.0
click at [1293, 376] on div "Term Definition 1UA Single Unitary 2UA Two Unitary Authorities ASC Adult Social…" at bounding box center [1416, 397] width 267 height 385
click at [1394, 146] on icon "button" at bounding box center [1393, 148] width 15 height 15
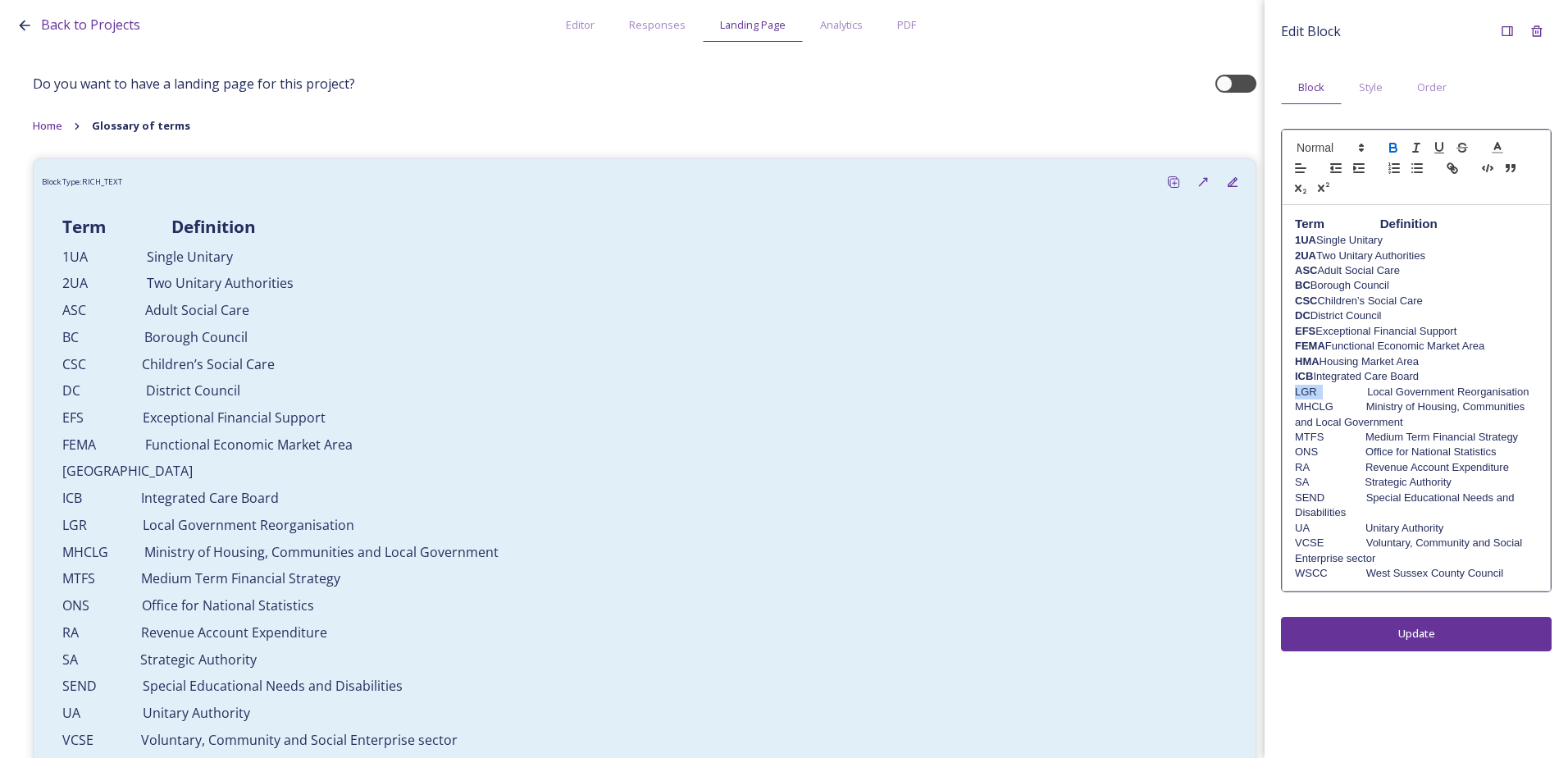
drag, startPoint x: 1322, startPoint y: 390, endPoint x: 1294, endPoint y: 388, distance: 28.1
click at [1294, 393] on div "Term Definition 1UA Single Unitary 2UA Two Unitary Authorities ASC Adult Social…" at bounding box center [1416, 397] width 267 height 385
click at [1394, 146] on icon "button" at bounding box center [1393, 148] width 15 height 15
drag, startPoint x: 1331, startPoint y: 406, endPoint x: 1287, endPoint y: 407, distance: 44.0
click at [1287, 407] on div "Term Definition 1UA Single Unitary 2UA Two Unitary Authorities ASC Adult Social…" at bounding box center [1416, 397] width 267 height 385
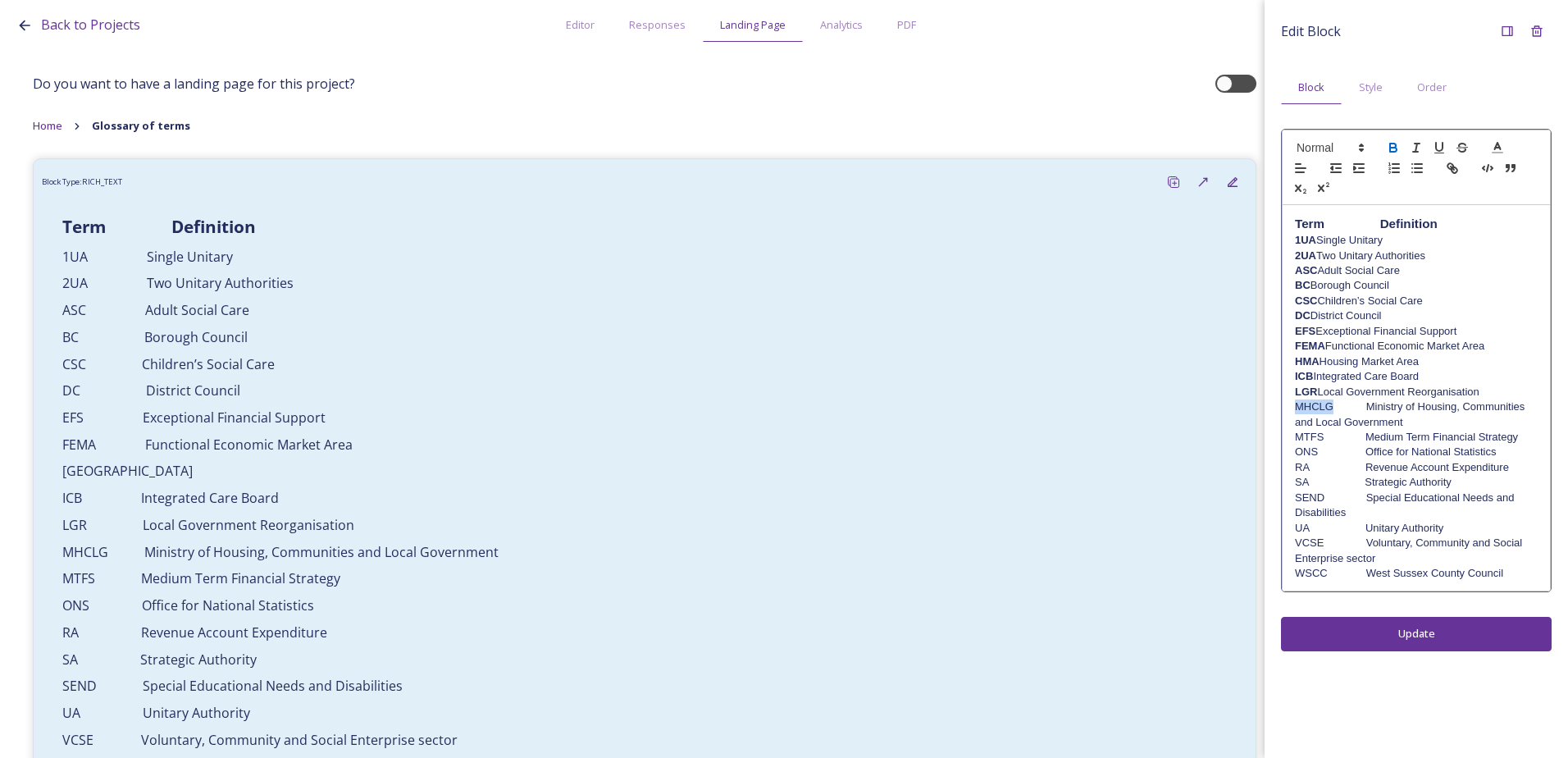
click at [1386, 145] on icon "button" at bounding box center [1393, 148] width 15 height 15
click at [1501, 33] on icon at bounding box center [1507, 31] width 13 height 13
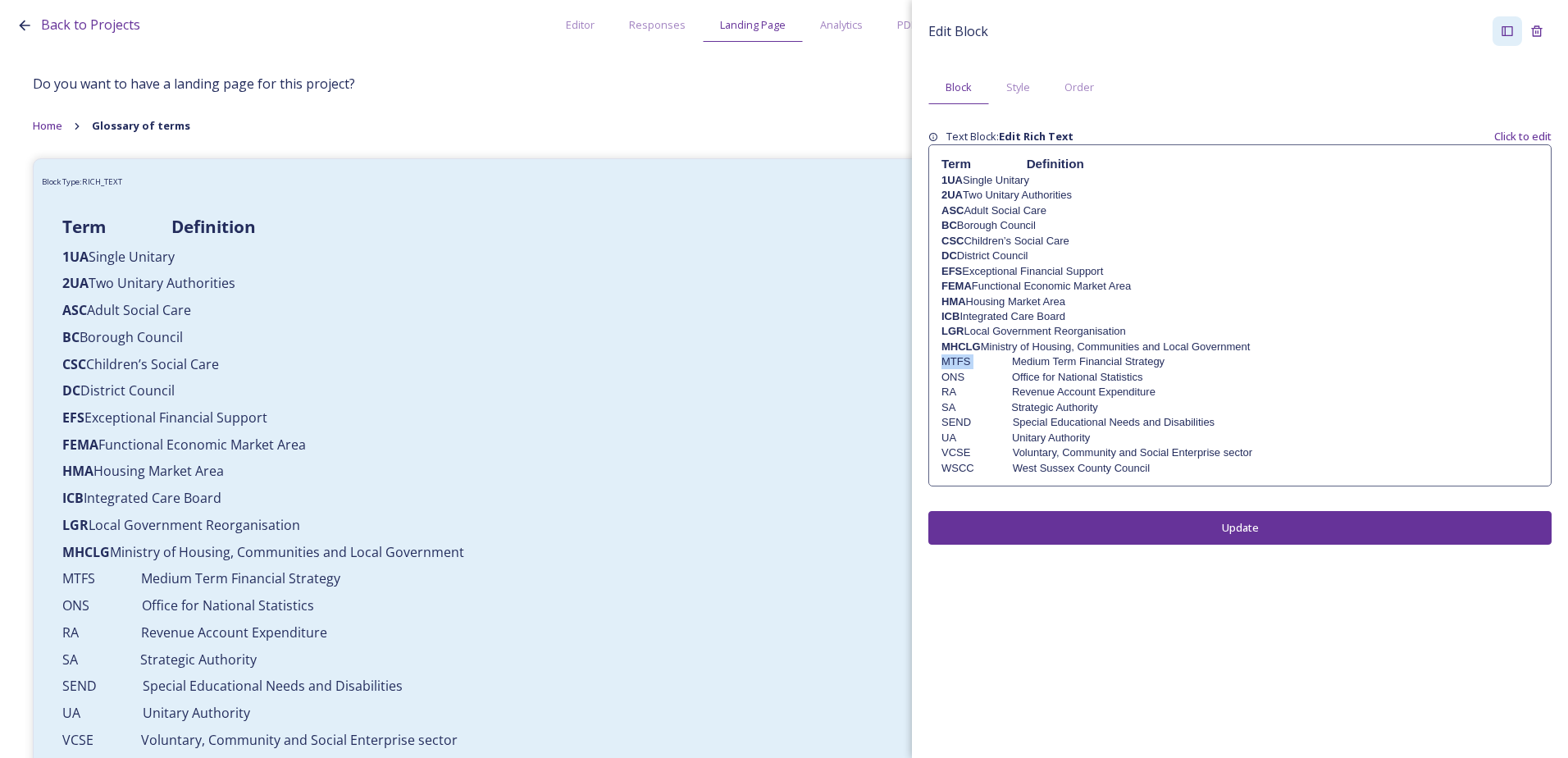
drag, startPoint x: 973, startPoint y: 357, endPoint x: 936, endPoint y: 357, distance: 37.0
click at [936, 357] on div "Term Definition 1UA Single Unitary 2UA Two Unitary Authorities ASC Adult Social…" at bounding box center [1240, 316] width 622 height 341
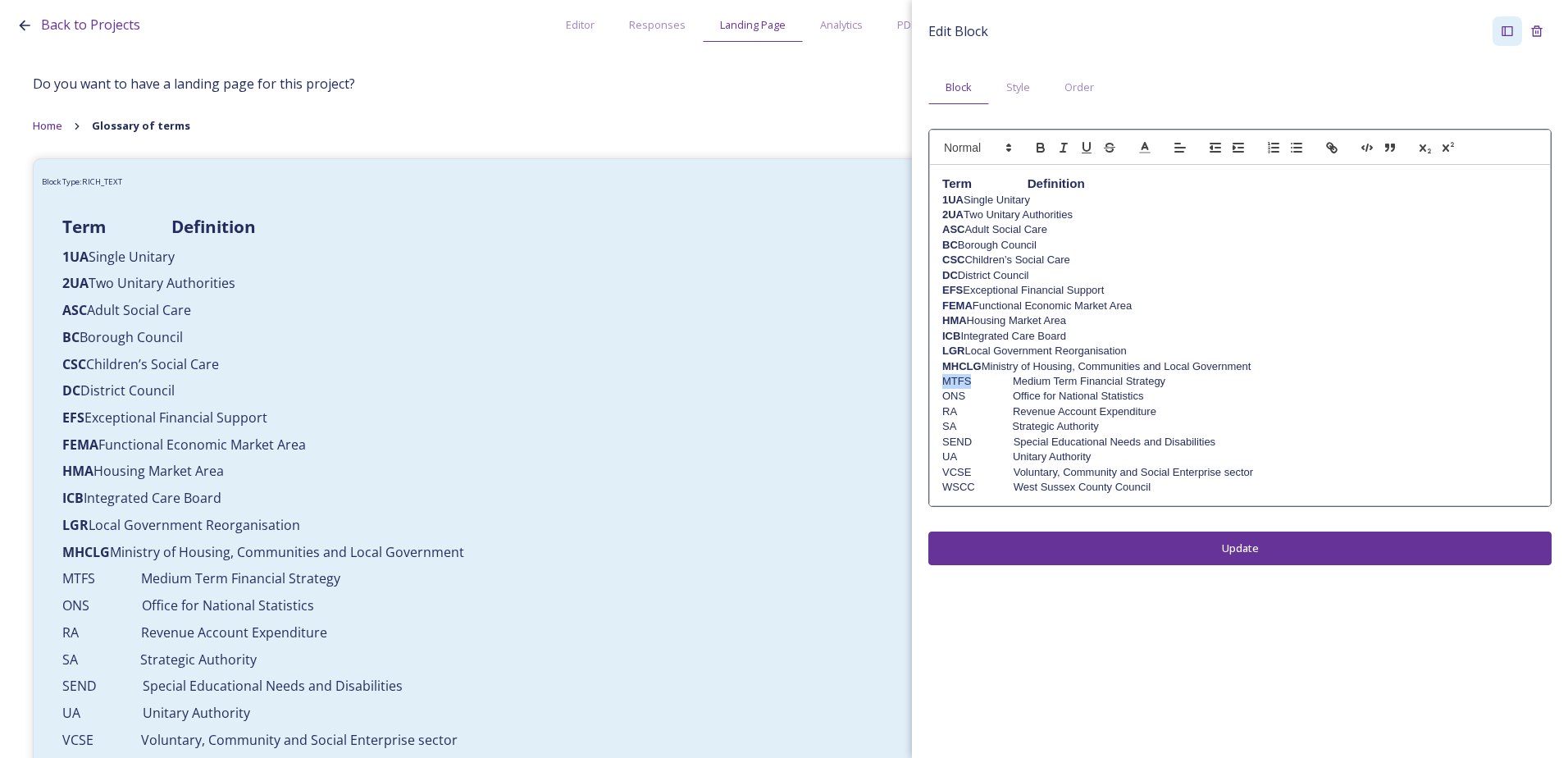
drag, startPoint x: 972, startPoint y: 375, endPoint x: 940, endPoint y: 379, distance: 32.2
click at [940, 379] on div "Term Definition 1UA Single Unitary 2UA Two Unitary Authorities ASC Adult Social…" at bounding box center [1240, 335] width 620 height 341
click at [1041, 145] on icon "button" at bounding box center [1040, 146] width 6 height 4
drag, startPoint x: 970, startPoint y: 397, endPoint x: 938, endPoint y: 393, distance: 32.2
click at [938, 393] on div "Term Definition 1UA Single Unitary 2UA Two Unitary Authorities ASC Adult Social…" at bounding box center [1240, 335] width 620 height 341
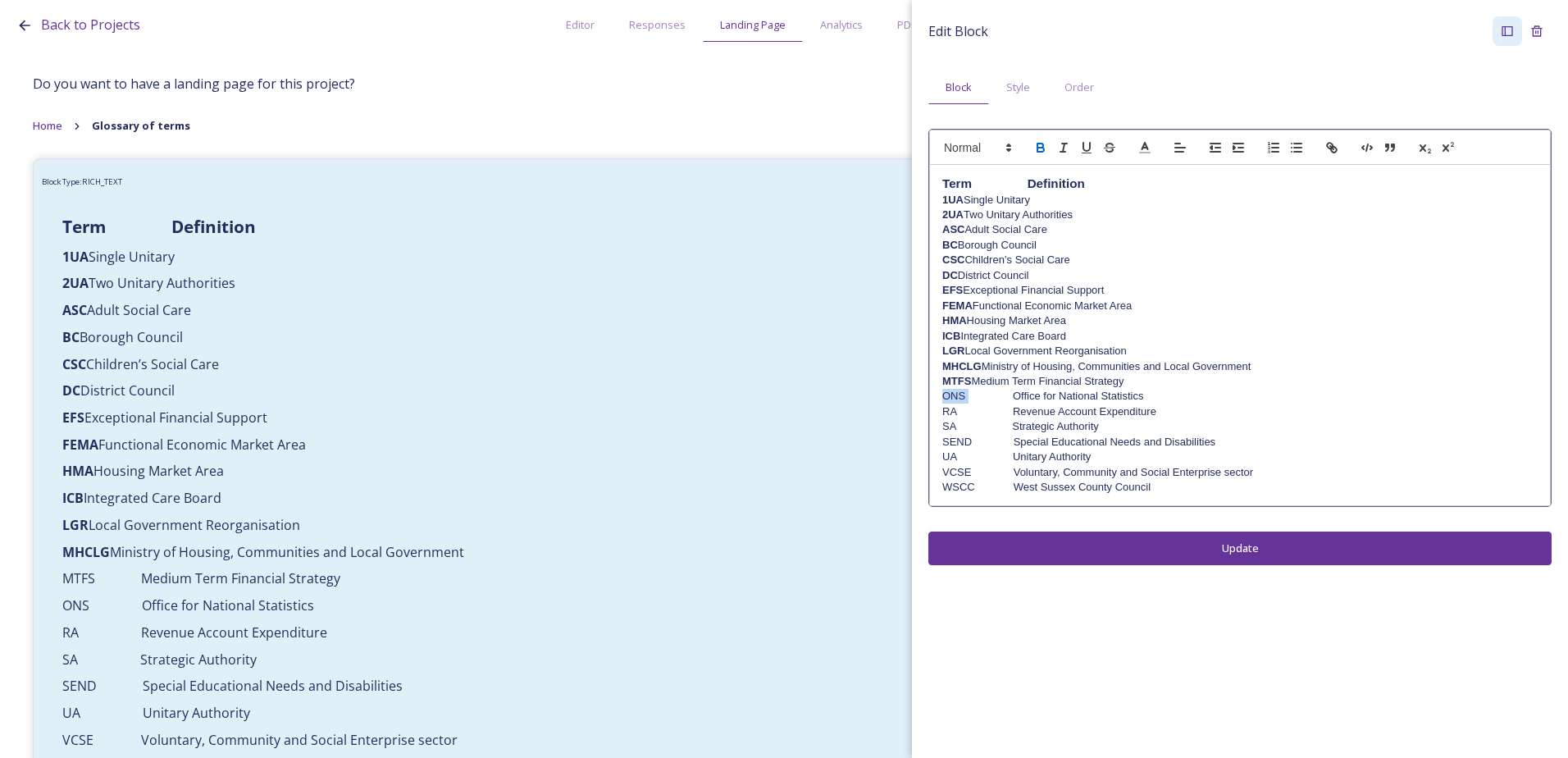
click at [1037, 154] on icon "button" at bounding box center [1040, 148] width 15 height 15
drag, startPoint x: 955, startPoint y: 408, endPoint x: 940, endPoint y: 408, distance: 15.0
click at [940, 408] on div "Term Definition 1UA Single Unitary 2UA Two Unitary Authorities ASC Adult Social…" at bounding box center [1240, 335] width 620 height 341
click at [1039, 152] on icon "button" at bounding box center [1040, 150] width 7 height 4
drag, startPoint x: 957, startPoint y: 426, endPoint x: 936, endPoint y: 423, distance: 21.2
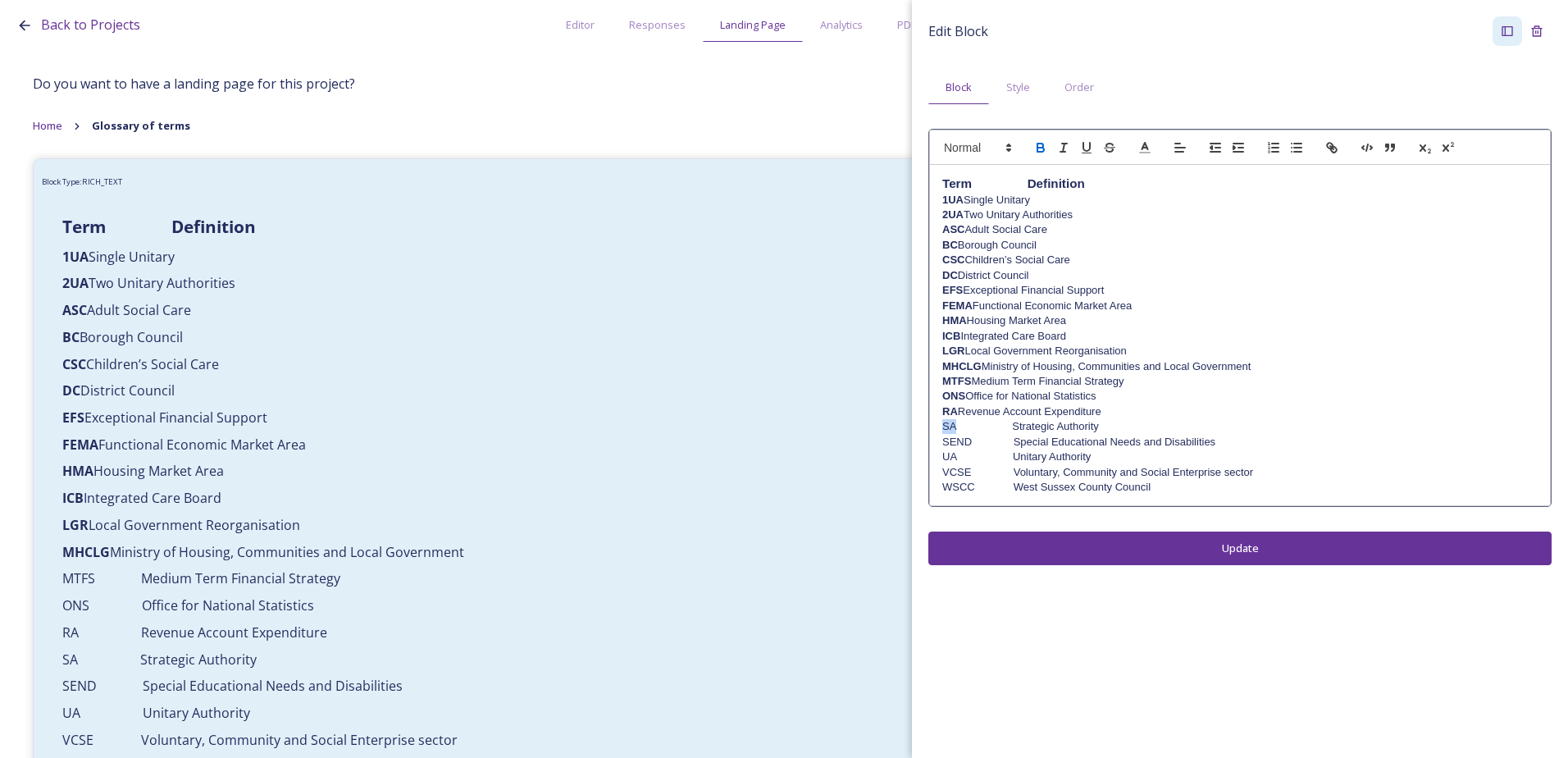
click at [936, 423] on div "Term Definition 1UA Single Unitary 2UA Two Unitary Authorities ASC Adult Social…" at bounding box center [1240, 335] width 620 height 341
click at [1040, 148] on icon "button" at bounding box center [1040, 150] width 7 height 4
drag, startPoint x: 970, startPoint y: 443, endPoint x: 933, endPoint y: 441, distance: 37.1
click at [933, 441] on div "Term Definition 1UA Single Unitary 2UA Two Unitary Authorities ASC Adult Social…" at bounding box center [1240, 335] width 620 height 341
click at [1034, 151] on icon "button" at bounding box center [1040, 148] width 15 height 15
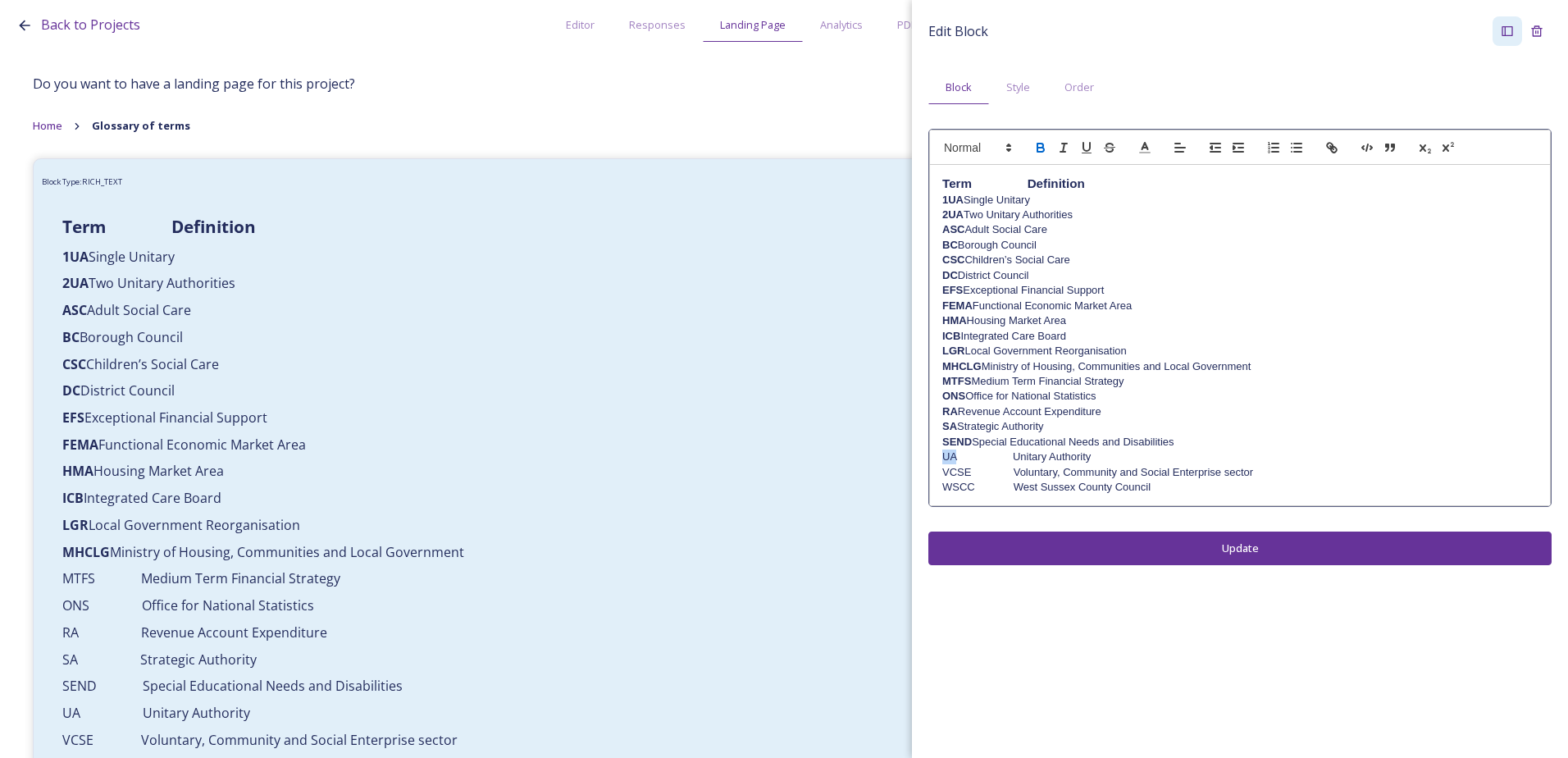
click at [941, 459] on div "Term Definition 1UA Single Unitary 2UA Two Unitary Authorities ASC Adult Social…" at bounding box center [1240, 335] width 620 height 341
click at [1036, 153] on icon "button" at bounding box center [1040, 148] width 15 height 15
drag, startPoint x: 972, startPoint y: 471, endPoint x: 941, endPoint y: 470, distance: 31.0
click at [941, 470] on div "Term Definition 1UA Single Unitary 2UA Two Unitary Authorities ASC Adult Social…" at bounding box center [1240, 335] width 620 height 341
click at [1039, 151] on icon "button" at bounding box center [1040, 148] width 15 height 15
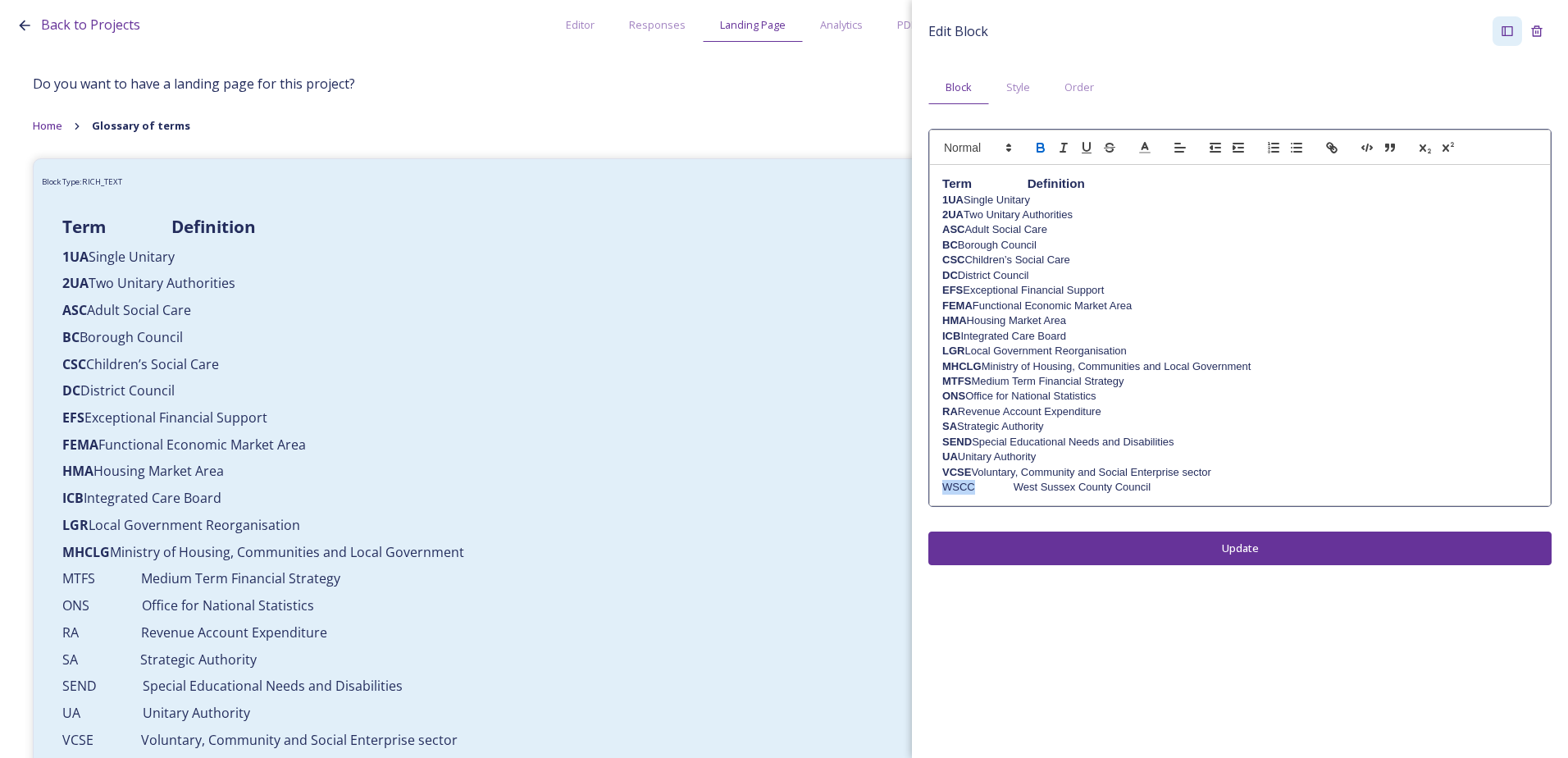
drag, startPoint x: 974, startPoint y: 488, endPoint x: 940, endPoint y: 490, distance: 34.1
click at [940, 490] on div "Term Definition 1UA Single Unitary 2UA Two Unitary Authorities ASC Adult Social…" at bounding box center [1240, 335] width 620 height 341
click at [1035, 151] on icon "button" at bounding box center [1040, 148] width 15 height 15
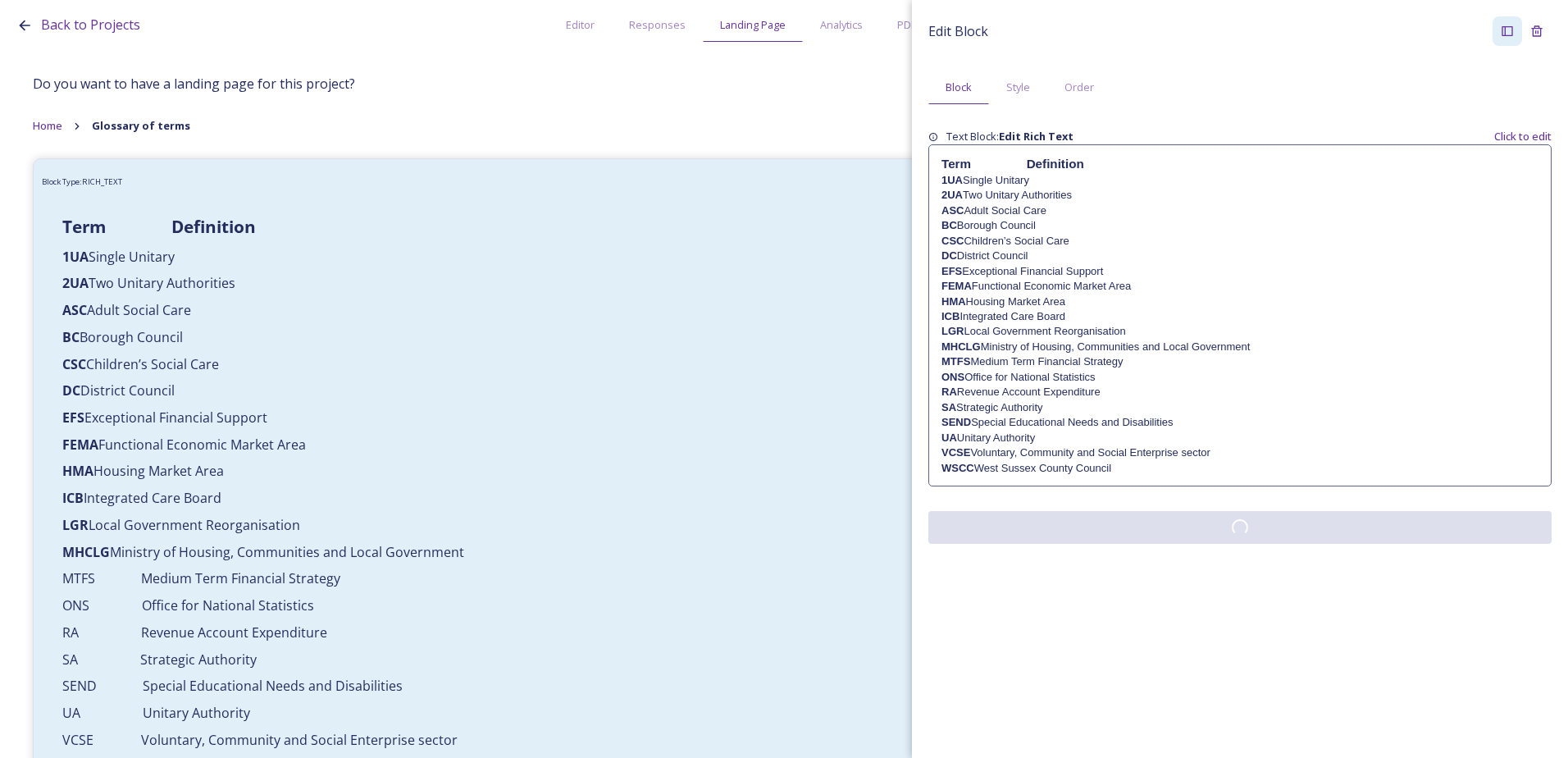
click at [1151, 547] on div "Edit Block Block Style Order Text Block: Edit Rich Text Click to edit Term Defi…" at bounding box center [1240, 279] width 656 height 560
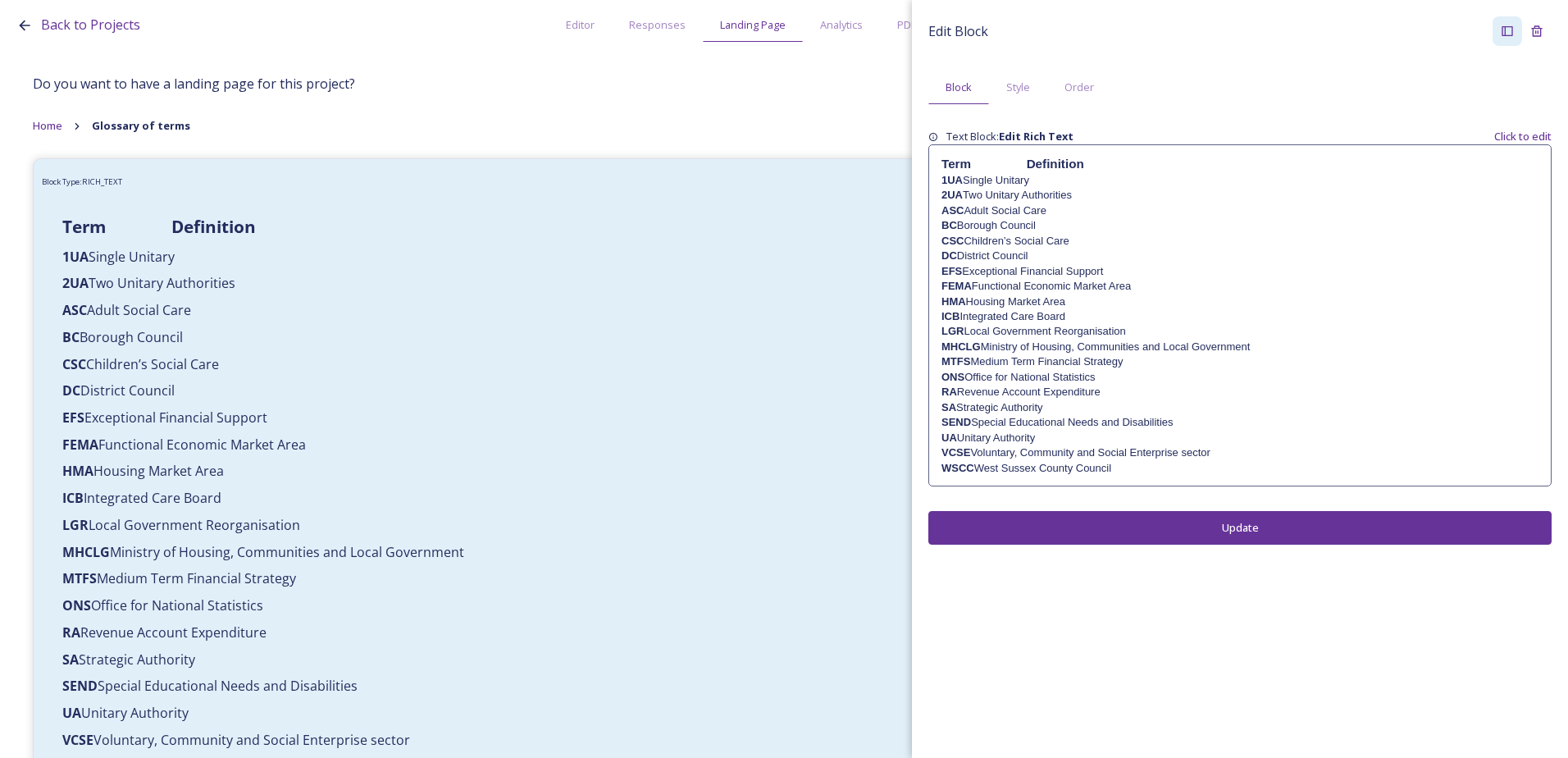
click at [1017, 174] on p "1UA Single Unitary" at bounding box center [1239, 180] width 597 height 15
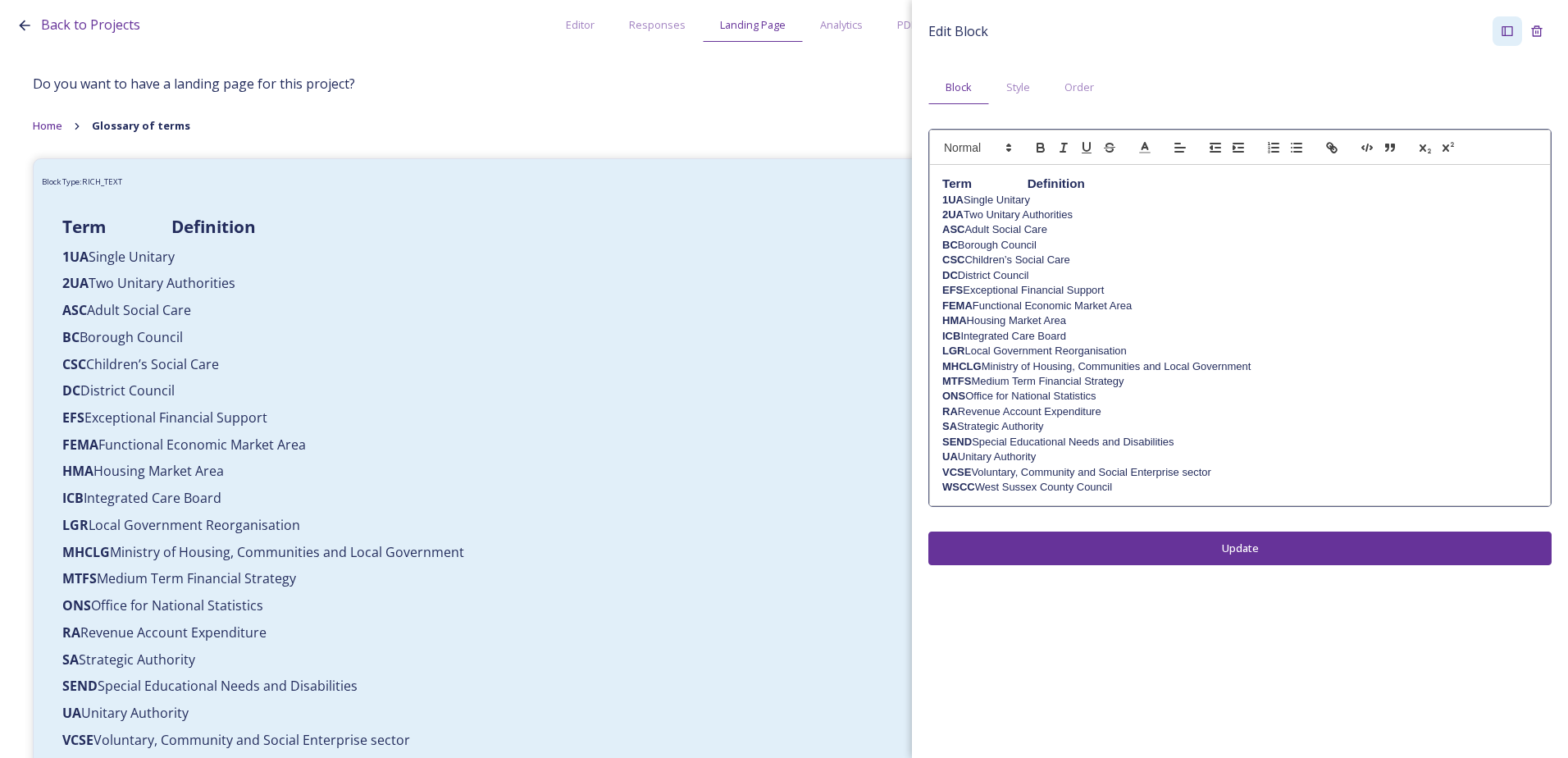
click at [1018, 202] on p "1UA Single Unitary" at bounding box center [1239, 200] width 595 height 15
click at [1004, 213] on p "2UA Two Unitary Authorities" at bounding box center [1239, 214] width 595 height 15
click at [1016, 216] on p "2UA Two Unitary Authorities" at bounding box center [1239, 214] width 595 height 15
click at [1015, 231] on p "ASC Adult Social Care" at bounding box center [1239, 229] width 595 height 15
drag, startPoint x: 1018, startPoint y: 228, endPoint x: 1035, endPoint y: 251, distance: 28.6
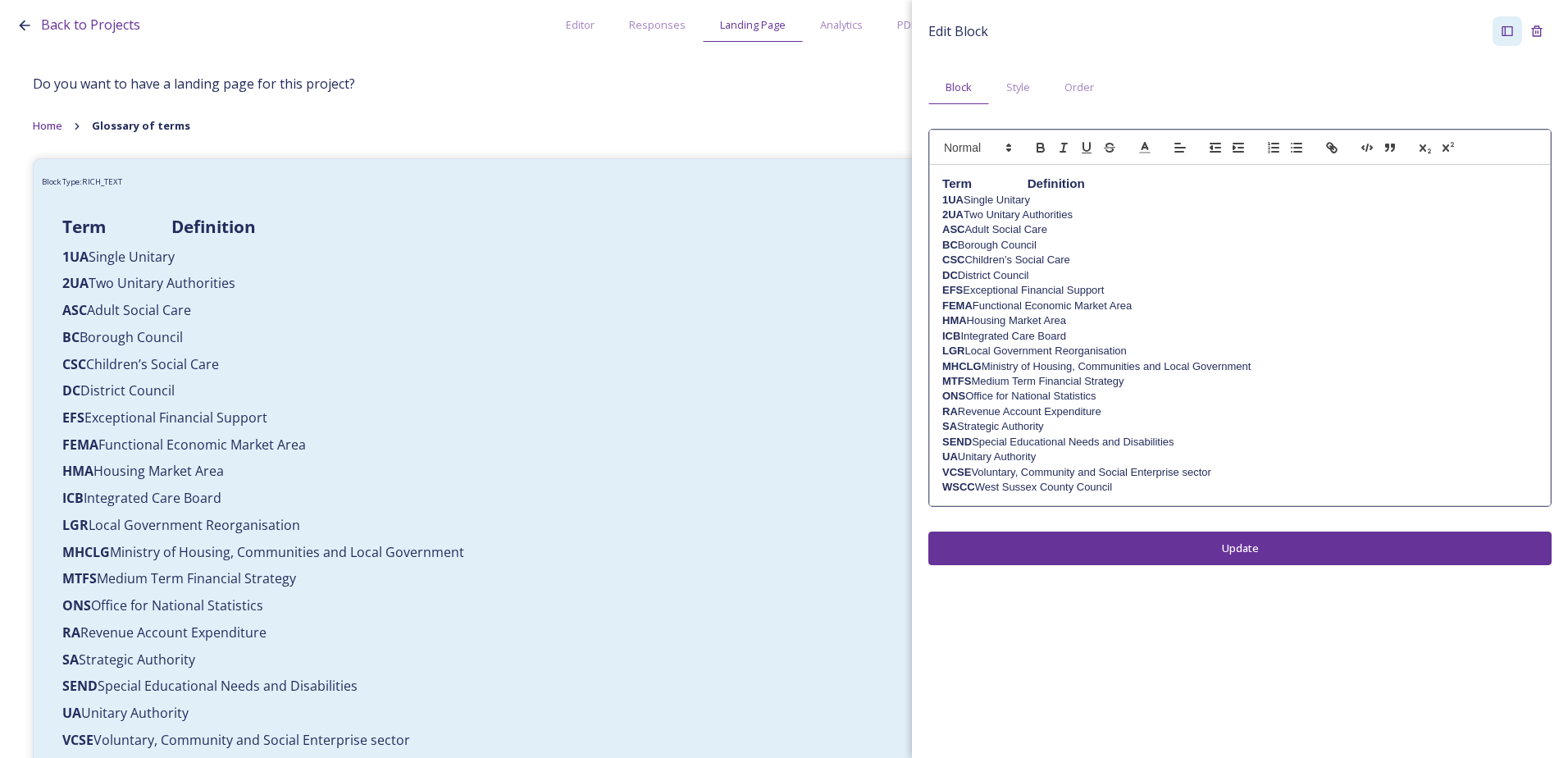
click at [1020, 230] on p "ASC Adult Social Care" at bounding box center [1239, 229] width 595 height 15
drag, startPoint x: 1016, startPoint y: 244, endPoint x: 1030, endPoint y: 255, distance: 17.8
click at [1017, 244] on p "BC Borough Council" at bounding box center [1239, 245] width 595 height 15
drag, startPoint x: 1017, startPoint y: 260, endPoint x: 1031, endPoint y: 287, distance: 30.4
click at [1020, 260] on p "CSC Children’s Social Care" at bounding box center [1239, 260] width 595 height 15
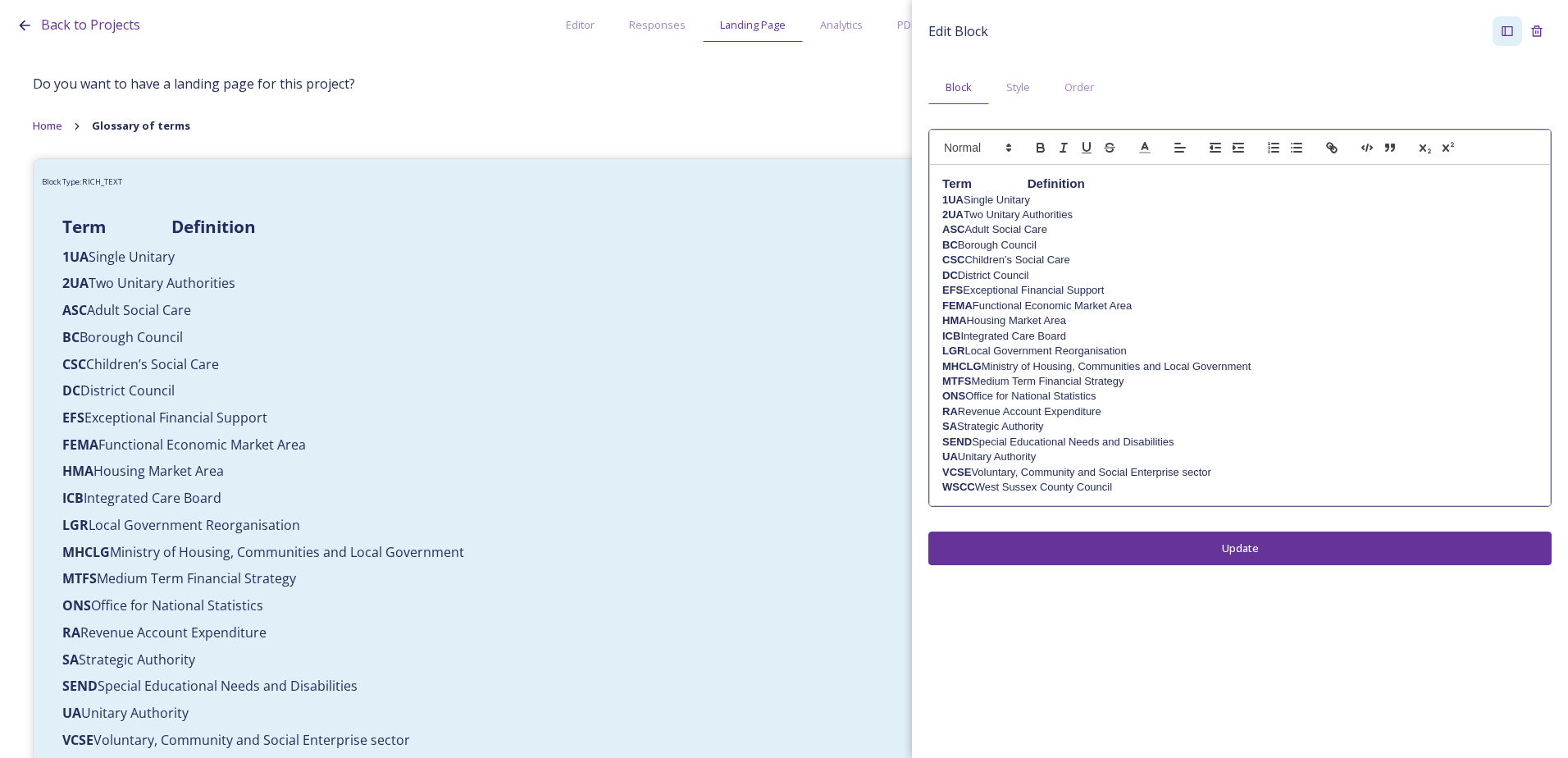
click at [1012, 270] on p "DC District Council" at bounding box center [1239, 275] width 595 height 15
click at [1021, 274] on p "DC District Council" at bounding box center [1239, 275] width 595 height 15
click at [1019, 272] on p "DC District Council" at bounding box center [1239, 275] width 595 height 15
drag, startPoint x: 1014, startPoint y: 289, endPoint x: 1036, endPoint y: 313, distance: 32.6
click at [1017, 290] on p "EFS Exceptional Financial Support" at bounding box center [1239, 290] width 595 height 15
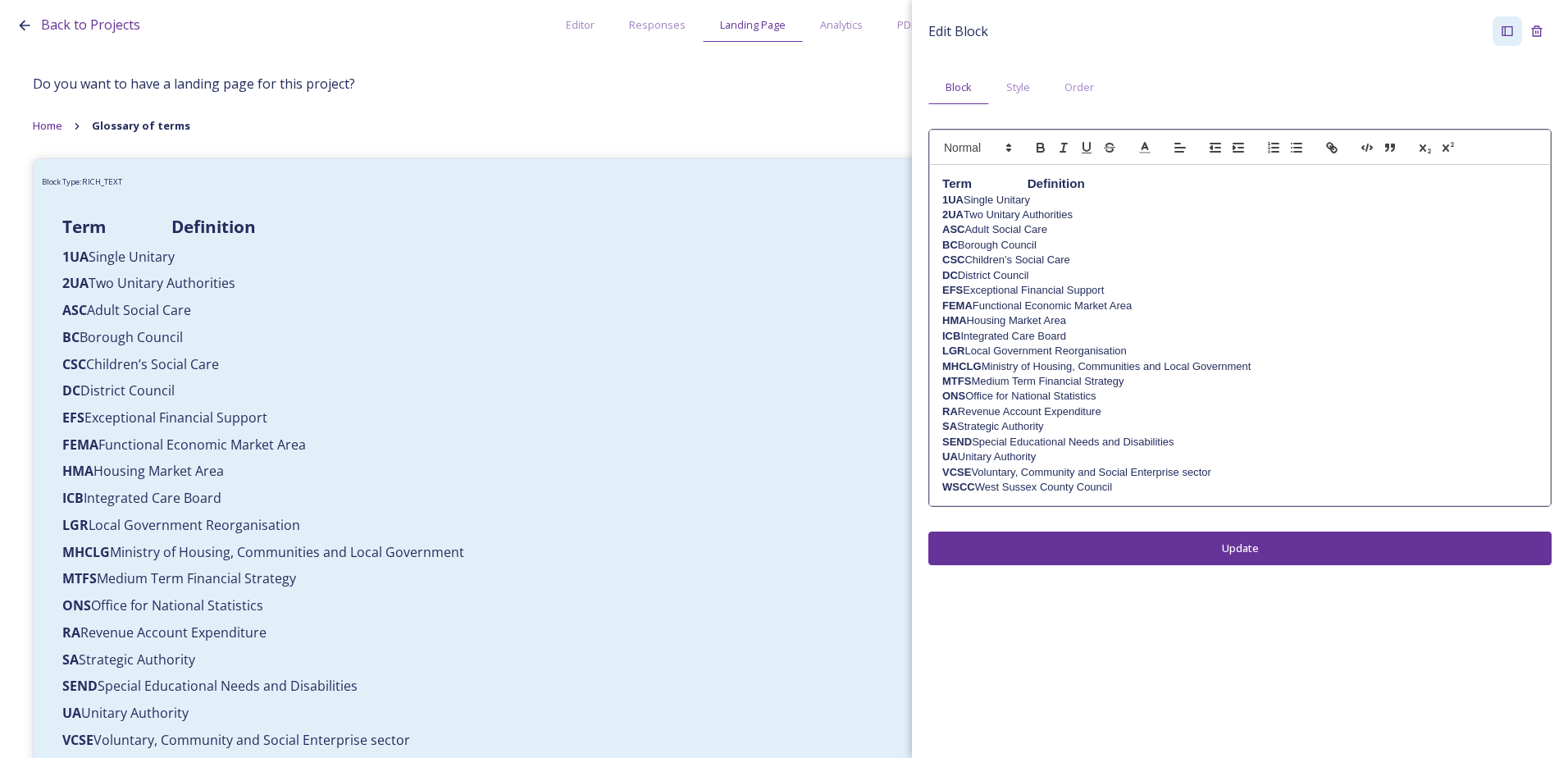
drag, startPoint x: 1016, startPoint y: 302, endPoint x: 1030, endPoint y: 322, distance: 24.4
click at [1017, 304] on p "FEMA Functional Economic Market Area" at bounding box center [1239, 305] width 595 height 15
drag, startPoint x: 1014, startPoint y: 319, endPoint x: 1019, endPoint y: 334, distance: 15.8
click at [1015, 319] on p "HMA Housing Market Area" at bounding box center [1239, 320] width 595 height 15
click at [1014, 334] on p "ICB Integrated Care Board" at bounding box center [1239, 336] width 595 height 15
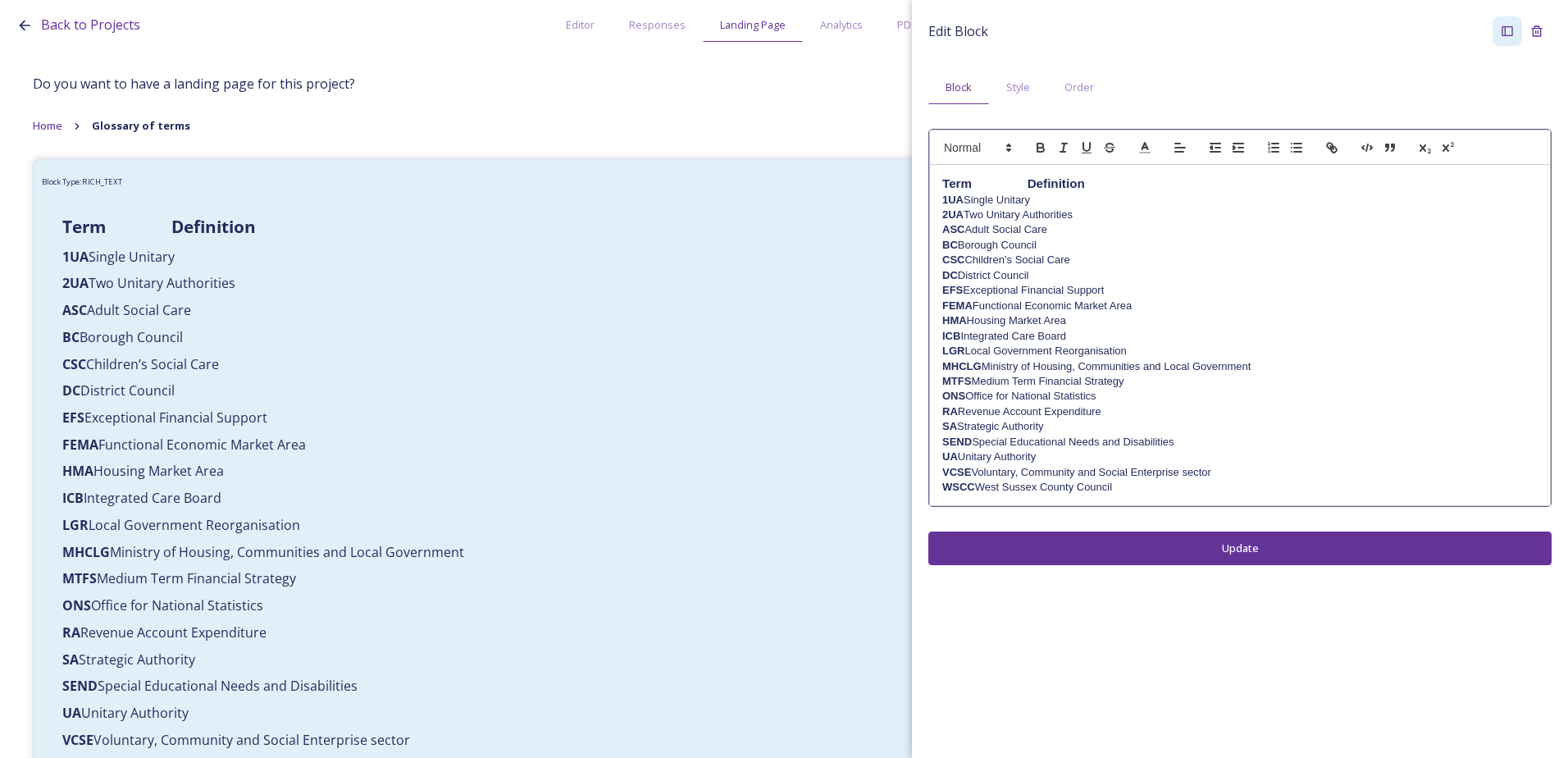
click at [1017, 349] on p "LGR Local Government Reorganisation" at bounding box center [1239, 351] width 595 height 15
click at [1014, 362] on p "MHCLG Ministry of Housing, Communities and Local Government" at bounding box center [1239, 367] width 595 height 15
click at [1013, 380] on p "MTFS Medium Term Financial Strategy" at bounding box center [1239, 381] width 595 height 15
click at [1016, 402] on p "ONS Office for National Statistics" at bounding box center [1239, 395] width 595 height 15
click at [1015, 412] on p "RA Revenue Account Expenditure" at bounding box center [1239, 411] width 595 height 15
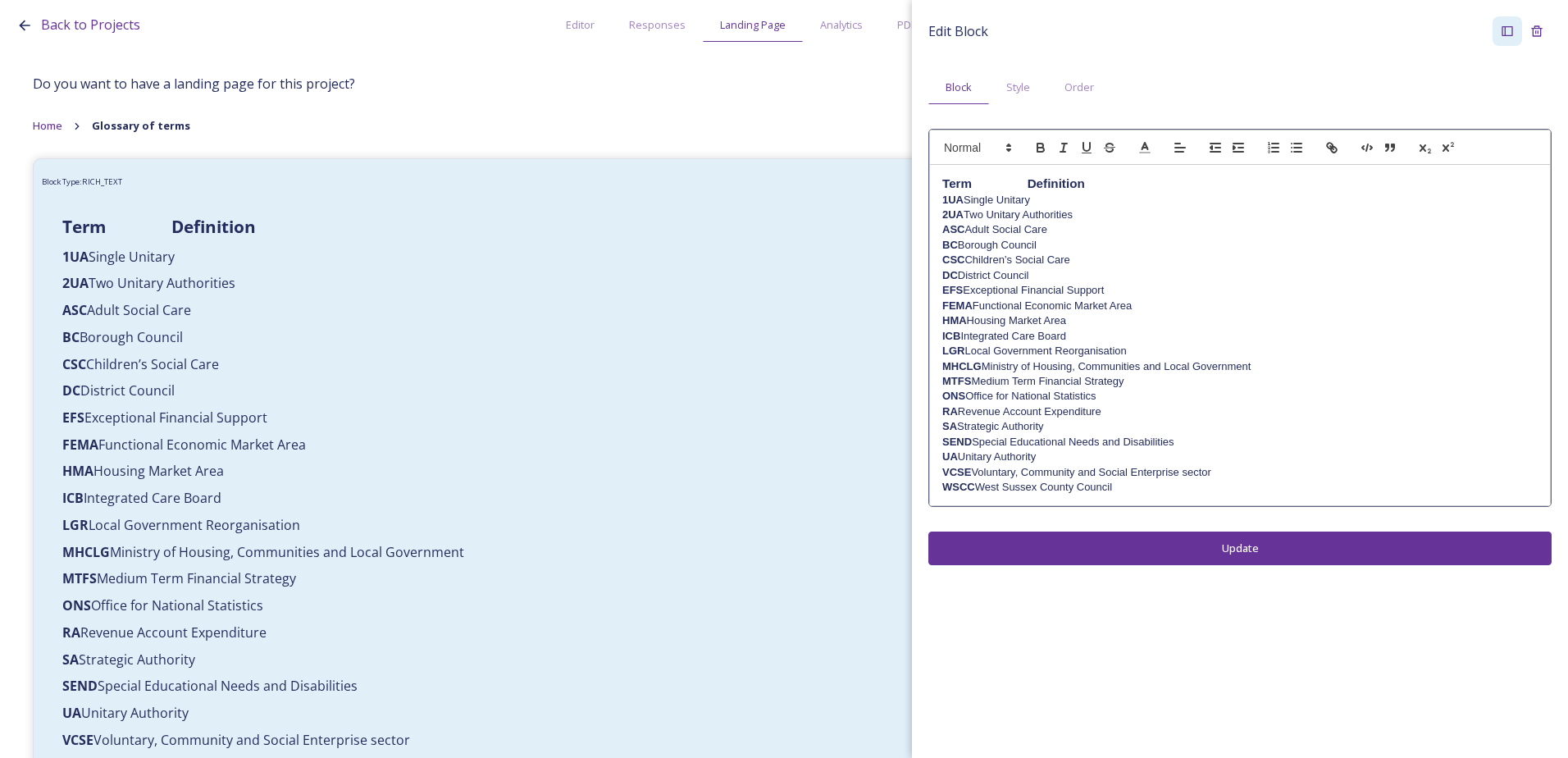
click at [1013, 422] on p "SA Strategic Authority" at bounding box center [1239, 426] width 595 height 15
click at [1018, 448] on div "Term Definition 1UA Single Unitary 2UA Two Unitary Authorities ASC Adult Social…" at bounding box center [1240, 335] width 620 height 341
click at [1012, 443] on p "SEND Special Educational Needs and Disabilities" at bounding box center [1239, 442] width 595 height 15
click at [1017, 457] on p "UA Unitary Authority" at bounding box center [1239, 457] width 595 height 15
drag, startPoint x: 1022, startPoint y: 455, endPoint x: 1023, endPoint y: 471, distance: 16.0
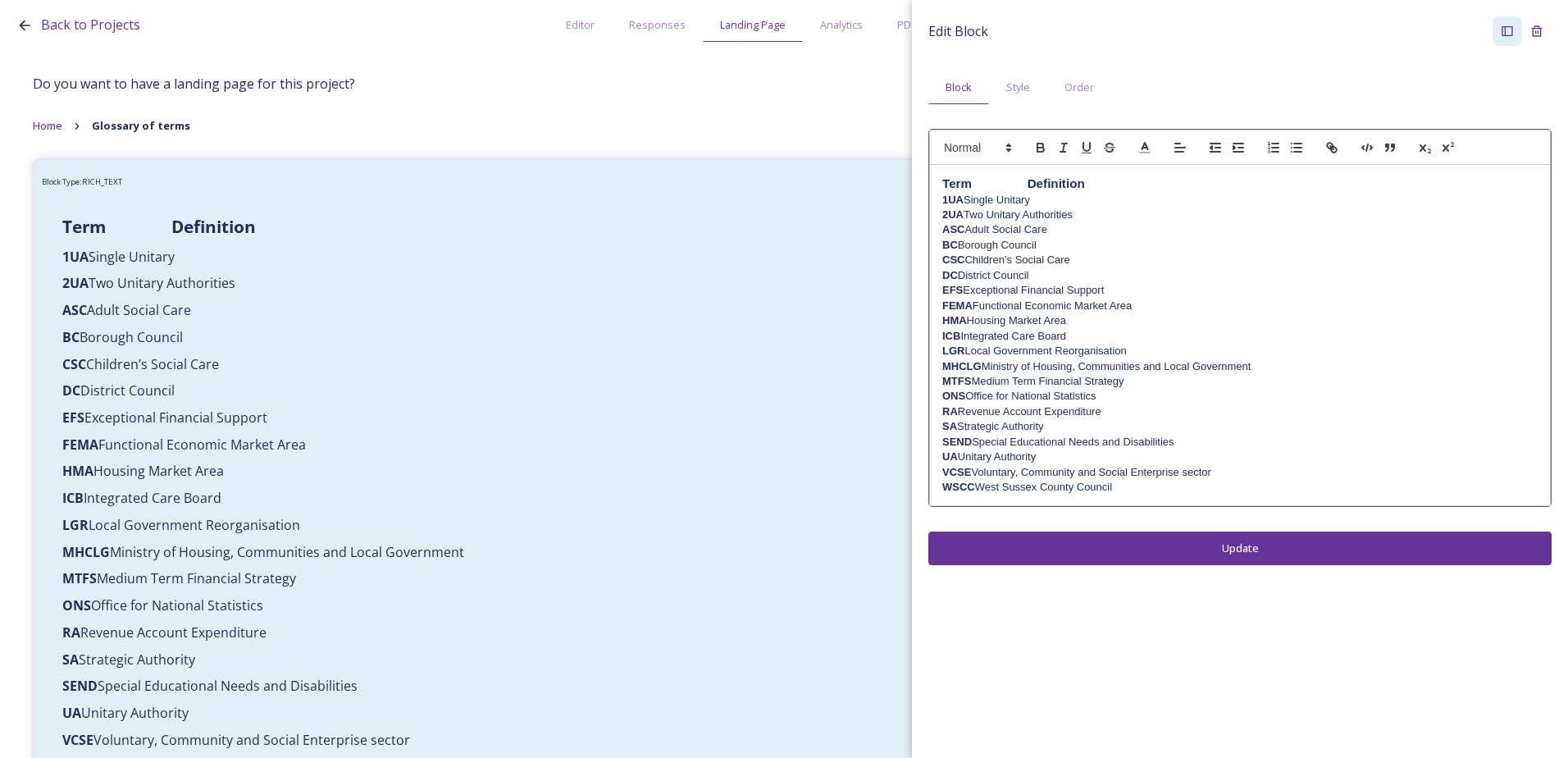
click at [1022, 462] on div "Term Definition 1UA Single Unitary 2UA Two Unitary Authorities ASC Adult Social…" at bounding box center [1240, 335] width 620 height 341
click at [1012, 475] on p "VCSE Voluntary, Community and Social Enterprise sector" at bounding box center [1239, 472] width 595 height 15
click at [1017, 487] on p "WSCC West Sussex County Council" at bounding box center [1239, 487] width 595 height 15
click at [1089, 546] on div "Edit Block Block Style Order Term Definition 1UA Single Unitary 2UA Two Unitary…" at bounding box center [1240, 290] width 656 height 582
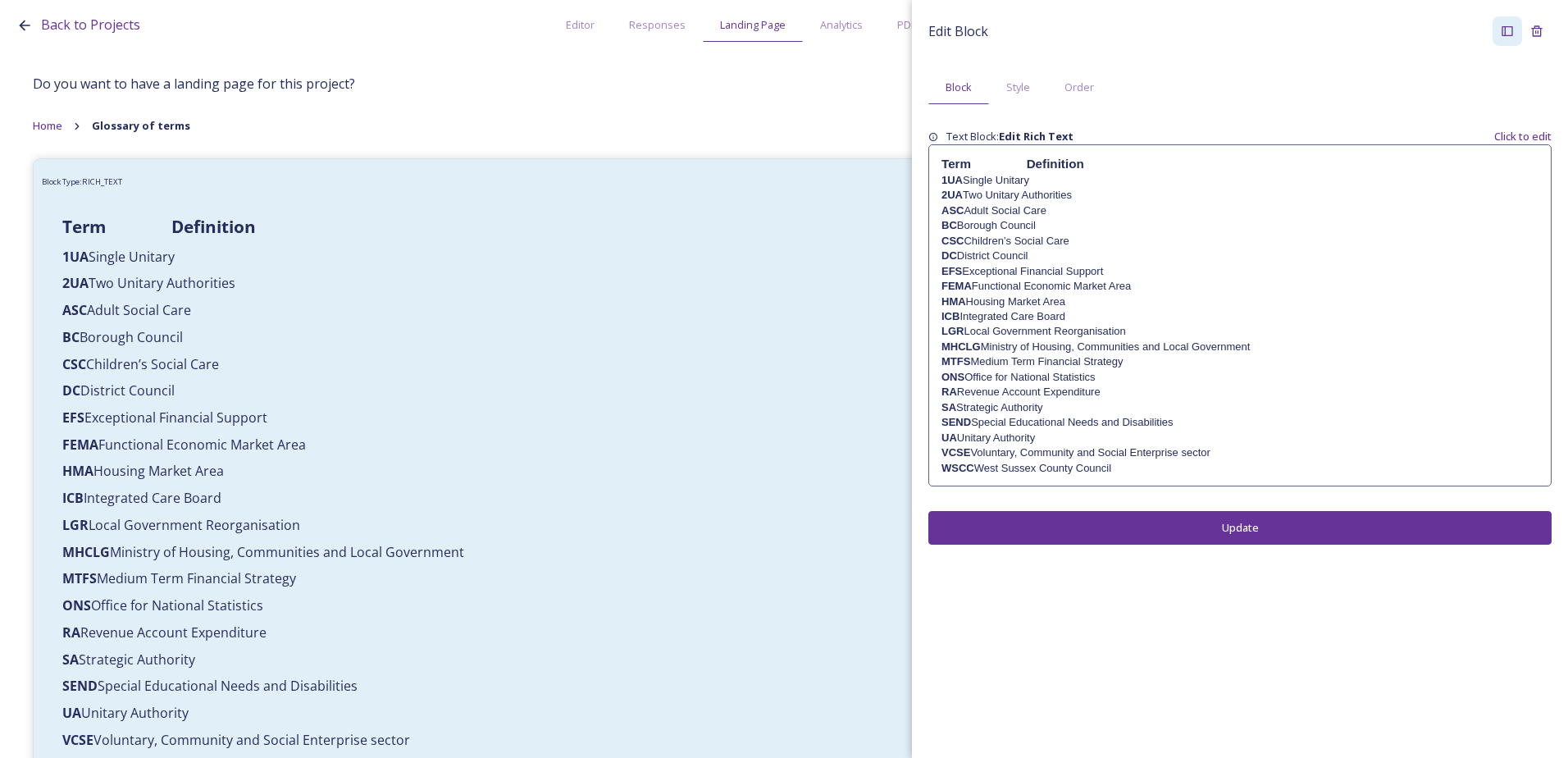
click at [1029, 470] on p "WSCC West Sussex County Council" at bounding box center [1239, 468] width 597 height 15
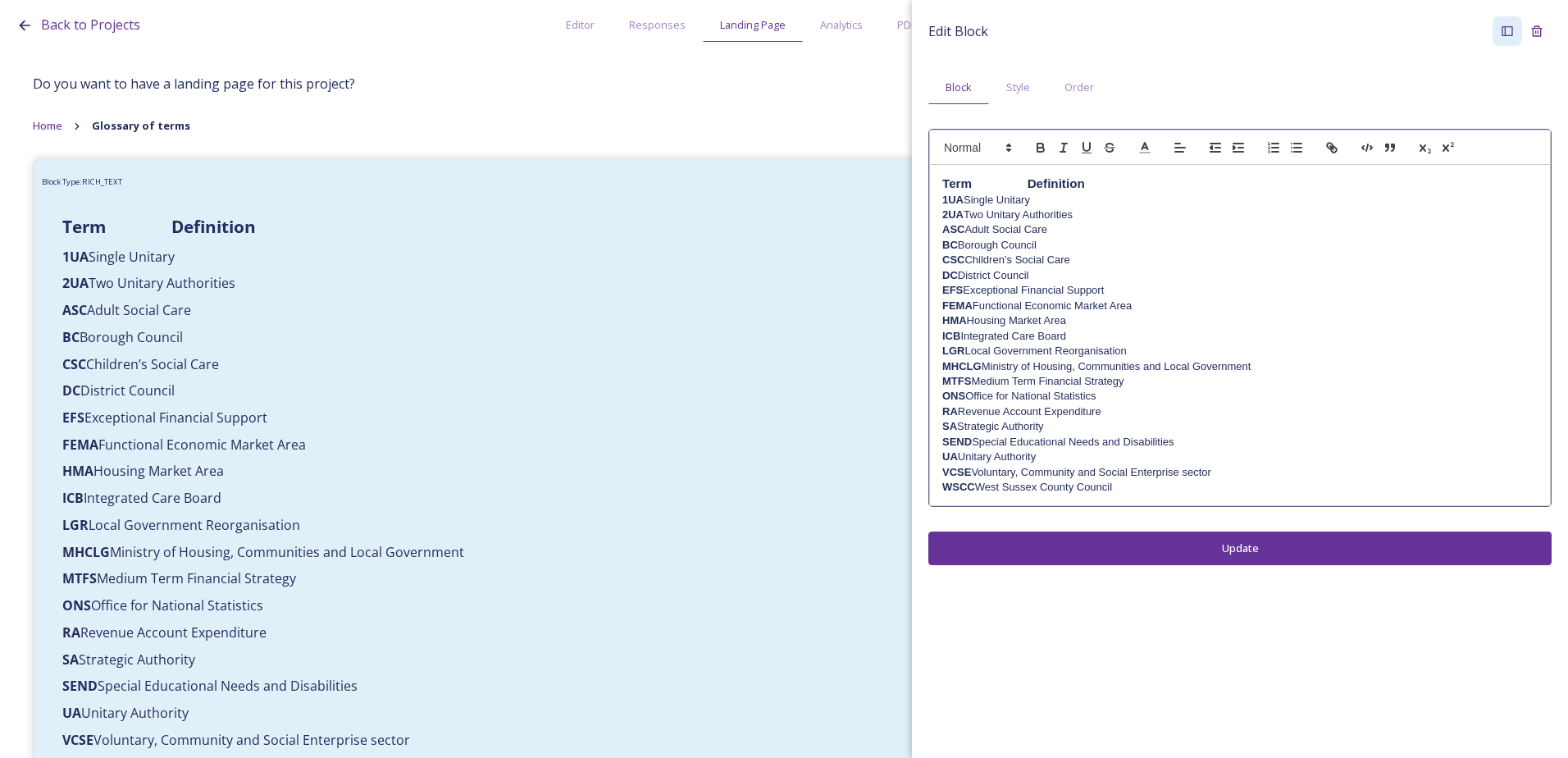
drag, startPoint x: 1026, startPoint y: 486, endPoint x: 1042, endPoint y: 507, distance: 26.4
click at [1027, 486] on p "WSCC West Sussex County Council" at bounding box center [1239, 487] width 595 height 15
click at [1080, 552] on div "Edit Block Block Style Order Term Definition 1UA Single Unitary 2UA Two Unitary…" at bounding box center [1240, 290] width 656 height 582
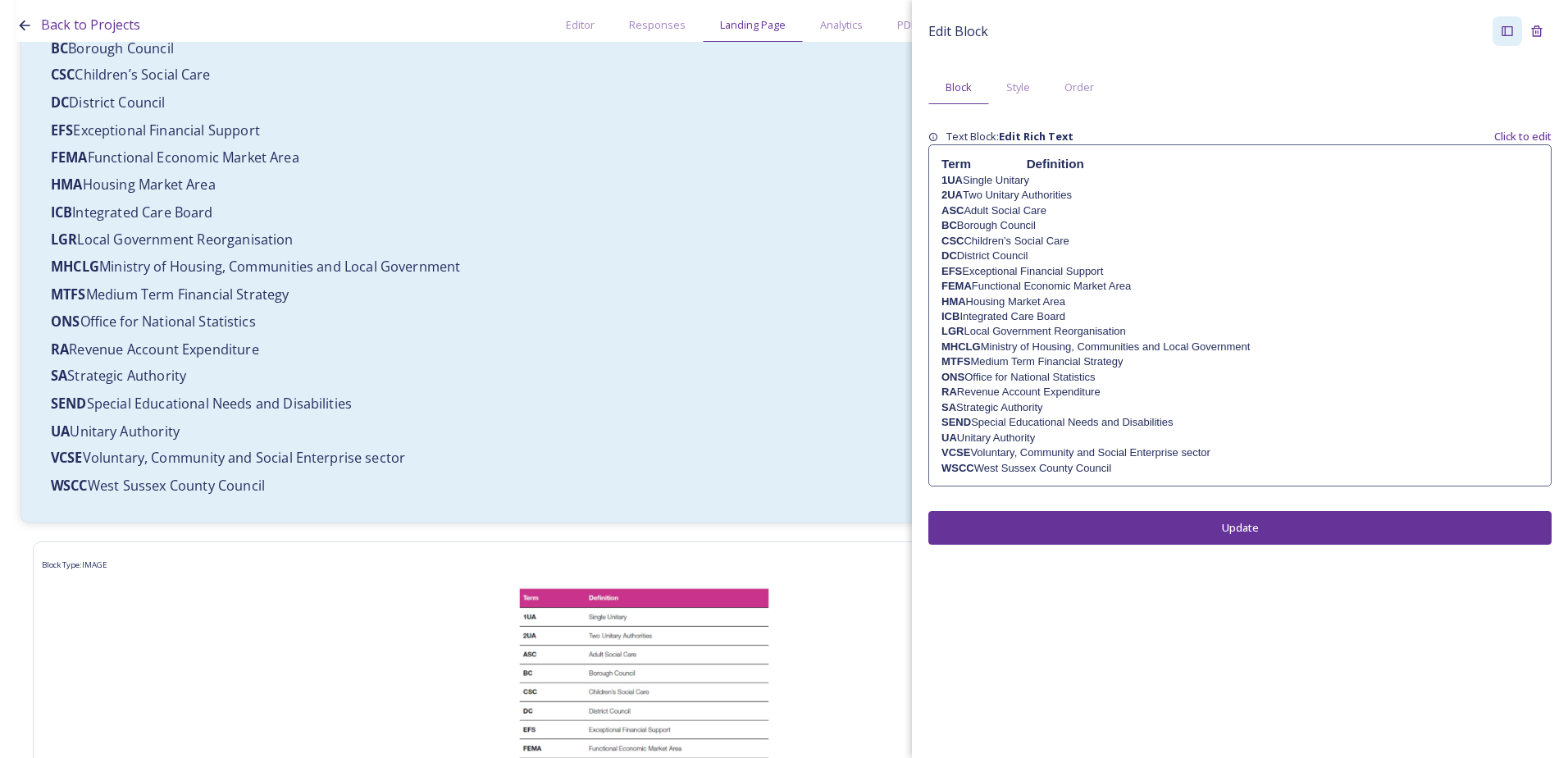
scroll to position [246, 0]
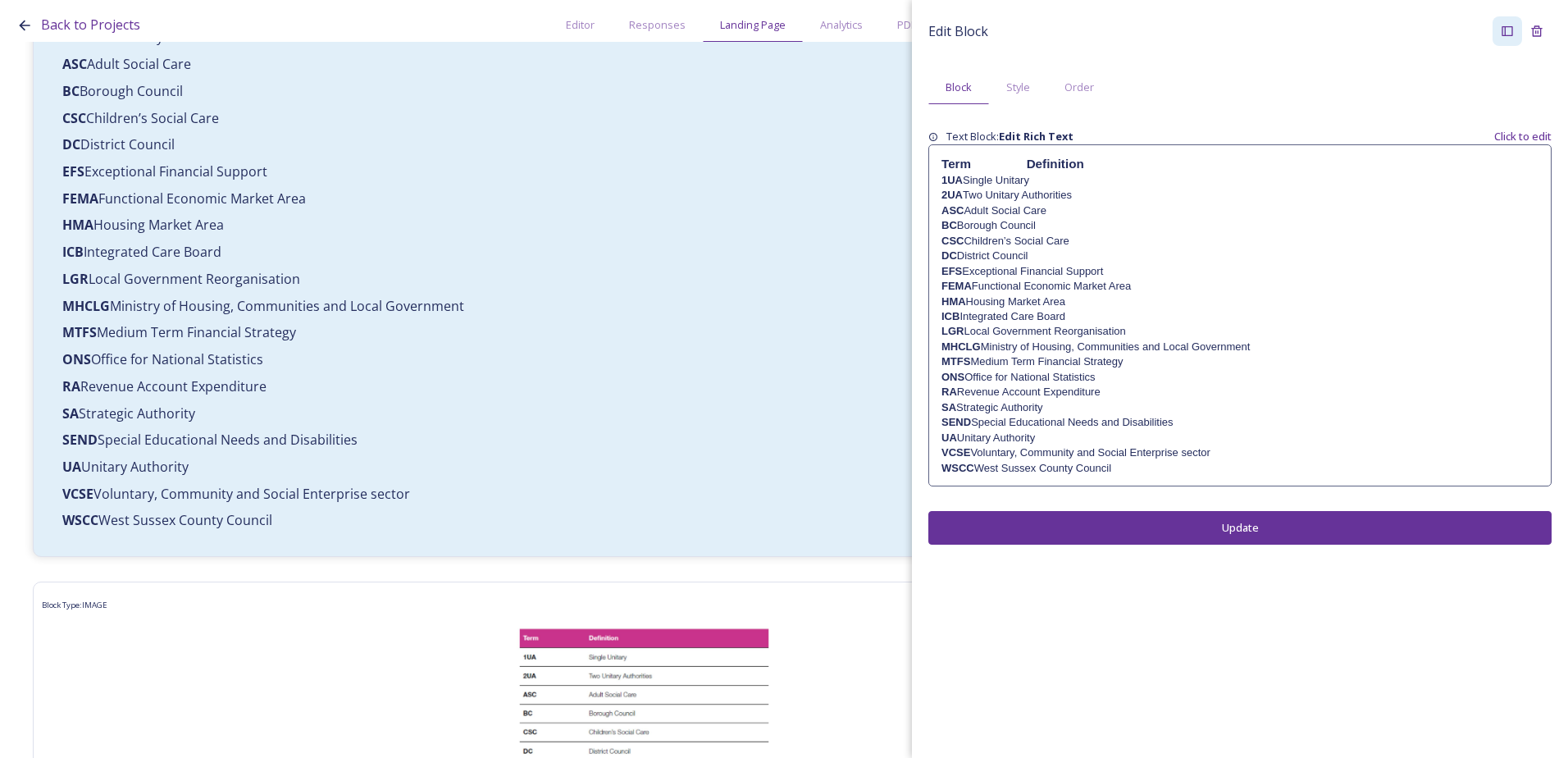
click at [1027, 434] on p "UA Unitary Authority" at bounding box center [1239, 438] width 597 height 15
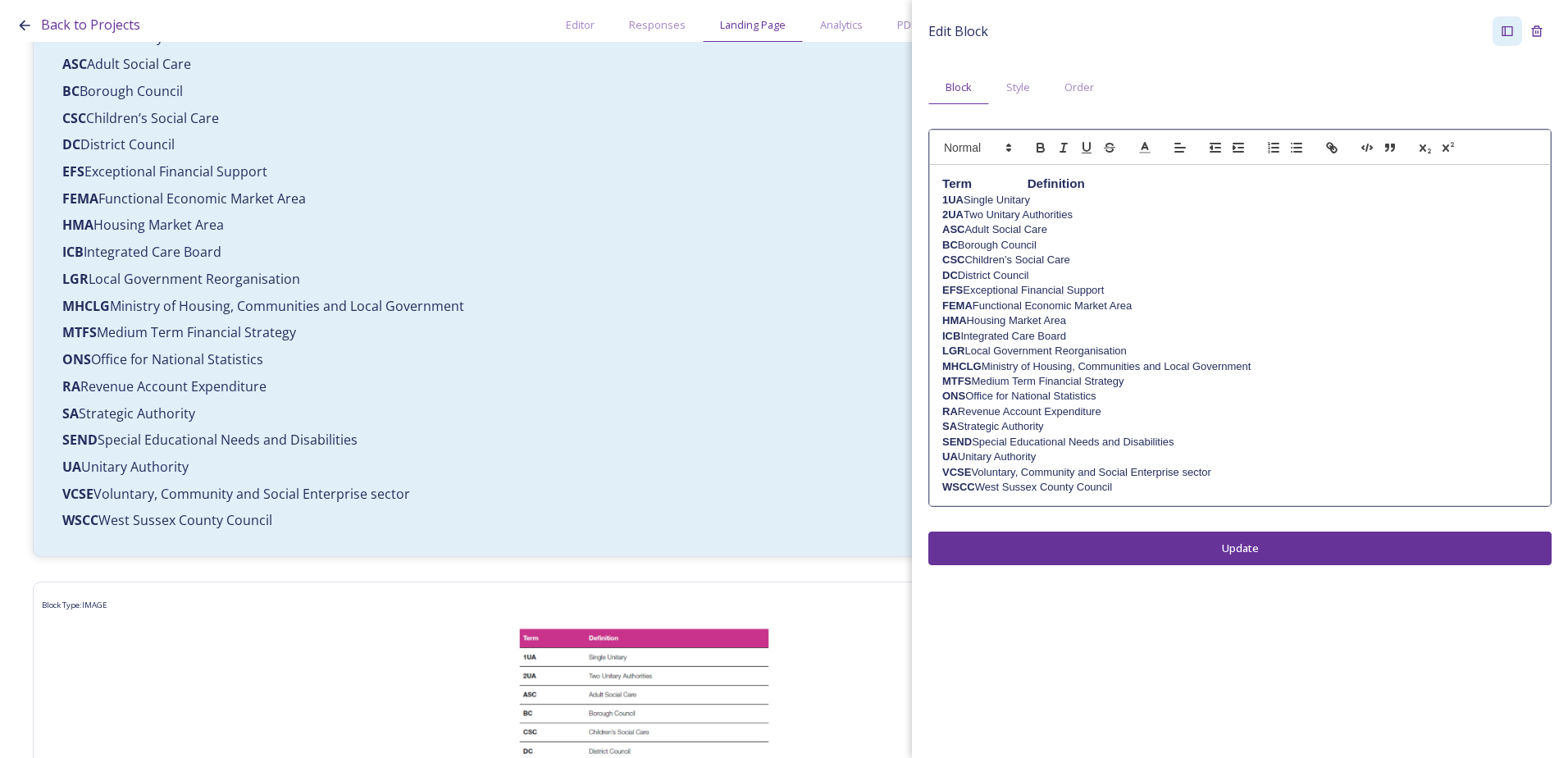
click at [1031, 454] on p "UA Unitary Authority" at bounding box center [1239, 457] width 595 height 15
click at [1087, 546] on div "Edit Block Block Style Order Term Definition 1UA Single Unitary 2UA Two Unitary…" at bounding box center [1240, 290] width 656 height 582
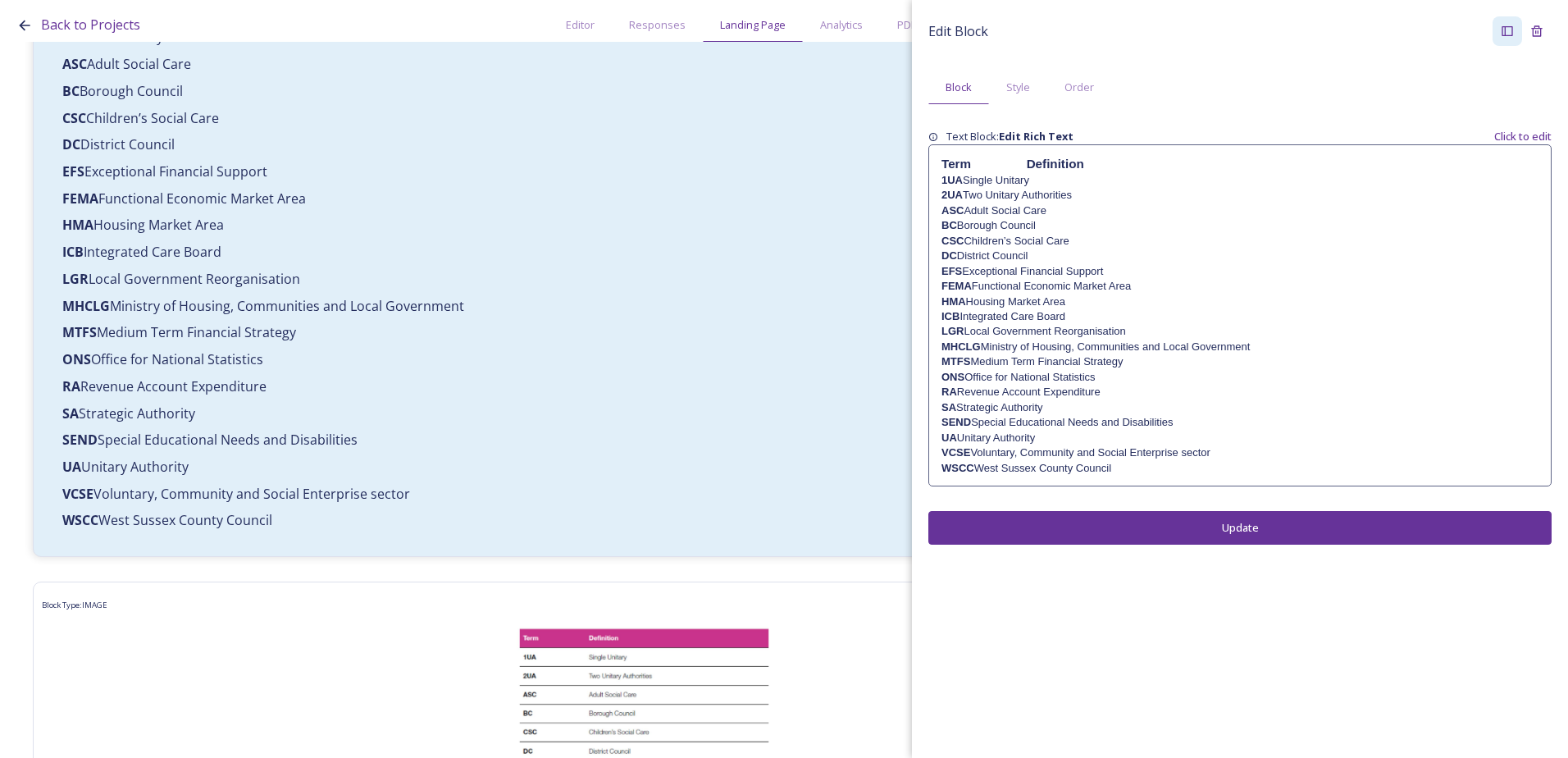
click at [1075, 454] on p "VCSE Voluntary, Community and Social Enterprise sector" at bounding box center [1239, 453] width 597 height 15
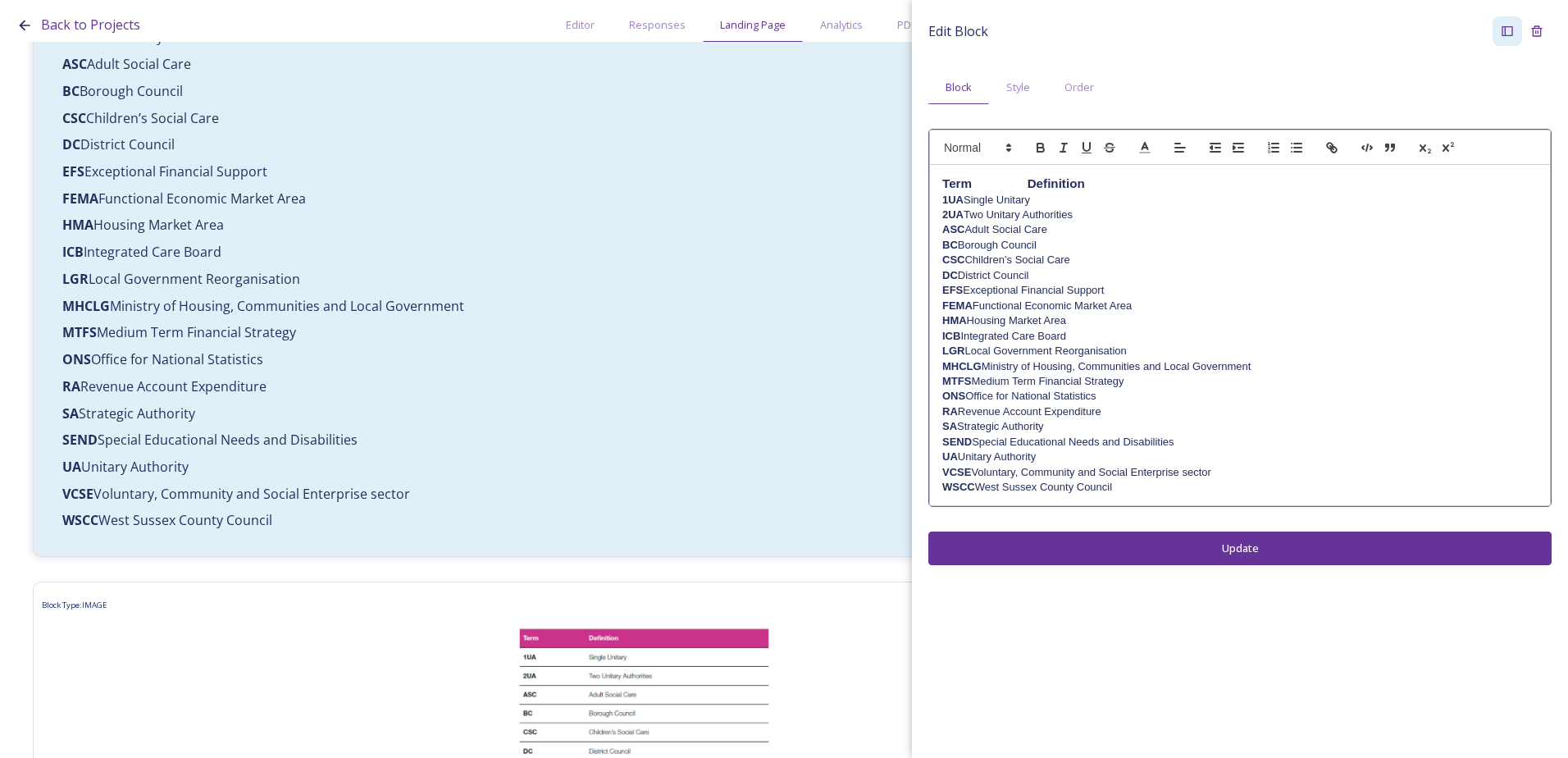
click at [1031, 440] on p "SEND Special Educational Needs and Disabilities" at bounding box center [1239, 442] width 595 height 15
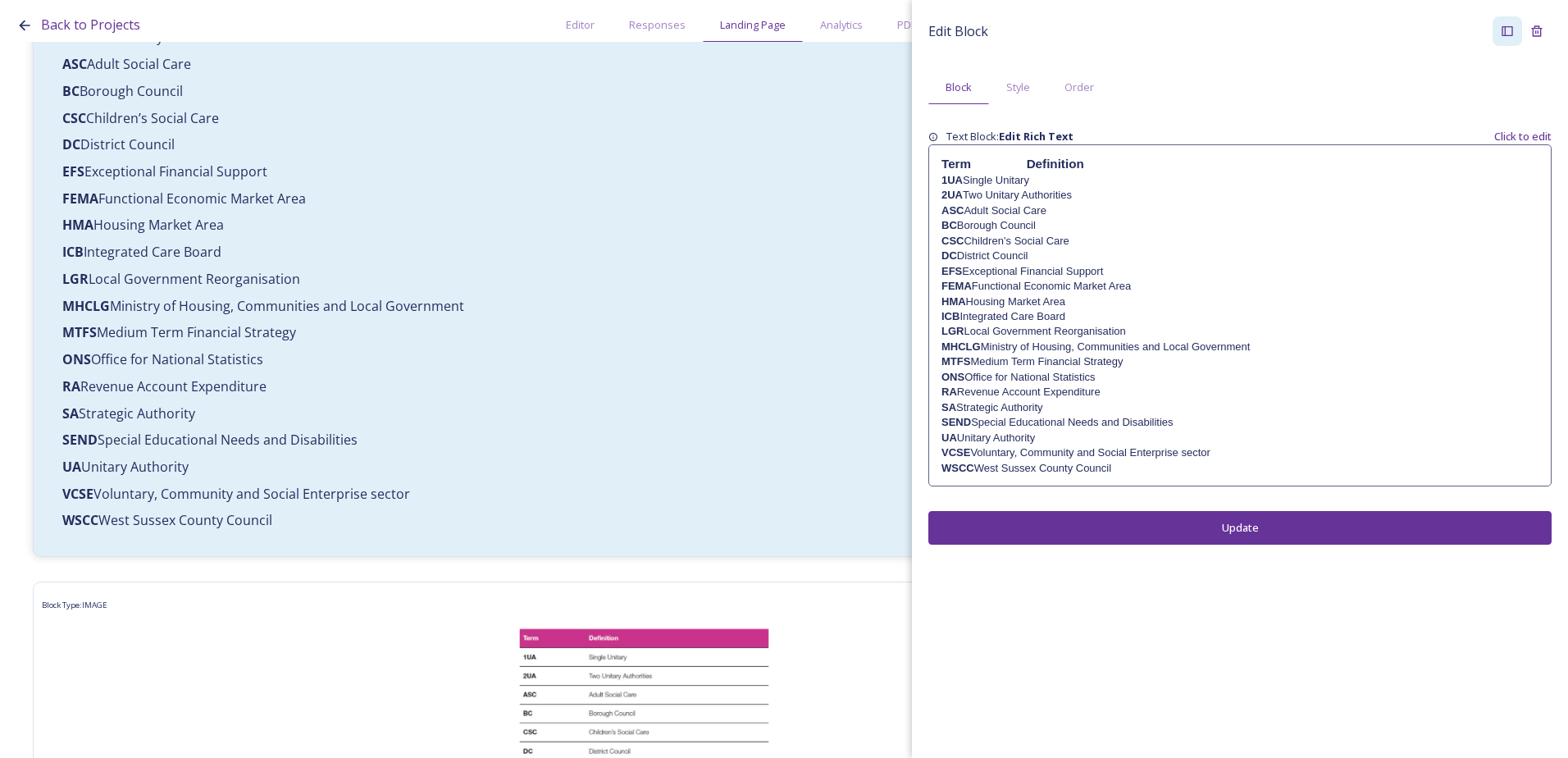
click at [1053, 441] on p "UA Unitary Authority" at bounding box center [1239, 438] width 597 height 15
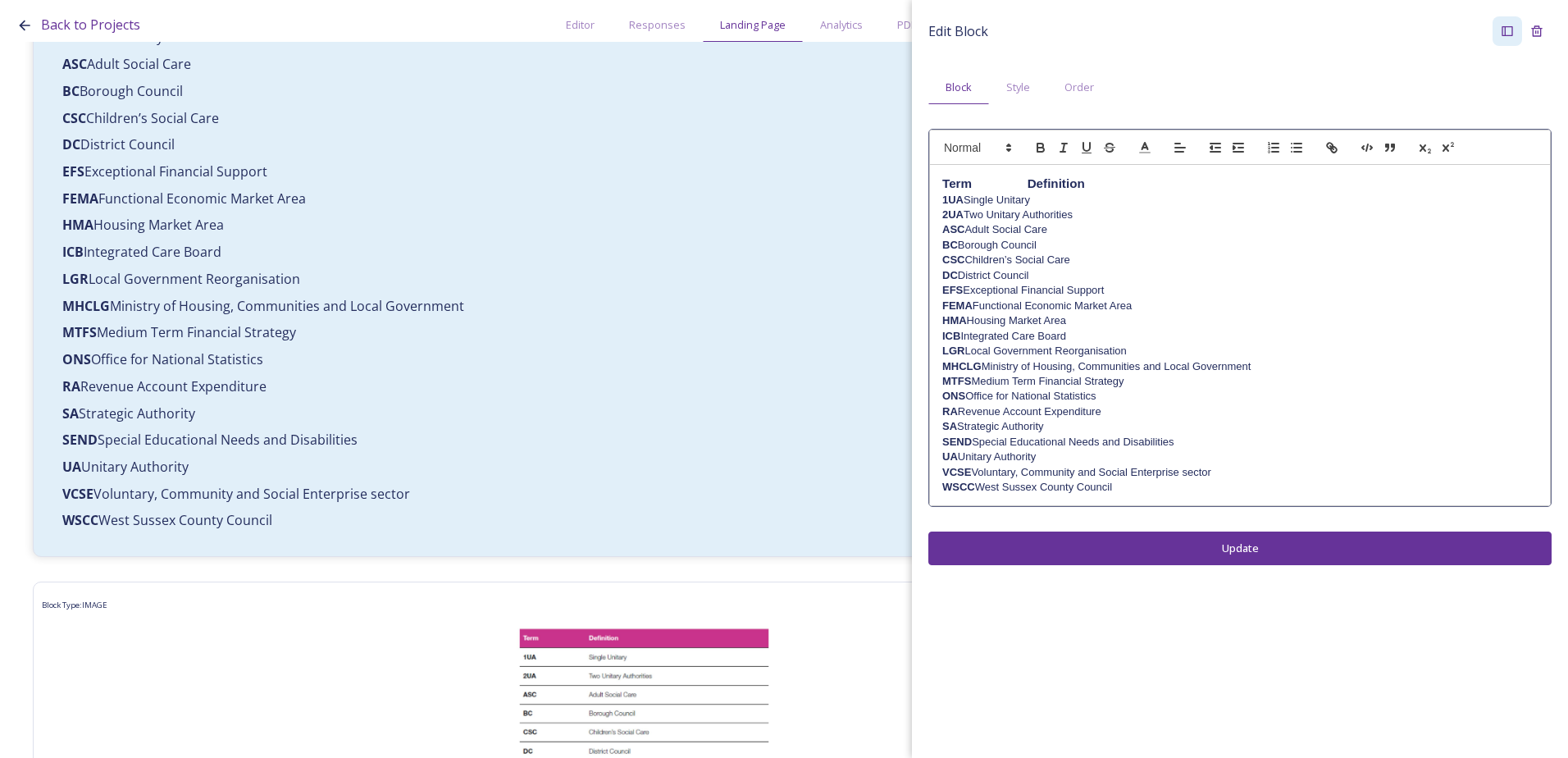
click at [1027, 438] on p "SEND Special Educational Needs and Disabilities" at bounding box center [1239, 442] width 595 height 15
click at [1091, 531] on button "Update" at bounding box center [1239, 548] width 623 height 34
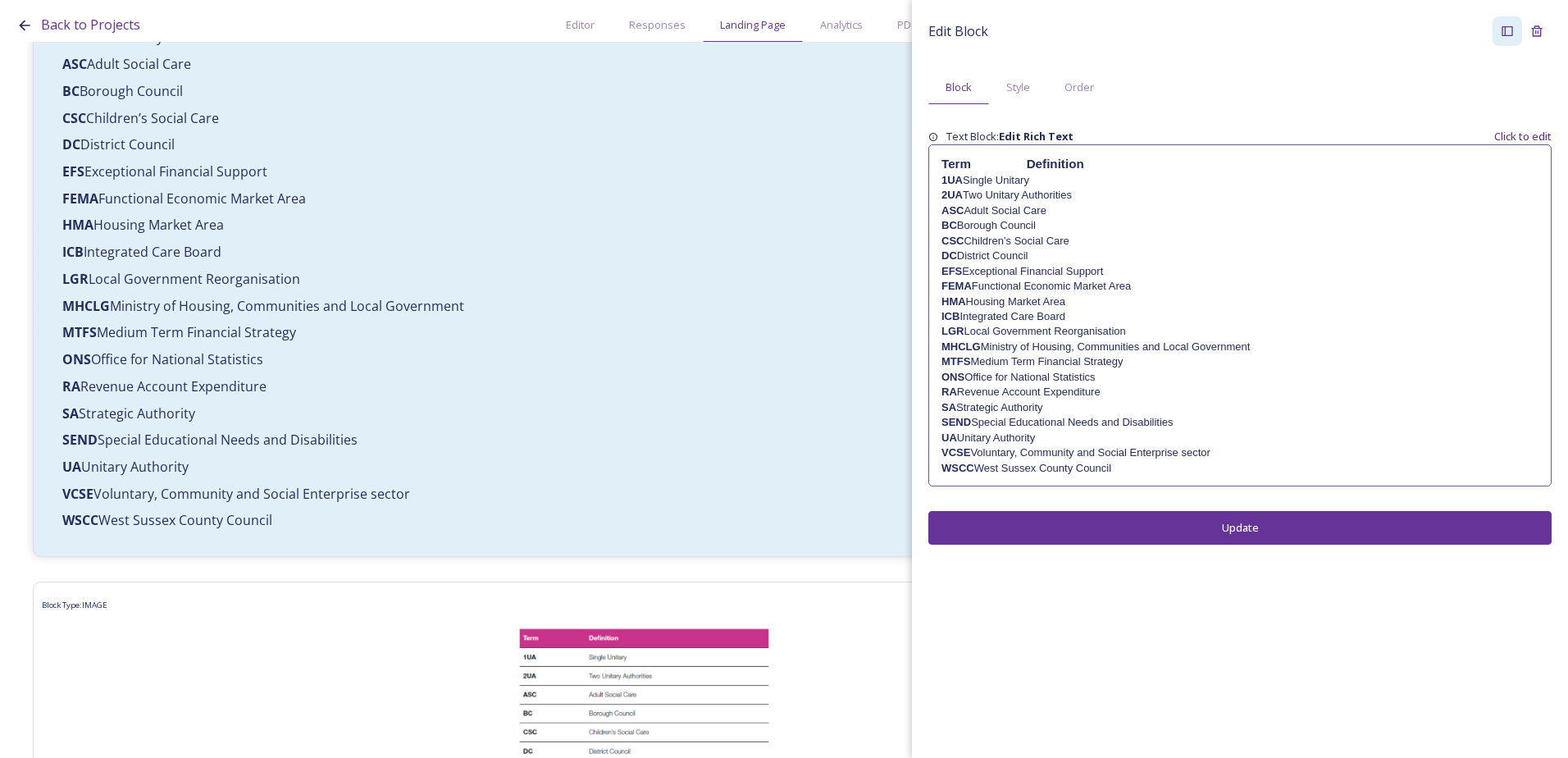
click at [1030, 405] on p "SA Strategic Authority" at bounding box center [1239, 407] width 597 height 15
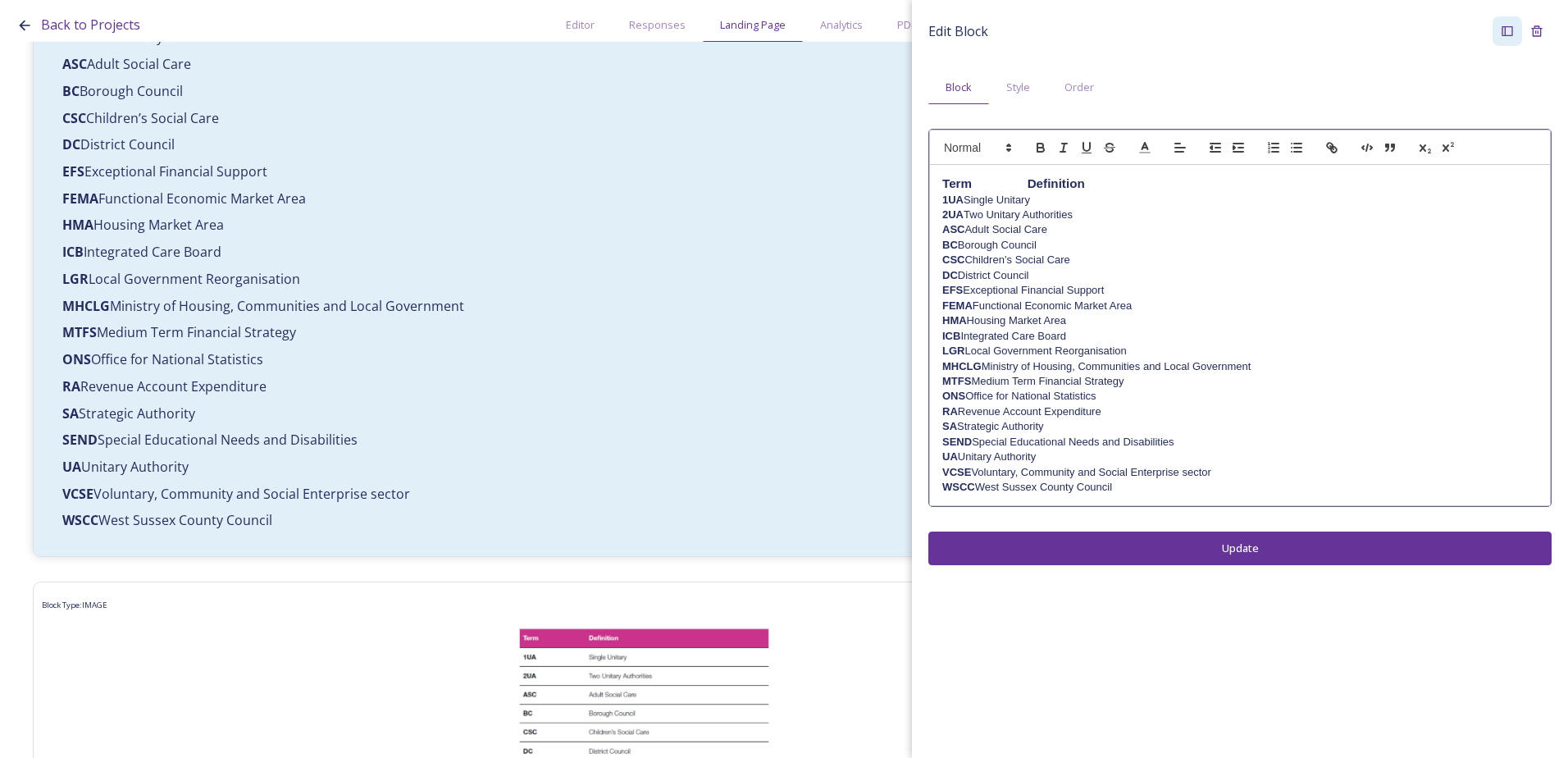
drag, startPoint x: 1028, startPoint y: 426, endPoint x: 1036, endPoint y: 431, distance: 9.4
click at [1027, 425] on p "SA Strategic Authority" at bounding box center [1239, 426] width 595 height 15
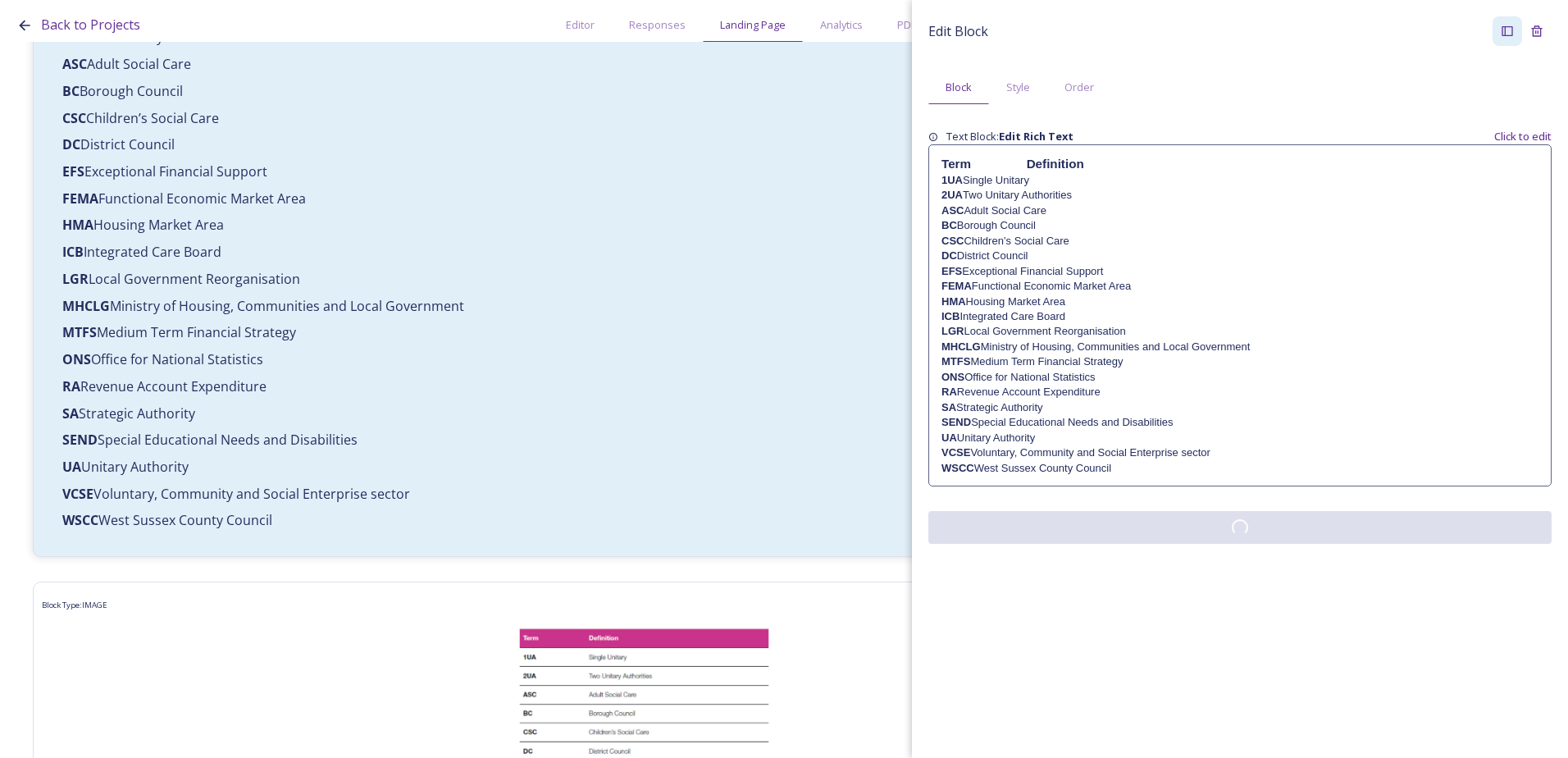
click at [1080, 544] on button at bounding box center [1239, 527] width 623 height 33
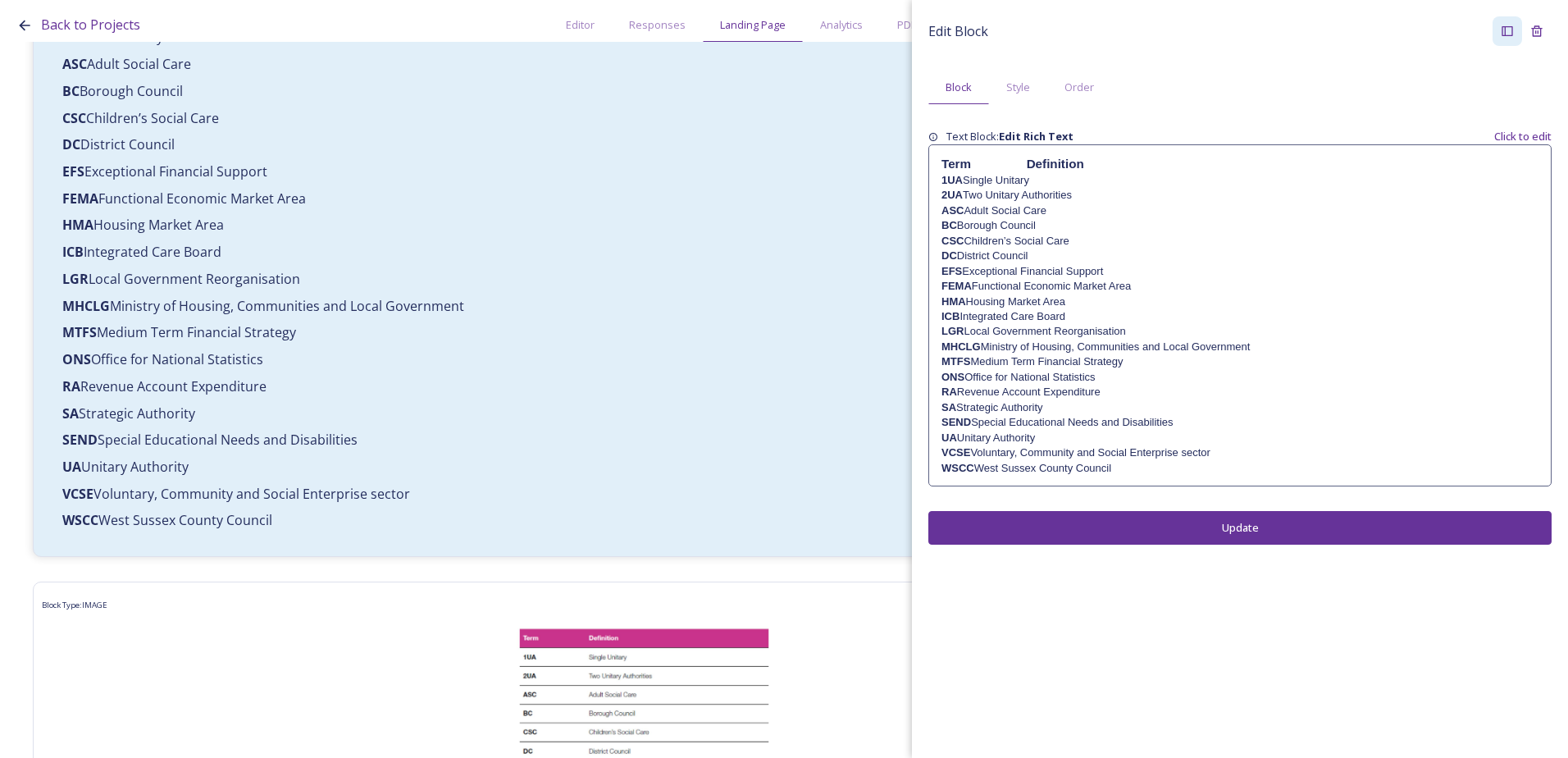
click at [1032, 405] on p "SA Strategic Authority" at bounding box center [1239, 407] width 597 height 15
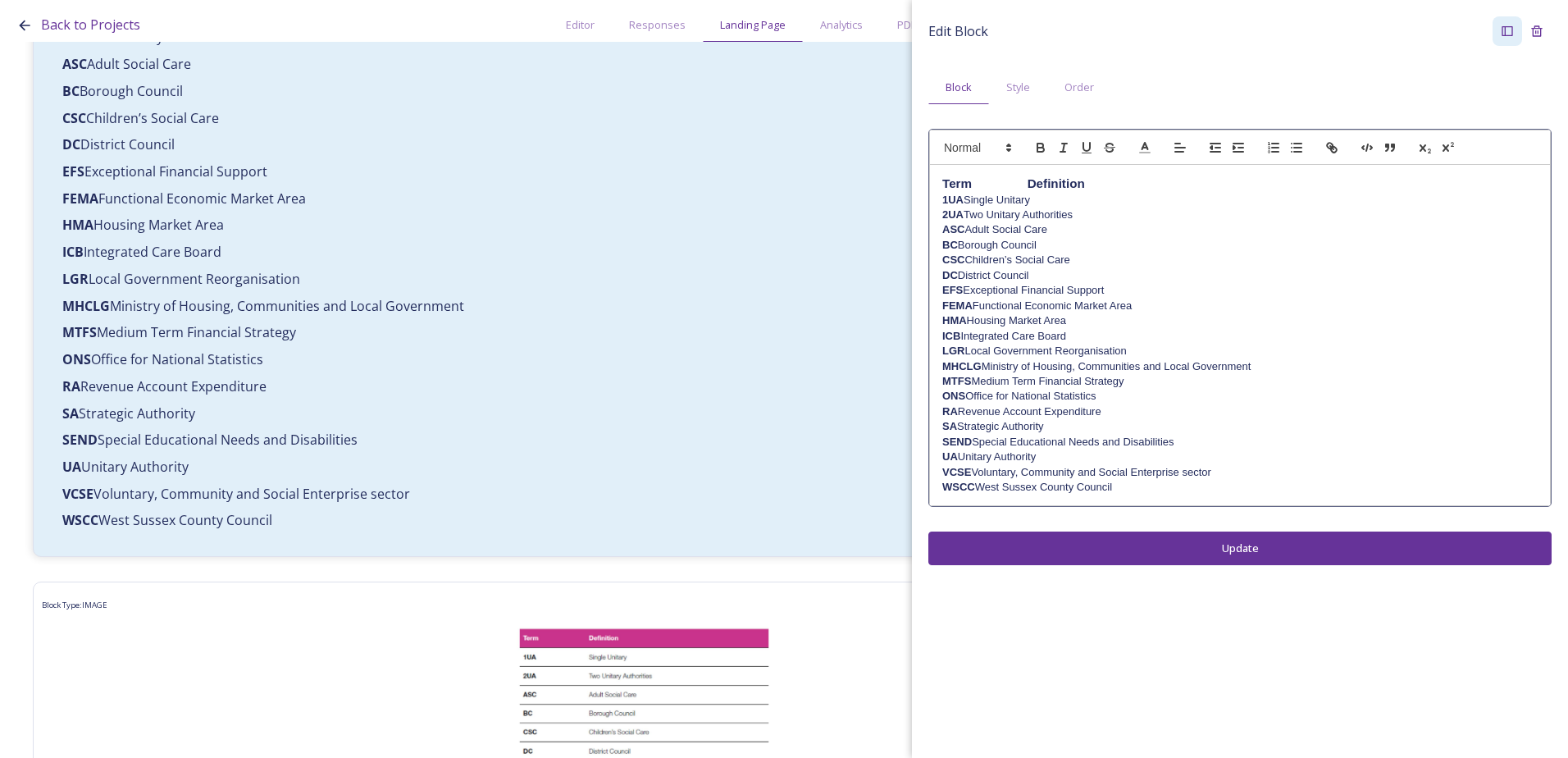
drag, startPoint x: 1034, startPoint y: 426, endPoint x: 1036, endPoint y: 435, distance: 9.2
click at [1036, 428] on p "SA Strategic Authority" at bounding box center [1239, 426] width 595 height 15
click at [1142, 529] on div "Edit Block Block Style Order Term Definition 1UA Single Unitary 2UA Two Unitary…" at bounding box center [1239, 291] width 623 height 549
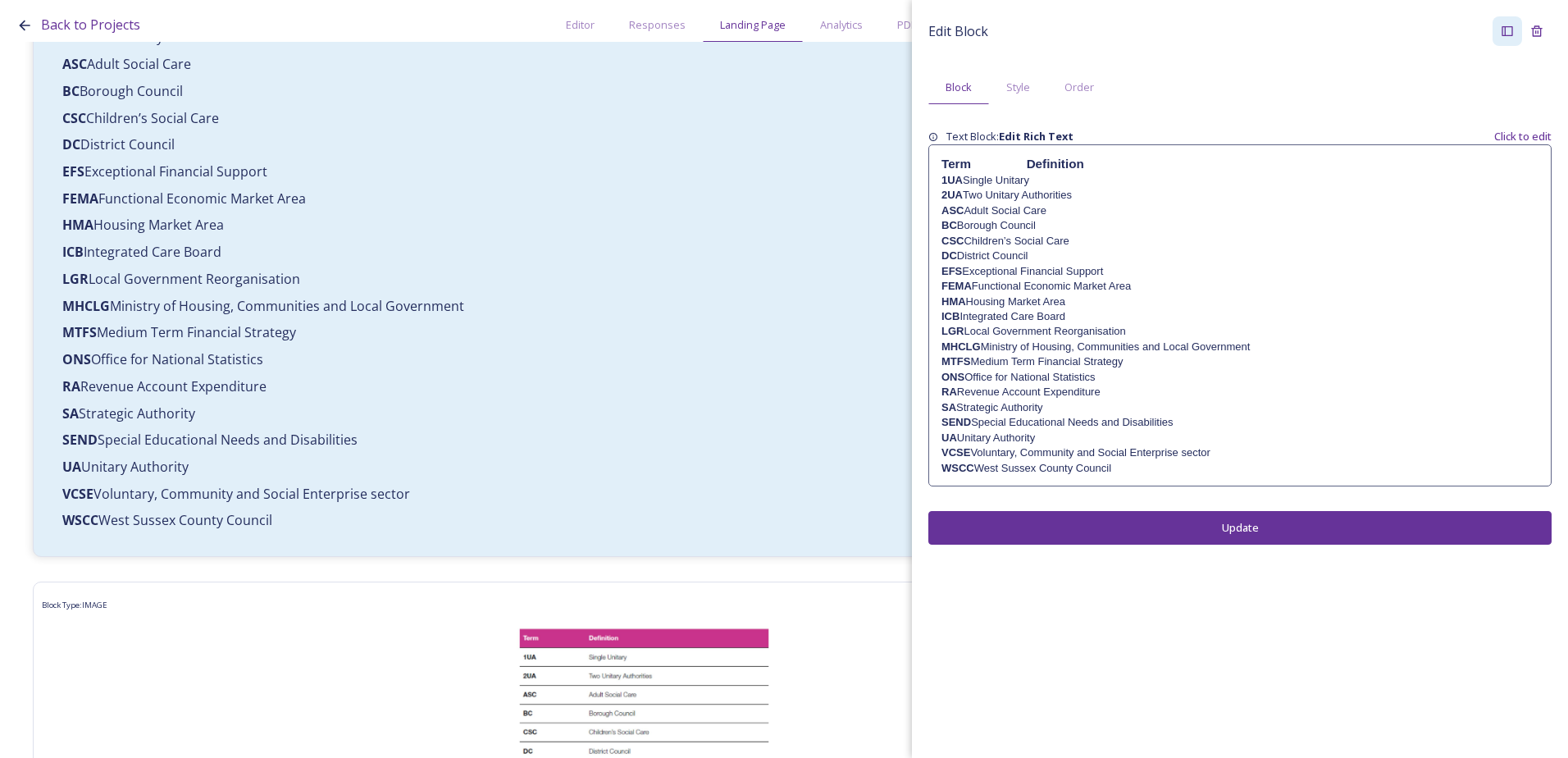
click at [1030, 378] on p "ONS Office for National Statistics" at bounding box center [1239, 377] width 597 height 15
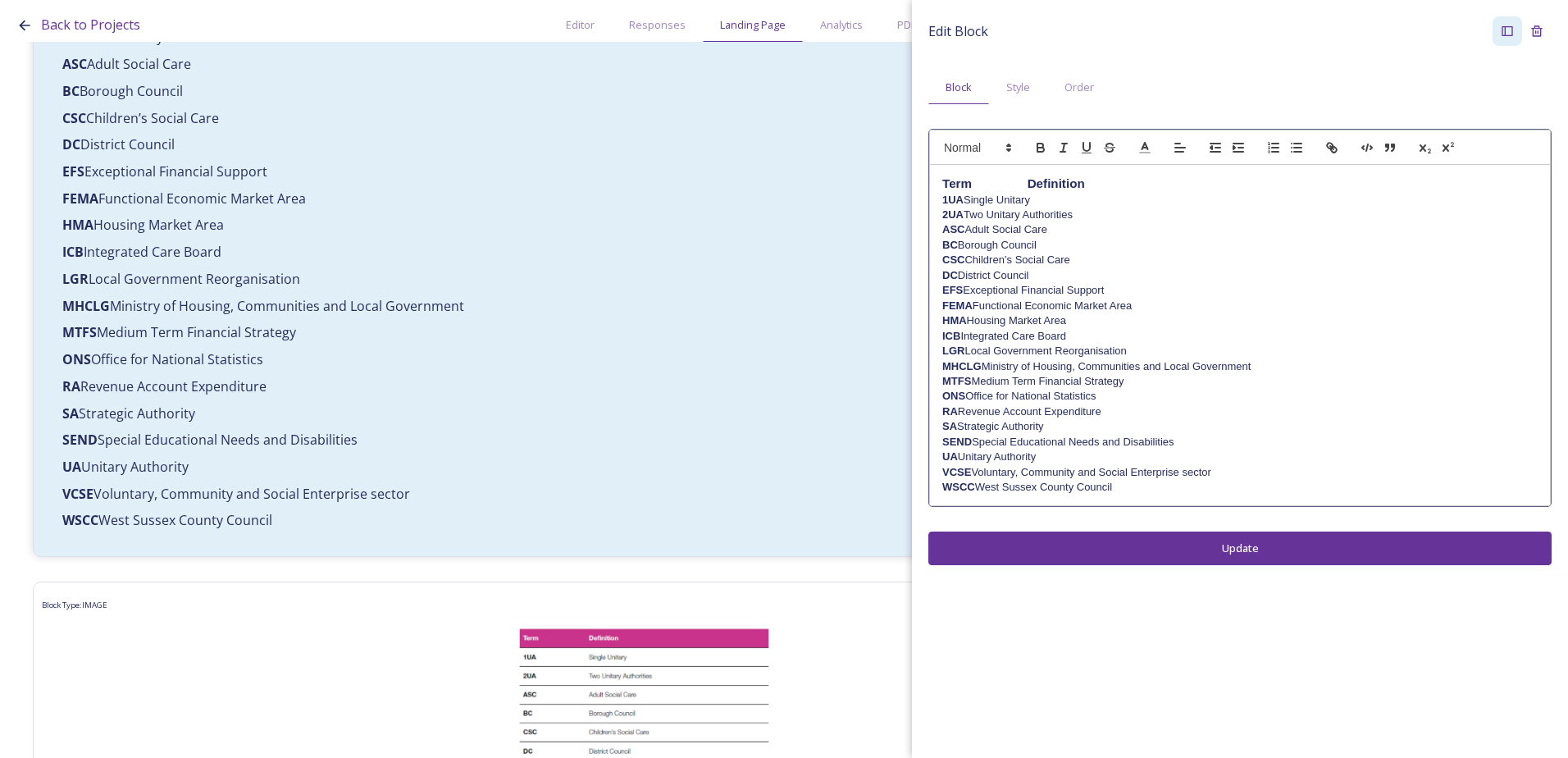
click at [1033, 396] on p "ONS Office for National Statistics" at bounding box center [1239, 395] width 595 height 15
click at [1033, 398] on p "ONS Office for National Statistics" at bounding box center [1239, 395] width 595 height 15
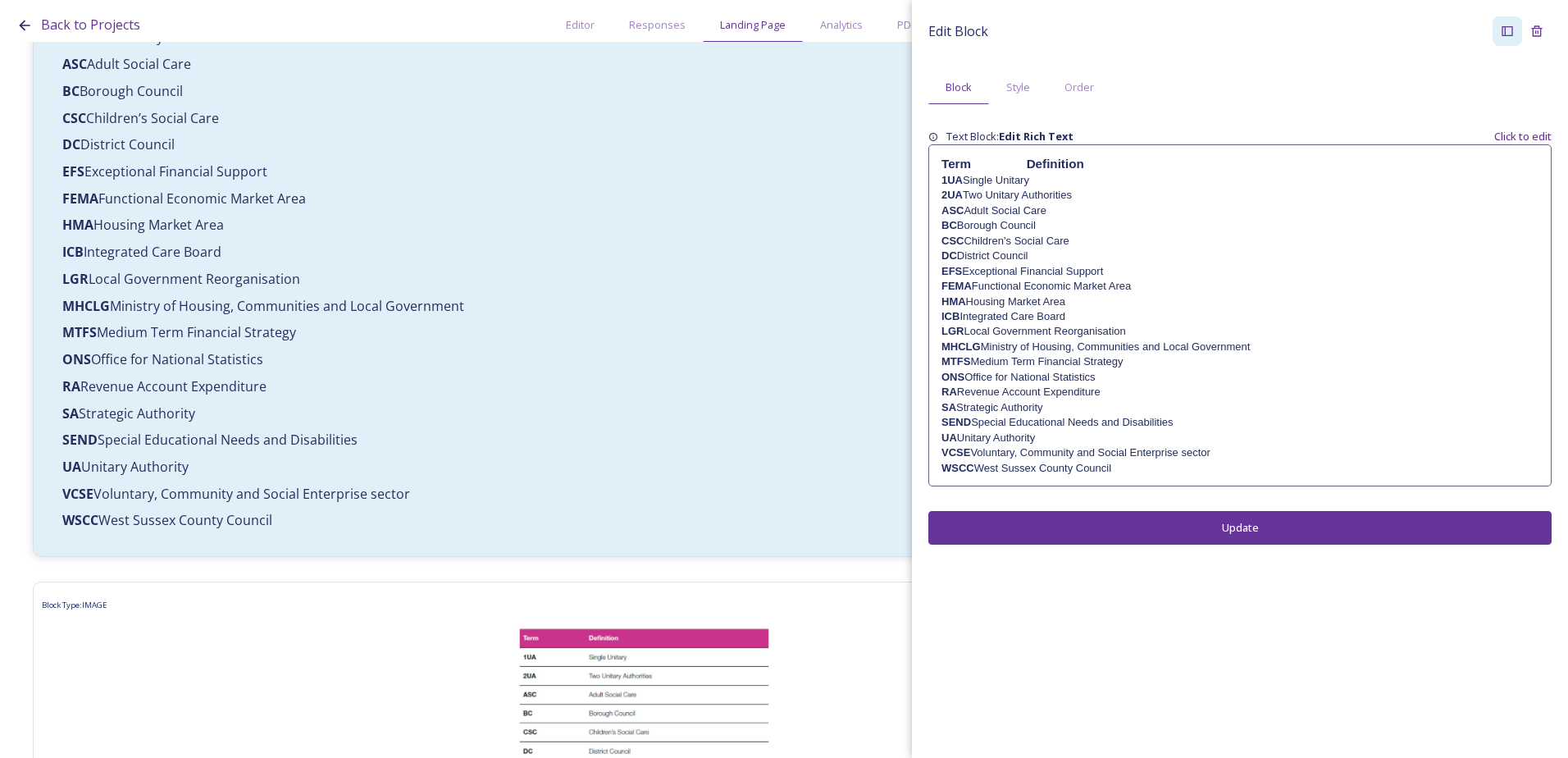
click at [1107, 545] on button "Update" at bounding box center [1239, 528] width 623 height 34
click at [1030, 388] on p "RA Revenue Account Expenditure" at bounding box center [1239, 391] width 597 height 15
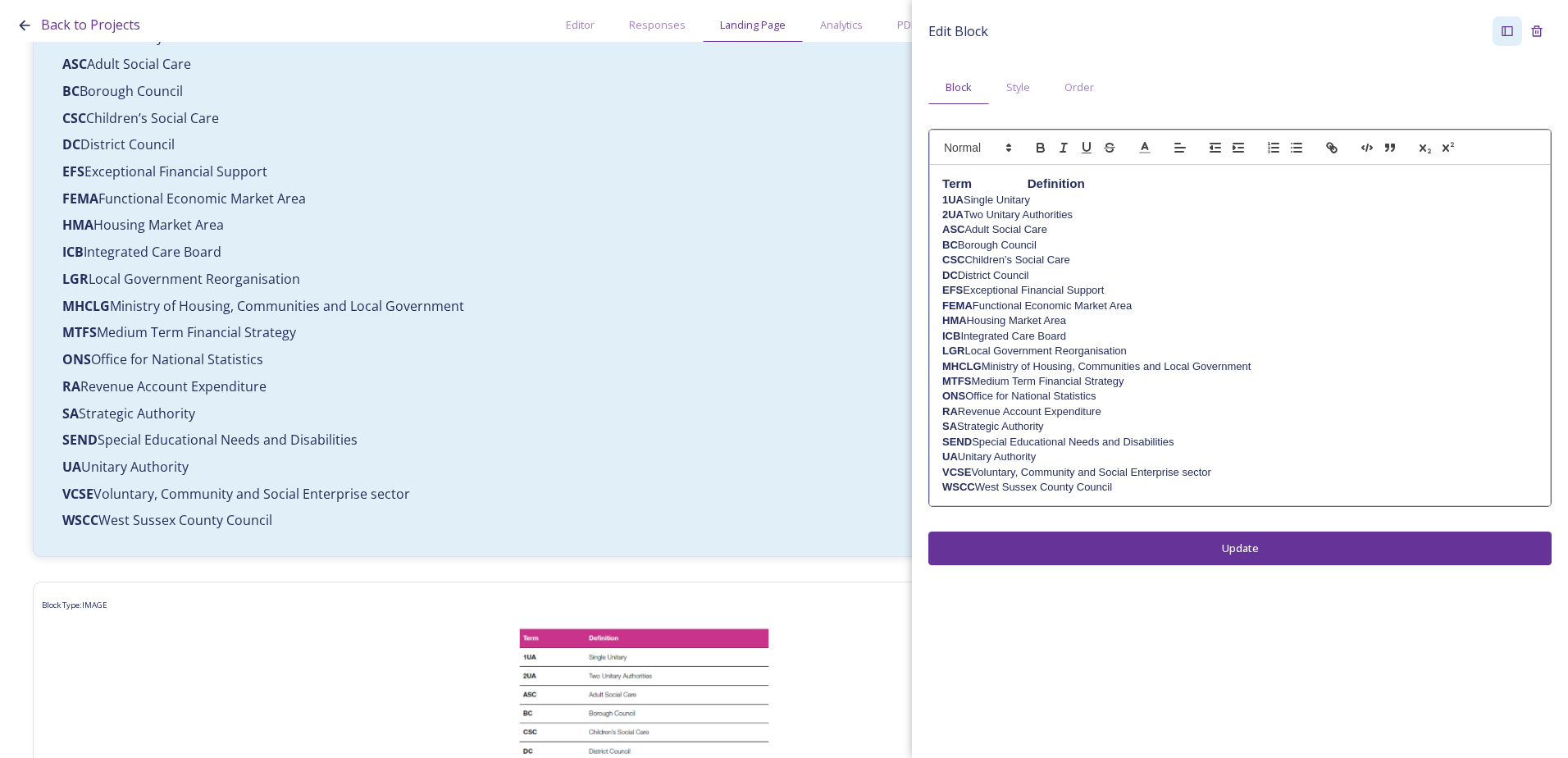
click at [1031, 412] on p "RA Revenue Account Expenditure" at bounding box center [1239, 411] width 595 height 15
click at [1094, 551] on div "Edit Block Block Style Order Term Definition 1UA Single Unitary 2UA Two Unitary…" at bounding box center [1240, 290] width 656 height 582
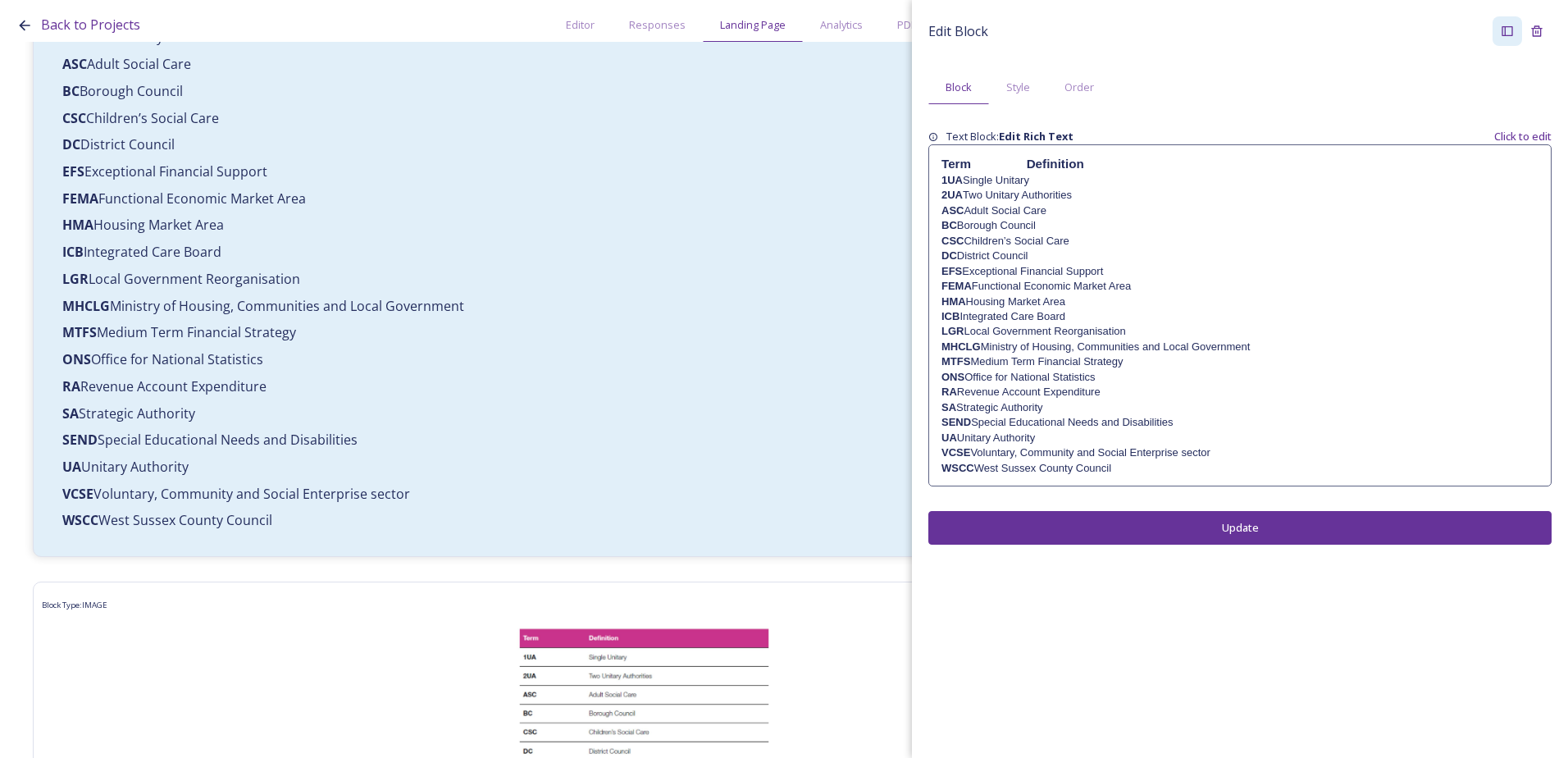
click at [1027, 360] on p "MTFS Medium Term Financial Strategy" at bounding box center [1239, 362] width 597 height 15
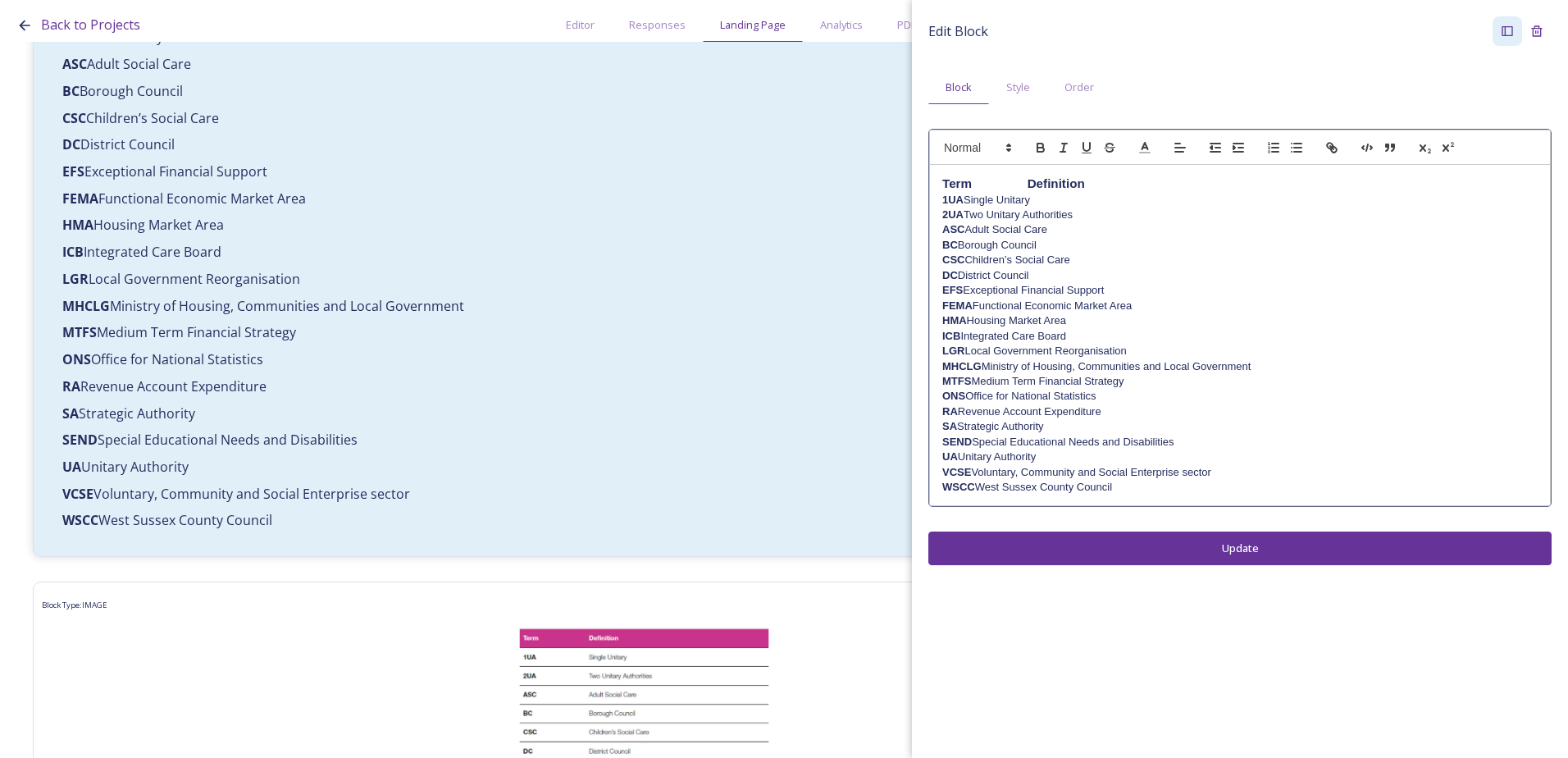
click at [1031, 382] on p "MTFS Medium Term Financial Strategy" at bounding box center [1239, 381] width 595 height 15
click at [1087, 530] on div "Edit Block Block Style Order Term Definition 1UA Single Unitary 2UA Two Unitary…" at bounding box center [1239, 291] width 623 height 549
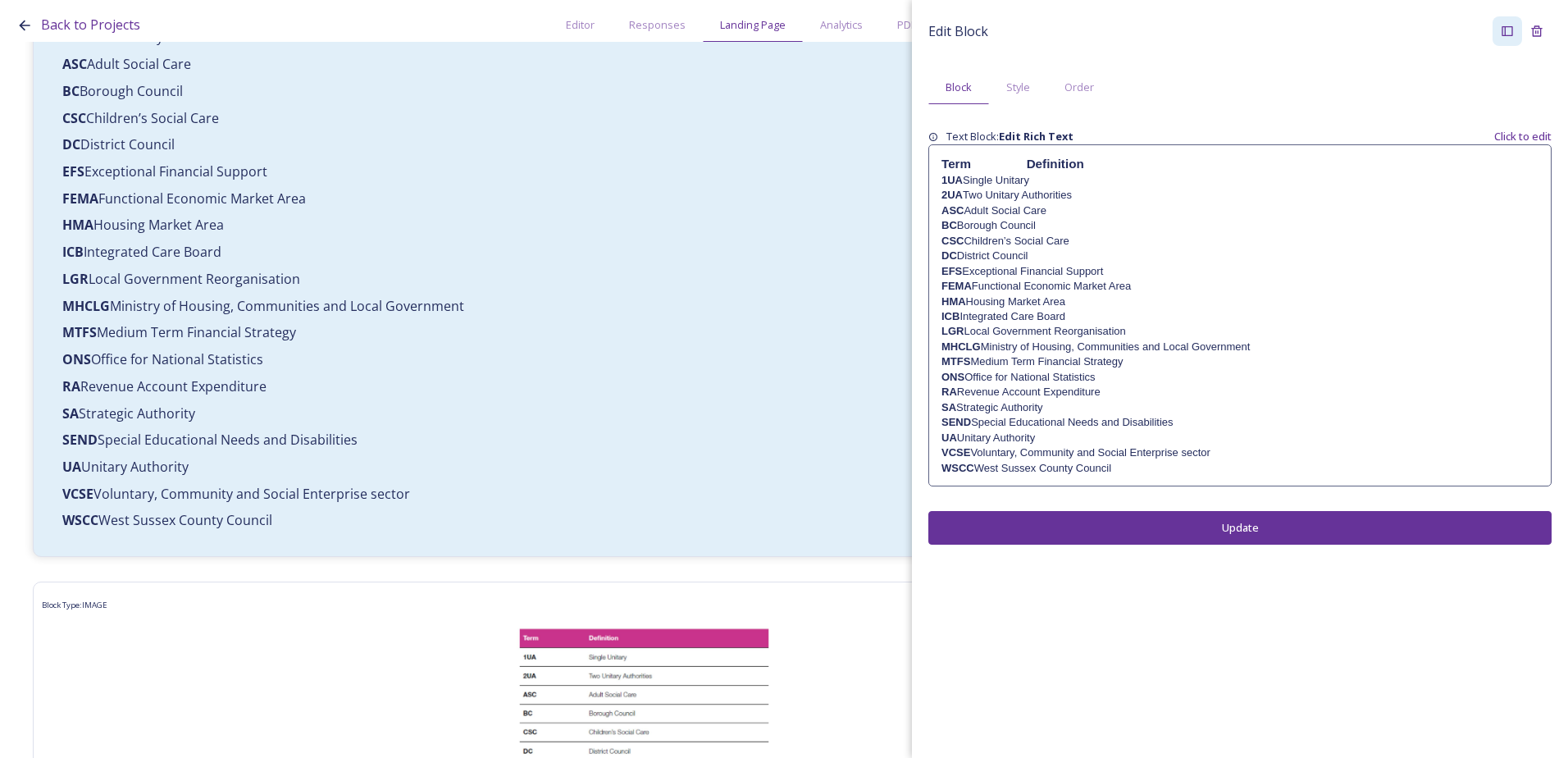
click at [1029, 342] on p "MHCLG Ministry of Housing, Communities and Local Government" at bounding box center [1239, 347] width 597 height 15
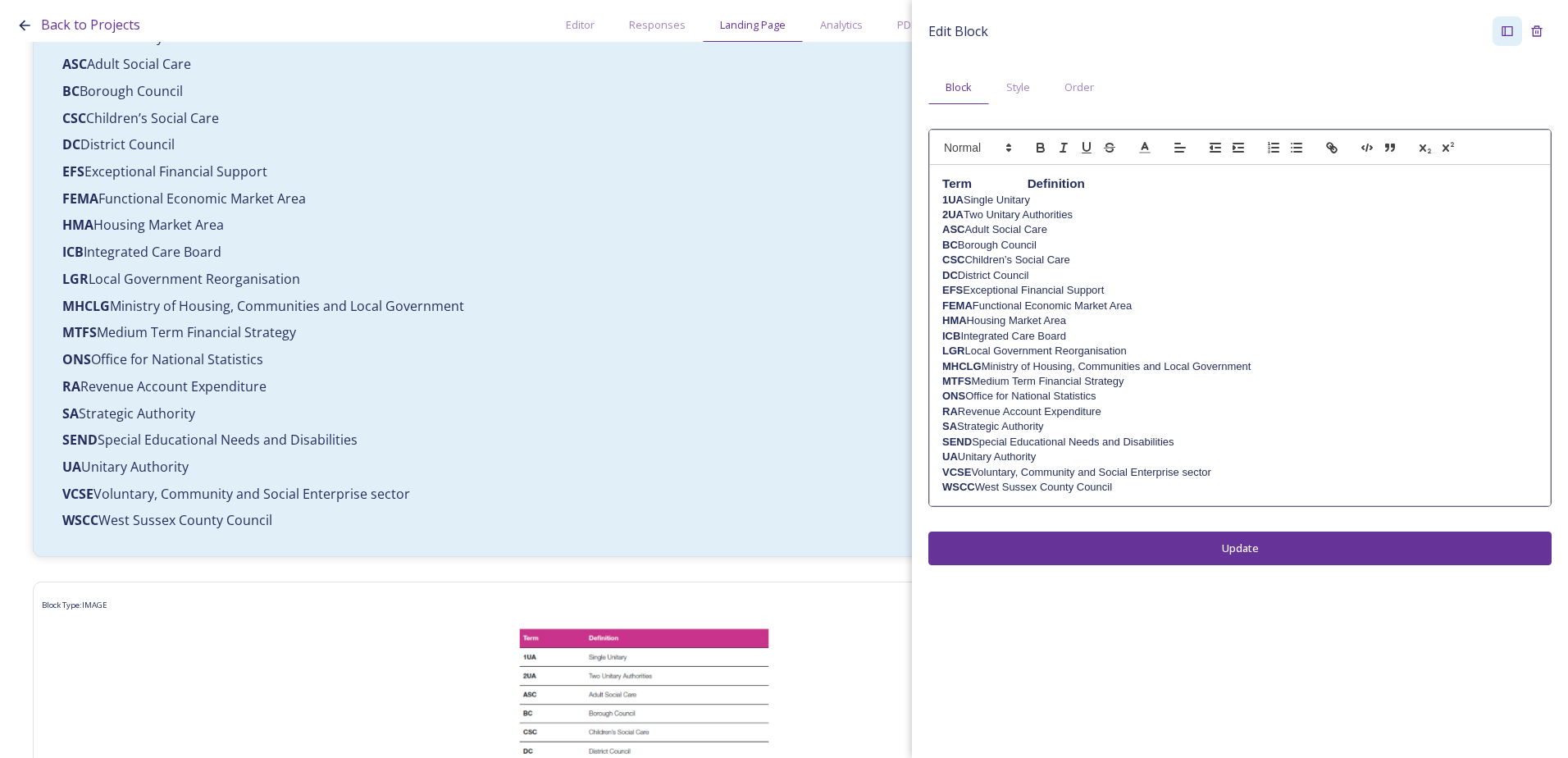
drag, startPoint x: 1029, startPoint y: 367, endPoint x: 1051, endPoint y: 388, distance: 30.4
click at [1033, 369] on p "MHCLG Ministry of Housing, Communities and Local Government" at bounding box center [1239, 367] width 595 height 15
click at [1096, 549] on div "Edit Block Block Style Order Term Definition 1UA Single Unitary 2UA Two Unitary…" at bounding box center [1240, 290] width 656 height 582
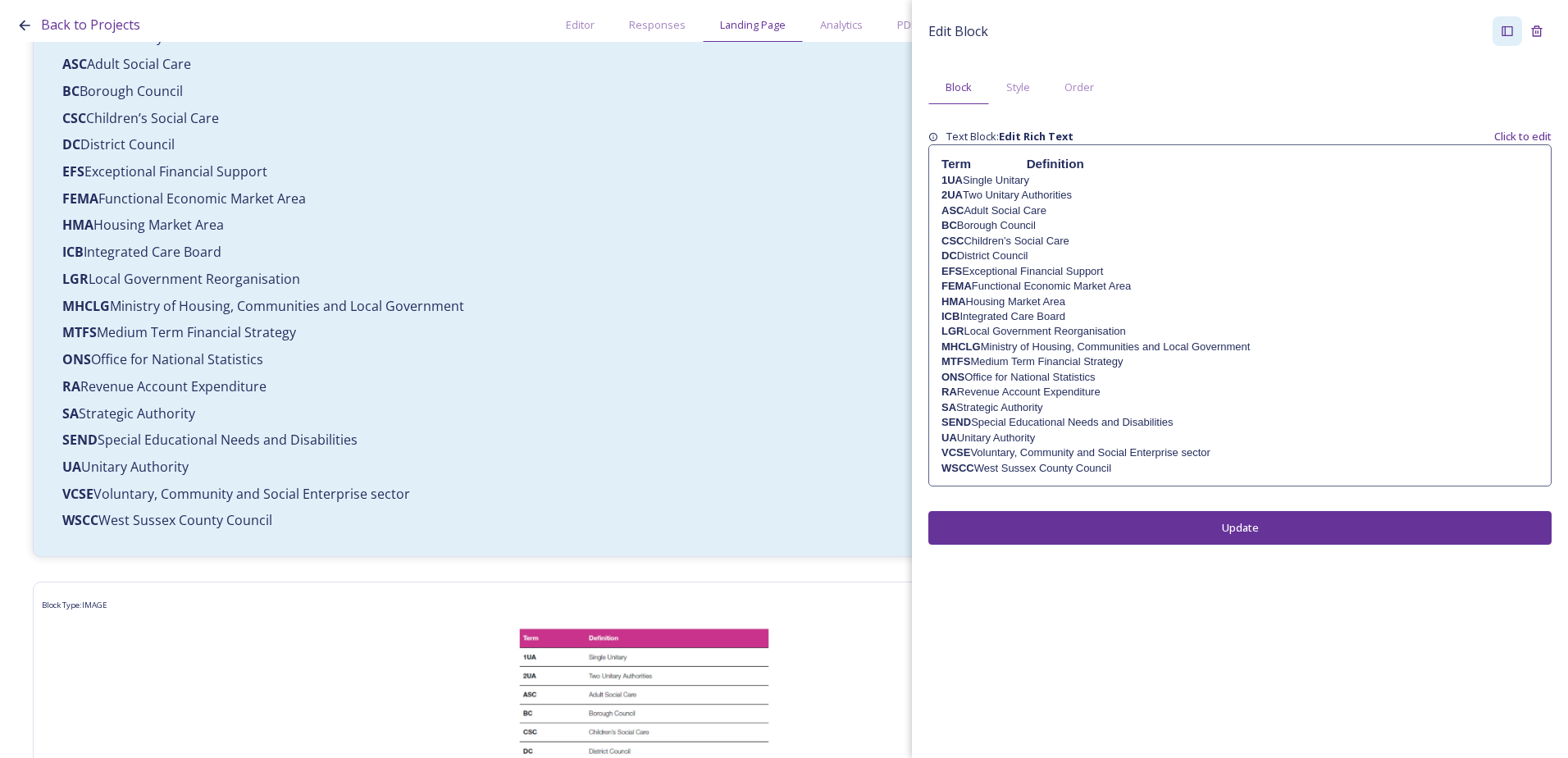
click at [1026, 346] on p "MHCLG Ministry of Housing, Communities and Local Government" at bounding box center [1239, 347] width 597 height 15
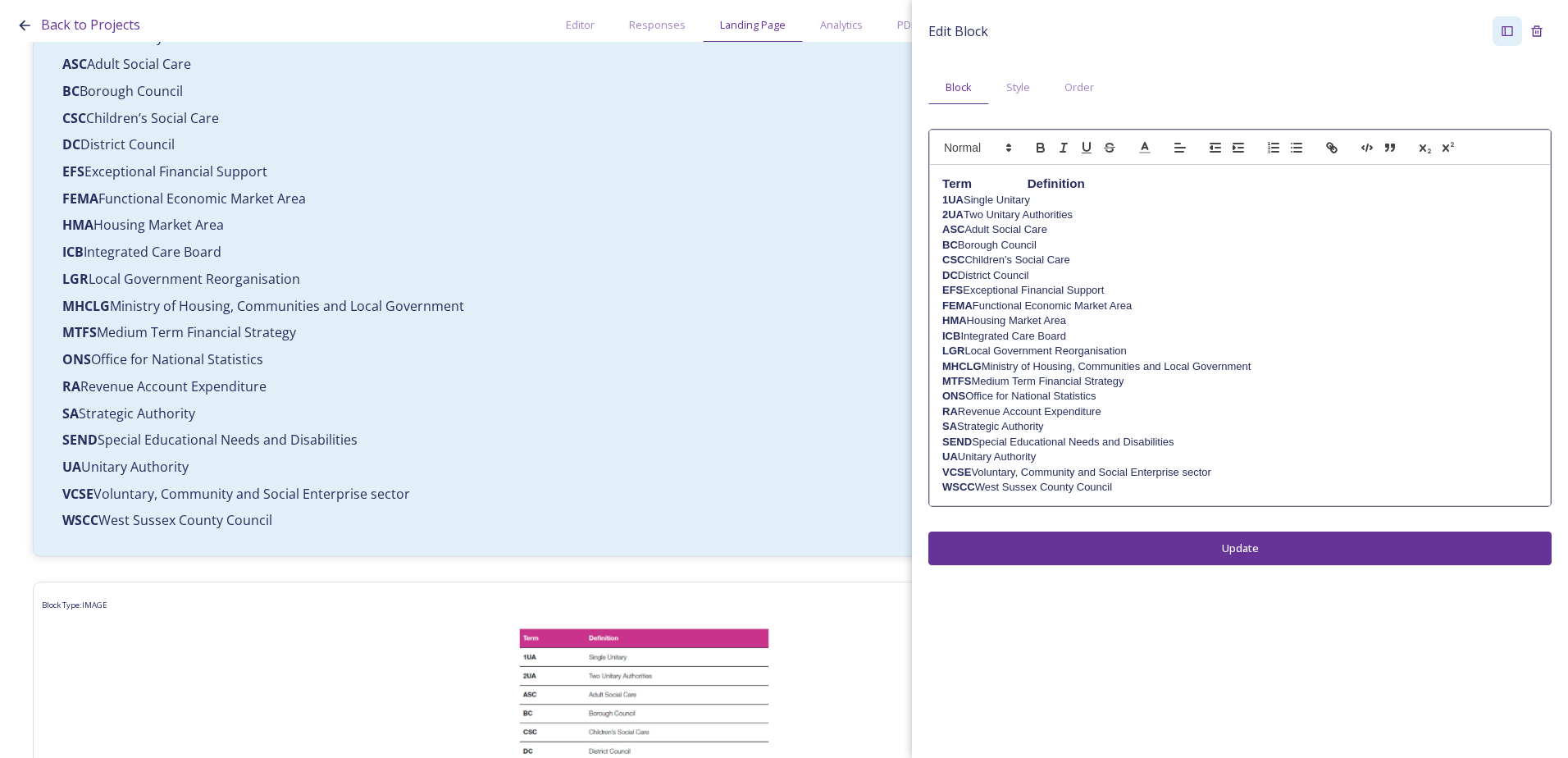
click at [1030, 369] on p "MHCLG Ministry of Housing, Communities and Local Government" at bounding box center [1239, 367] width 595 height 15
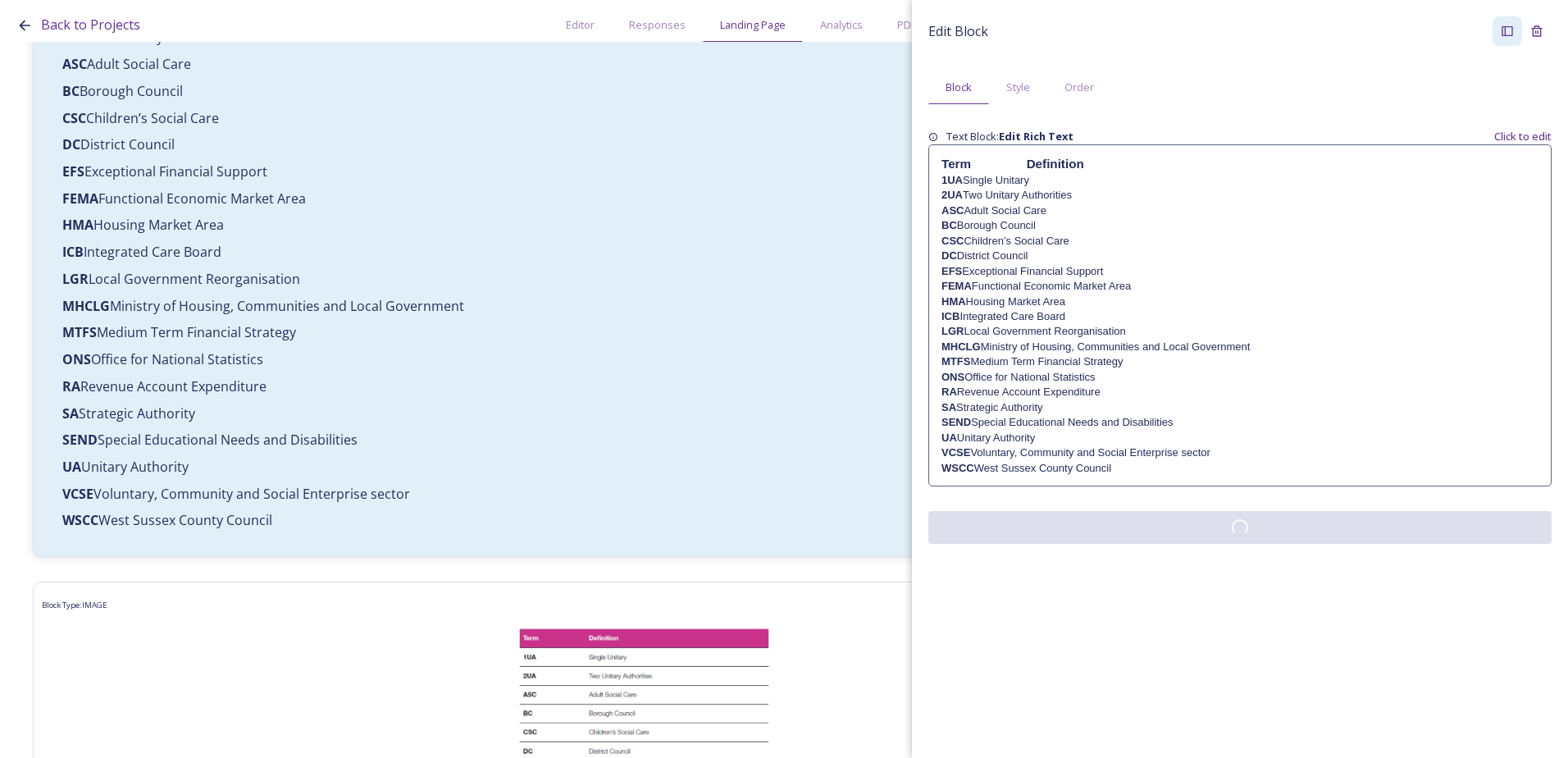
click at [1094, 546] on div "Edit Block Block Style Order Text Block: Edit Rich Text Click to edit Term Defi…" at bounding box center [1240, 279] width 656 height 560
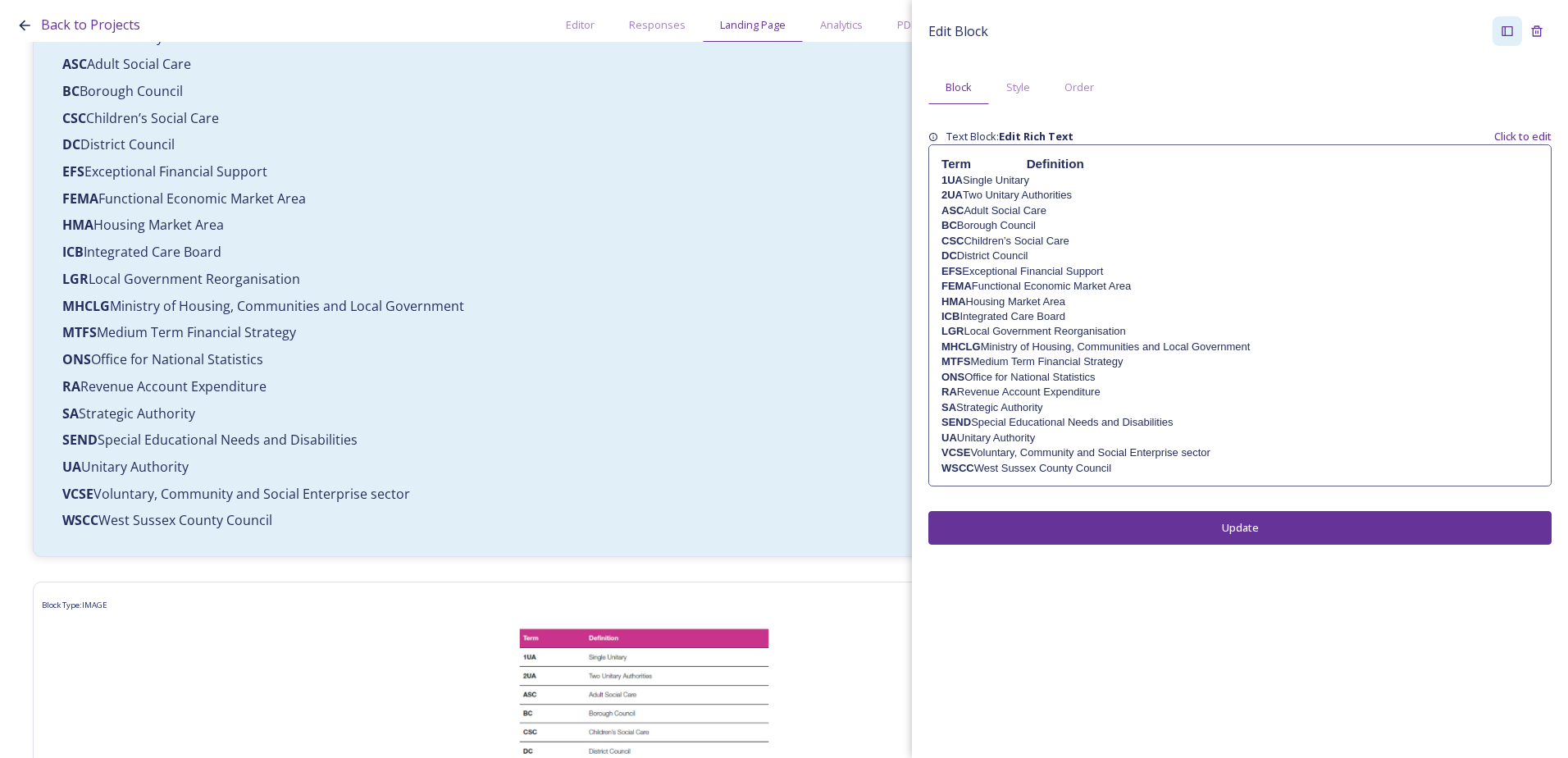
click at [1025, 328] on p "LGR Local Government Reorganisation" at bounding box center [1239, 331] width 597 height 15
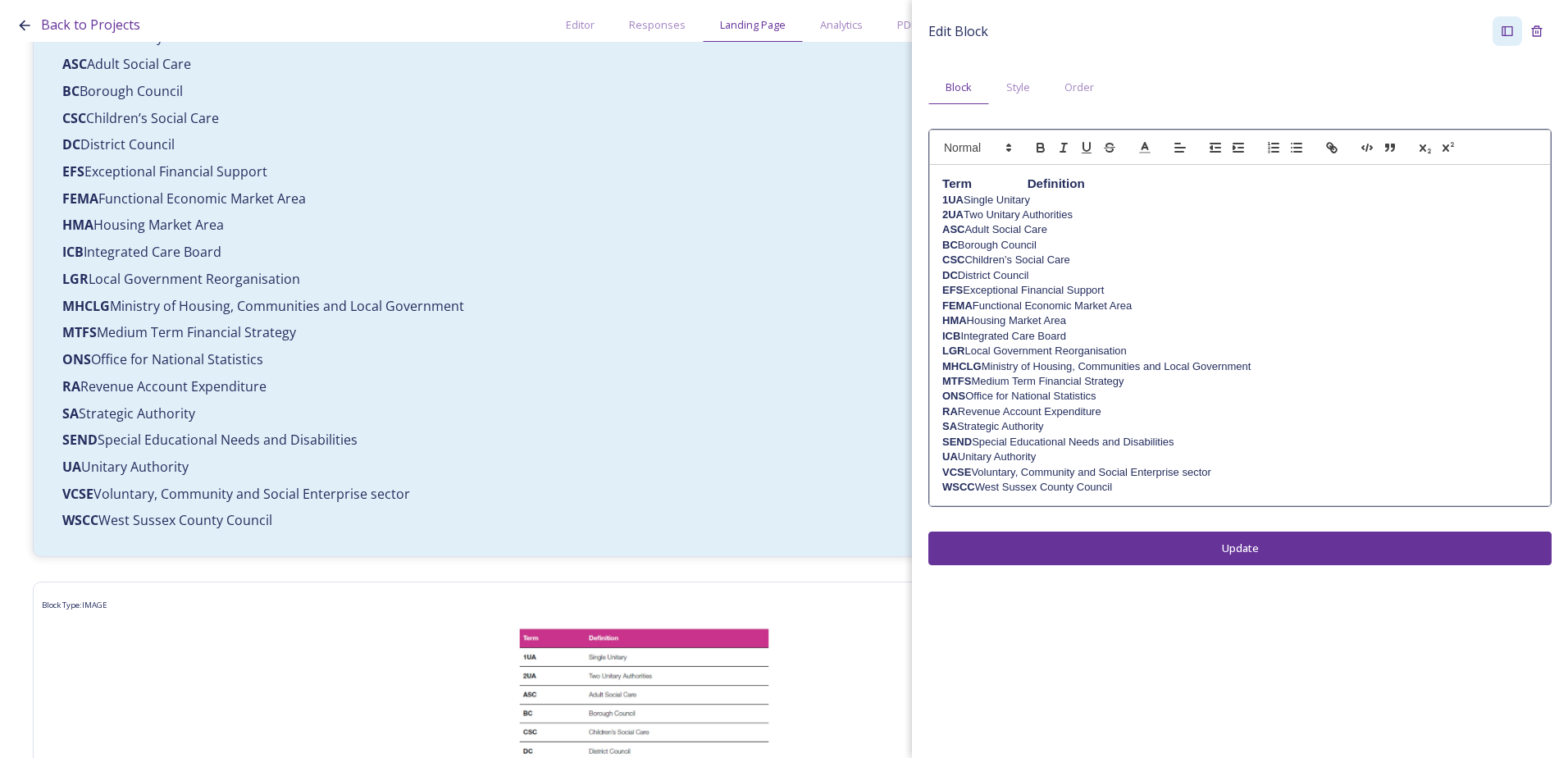
click at [1029, 351] on p "LGR Local Government Reorganisation" at bounding box center [1239, 351] width 595 height 15
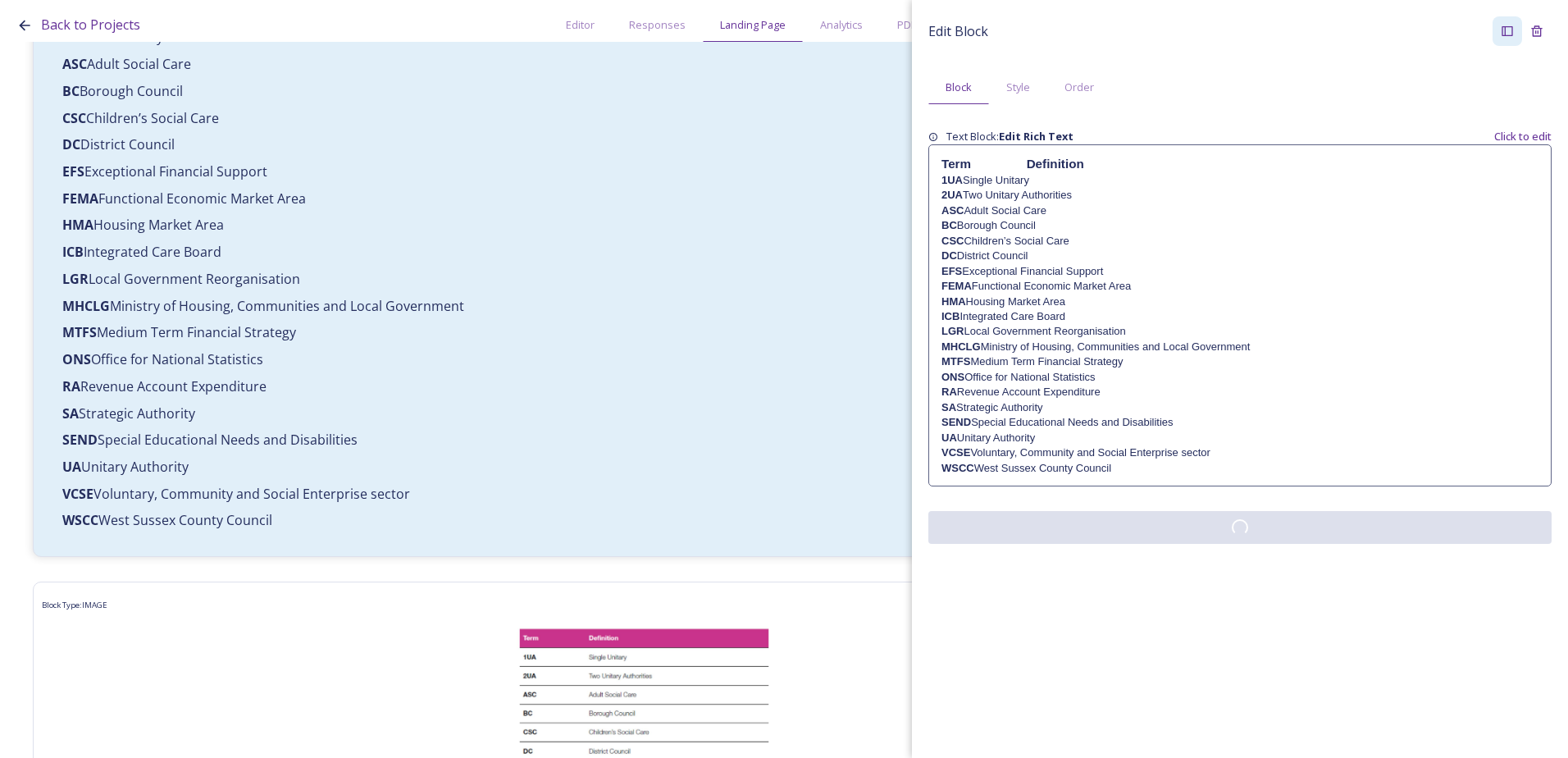
click at [1098, 528] on div "Edit Block Block Style Order Text Block: Edit Rich Text Click to edit Term Defi…" at bounding box center [1239, 280] width 623 height 527
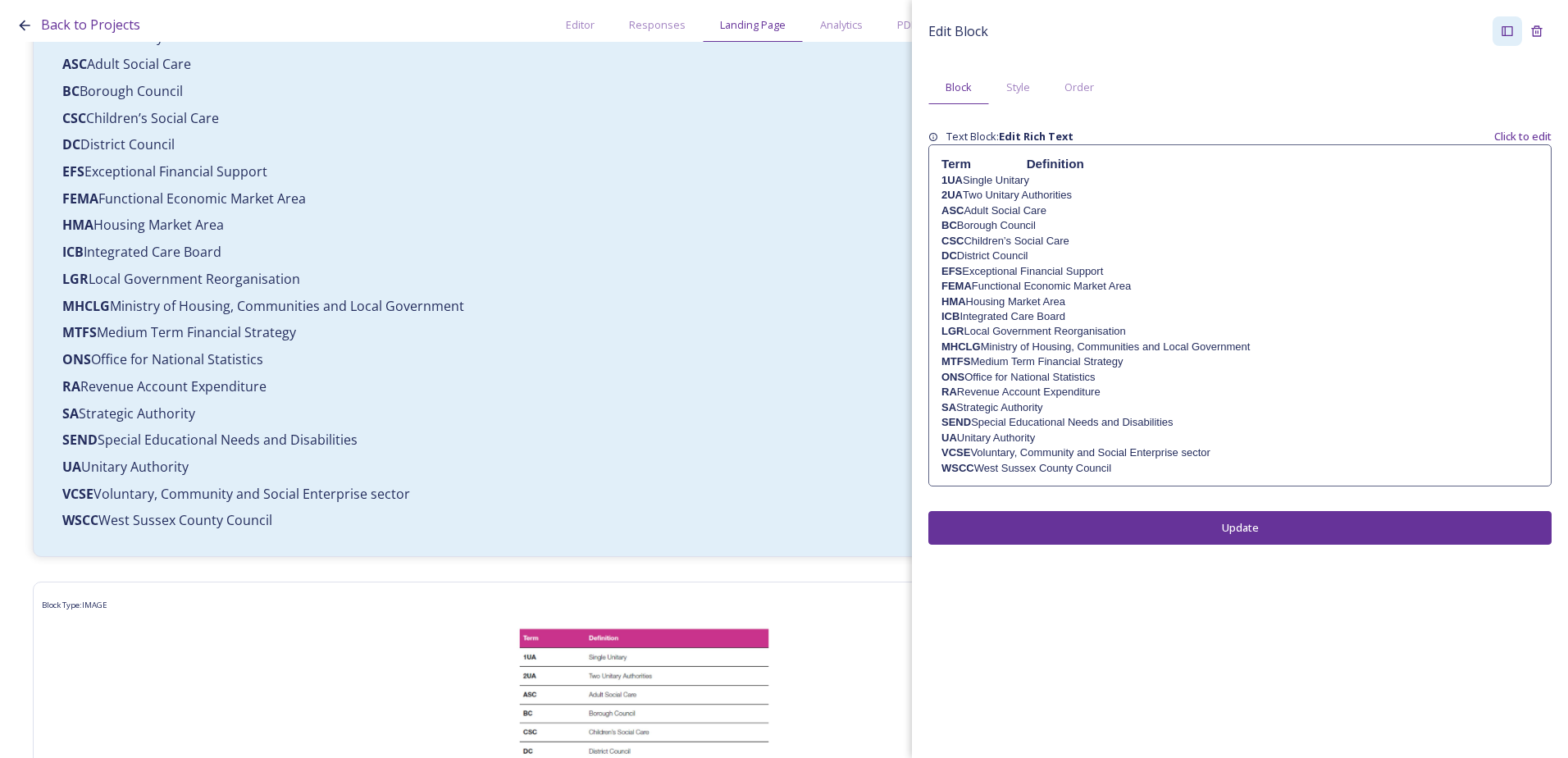
click at [1022, 330] on p "LGR Local Government Reorganisation" at bounding box center [1239, 331] width 597 height 15
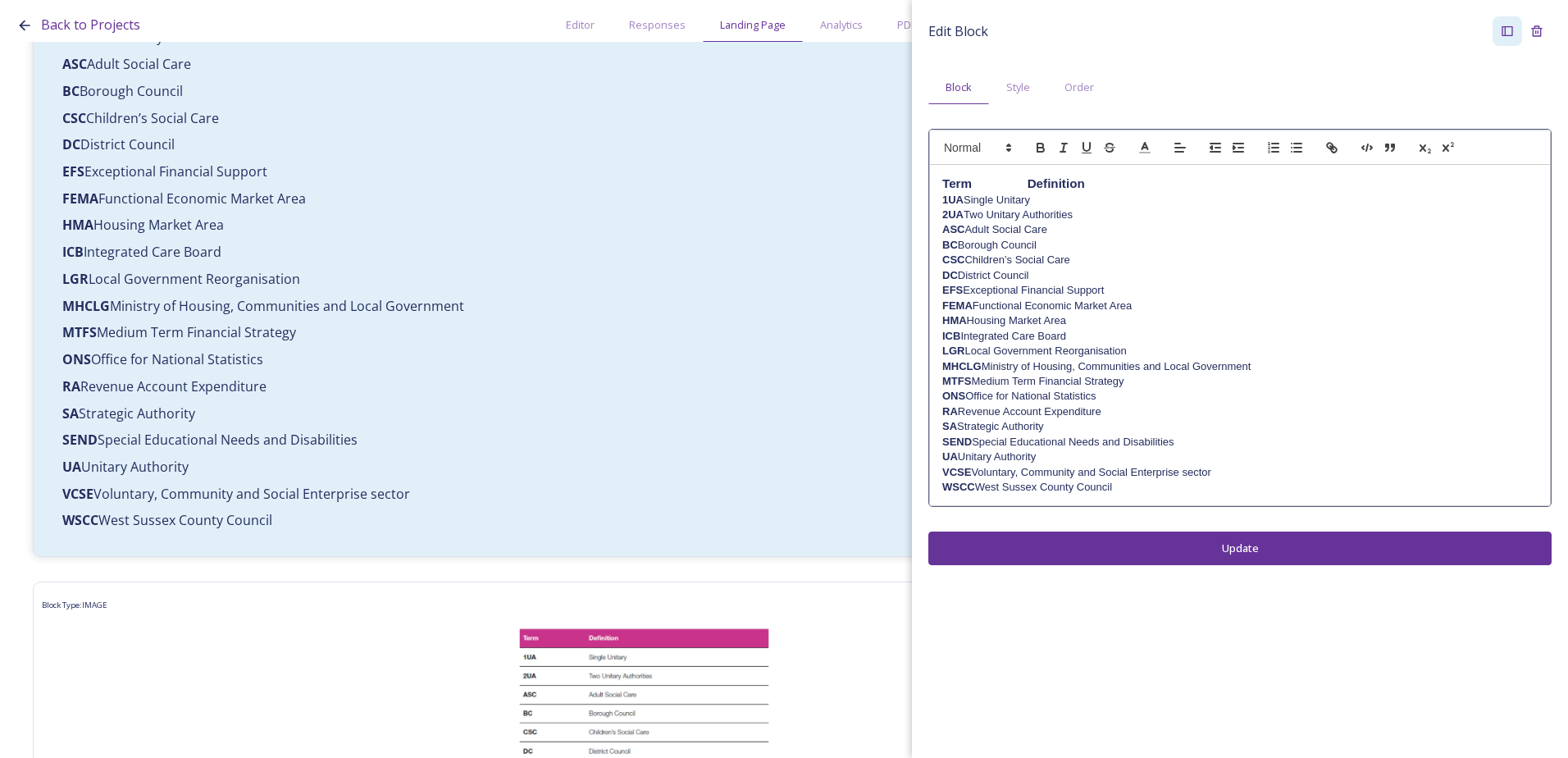
click at [1026, 351] on p "LGR Local Government Reorganisation" at bounding box center [1239, 351] width 595 height 15
click at [1114, 552] on div "Edit Block Block Style Order Term Definition 1UA Single Unitary 2UA Two Unitary…" at bounding box center [1240, 290] width 656 height 582
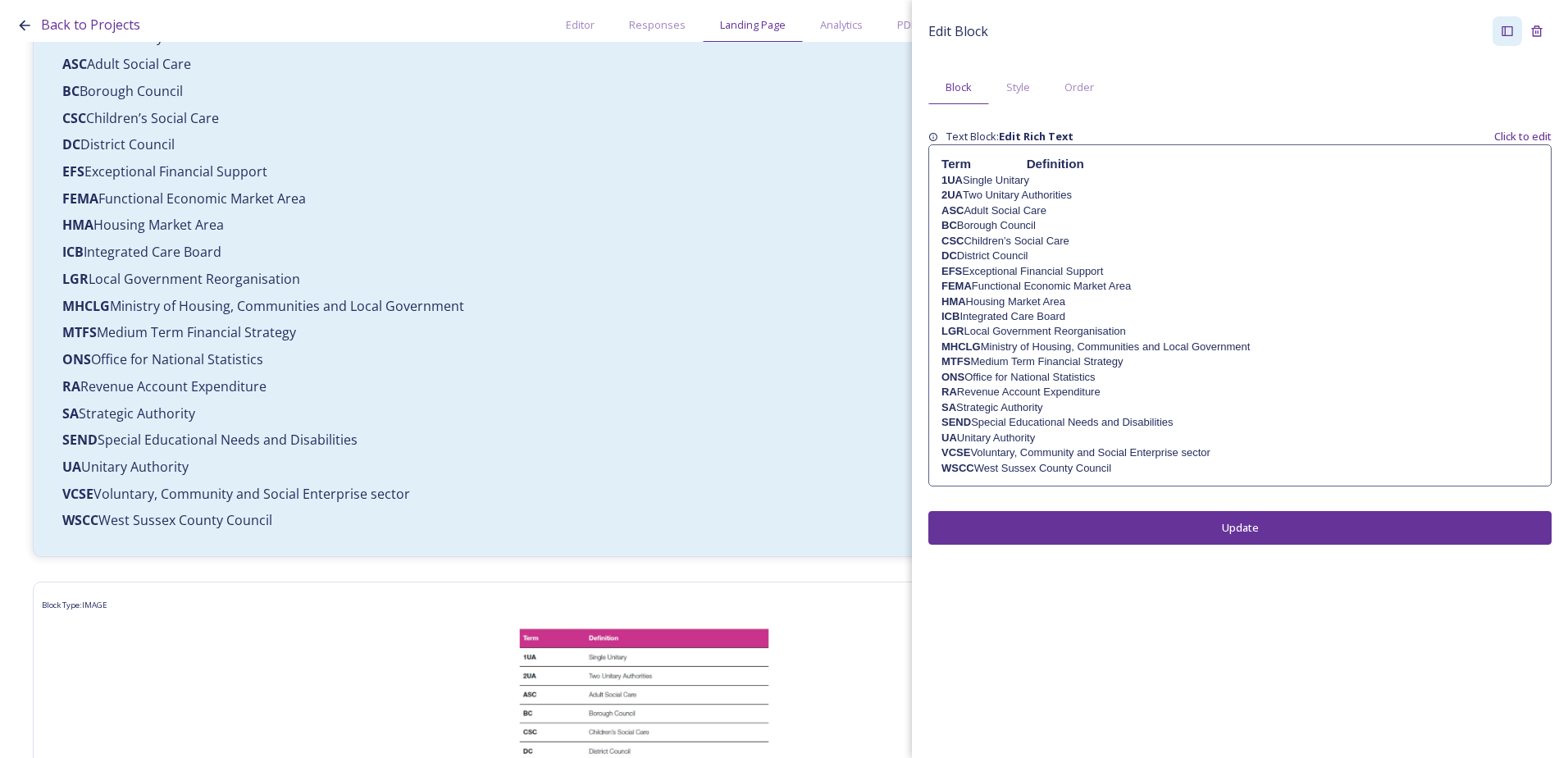
click at [1008, 327] on p "LGR Local Government Reorganisation" at bounding box center [1239, 331] width 597 height 15
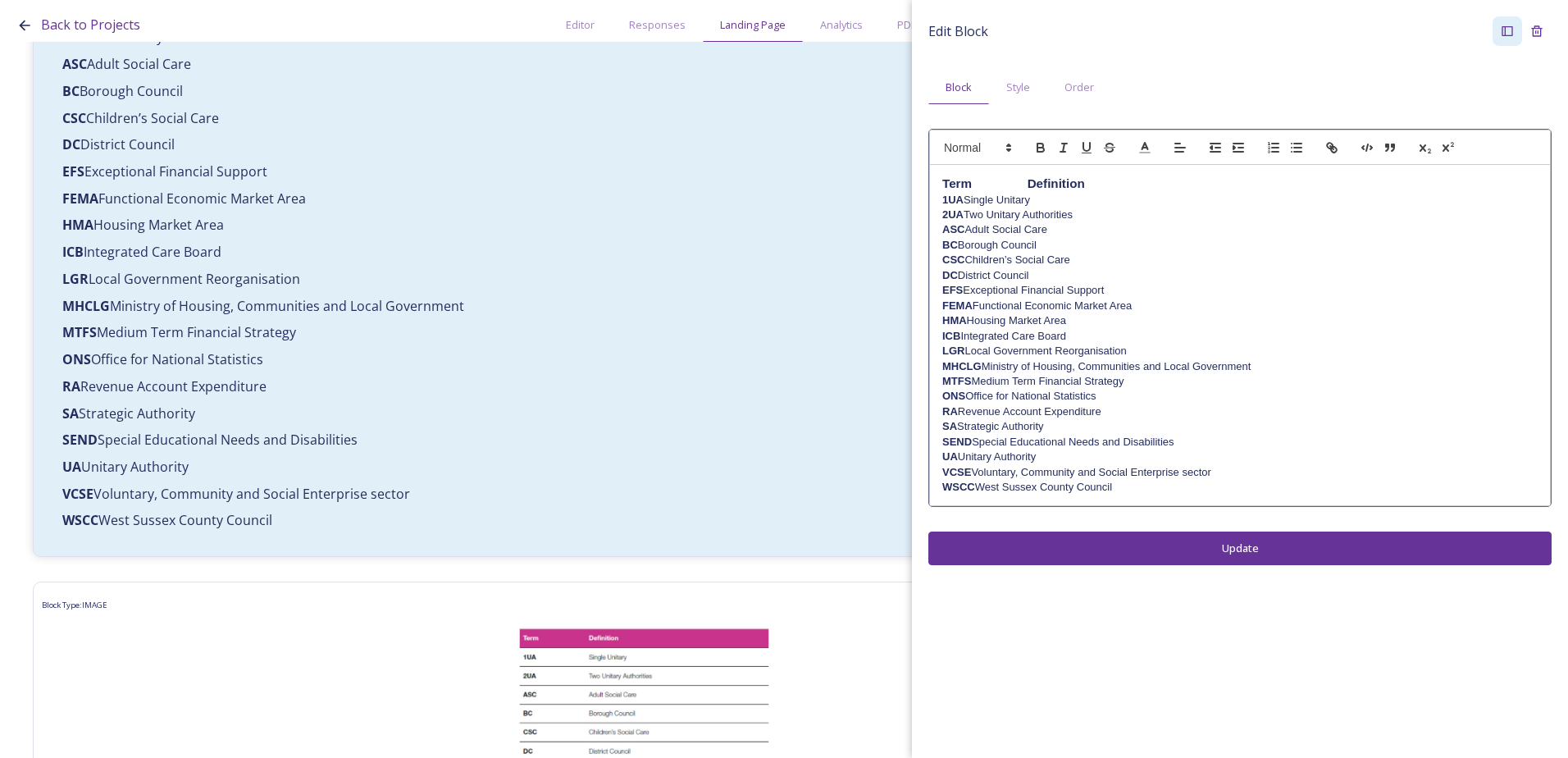
click at [1027, 332] on p "ICB Integrated Care Board" at bounding box center [1239, 336] width 595 height 15
click at [1127, 547] on div "Edit Block Block Style Order Term Definition 1UA Single Unitary 2UA Two Unitary…" at bounding box center [1240, 290] width 656 height 582
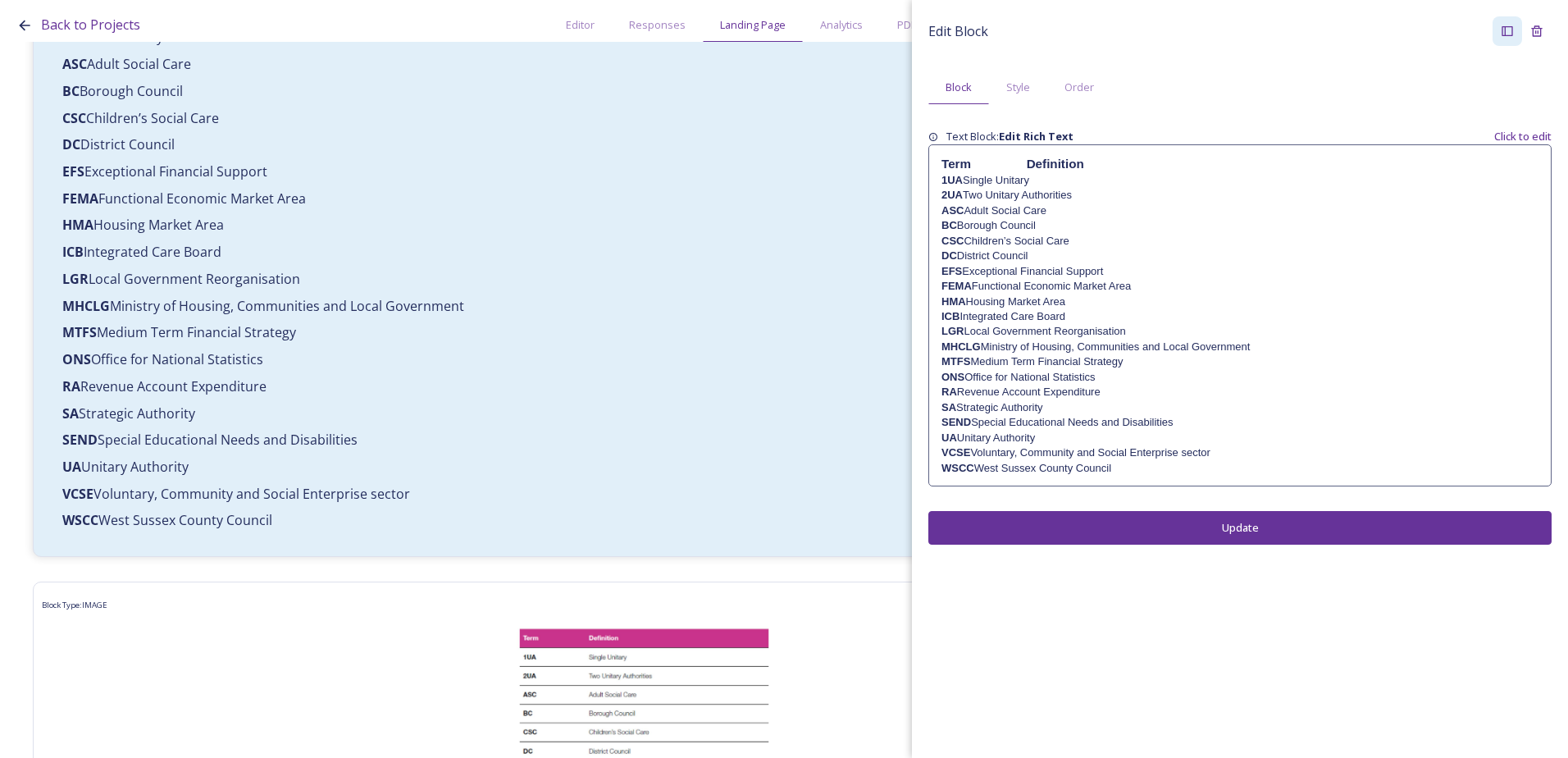
click at [1032, 300] on p "HMA Housing Market Area" at bounding box center [1239, 301] width 597 height 15
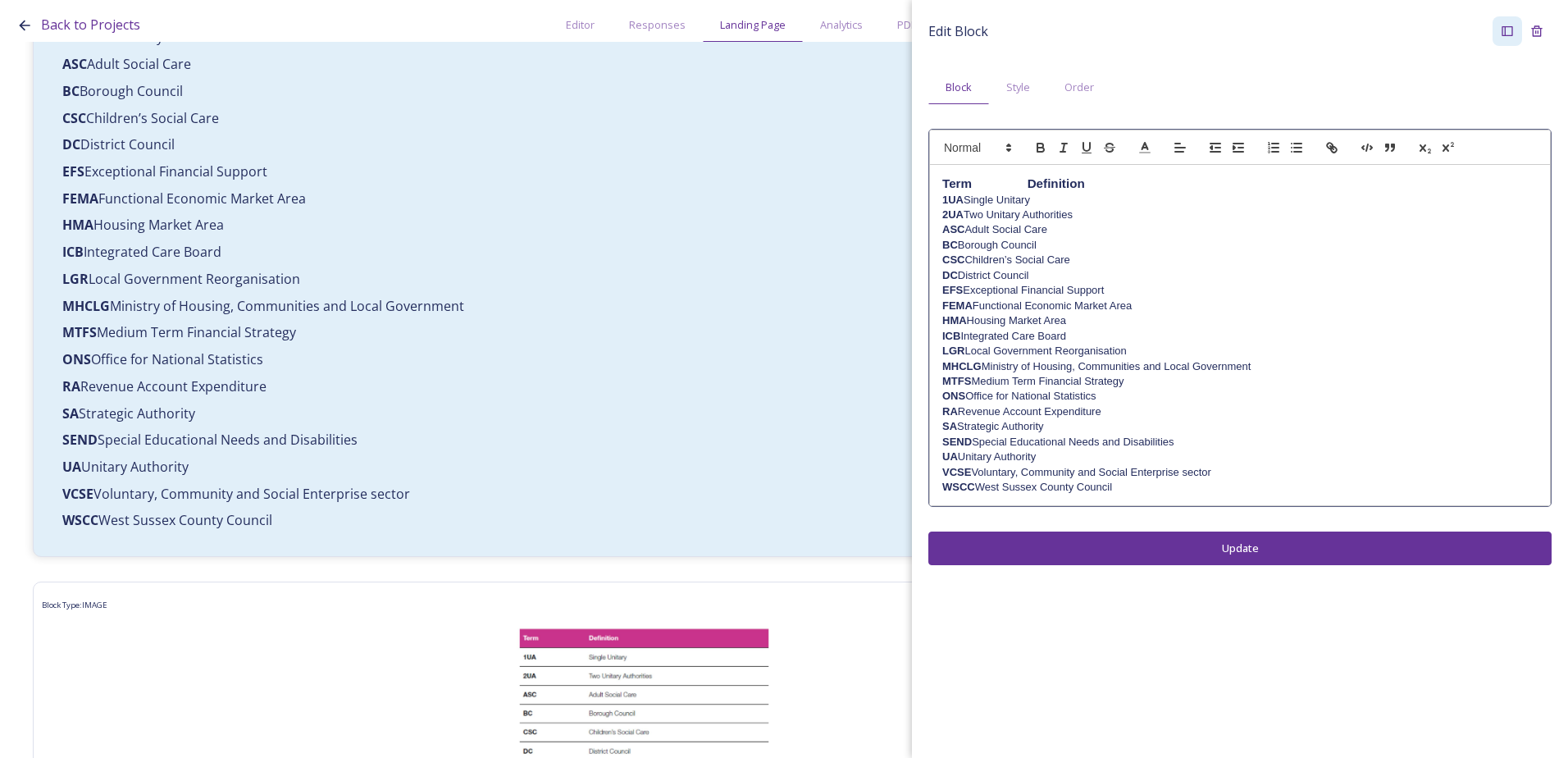
click at [1031, 320] on p "HMA Housing Market Area" at bounding box center [1239, 320] width 595 height 15
click at [1121, 551] on div "Edit Block Block Style Order Term Definition 1UA Single Unitary 2UA Two Unitary…" at bounding box center [1240, 290] width 656 height 582
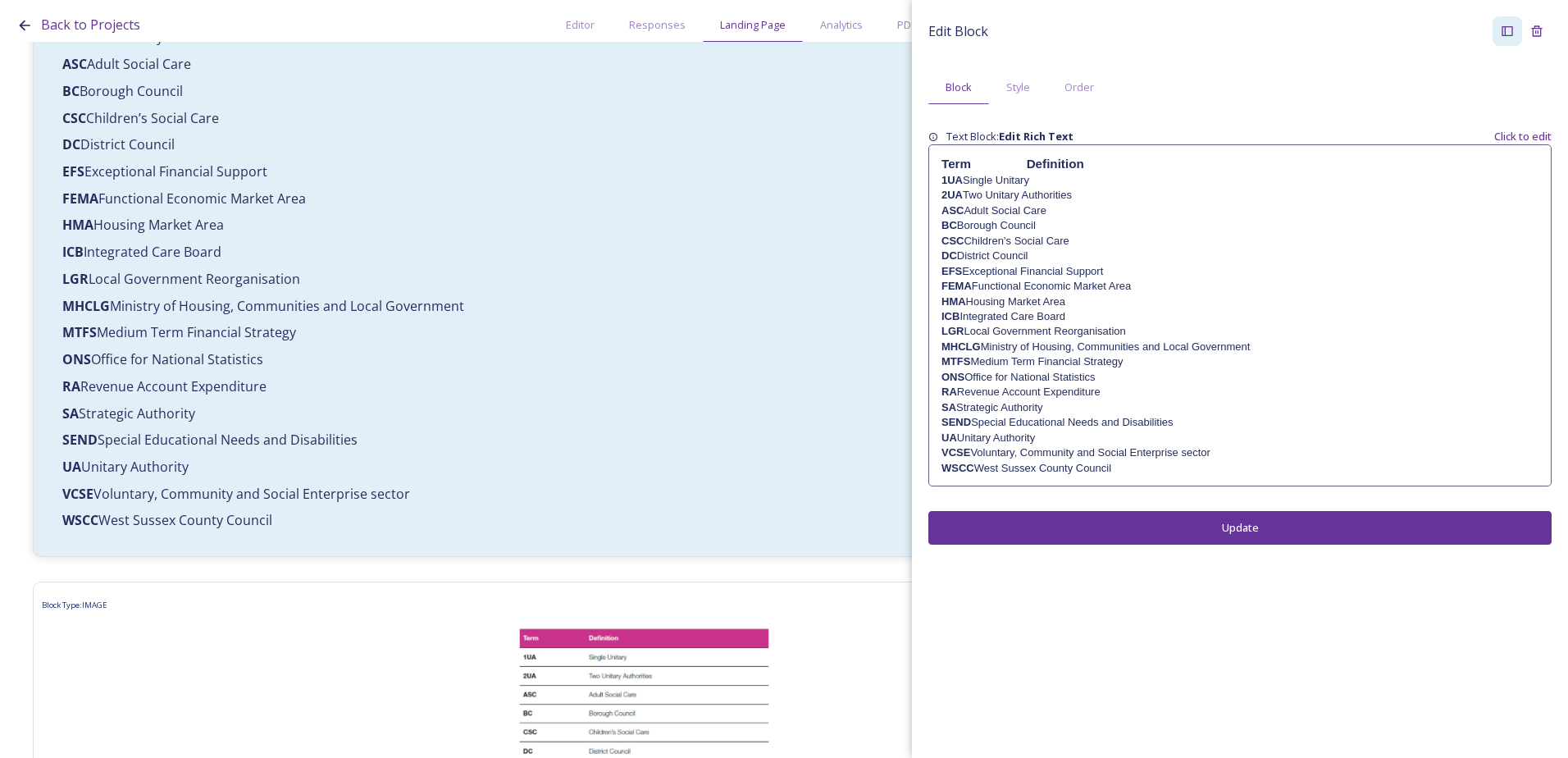
click at [1060, 327] on p "LGR Local Government Reorganisation" at bounding box center [1239, 331] width 597 height 15
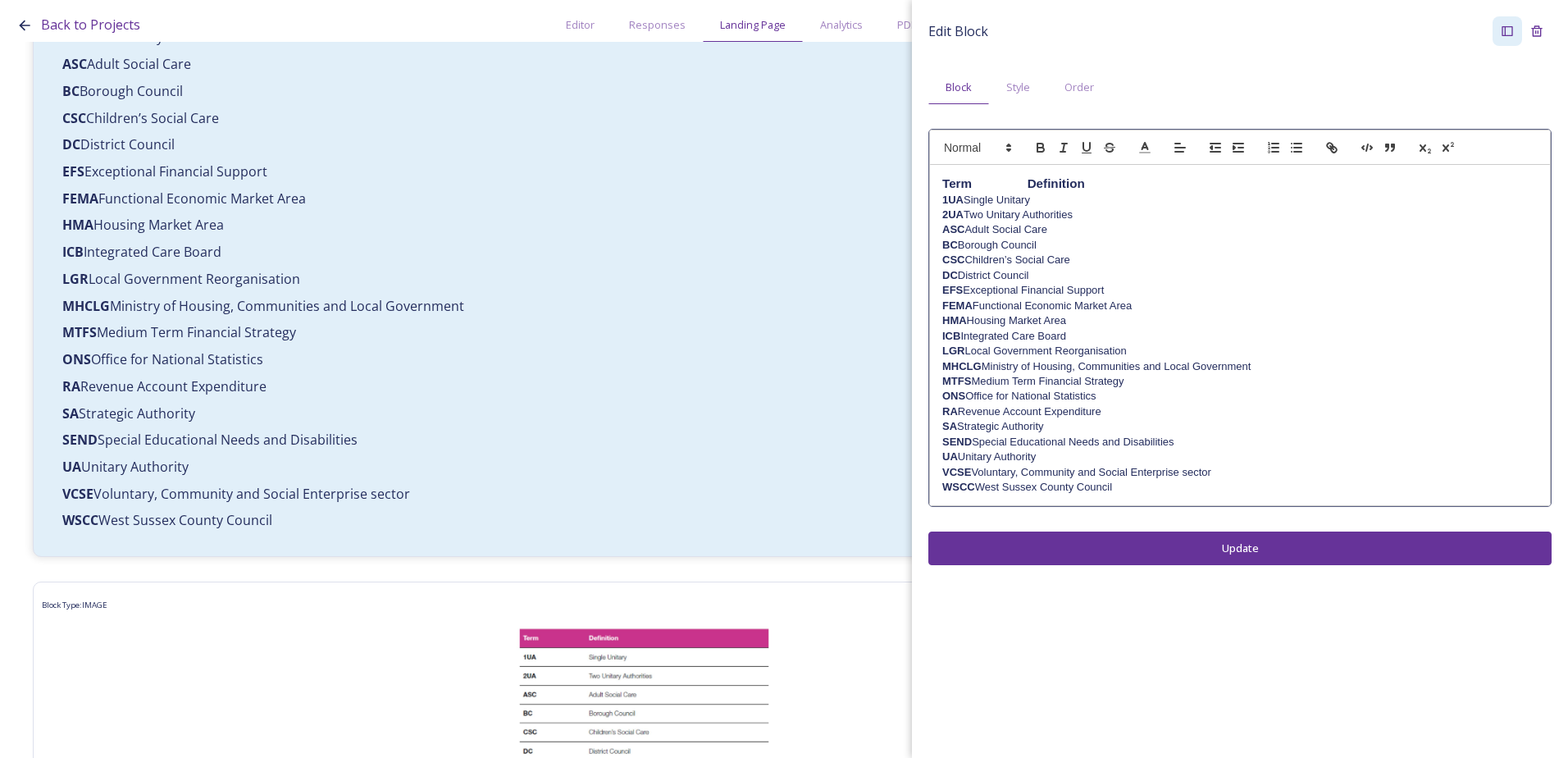
click at [1025, 319] on p "HMA Housing Market Area" at bounding box center [1239, 320] width 595 height 15
click at [1152, 549] on div "Edit Block Block Style Order Term Definition 1UA Single Unitary 2UA Two Unitary…" at bounding box center [1240, 290] width 656 height 582
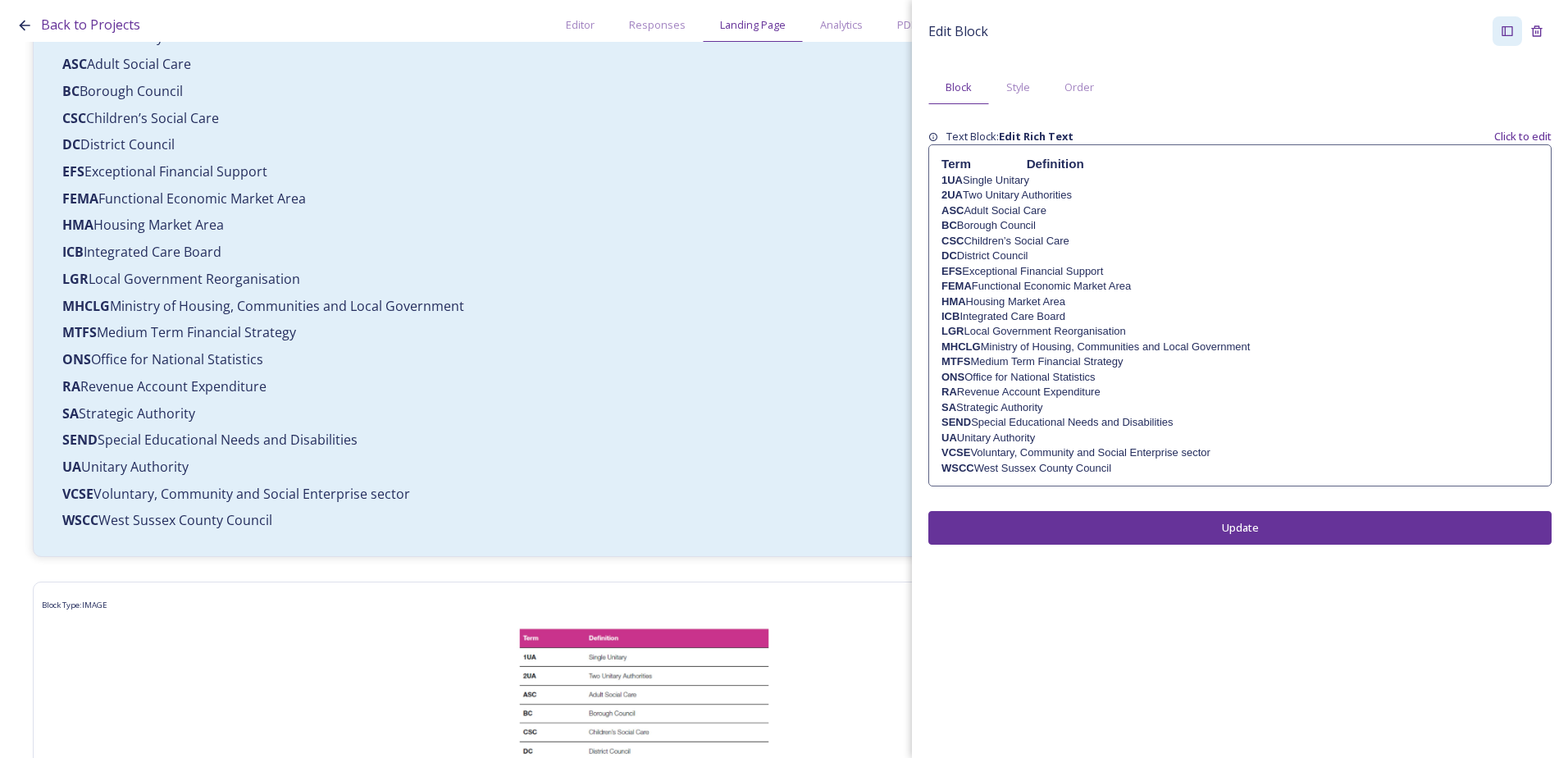
click at [1030, 283] on p "FEMA Functional Economic Market Area" at bounding box center [1239, 285] width 597 height 15
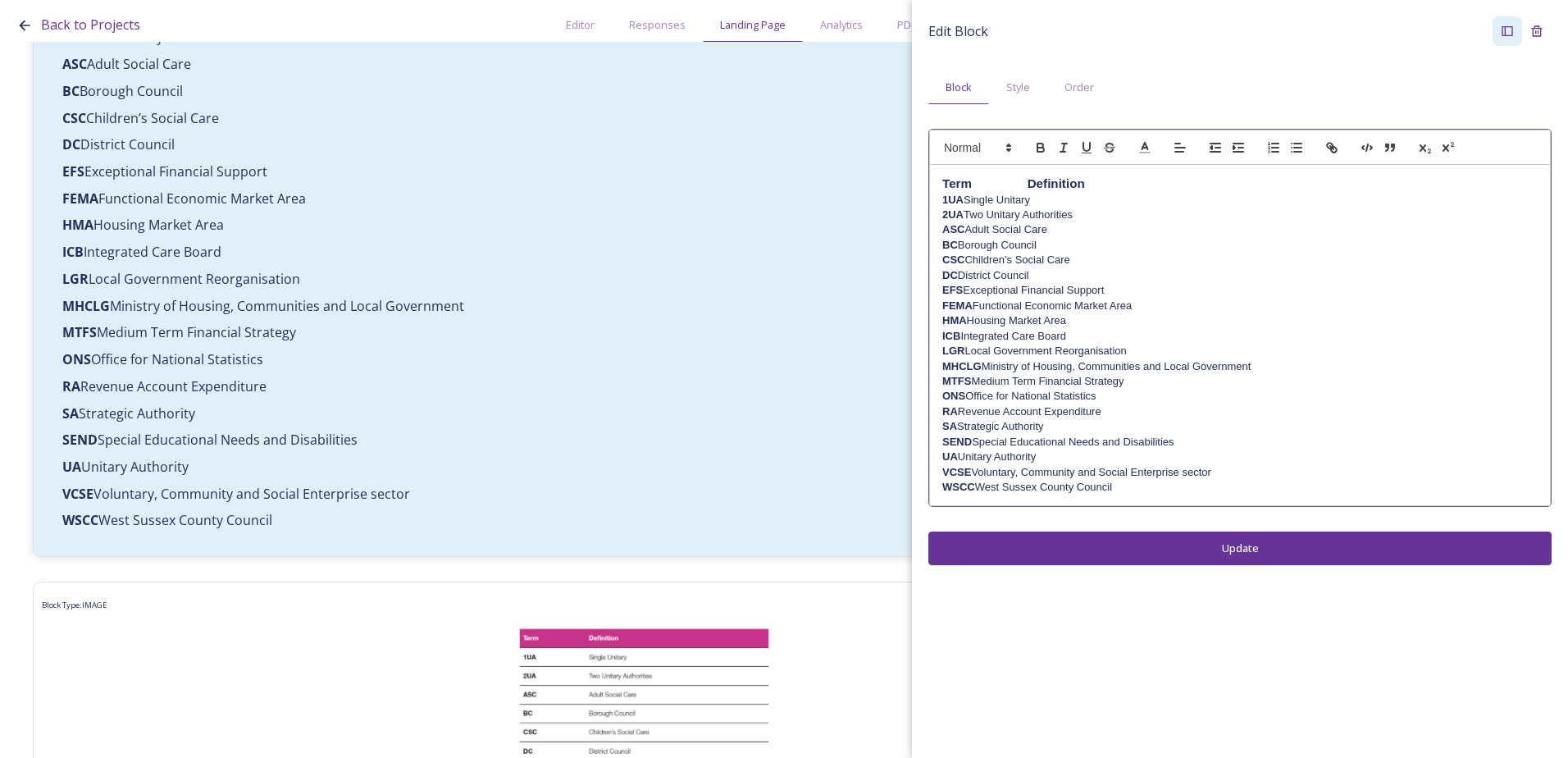
click at [1027, 304] on p "FEMA Functional Economic Market Area" at bounding box center [1239, 305] width 595 height 15
click at [1129, 541] on button "Update" at bounding box center [1239, 548] width 623 height 34
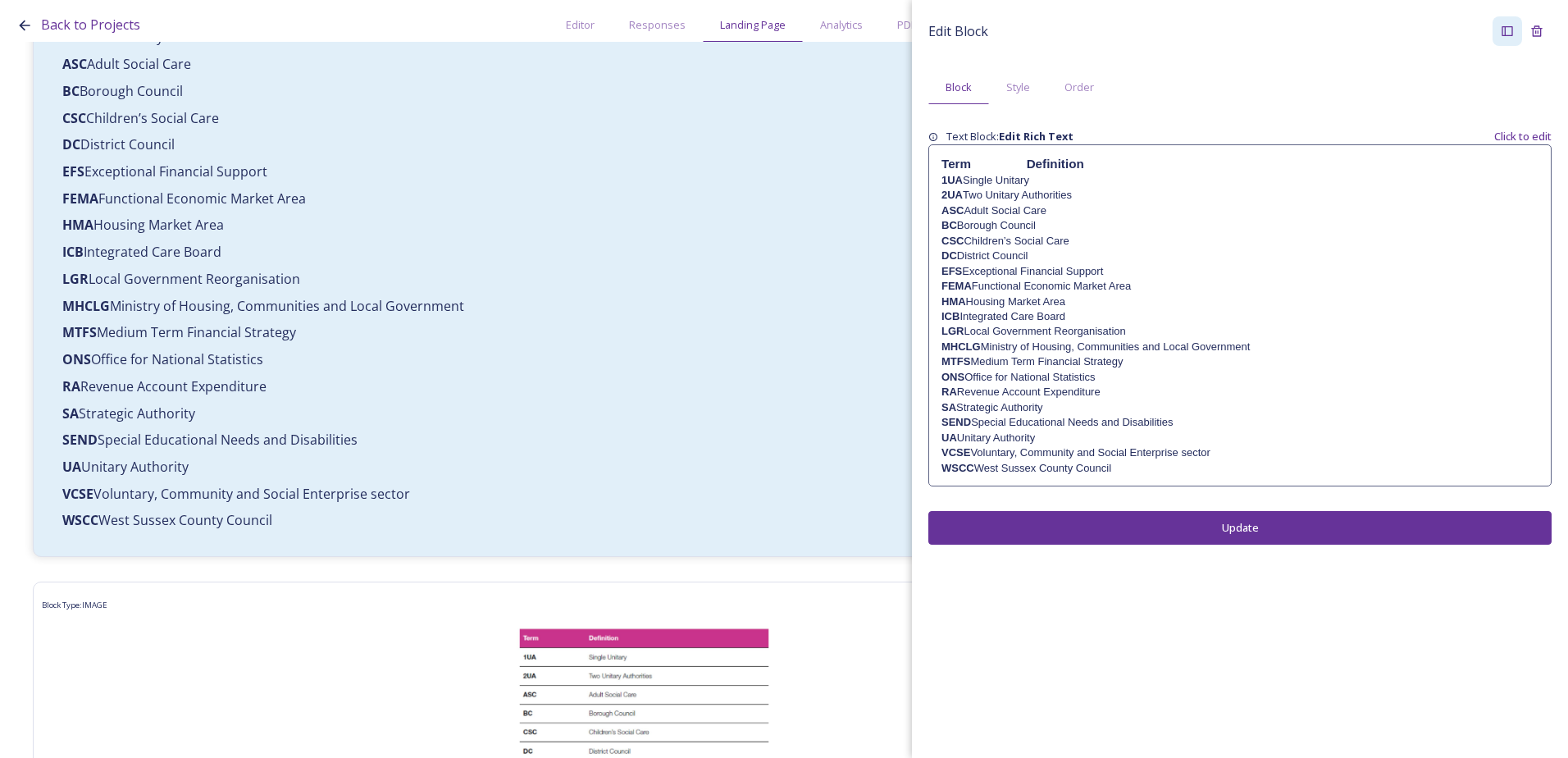
click at [1028, 254] on p "DC District Council" at bounding box center [1239, 256] width 597 height 15
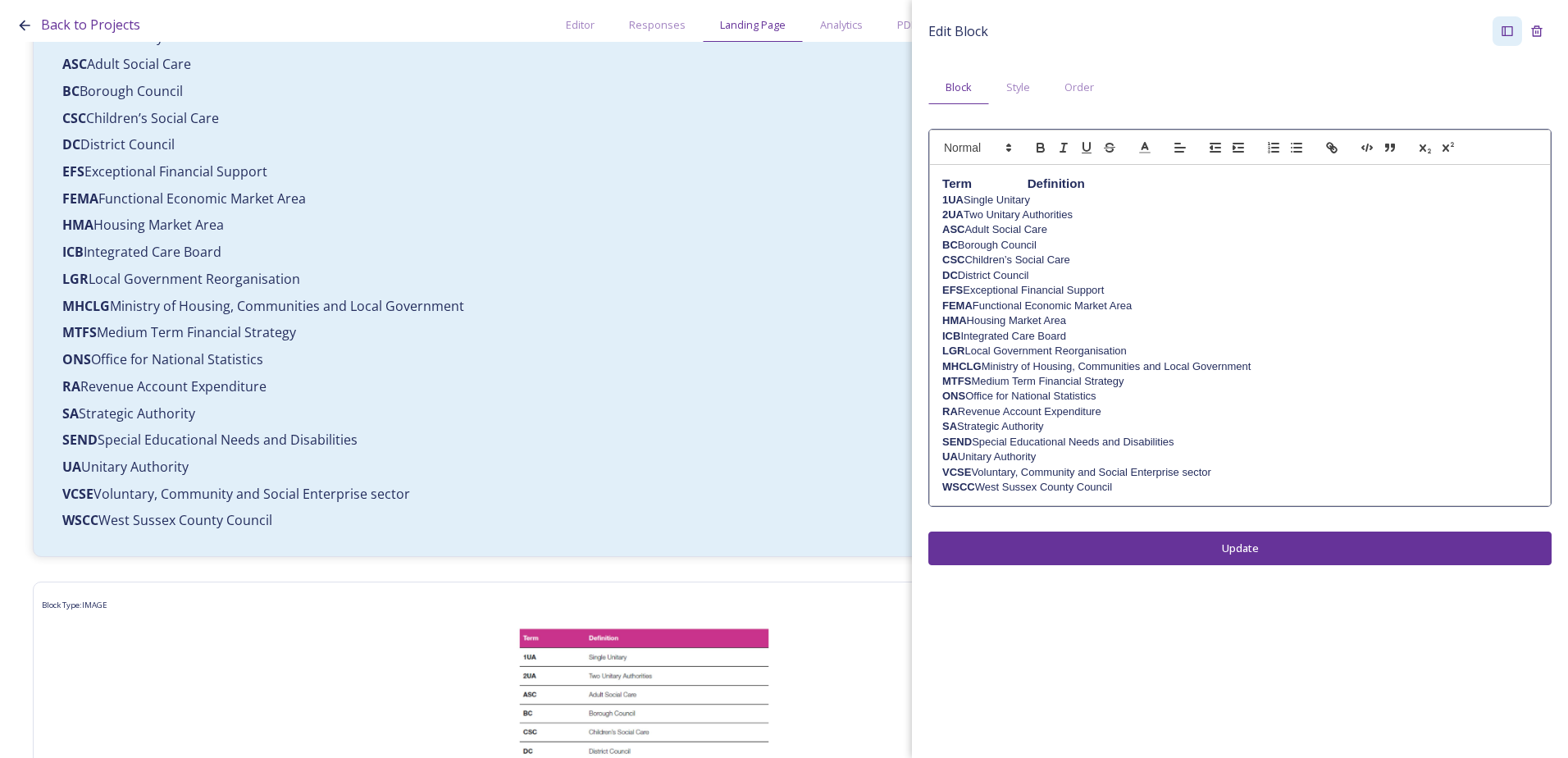
click at [1030, 275] on p "DC District Council" at bounding box center [1239, 275] width 595 height 15
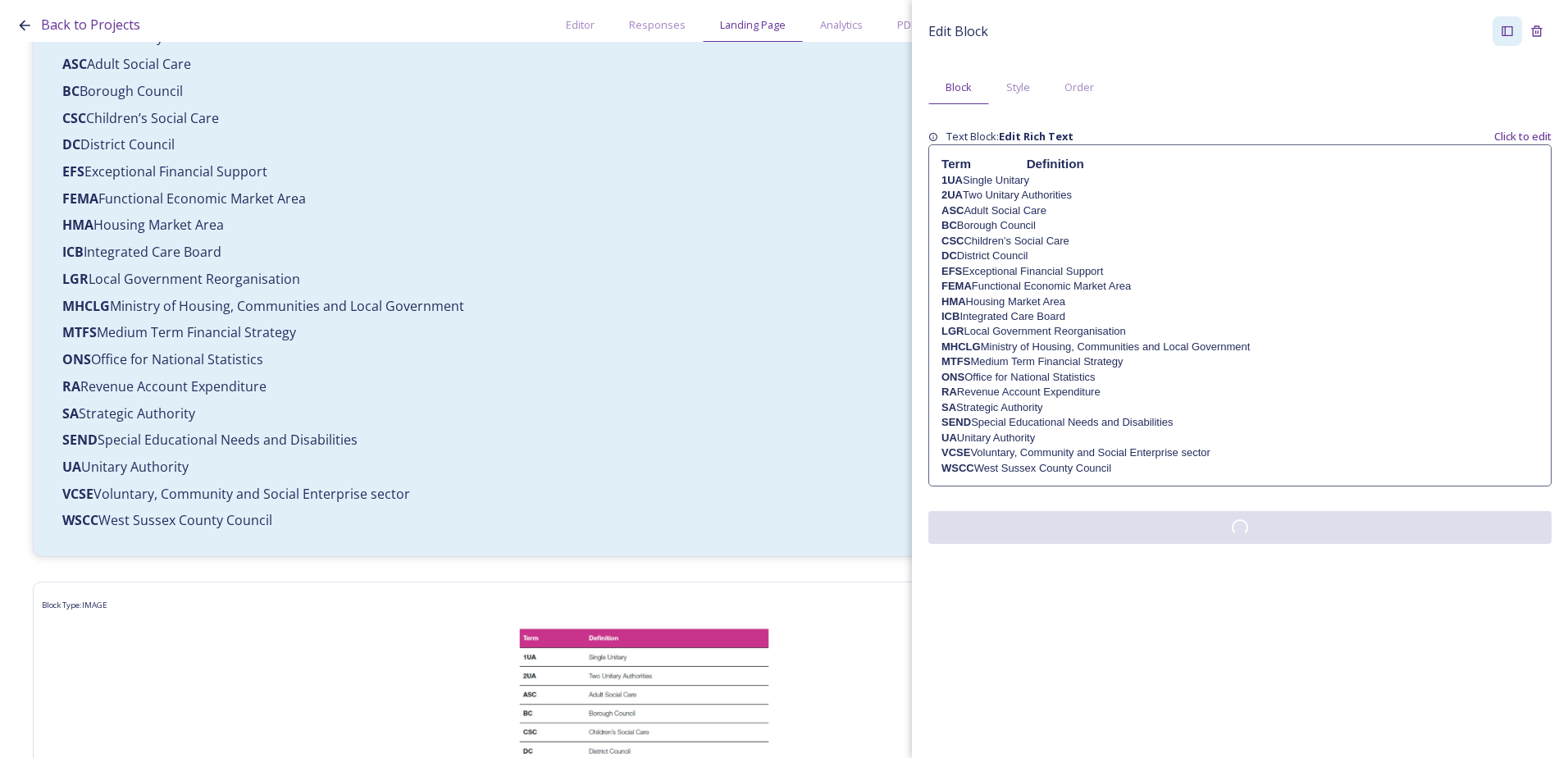
click at [1155, 552] on div "Edit Block Block Style Order Text Block: Edit Rich Text Click to edit Term Defi…" at bounding box center [1240, 279] width 656 height 560
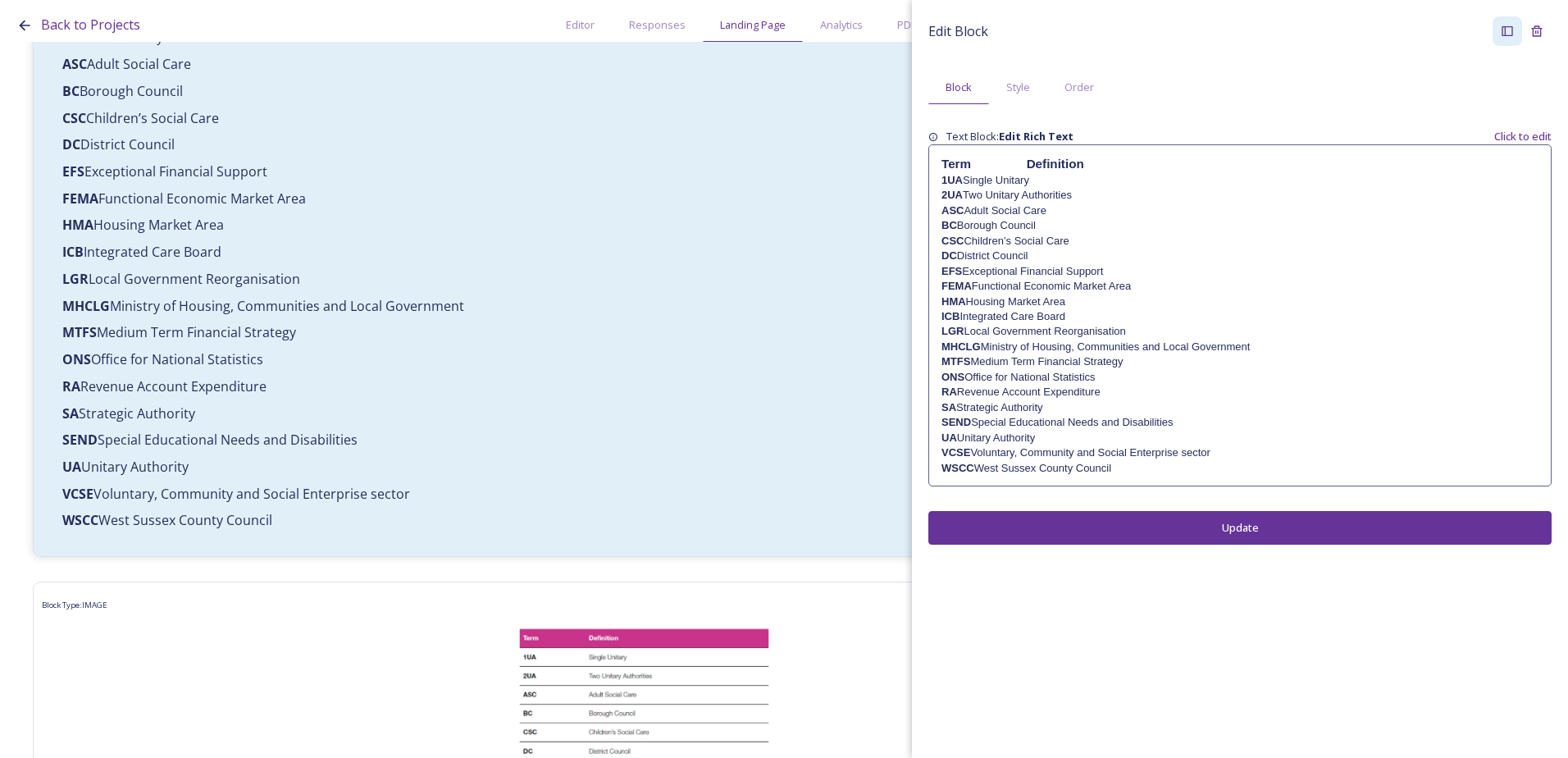
click at [1033, 195] on p "2UA Two Unitary Authorities" at bounding box center [1239, 195] width 597 height 15
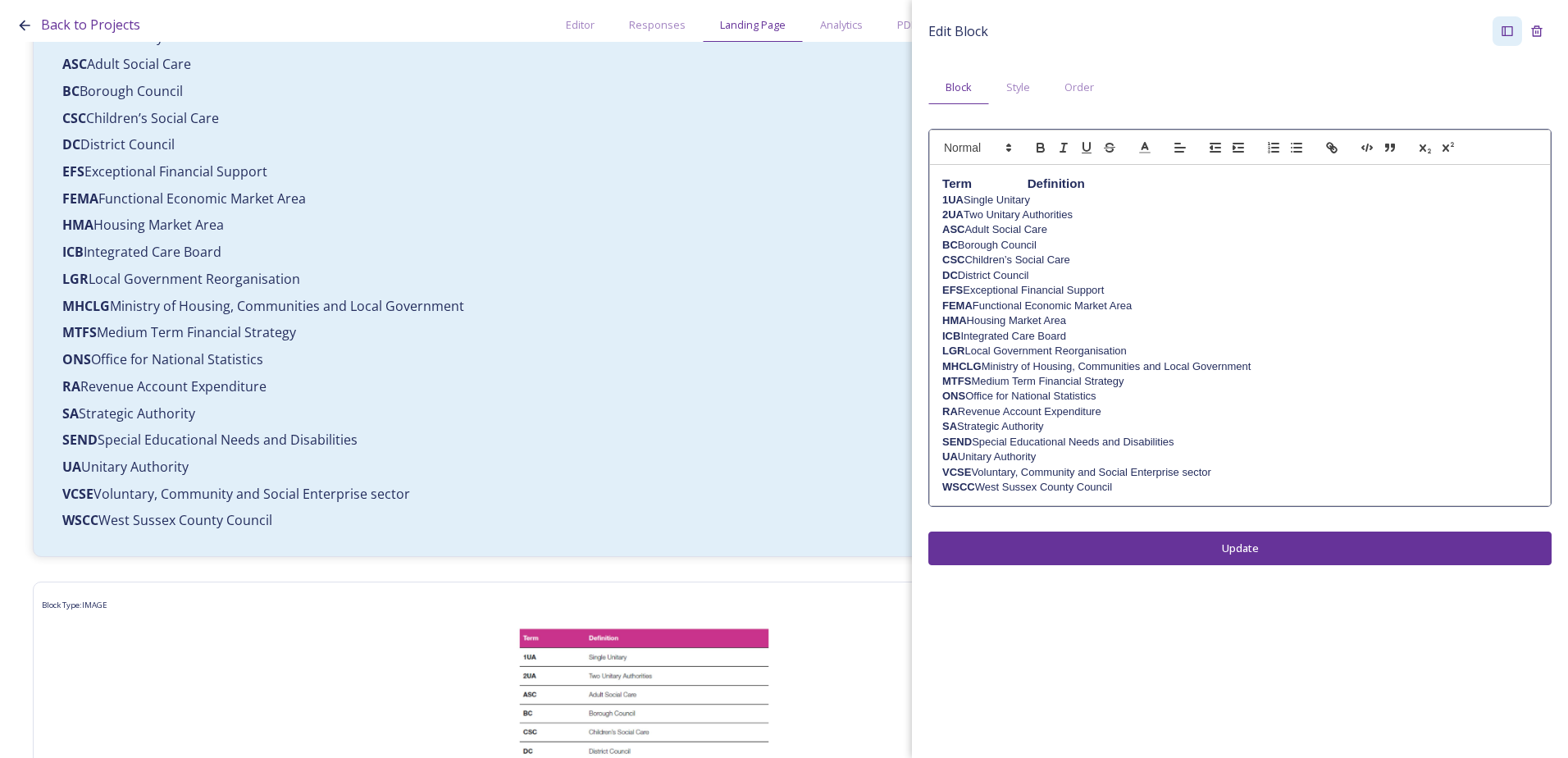
click at [1030, 241] on p "BC Borough Council" at bounding box center [1239, 245] width 595 height 15
click at [1167, 545] on button "Update" at bounding box center [1239, 548] width 623 height 34
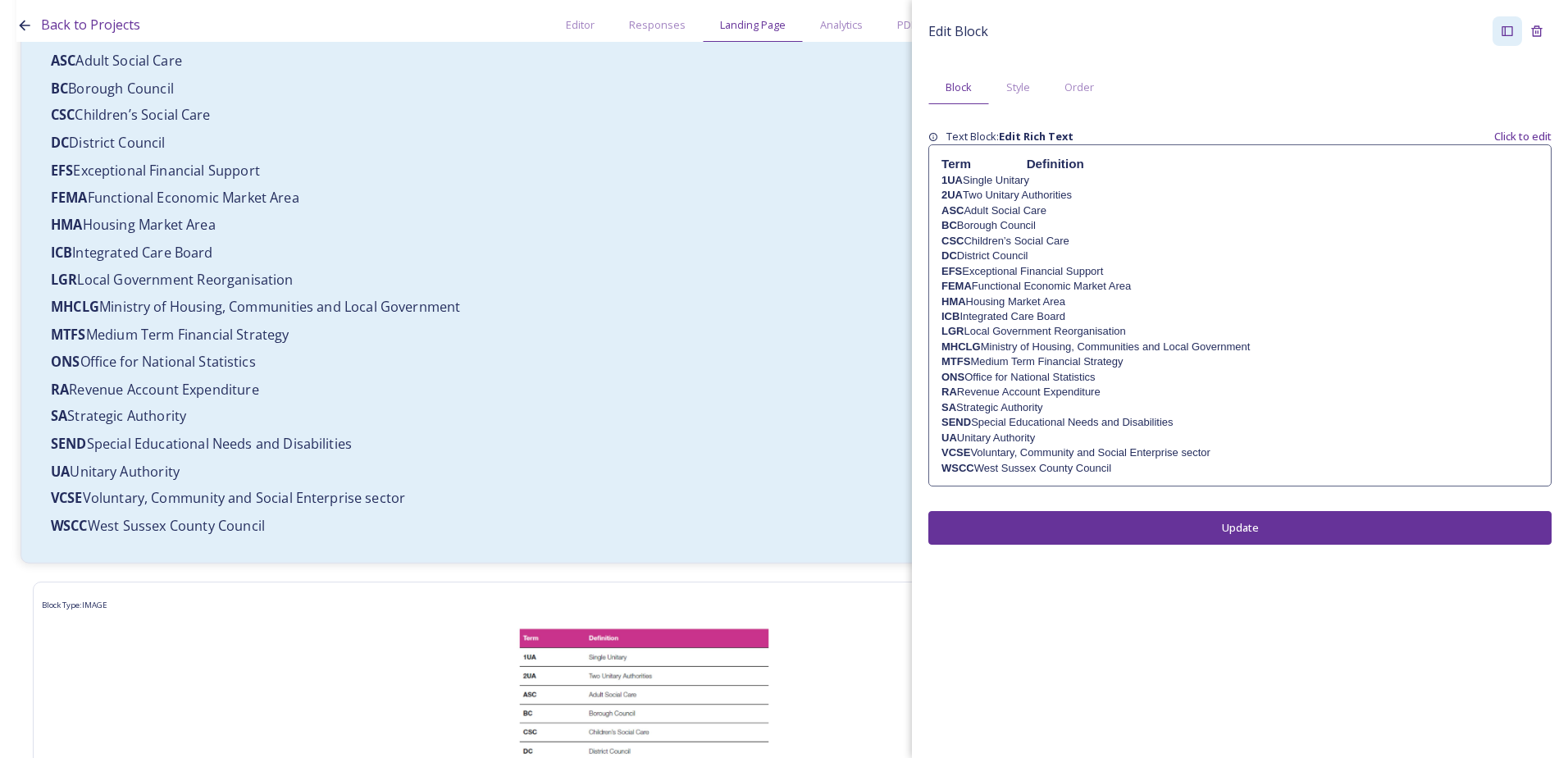
scroll to position [164, 0]
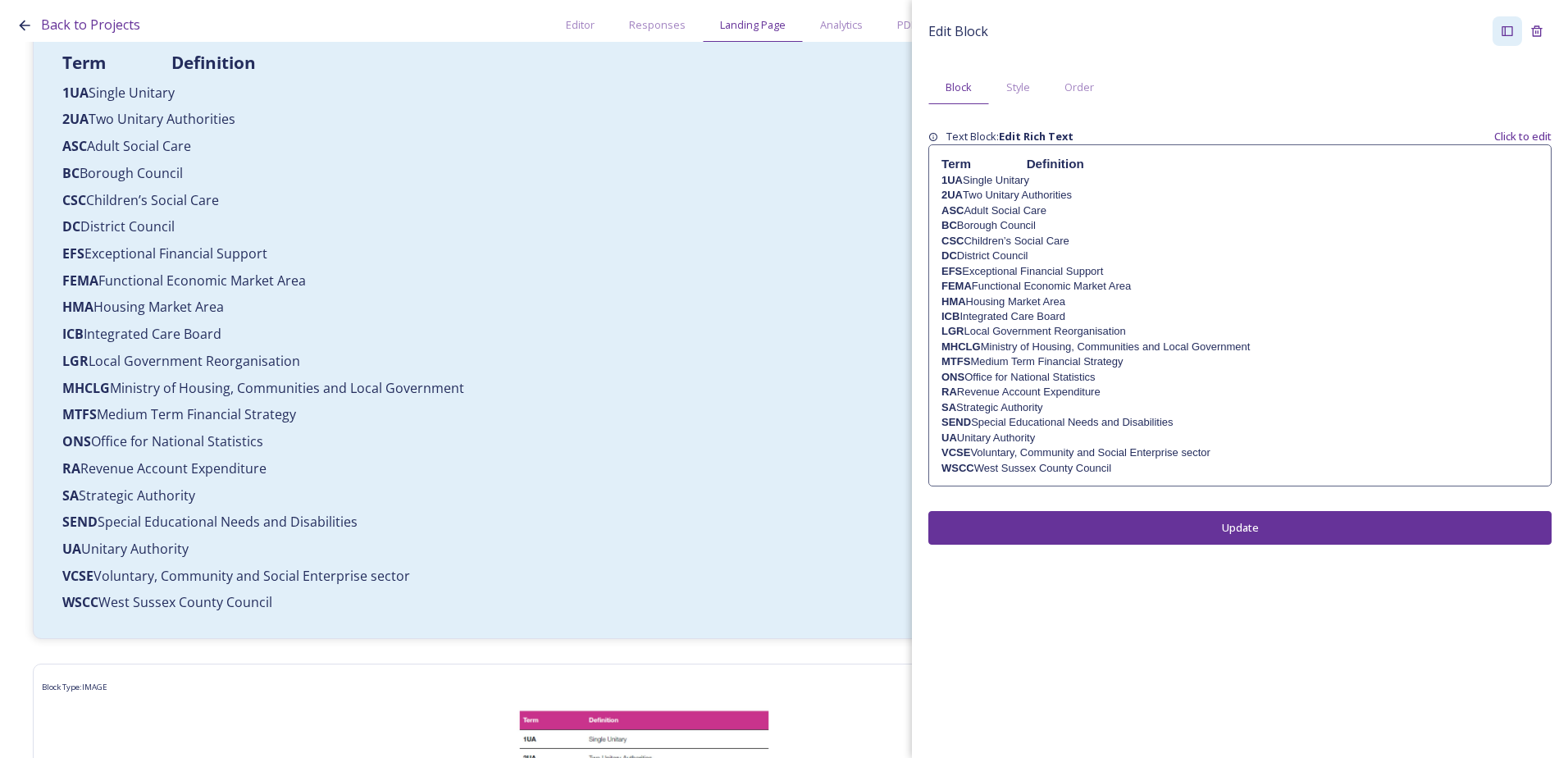
click at [1034, 207] on p "ASC Adult Social Care" at bounding box center [1239, 210] width 597 height 15
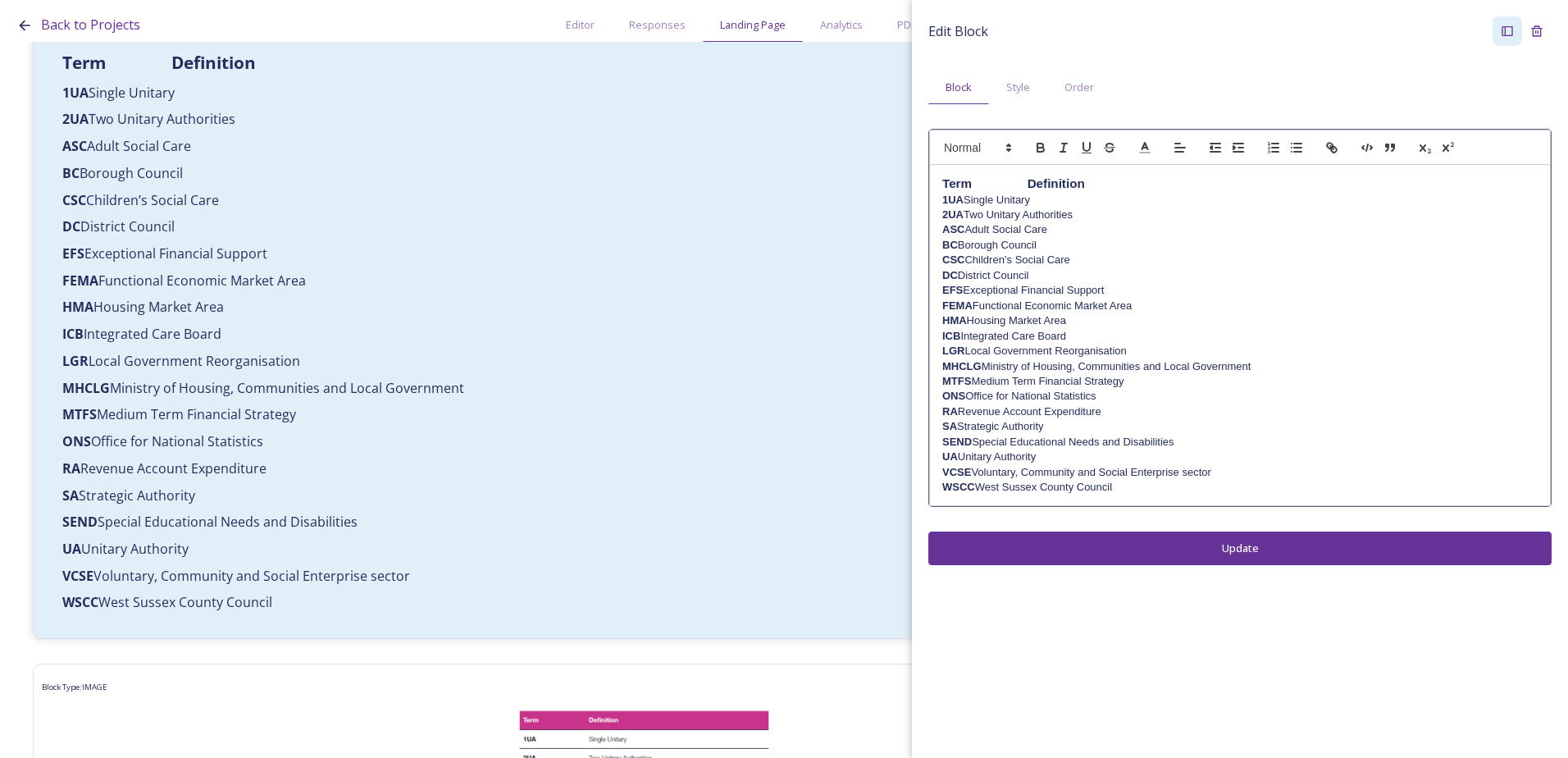
drag, startPoint x: 1027, startPoint y: 227, endPoint x: 1042, endPoint y: 249, distance: 26.6
click at [1027, 228] on p "ASC Adult Social Care" at bounding box center [1239, 229] width 595 height 15
click at [1197, 547] on div "Edit Block Block Style Order Term Definition 1UA Single Unitary 2UA Two Unitary…" at bounding box center [1240, 290] width 656 height 582
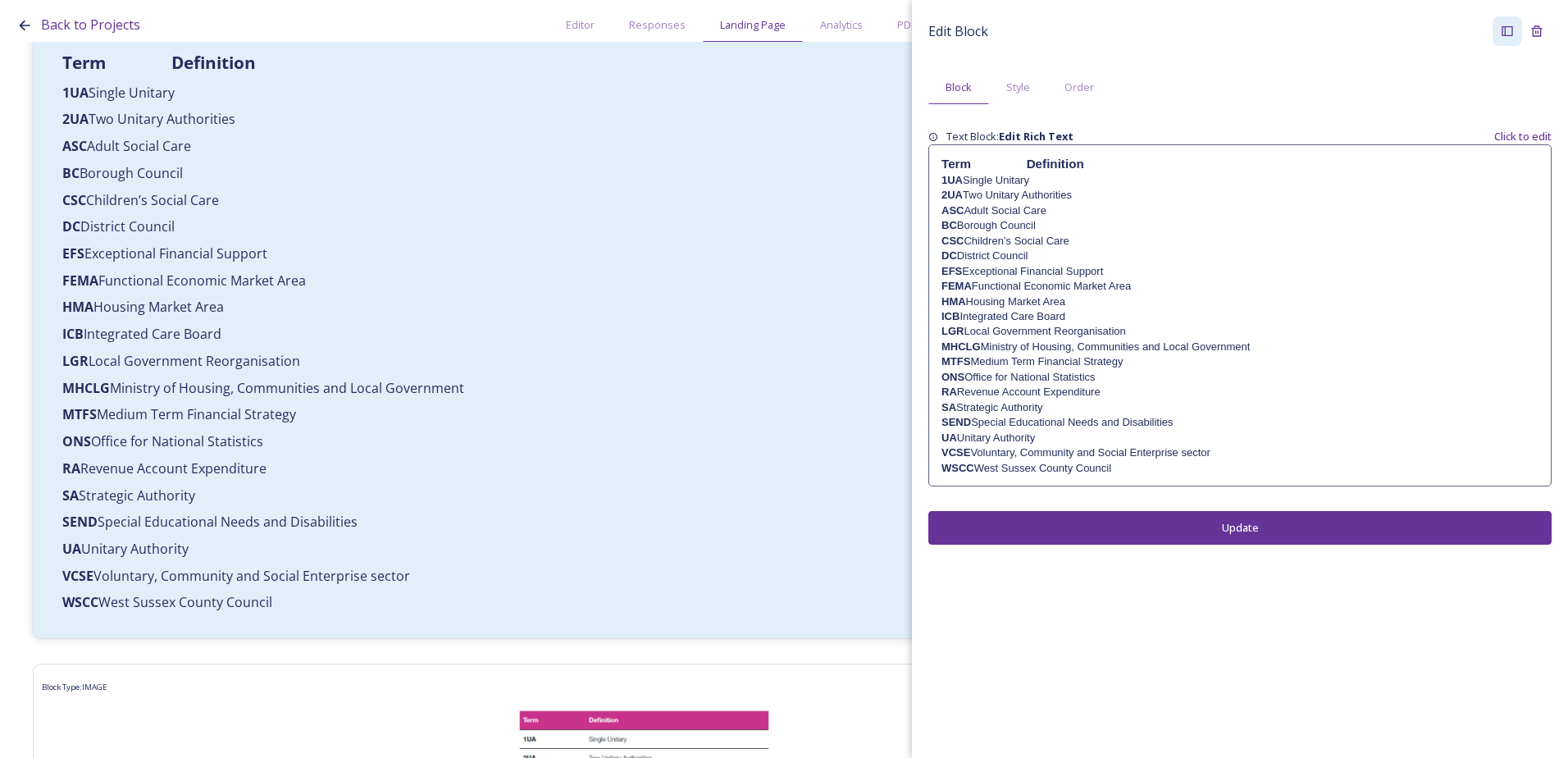
click at [1027, 193] on p "2UA Two Unitary Authorities" at bounding box center [1239, 195] width 597 height 15
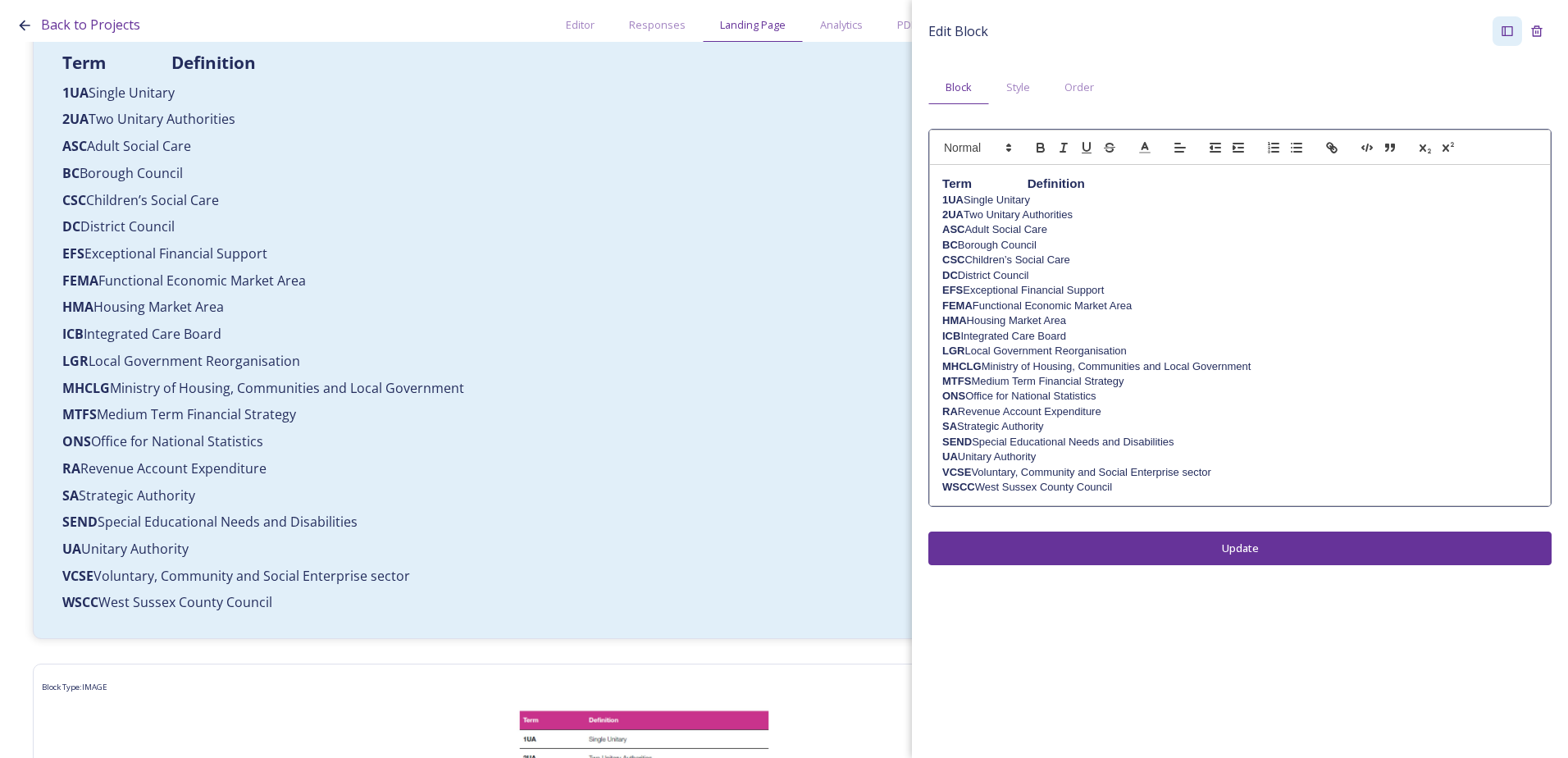
click at [1029, 213] on p "2UA Two Unitary Authorities" at bounding box center [1239, 214] width 595 height 15
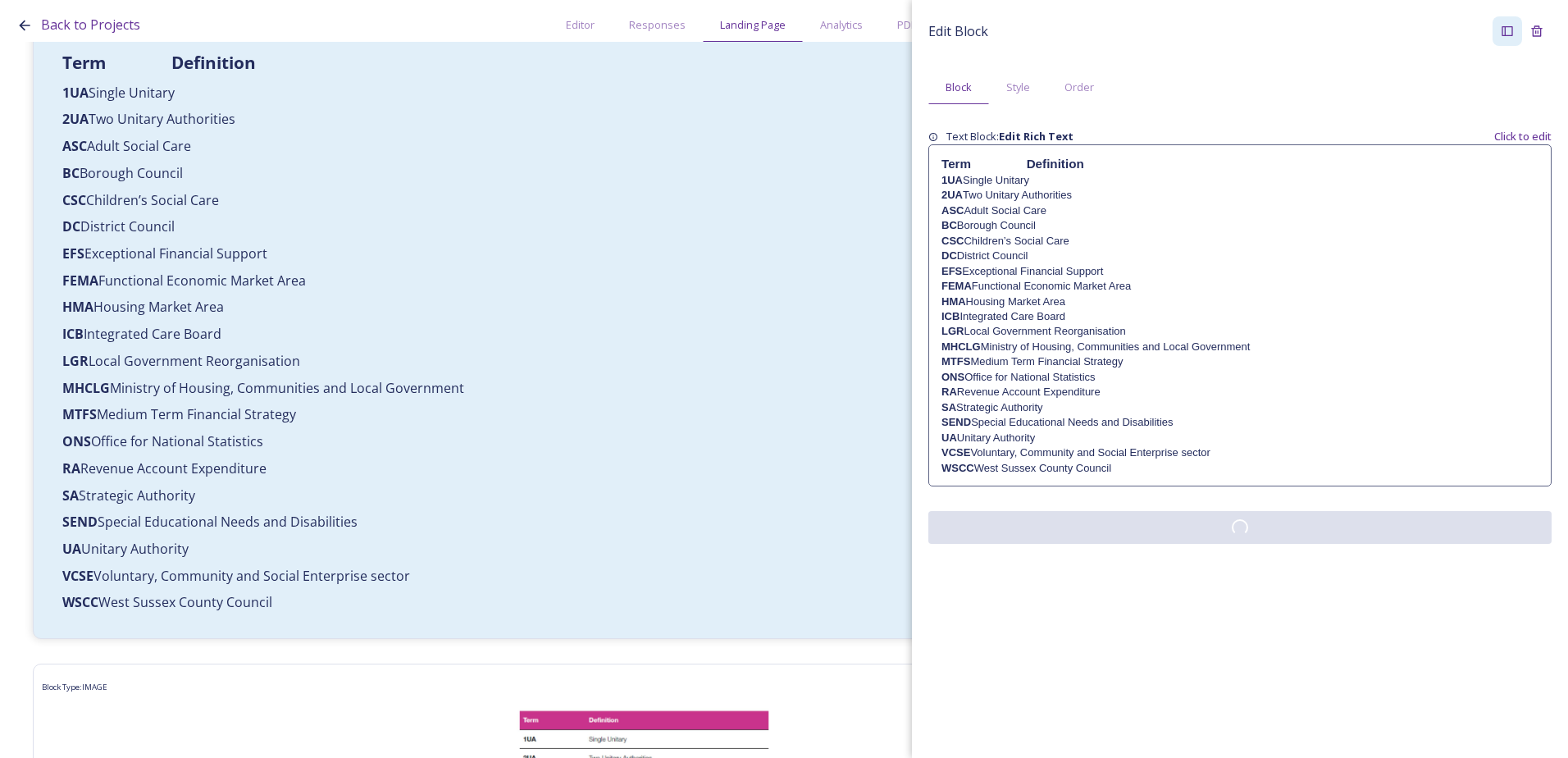
click at [1207, 560] on div "Edit Block Block Style Order Text Block: Edit Rich Text Click to edit Term Defi…" at bounding box center [1240, 279] width 656 height 560
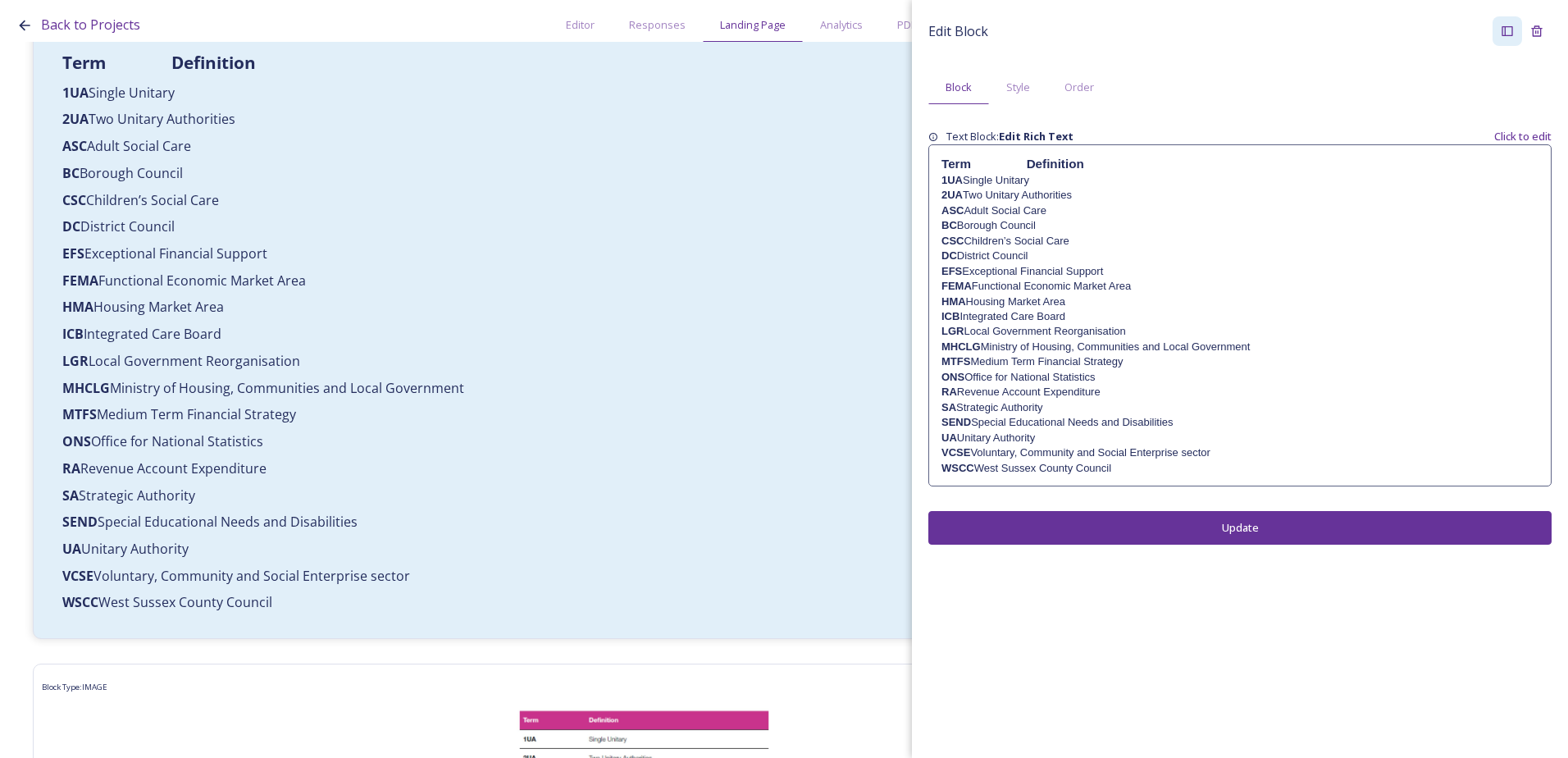
click at [1024, 195] on p "2UA Two Unitary Authorities" at bounding box center [1239, 195] width 597 height 15
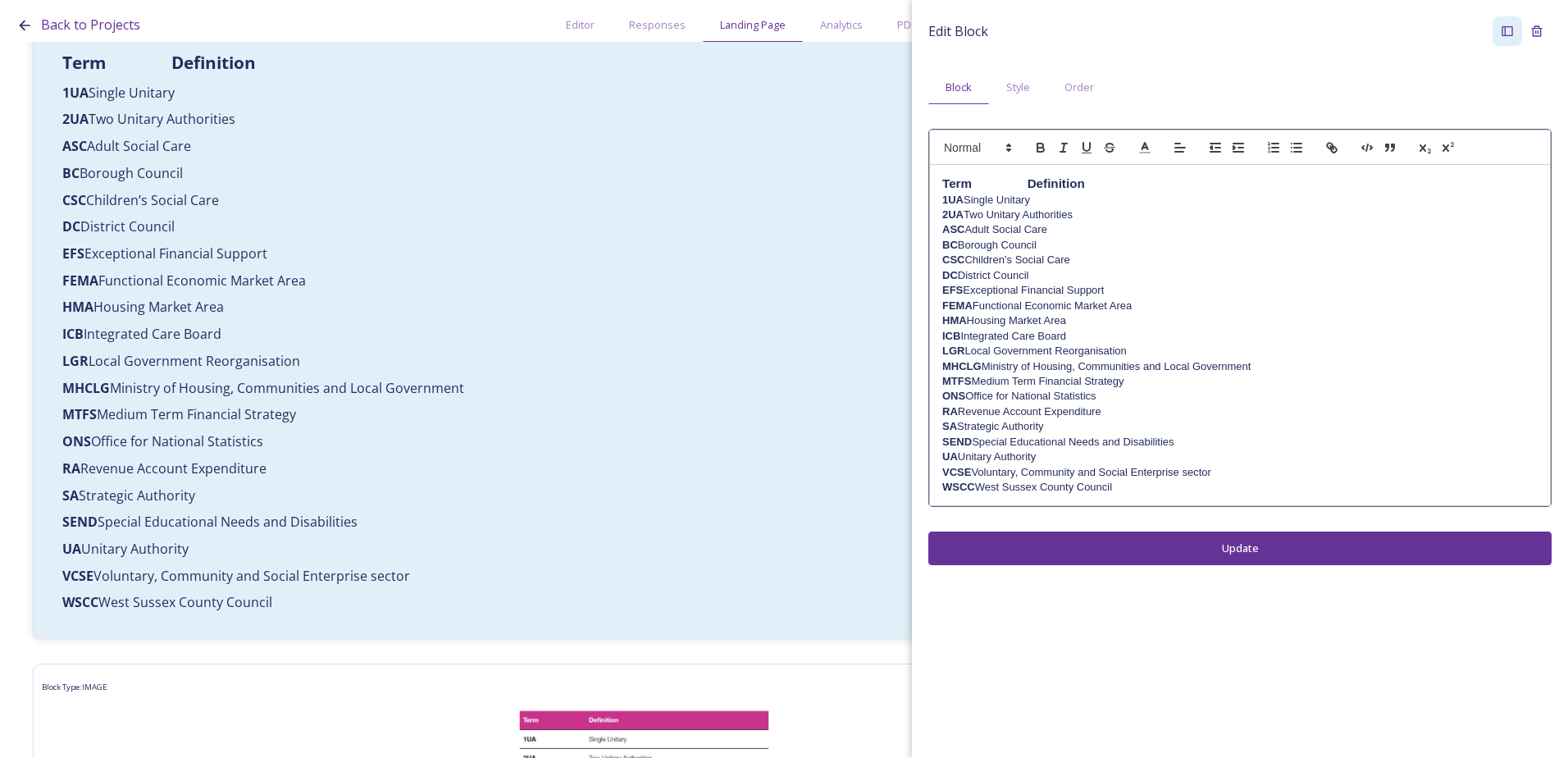
click at [1027, 213] on p "2UA Two Unitary Authorities" at bounding box center [1239, 214] width 595 height 15
click at [1207, 560] on div "Edit Block Block Style Order Term Definition 1UA Single Unitary 2UA Two Unitary…" at bounding box center [1240, 290] width 656 height 582
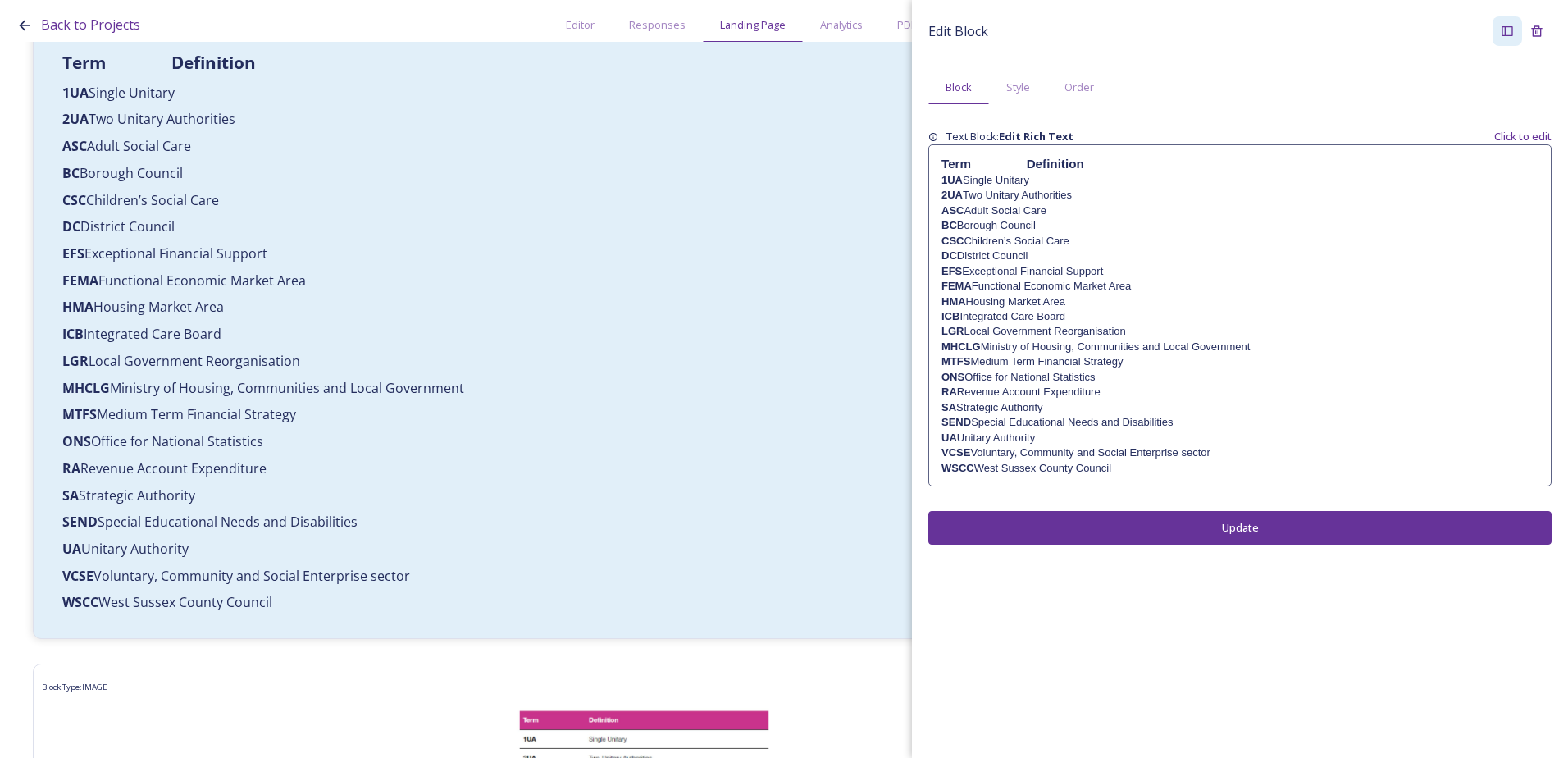
click at [1030, 177] on p "1UA Single Unitary" at bounding box center [1239, 180] width 597 height 15
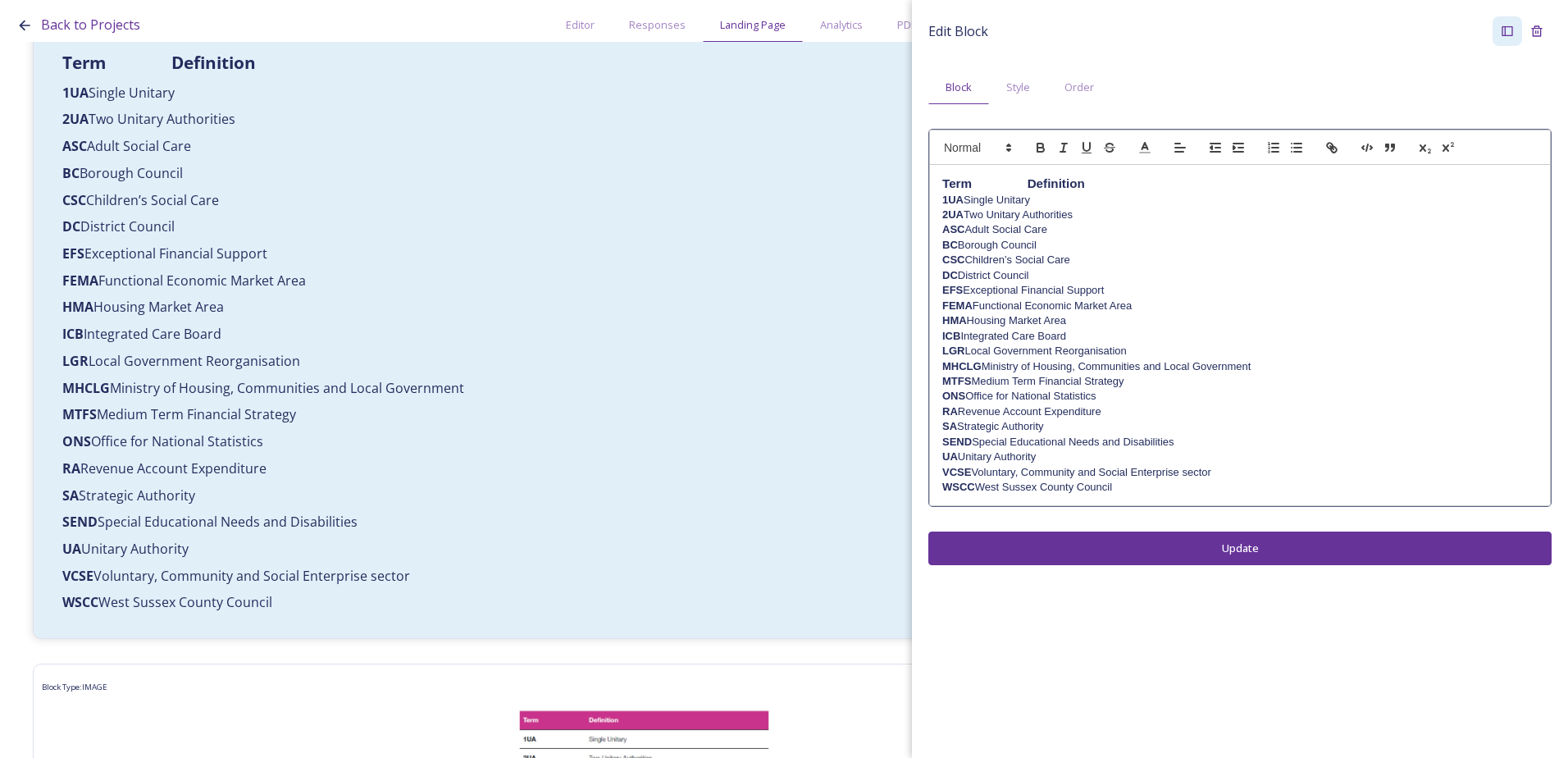
click at [1031, 198] on p "1UA Single Unitary" at bounding box center [1239, 200] width 595 height 15
click at [1179, 556] on div "Edit Block Block Style Order Term Definition 1UA Single Unitary 2UA Two Unitary…" at bounding box center [1240, 290] width 656 height 582
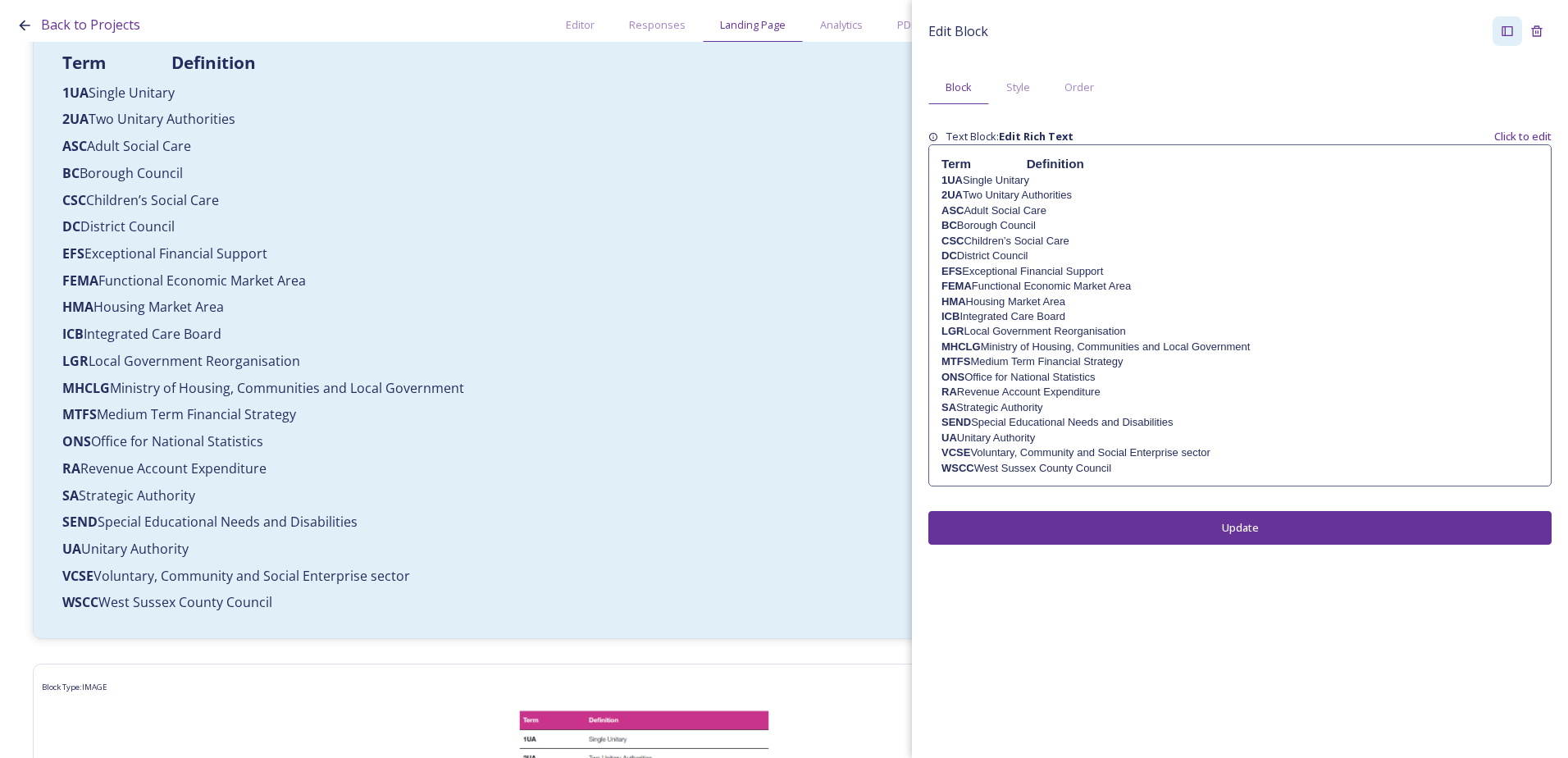
click at [1029, 162] on strong "Term Definition" at bounding box center [1012, 163] width 143 height 14
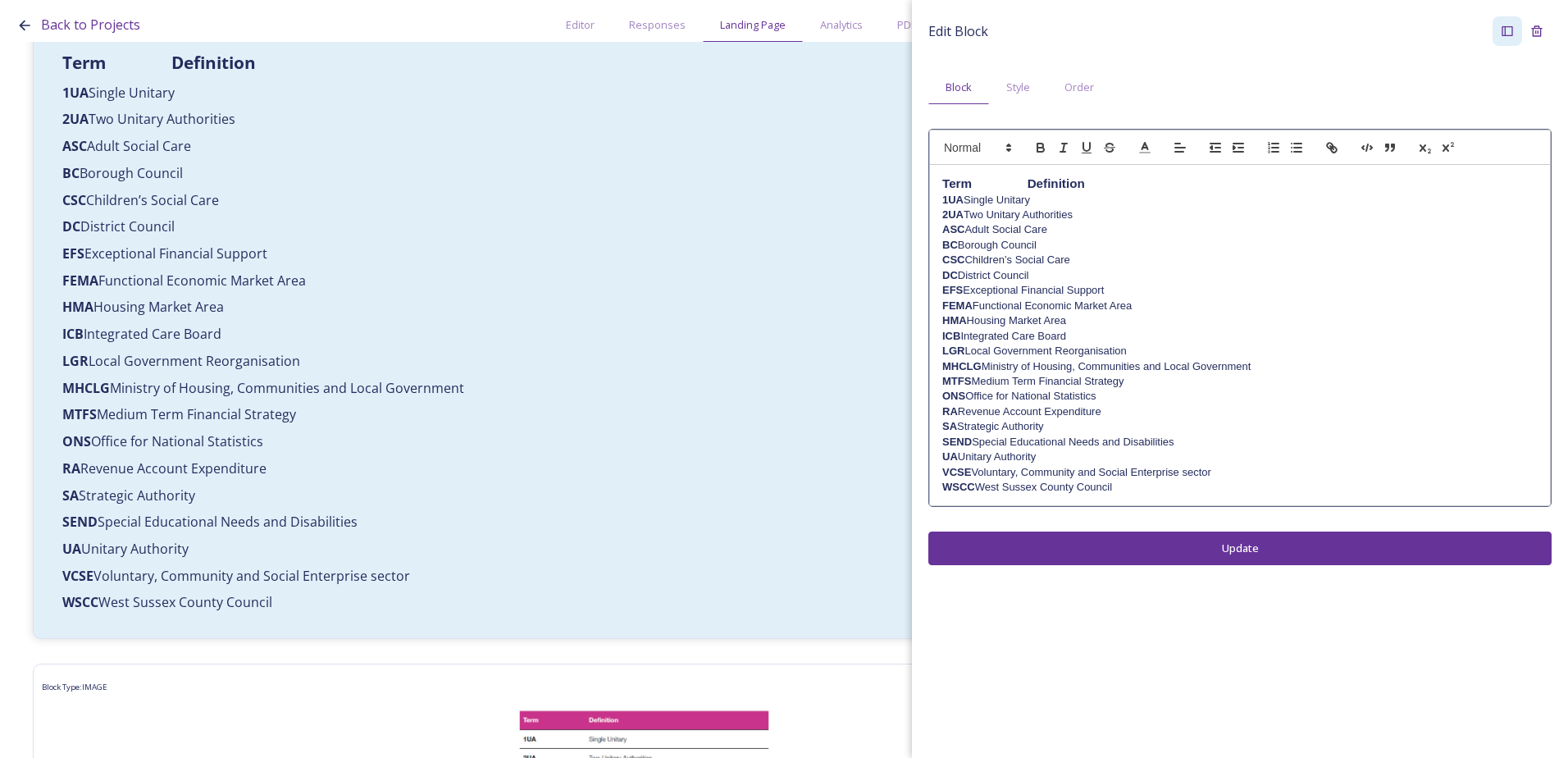
click at [1028, 184] on strong "Term Definition" at bounding box center [1013, 183] width 143 height 14
click at [1206, 555] on div "Edit Block Block Style Order Term Definition 1UA Single Unitary 2UA Two Unitary…" at bounding box center [1240, 290] width 656 height 582
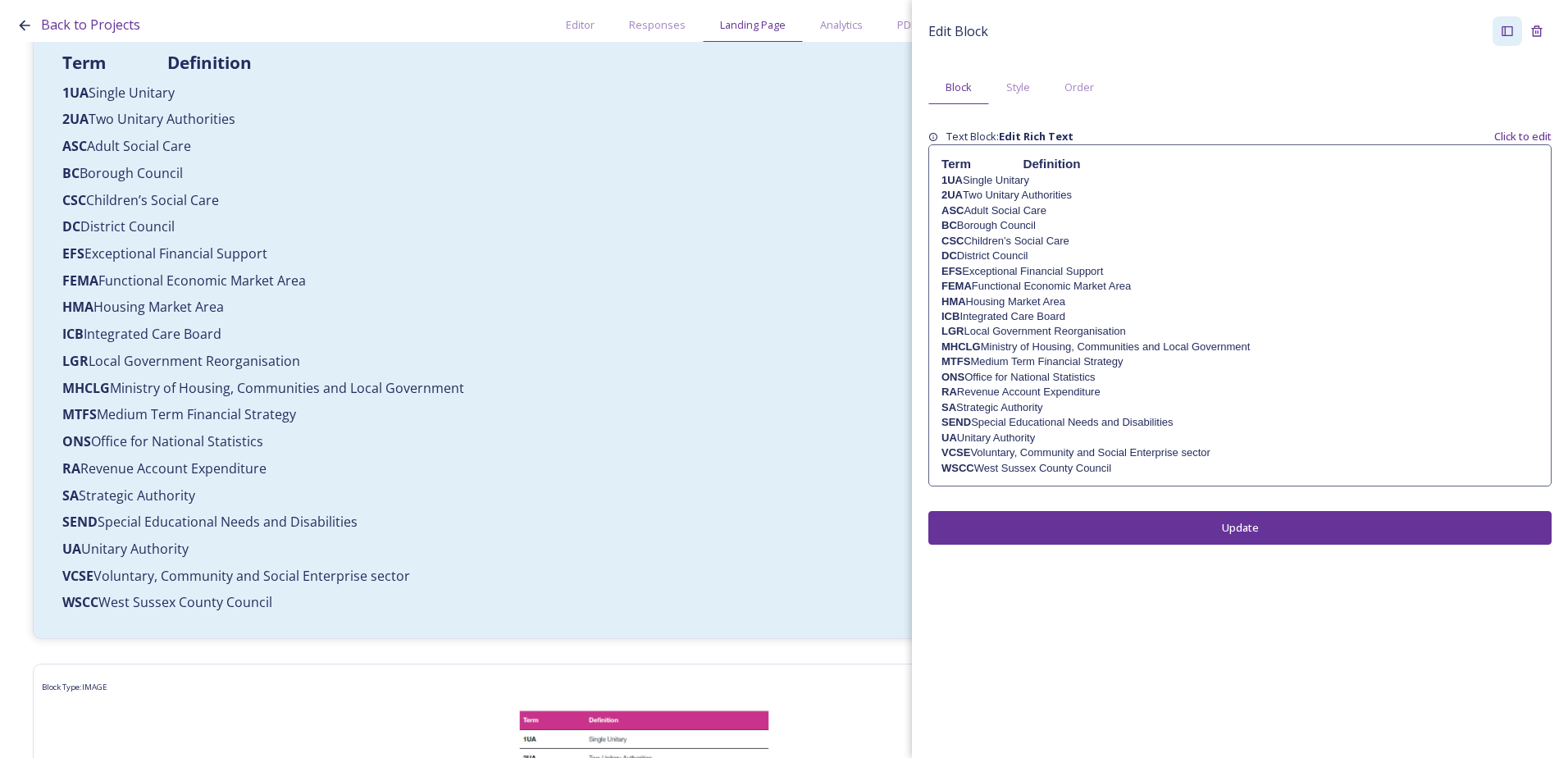
click at [1023, 162] on strong "Term Definition" at bounding box center [1010, 163] width 140 height 14
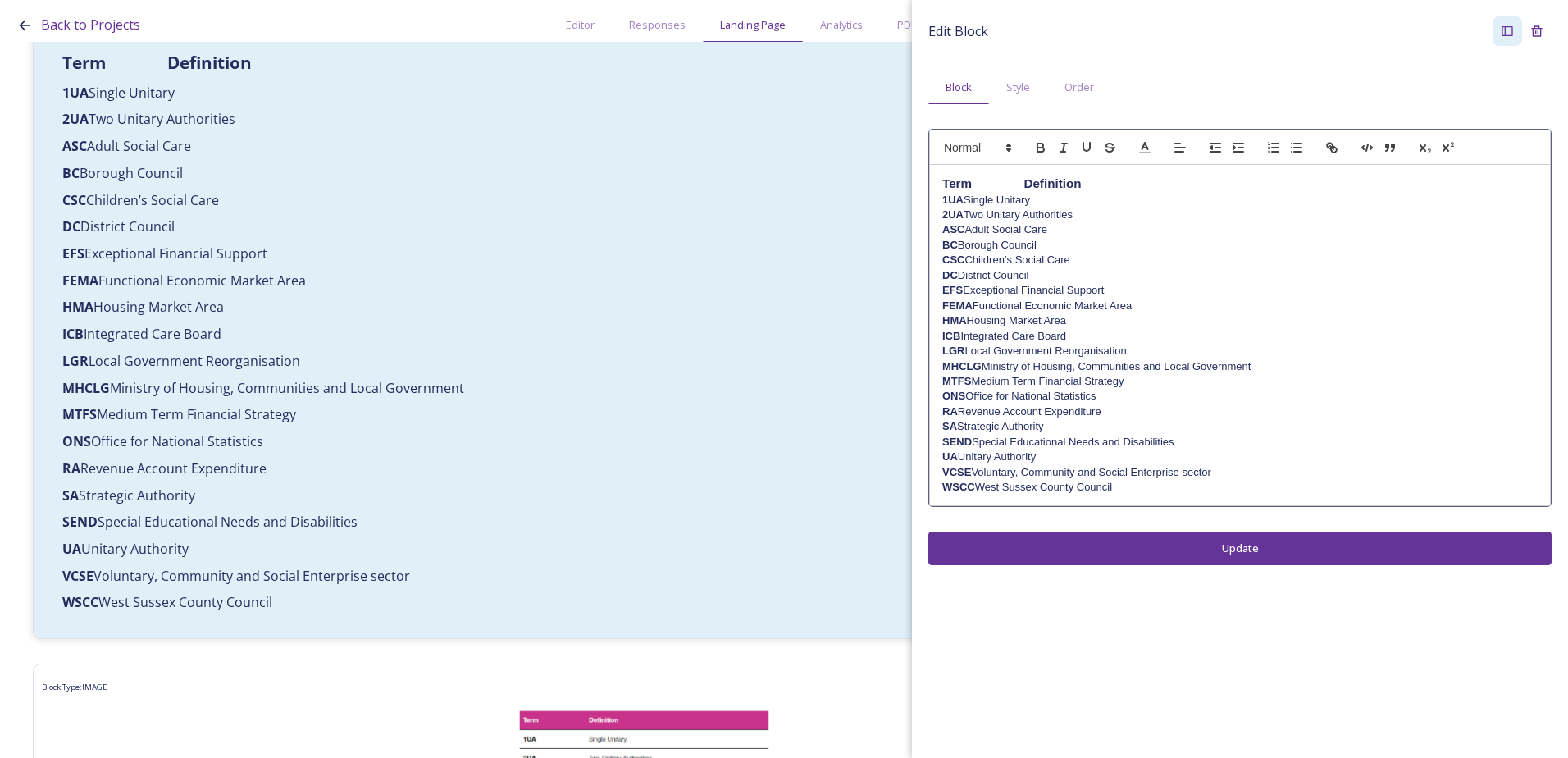
click at [1027, 179] on strong "Term Definition" at bounding box center [1011, 183] width 140 height 14
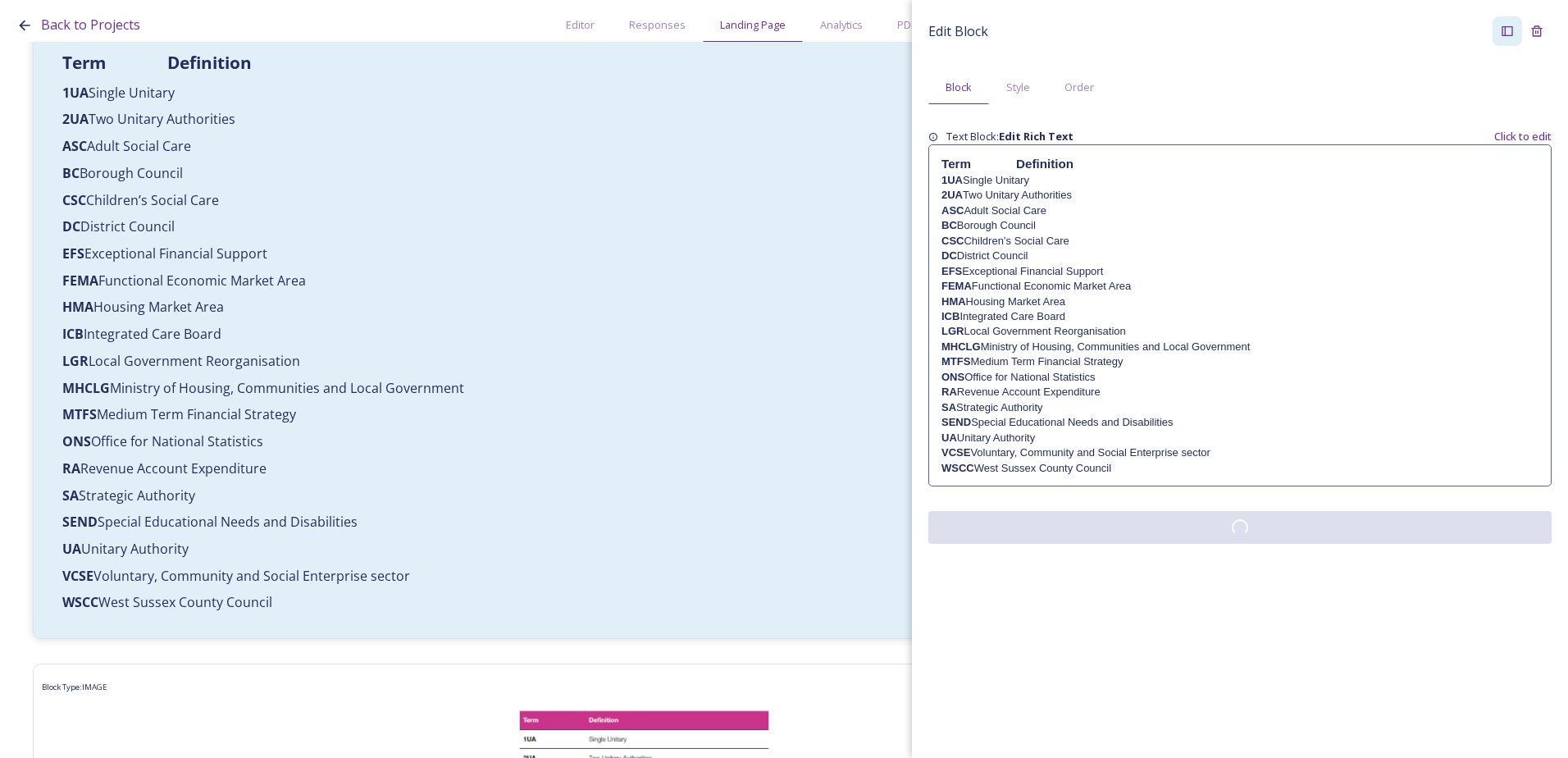
click at [1261, 544] on button at bounding box center [1239, 527] width 623 height 33
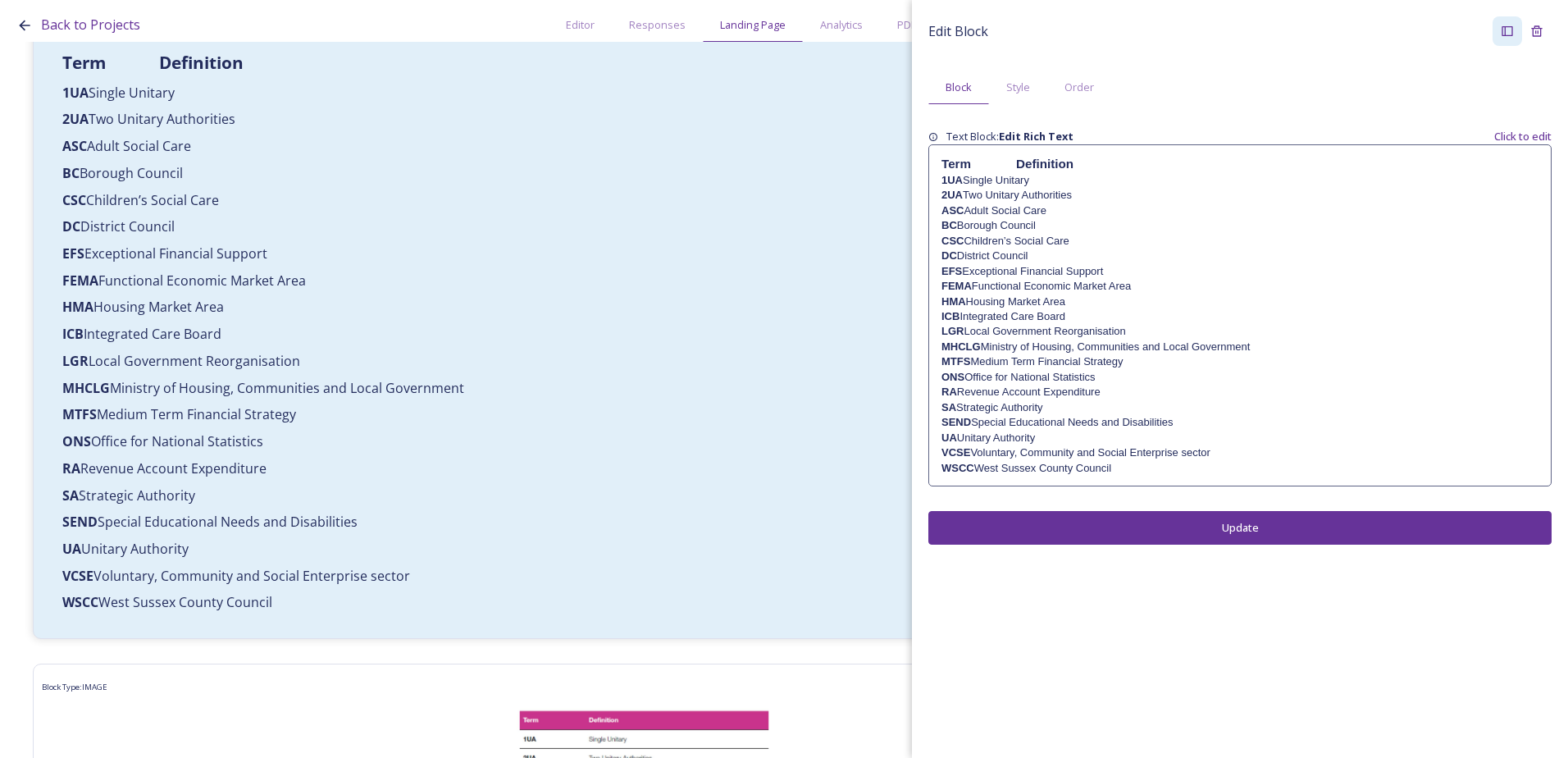
click at [1016, 162] on strong "Term Definition" at bounding box center [1006, 163] width 132 height 14
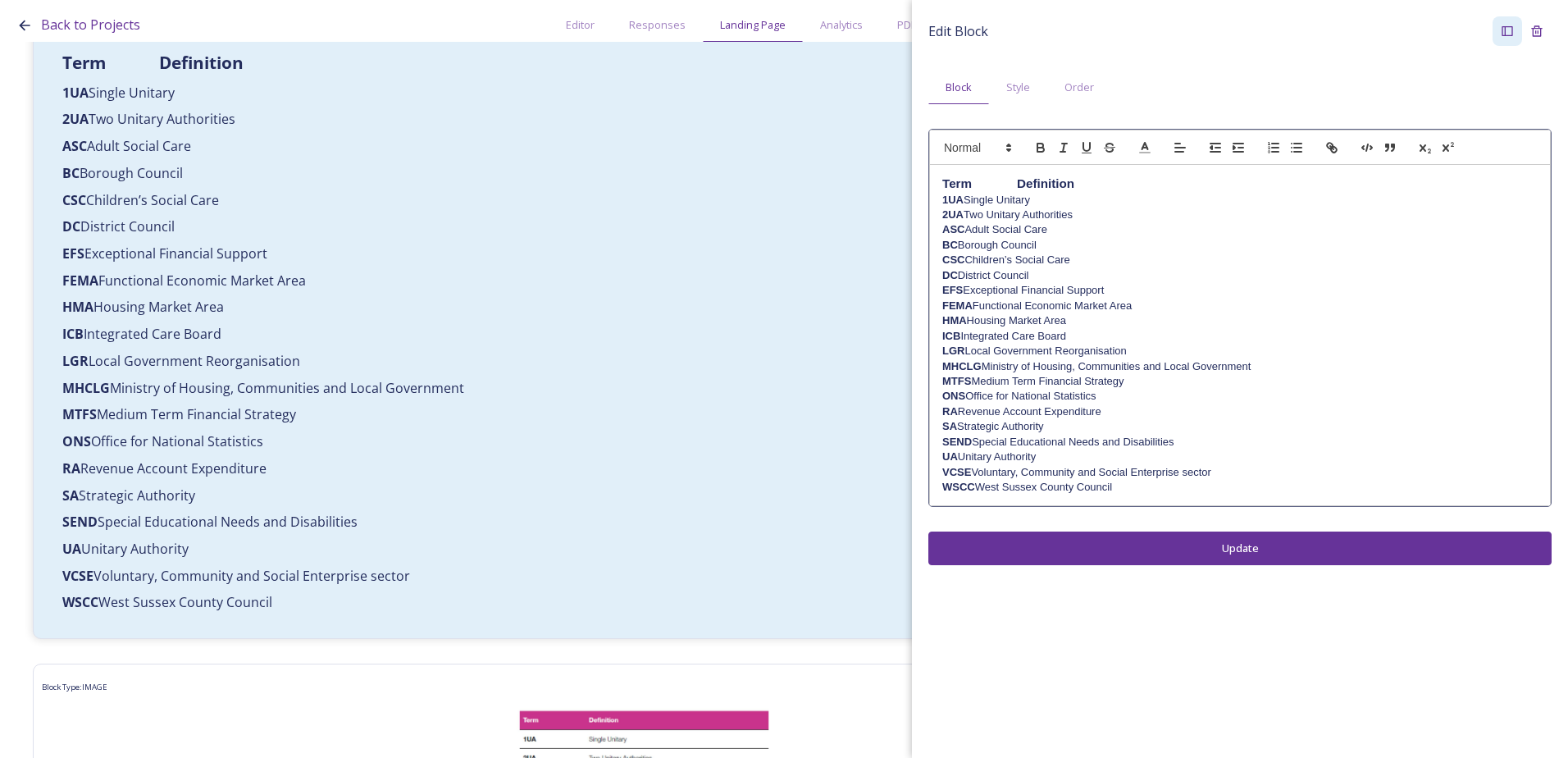
click at [1019, 178] on strong "Term Definition" at bounding box center [1007, 183] width 132 height 14
click at [1201, 560] on div "Edit Block Block Style Order Term Definition 1UA Single Unitary 2UA Two Unitary…" at bounding box center [1240, 290] width 656 height 582
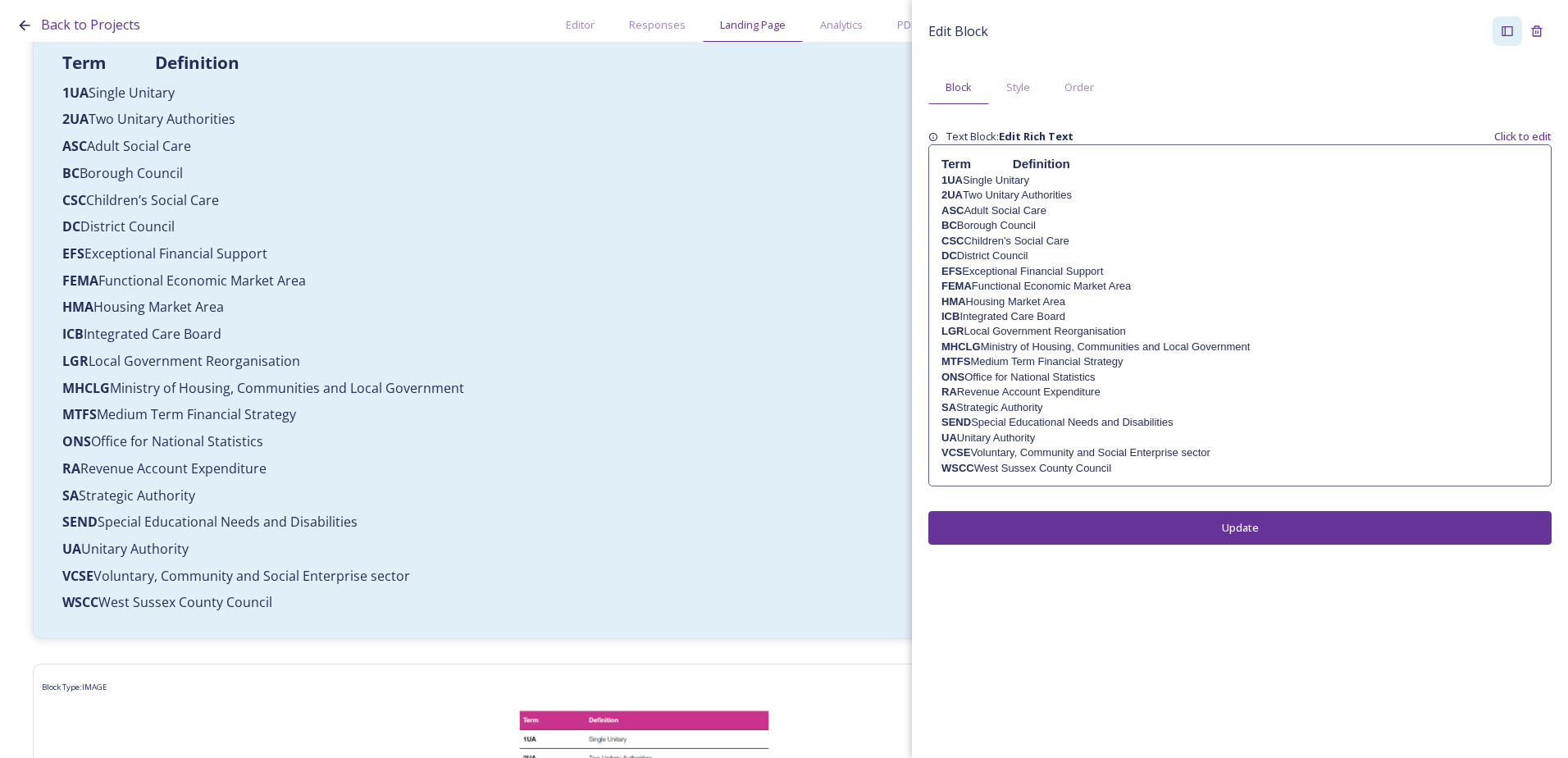
click at [1007, 162] on strong "Term Definition" at bounding box center [1005, 163] width 129 height 14
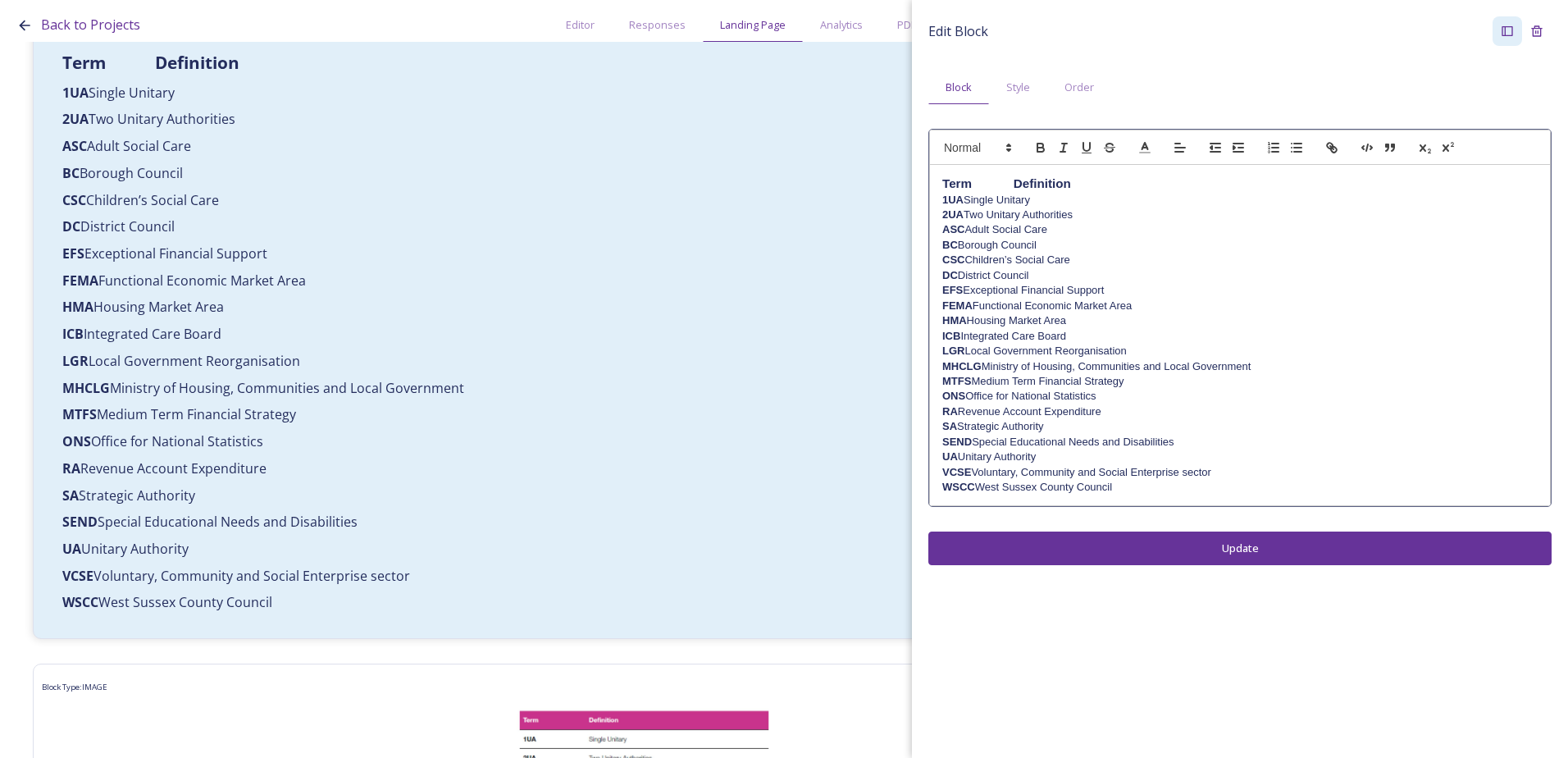
click at [1015, 184] on strong "Term Definition" at bounding box center [1006, 183] width 129 height 14
click at [1128, 544] on button "Update" at bounding box center [1239, 548] width 623 height 34
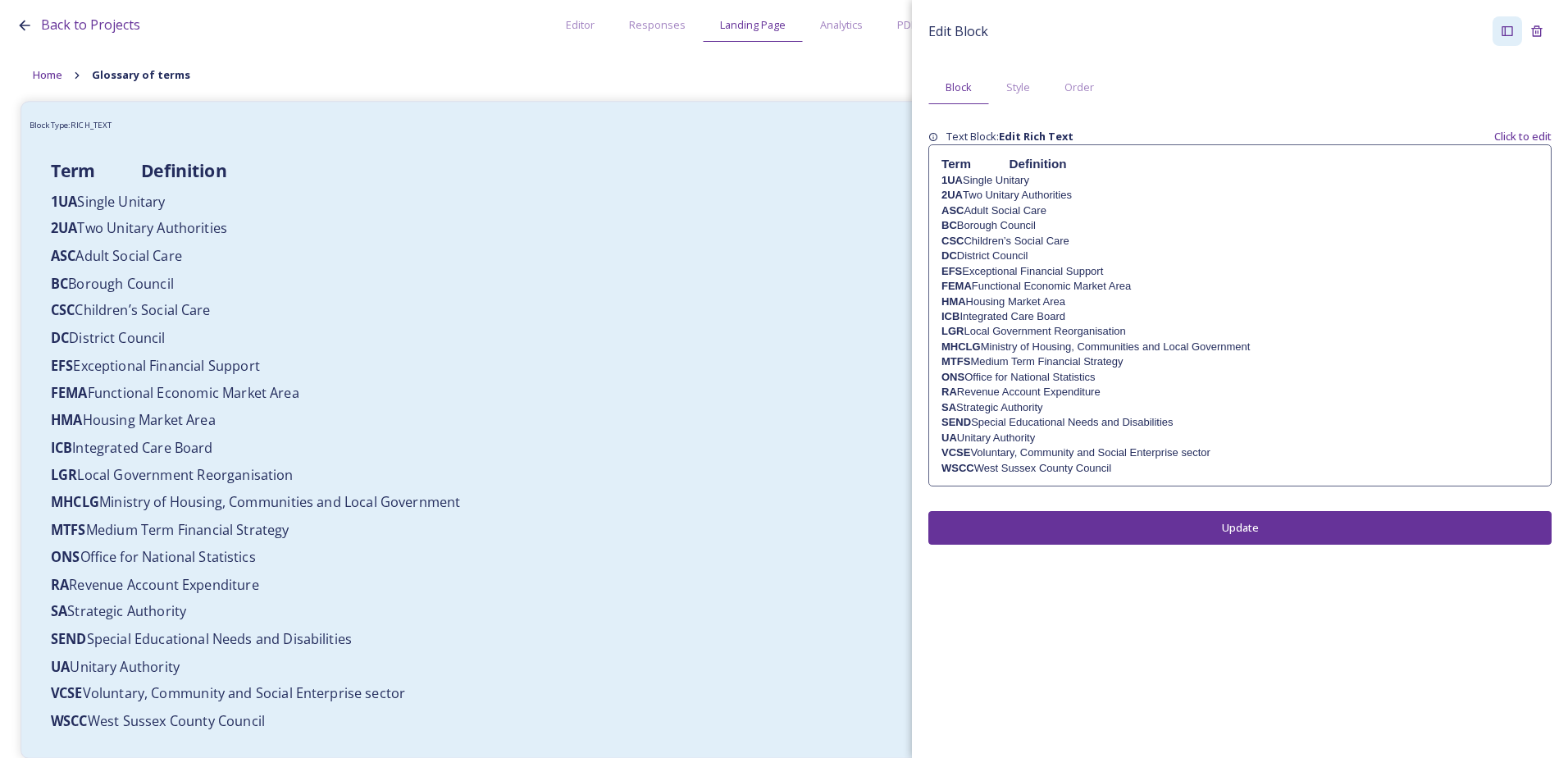
scroll to position [0, 0]
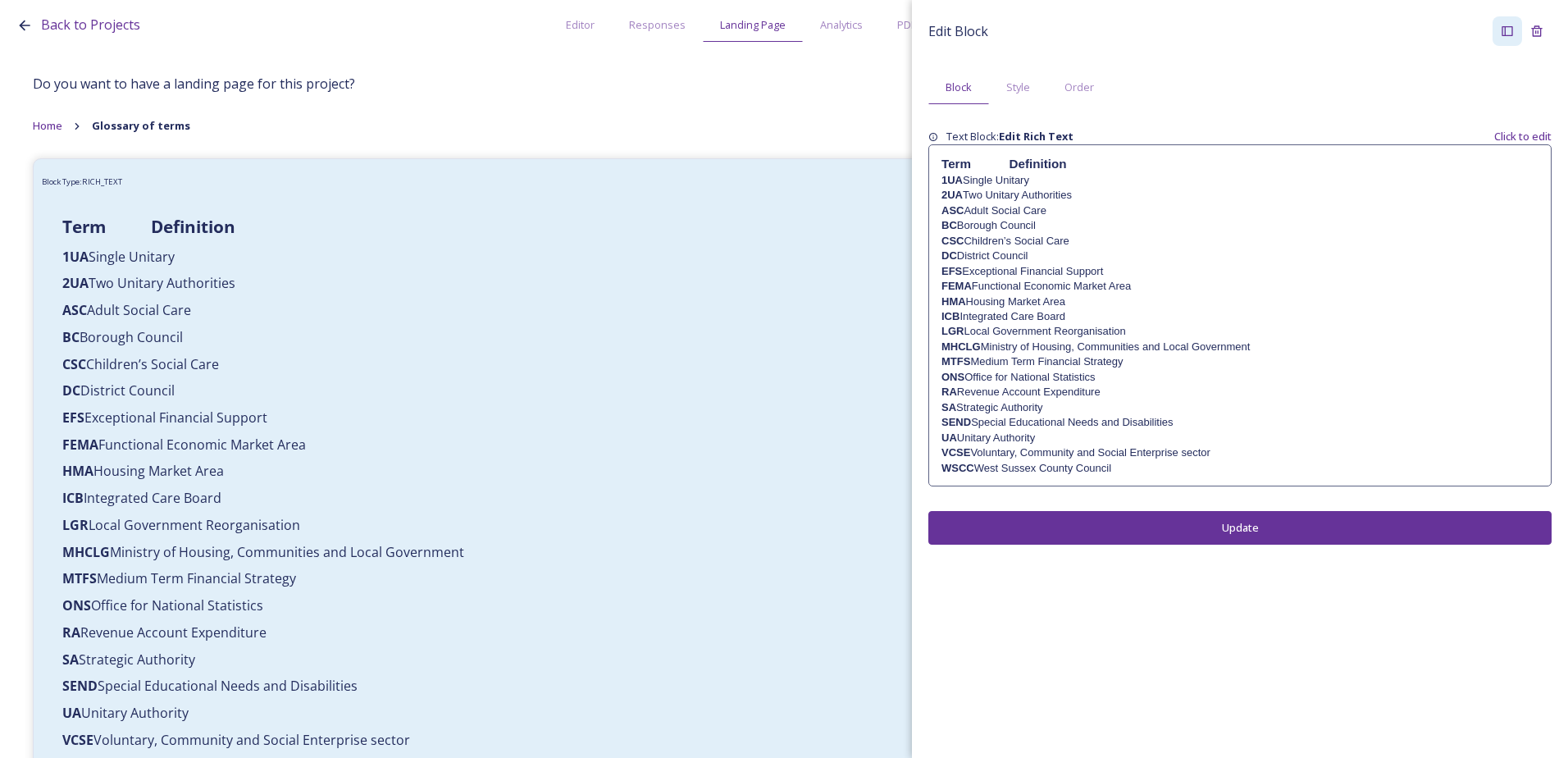
click at [1049, 531] on button "Update" at bounding box center [1239, 528] width 623 height 34
click at [483, 55] on div "Do you want to have a landing page for this project? Home Glossary of terms Blo…" at bounding box center [784, 704] width 1535 height 1311
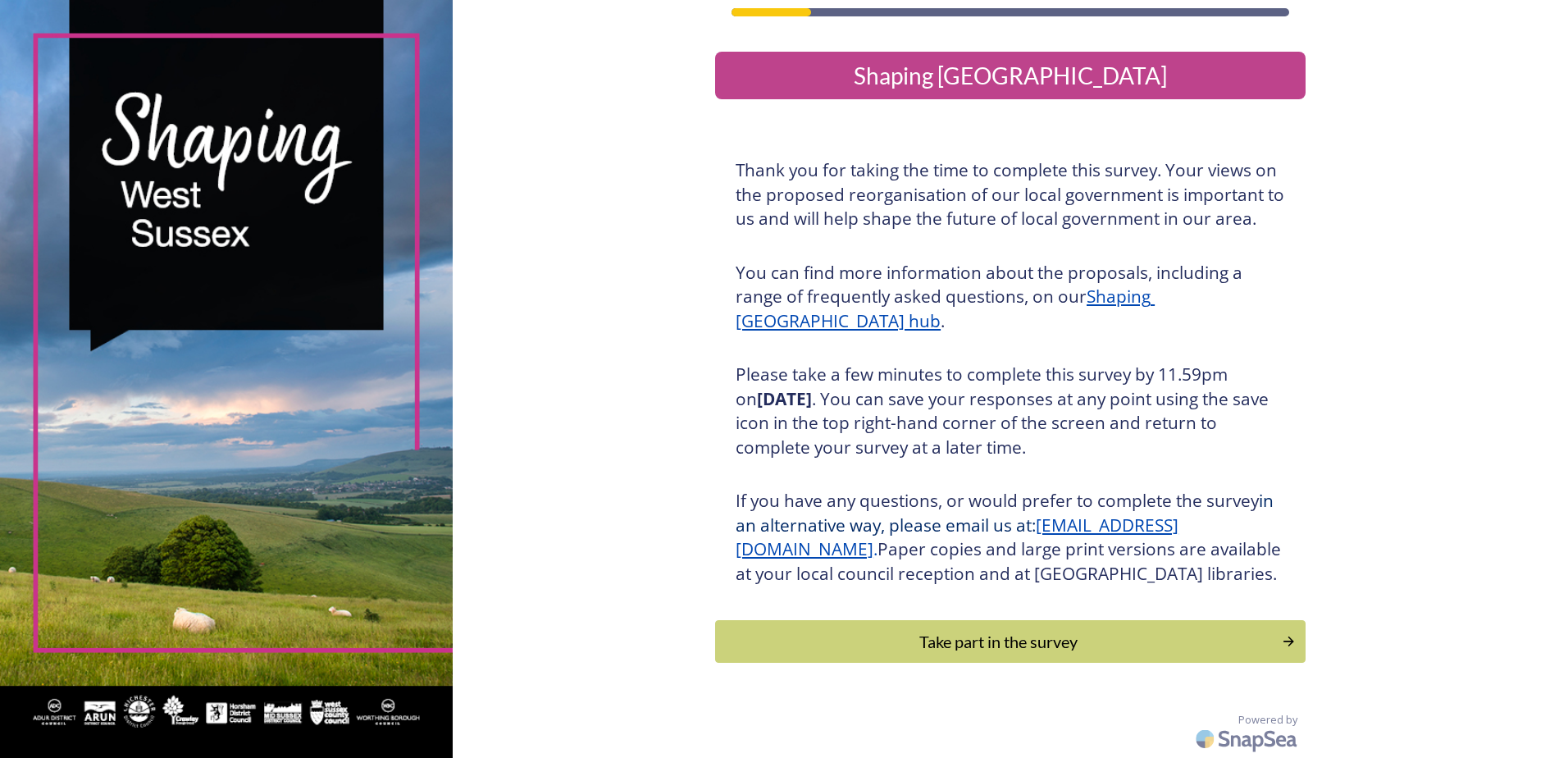
scroll to position [31, 0]
click at [934, 641] on div "Take part in the survey" at bounding box center [999, 641] width 555 height 25
